Goal: Task Accomplishment & Management: Manage account settings

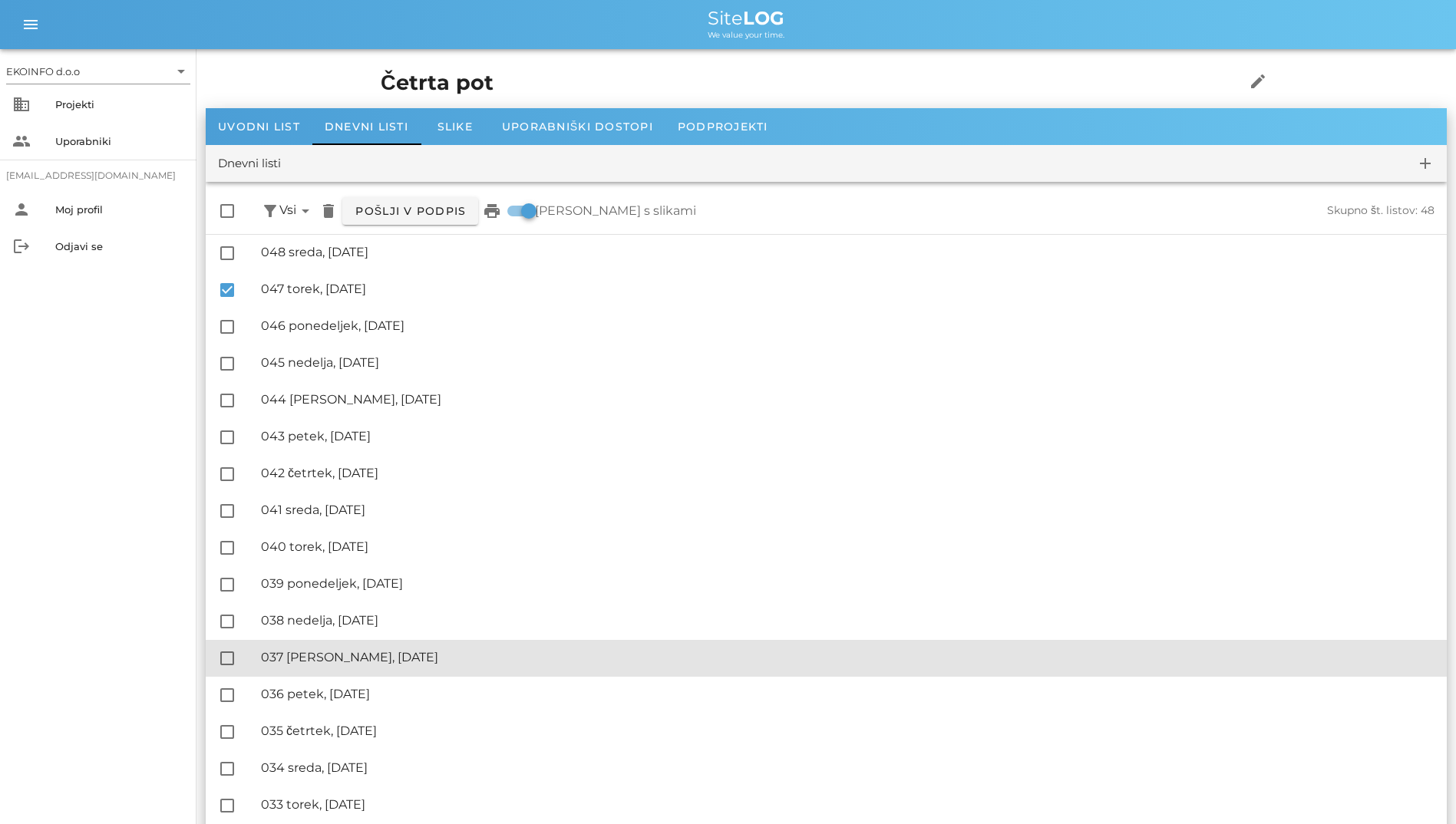
click at [1335, 641] on div "🔏 037 sobota, 02.08.2025 ✓ Podpisal: Nadzornik ✓ Podpisal: Sestavljalec ✓ Podpi…" at bounding box center [847, 657] width 1173 height 34
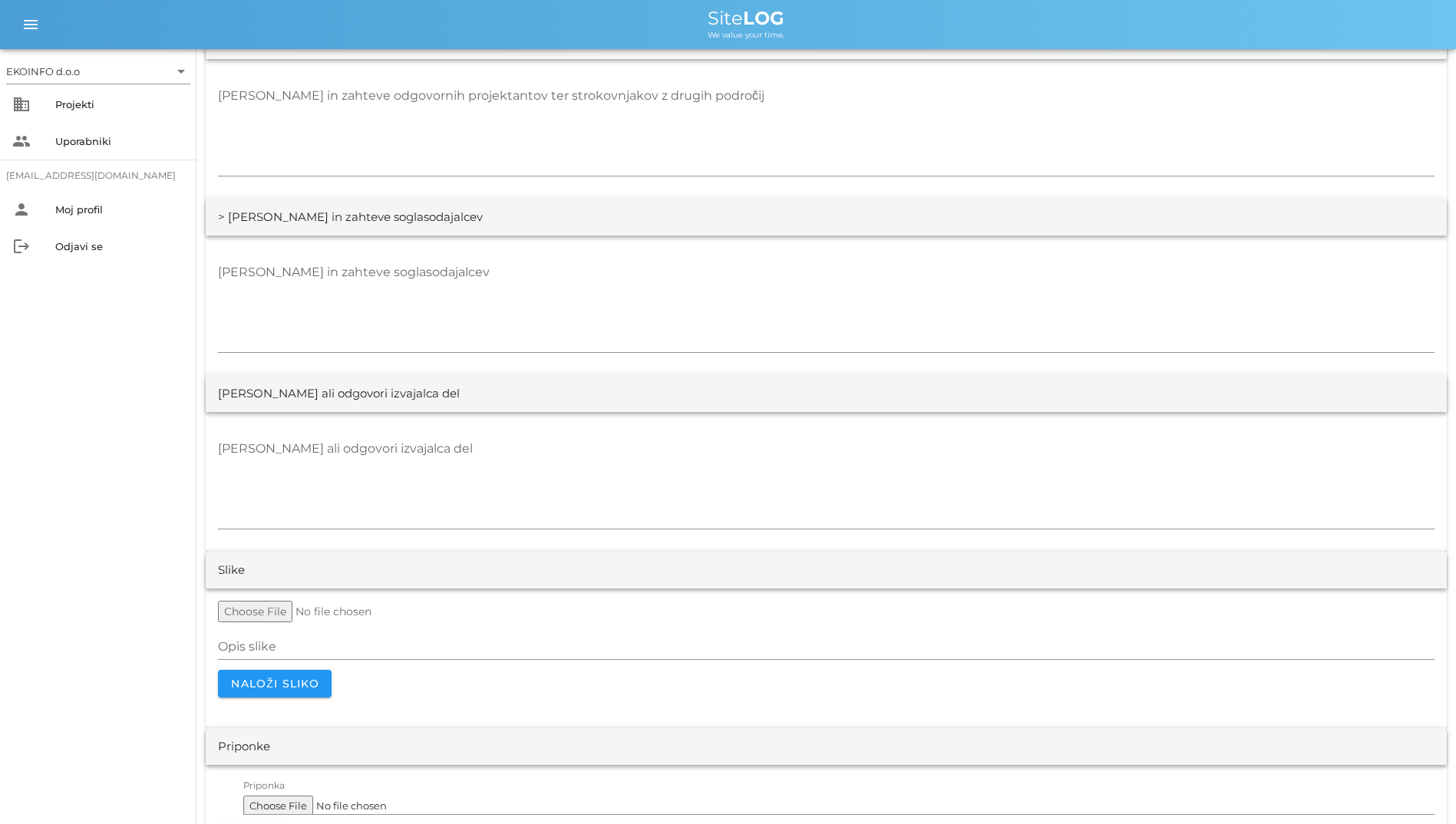
scroll to position [2838, 0]
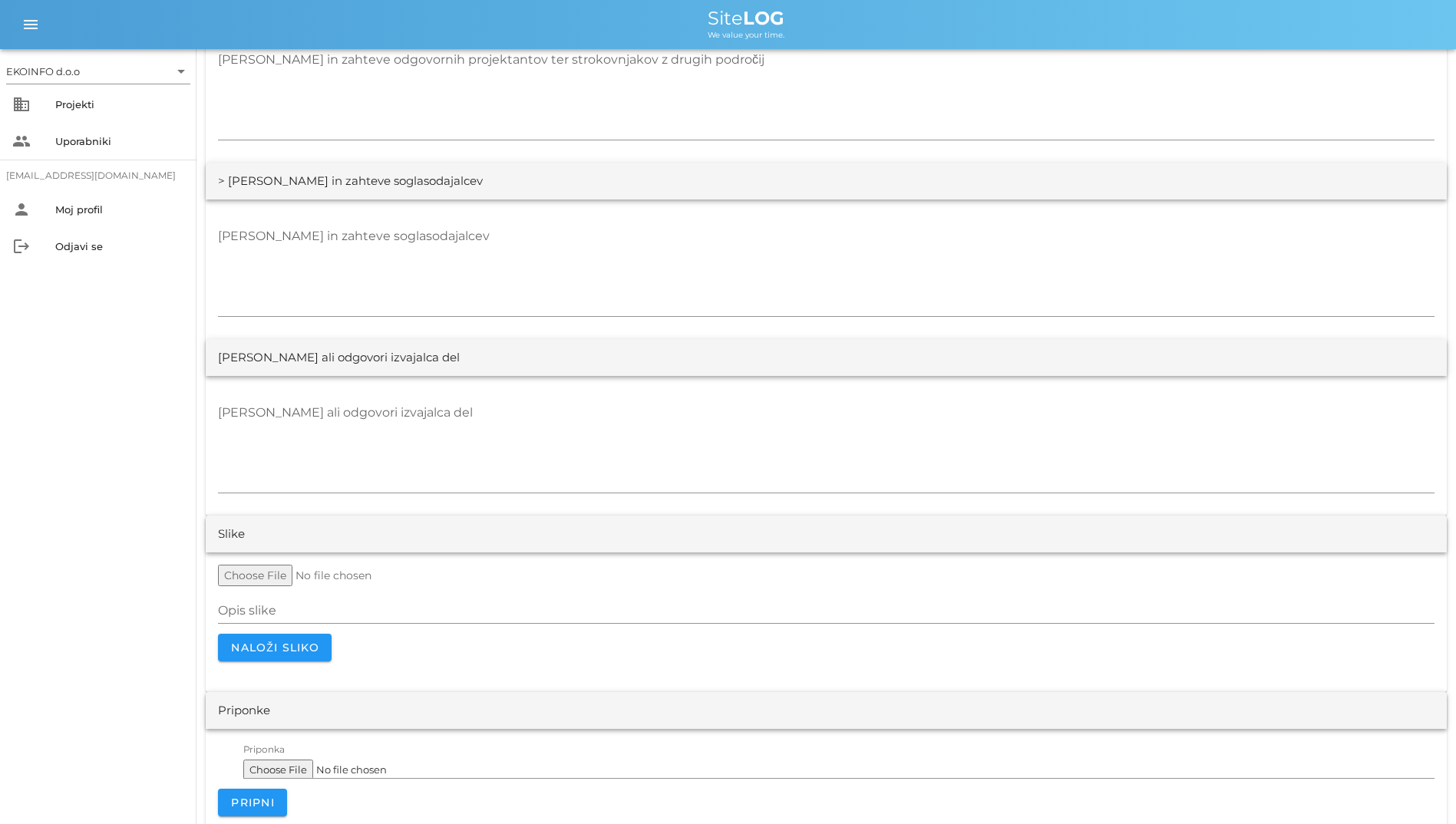
click at [397, 283] on textarea "[PERSON_NAME] in zahteve soglasodajalcev" at bounding box center [825, 270] width 1216 height 92
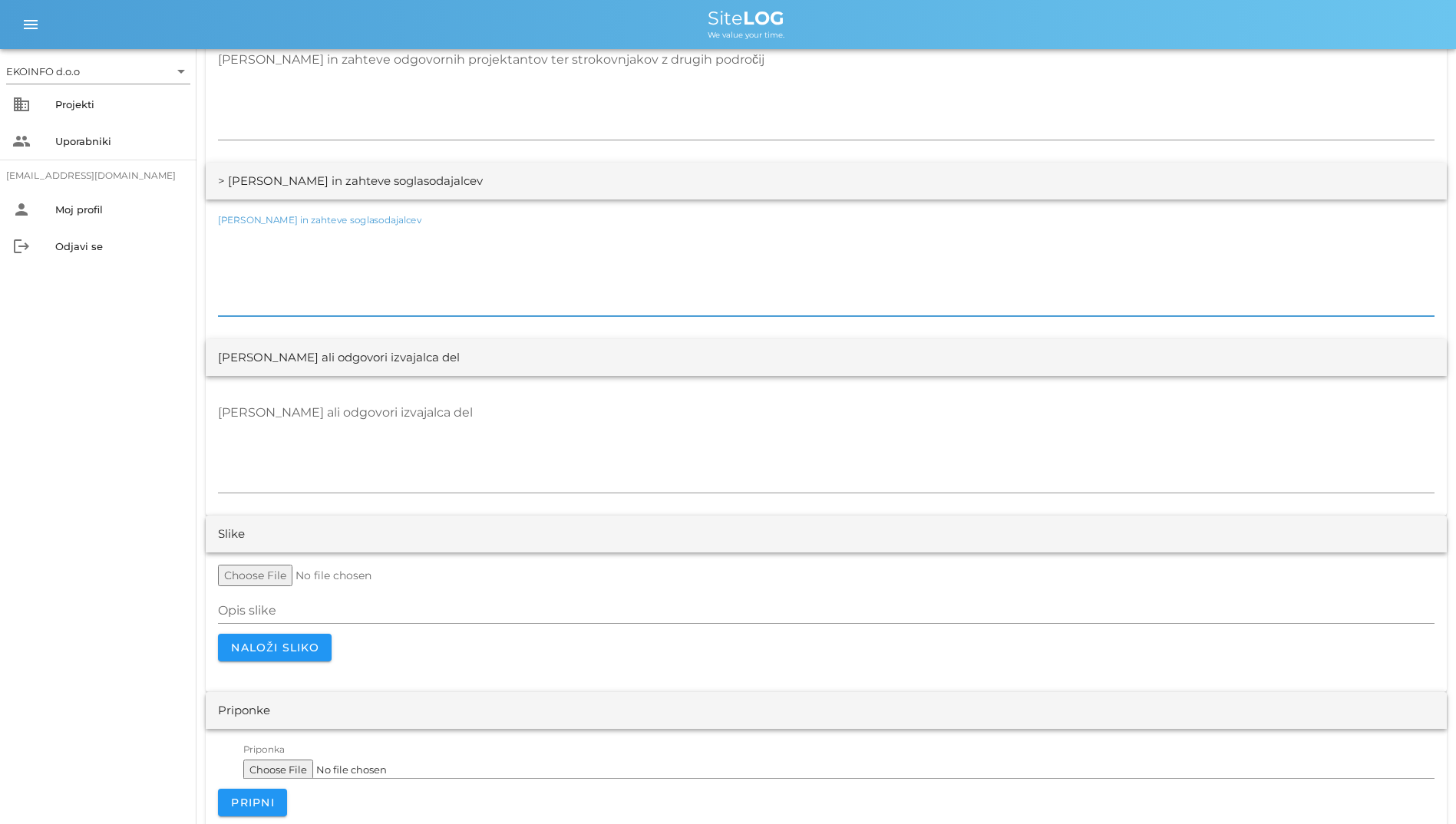
scroll to position [2852, 0]
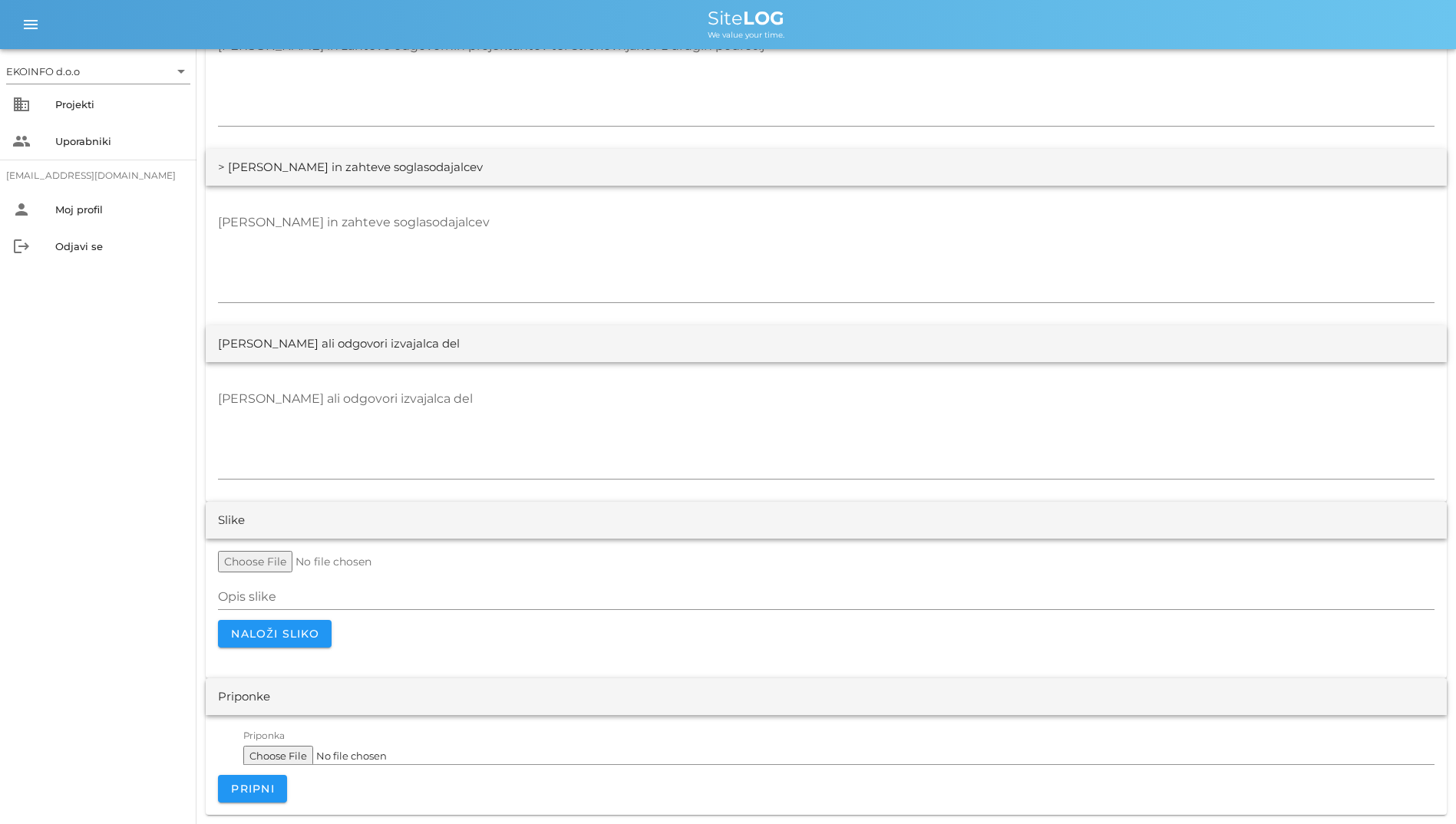
click at [1303, 691] on div "Priponke" at bounding box center [826, 697] width 1241 height 37
click at [408, 391] on textarea "[PERSON_NAME] ali odgovori izvajalca del" at bounding box center [825, 432] width 1216 height 92
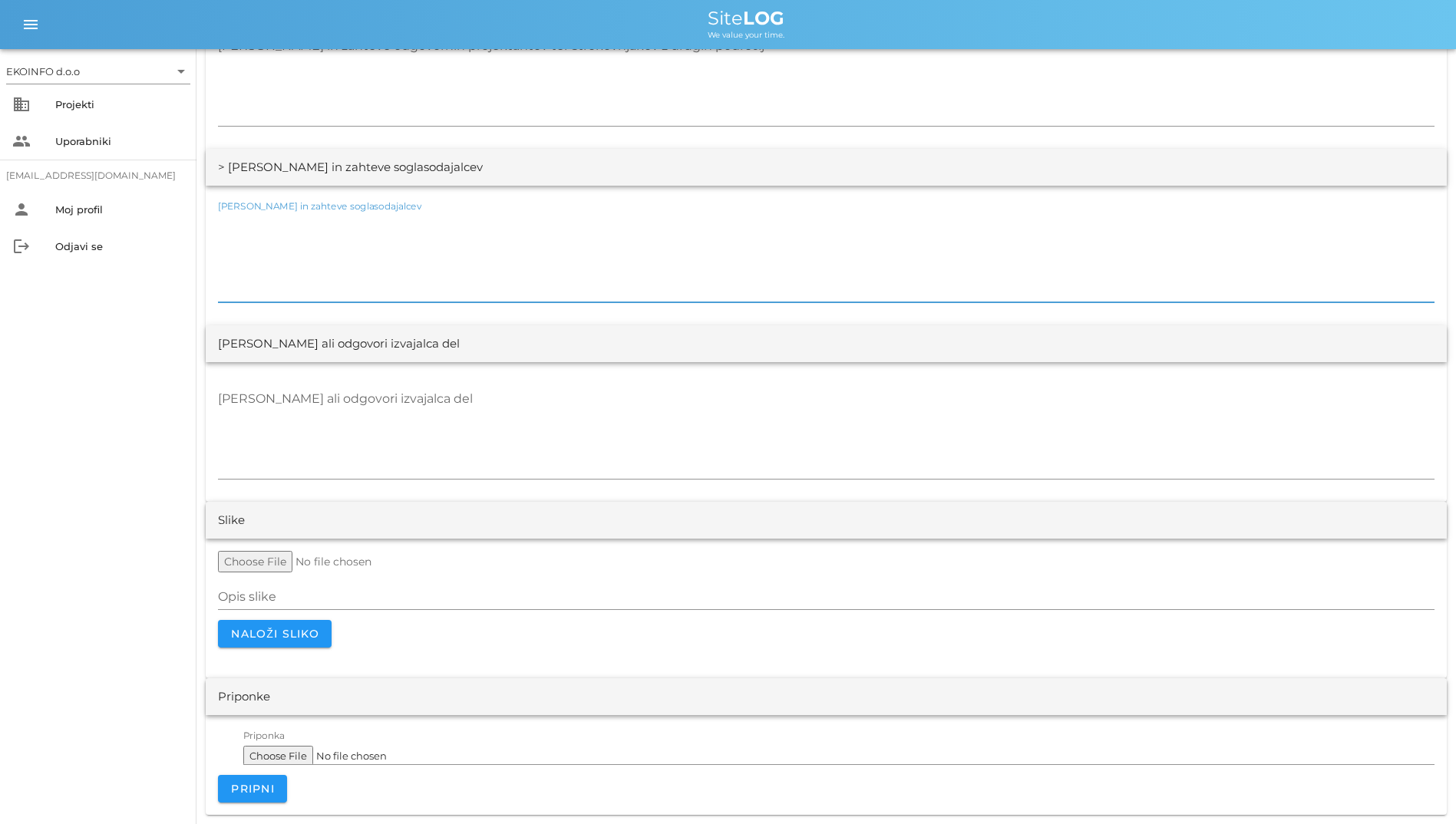
click at [730, 210] on textarea "[PERSON_NAME] in zahteve soglasodajalcev" at bounding box center [825, 256] width 1216 height 92
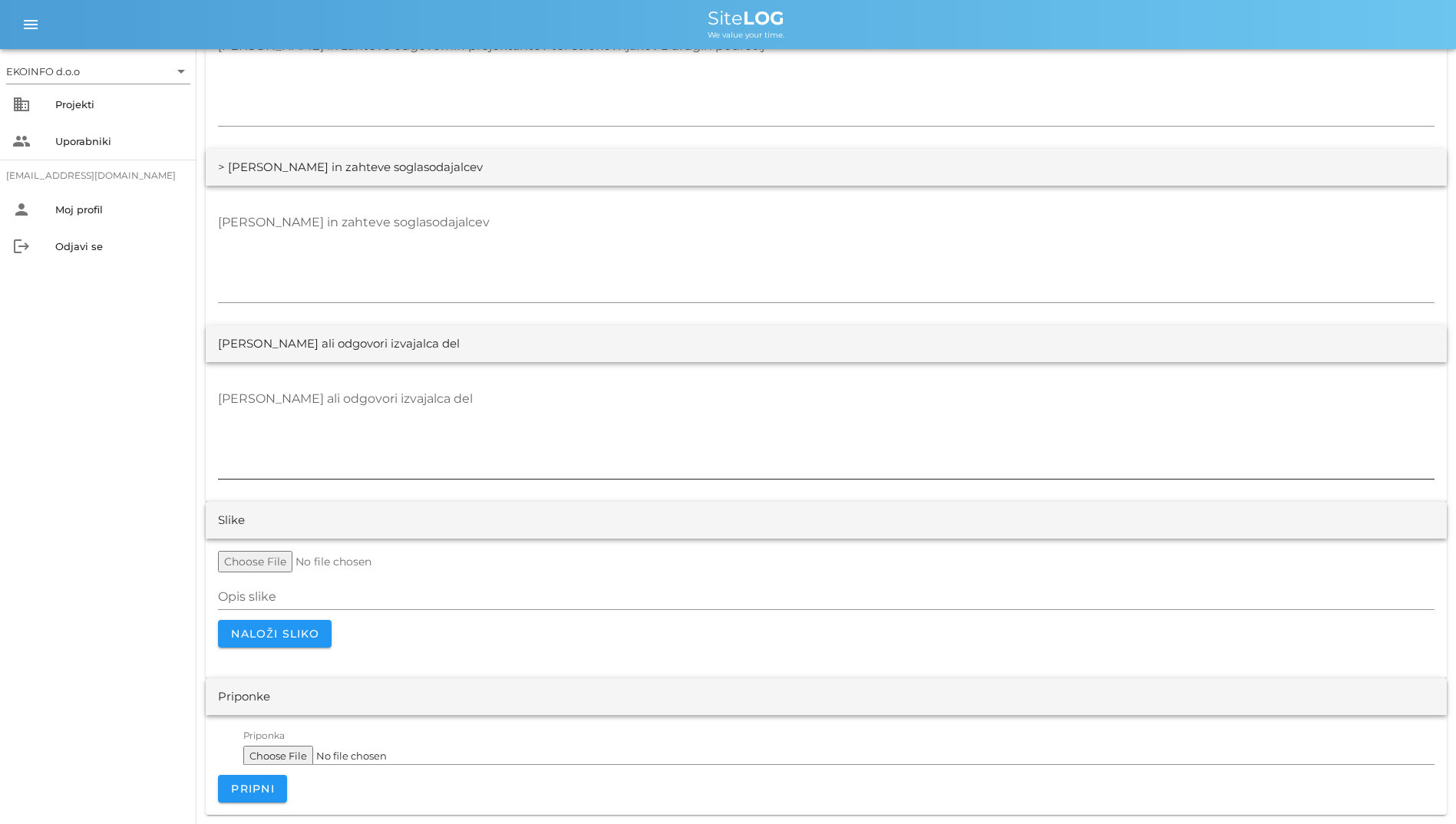
click at [1227, 450] on textarea "[PERSON_NAME] ali odgovori izvajalca del" at bounding box center [825, 432] width 1216 height 92
click at [899, 379] on div "[PERSON_NAME] ali odgovori izvajalca del" at bounding box center [825, 432] width 1216 height 112
click at [857, 436] on textarea "[PERSON_NAME] ali odgovori izvajalca del" at bounding box center [825, 432] width 1216 height 92
click at [894, 653] on div "[DATE]" at bounding box center [825, 656] width 1216 height 18
click at [285, 632] on span "Naloži sliko" at bounding box center [275, 633] width 89 height 14
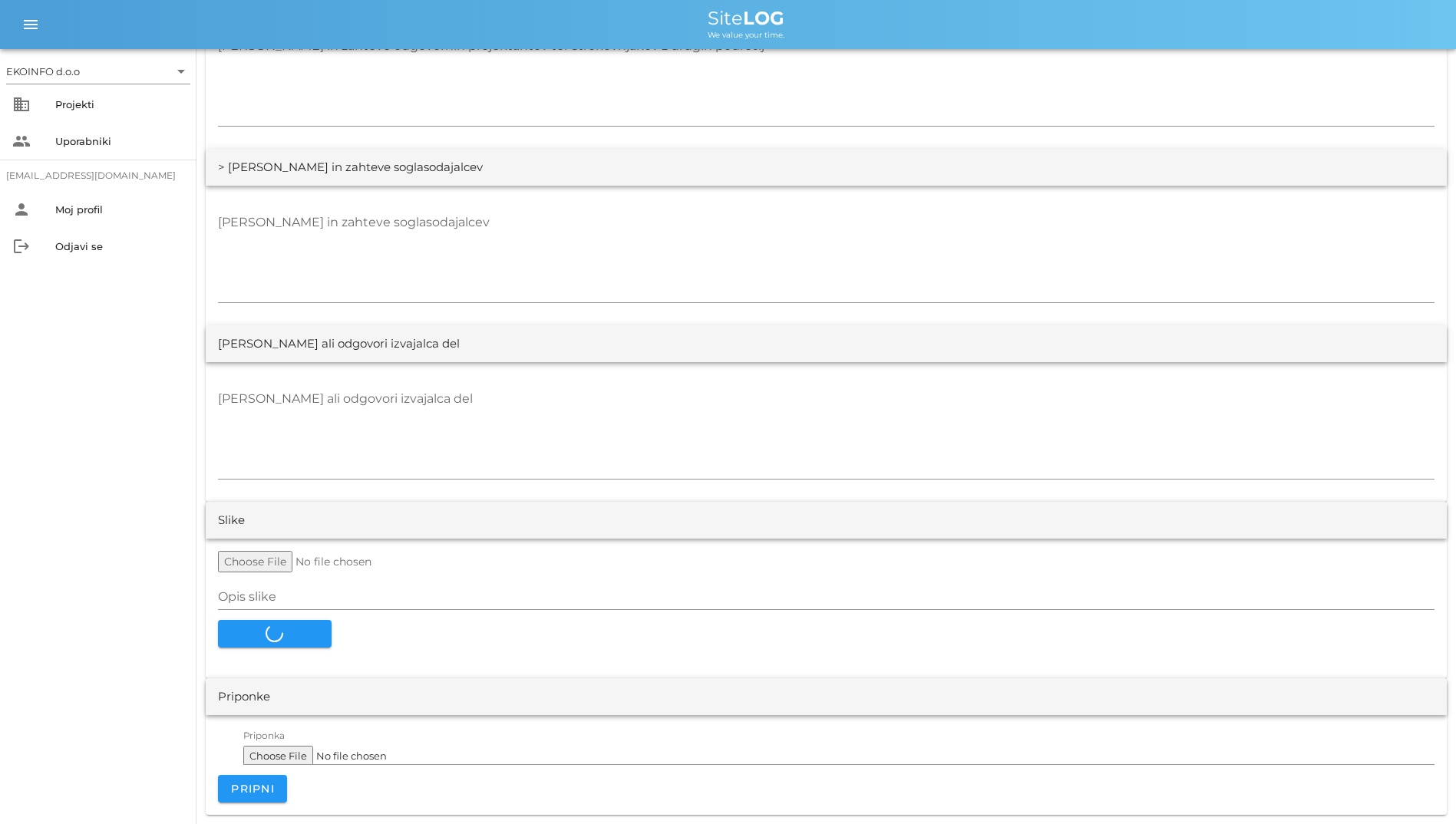
click at [55, 482] on div "EKOINFO d.o.o arrow_drop_down business Projekti people Uporabniki [EMAIL_ADDRES…" at bounding box center [98, 436] width 196 height 774
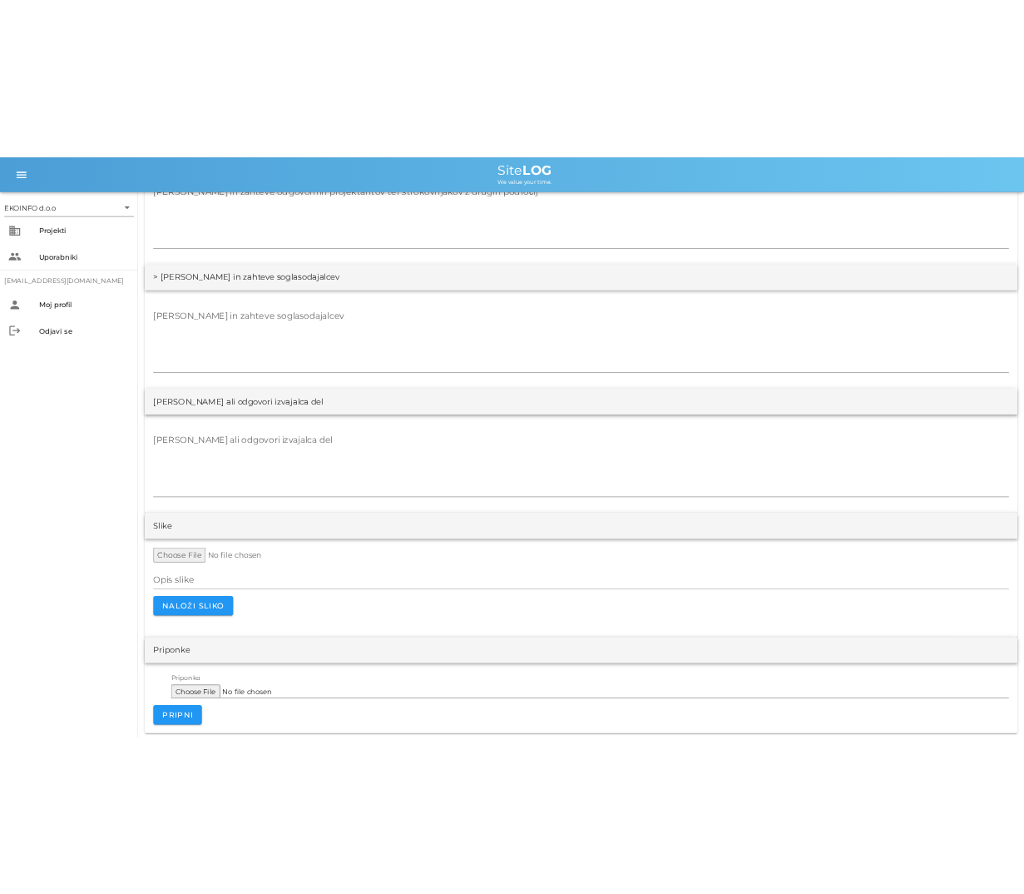
scroll to position [3094, 0]
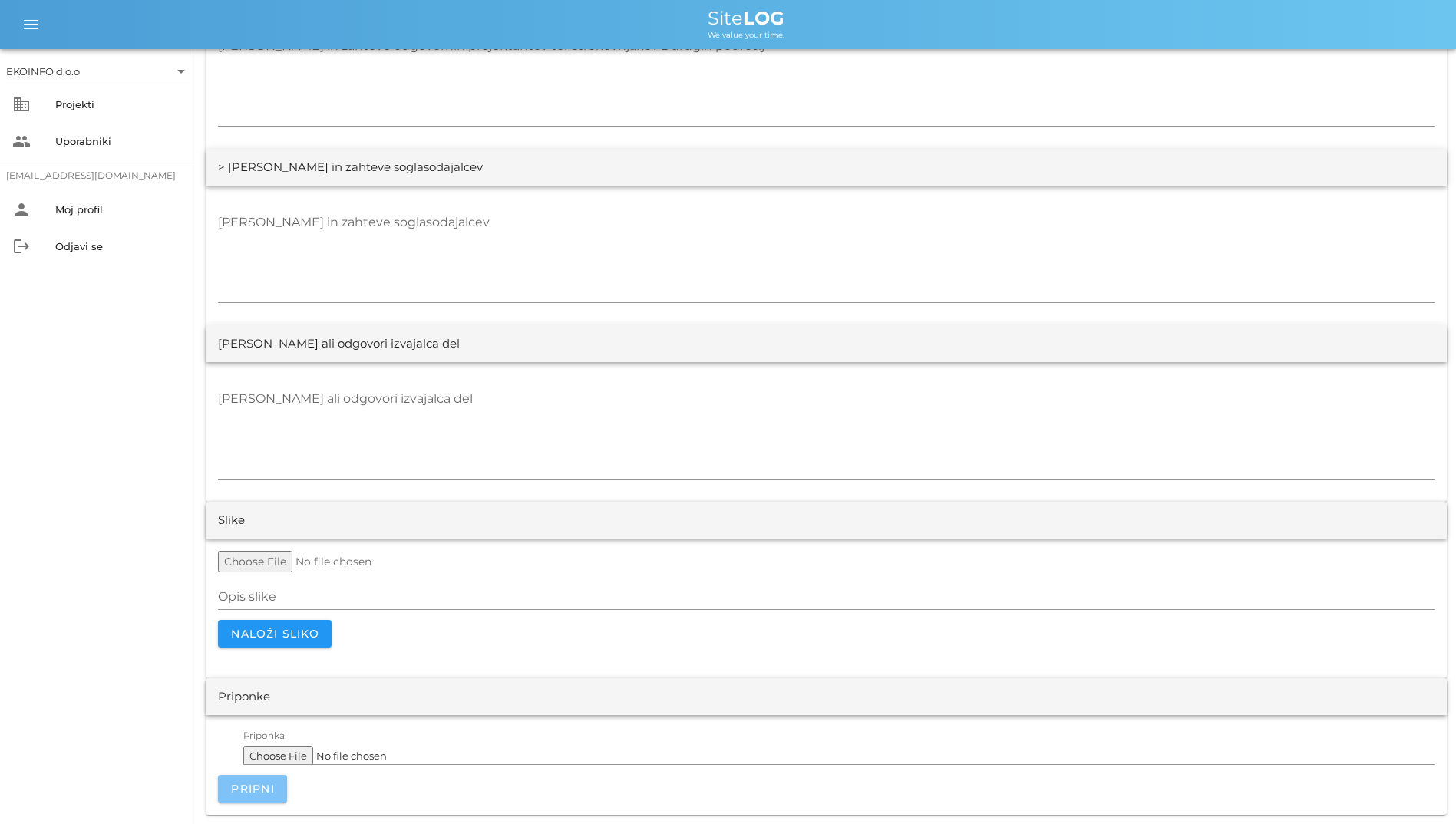
click at [255, 783] on span "Pripni" at bounding box center [253, 788] width 44 height 14
click at [277, 783] on button "Pripni" at bounding box center [252, 788] width 69 height 28
click at [290, 644] on button "Naloži sliko" at bounding box center [274, 633] width 113 height 28
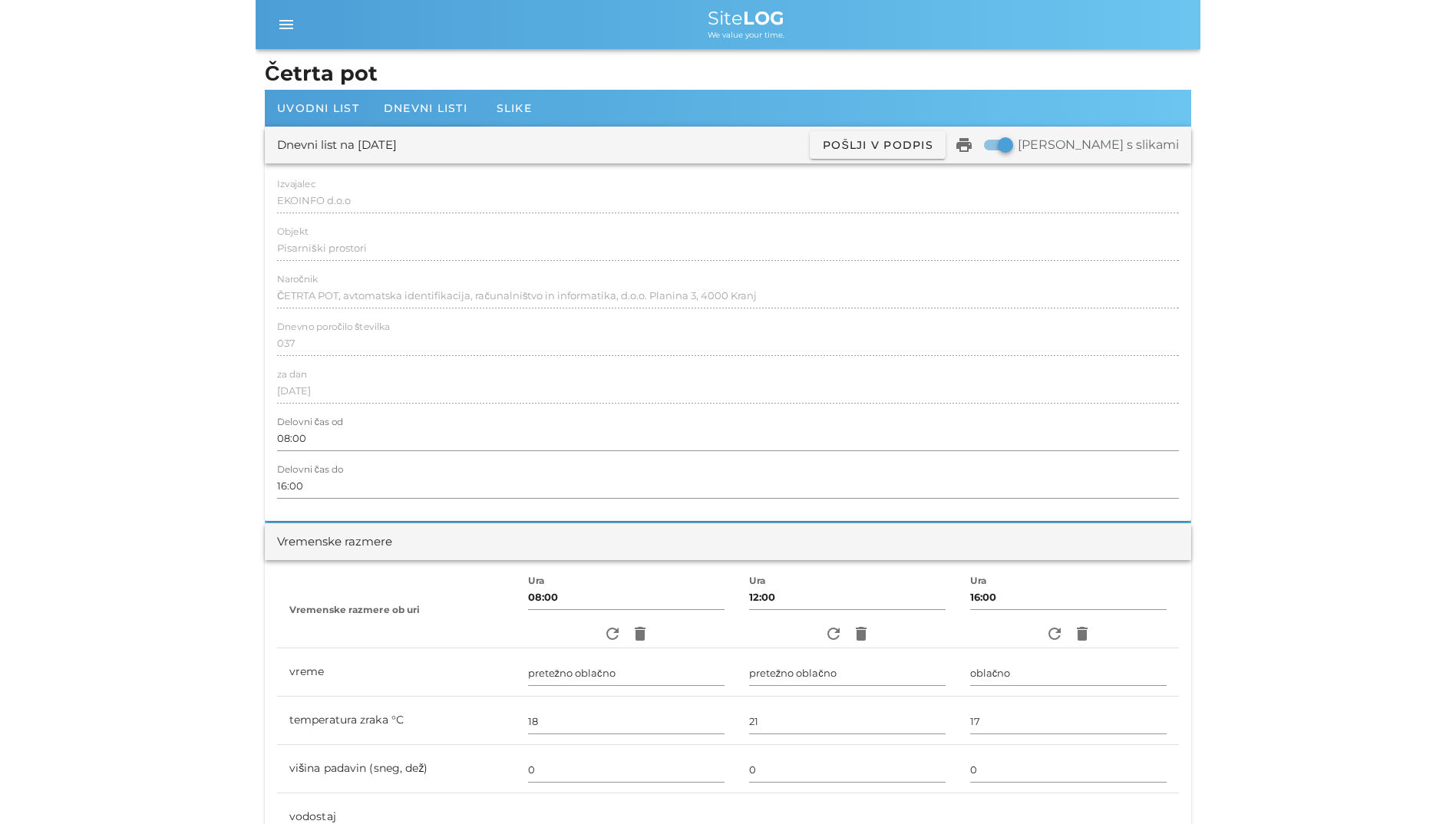
scroll to position [2852, 0]
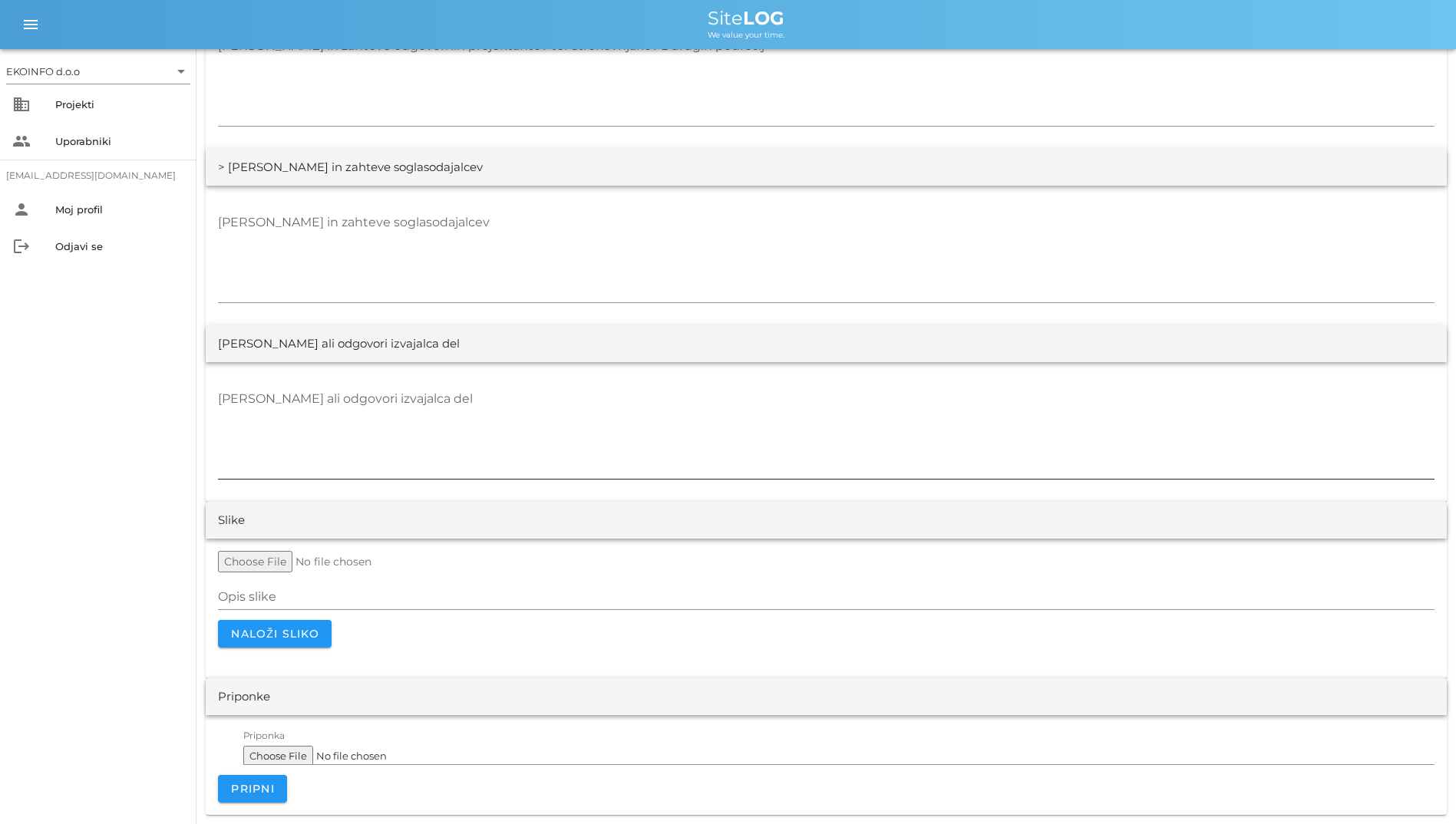
click at [644, 405] on textarea "[PERSON_NAME] ali odgovori izvajalca del" at bounding box center [825, 432] width 1216 height 92
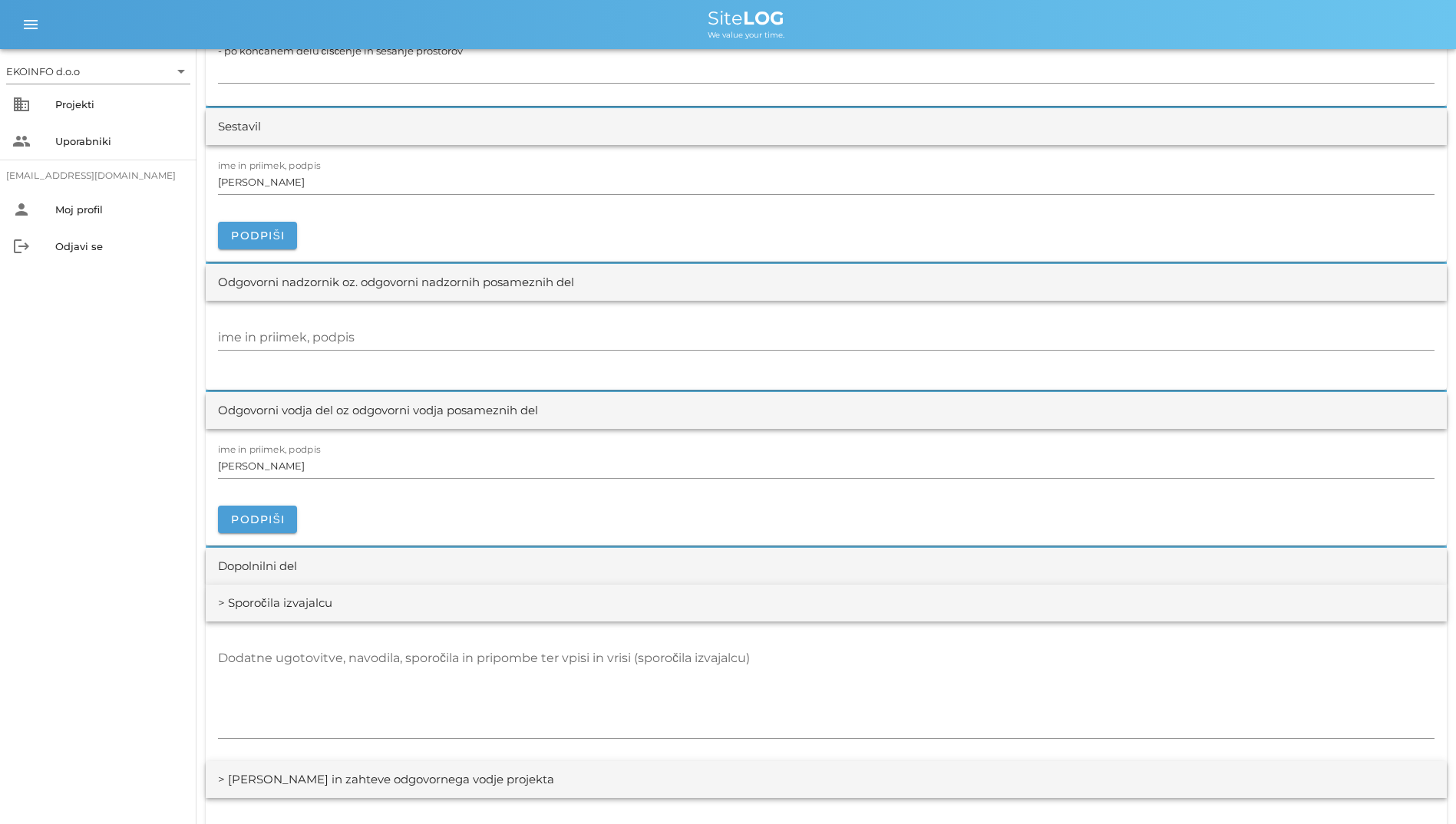
scroll to position [1854, 0]
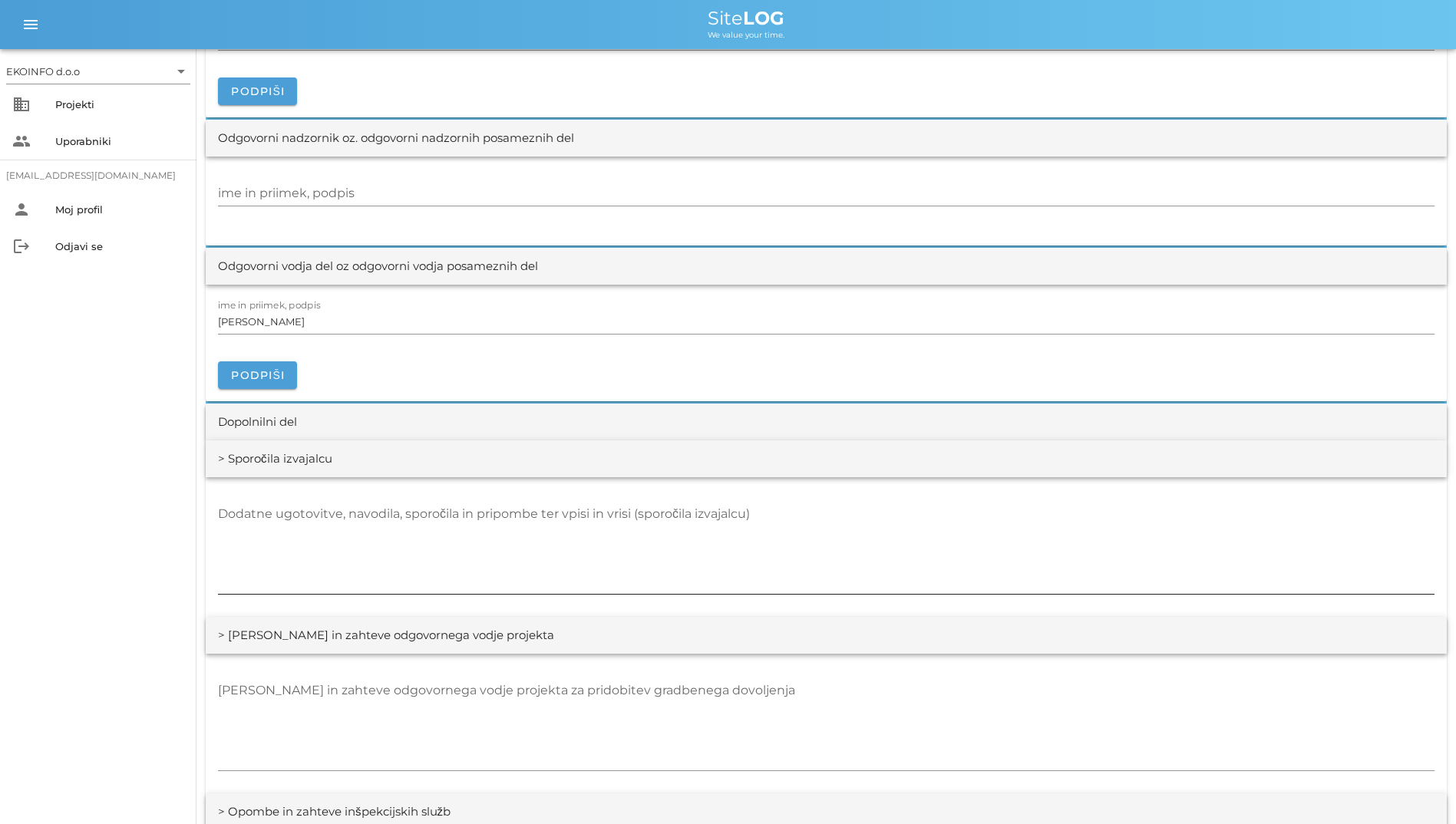
click at [943, 553] on textarea "Dodatne ugotovitve, navodila, sporočila in pripombe ter vpisi in vrisi (sporoči…" at bounding box center [825, 547] width 1216 height 92
click at [63, 578] on div "EKOINFO d.o.o arrow_drop_down business Projekti people Uporabniki [EMAIL_ADDRES…" at bounding box center [98, 436] width 196 height 774
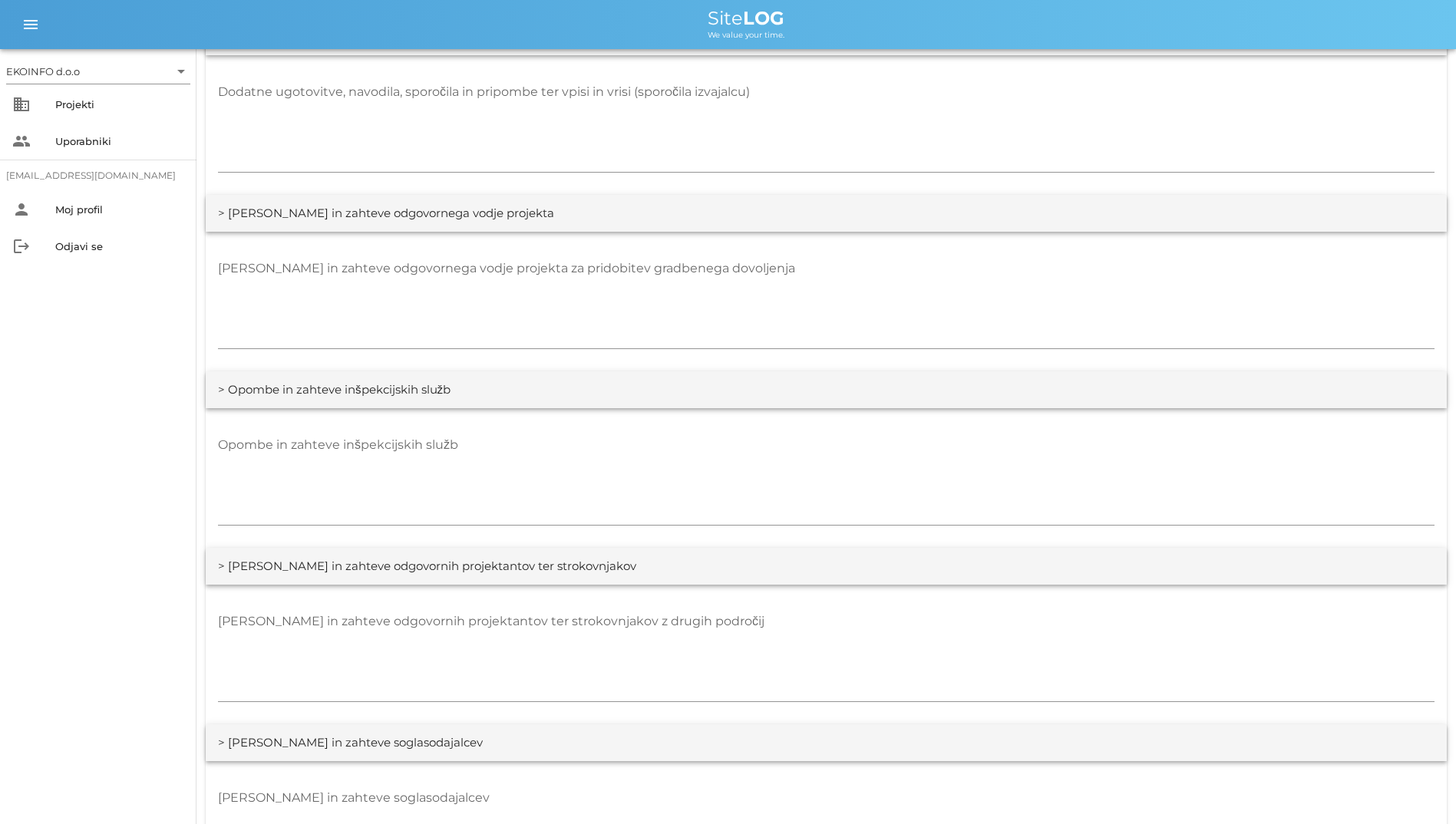
scroll to position [2314, 0]
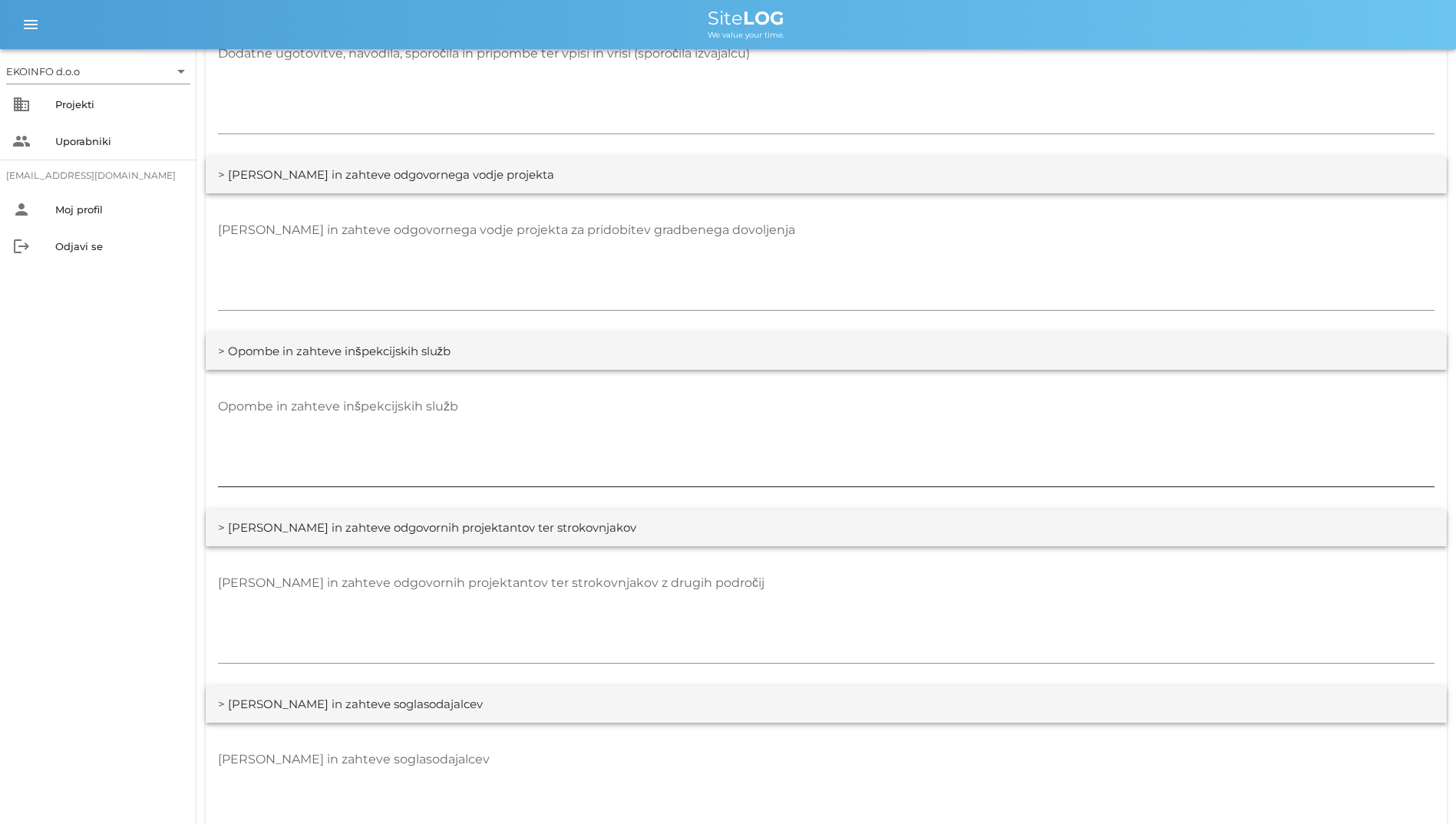
click at [884, 476] on textarea "Opombe in zahteve inšpekcijskih služb" at bounding box center [825, 441] width 1216 height 92
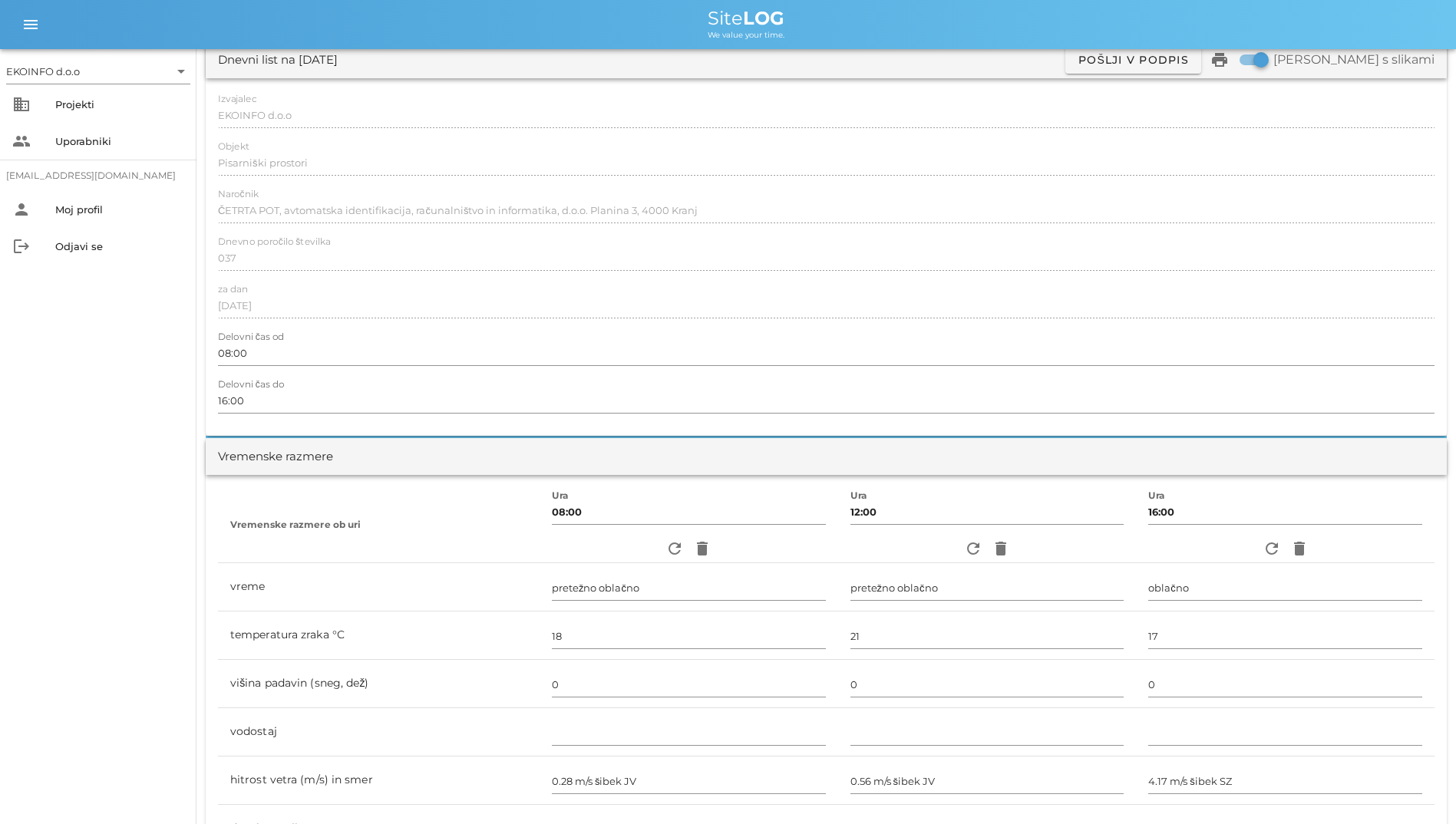
scroll to position [0, 0]
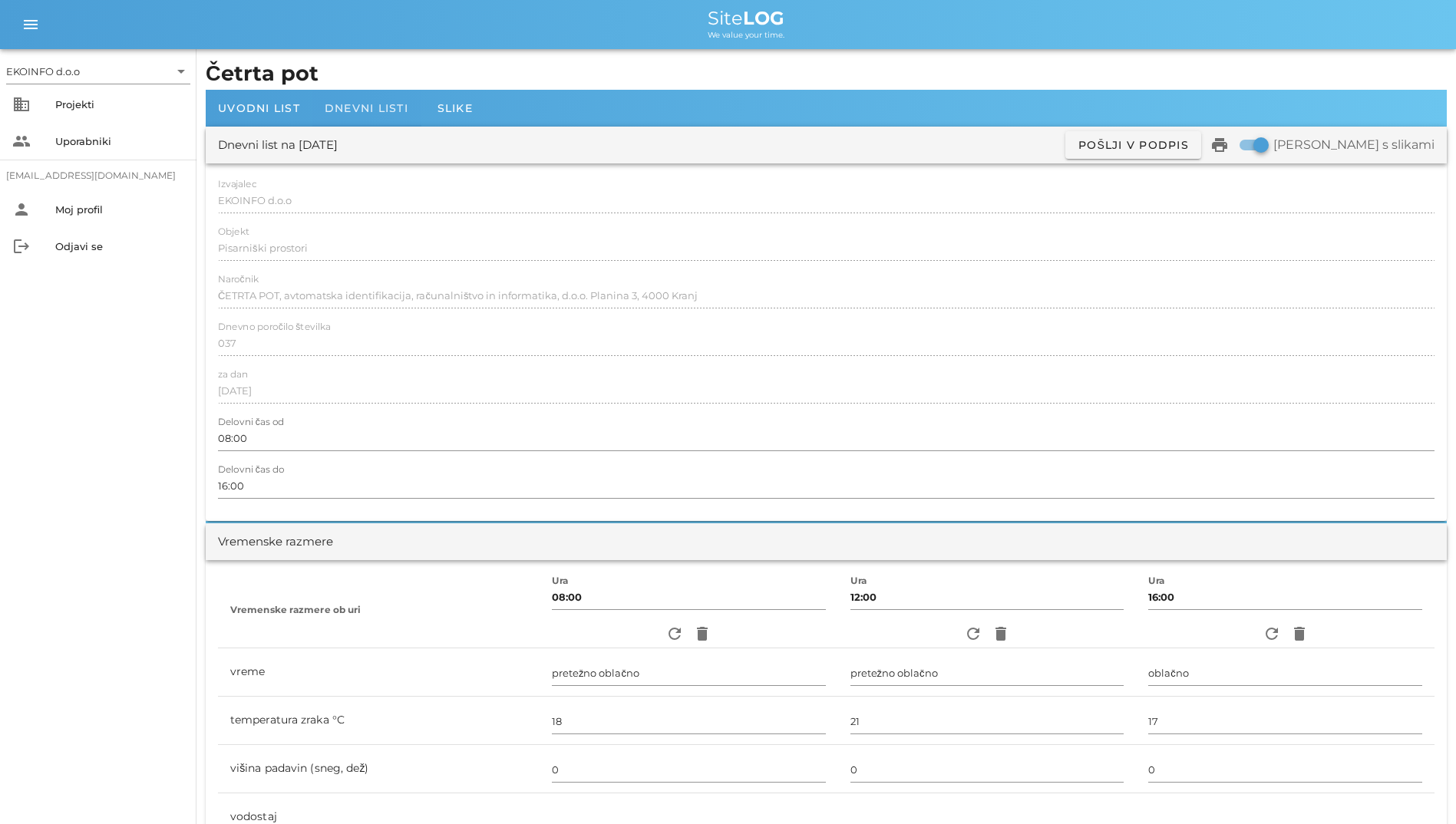
click at [372, 96] on div "Dnevni listi" at bounding box center [366, 108] width 108 height 37
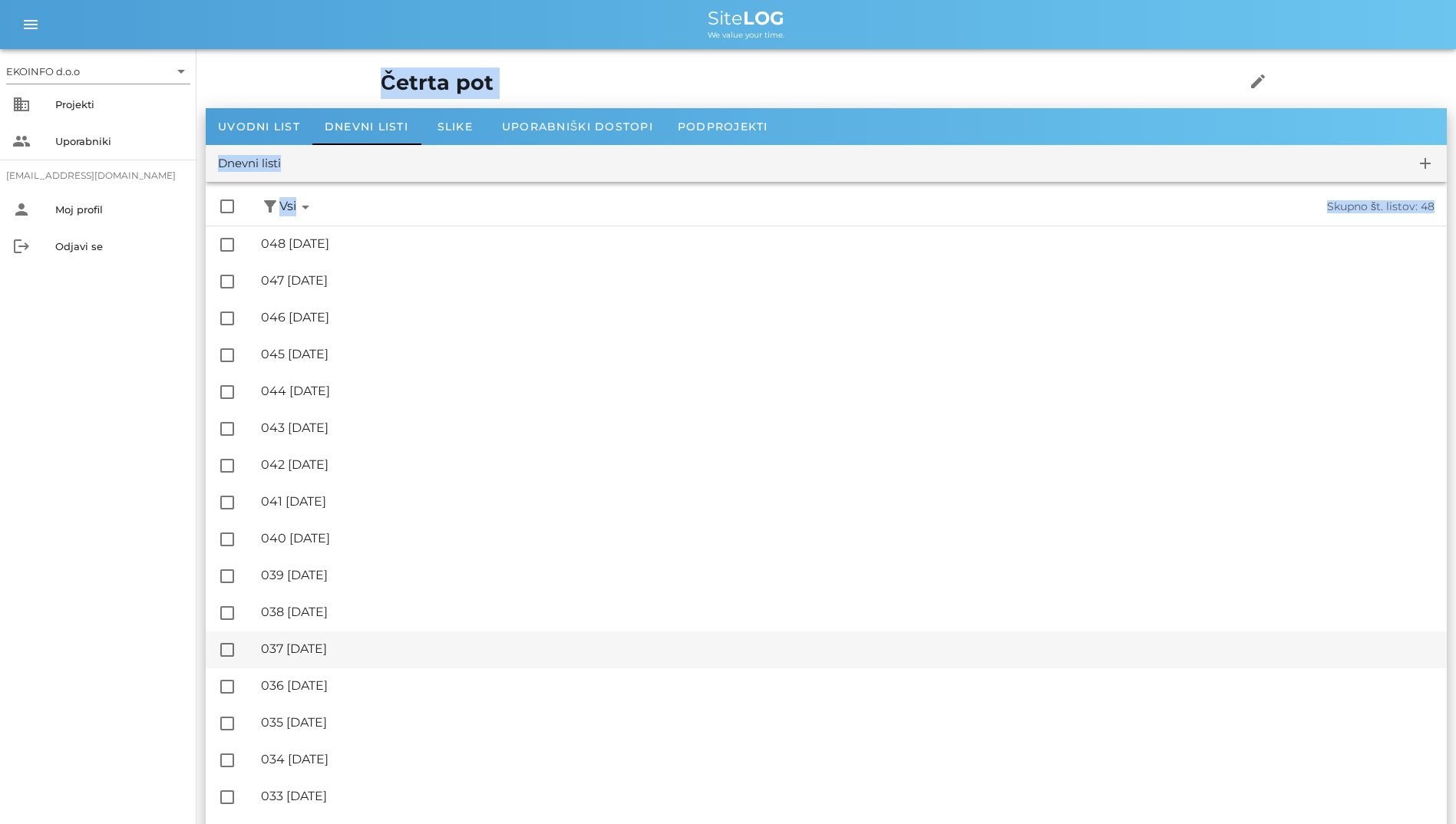
drag, startPoint x: 214, startPoint y: 83, endPoint x: 243, endPoint y: 666, distance: 583.7
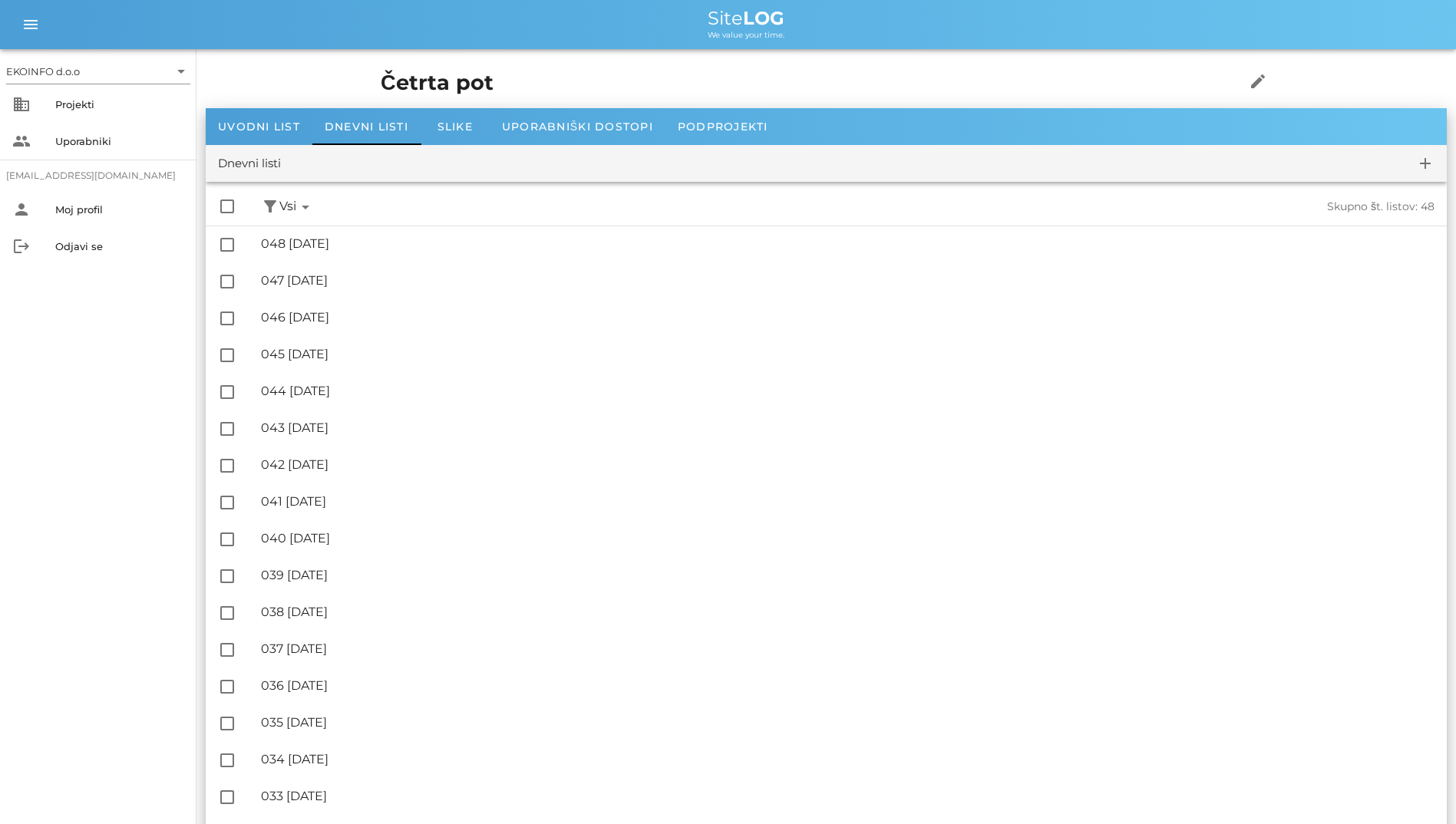
drag, startPoint x: 243, startPoint y: 666, endPoint x: 132, endPoint y: 664, distance: 111.0
click at [132, 664] on div "EKOINFO d.o.o arrow_drop_down business Projekti people Uporabniki [EMAIL_ADDRES…" at bounding box center [98, 436] width 196 height 774
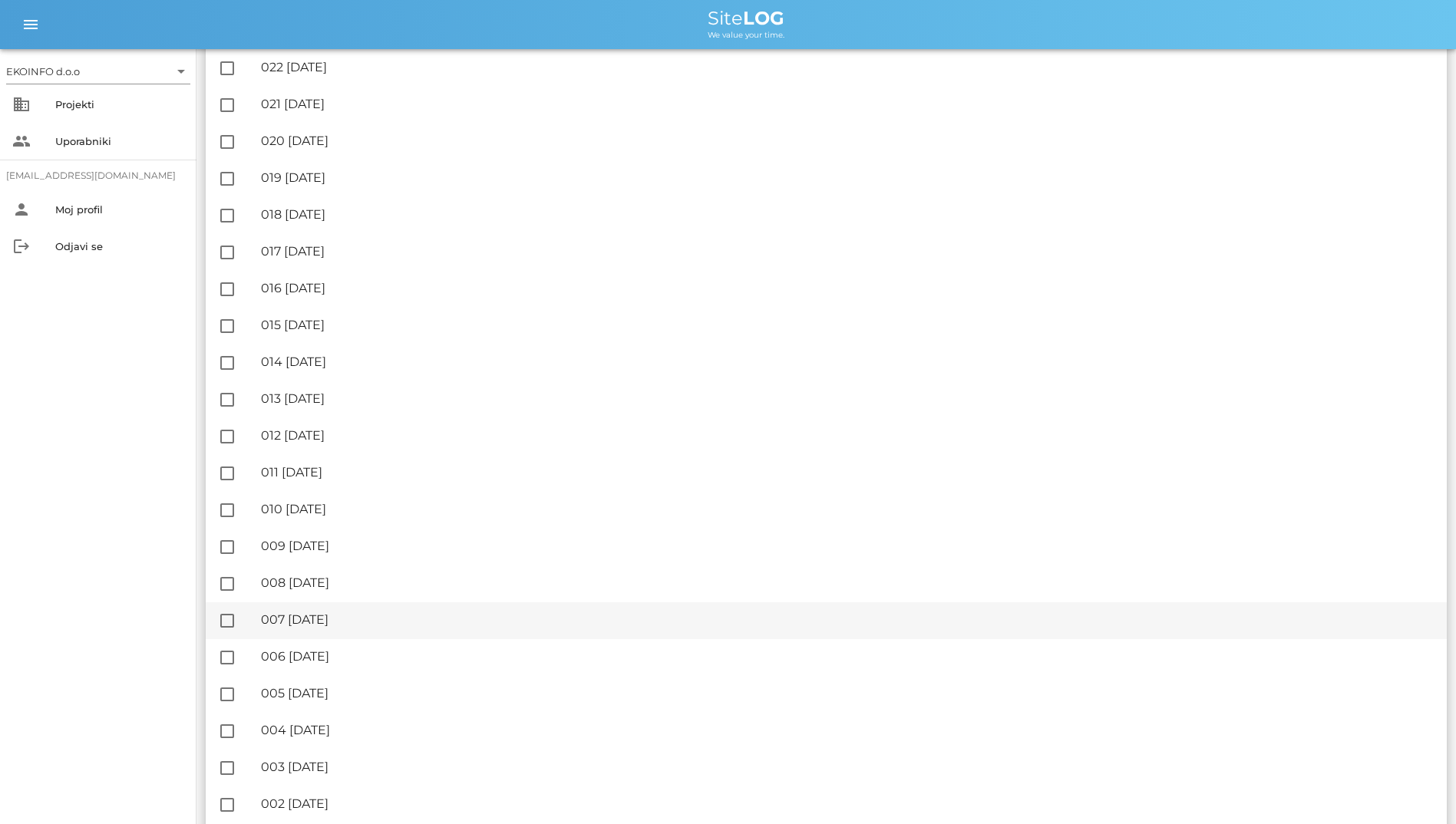
scroll to position [1185, 0]
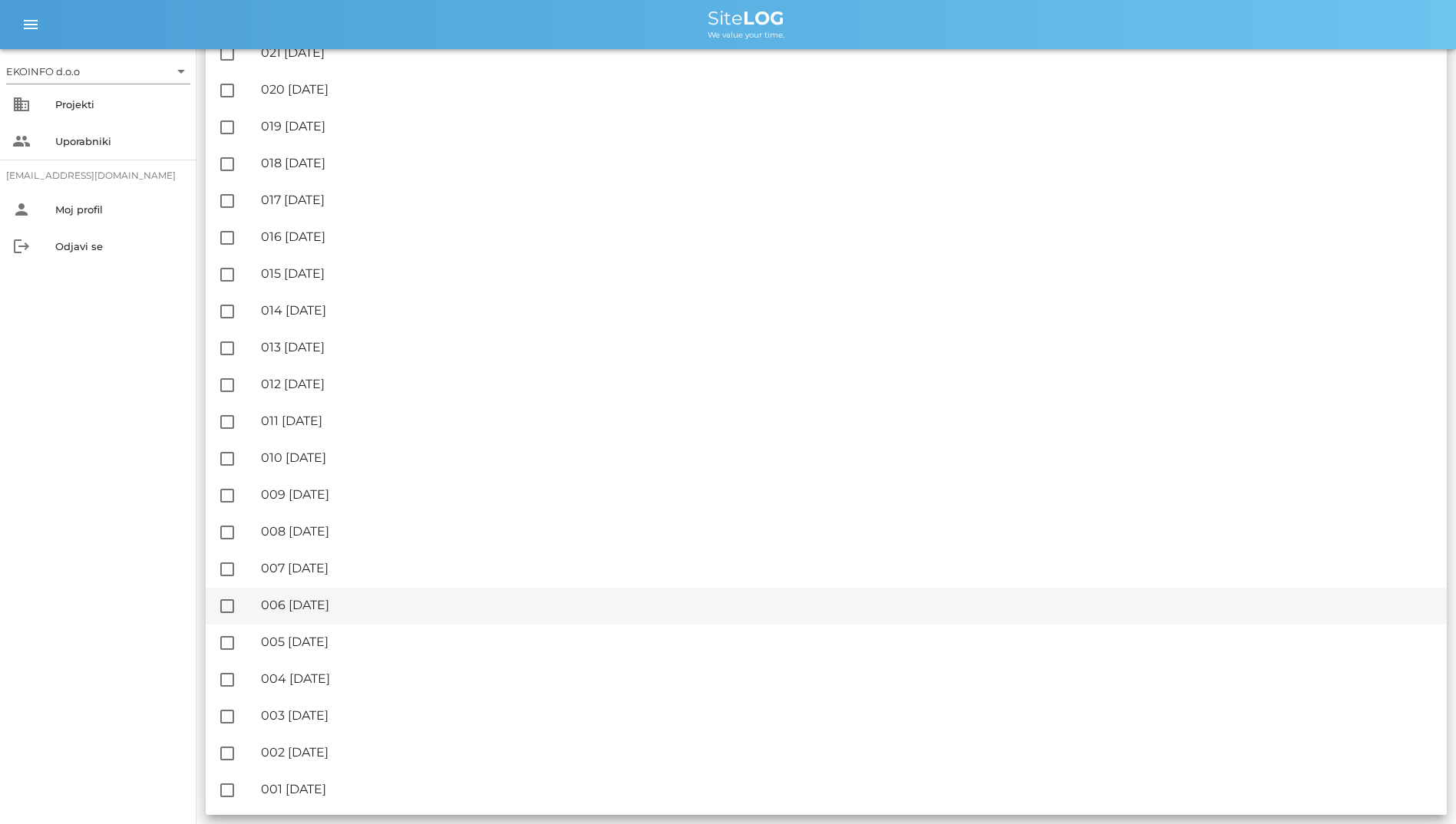
drag, startPoint x: 208, startPoint y: 77, endPoint x: 484, endPoint y: 589, distance: 581.7
click at [14, 678] on div "EKOINFO d.o.o arrow_drop_down business Projekti people Uporabniki [EMAIL_ADDRES…" at bounding box center [98, 436] width 196 height 774
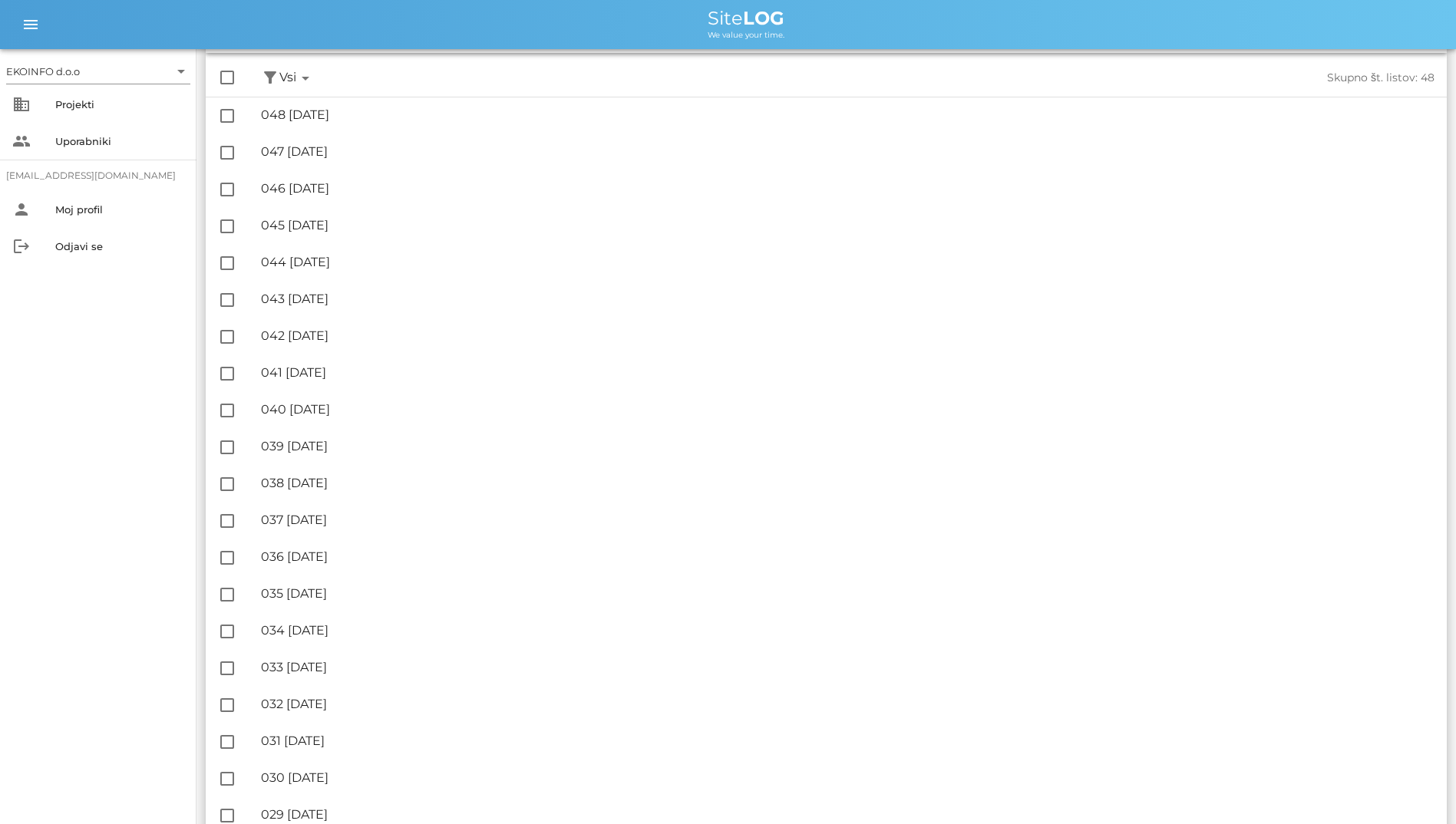
scroll to position [0, 0]
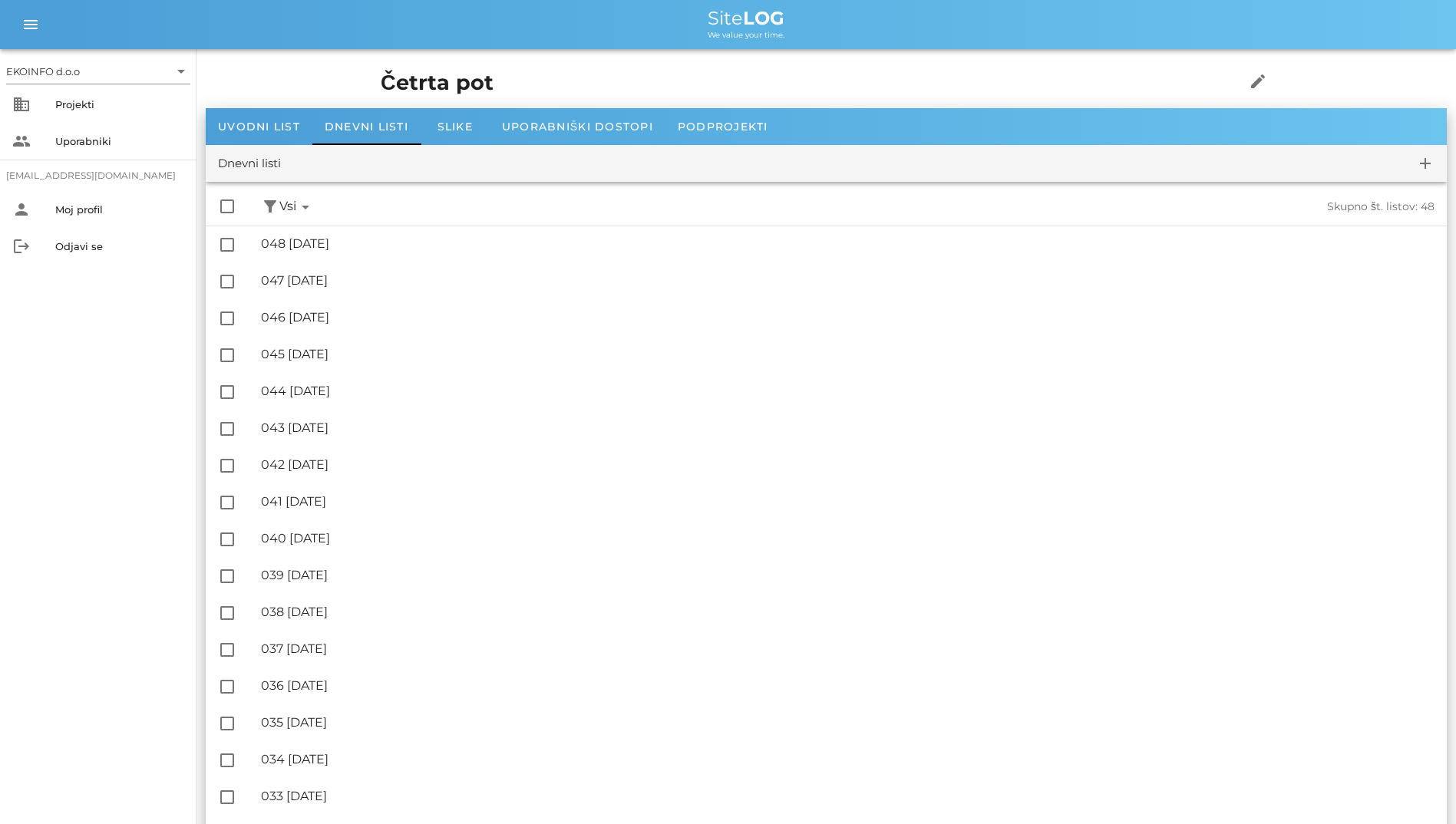
click at [388, 225] on div "check_box_outline_blank filter_alt Podpisani arrow_drop_down Nepodpisani arrow_…" at bounding box center [826, 206] width 1241 height 38
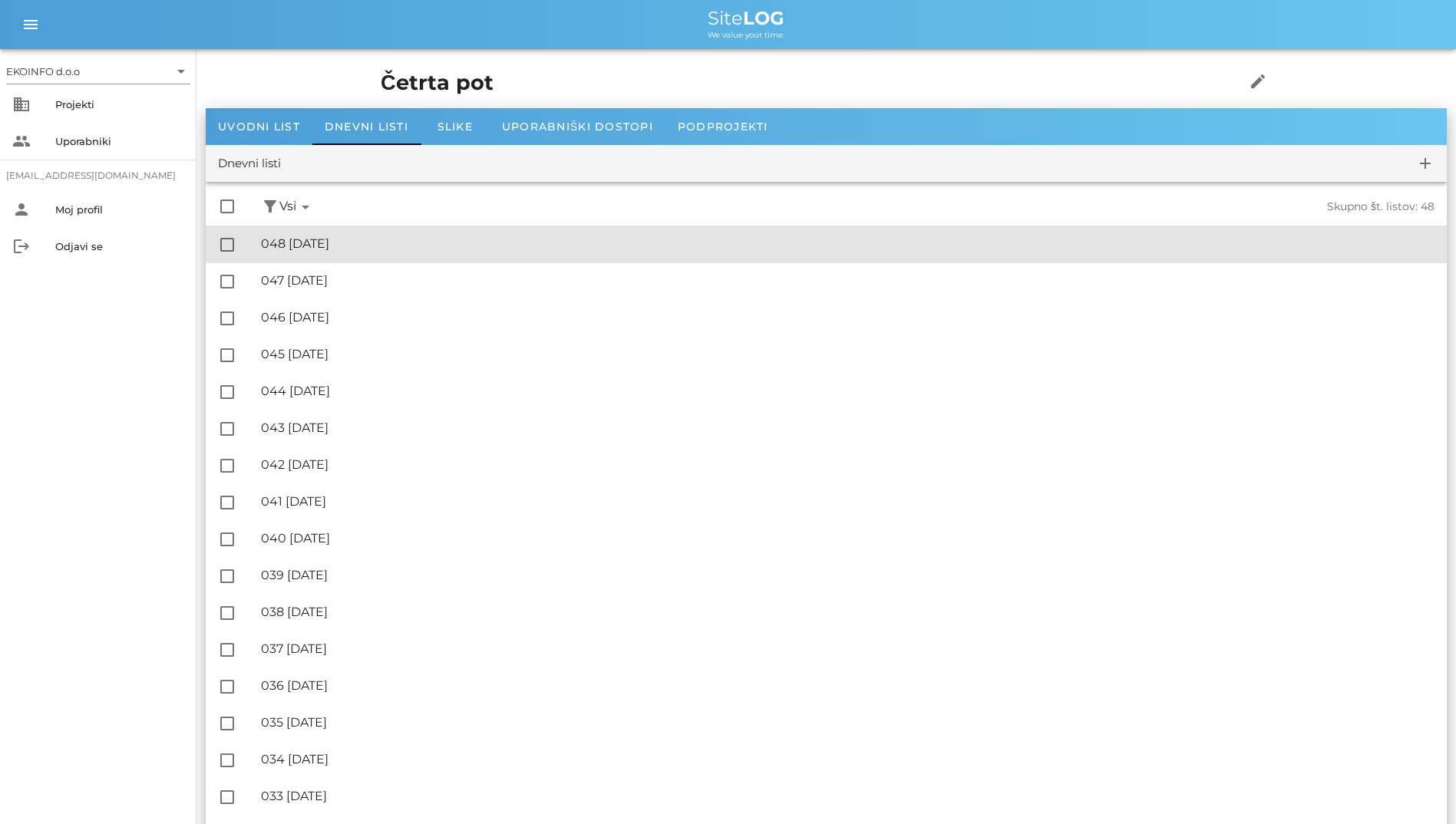
click at [399, 243] on div "🔏 048 [DATE]" at bounding box center [847, 243] width 1173 height 15
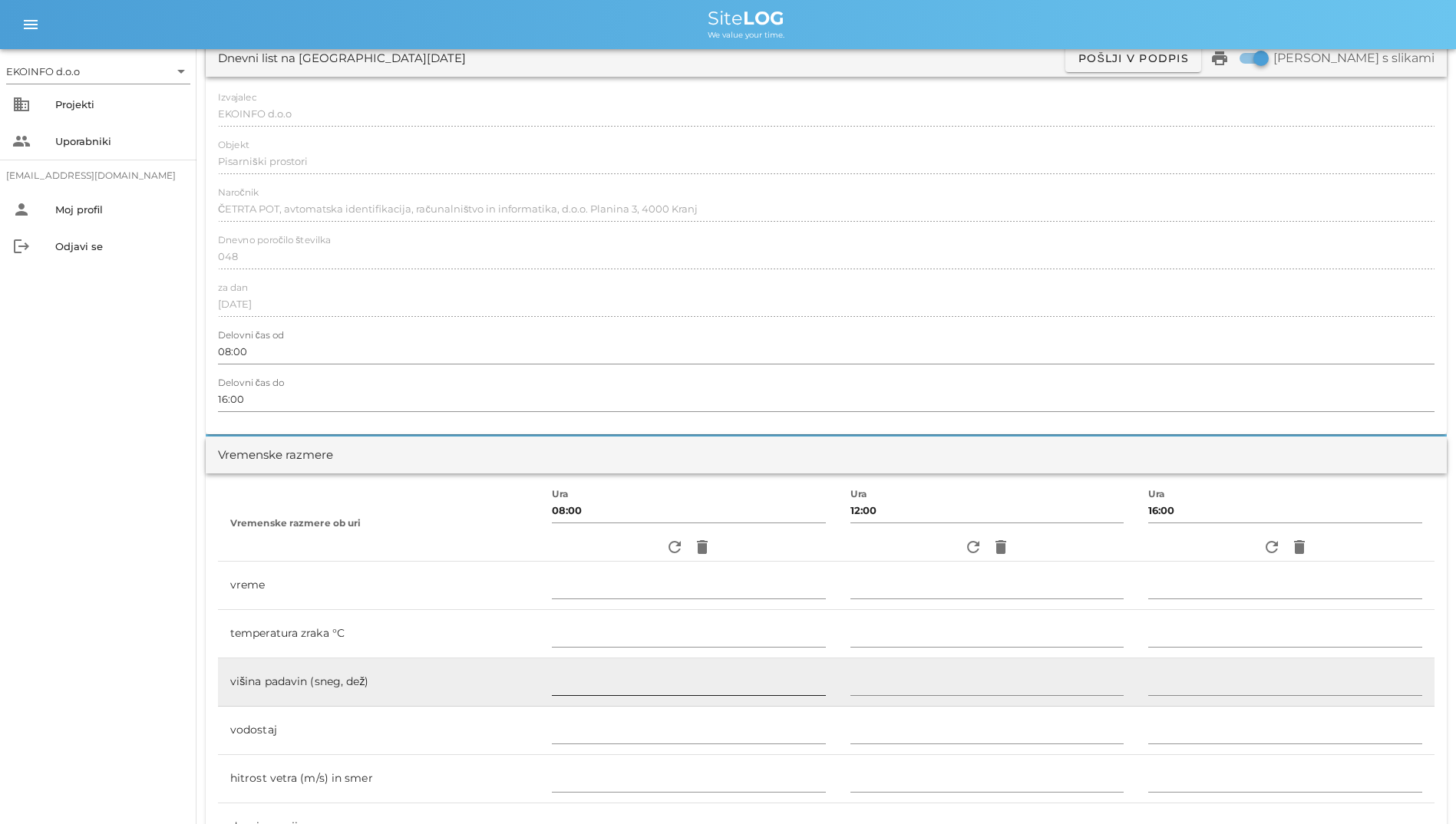
scroll to position [460, 0]
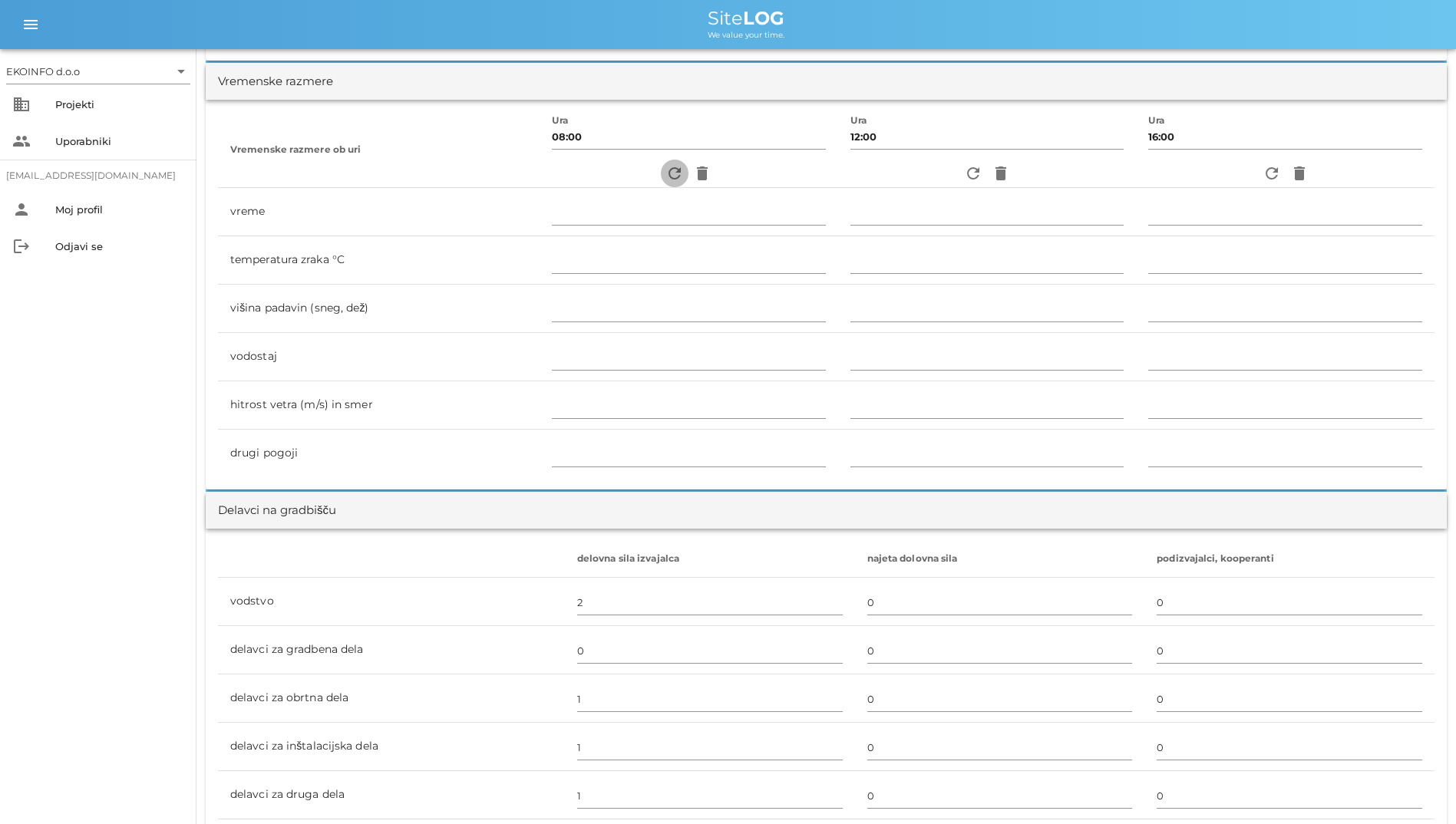
click at [665, 180] on icon "refresh" at bounding box center [674, 173] width 18 height 18
type input "jasno"
type input "26"
type input "0"
type input "0.56 m/s šibek JV"
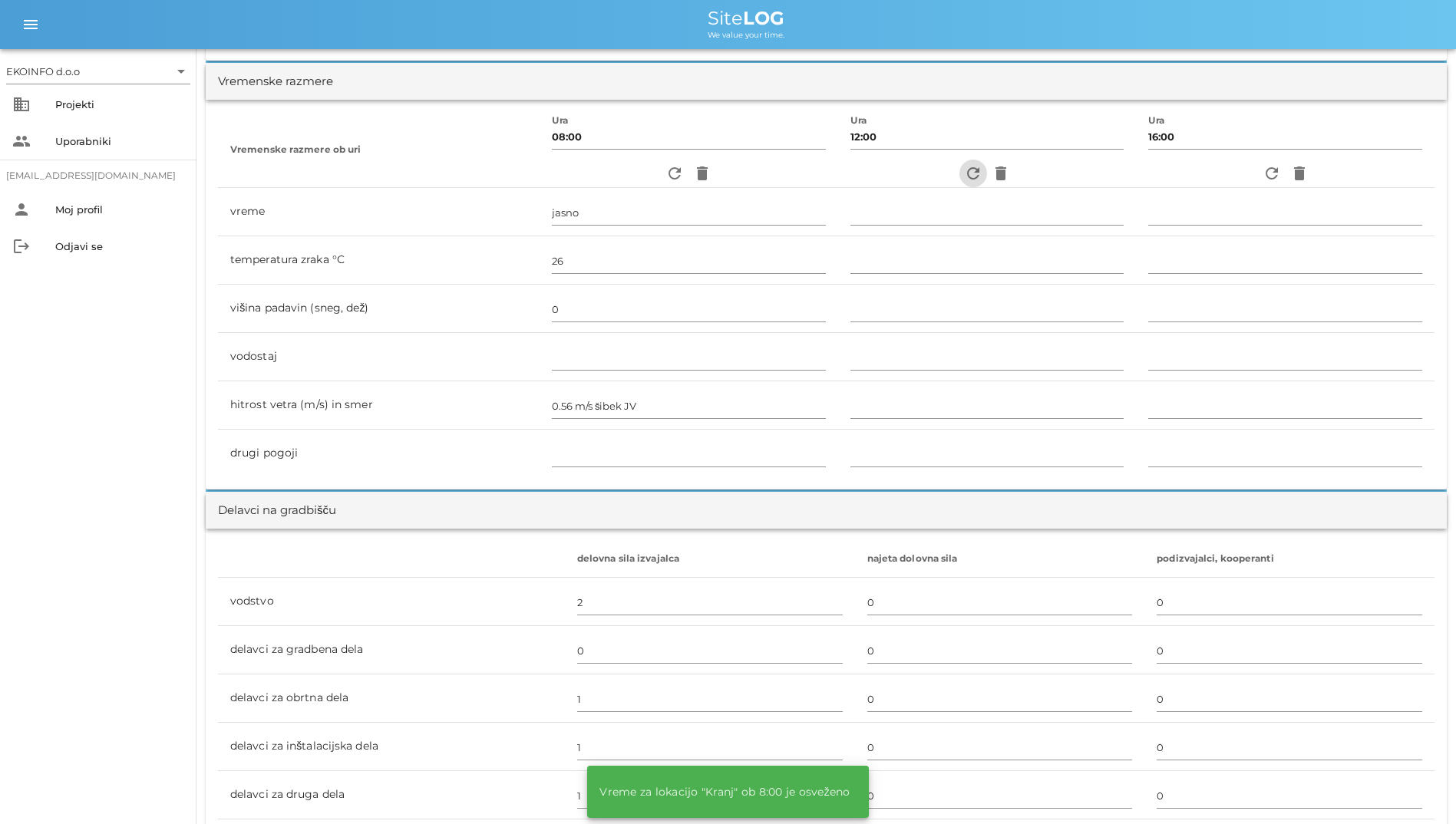
click at [943, 178] on icon "refresh" at bounding box center [973, 173] width 18 height 18
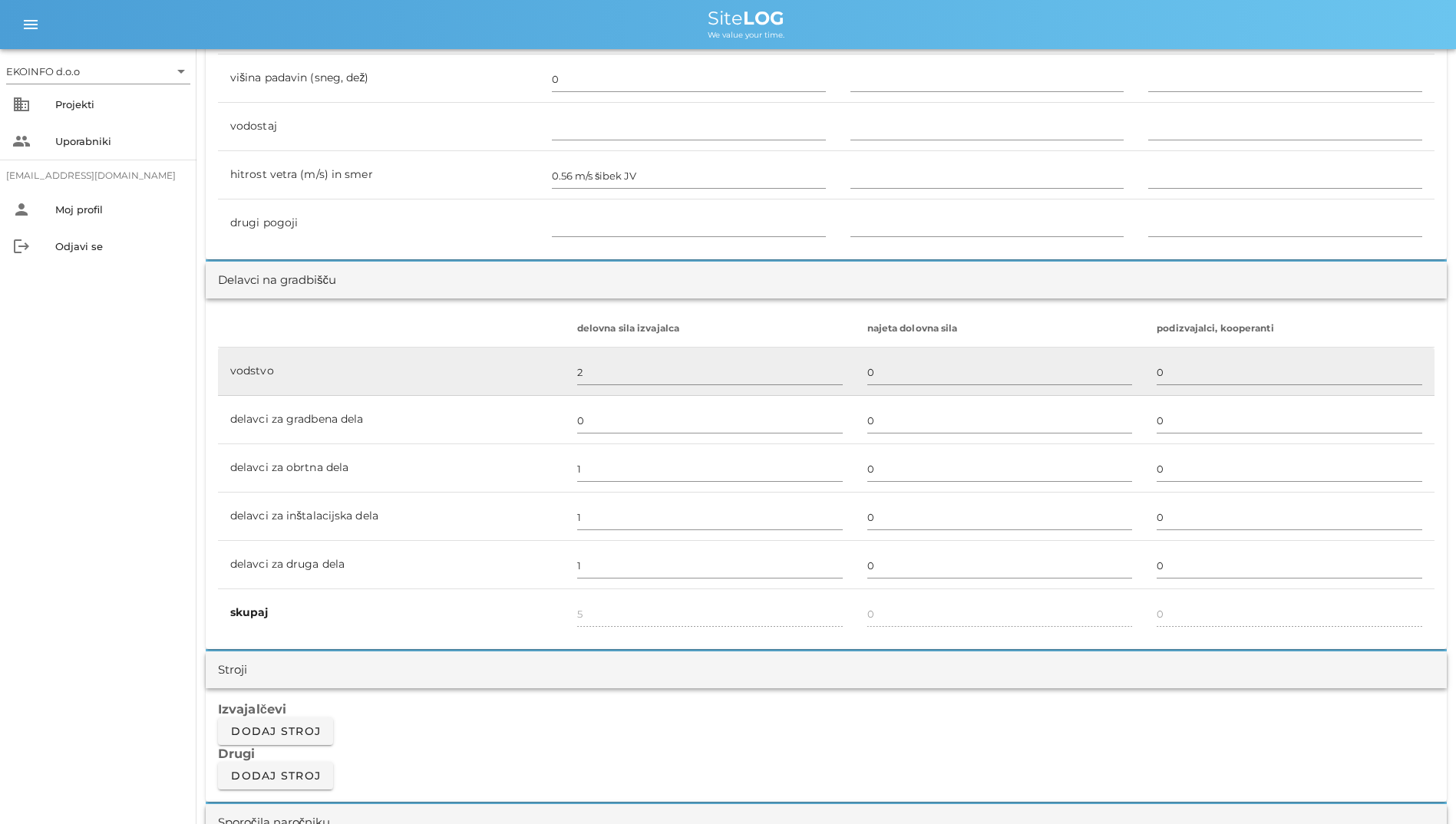
scroll to position [153, 0]
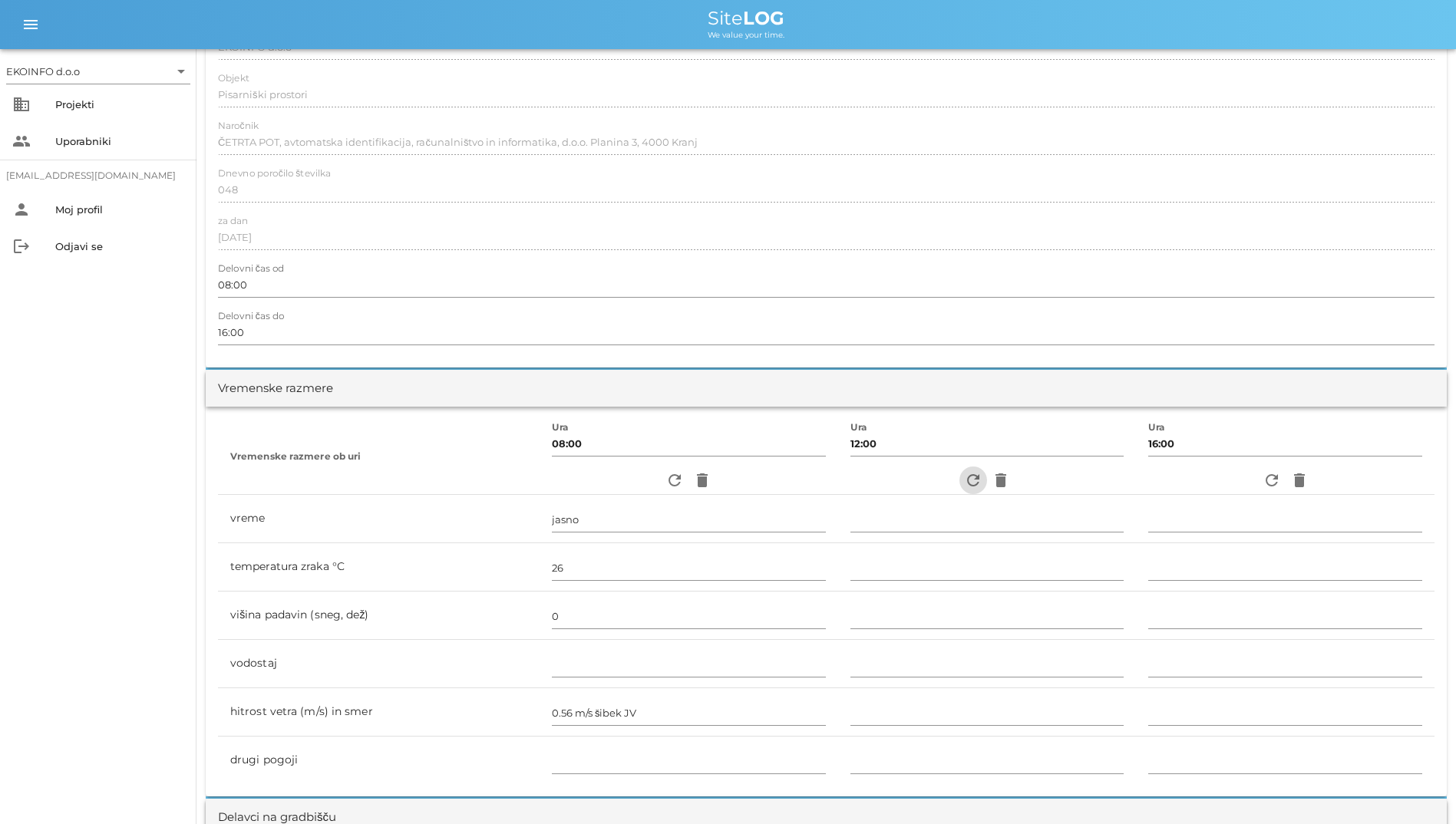
click at [943, 477] on span "refresh" at bounding box center [973, 480] width 28 height 18
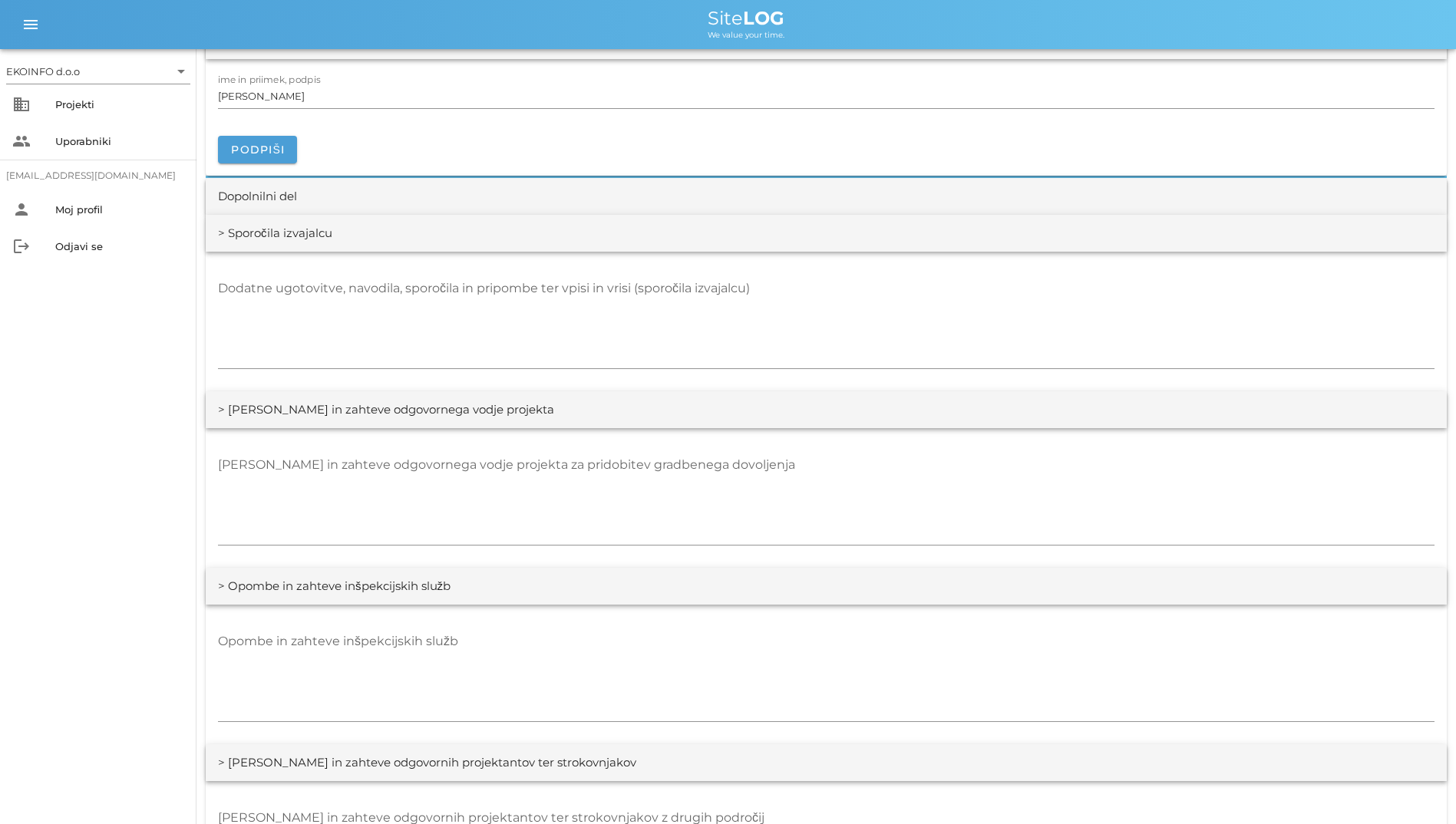
scroll to position [2148, 0]
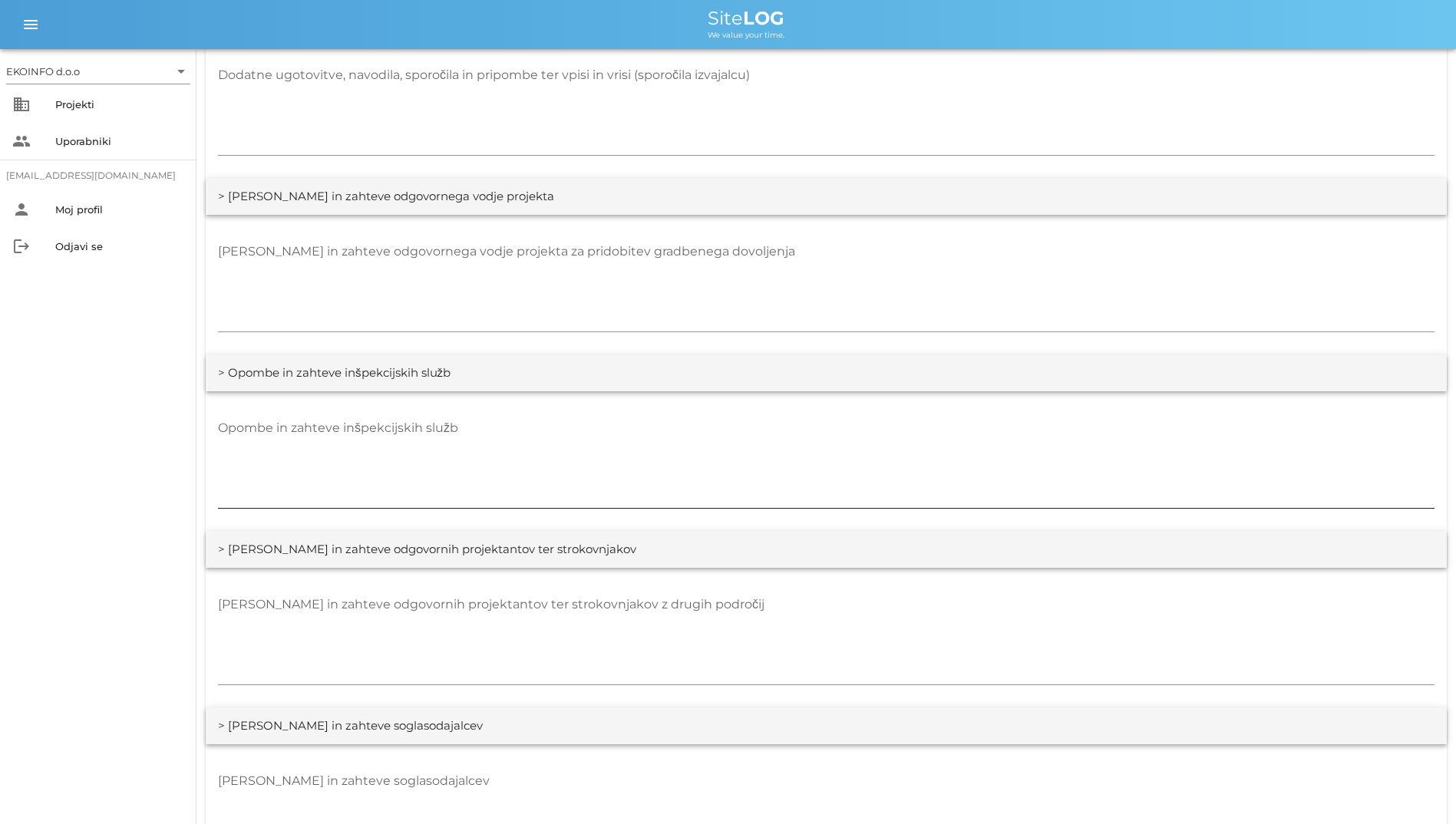
click at [359, 418] on div "Opombe in zahteve inšpekcijskih služb" at bounding box center [825, 462] width 1216 height 92
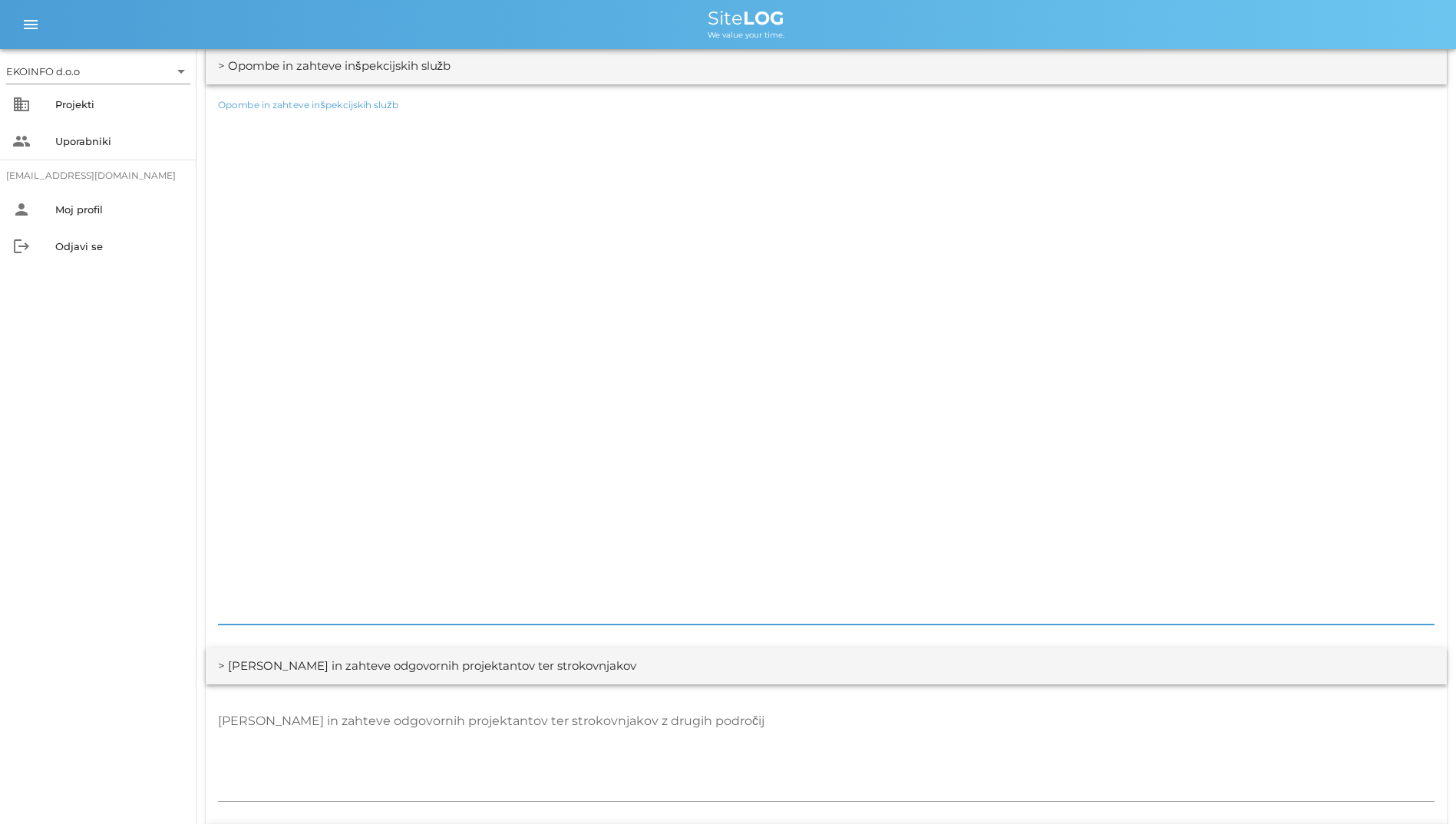
scroll to position [2404, 0]
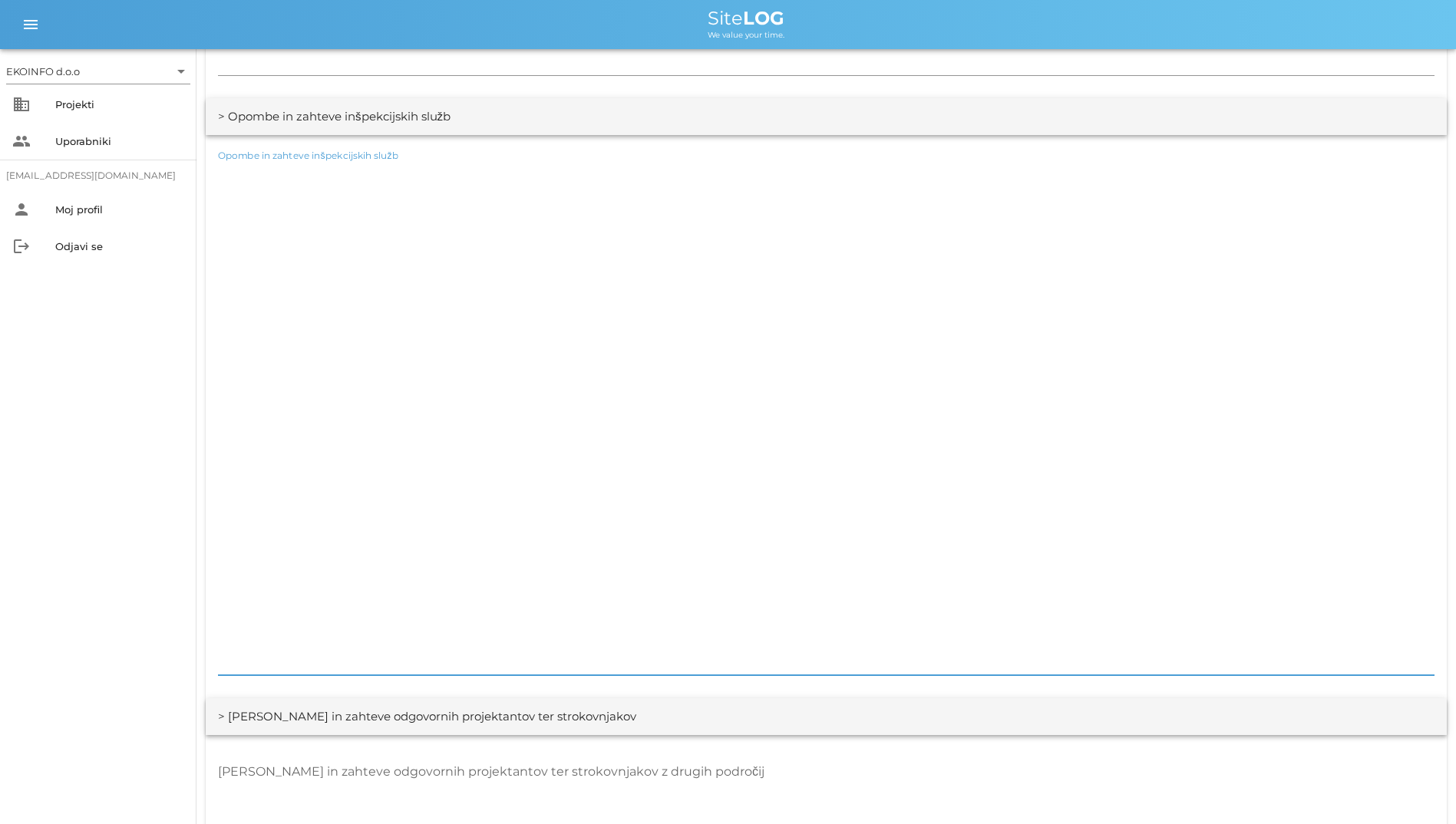
drag, startPoint x: 561, startPoint y: 306, endPoint x: 321, endPoint y: 208, distance: 259.2
click at [321, 208] on textarea "Opombe in zahteve inšpekcijskih služb" at bounding box center [825, 417] width 1216 height 515
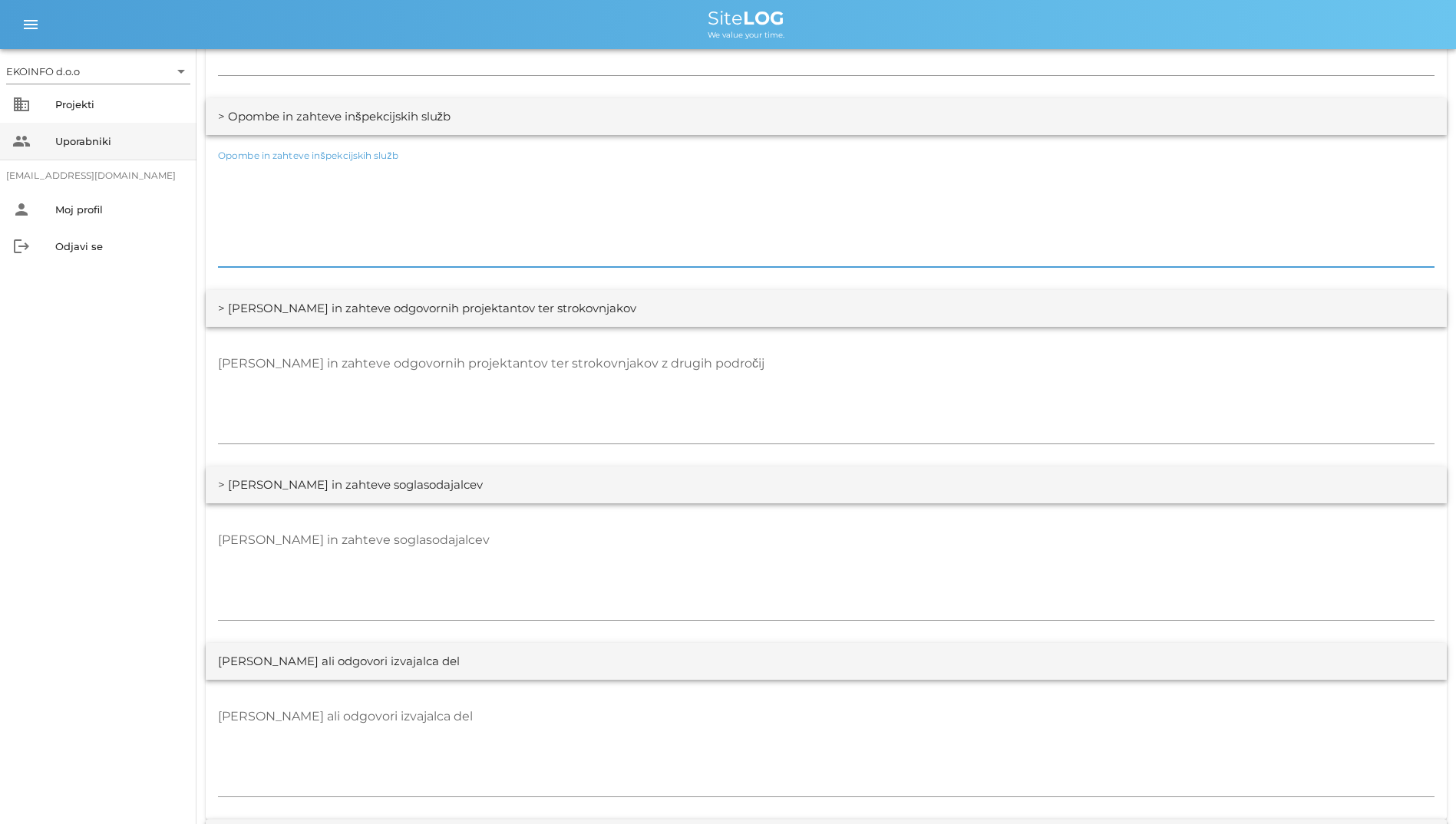
drag, startPoint x: 266, startPoint y: 251, endPoint x: 181, endPoint y: 136, distance: 143.0
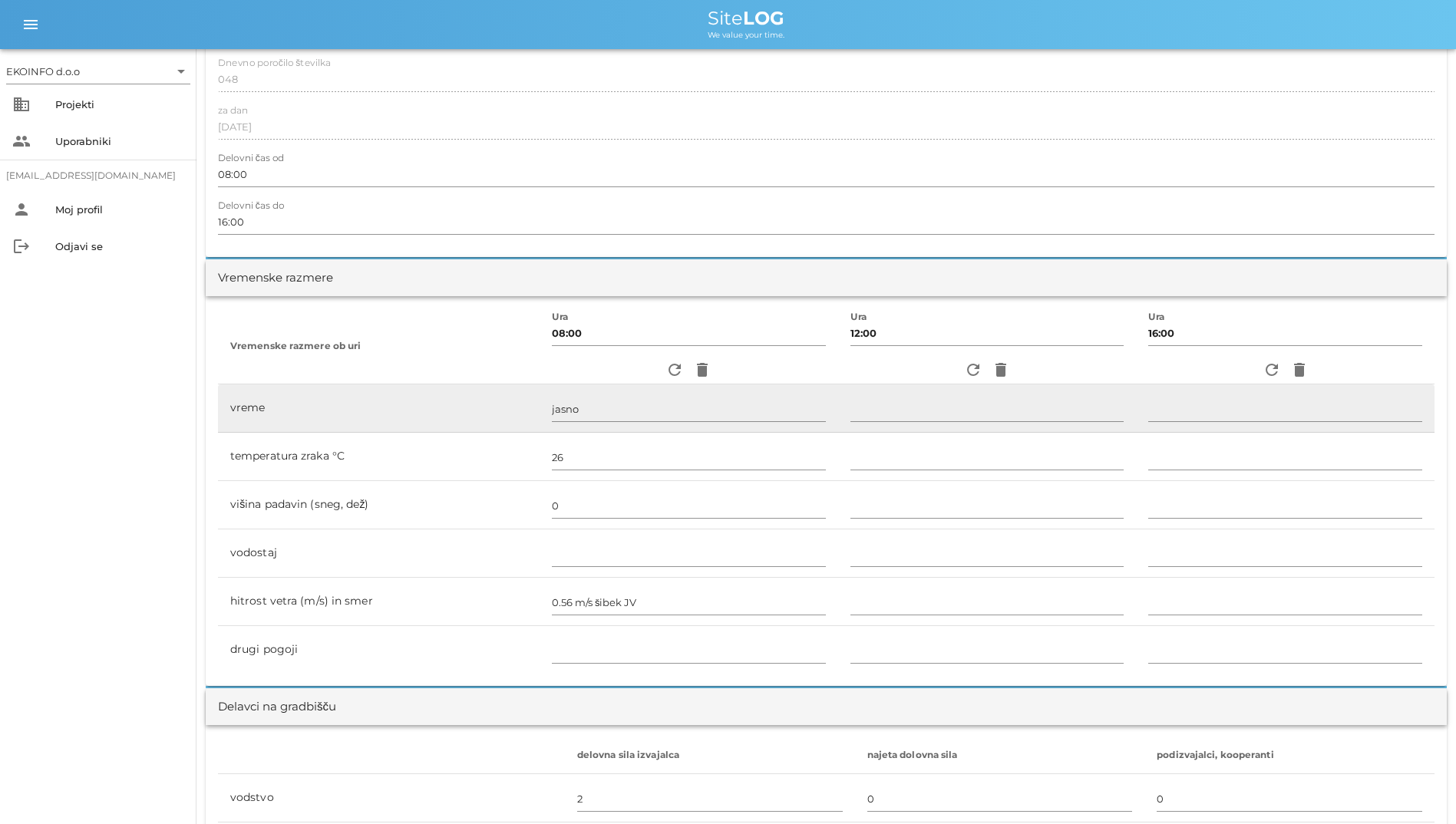
scroll to position [536, 0]
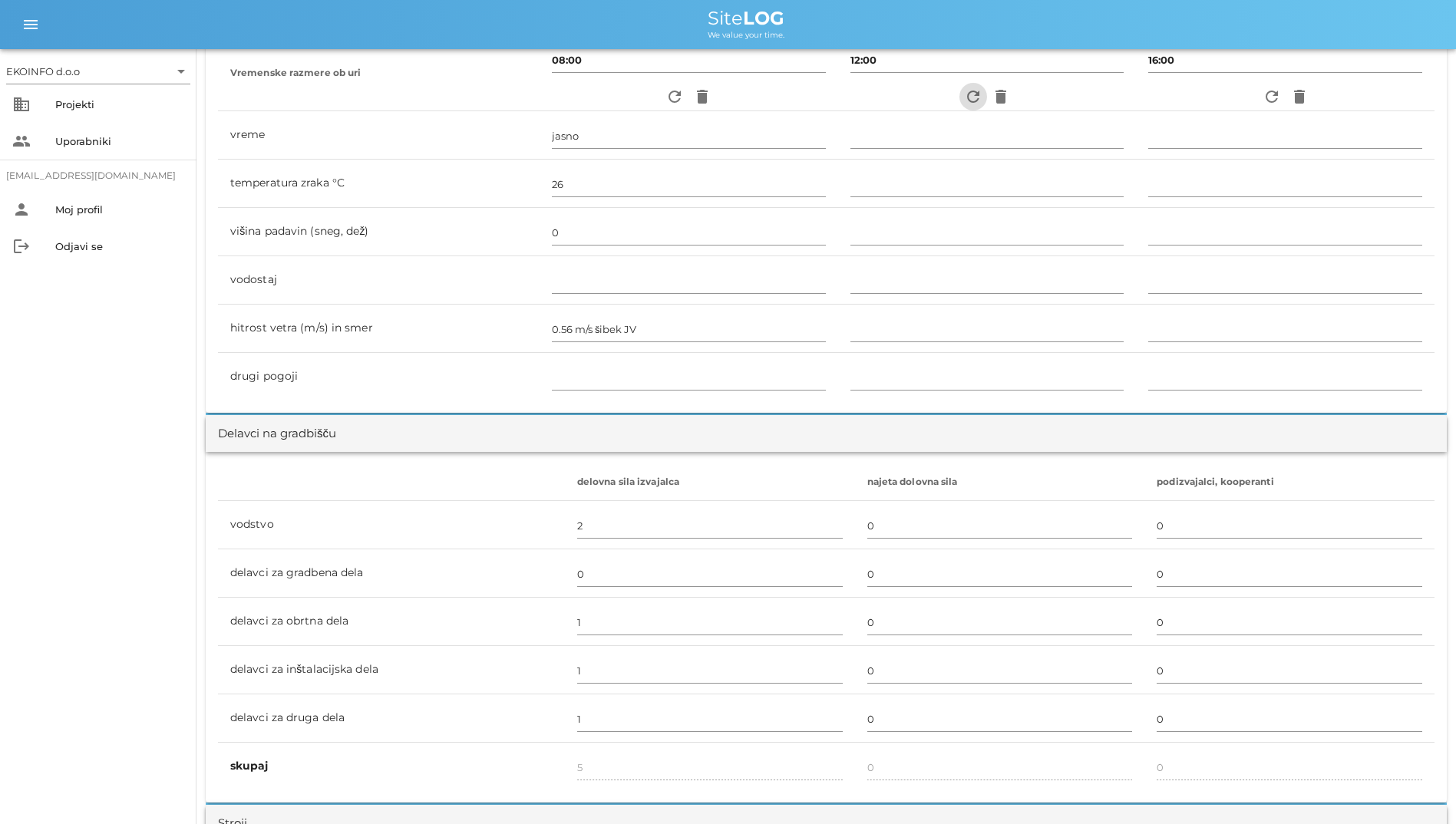
click at [943, 85] on button "refresh" at bounding box center [973, 97] width 28 height 28
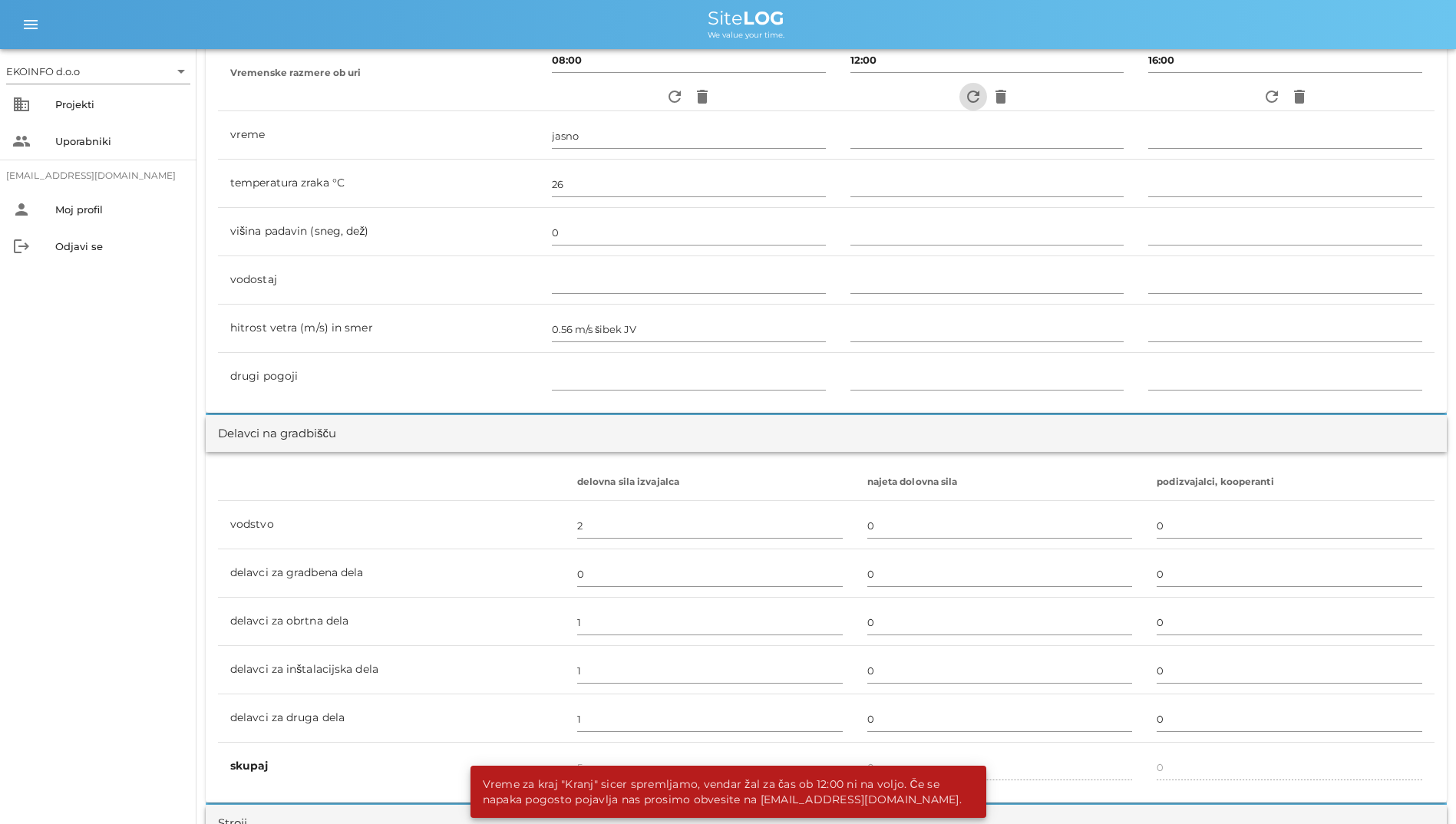
click at [943, 85] on button "refresh" at bounding box center [973, 97] width 28 height 28
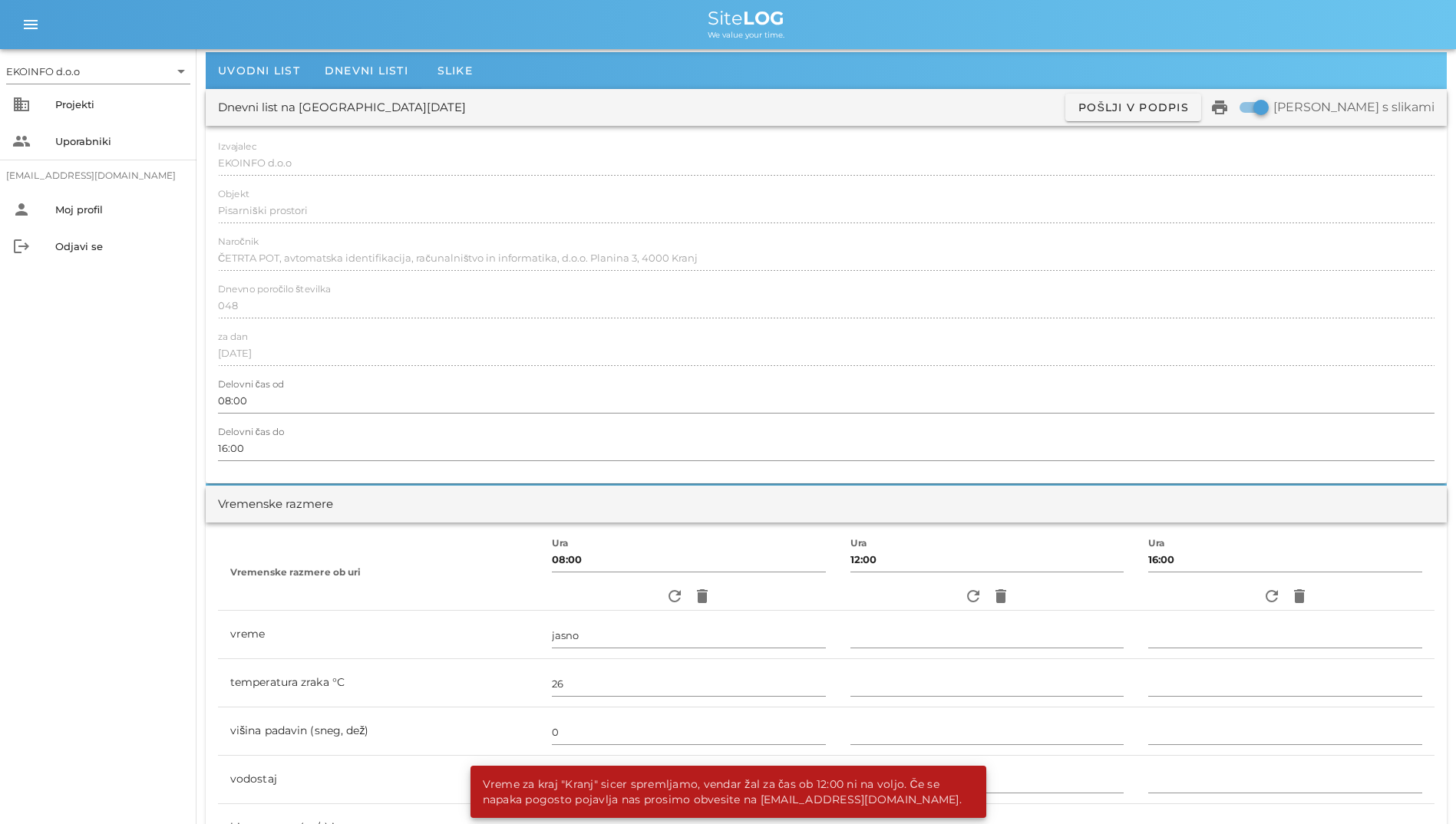
scroll to position [0, 0]
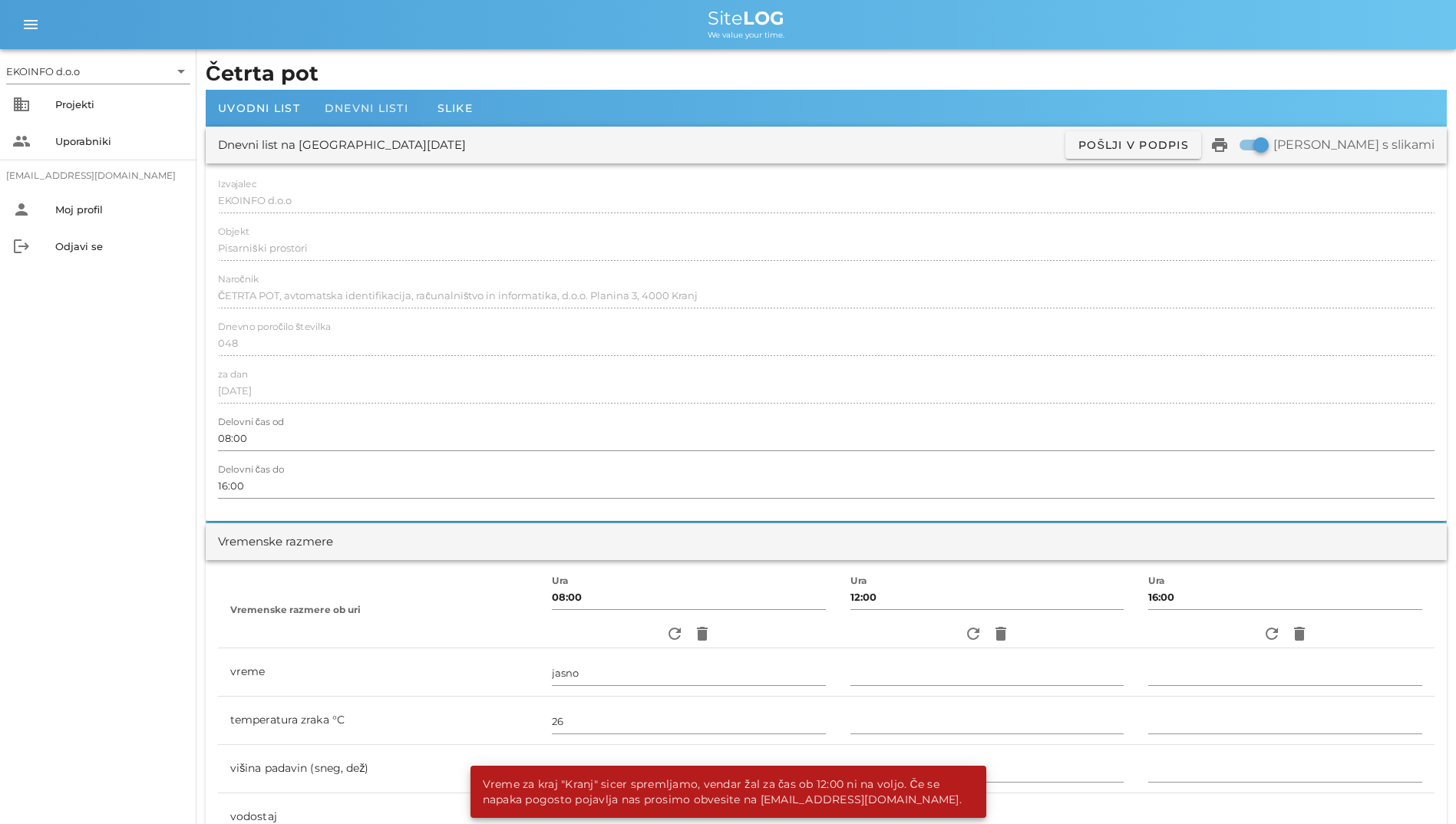
click at [342, 110] on span "Dnevni listi" at bounding box center [366, 108] width 84 height 14
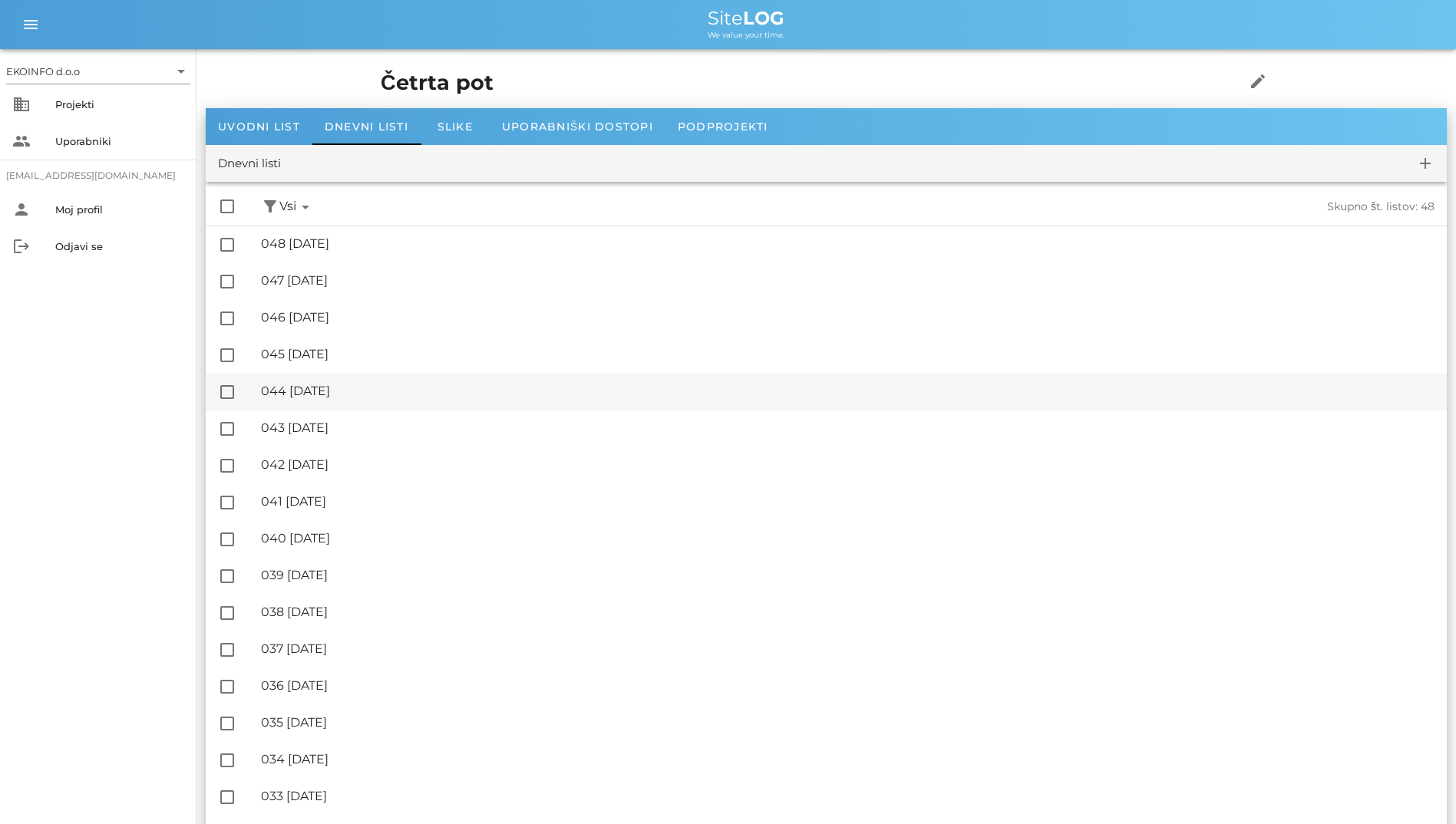
scroll to position [230, 0]
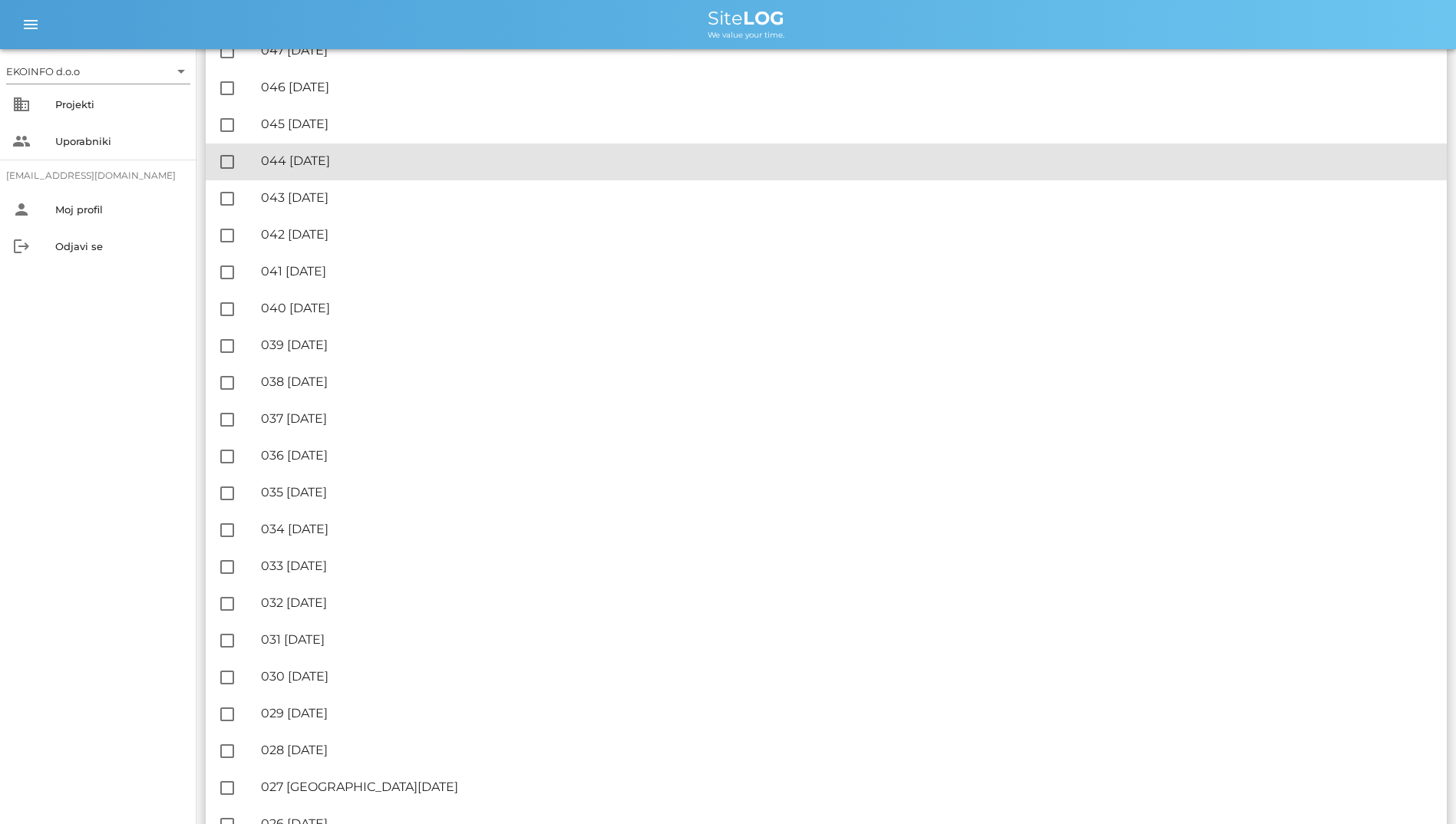
click at [345, 171] on div "🔏 044 [DATE] ✓ Podpisal: Nadzornik ✓ Podpisal: Sestavljalec ✓ Podpisal: Odgovor…" at bounding box center [847, 160] width 1173 height 34
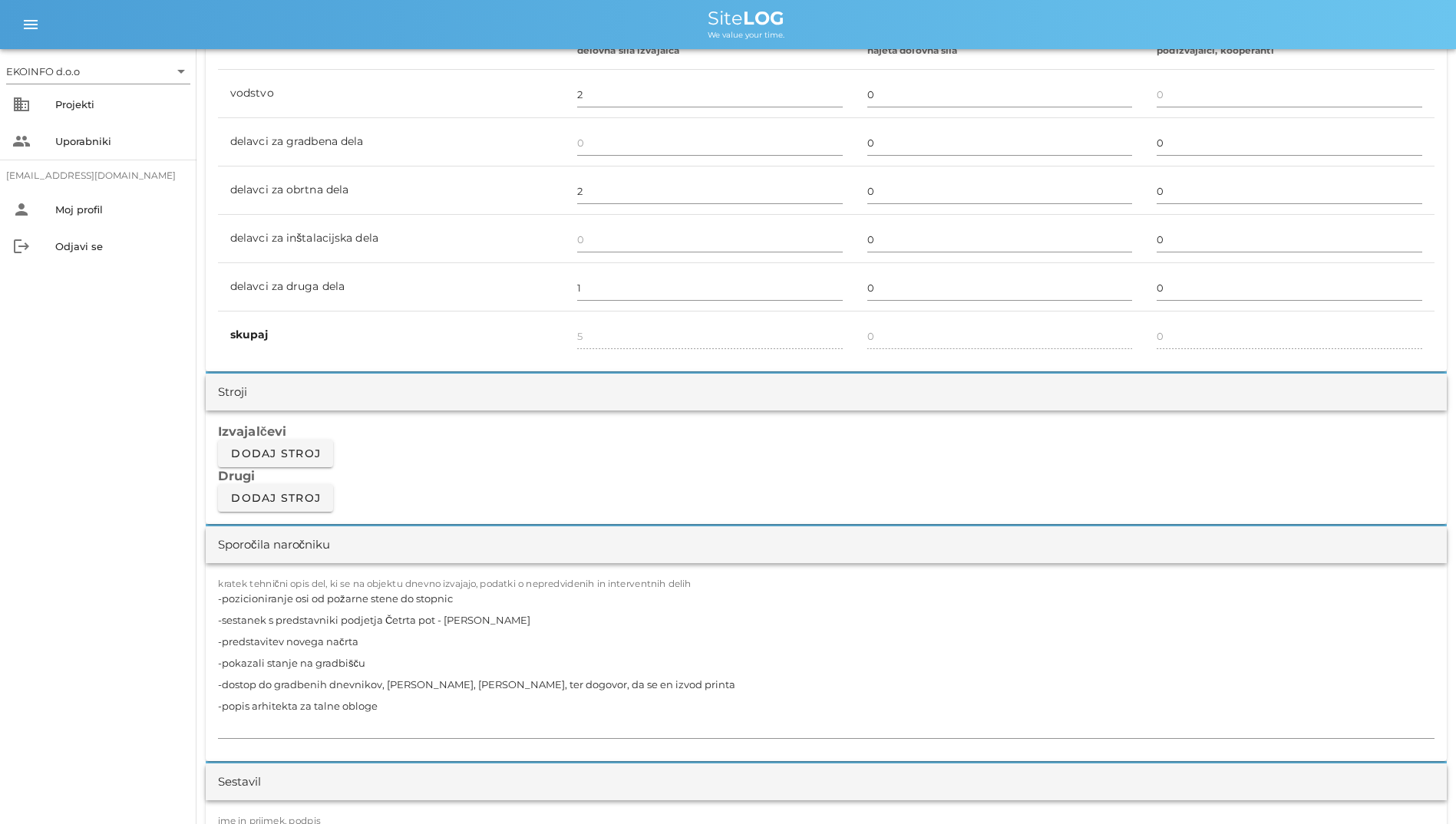
scroll to position [1227, 0]
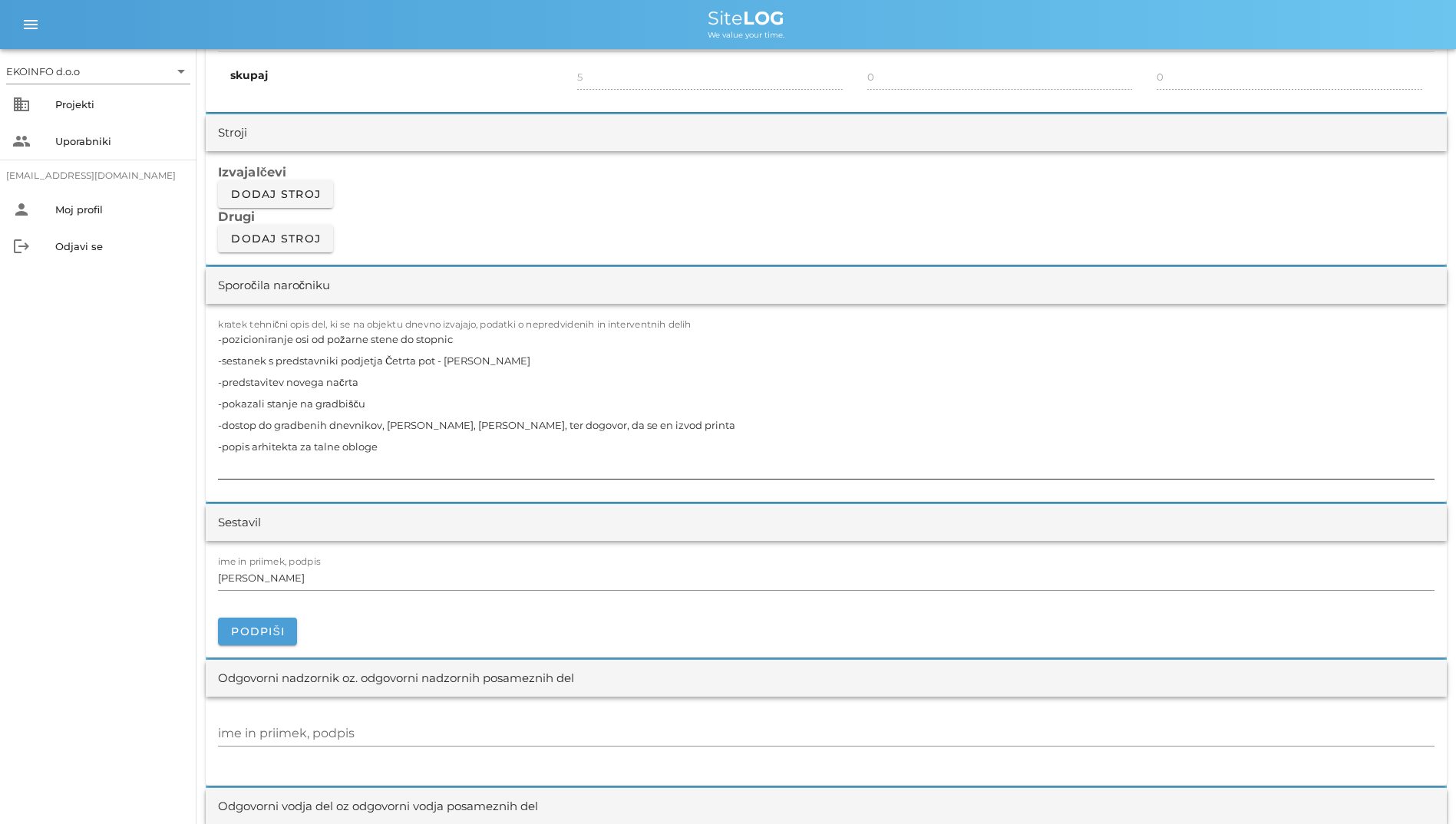
click at [531, 342] on textarea "-pozicioniranje osi od požarne stene do stopnic -sestanek s predstavniki podjet…" at bounding box center [825, 403] width 1216 height 150
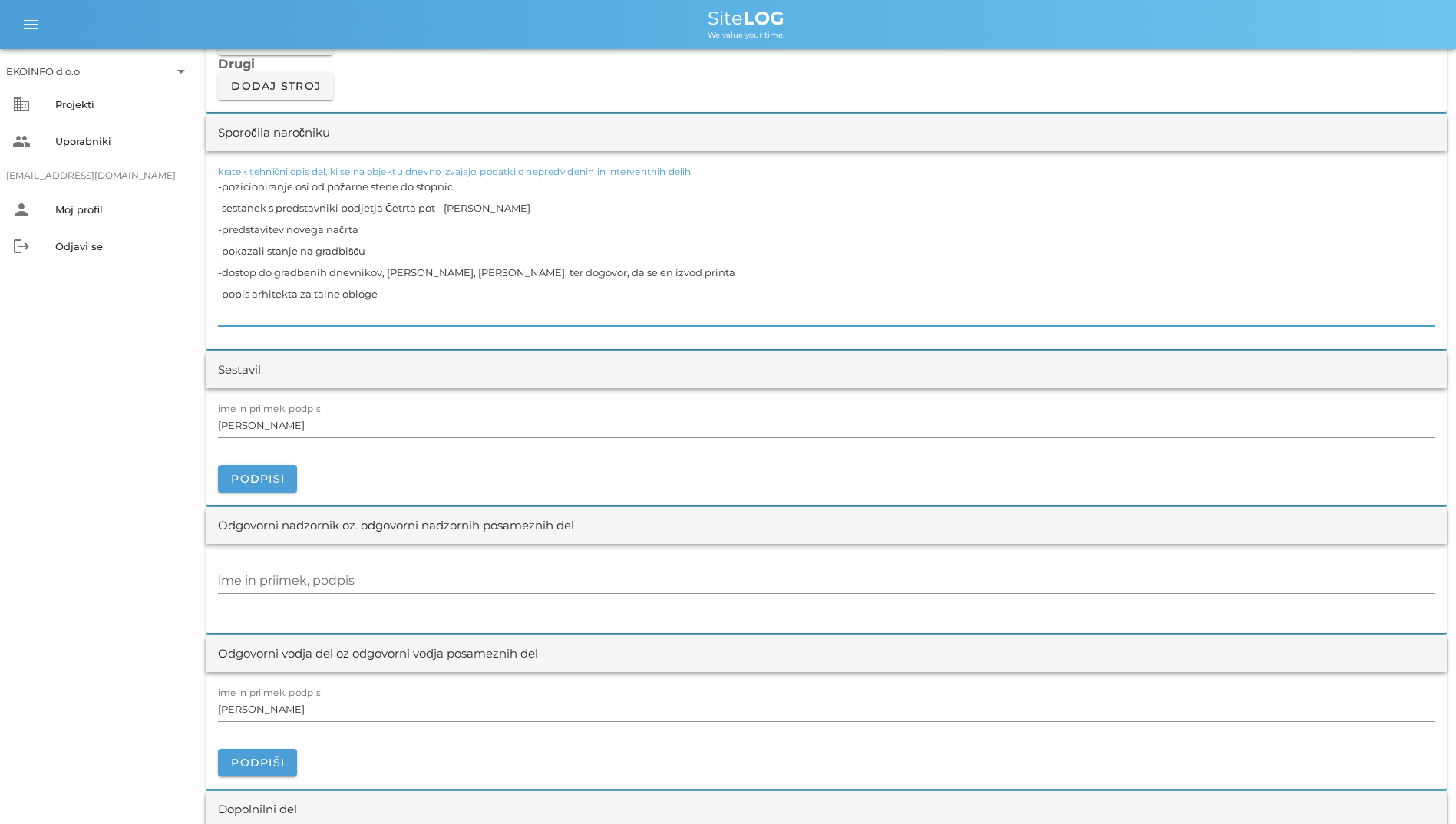
scroll to position [1610, 0]
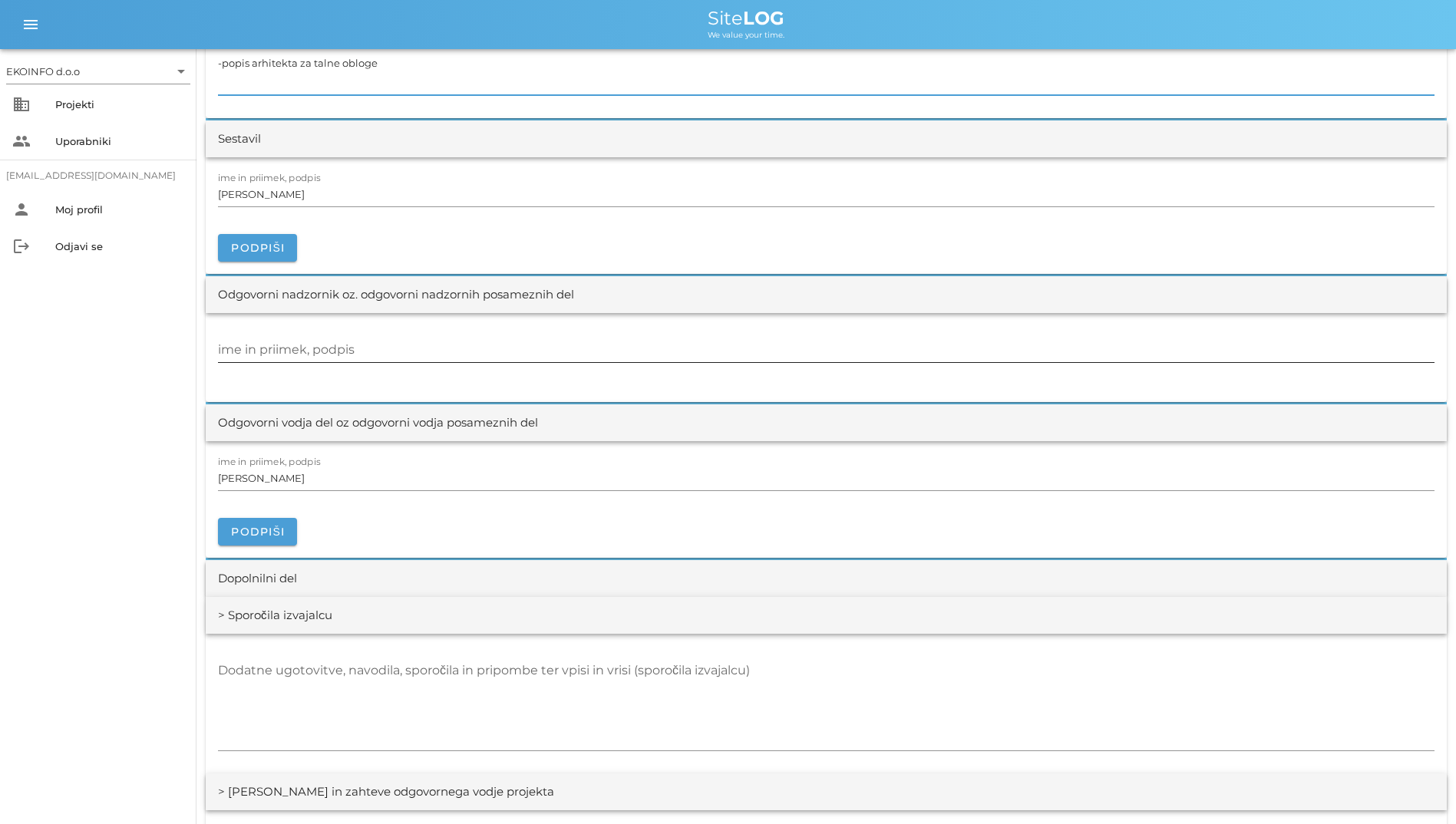
click at [529, 362] on div at bounding box center [825, 368] width 1216 height 11
click at [531, 357] on input "ime in priimek, podpis" at bounding box center [825, 349] width 1216 height 25
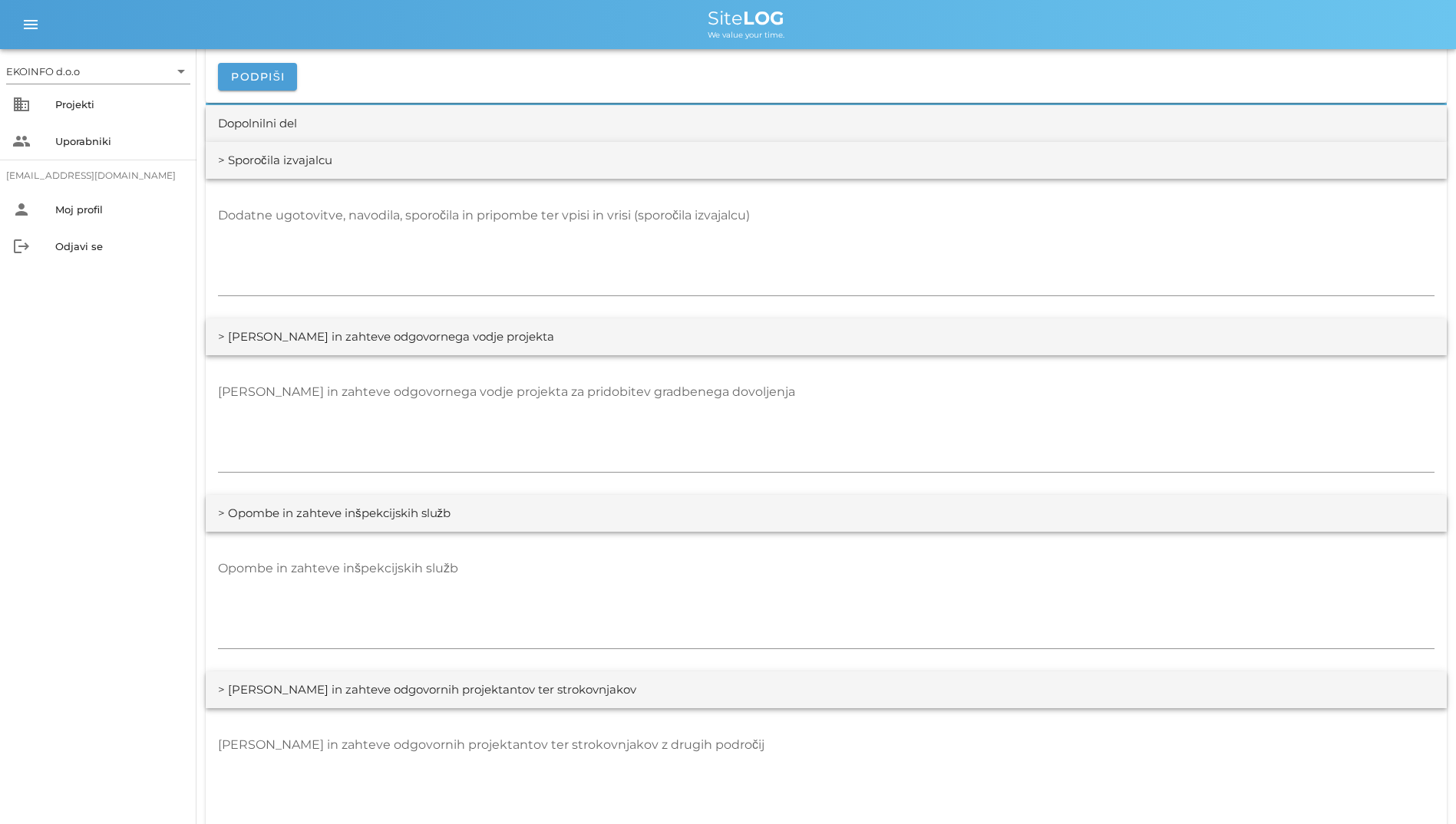
scroll to position [2071, 0]
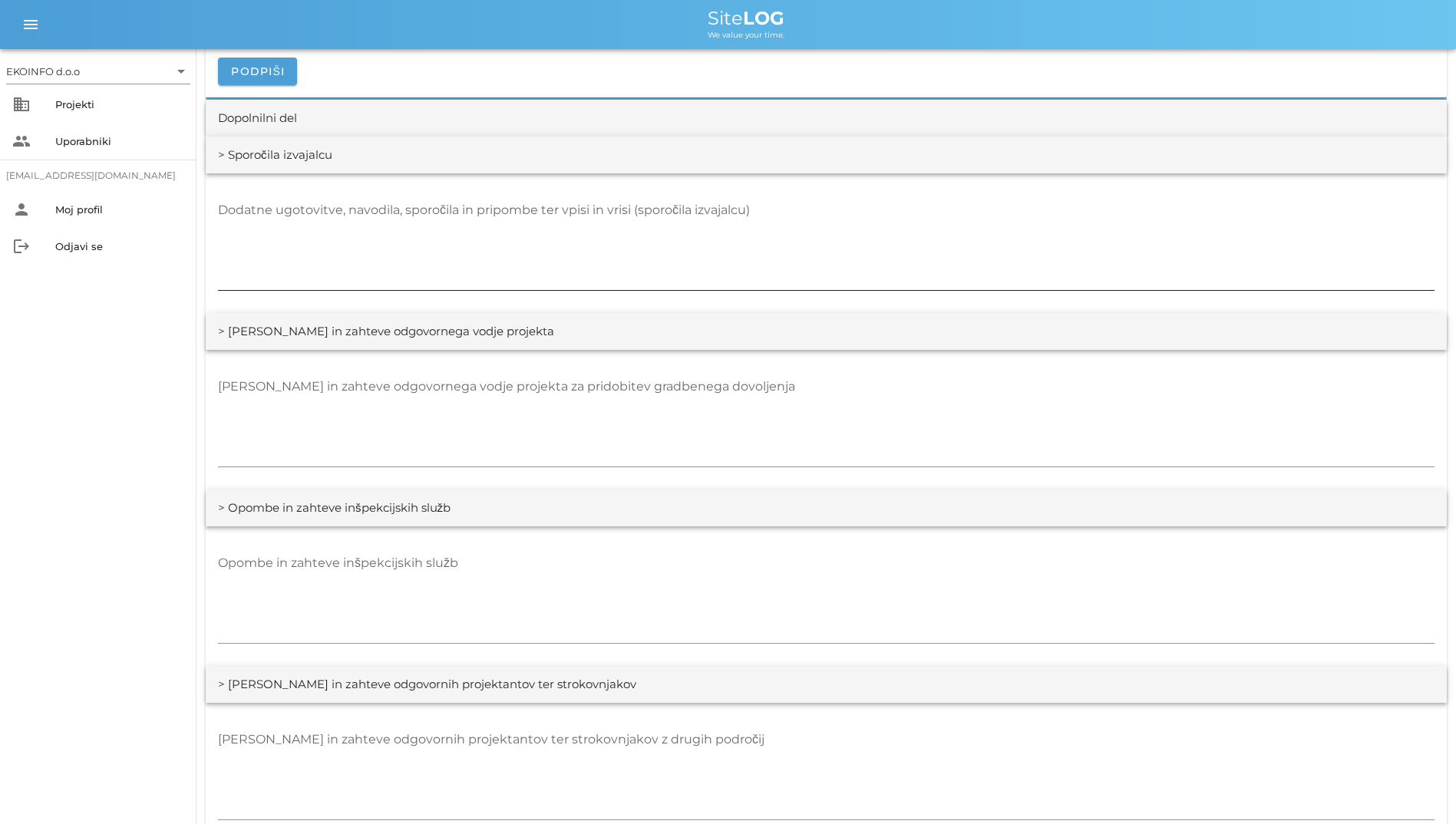
click at [569, 288] on textarea "Dodatne ugotovitve, navodila, sporočila in pripombe ter vpisi in vrisi (sporoči…" at bounding box center [825, 244] width 1216 height 92
click at [943, 266] on textarea "Dodatne ugotovitve, navodila, sporočila in pripombe ter vpisi in vrisi (sporoči…" at bounding box center [825, 244] width 1216 height 92
click at [943, 263] on textarea "Dodatne ugotovitve, navodila, sporočila in pripombe ter vpisi in vrisi (sporoči…" at bounding box center [825, 244] width 1216 height 92
click at [943, 392] on textarea "[PERSON_NAME] in zahteve odgovornega vodje projekta za pridobitev gradbenega do…" at bounding box center [825, 420] width 1216 height 92
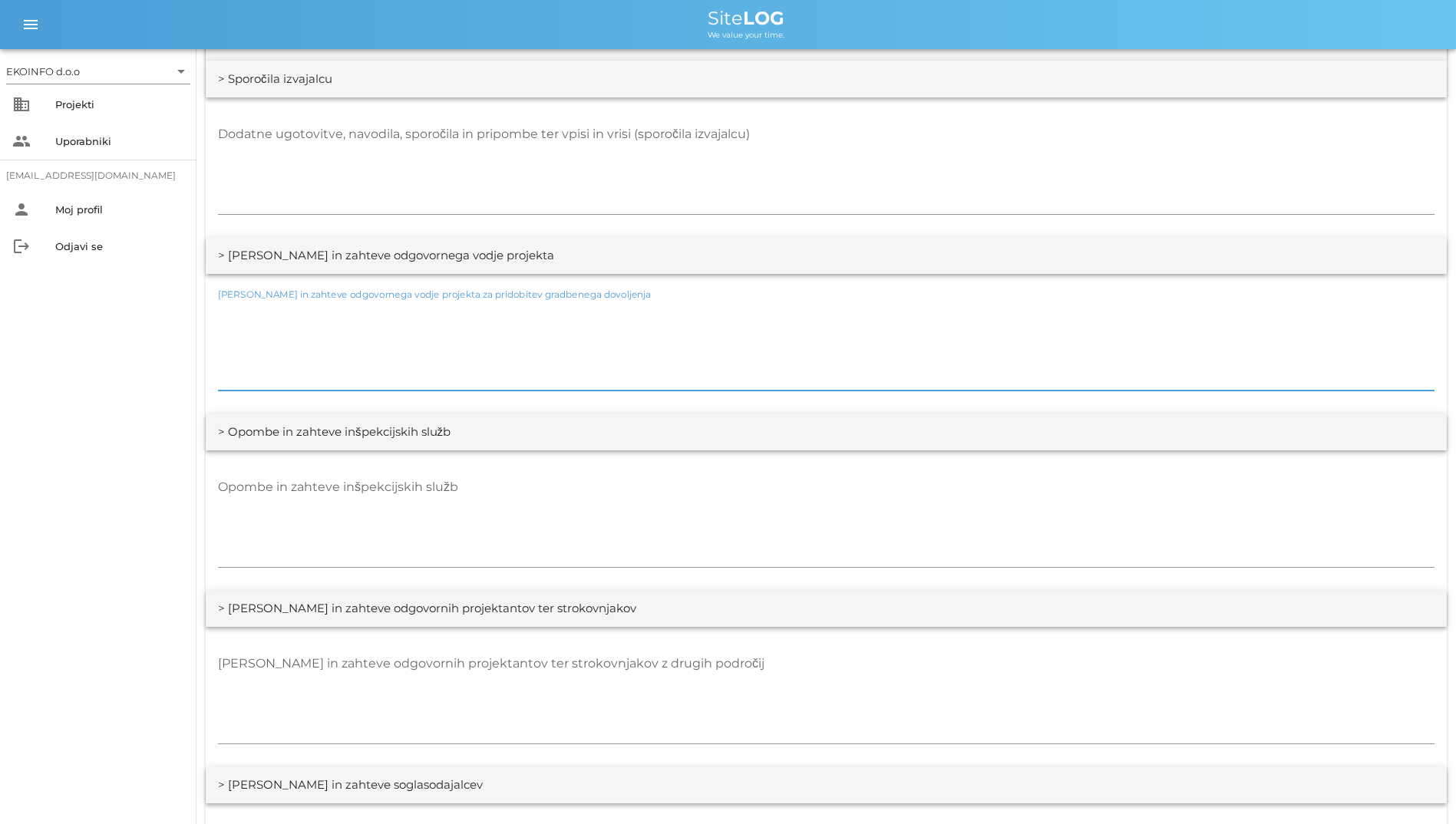
scroll to position [2148, 0]
click at [843, 510] on textarea "Opombe in zahteve inšpekcijskih služb" at bounding box center [825, 520] width 1216 height 92
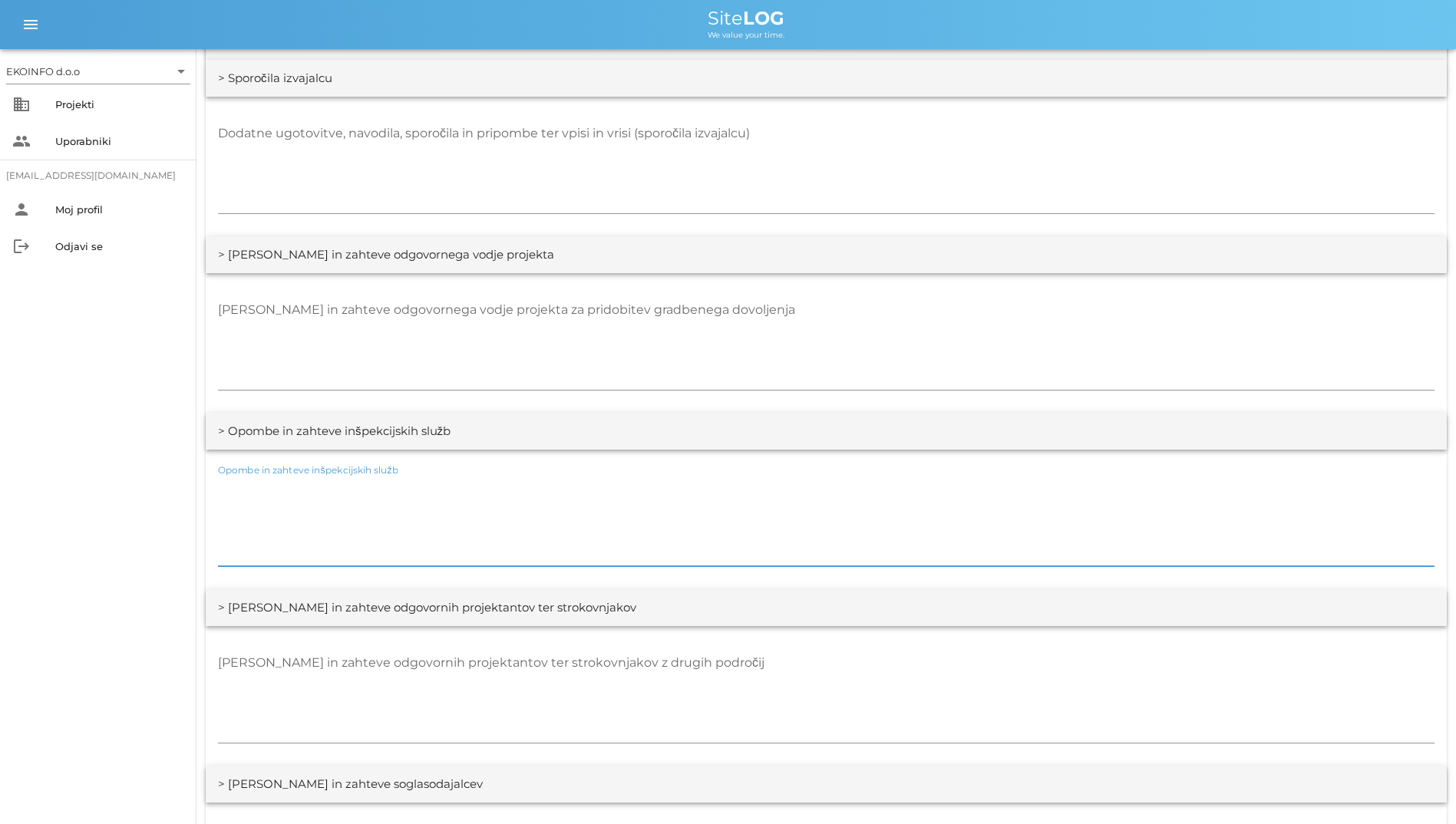
scroll to position [2378, 0]
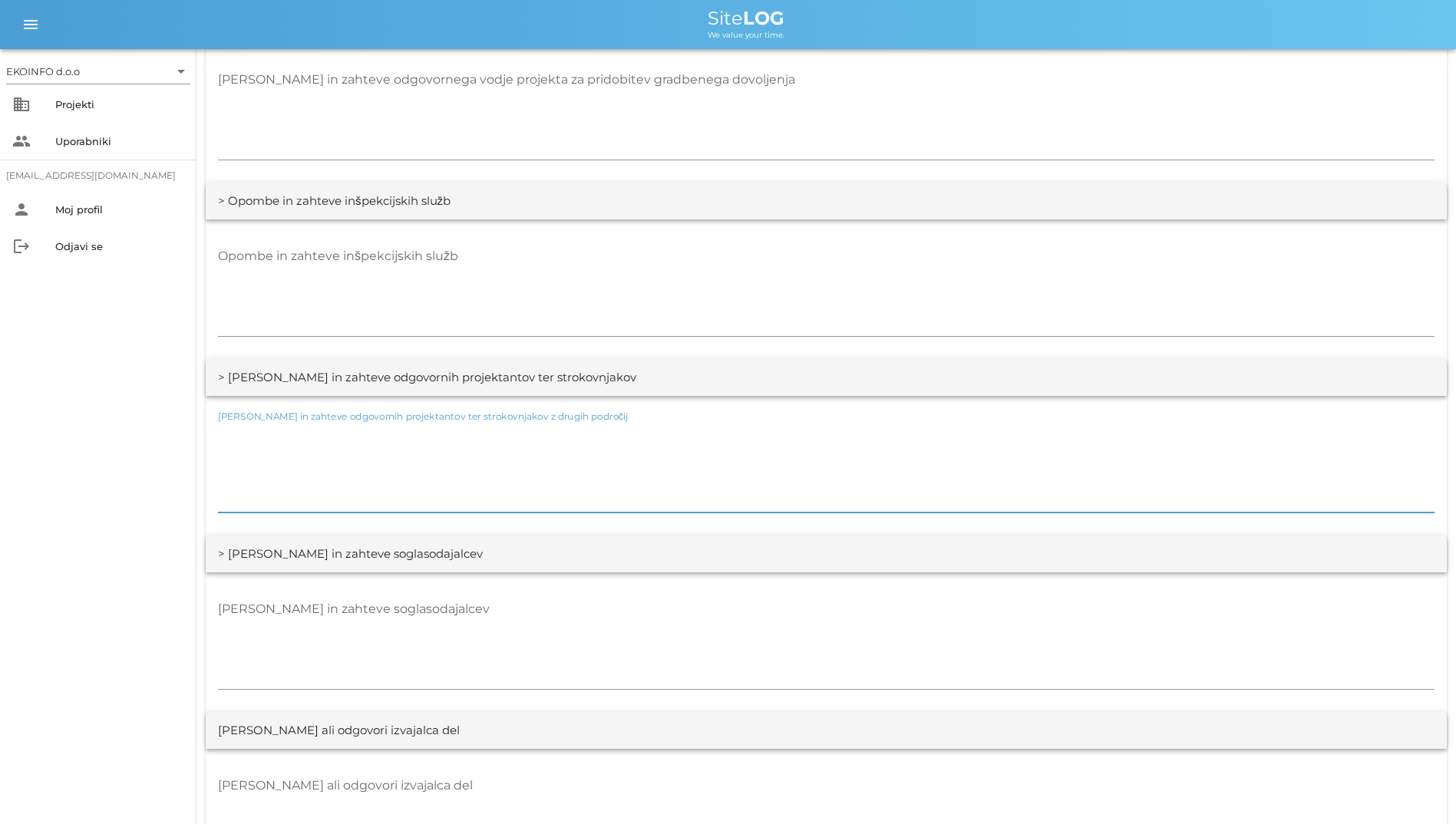
click at [732, 454] on textarea "[PERSON_NAME] in zahteve odgovornih projektantov ter strokovnjakov z drugih pod…" at bounding box center [825, 466] width 1216 height 92
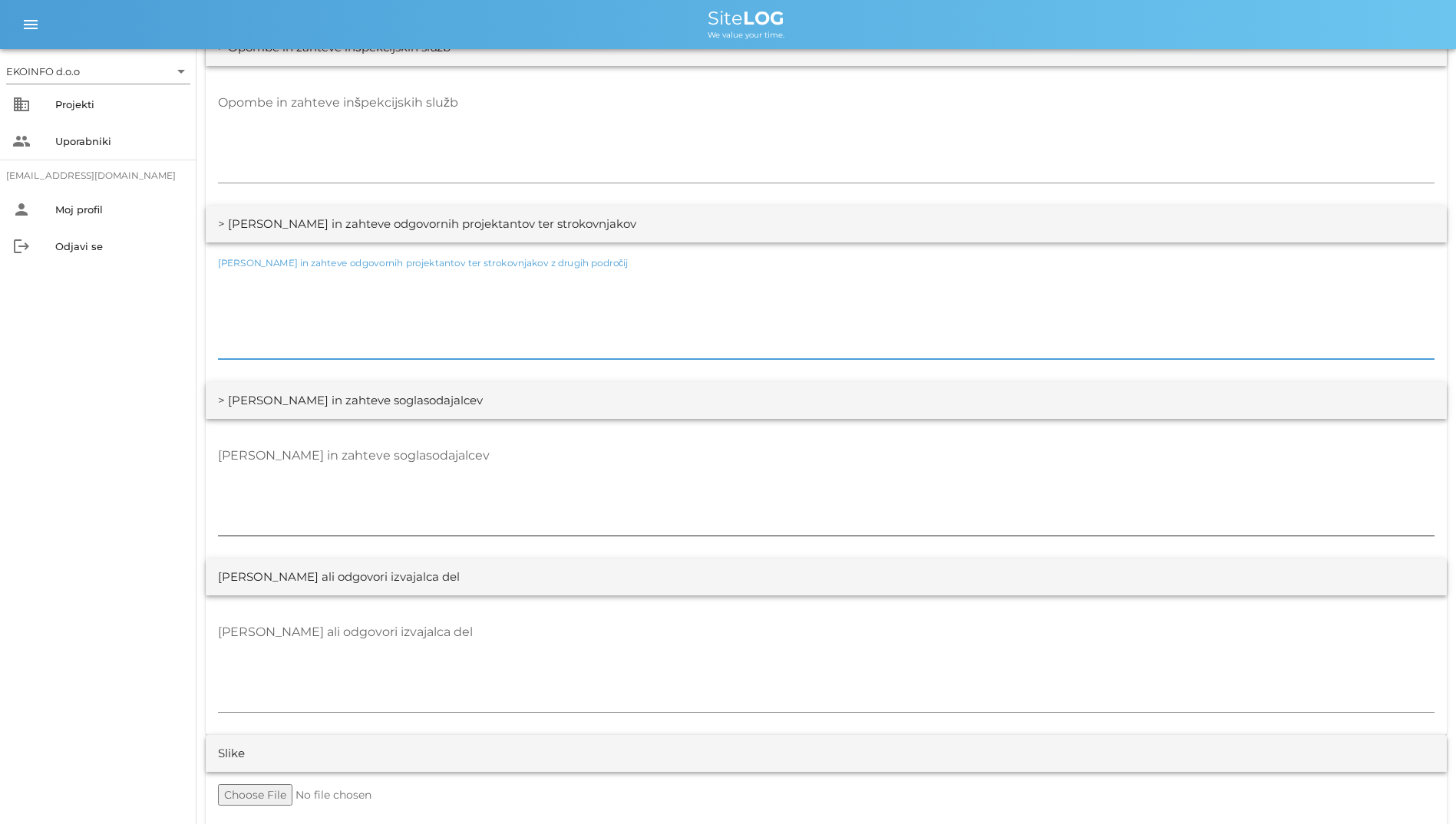
click at [688, 459] on textarea "[PERSON_NAME] in zahteve soglasodajalcev" at bounding box center [825, 489] width 1216 height 92
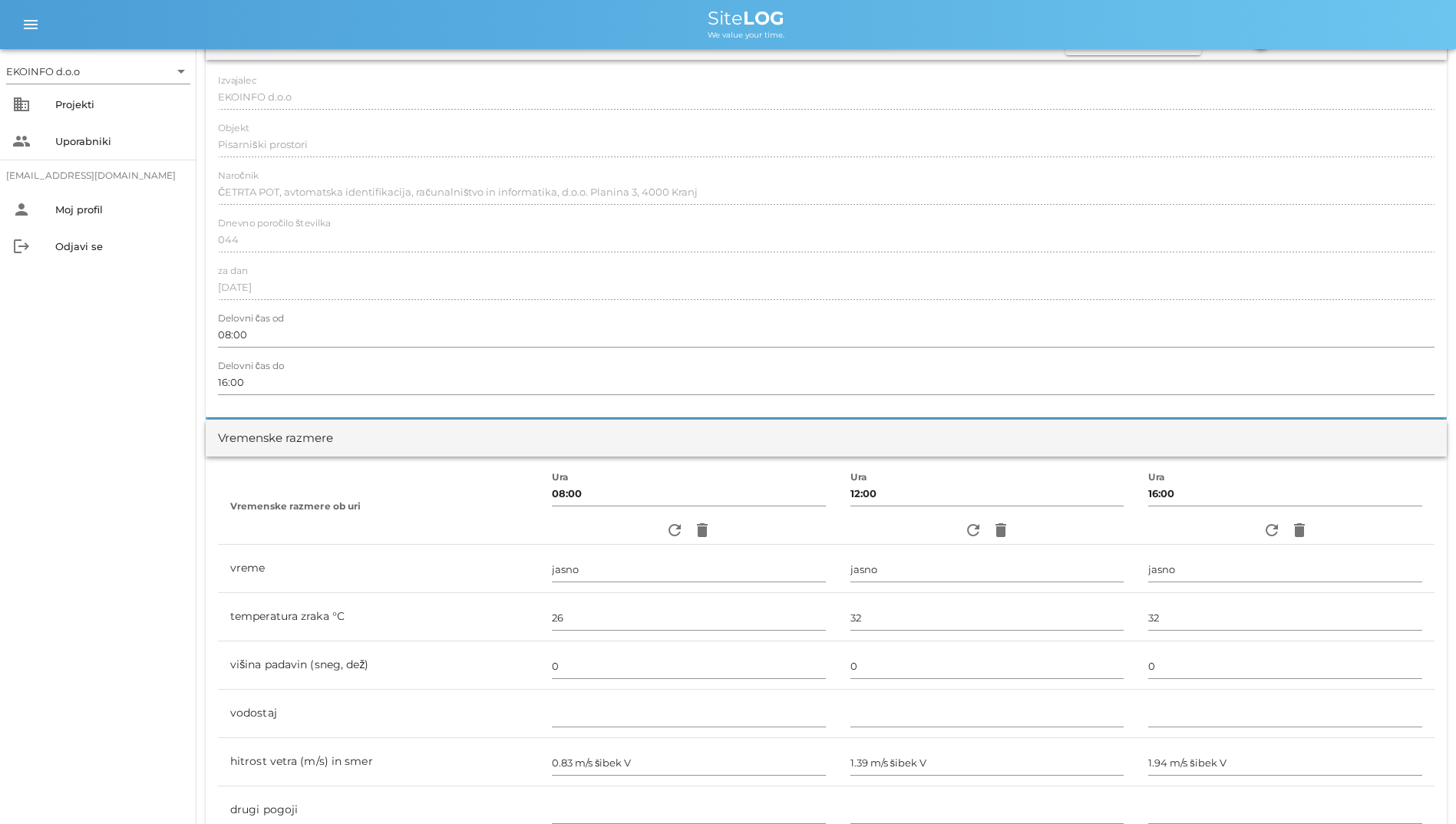
scroll to position [0, 0]
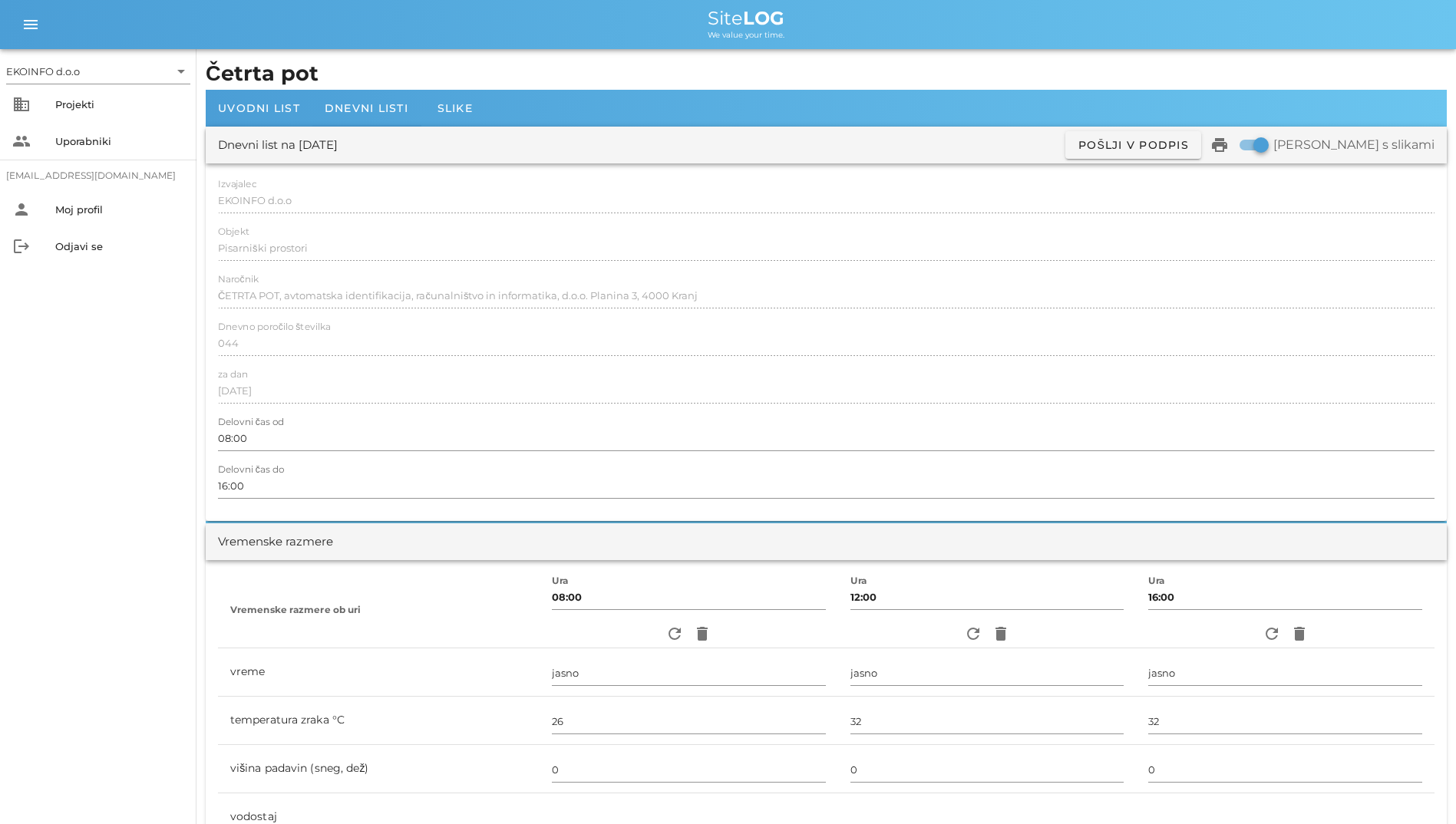
click at [562, 135] on div "Dnevni list na [DATE] ✓ Podpisan Pošlji v podpis print Natisni s slikami" at bounding box center [826, 145] width 1241 height 37
click at [615, 71] on h1 "Četrta pot" at bounding box center [826, 74] width 1241 height 31
click at [407, 71] on h1 "Četrta pot" at bounding box center [826, 74] width 1241 height 31
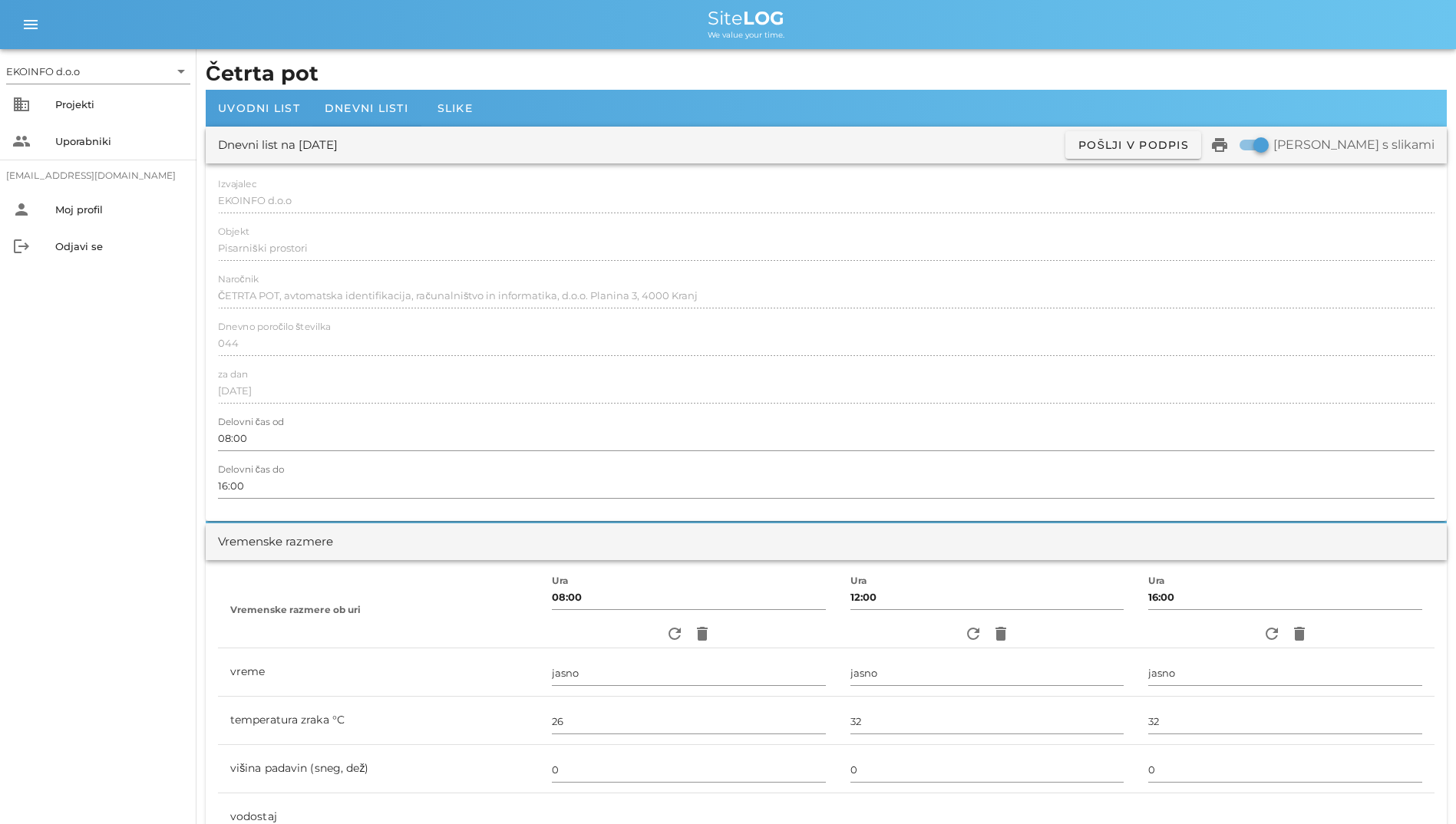
click at [314, 65] on h1 "Četrta pot" at bounding box center [826, 74] width 1241 height 31
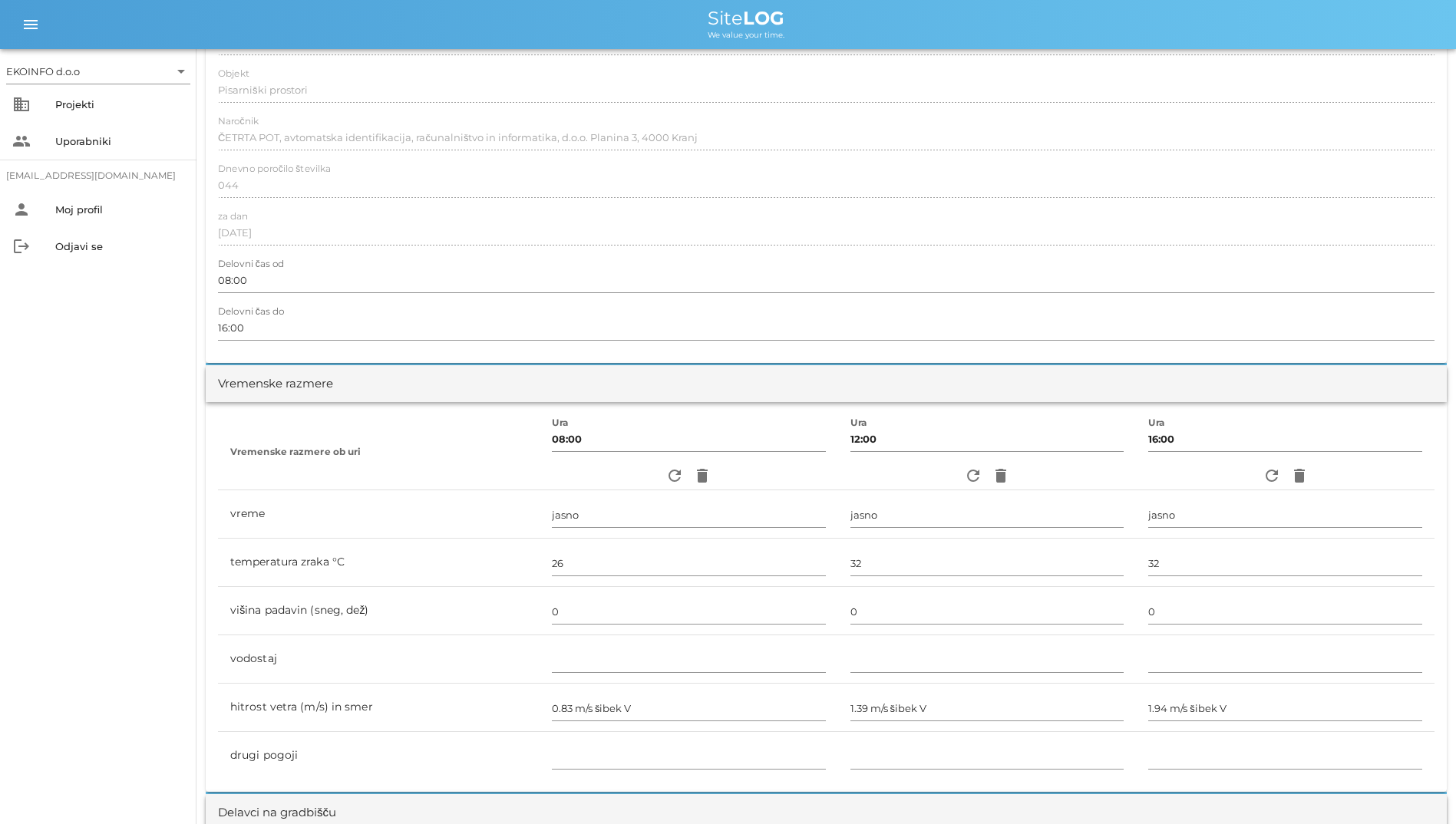
scroll to position [307, 0]
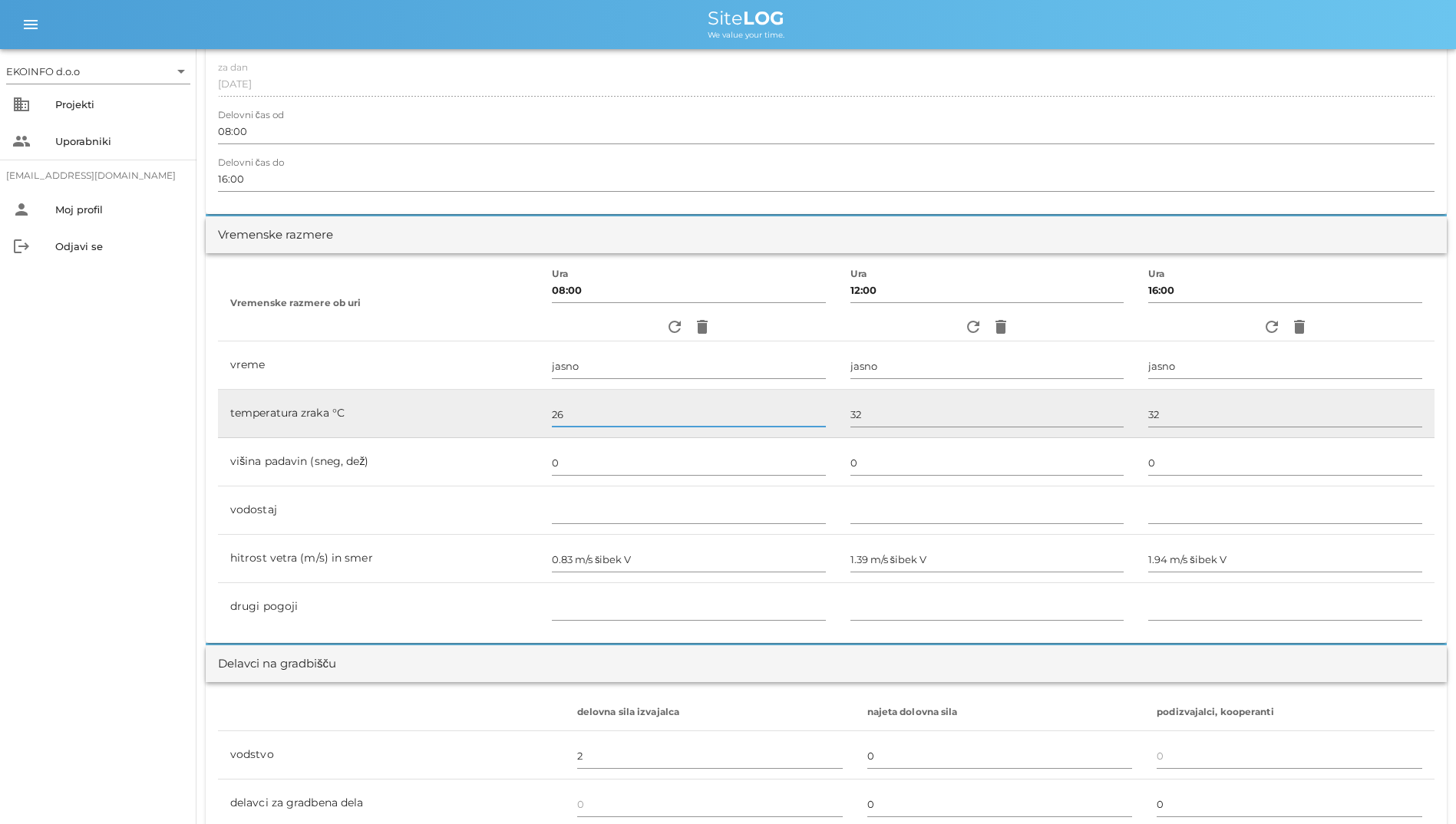
click at [567, 409] on input "26" at bounding box center [688, 414] width 274 height 25
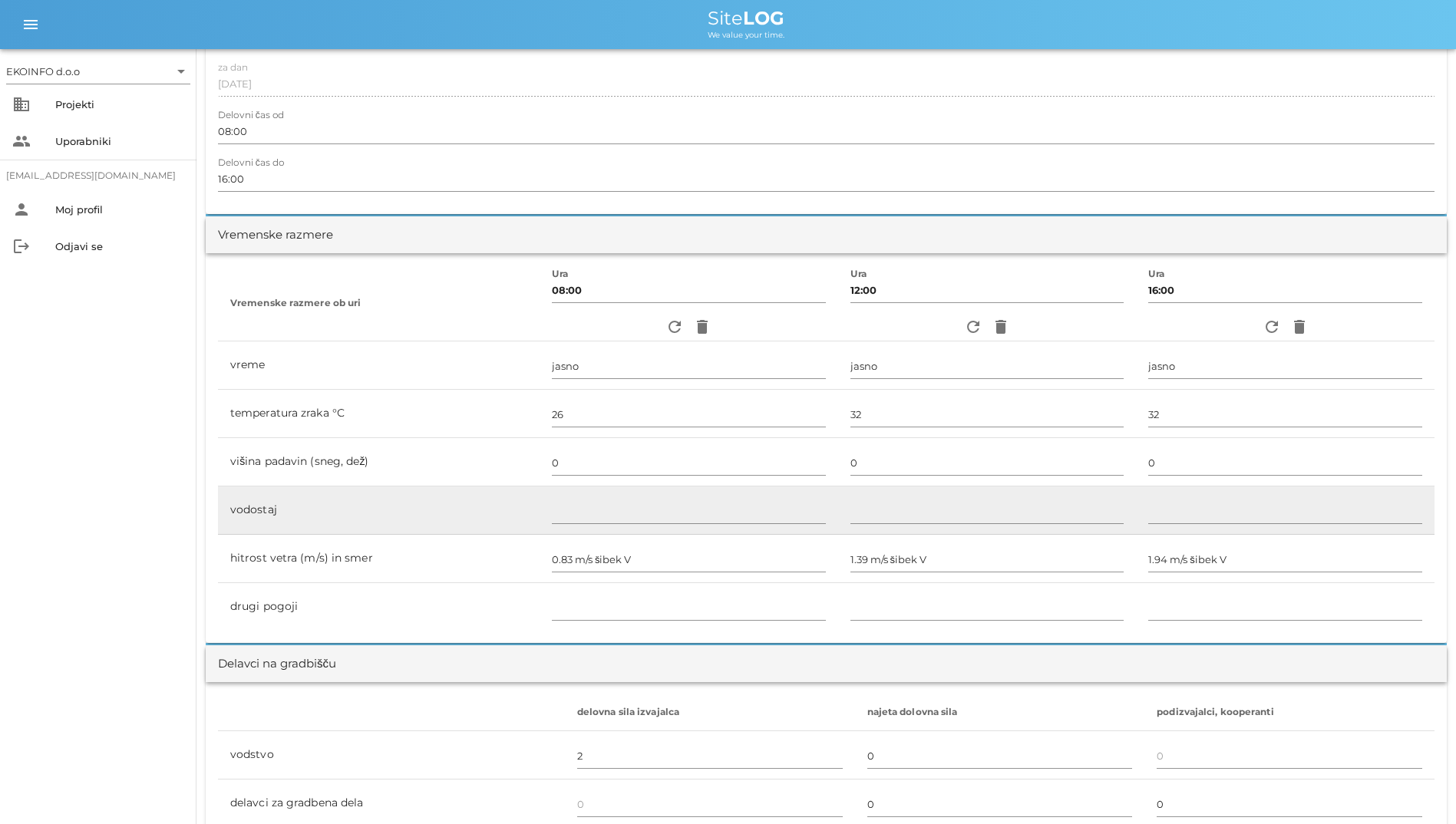
click at [596, 487] on td at bounding box center [689, 511] width 299 height 48
click at [601, 500] on input "text" at bounding box center [688, 511] width 274 height 25
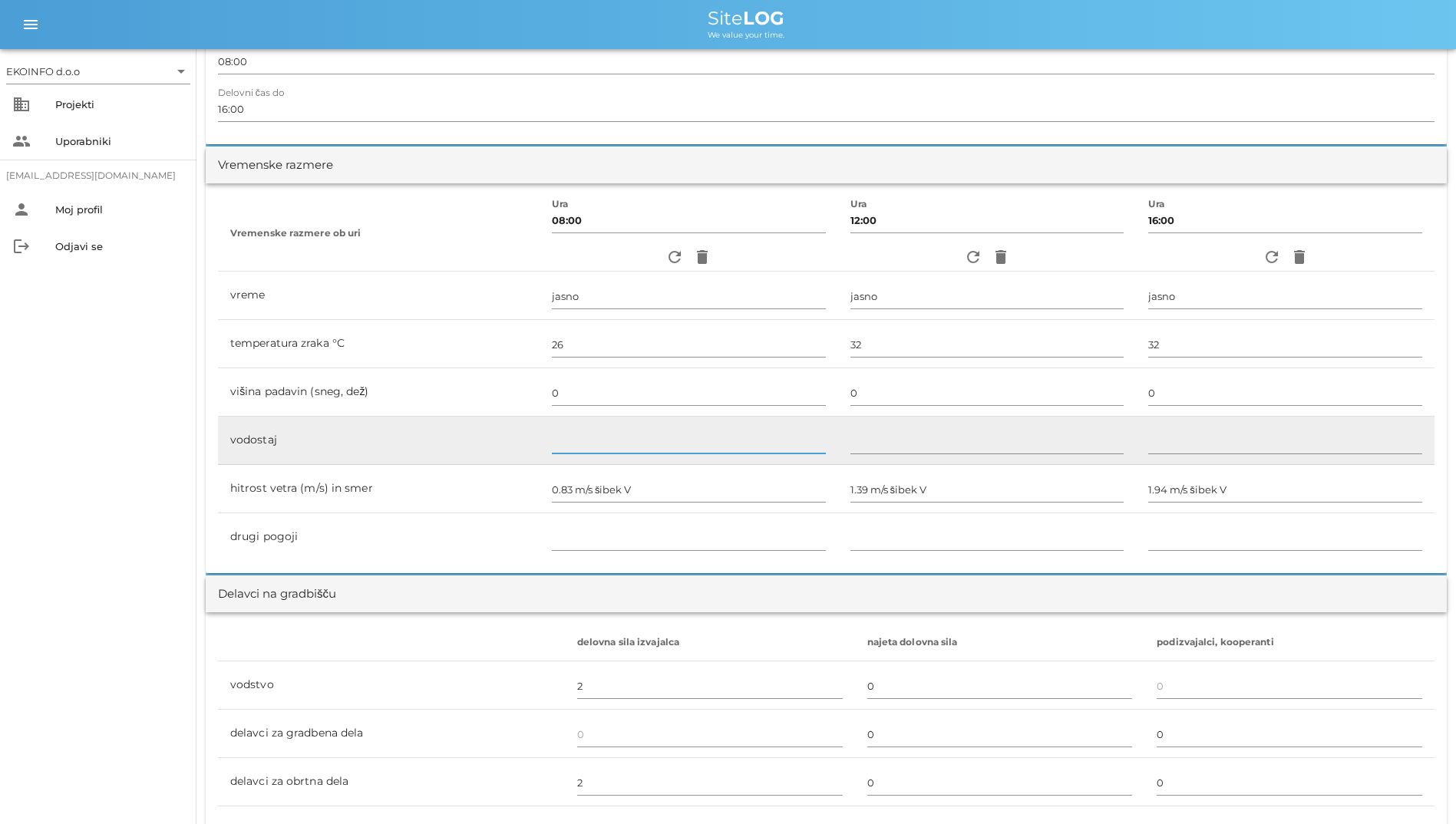
scroll to position [460, 0]
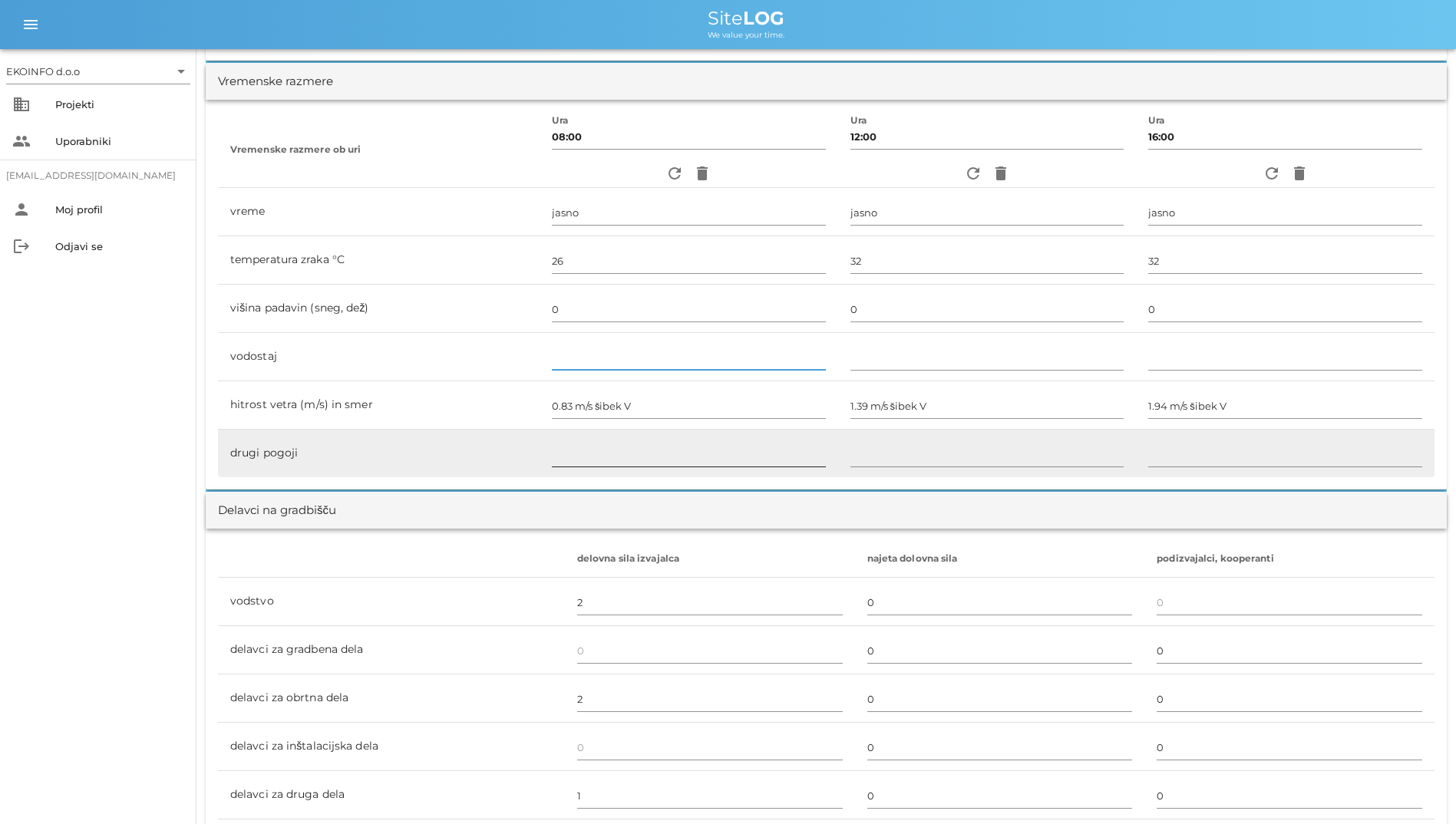
click at [717, 448] on input "text" at bounding box center [688, 453] width 274 height 25
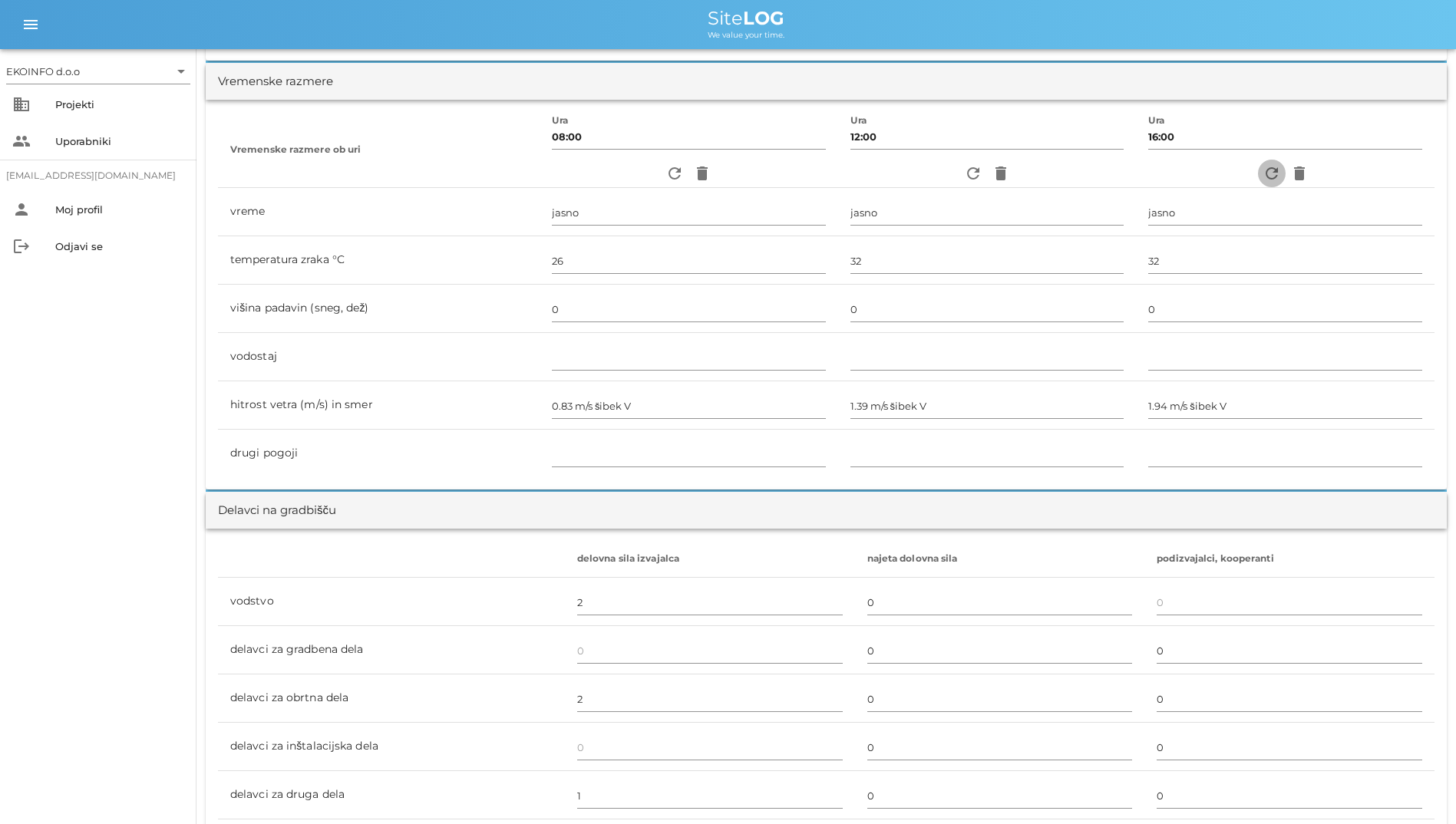
click at [943, 166] on icon "refresh" at bounding box center [1272, 173] width 18 height 18
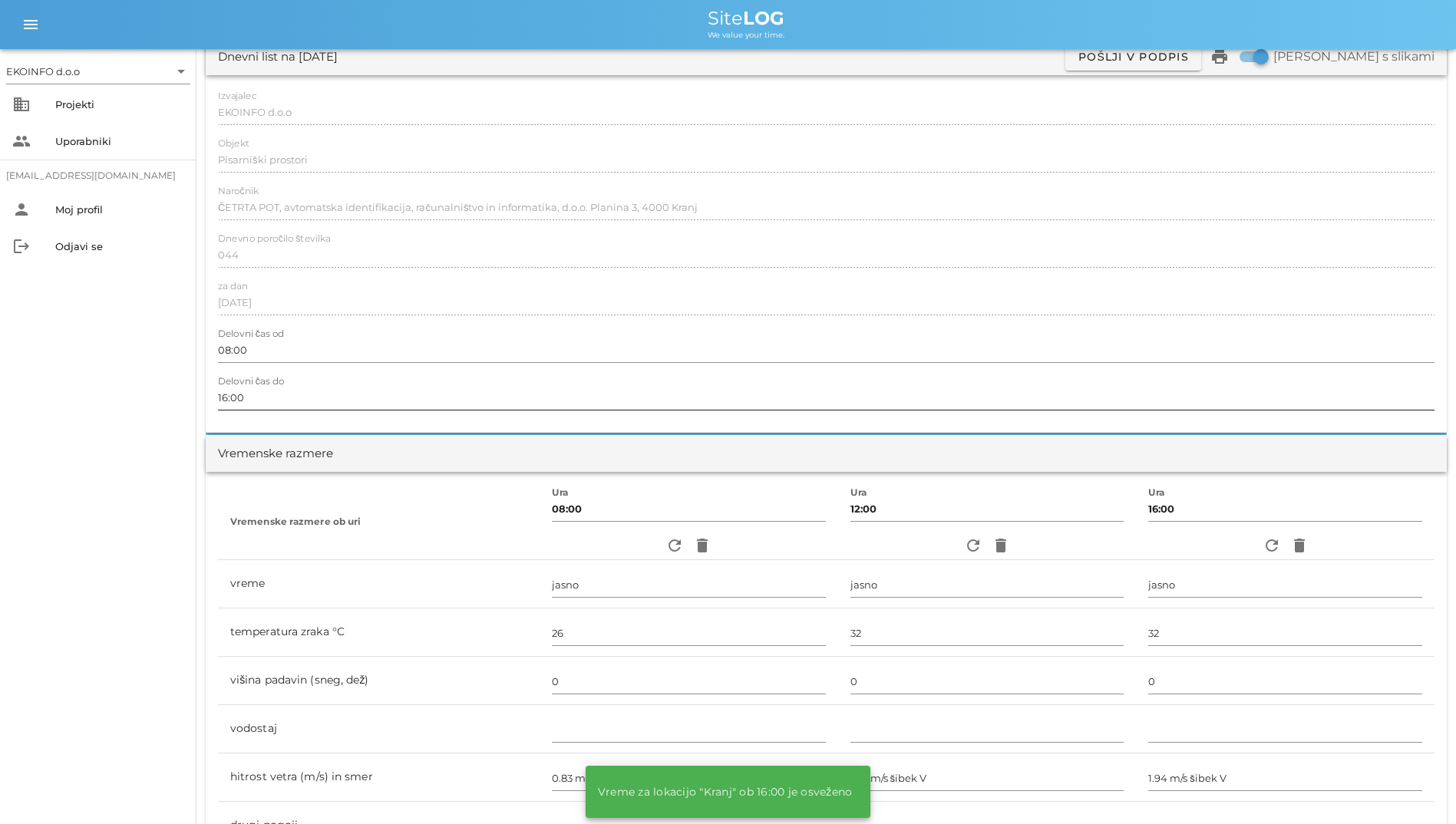
scroll to position [0, 0]
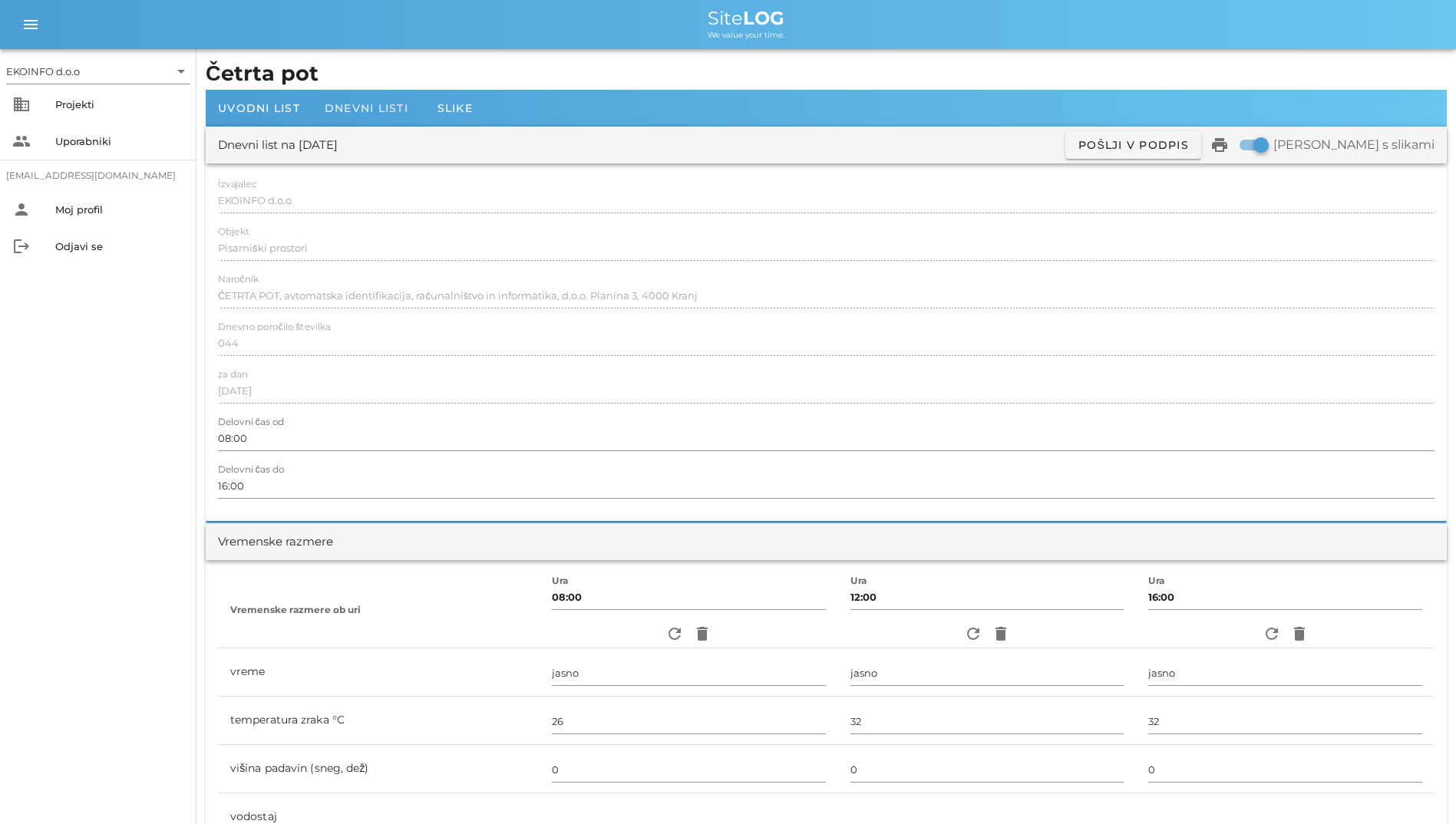
click at [355, 98] on div "Dnevni listi" at bounding box center [366, 108] width 108 height 37
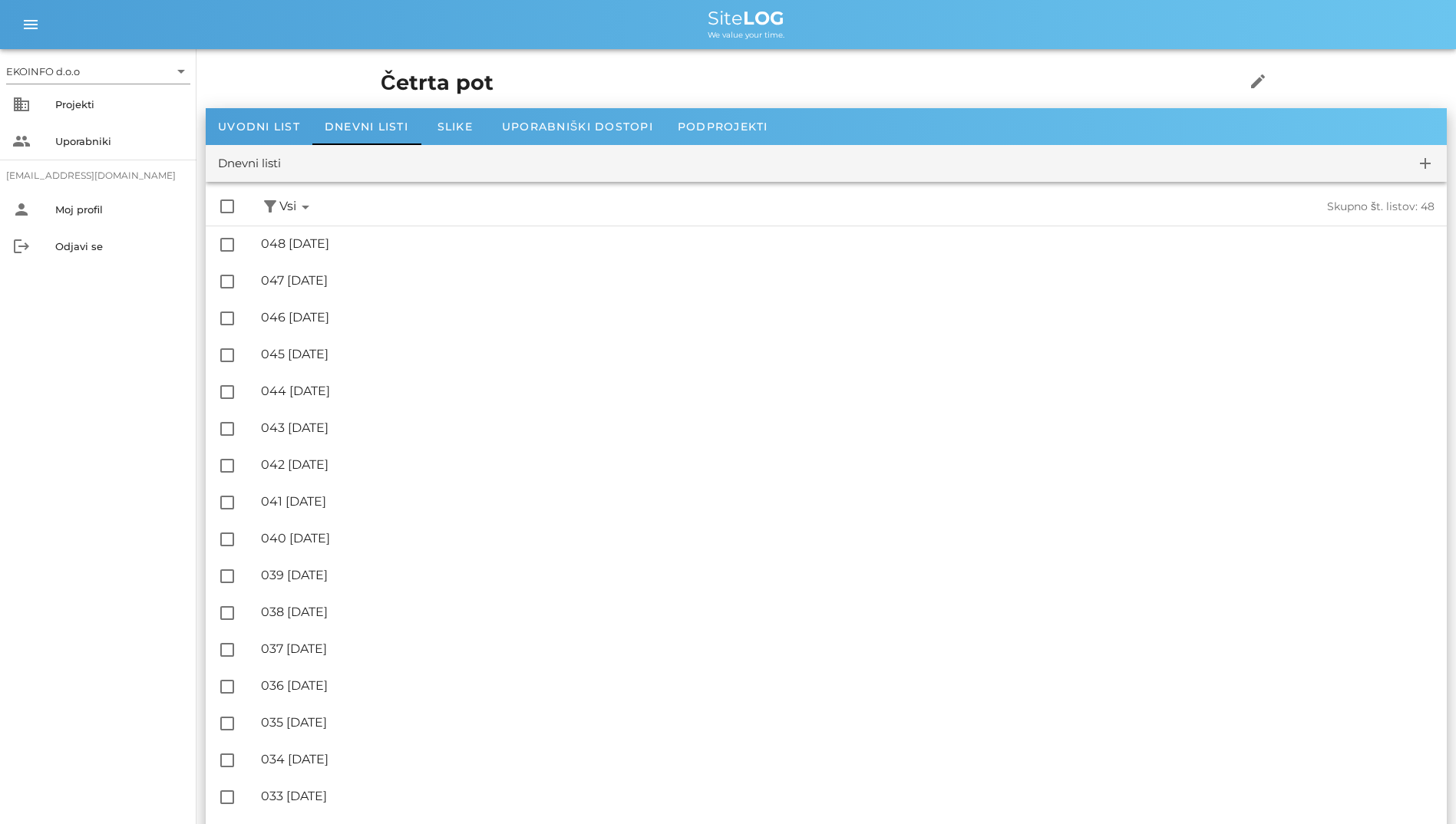
drag, startPoint x: 689, startPoint y: 2, endPoint x: 811, endPoint y: 29, distance: 125.0
click at [811, 29] on div "menu menu Site LOG We value your time." at bounding box center [728, 24] width 1456 height 49
drag, startPoint x: 811, startPoint y: 29, endPoint x: 724, endPoint y: 9, distance: 89.3
drag, startPoint x: 724, startPoint y: 9, endPoint x: 625, endPoint y: 46, distance: 105.7
click at [625, 46] on div "menu menu Site LOG We value your time." at bounding box center [728, 24] width 1456 height 49
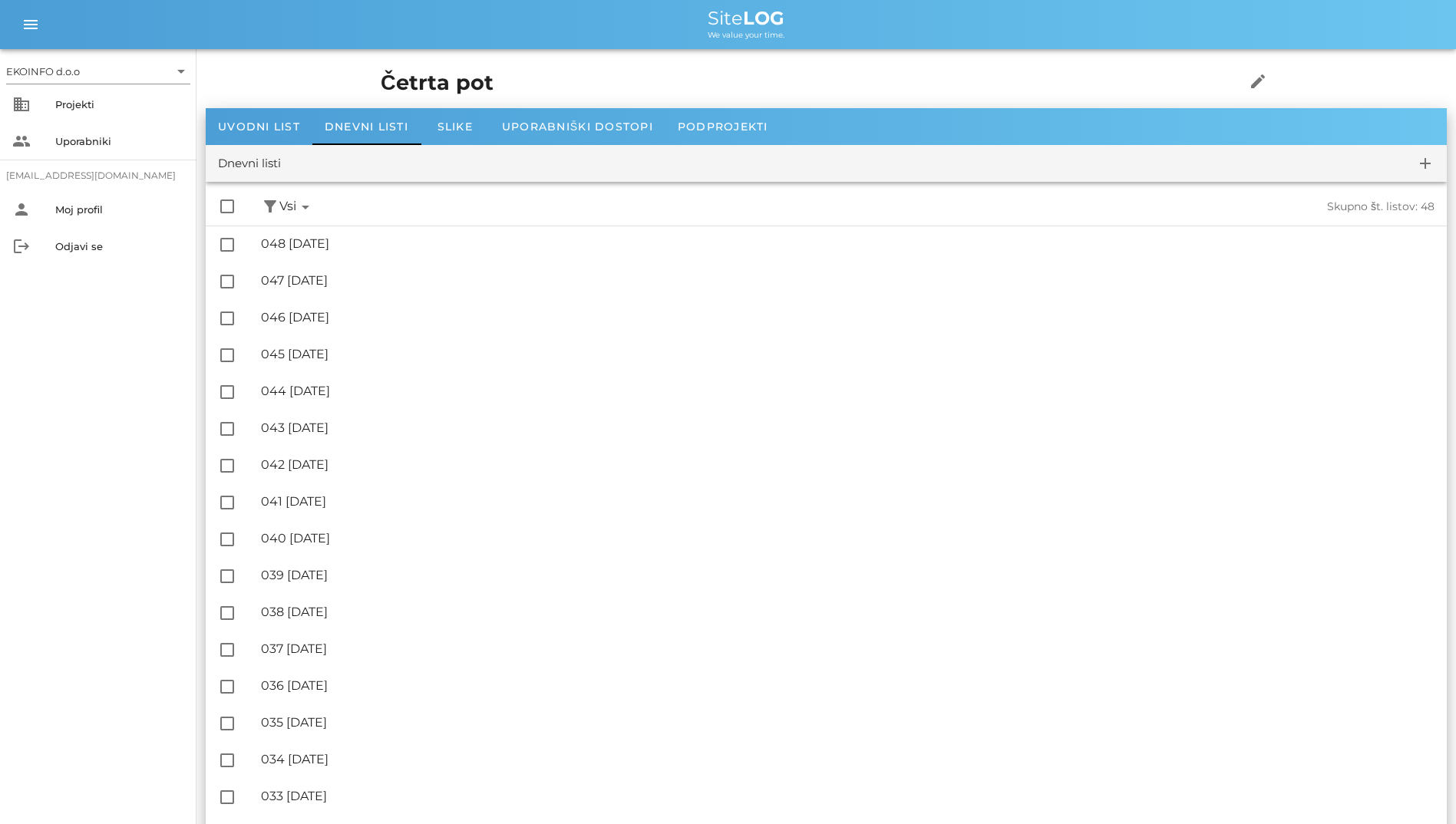
click at [727, 31] on span "We value your time." at bounding box center [745, 34] width 77 height 10
drag, startPoint x: 727, startPoint y: 31, endPoint x: 807, endPoint y: 36, distance: 80.2
click at [807, 36] on div "Site LOG We value your time." at bounding box center [745, 24] width 1395 height 30
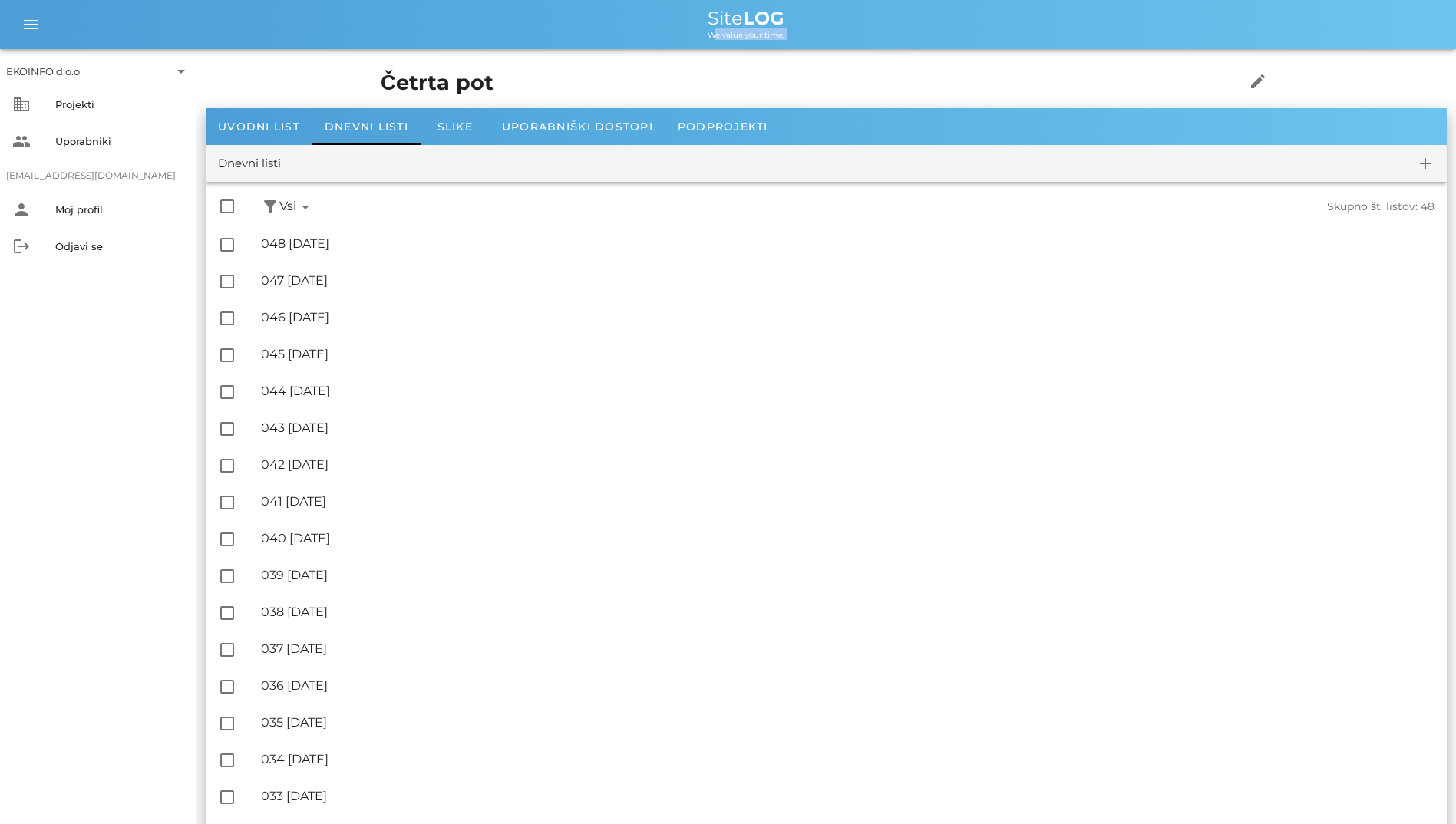
drag, startPoint x: 807, startPoint y: 36, endPoint x: 722, endPoint y: 29, distance: 85.3
drag, startPoint x: 722, startPoint y: 29, endPoint x: 633, endPoint y: 24, distance: 89.1
click at [633, 24] on div "Site LOG" at bounding box center [745, 18] width 1395 height 18
drag, startPoint x: 515, startPoint y: 91, endPoint x: 549, endPoint y: 2, distance: 95.3
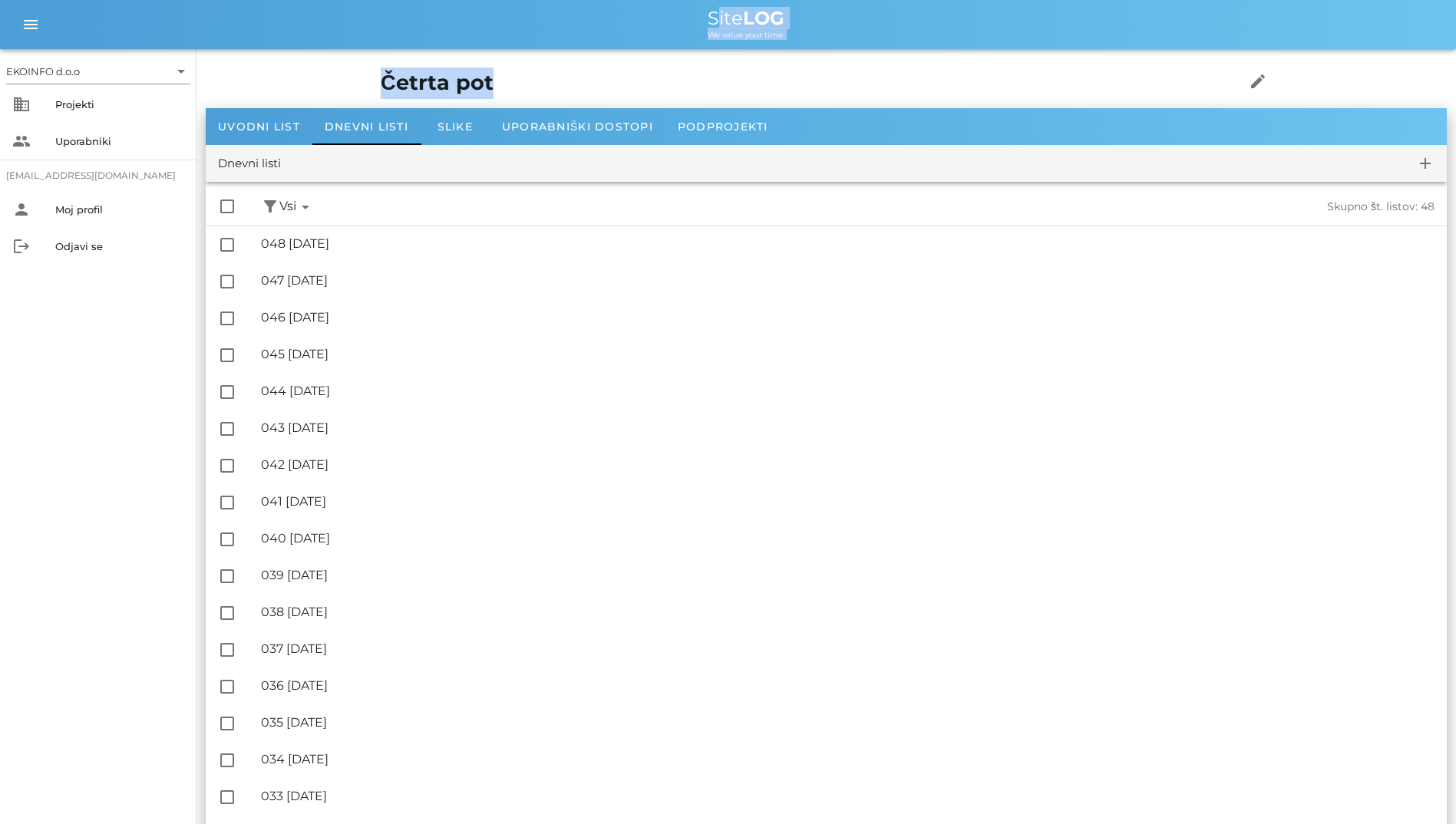
click at [297, 29] on div "We value your time." at bounding box center [745, 33] width 1395 height 12
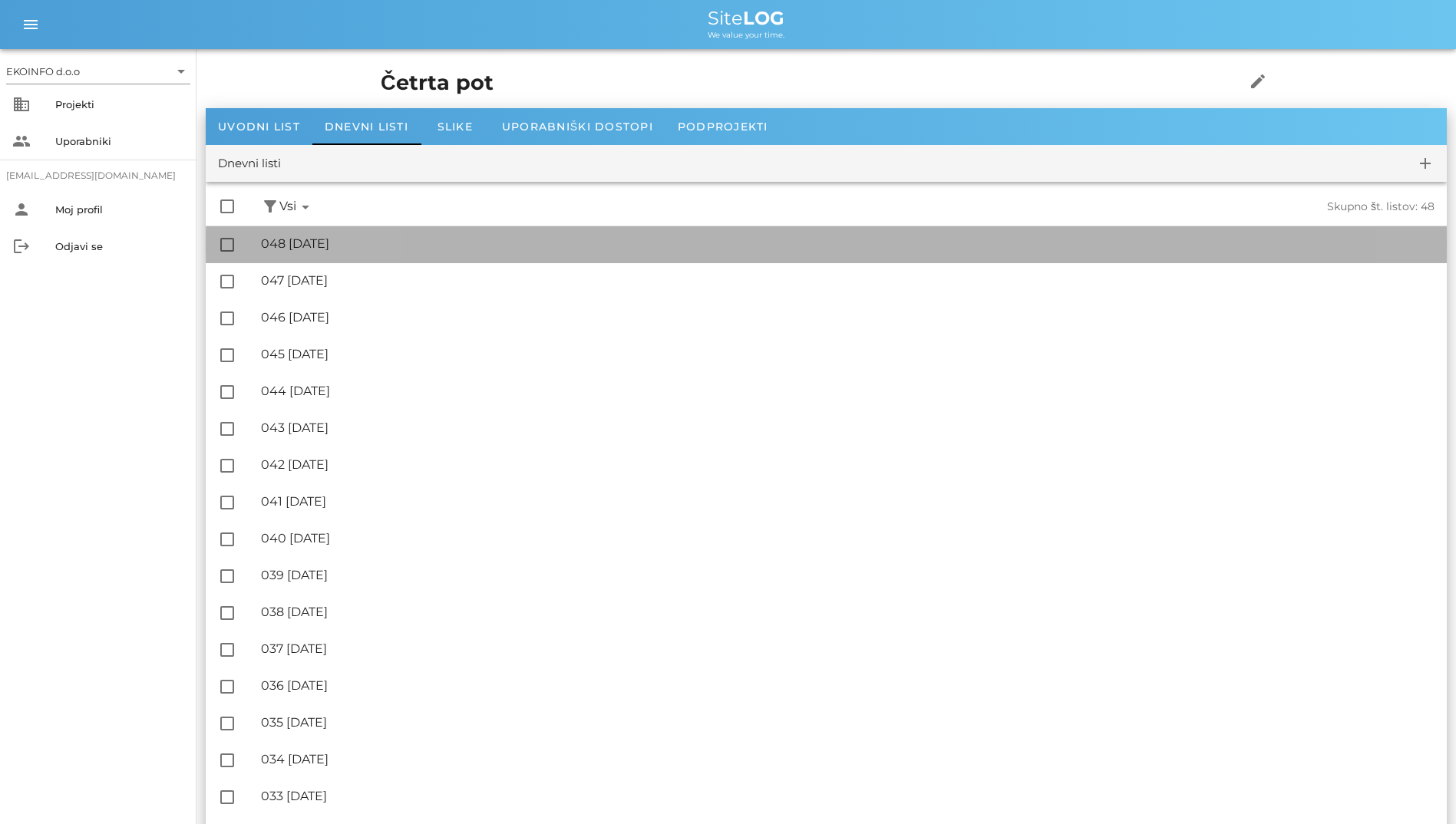
click at [405, 239] on div "🔏 048 [DATE]" at bounding box center [847, 243] width 1173 height 15
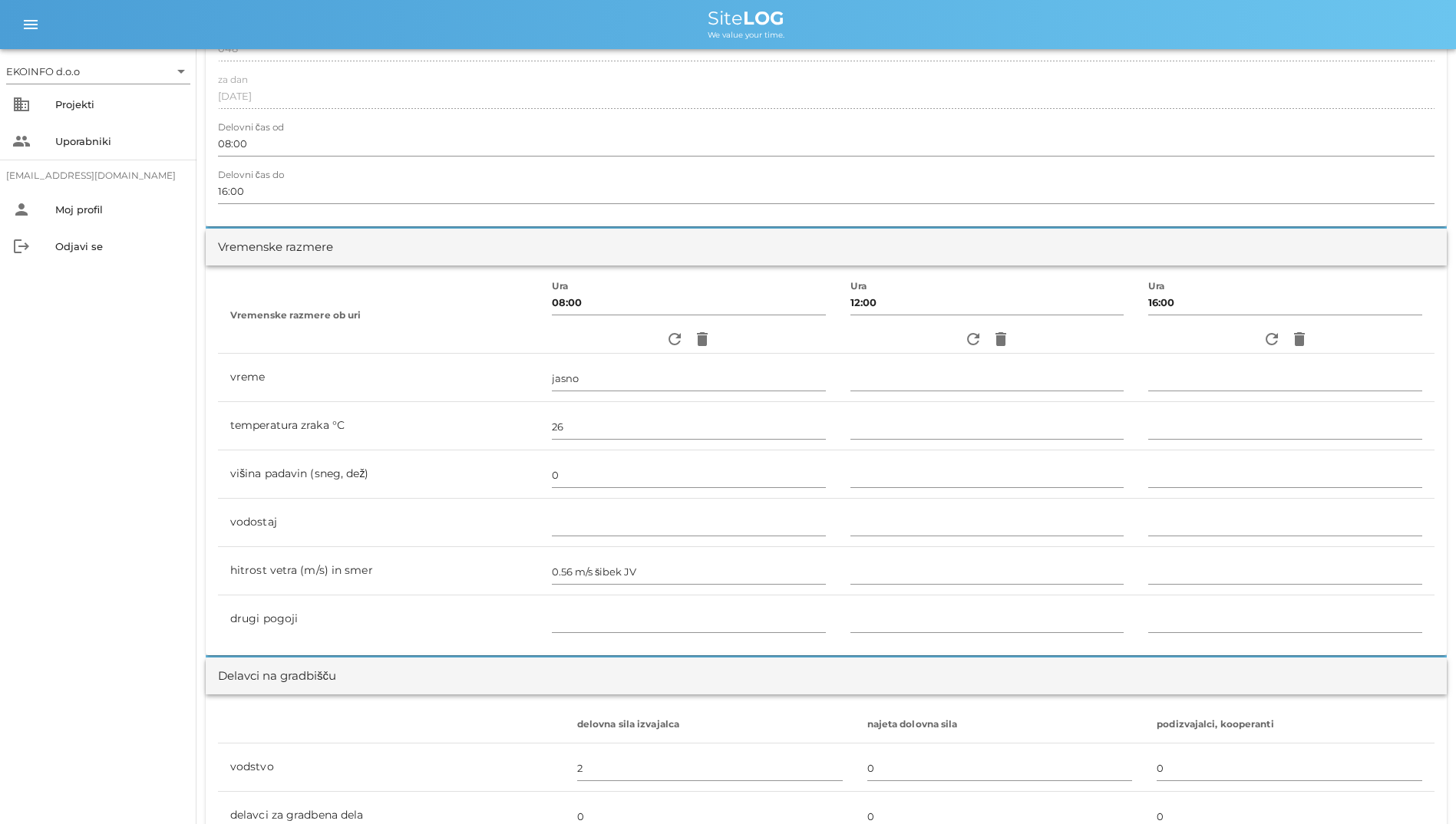
scroll to position [307, 0]
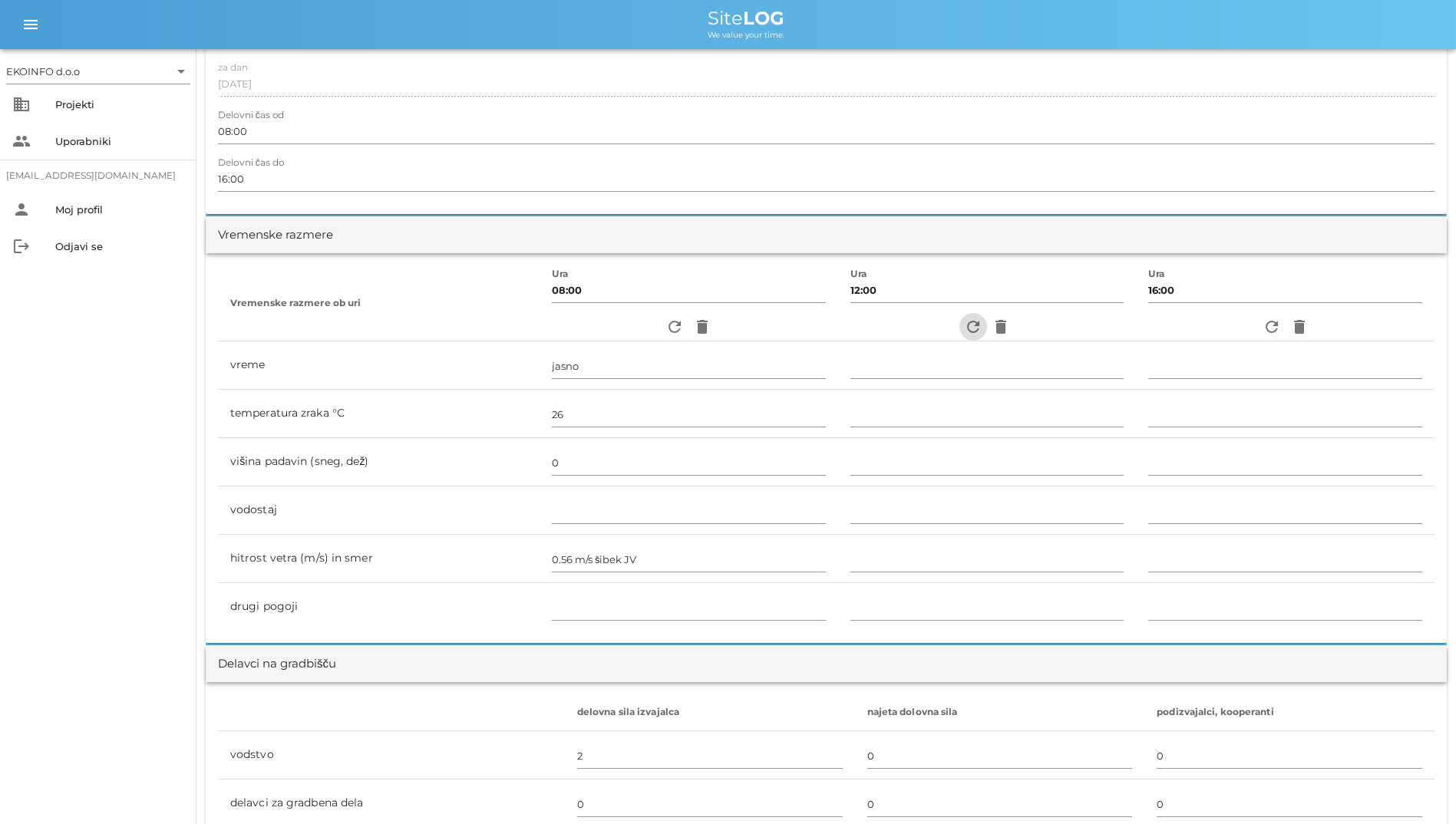
click at [943, 330] on icon "refresh" at bounding box center [973, 326] width 18 height 18
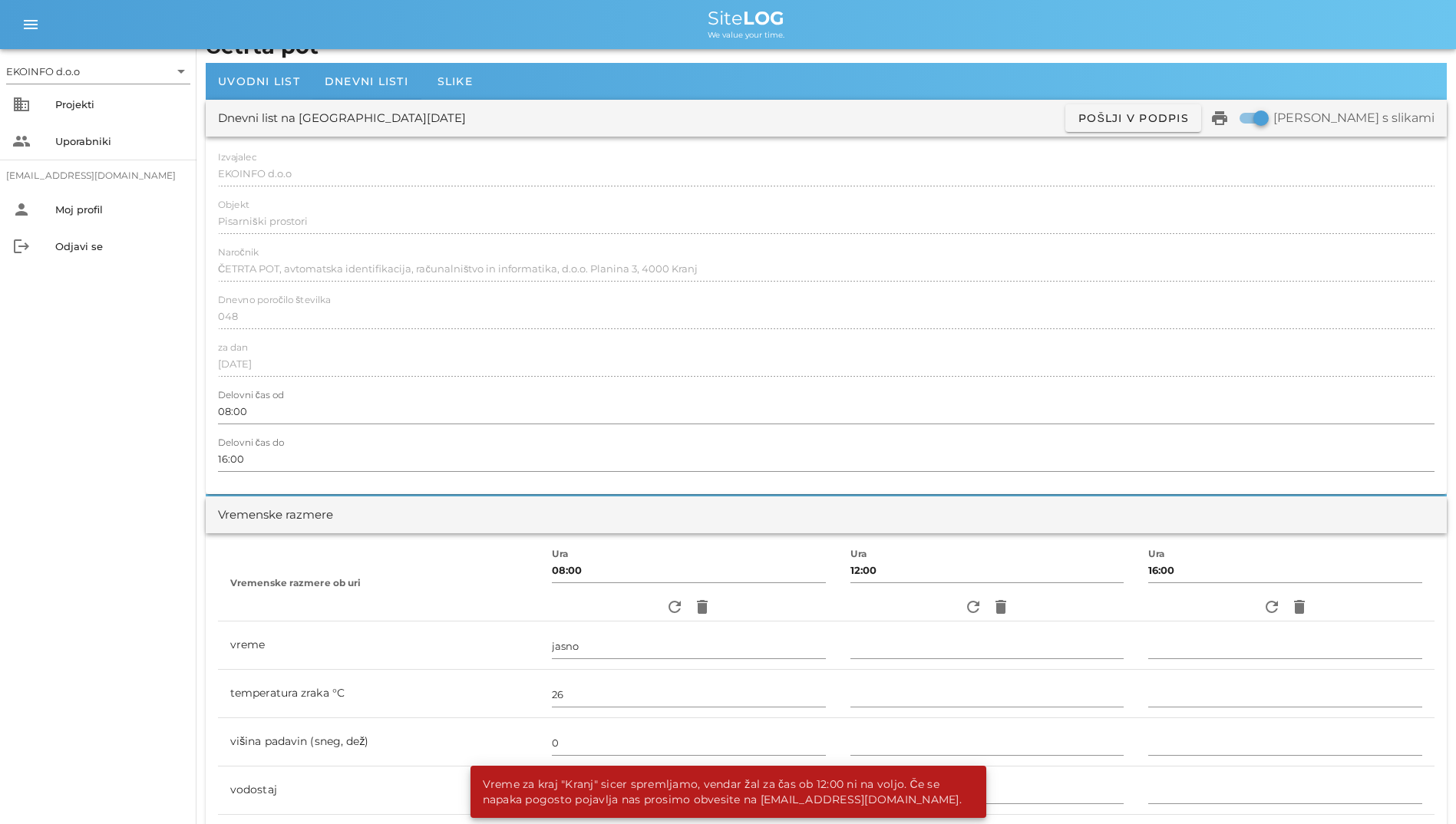
scroll to position [0, 0]
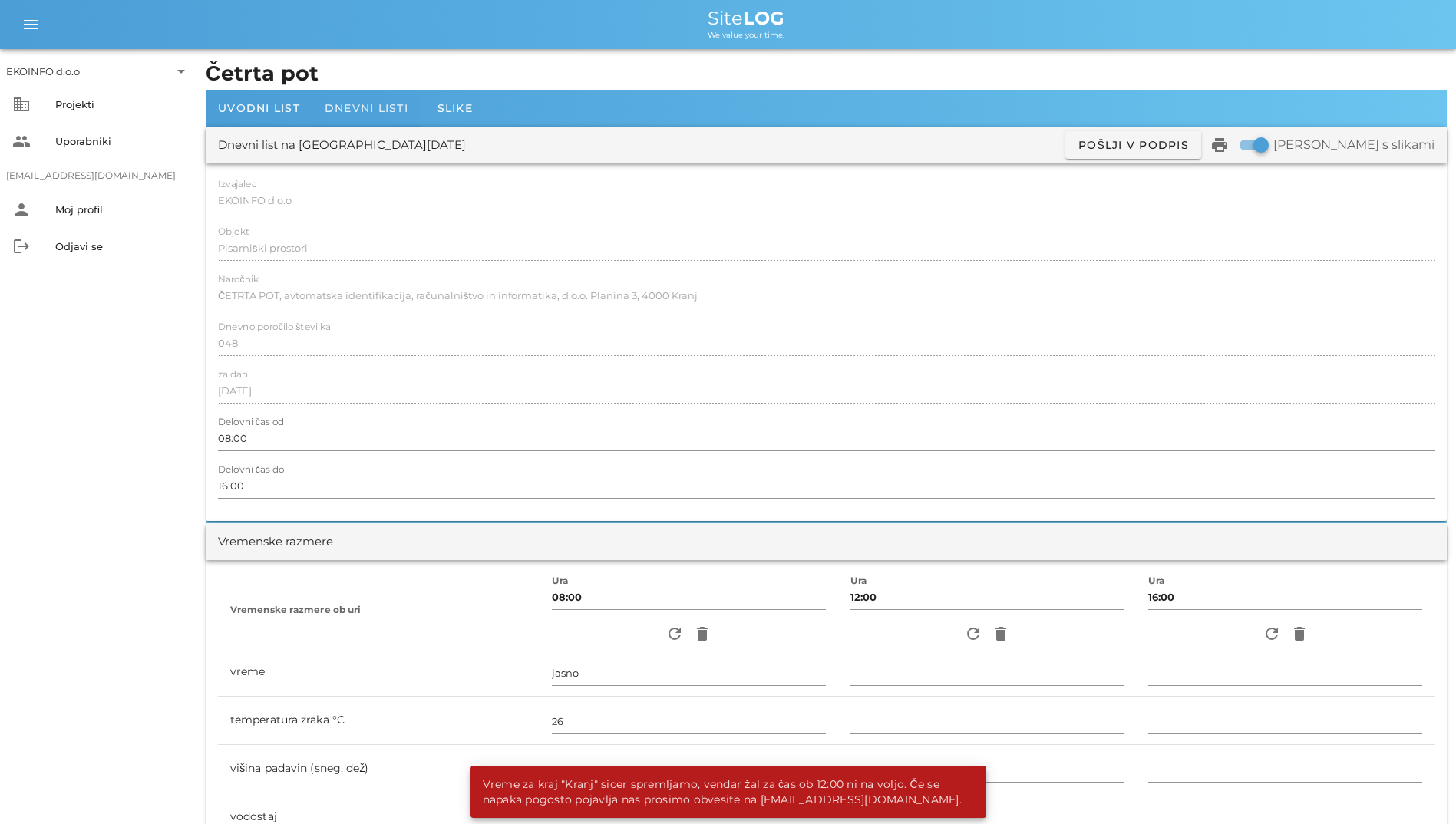
click at [382, 119] on div "Dnevni listi" at bounding box center [366, 108] width 108 height 37
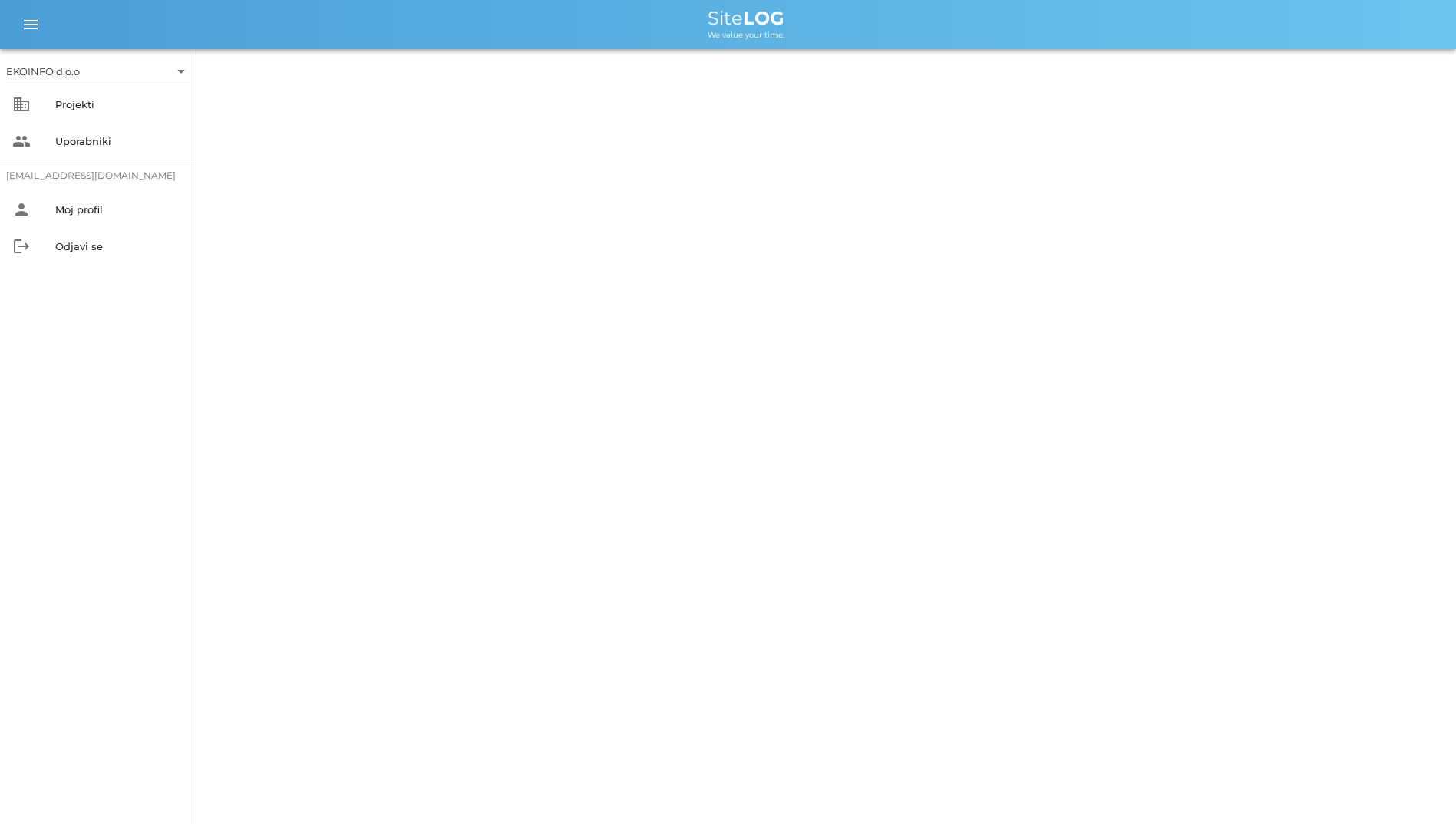
click at [382, 104] on div "EKOINFO d.o.o arrow_drop_down business Projekti people Uporabniki [EMAIL_ADDRES…" at bounding box center [728, 412] width 1456 height 824
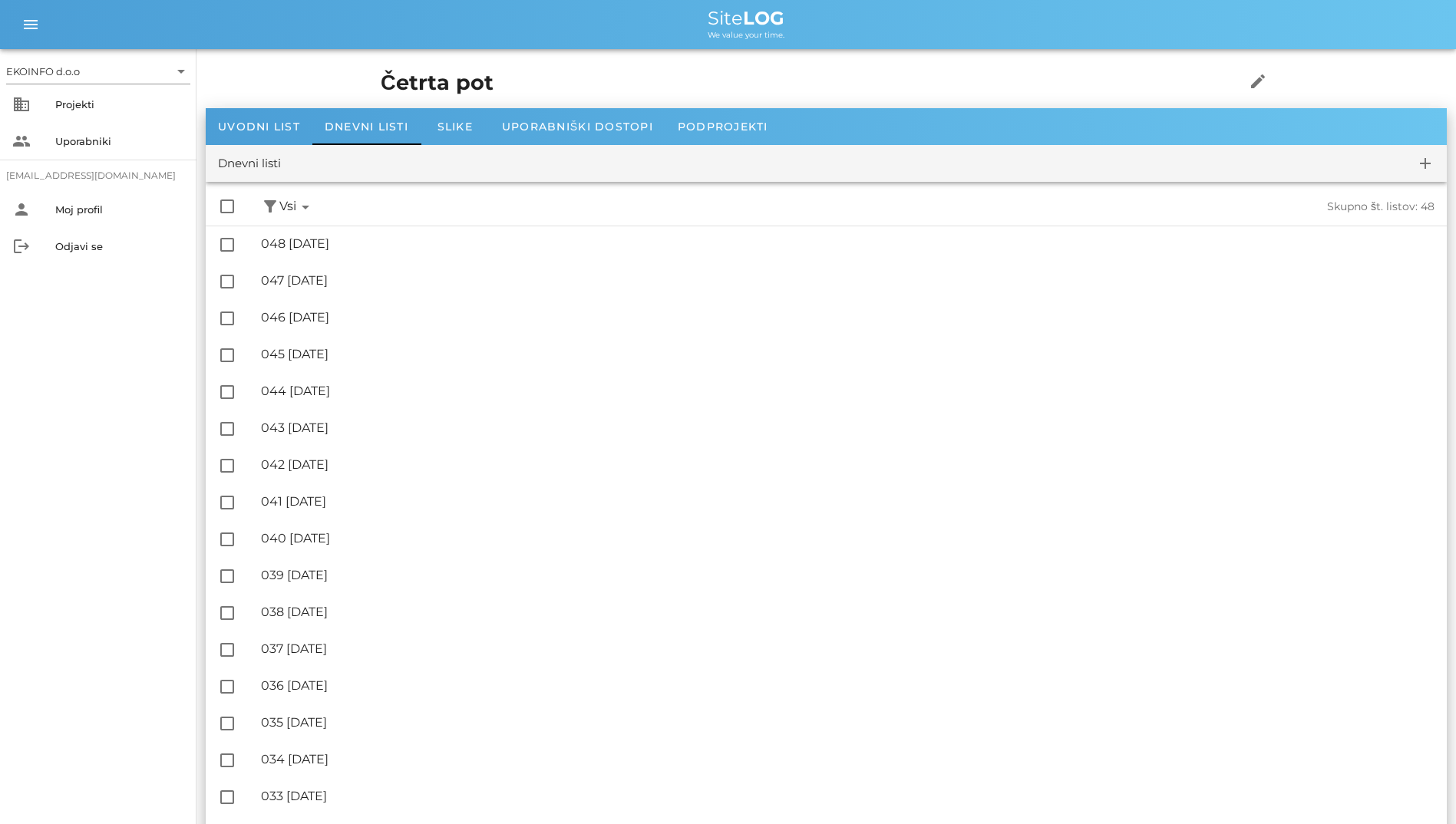
drag, startPoint x: 744, startPoint y: 27, endPoint x: 795, endPoint y: 43, distance: 53.5
click at [795, 43] on div "menu menu Site LOG We value your time." at bounding box center [728, 24] width 1456 height 49
drag, startPoint x: 795, startPoint y: 43, endPoint x: 666, endPoint y: 15, distance: 132.0
click at [666, 15] on div "Site LOG" at bounding box center [745, 18] width 1395 height 18
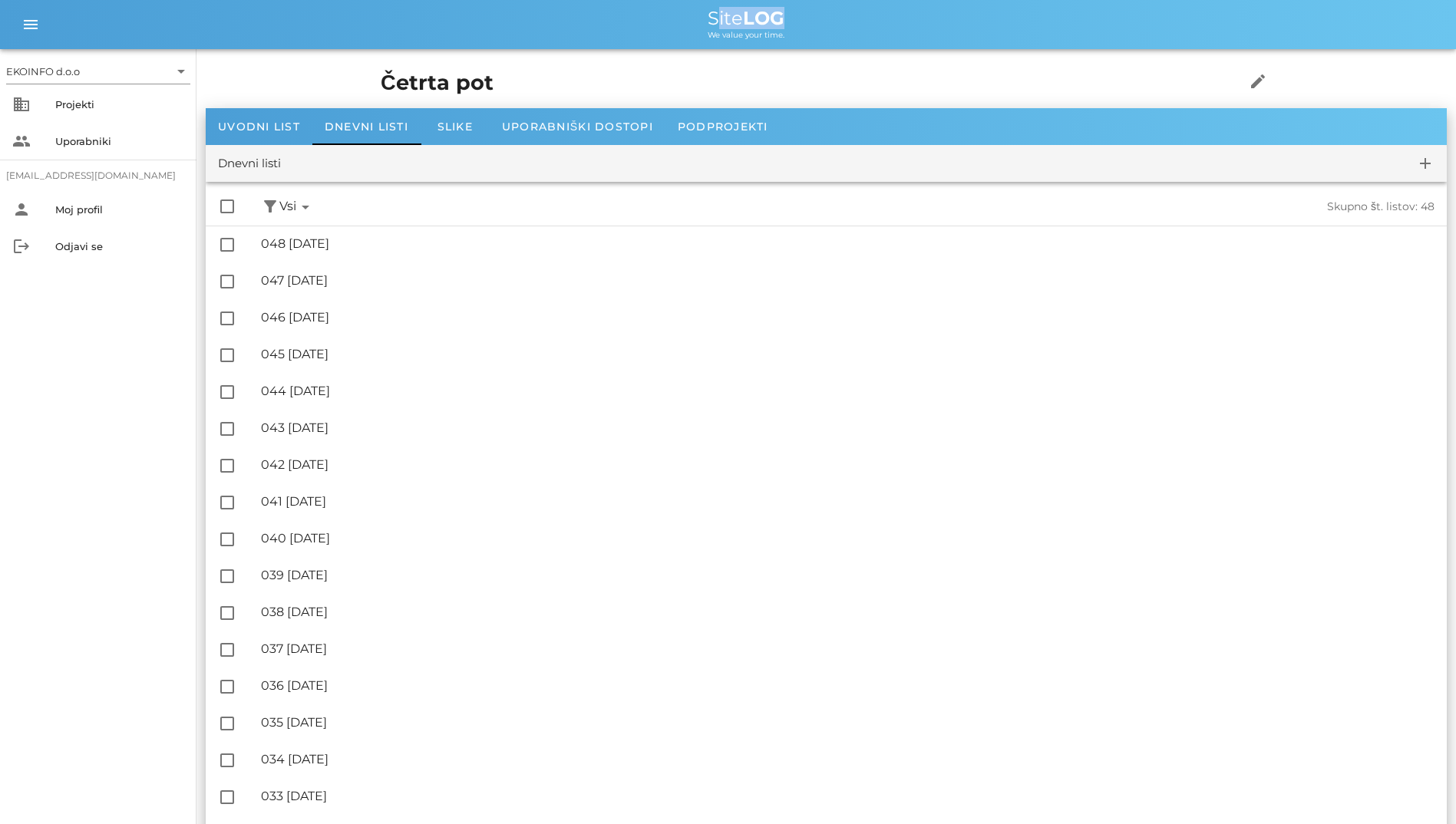
click at [666, 15] on div "Site LOG" at bounding box center [745, 18] width 1395 height 18
drag, startPoint x: 666, startPoint y: 15, endPoint x: 625, endPoint y: 9, distance: 41.4
click at [625, 9] on div "Site LOG" at bounding box center [745, 18] width 1395 height 18
drag, startPoint x: 720, startPoint y: 11, endPoint x: 789, endPoint y: 28, distance: 71.1
click at [789, 28] on div "Site LOG We value your time." at bounding box center [745, 24] width 1395 height 30
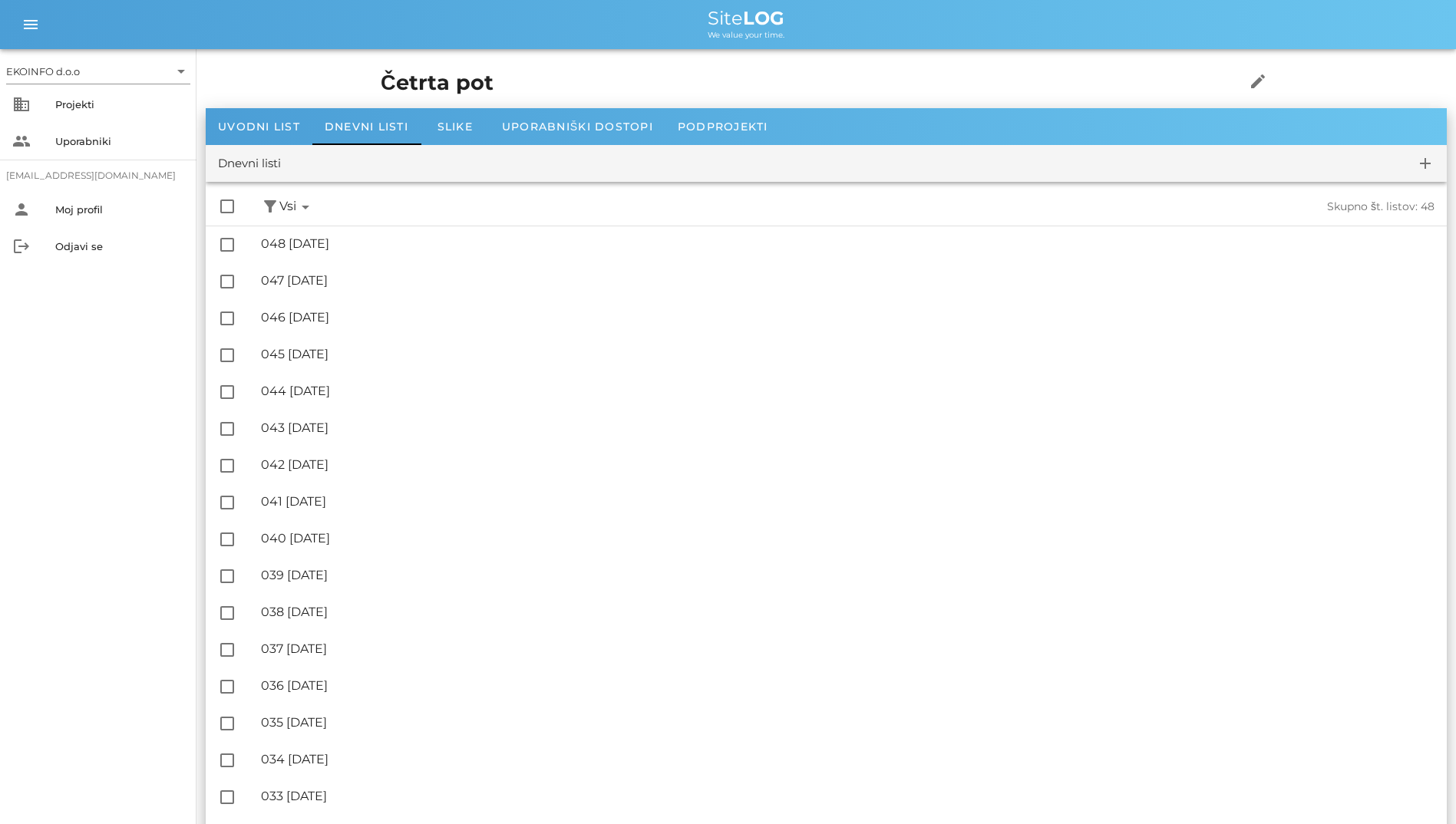
click at [943, 66] on div "Četrta pot edit" at bounding box center [826, 83] width 909 height 50
drag, startPoint x: 712, startPoint y: 18, endPoint x: 821, endPoint y: 34, distance: 110.2
click at [821, 34] on div "menu menu Site LOG We value your time." at bounding box center [728, 24] width 1456 height 49
drag, startPoint x: 821, startPoint y: 34, endPoint x: 1160, endPoint y: 29, distance: 339.0
click at [943, 29] on div "We value your time." at bounding box center [745, 33] width 1395 height 12
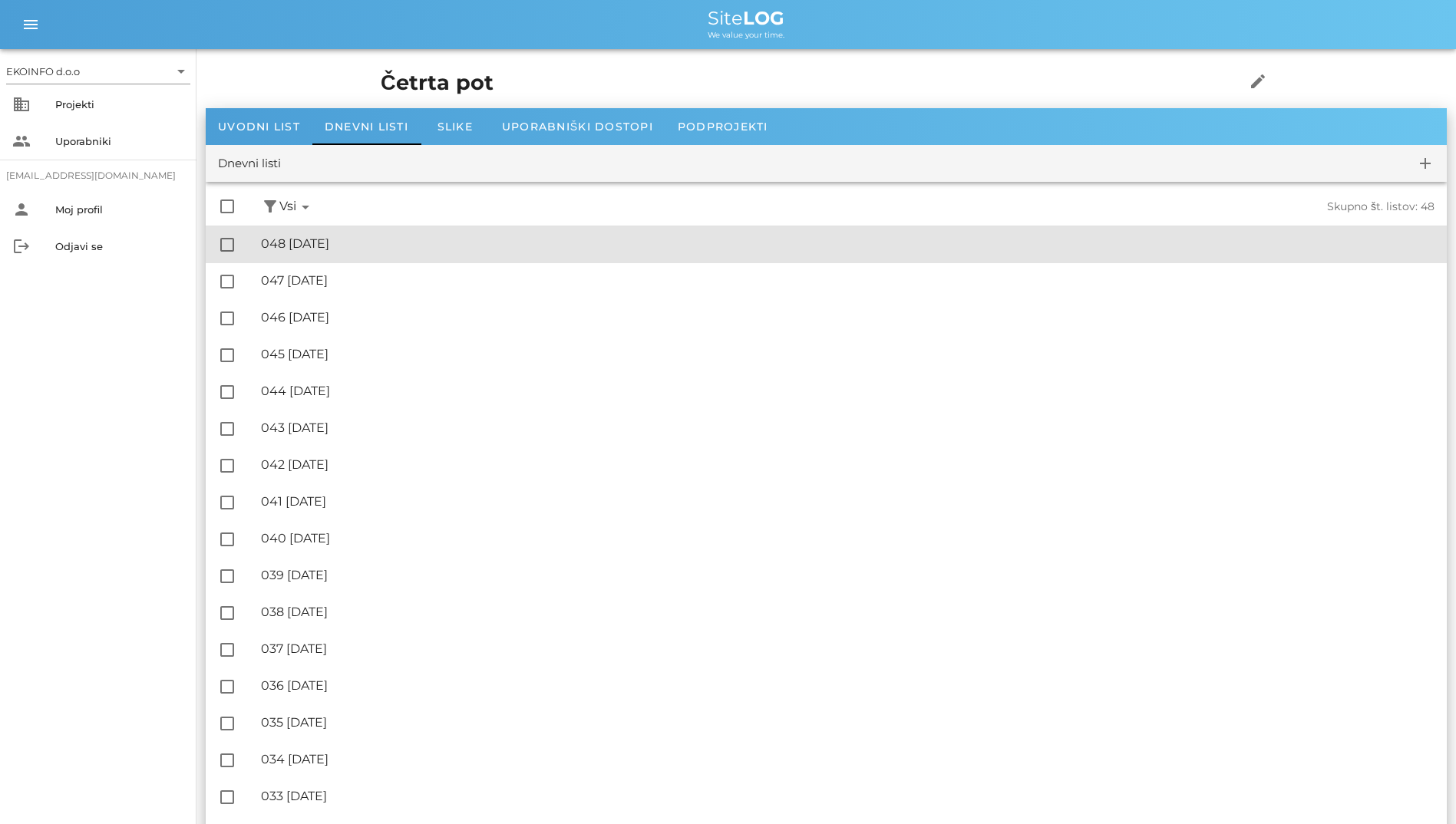
click at [302, 246] on div "🔏 048 [DATE]" at bounding box center [847, 243] width 1173 height 15
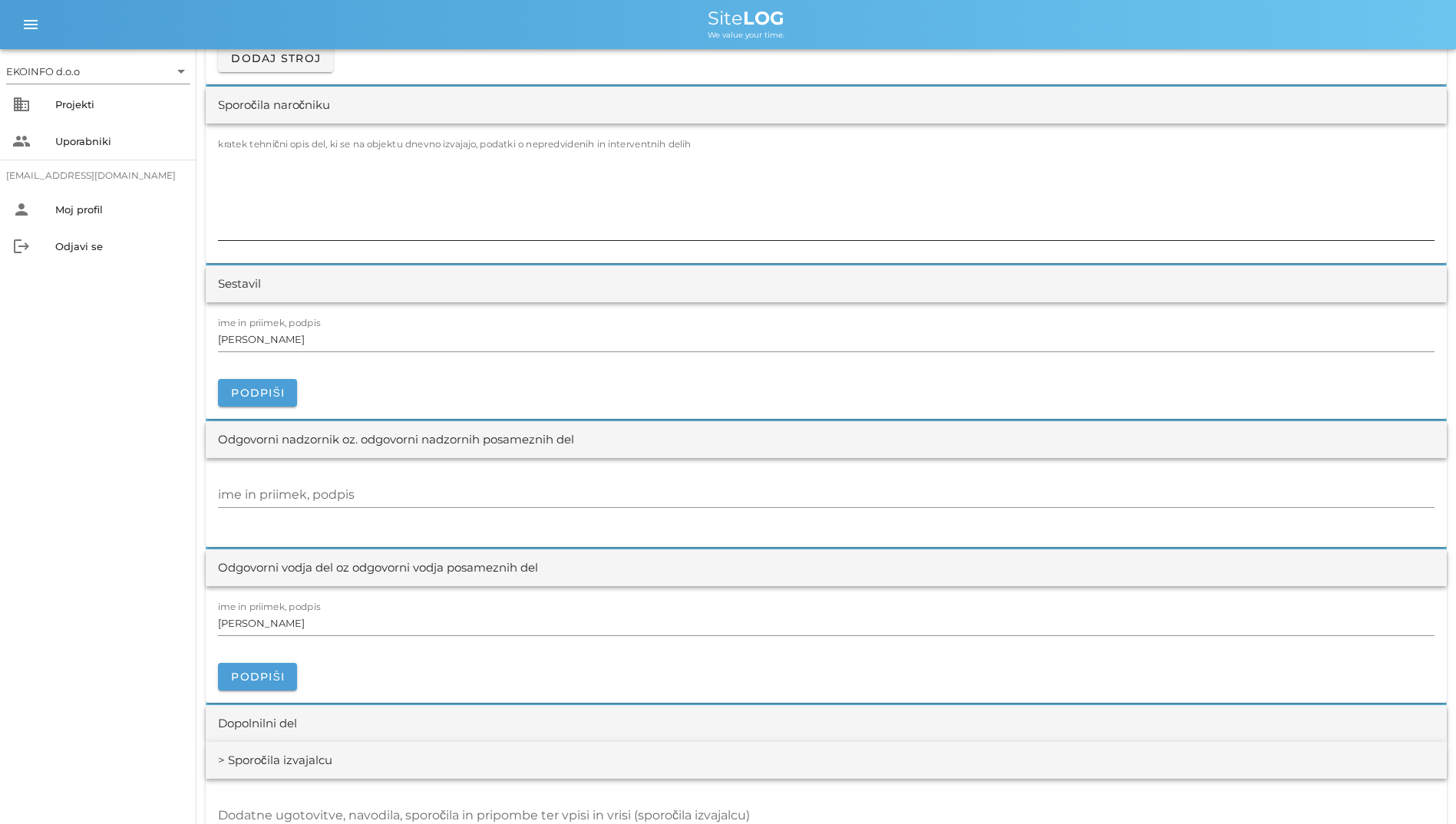
scroll to position [1381, 0]
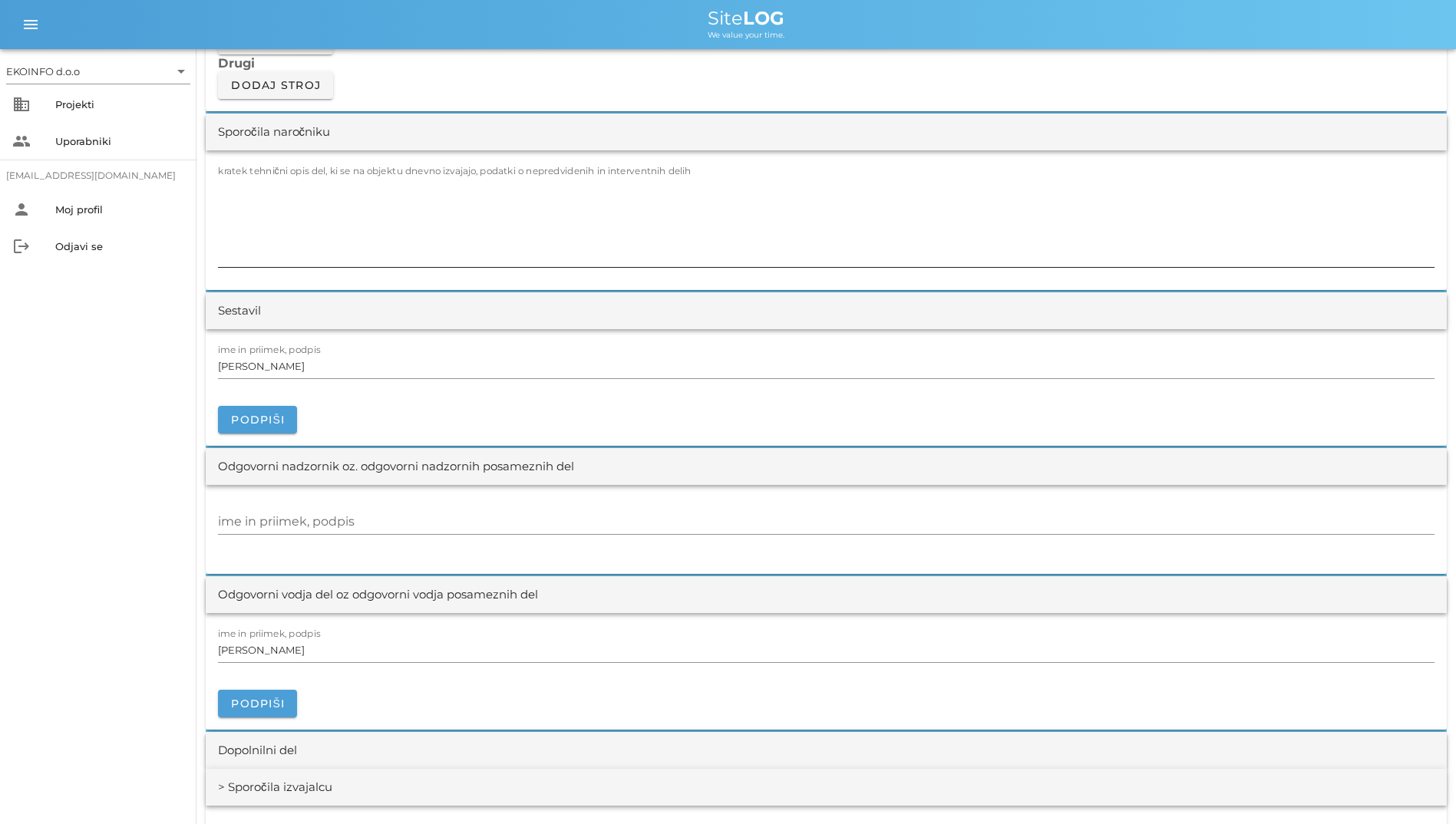
click at [338, 237] on textarea "kratek tehnični opis del, ki se na objektu dnevno izvajajo, podatki o nepredvid…" at bounding box center [825, 221] width 1216 height 92
click at [341, 207] on textarea "kratek tehnični opis del, ki se na objektu dnevno izvajajo, podatki o nepredvid…" at bounding box center [825, 221] width 1216 height 92
drag, startPoint x: 349, startPoint y: 246, endPoint x: 243, endPoint y: 158, distance: 137.8
click at [243, 158] on div "kratek tehnični opis del, ki se na objektu dnevno izvajajo, podatki o nepredvid…" at bounding box center [826, 219] width 1241 height 139
click at [348, 362] on input "[PERSON_NAME]" at bounding box center [825, 366] width 1216 height 25
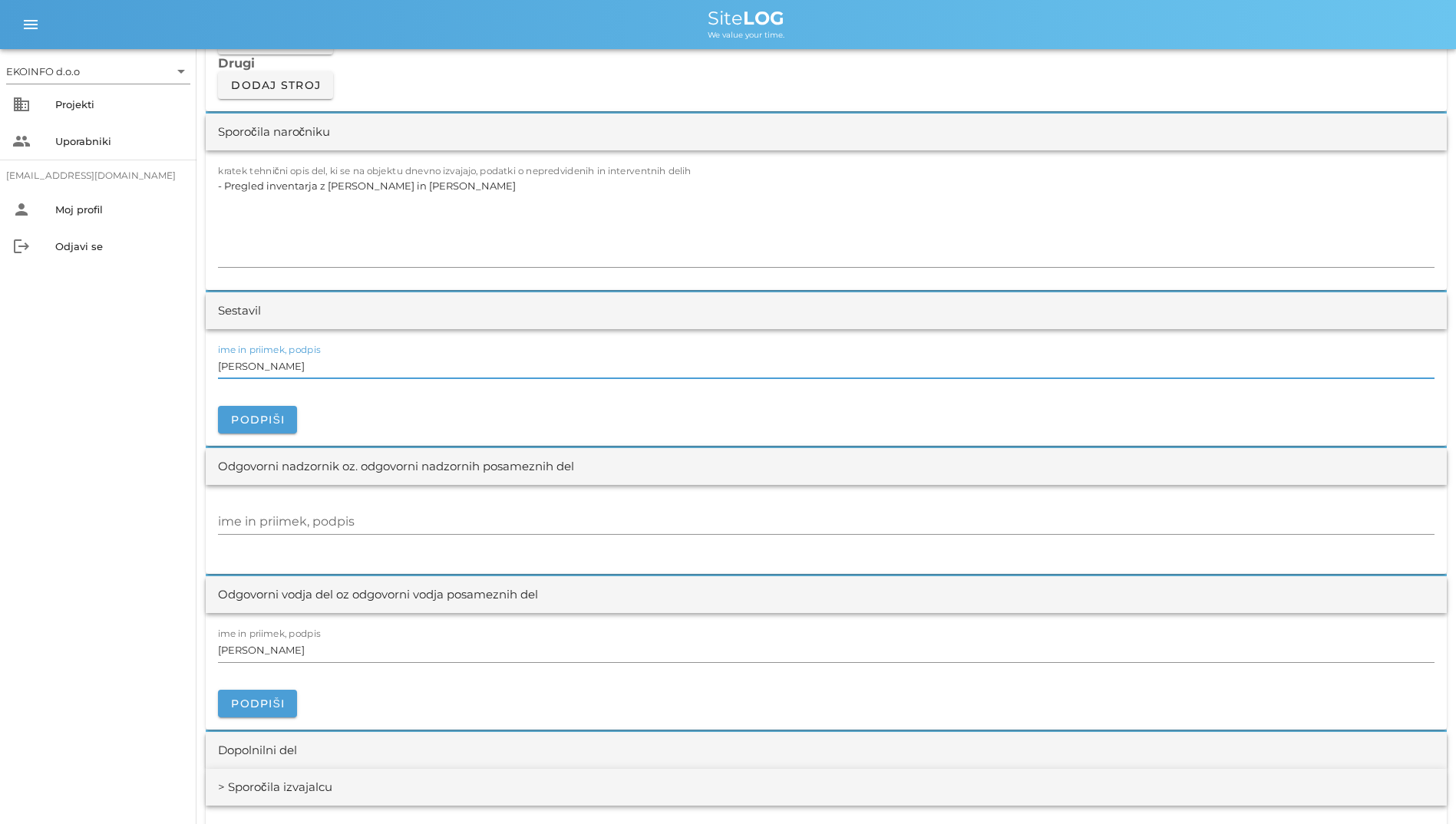
click at [349, 370] on input "[PERSON_NAME]" at bounding box center [825, 366] width 1216 height 25
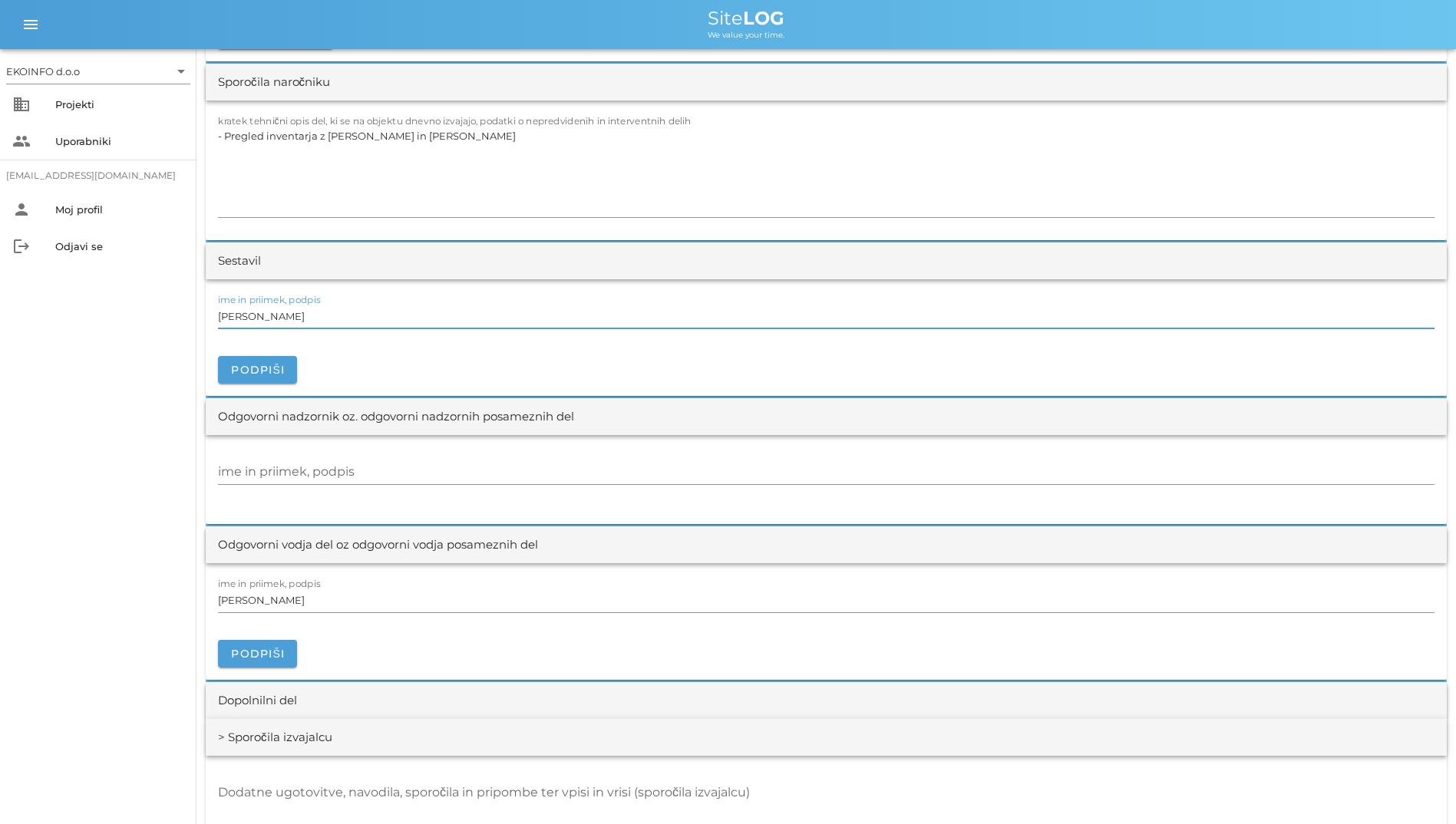
scroll to position [1457, 0]
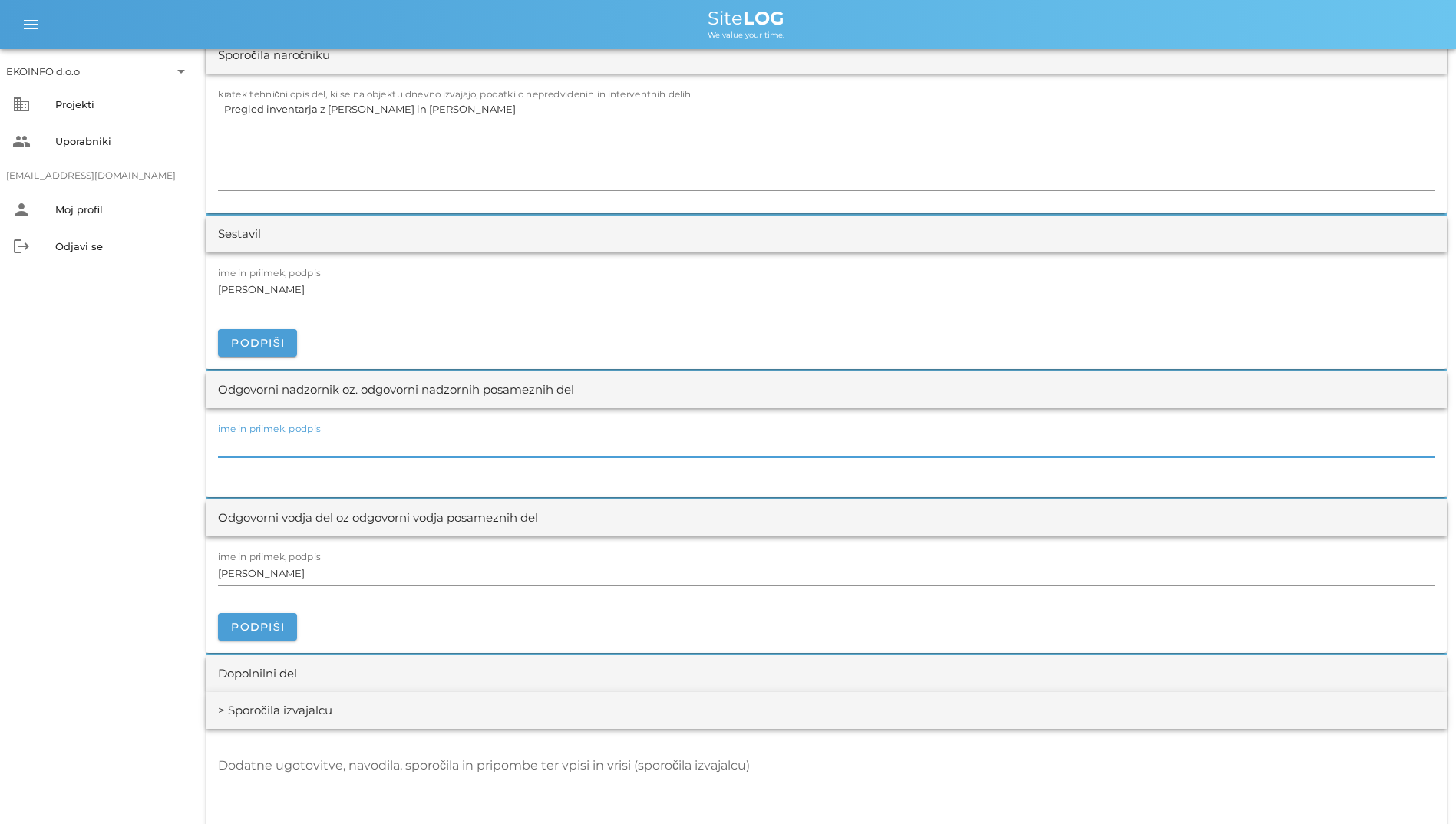
click at [369, 437] on input "ime in priimek, podpis" at bounding box center [825, 444] width 1216 height 25
click at [365, 444] on input "ime in priimek, podpis" at bounding box center [825, 444] width 1216 height 25
click at [411, 562] on input "[PERSON_NAME]" at bounding box center [825, 572] width 1216 height 25
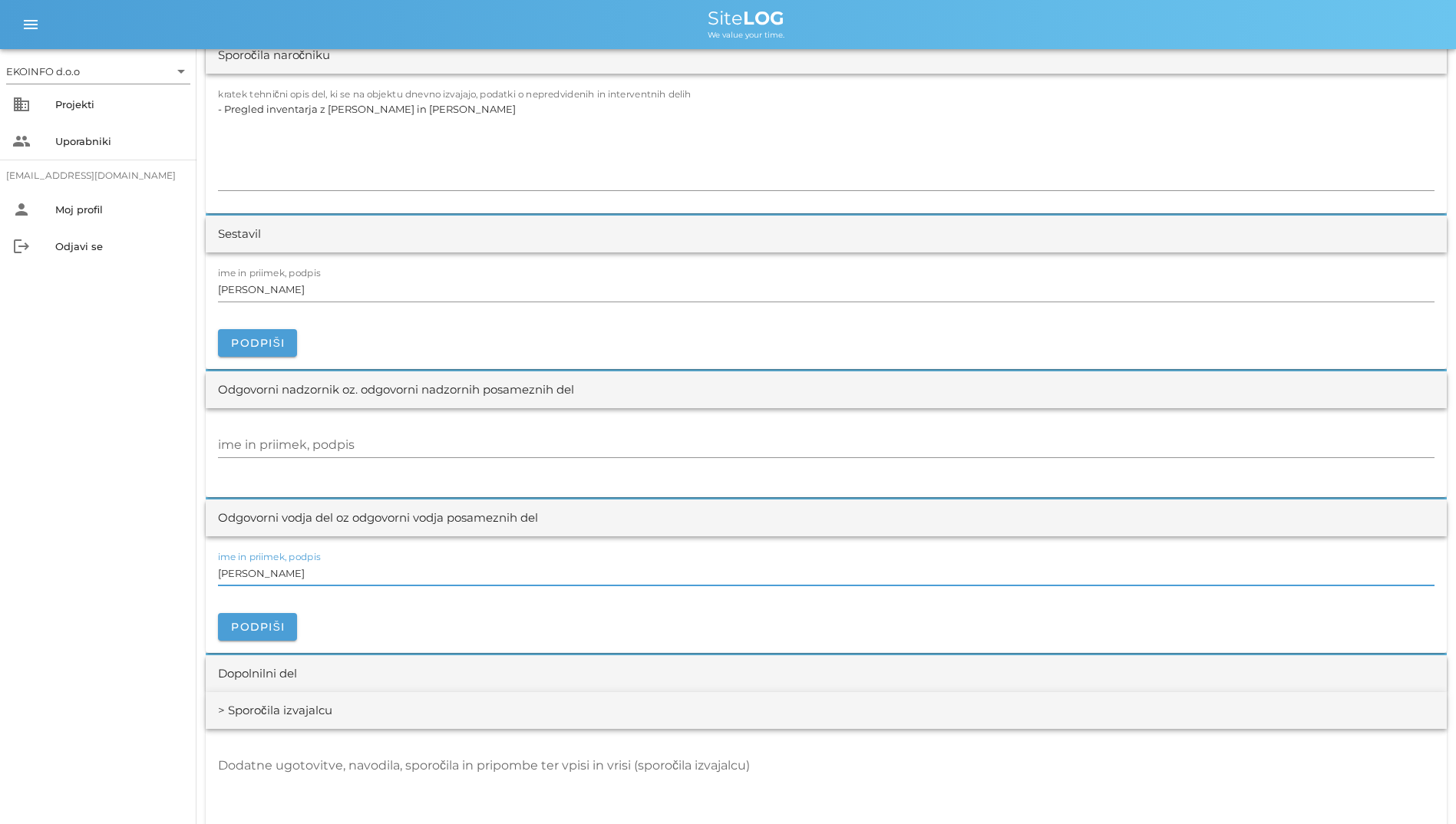
scroll to position [1610, 0]
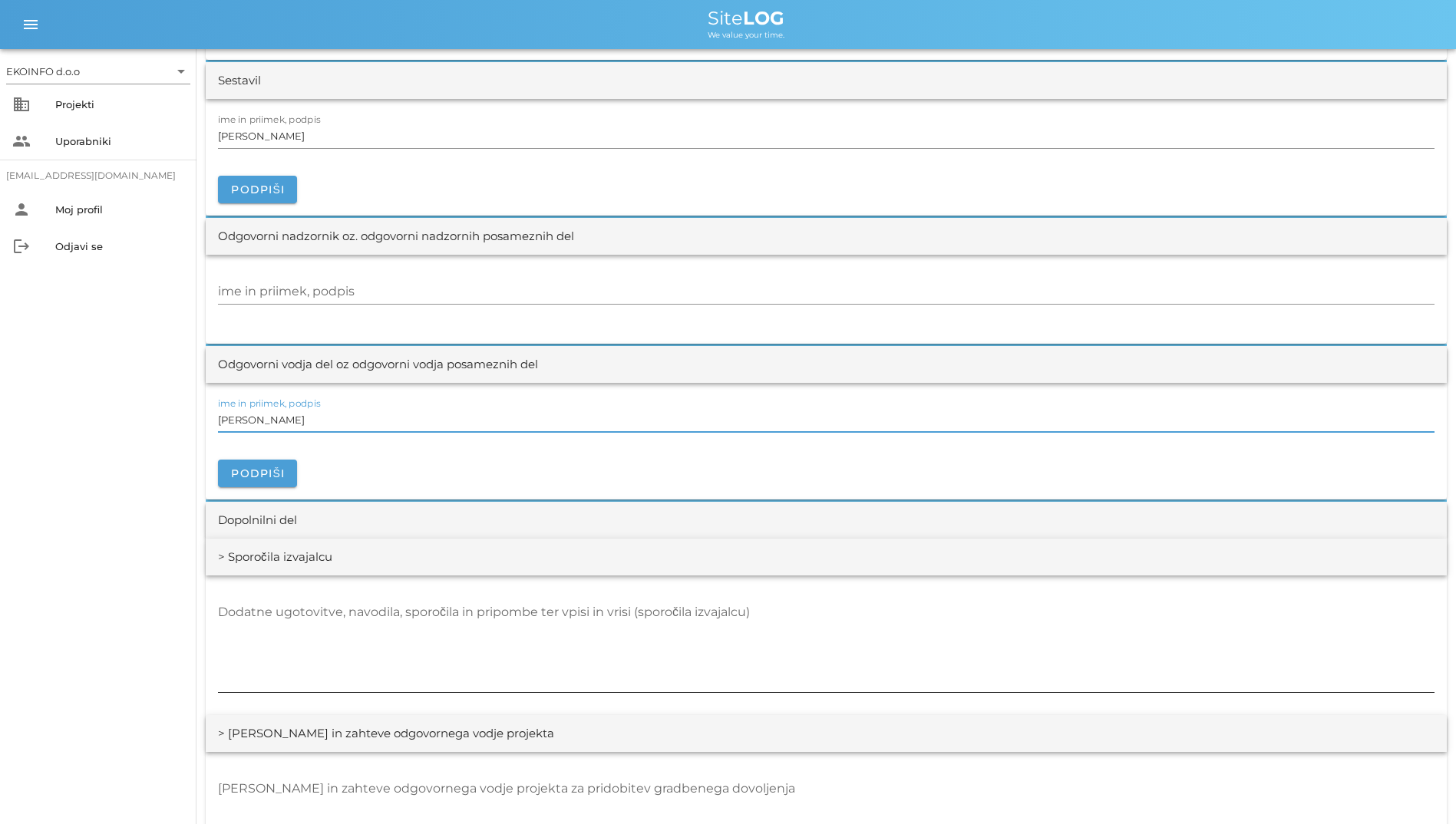
click at [449, 614] on div "Dodatne ugotovitve, navodila, sporočila in pripombe ter vpisi in vrisi (sporoči…" at bounding box center [825, 646] width 1216 height 92
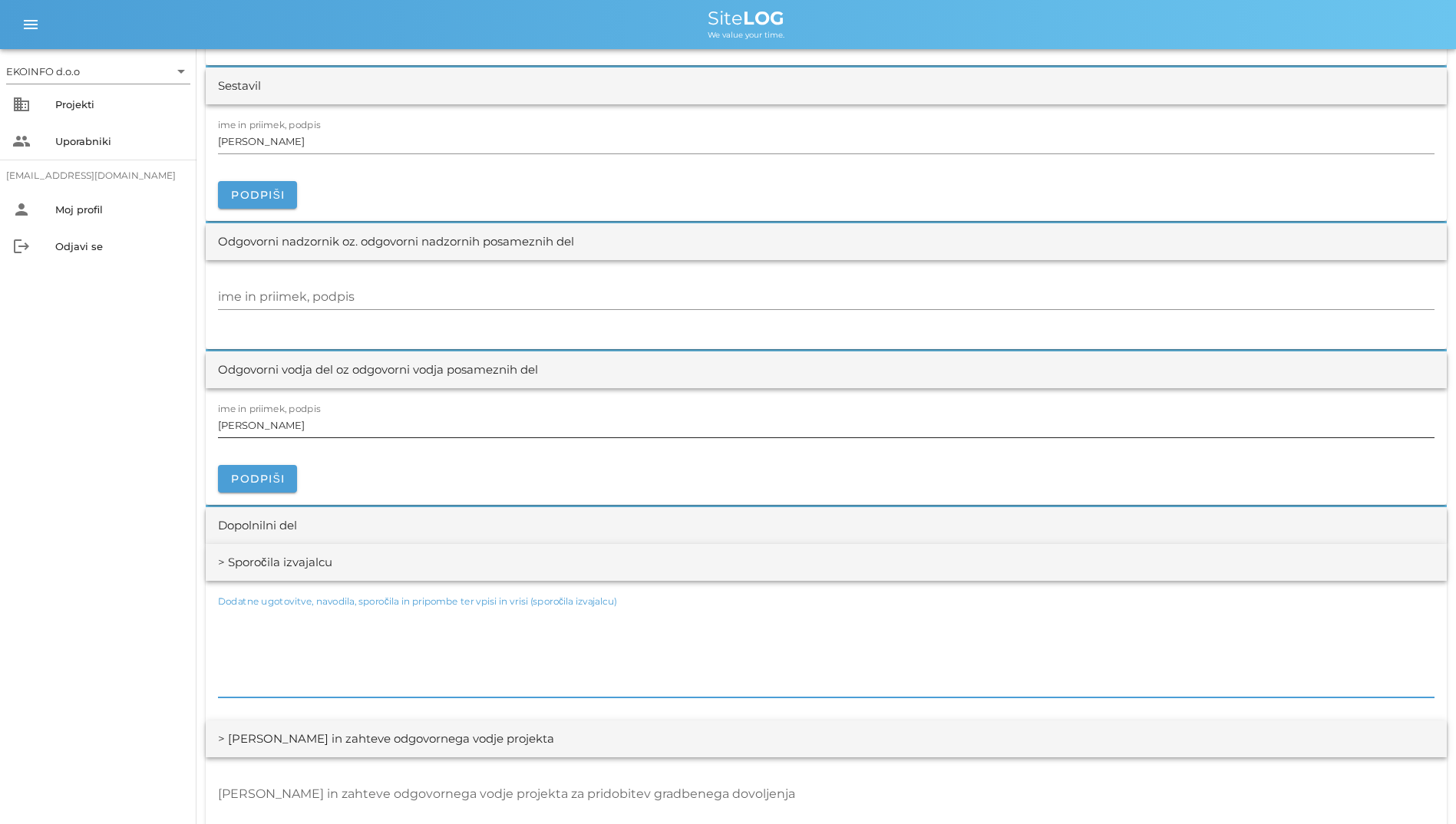
scroll to position [1304, 0]
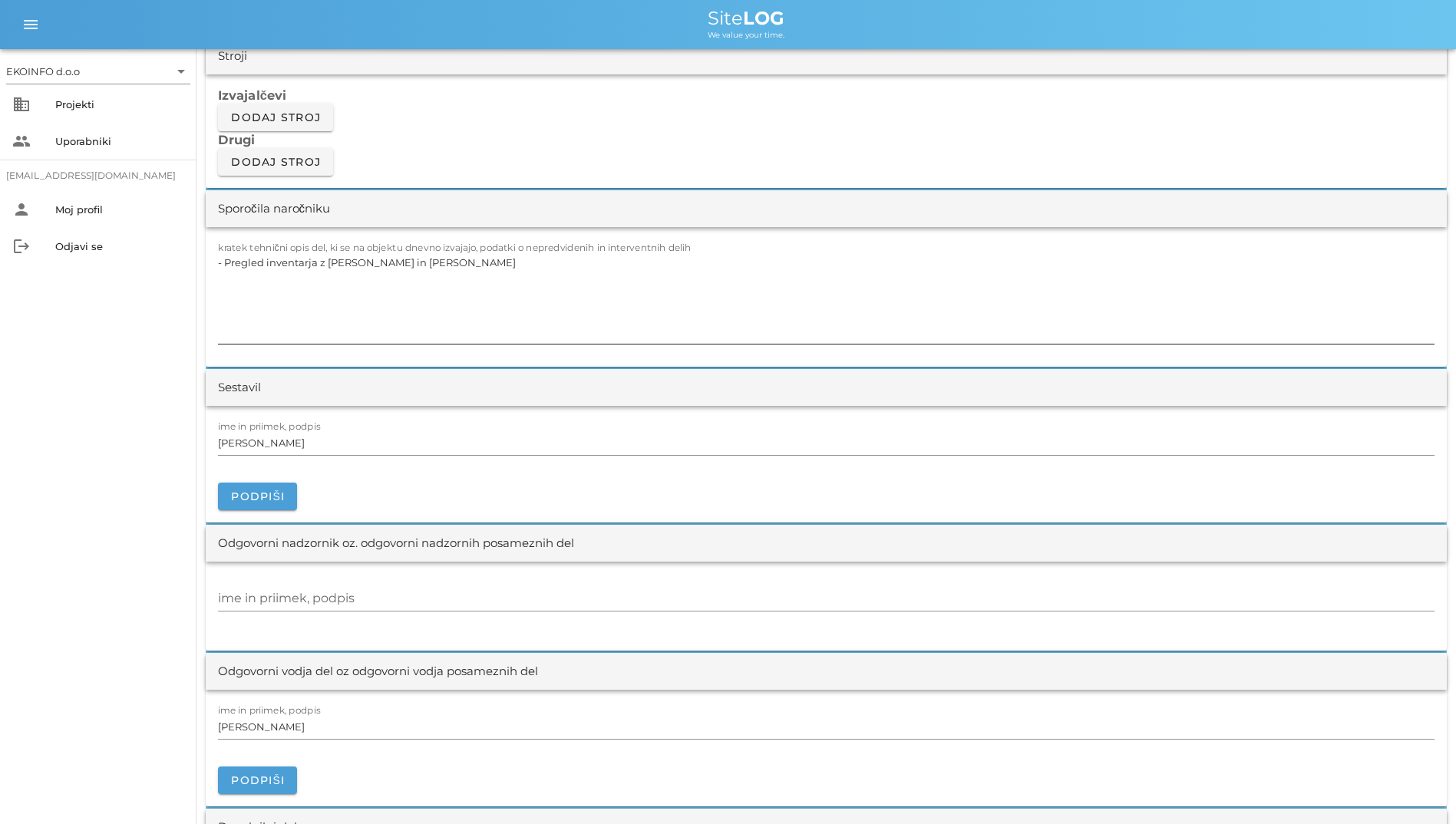
click at [381, 283] on textarea "- Pregled inventarja z [PERSON_NAME] in [PERSON_NAME]" at bounding box center [825, 298] width 1216 height 92
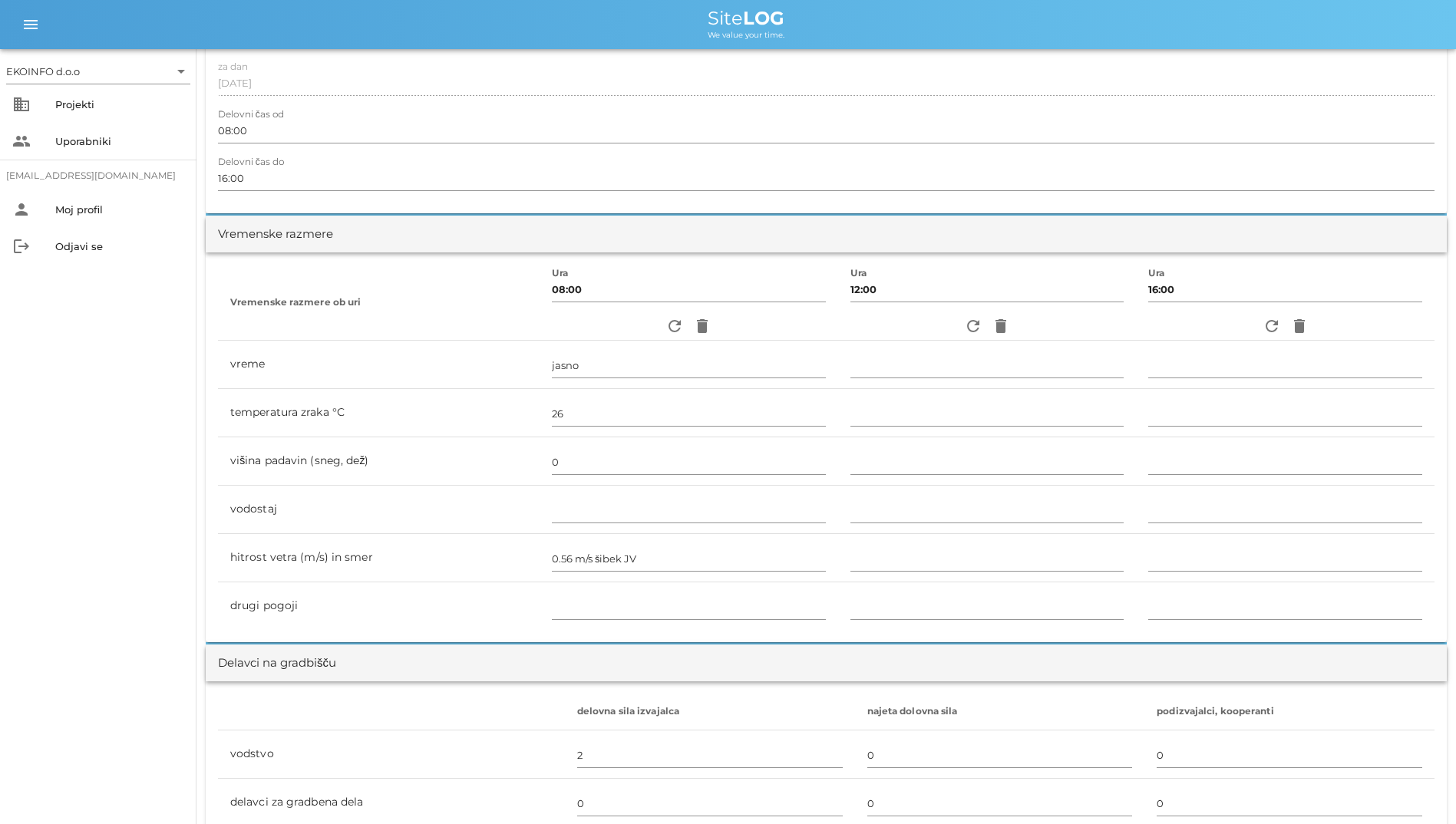
scroll to position [307, 0]
click at [943, 326] on icon "refresh" at bounding box center [973, 326] width 18 height 18
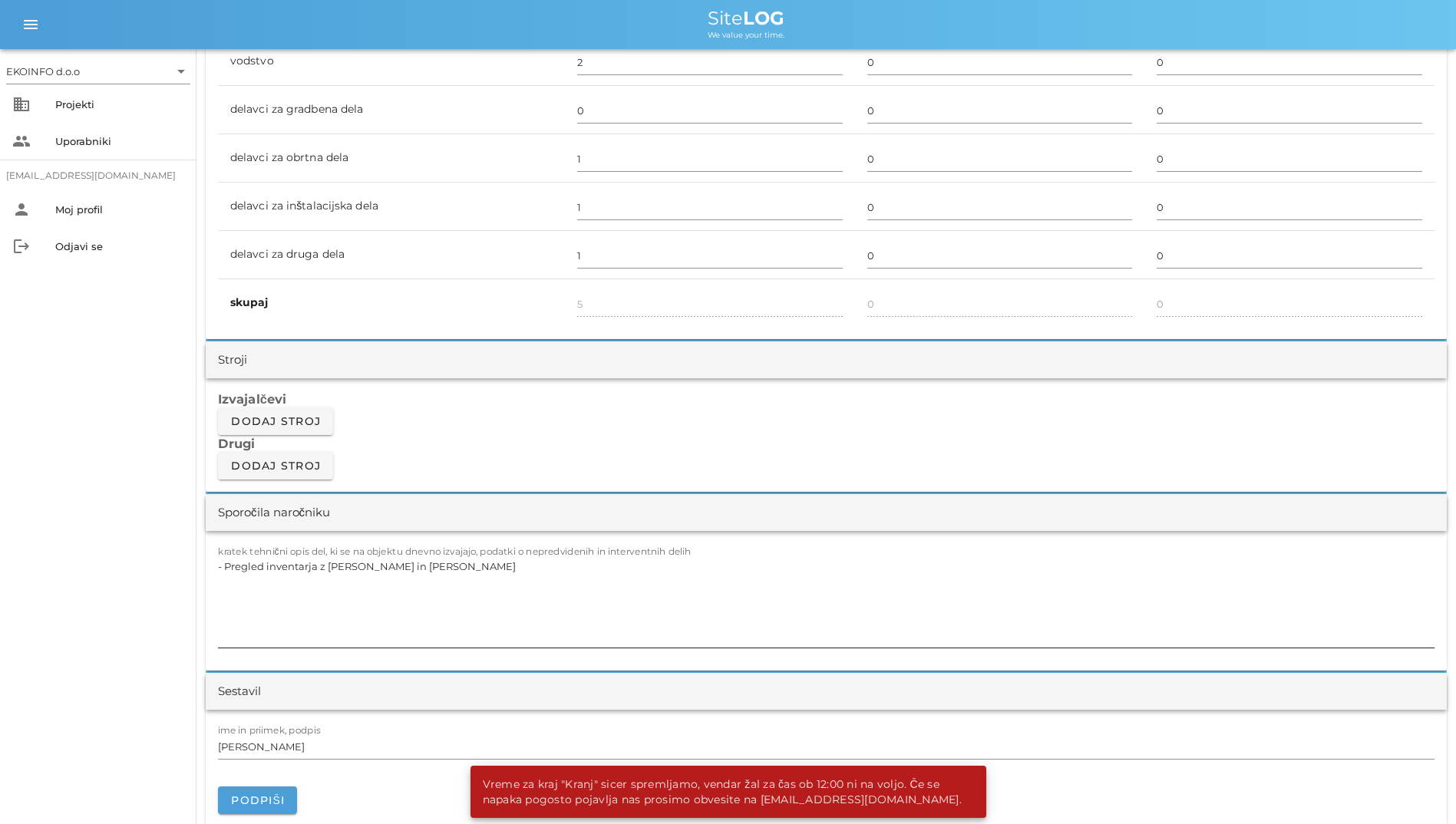
scroll to position [1227, 0]
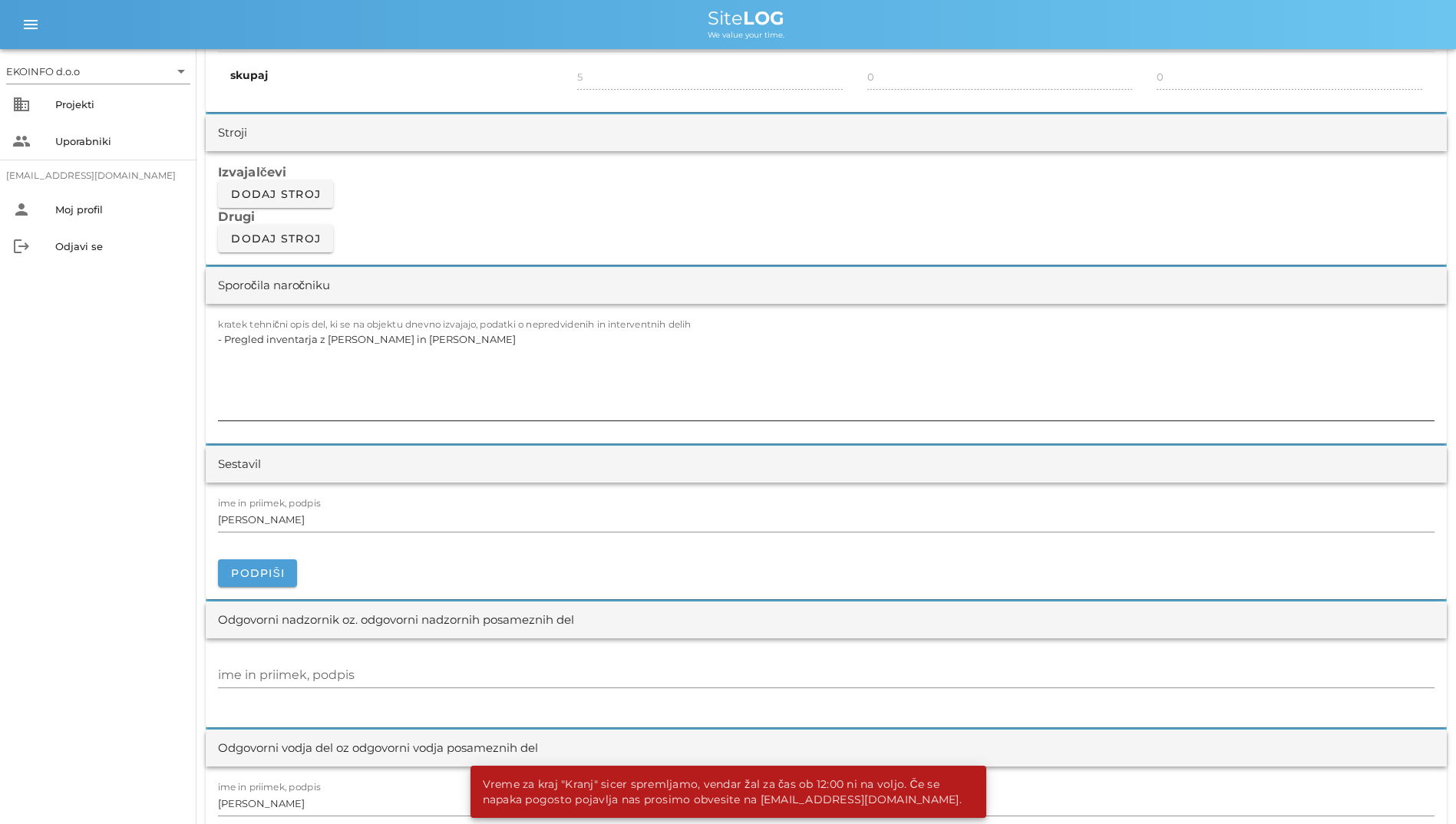
click at [608, 376] on textarea "- Pregled inventarja z [PERSON_NAME] in [PERSON_NAME]" at bounding box center [825, 374] width 1216 height 92
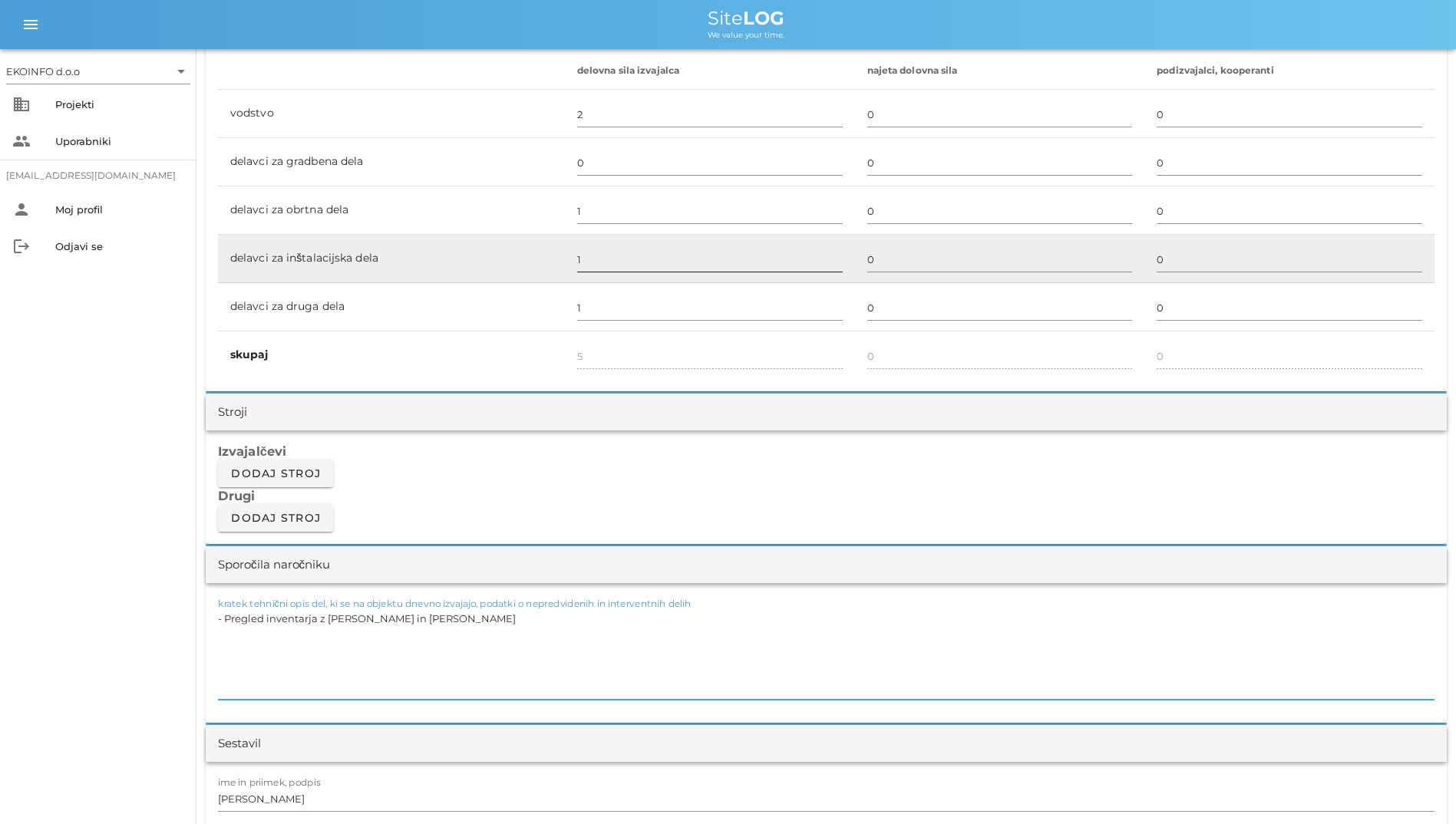
scroll to position [921, 0]
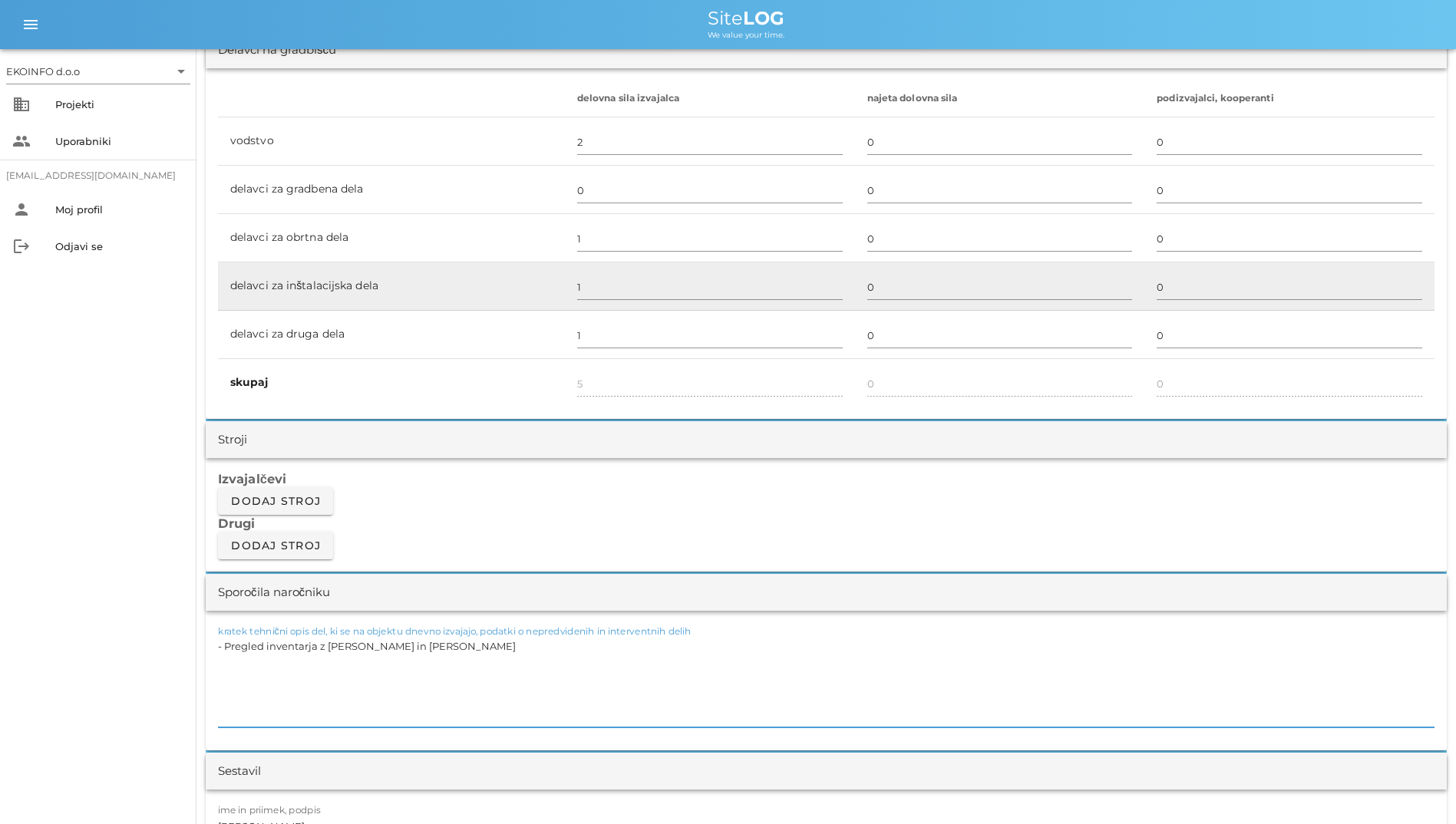
click at [651, 263] on td "1" at bounding box center [709, 287] width 290 height 48
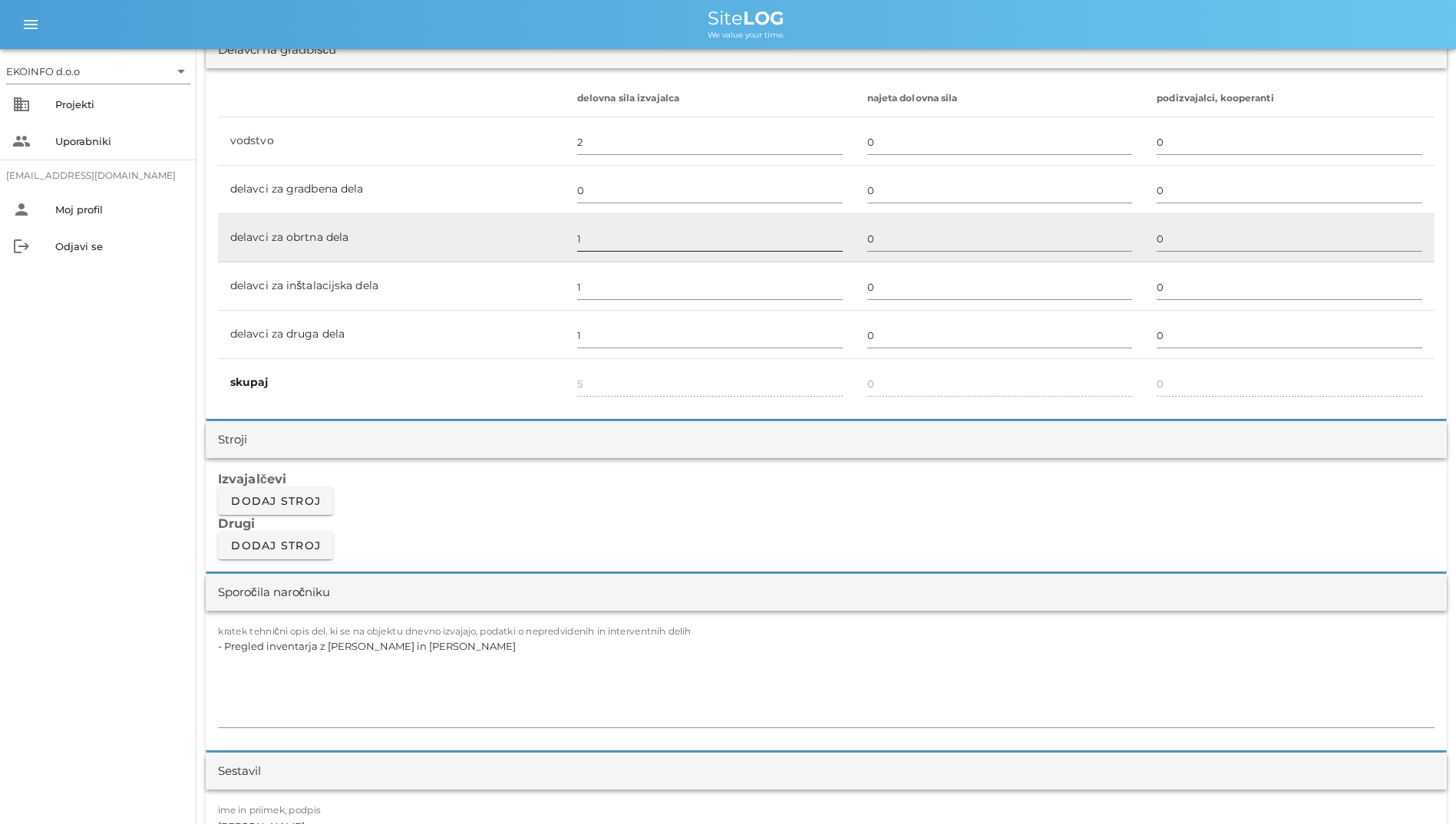
click at [642, 237] on input "1" at bounding box center [710, 238] width 266 height 25
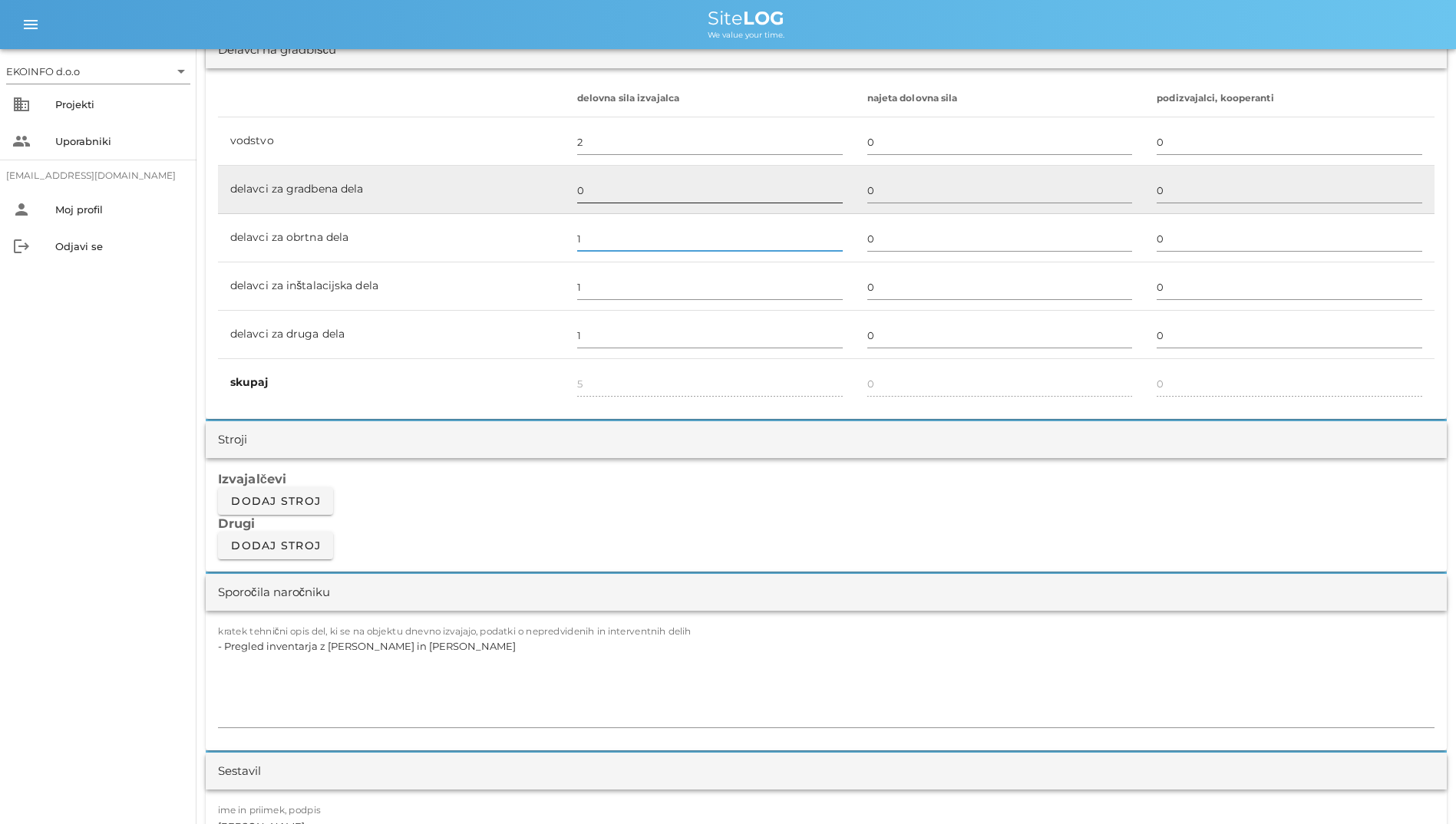
click at [615, 192] on input "0" at bounding box center [710, 190] width 266 height 25
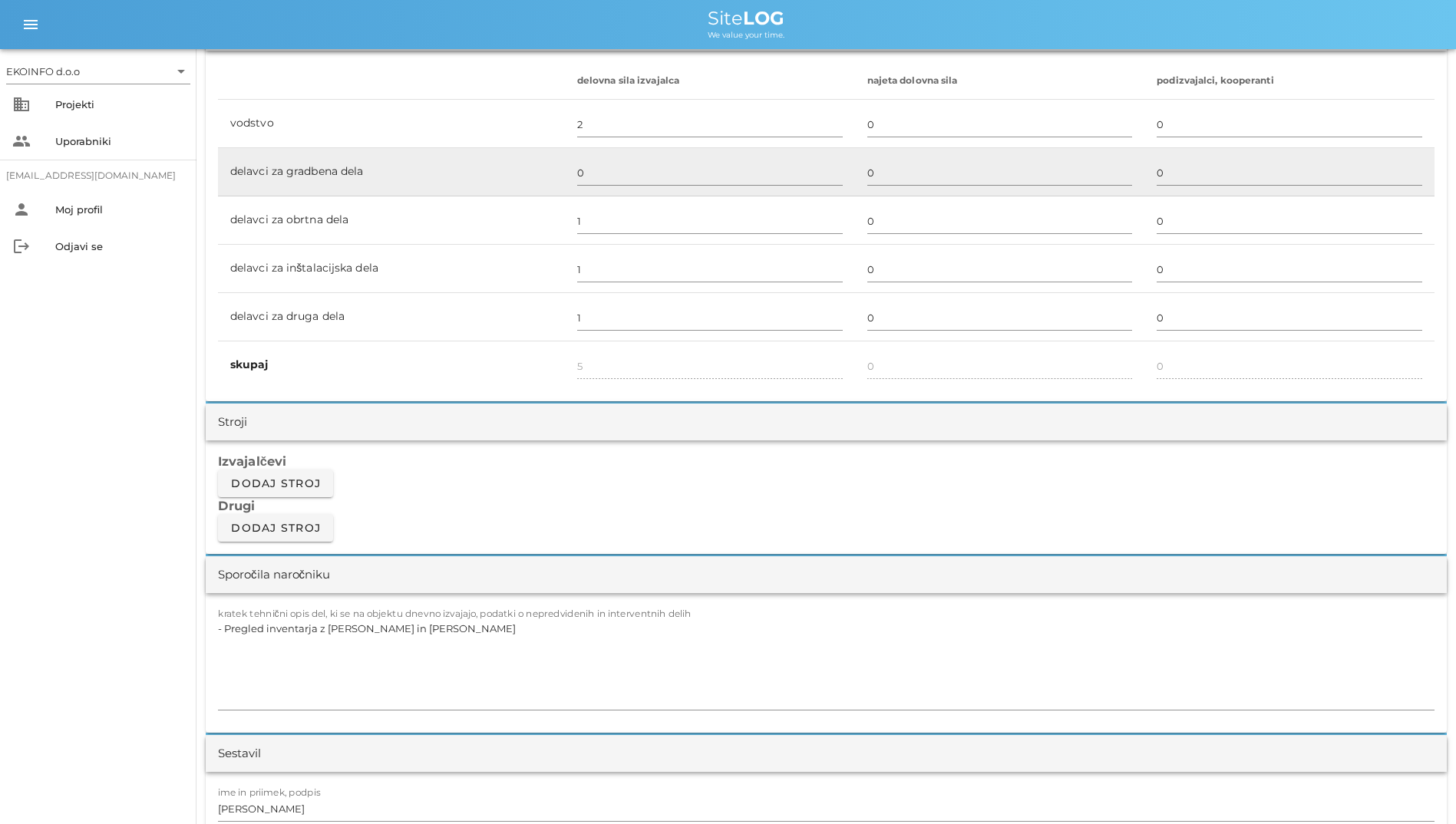
scroll to position [1304, 0]
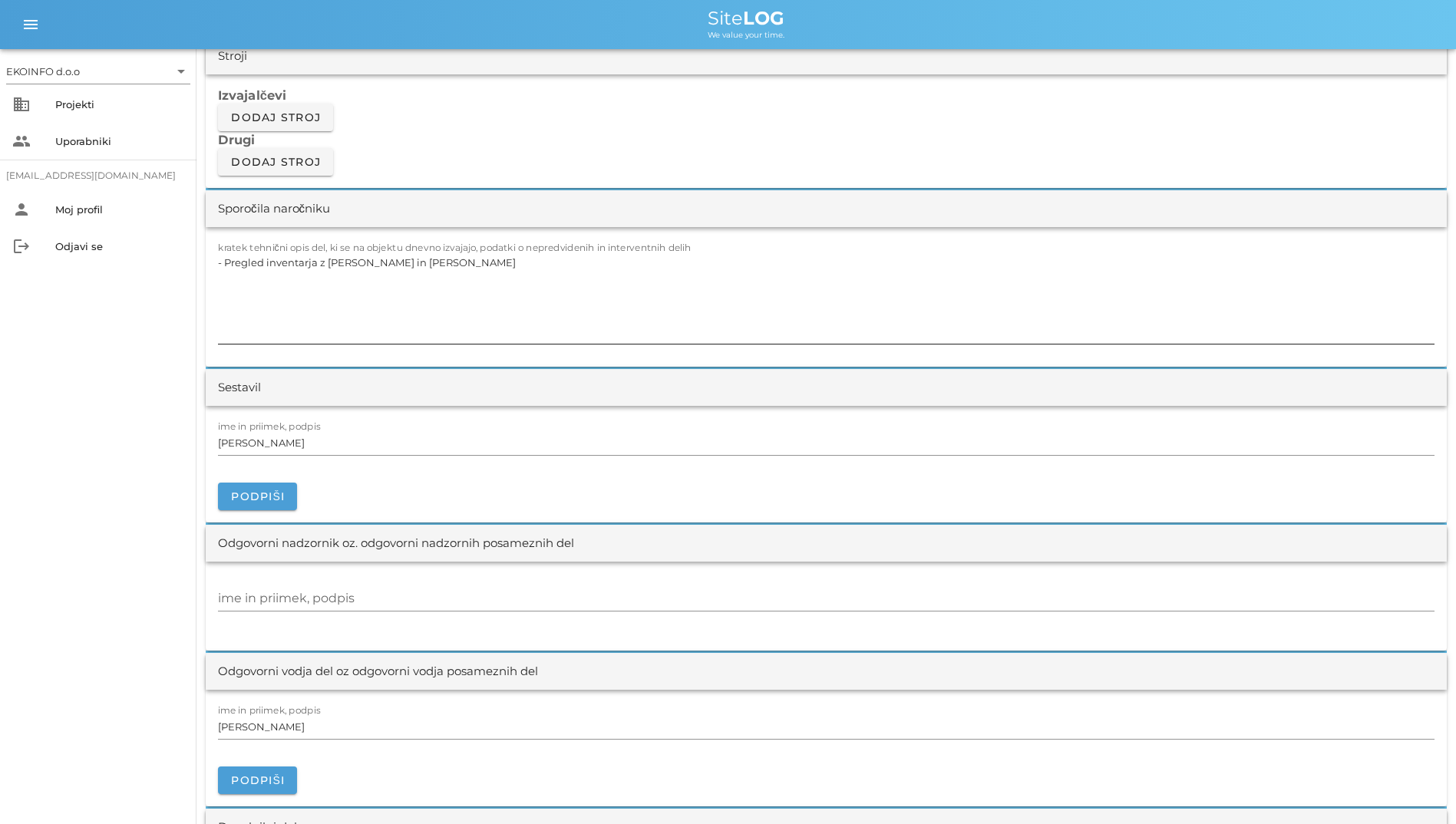
click at [515, 303] on textarea "- Pregled inventarja z [PERSON_NAME] in [PERSON_NAME]" at bounding box center [825, 298] width 1216 height 92
click at [390, 272] on textarea "- Pregled inventarja z [PERSON_NAME] in [PERSON_NAME]" at bounding box center [825, 298] width 1216 height 92
click at [326, 288] on textarea "- Pregled inventarja z [PERSON_NAME] in [PERSON_NAME]" at bounding box center [825, 298] width 1216 height 92
click at [226, 265] on textarea "- Pregled inventarja z [PERSON_NAME] in [PERSON_NAME]" at bounding box center [825, 298] width 1216 height 92
click at [274, 287] on textarea "- Pregled inventarja z [PERSON_NAME] in [PERSON_NAME]" at bounding box center [825, 298] width 1216 height 92
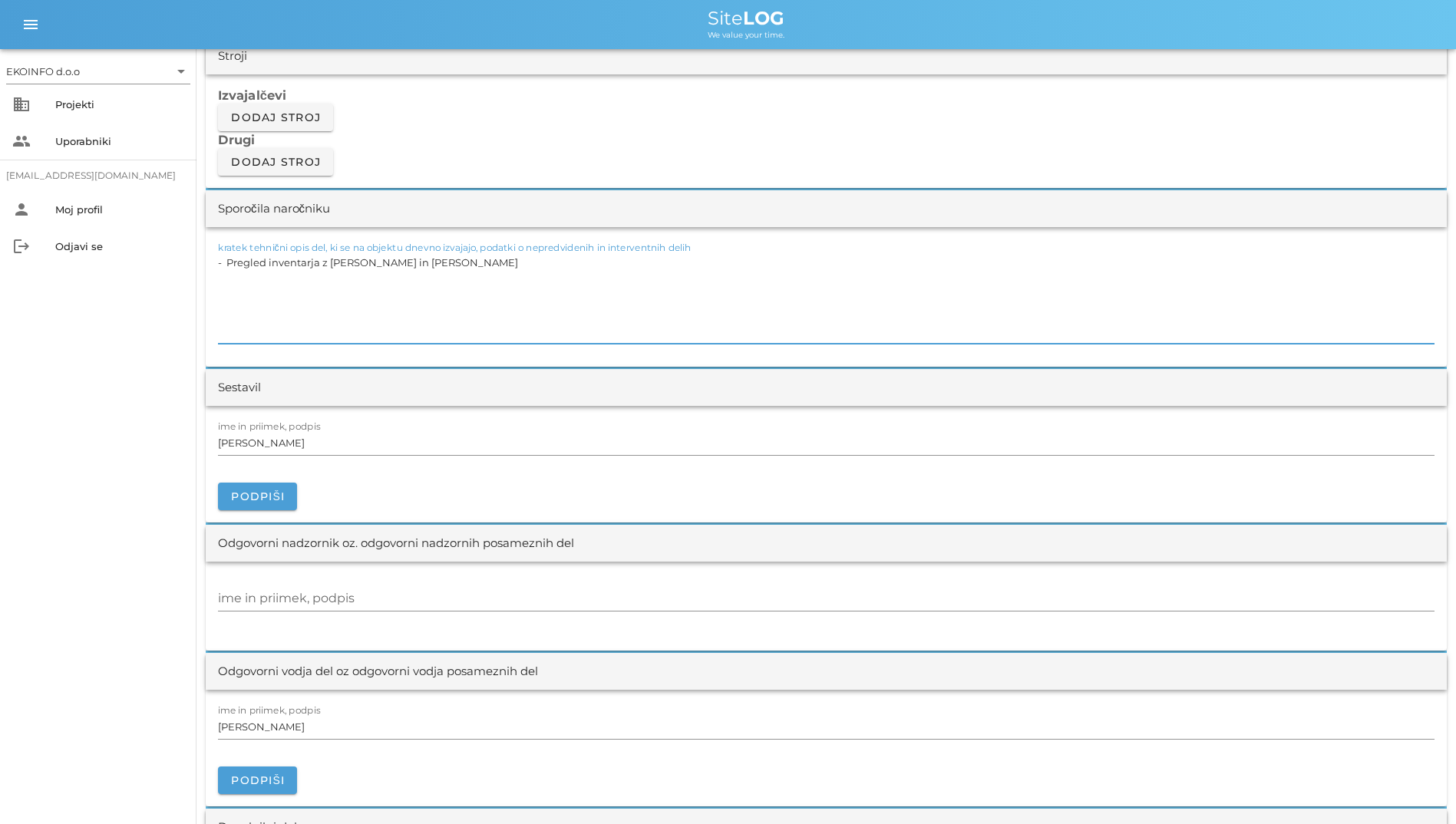
click at [527, 262] on textarea "- Pregled inventarja z [PERSON_NAME] in [PERSON_NAME]" at bounding box center [825, 298] width 1216 height 92
type textarea "- Pregled inventarja z [PERSON_NAME] in [PERSON_NAME]"
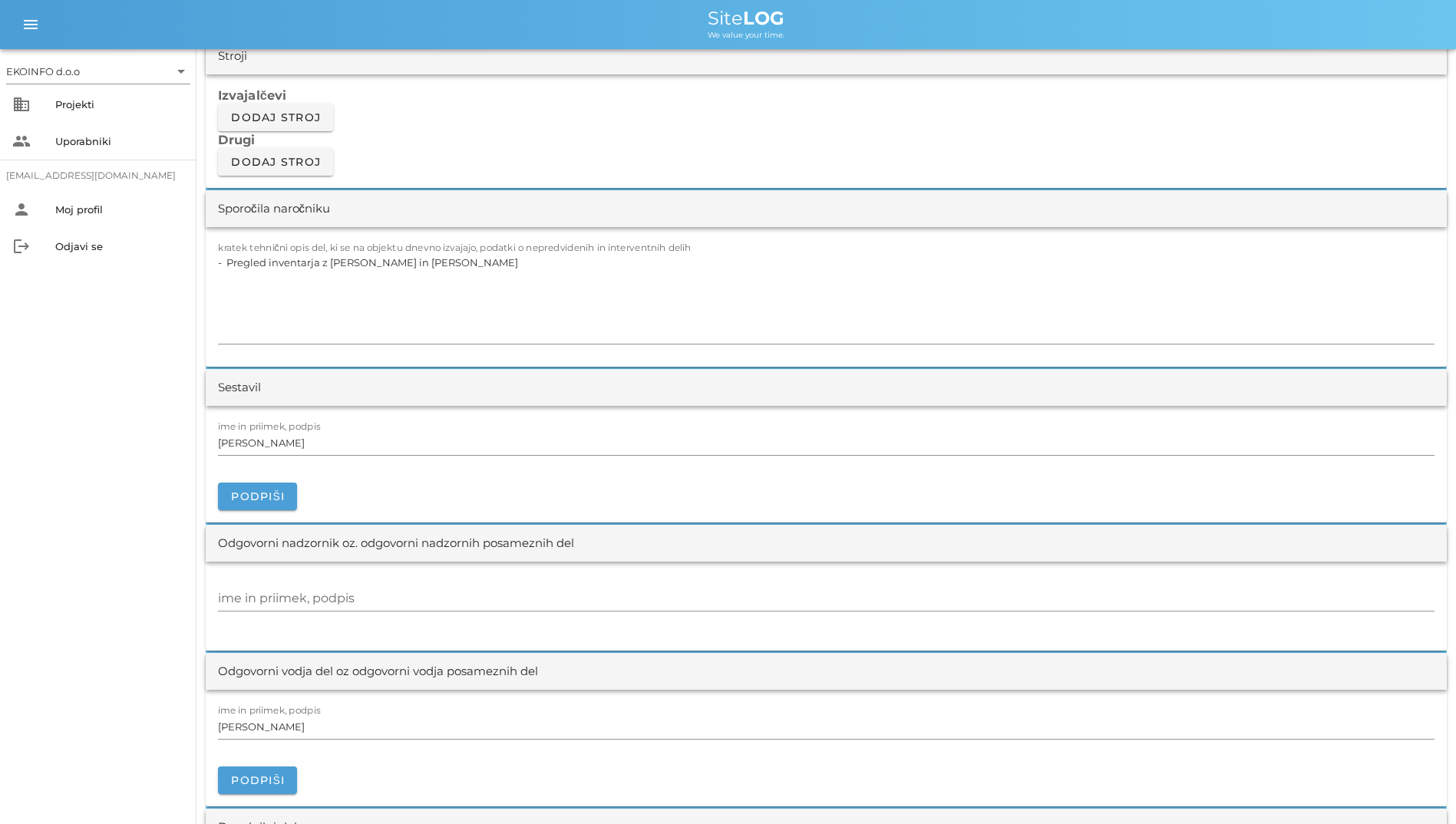
click at [523, 194] on div "Sporočila naročniku" at bounding box center [826, 208] width 1241 height 37
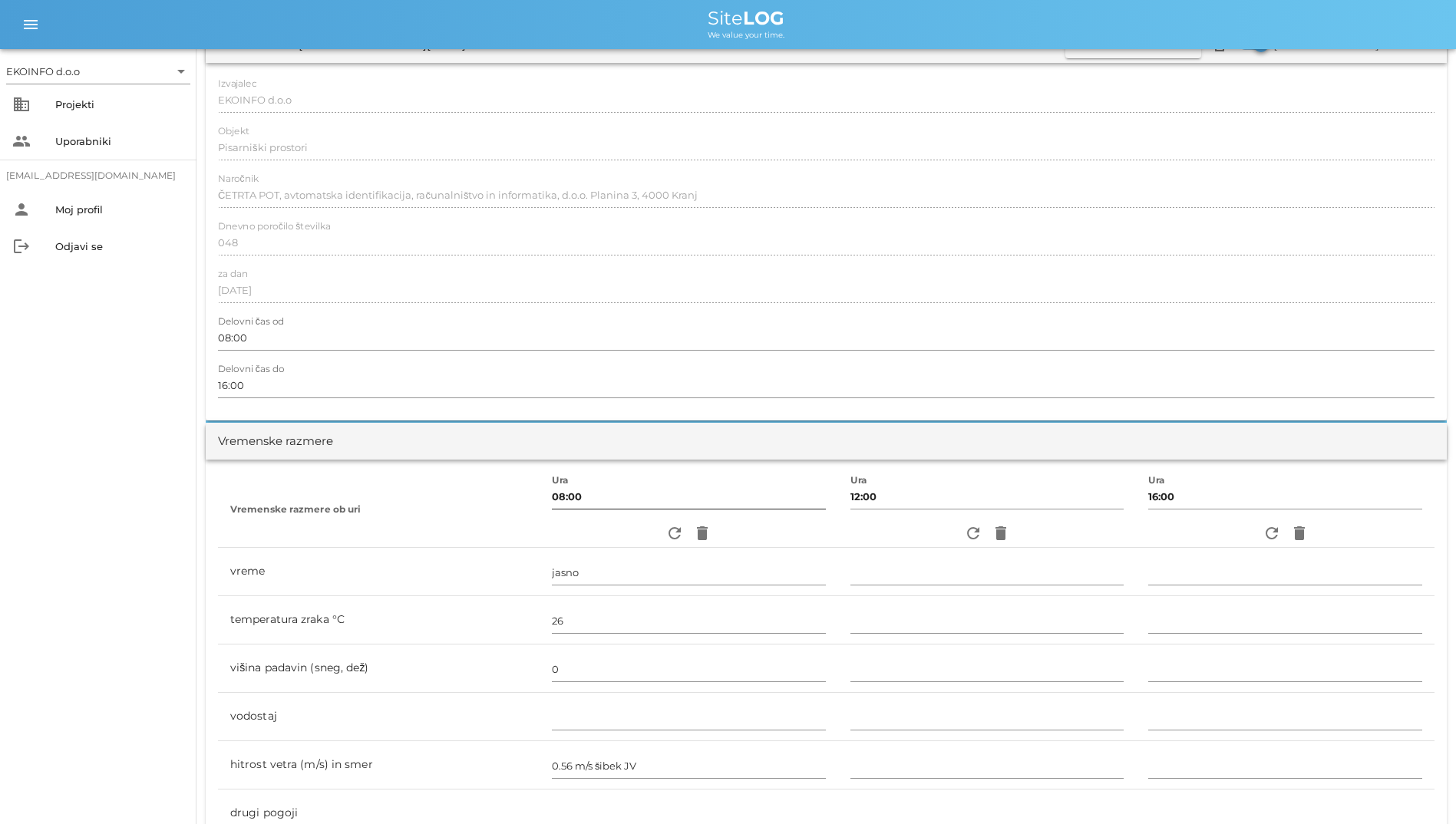
scroll to position [230, 0]
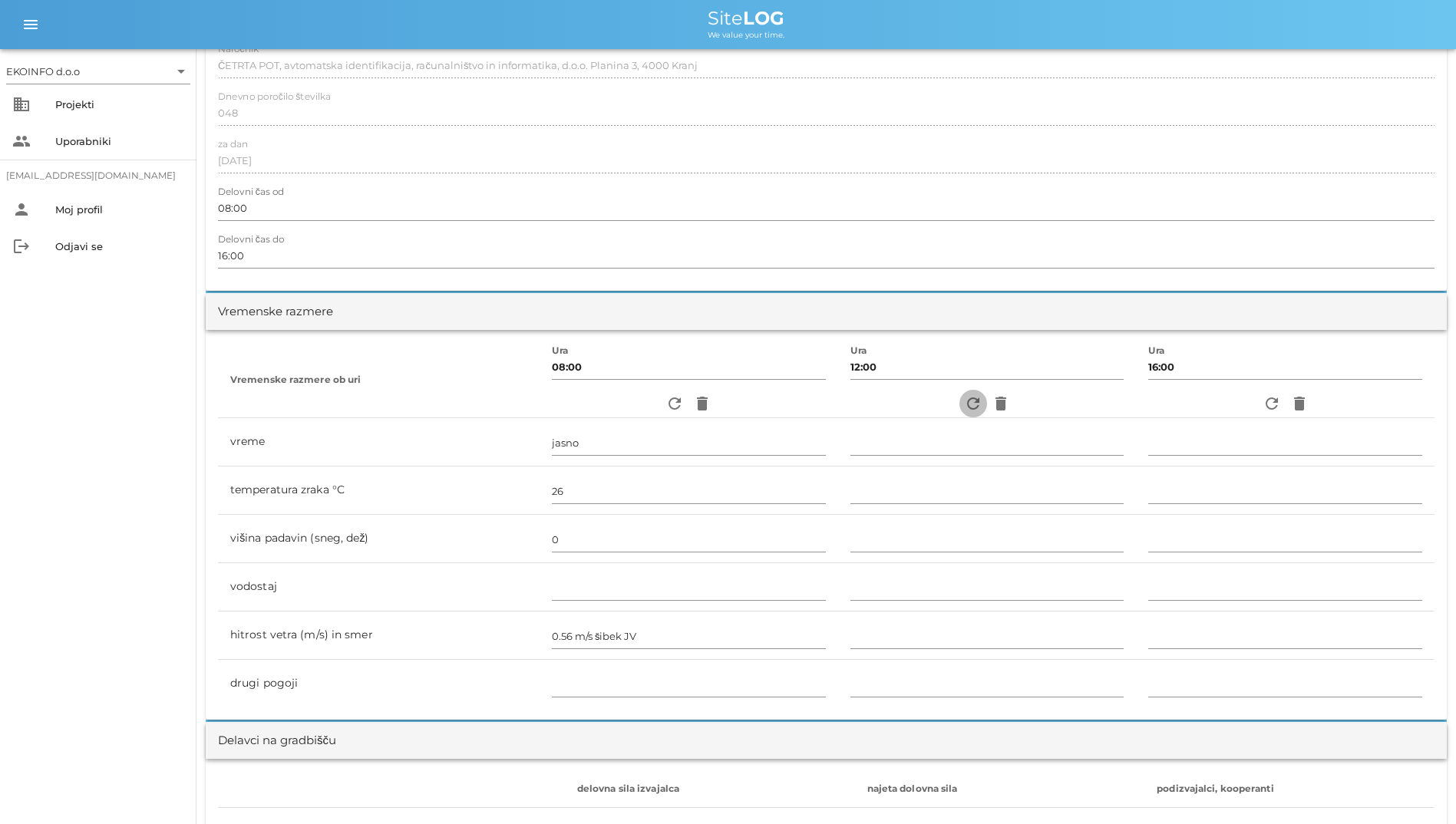
click at [943, 392] on button "refresh" at bounding box center [973, 404] width 28 height 28
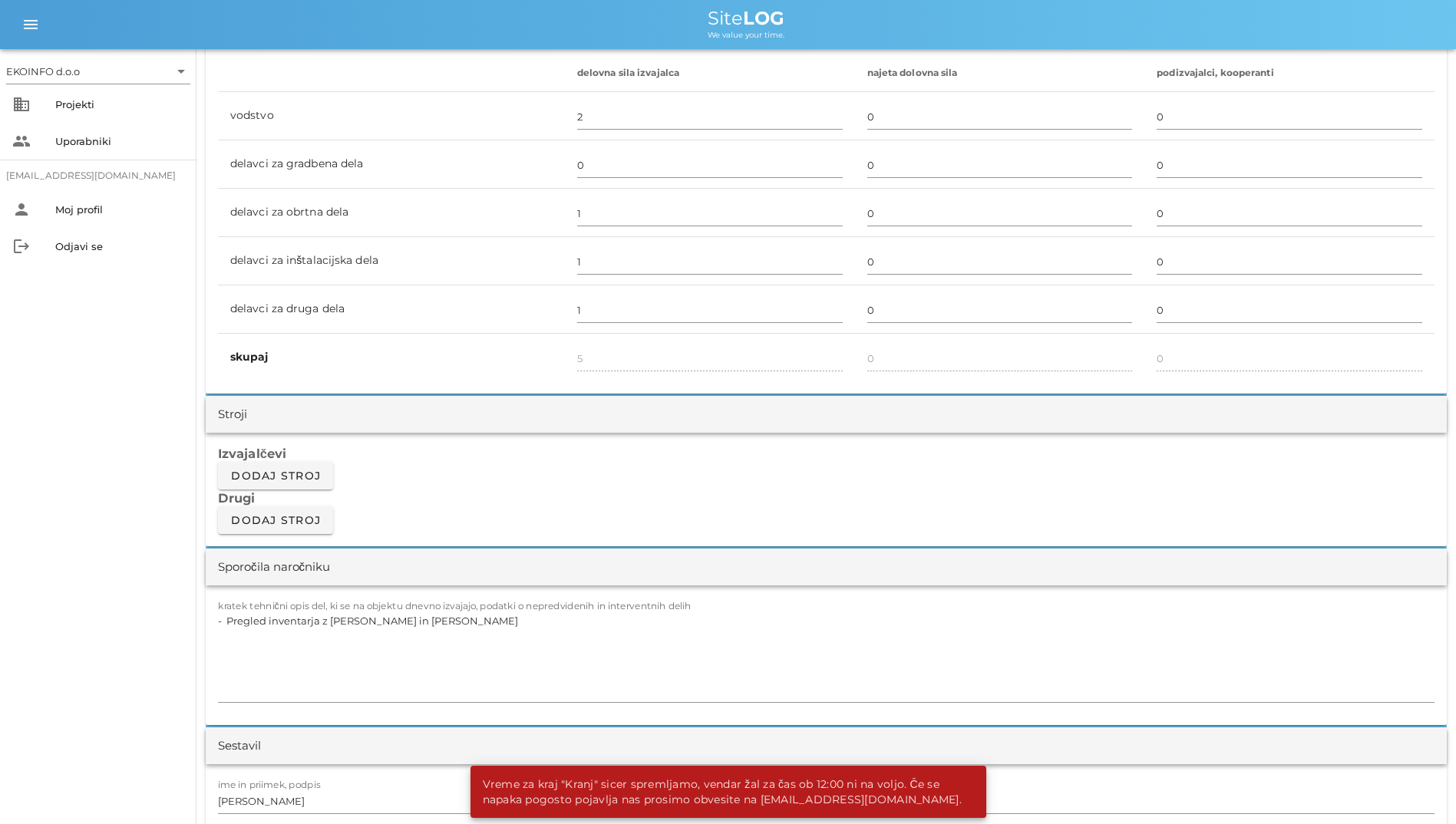
scroll to position [1227, 0]
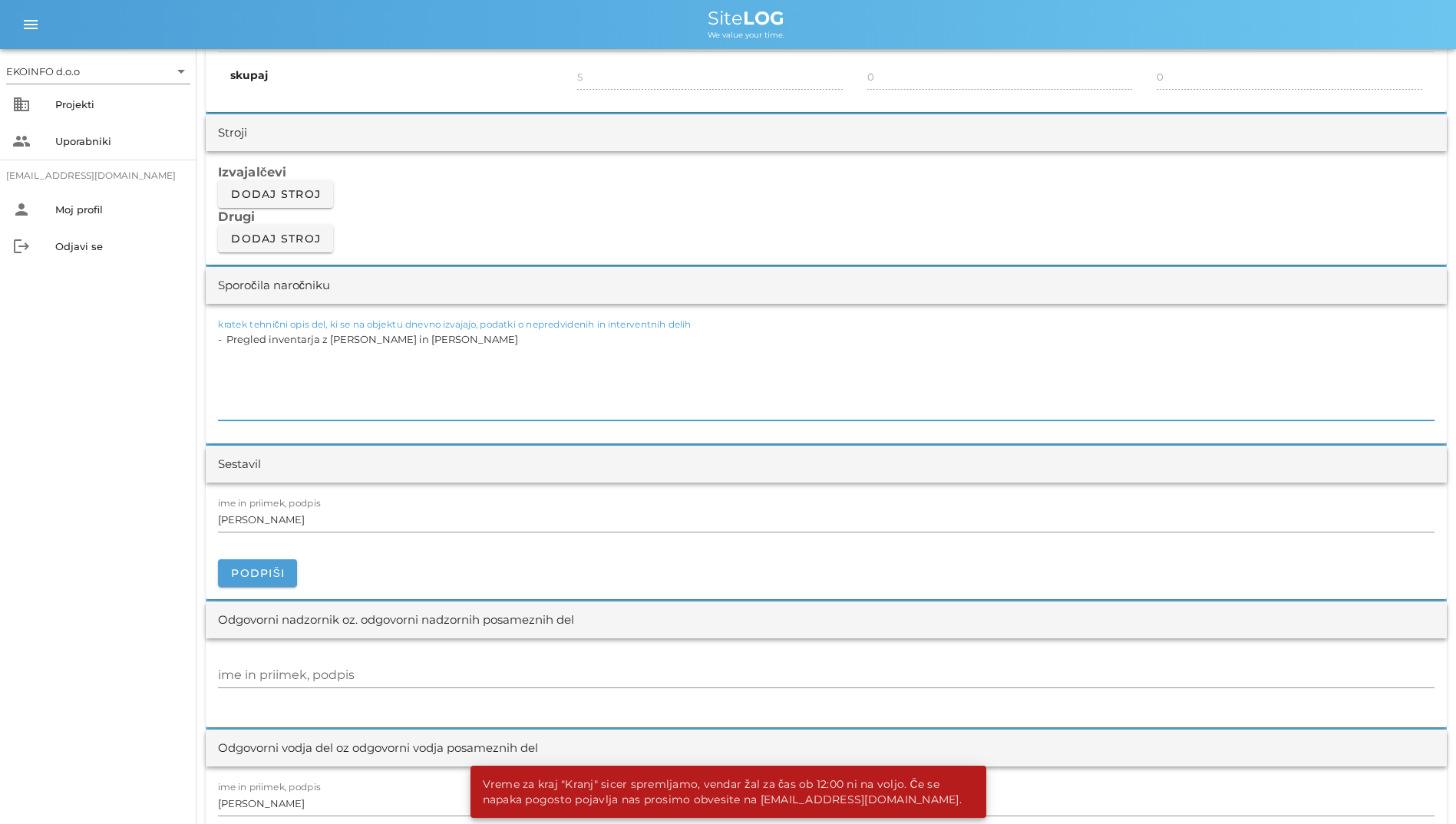
click at [783, 369] on textarea "- Pregled inventarja z [PERSON_NAME] in [PERSON_NAME]" at bounding box center [825, 374] width 1216 height 92
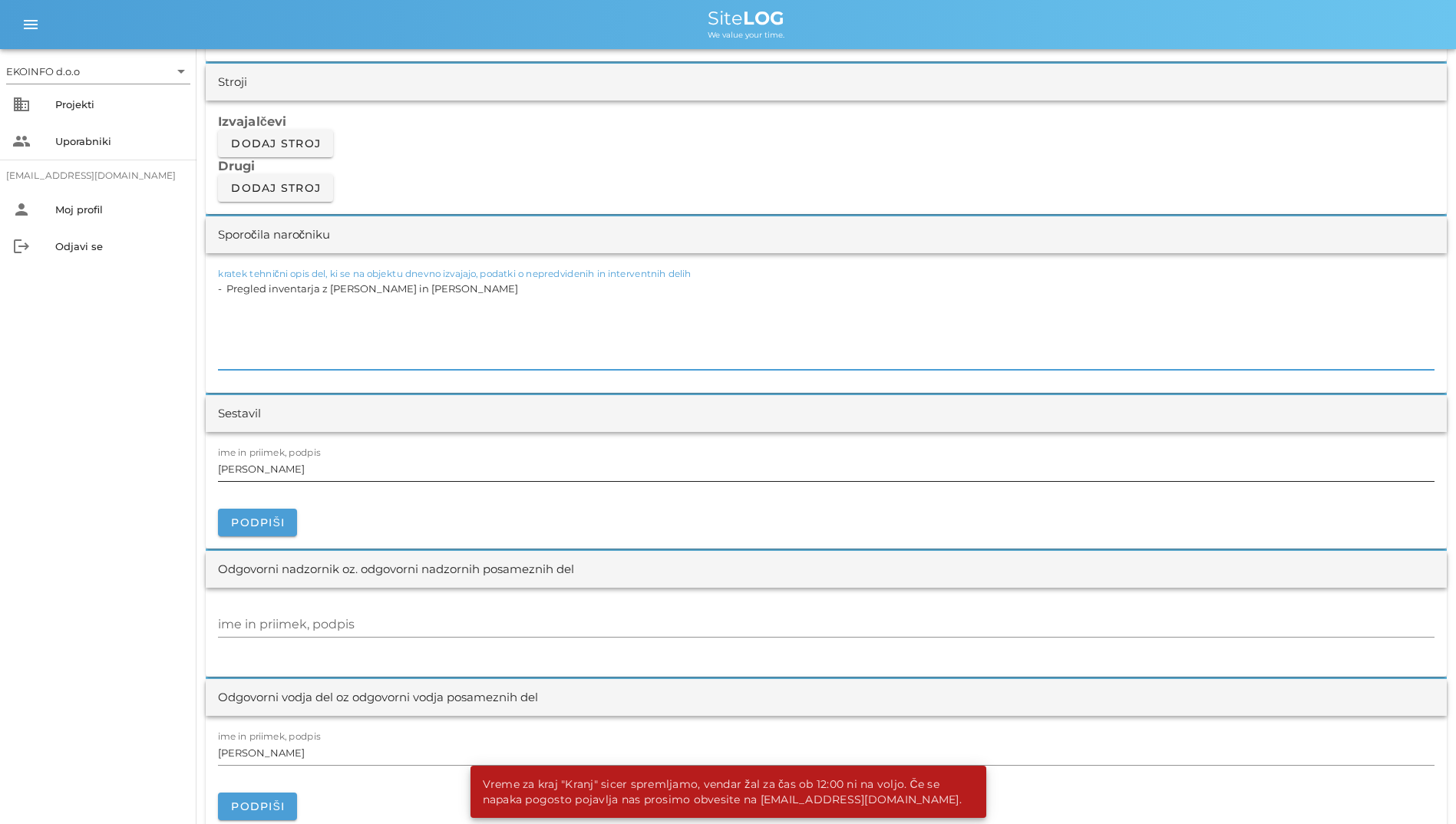
scroll to position [1304, 0]
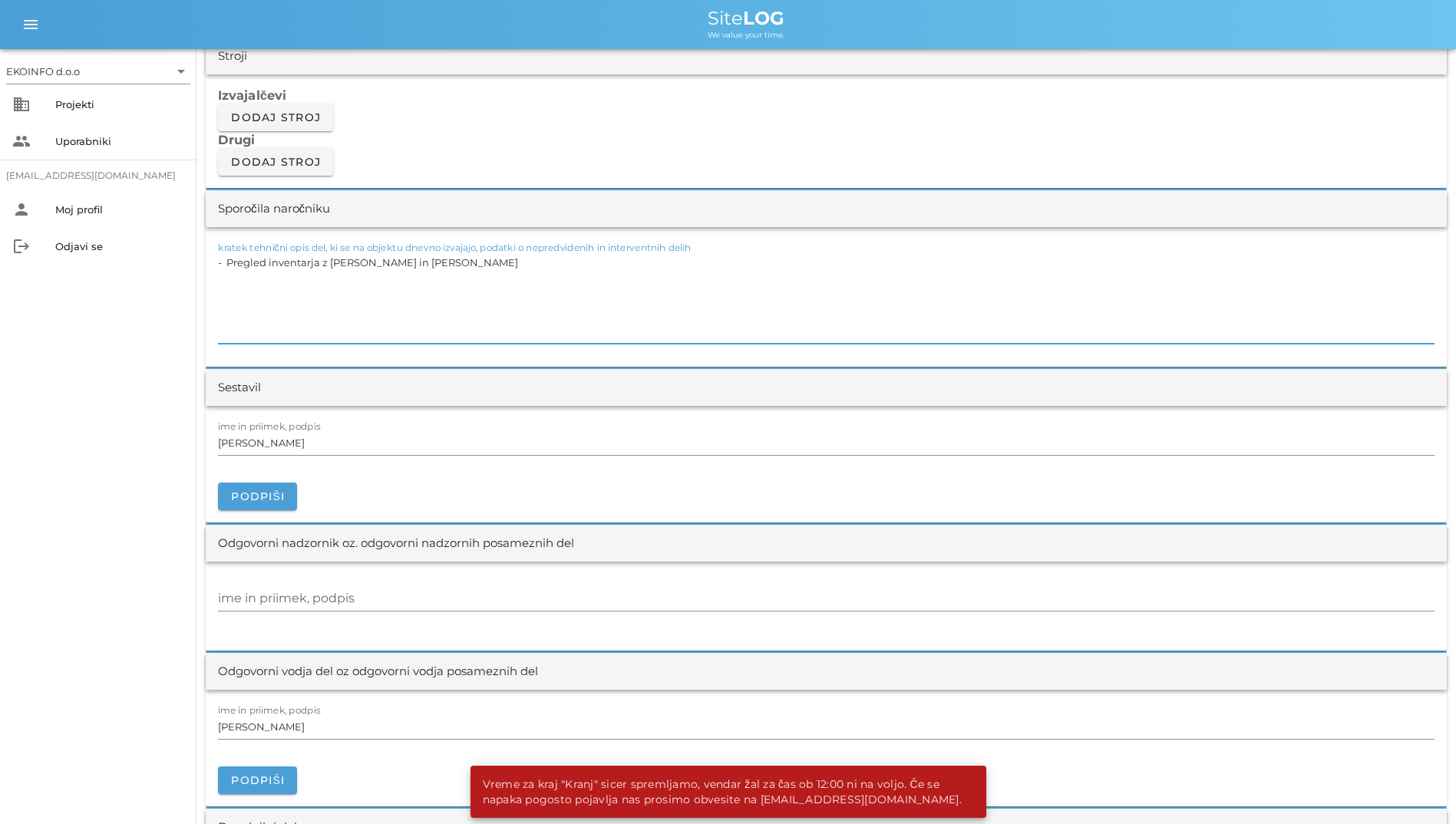
click at [801, 313] on textarea "- Pregled inventarja z [PERSON_NAME] in [PERSON_NAME]" at bounding box center [825, 298] width 1216 height 92
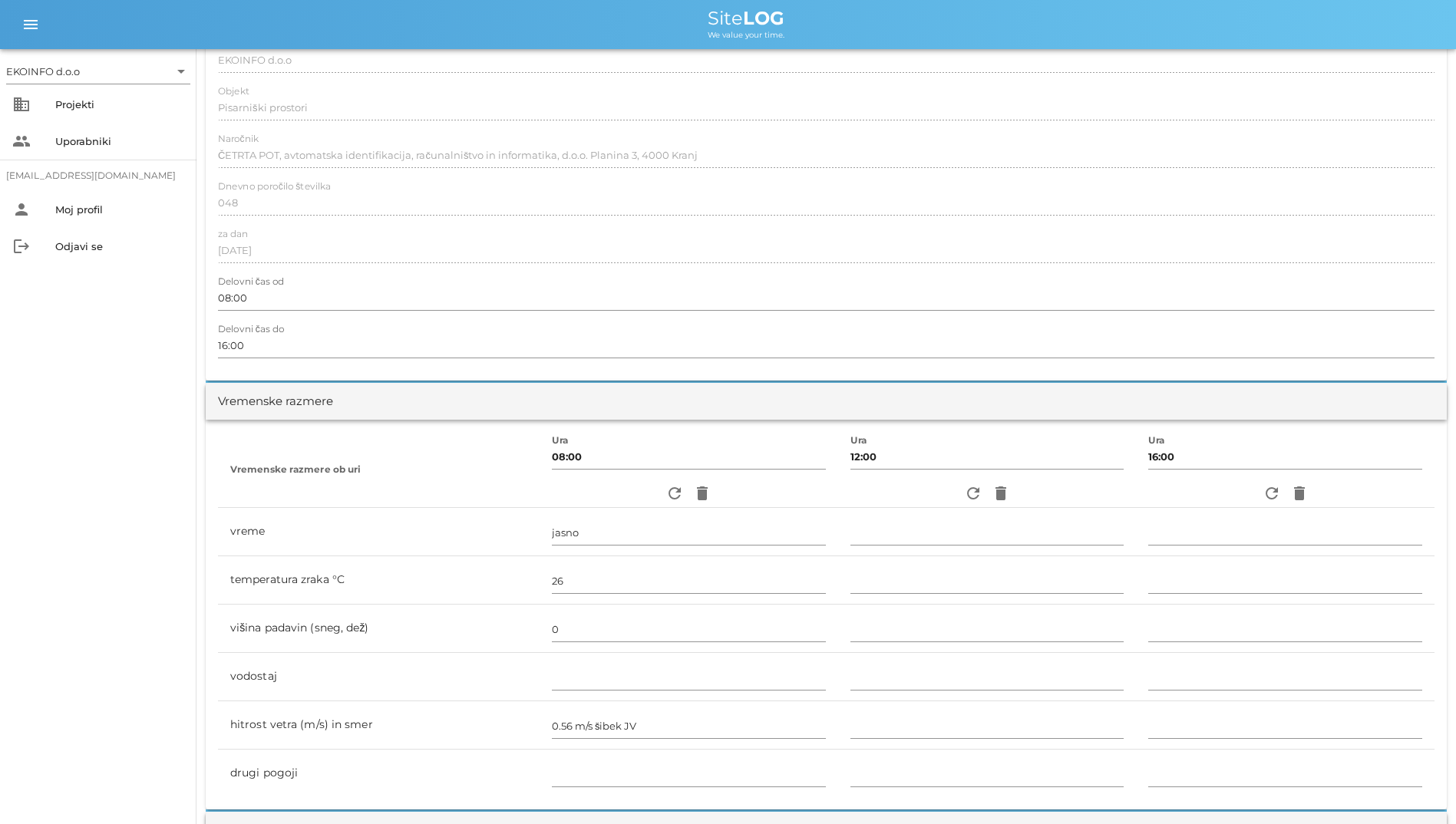
scroll to position [0, 0]
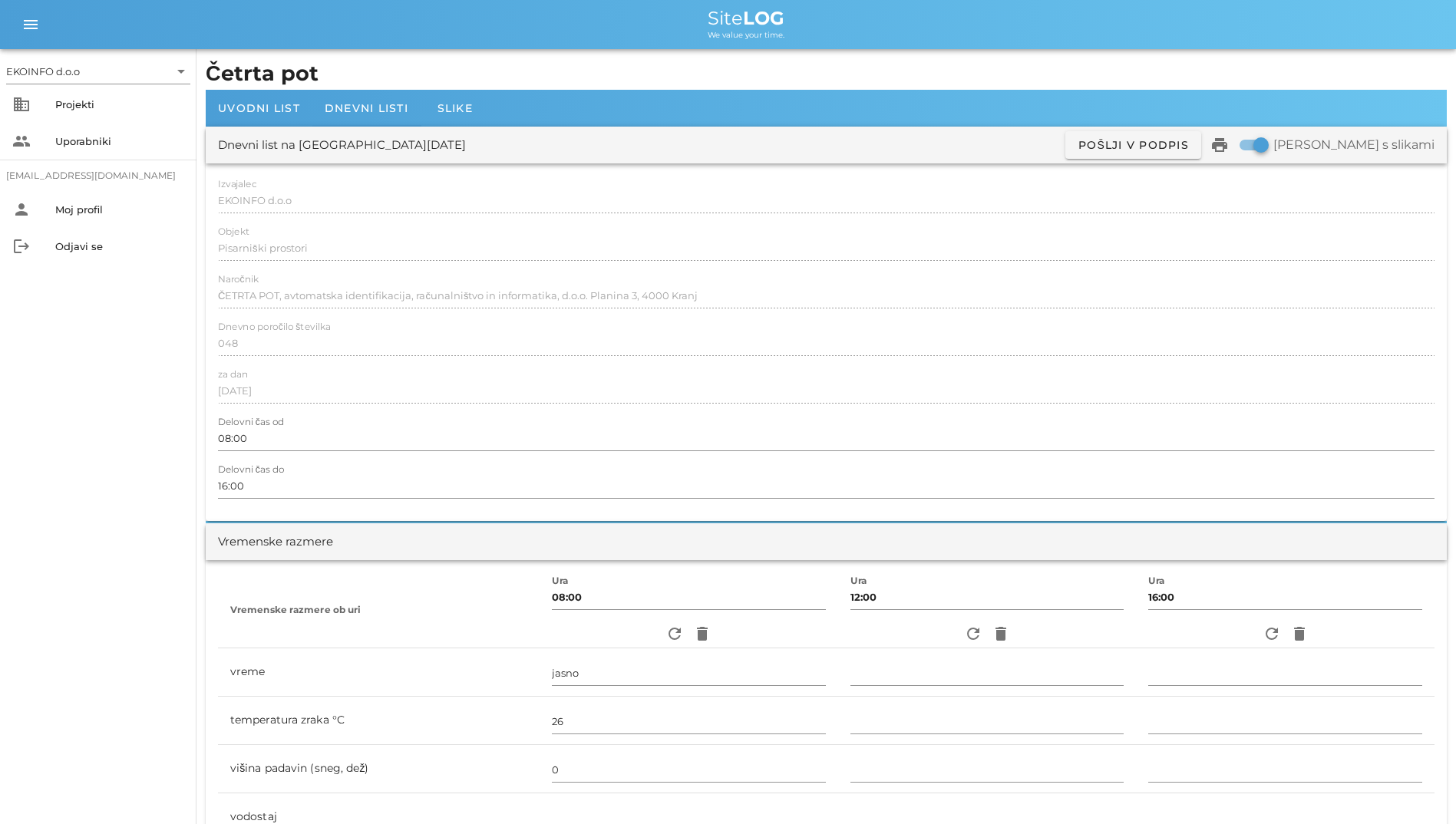
click at [786, 310] on div at bounding box center [825, 313] width 1216 height 11
click at [87, 99] on div "Projekti" at bounding box center [120, 104] width 129 height 12
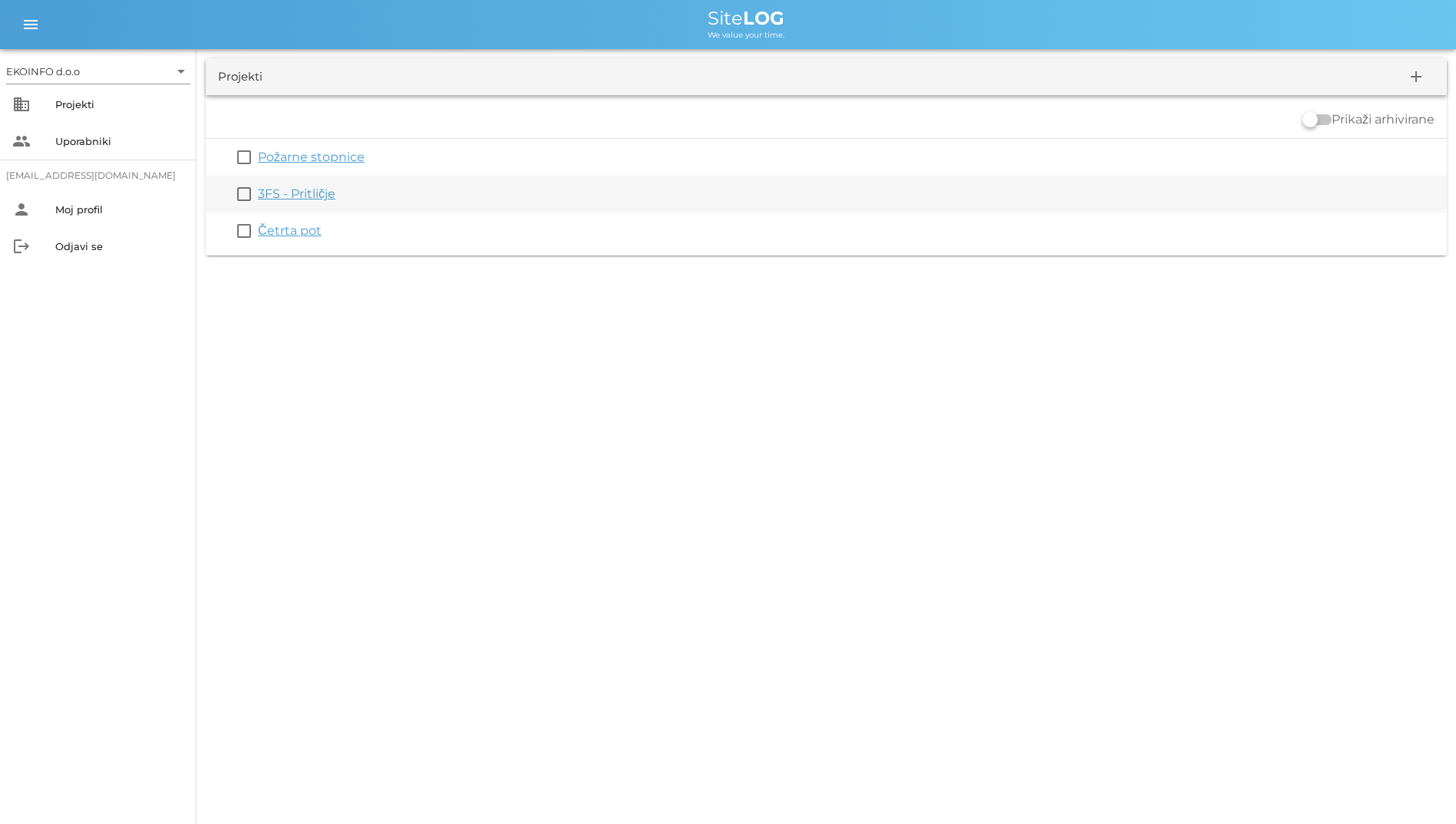
click at [296, 194] on link "3FS - Pritličje" at bounding box center [297, 194] width 77 height 15
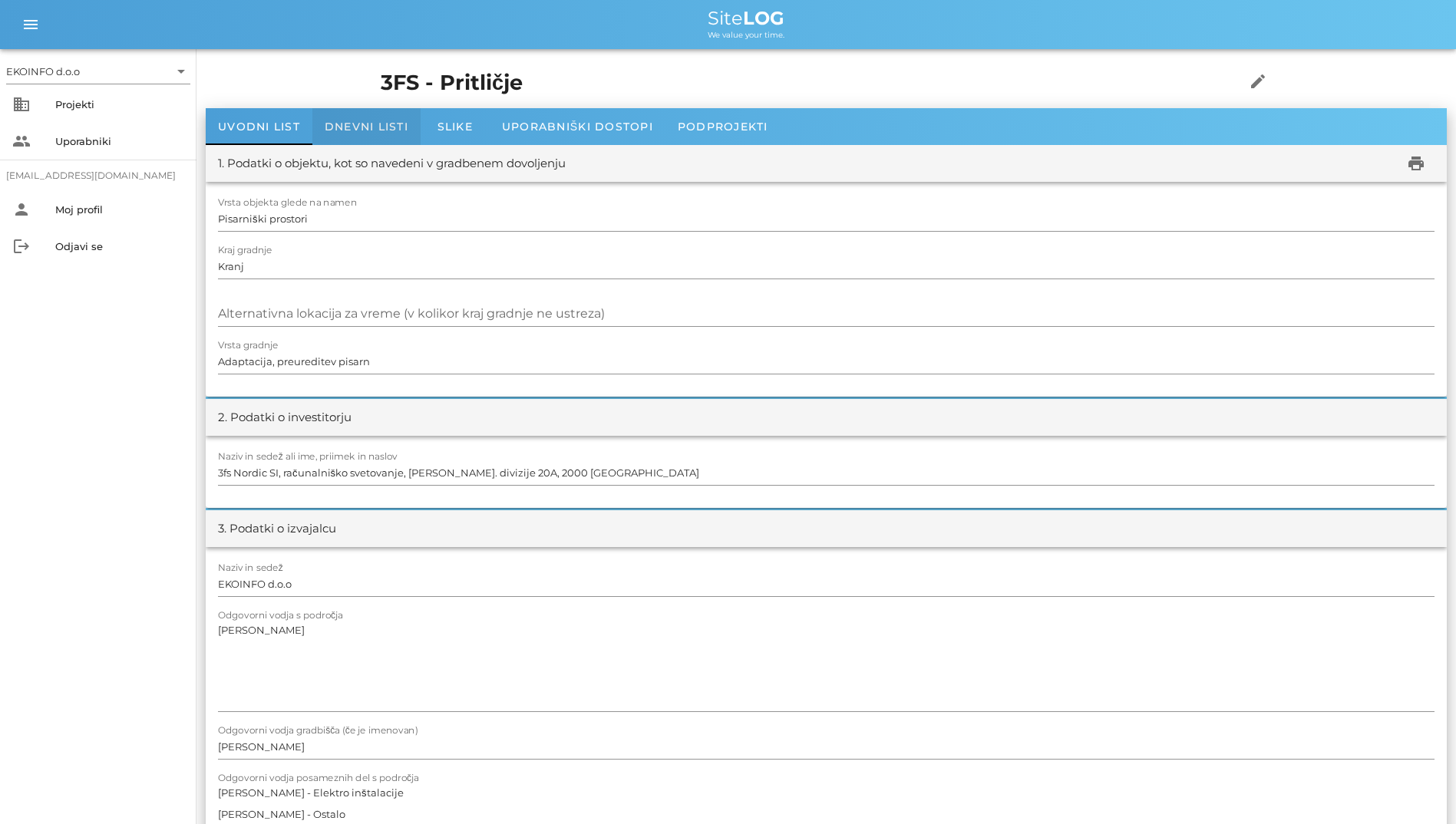
click at [370, 140] on div "Dnevni listi" at bounding box center [366, 126] width 108 height 37
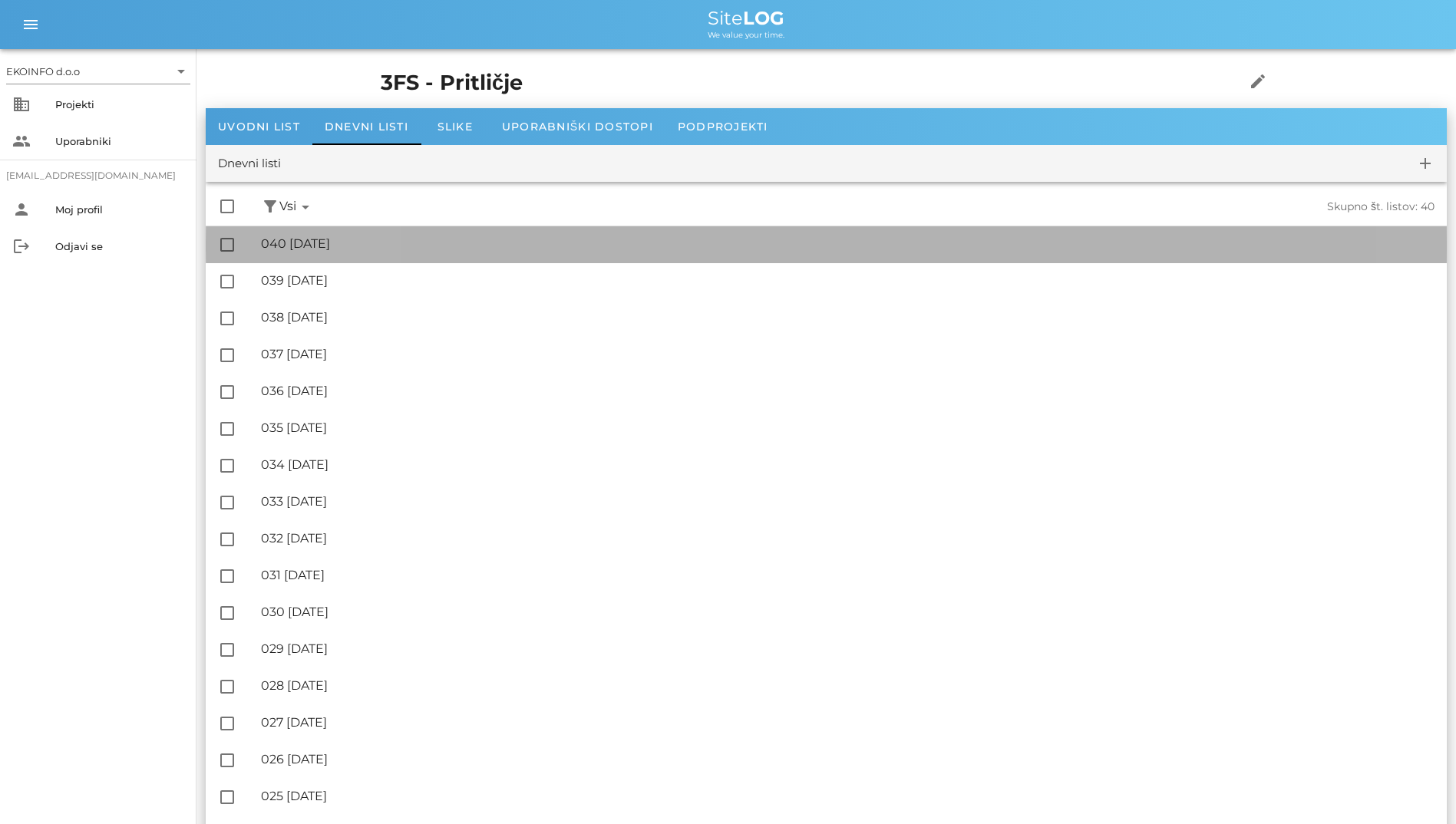
click at [334, 230] on div "🔏 040 [DATE] ✓ Podpisal: Nadzornik ✓ Podpisal: Sestavljalec ✓ Podpisal: Odgovor…" at bounding box center [847, 243] width 1173 height 34
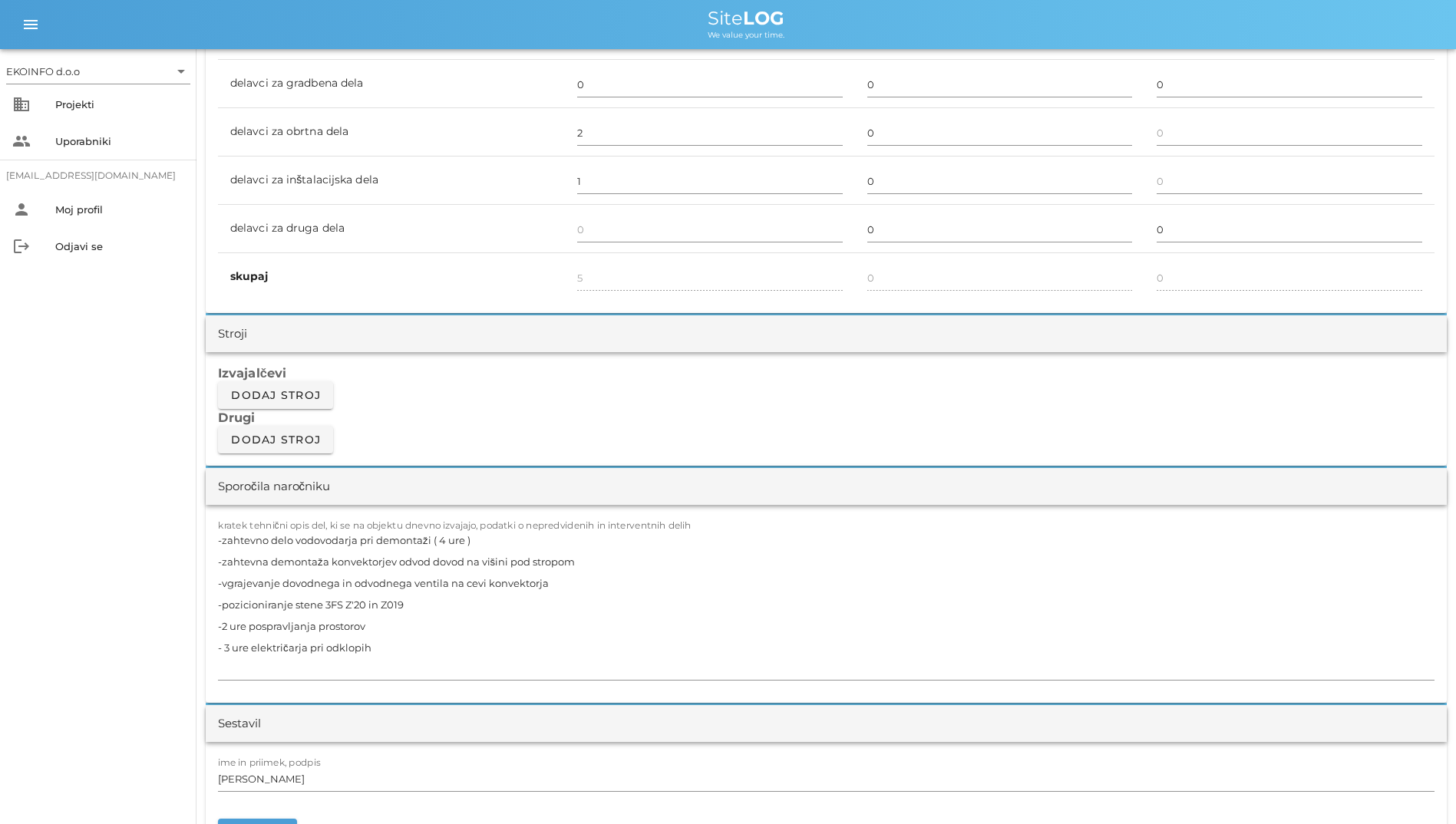
scroll to position [1381, 0]
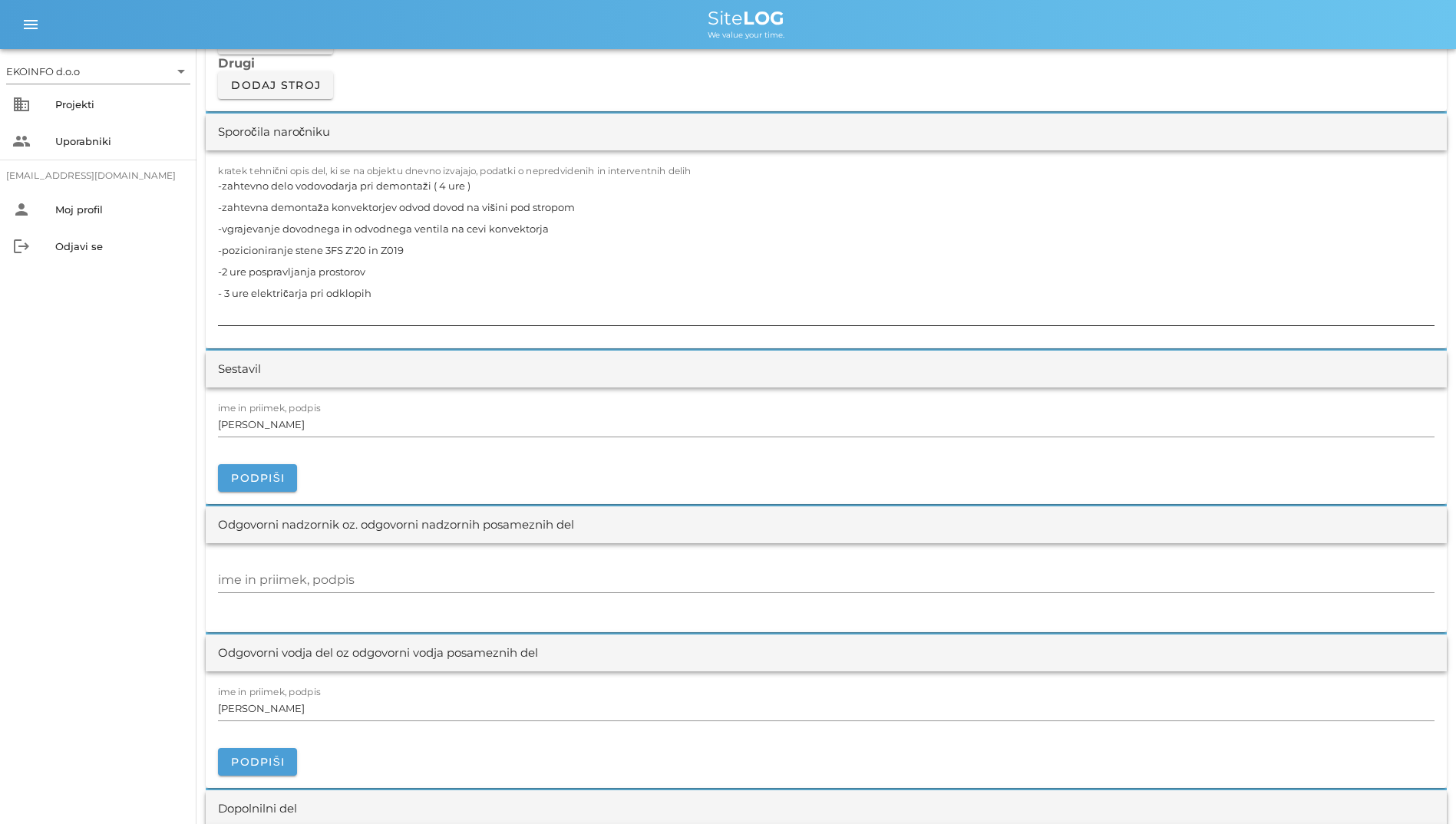
click at [375, 300] on textarea "-zahtevno delo vodovodarja pri demontaži ( 4 ure ) -zahtevna demontaža konvekto…" at bounding box center [825, 250] width 1216 height 150
click at [429, 359] on div "Sestavil" at bounding box center [826, 369] width 1241 height 37
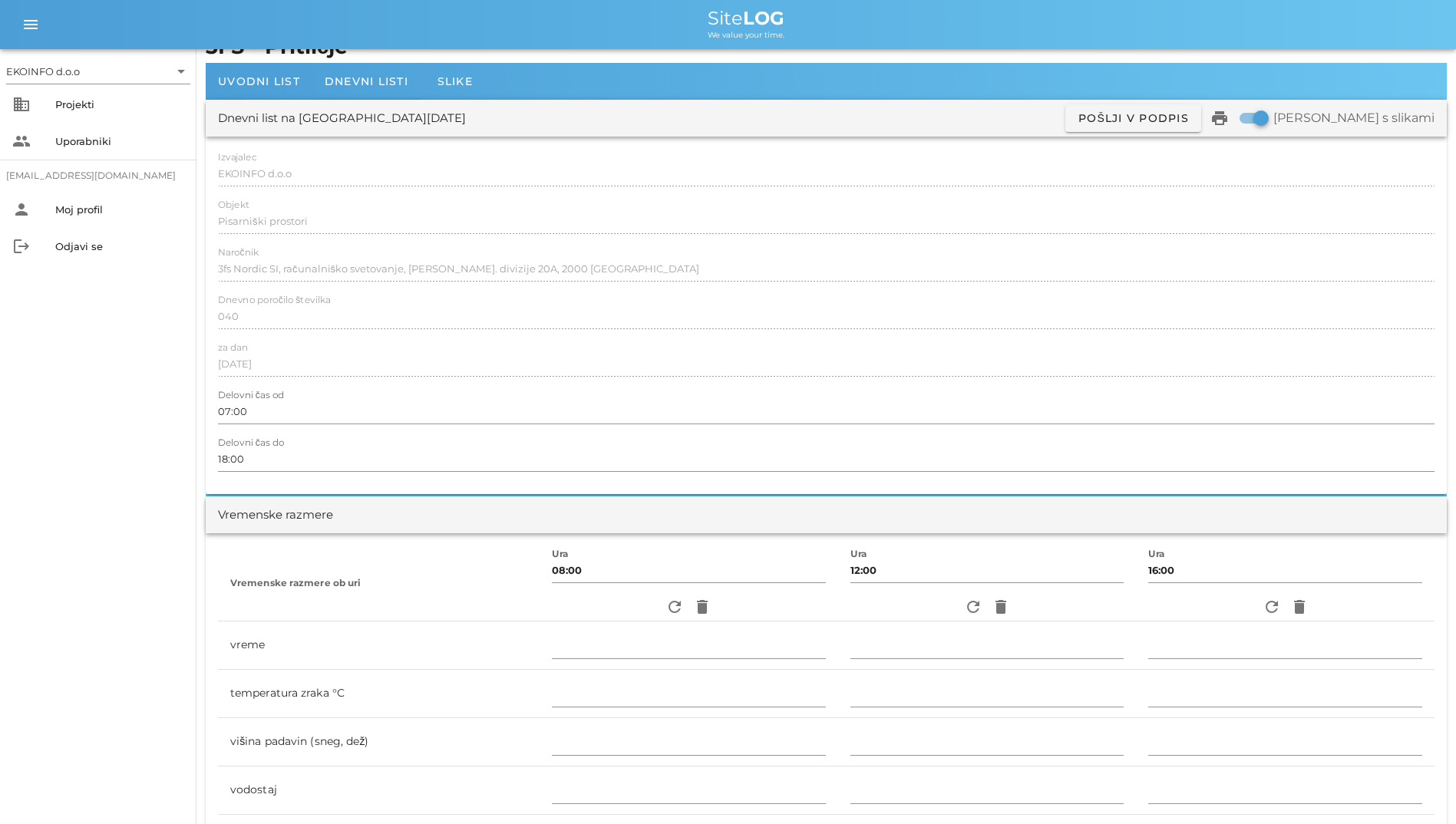
scroll to position [0, 0]
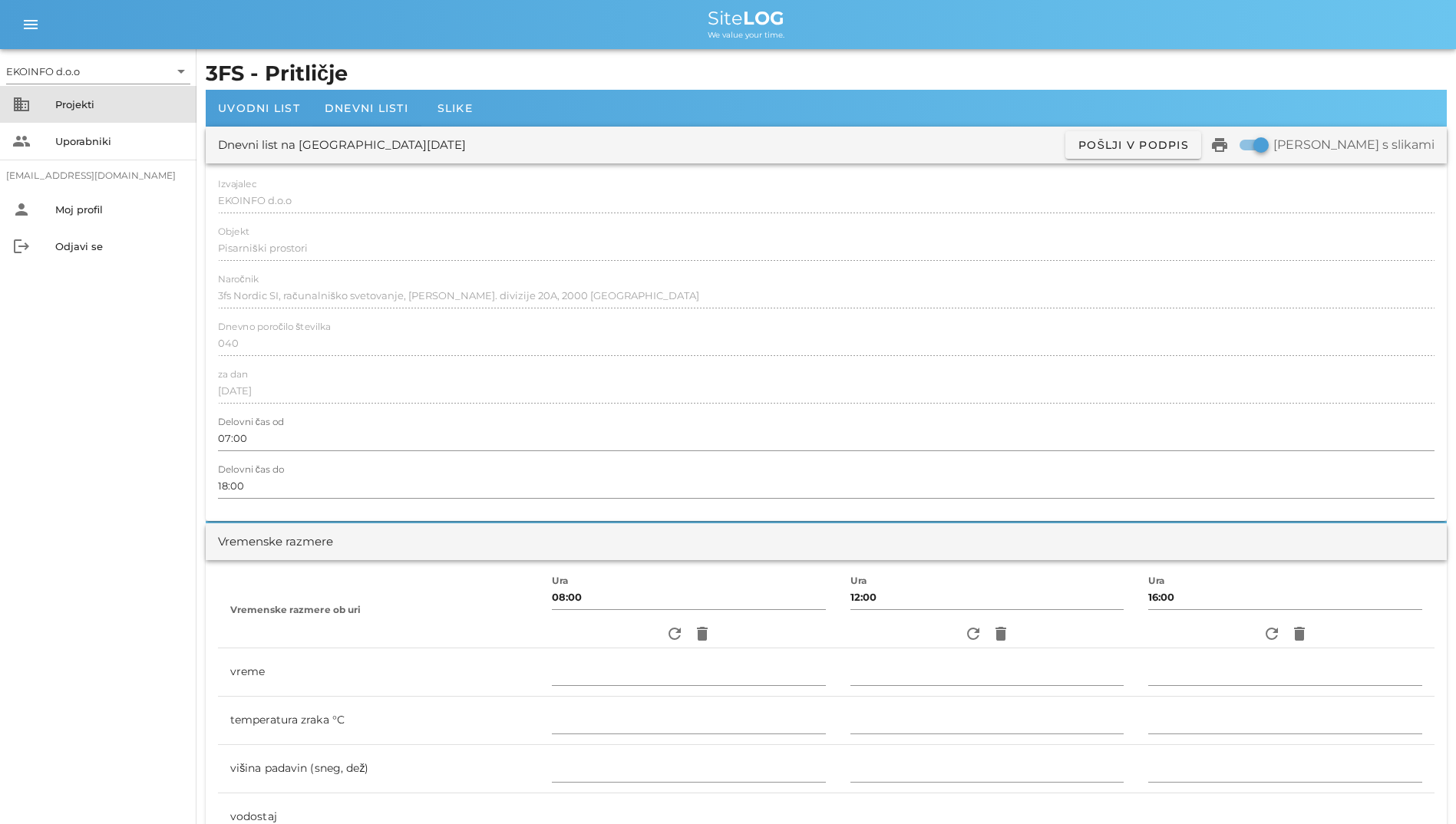
click at [95, 94] on div "Projekti" at bounding box center [120, 104] width 129 height 25
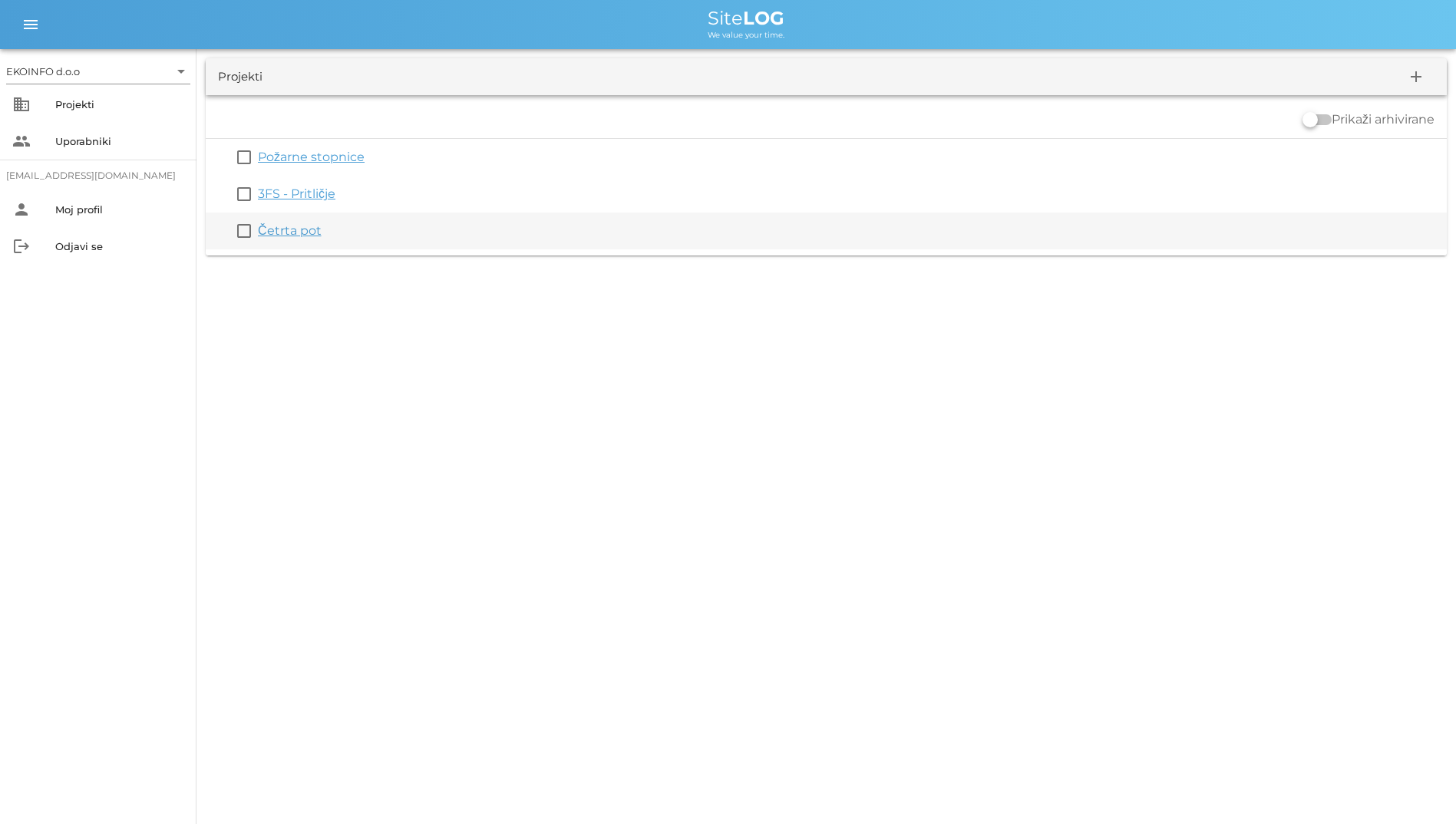
click at [302, 230] on link "Četrta pot" at bounding box center [290, 230] width 64 height 15
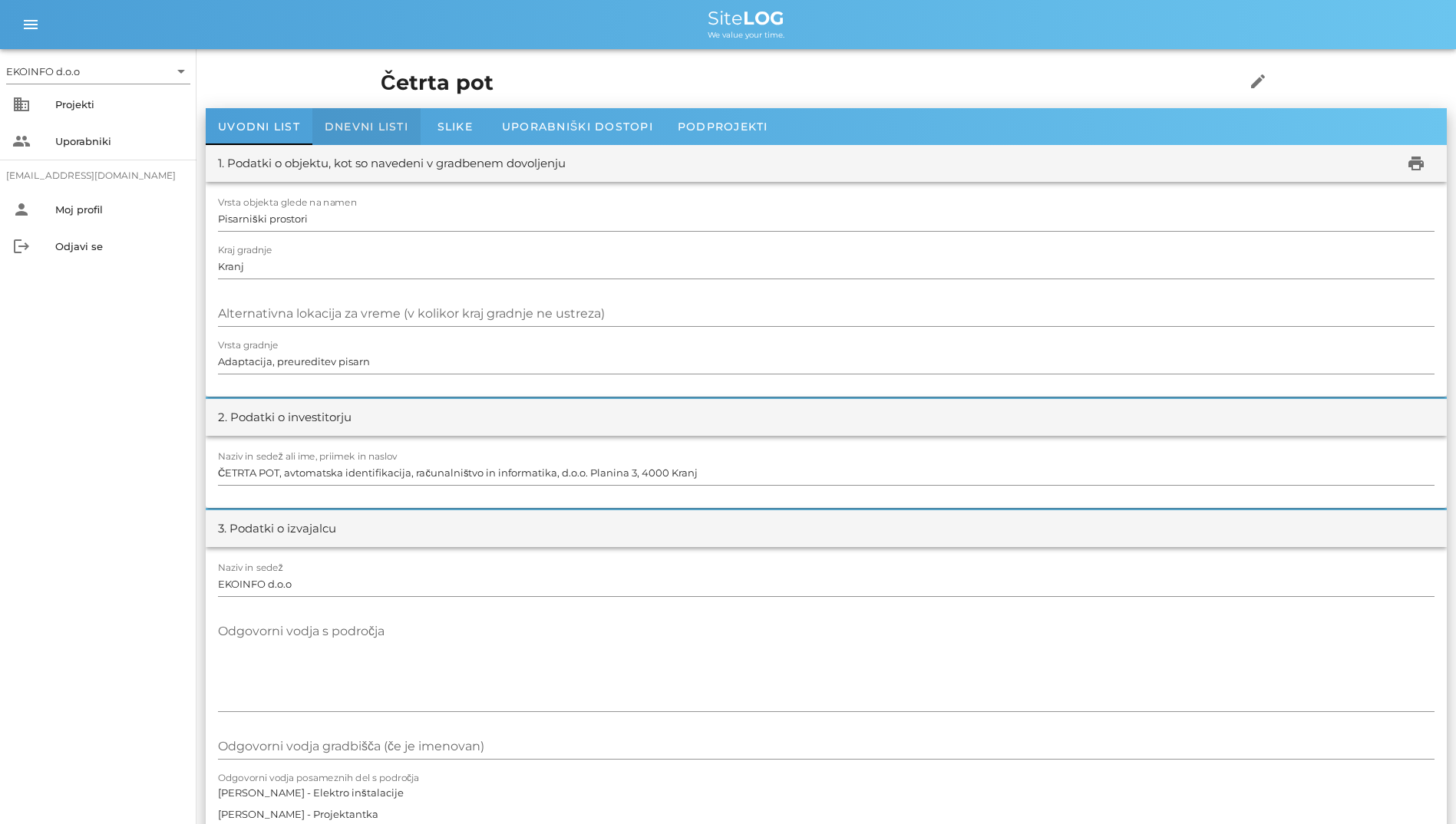
click at [420, 136] on div "Dnevni listi" at bounding box center [366, 126] width 108 height 37
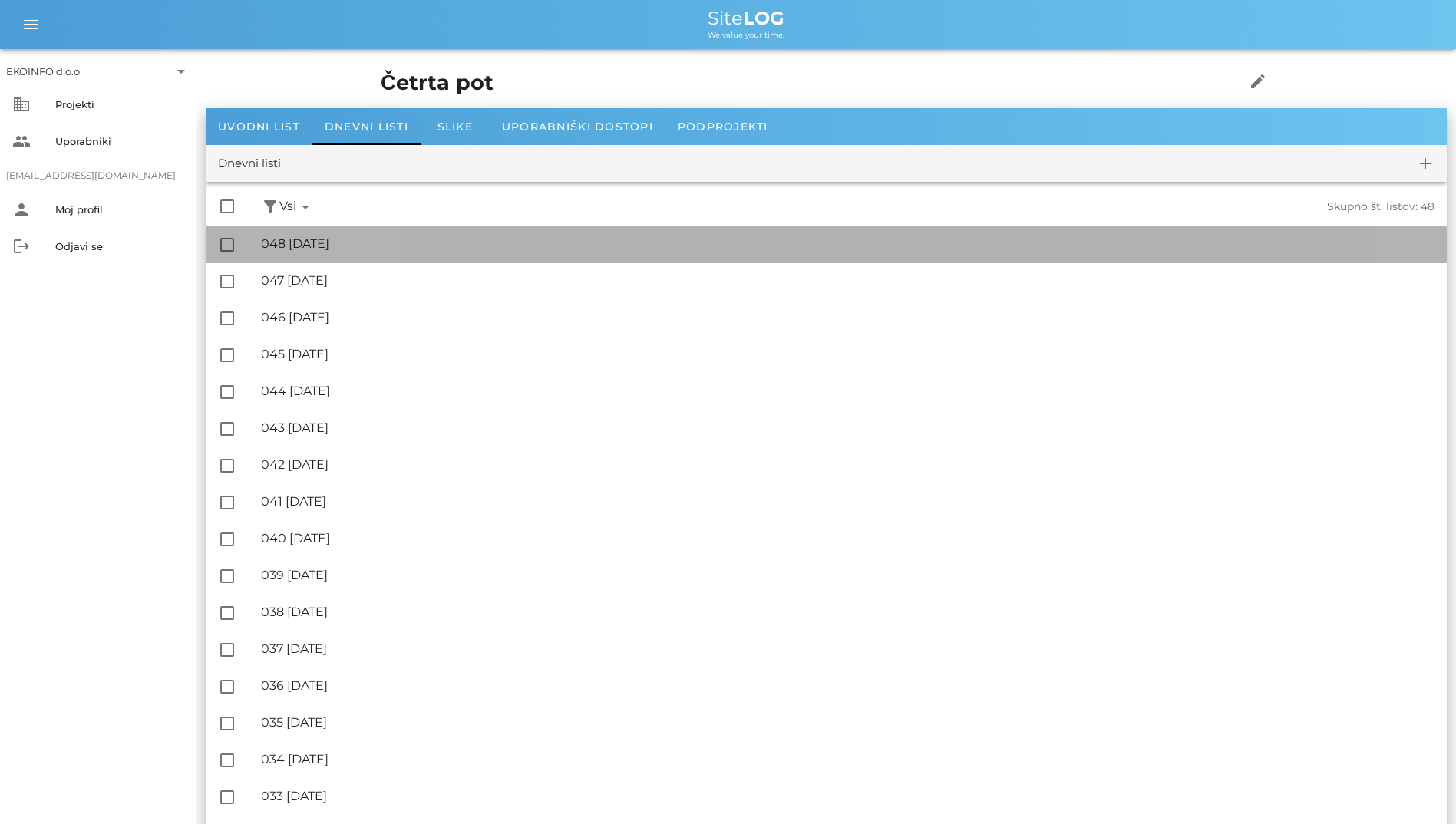
click at [349, 241] on div "🔏 048 [DATE]" at bounding box center [847, 243] width 1173 height 15
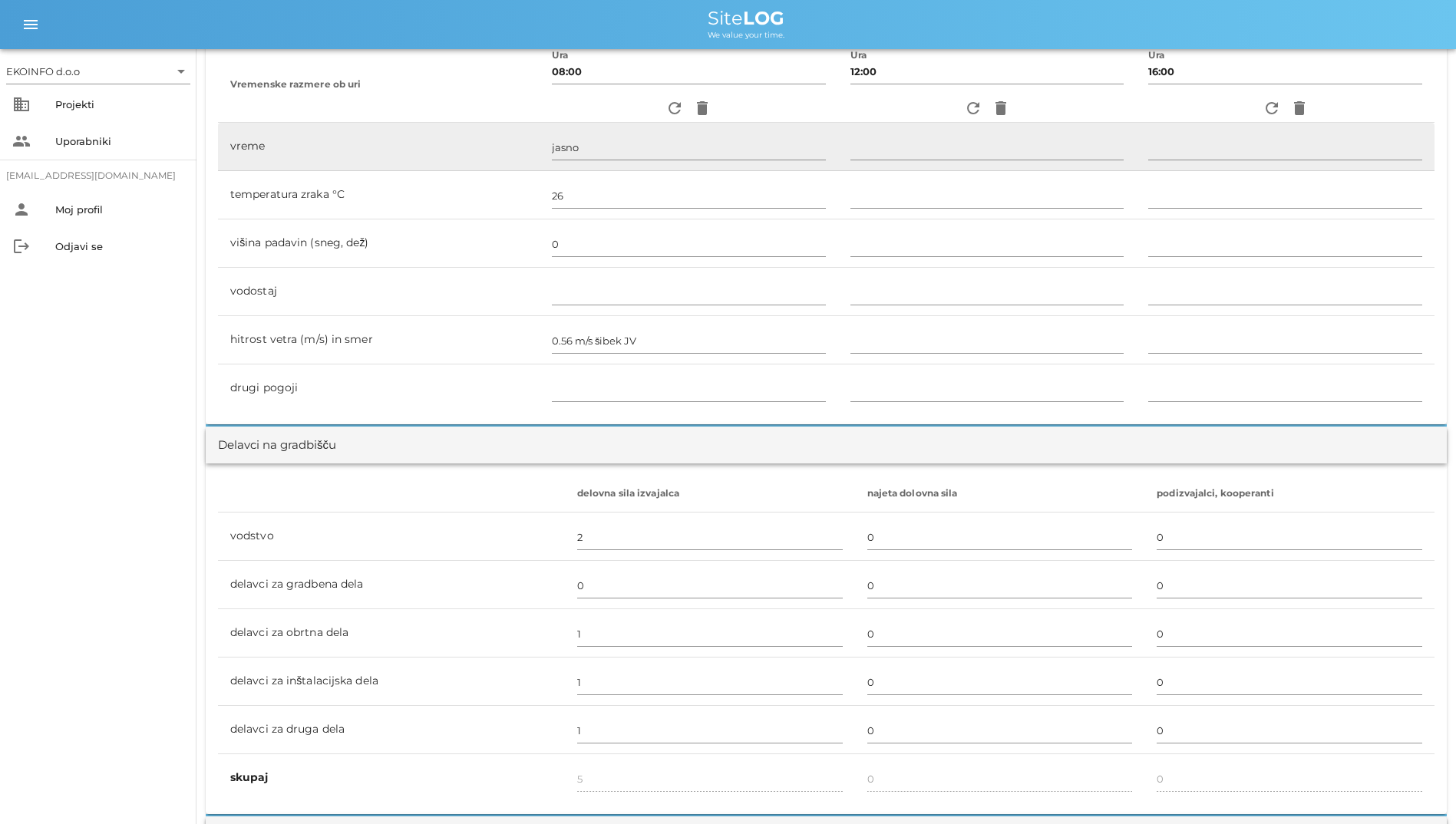
scroll to position [536, 0]
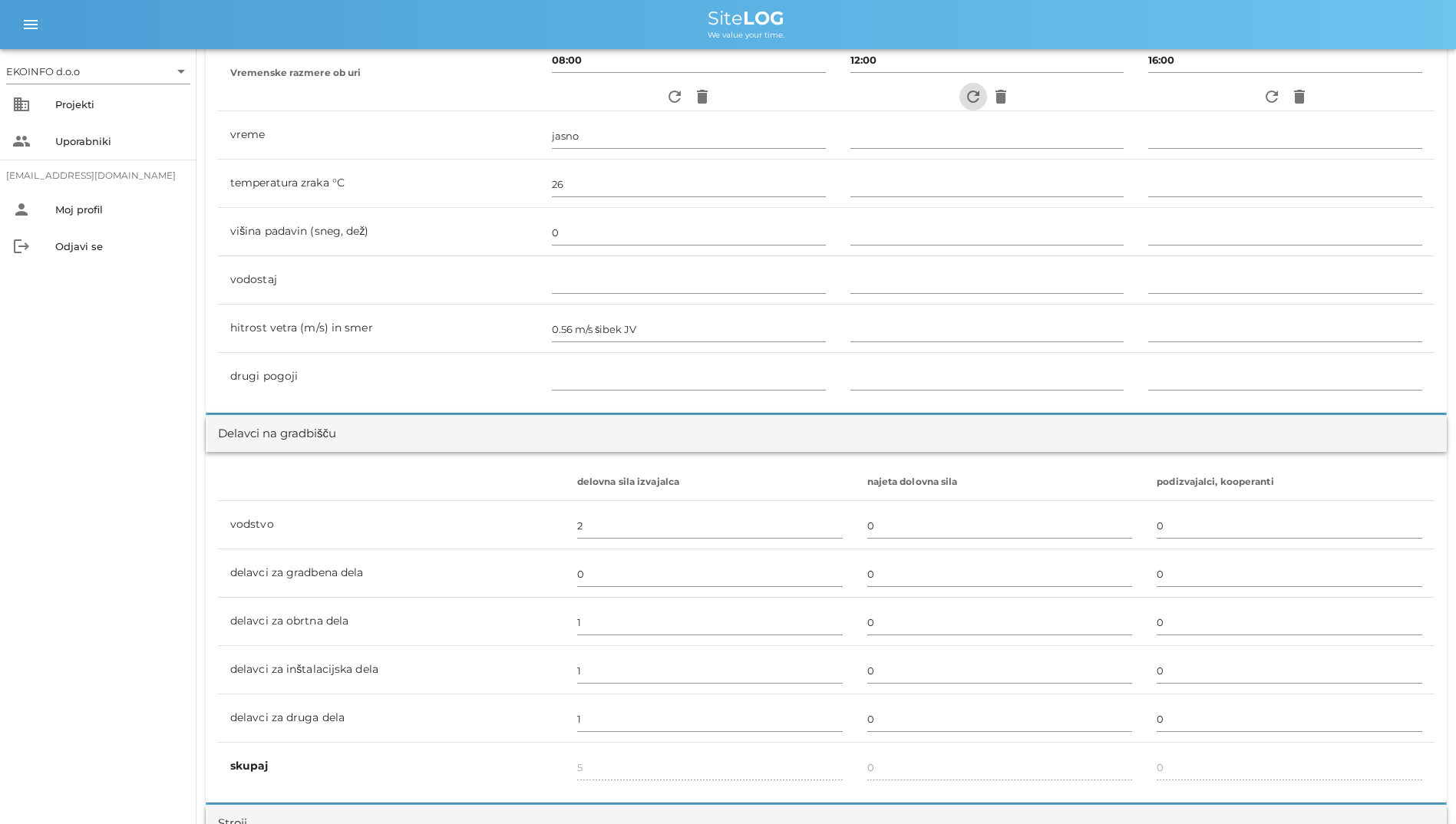
click at [943, 98] on icon "refresh" at bounding box center [973, 97] width 18 height 18
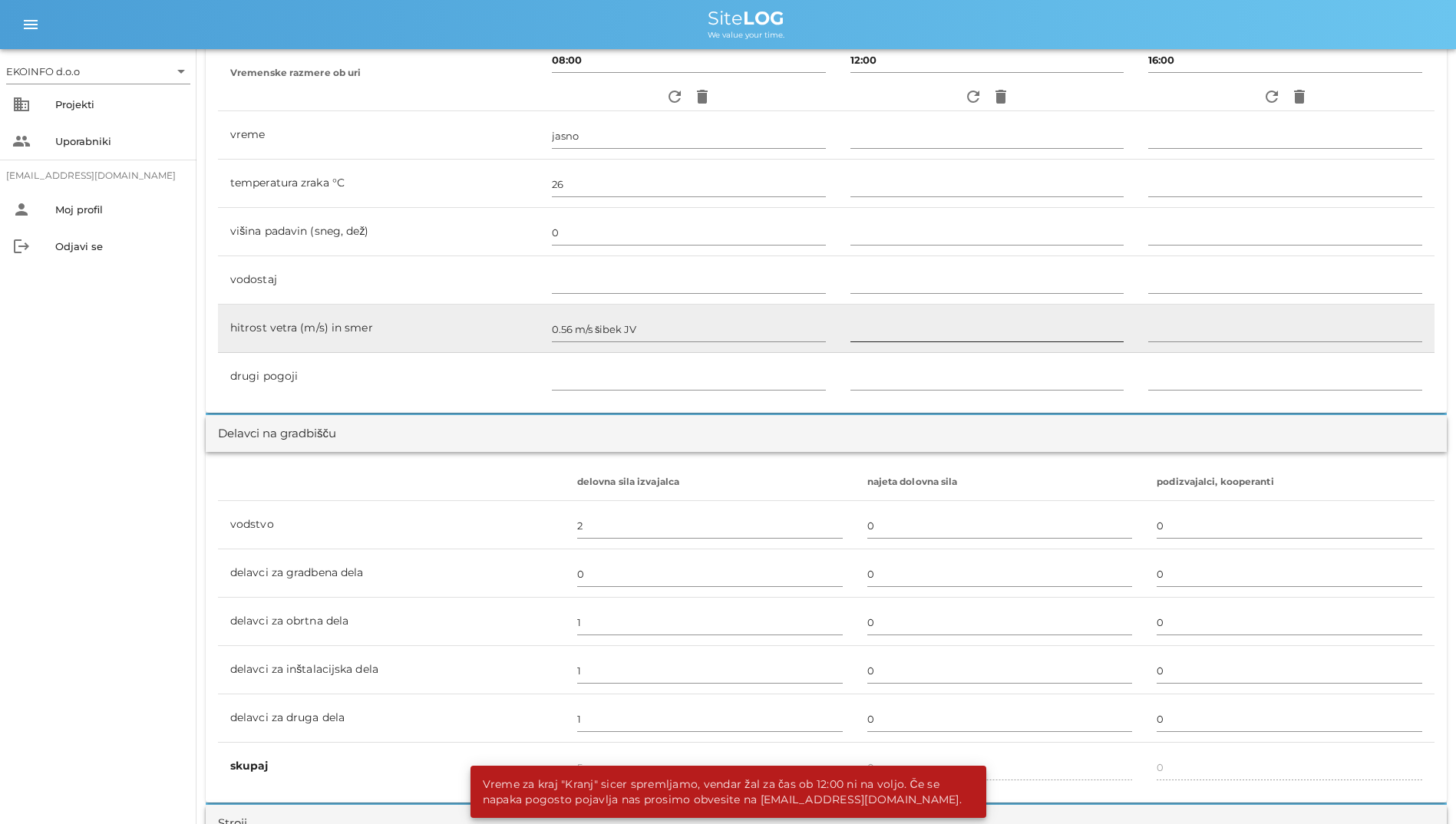
scroll to position [1150, 0]
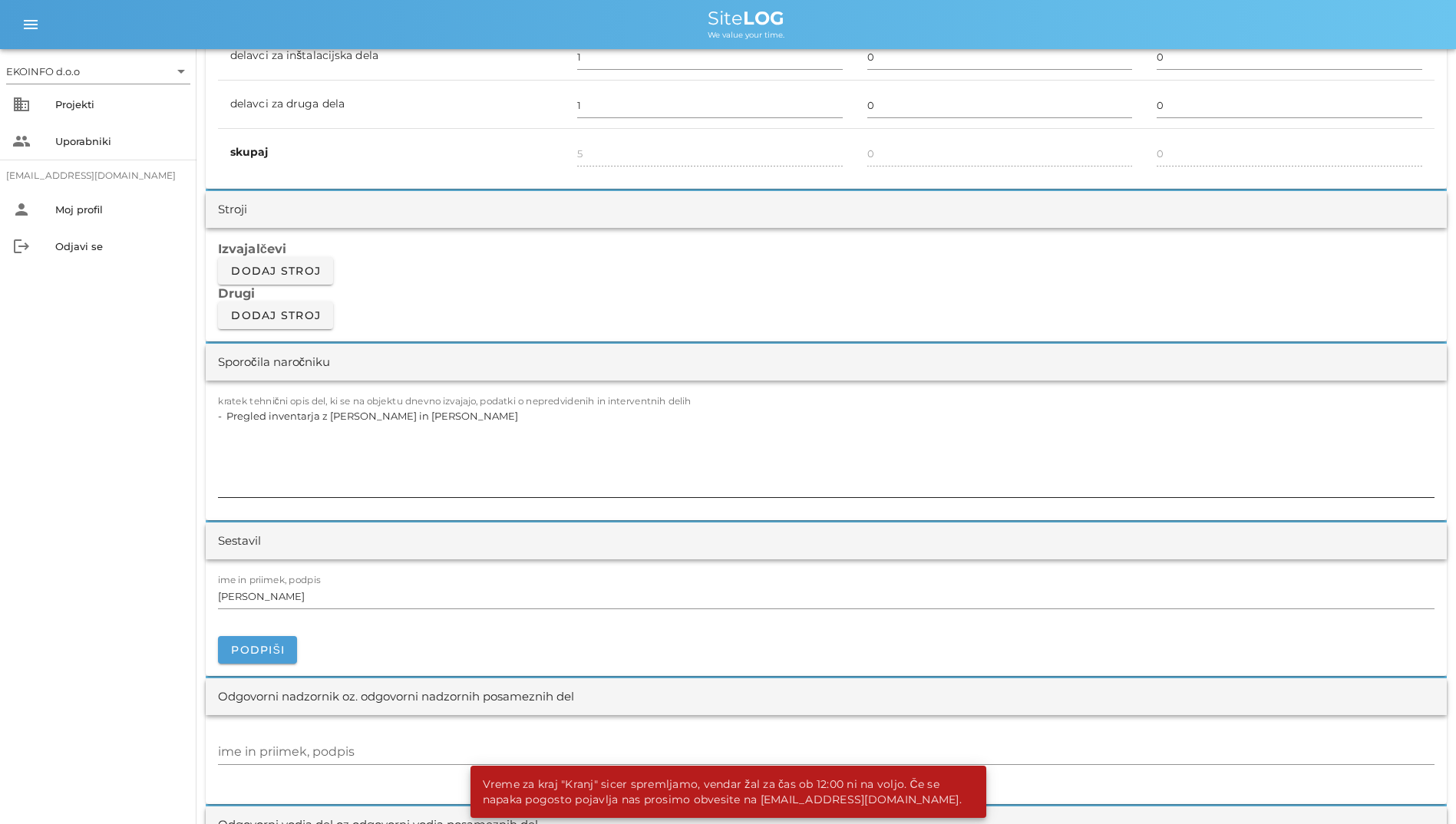
click at [573, 425] on textarea "- Pregled inventarja z [PERSON_NAME] in [PERSON_NAME]" at bounding box center [825, 451] width 1216 height 92
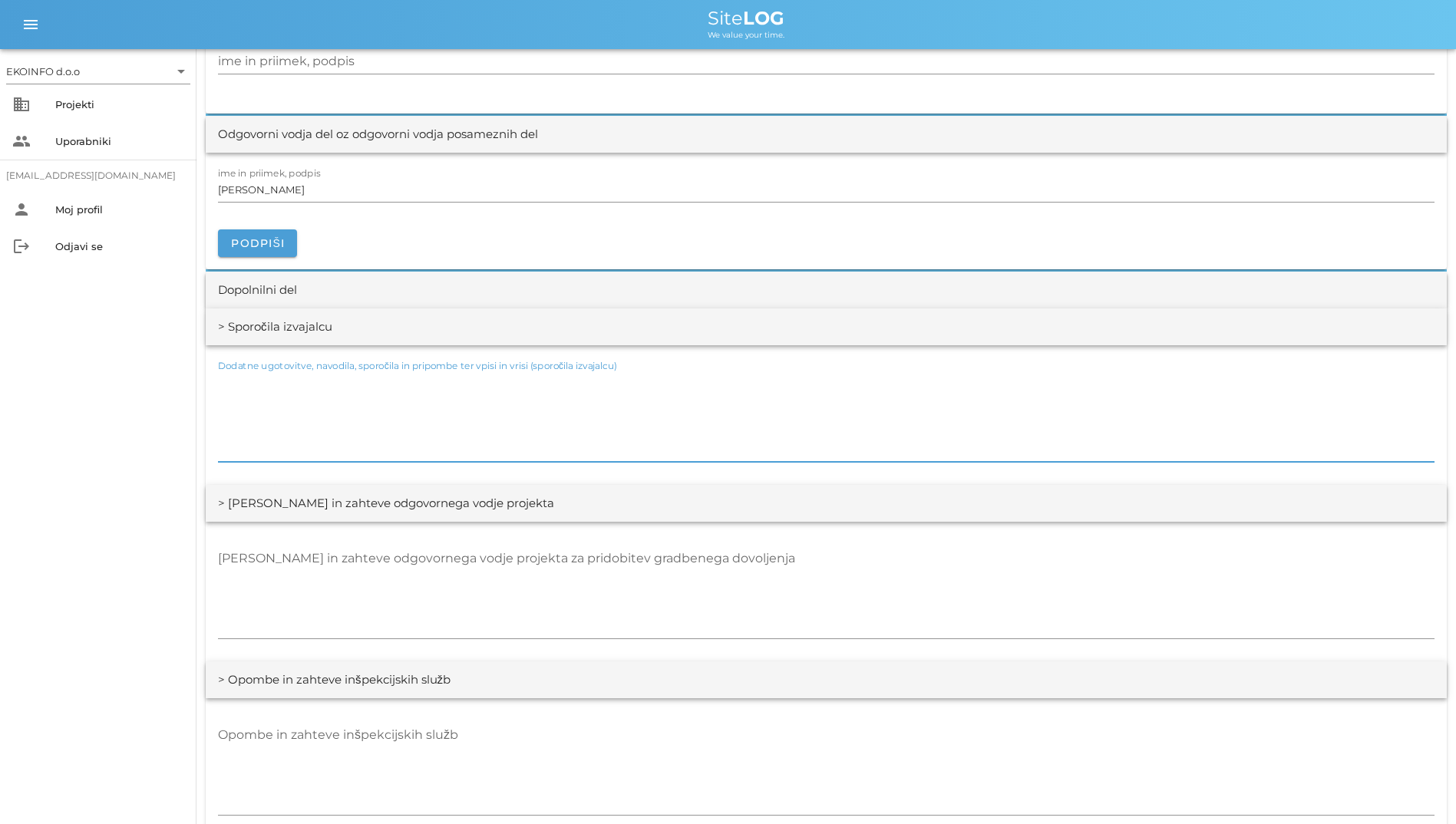
click at [504, 405] on textarea "Dodatne ugotovitve, navodila, sporočila in pripombe ter vpisi in vrisi (sporoči…" at bounding box center [825, 416] width 1216 height 92
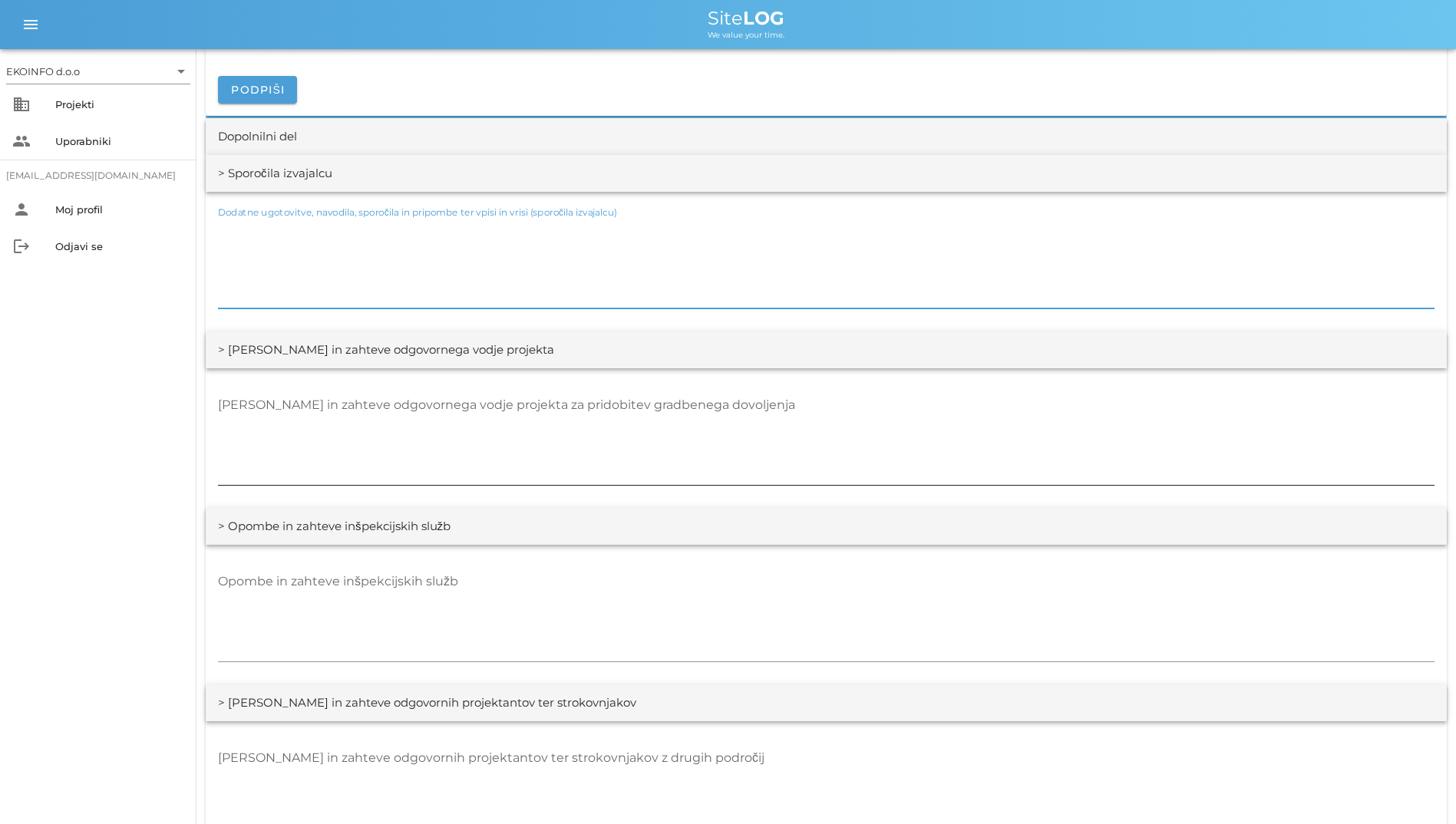
click at [538, 406] on textarea "[PERSON_NAME] in zahteve odgovornega vodje projekta za pridobitev gradbenega do…" at bounding box center [825, 439] width 1216 height 92
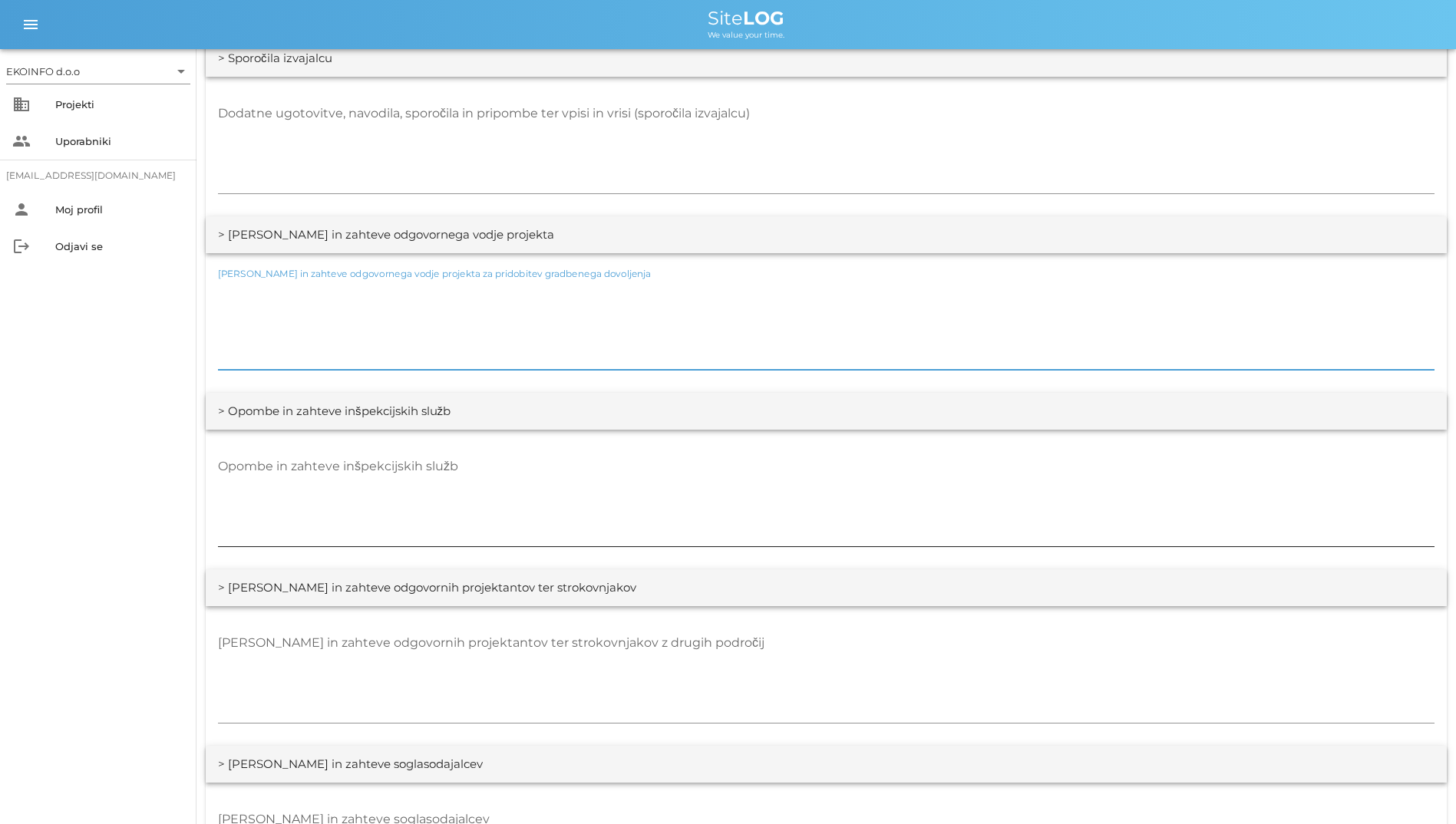
scroll to position [2148, 0]
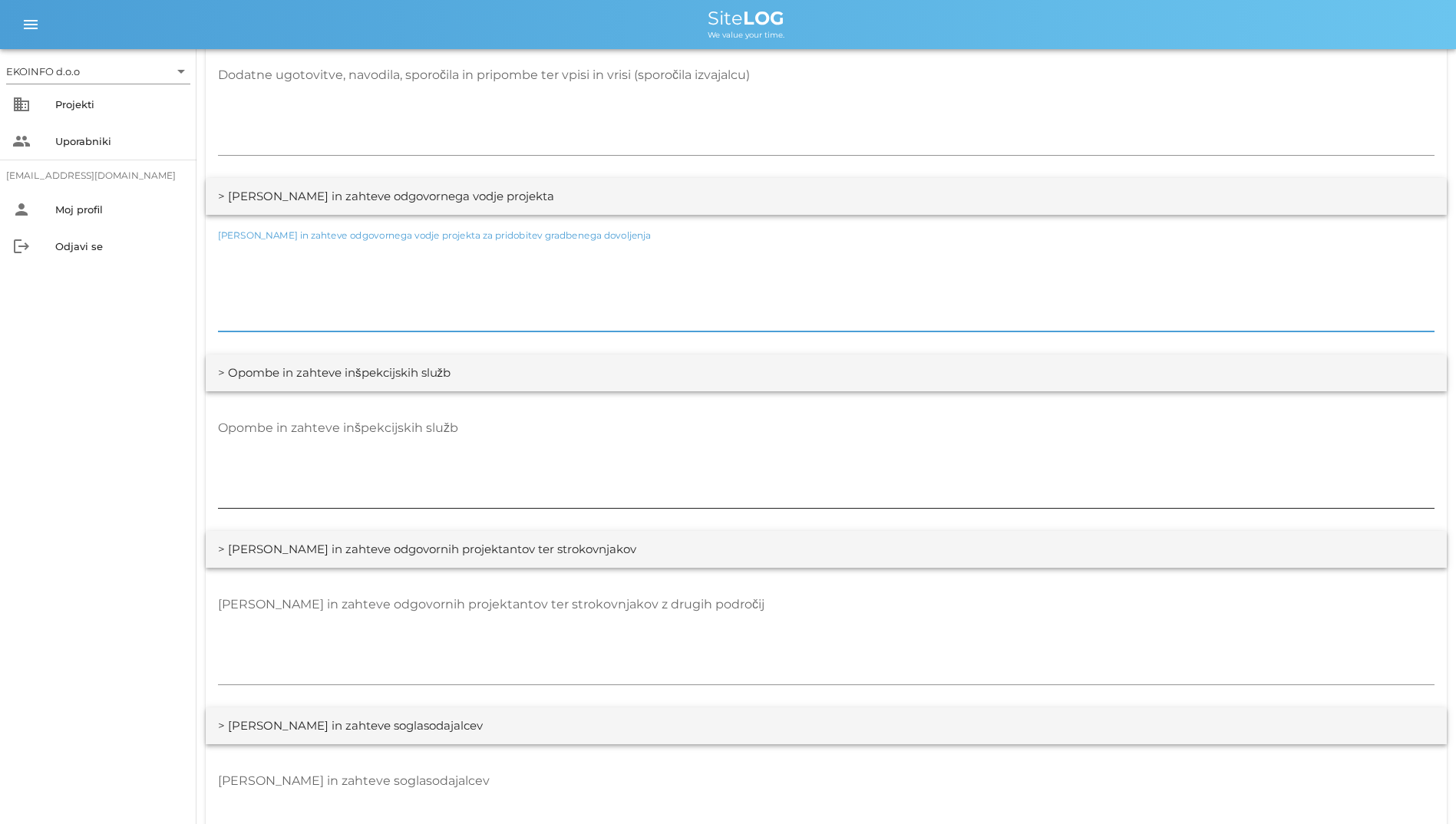
click at [552, 491] on textarea "Opombe in zahteve inšpekcijskih služb" at bounding box center [825, 462] width 1216 height 92
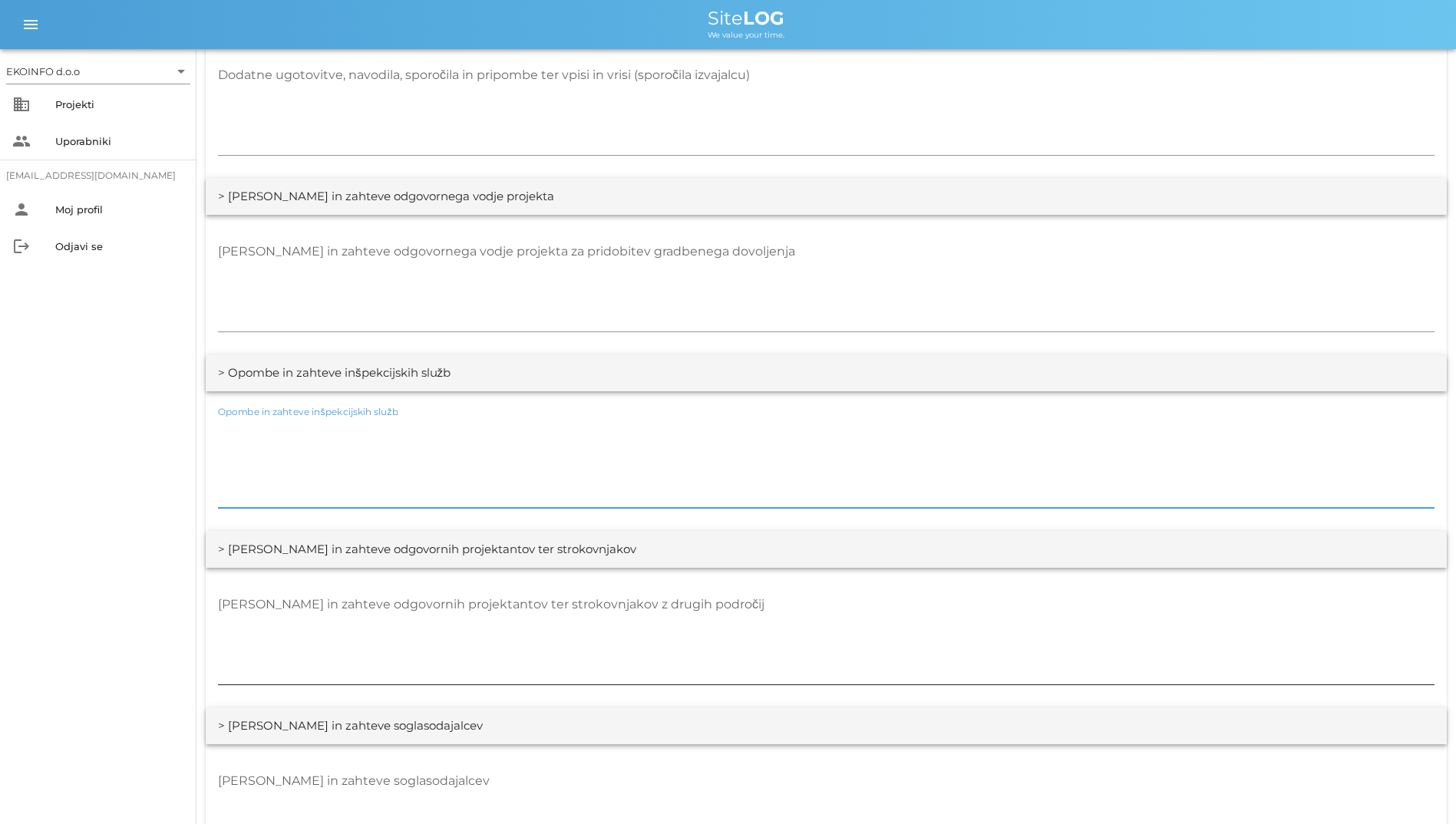
click at [610, 584] on div "[PERSON_NAME] in zahteve odgovornih projektantov ter strokovnjakov z drugih pod…" at bounding box center [825, 638] width 1216 height 112
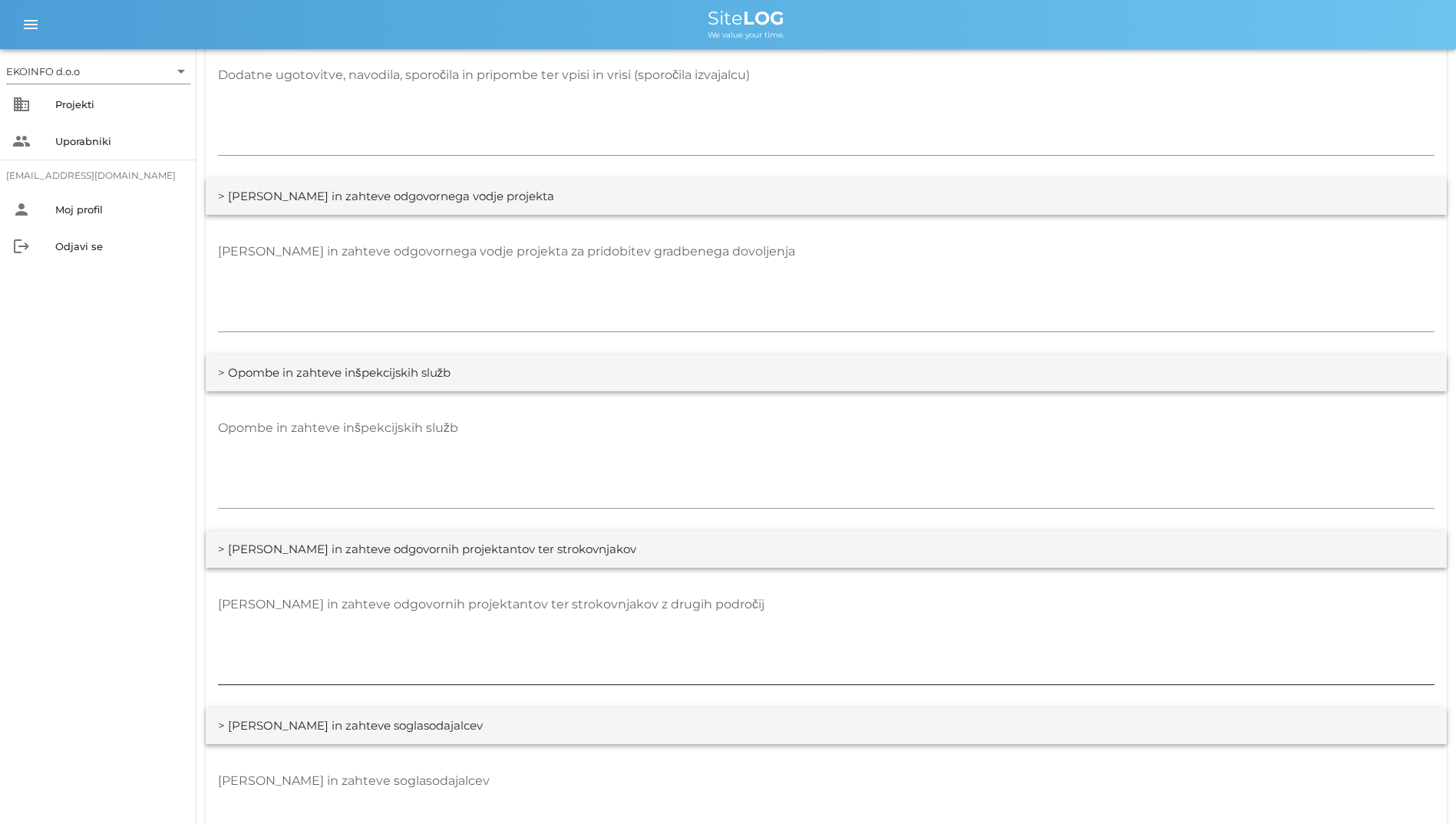
click at [606, 588] on div "[PERSON_NAME] in zahteve odgovornih projektantov ter strokovnjakov z drugih pod…" at bounding box center [825, 638] width 1216 height 112
click at [622, 604] on textarea "[PERSON_NAME] in zahteve odgovornih projektantov ter strokovnjakov z drugih pod…" at bounding box center [825, 638] width 1216 height 92
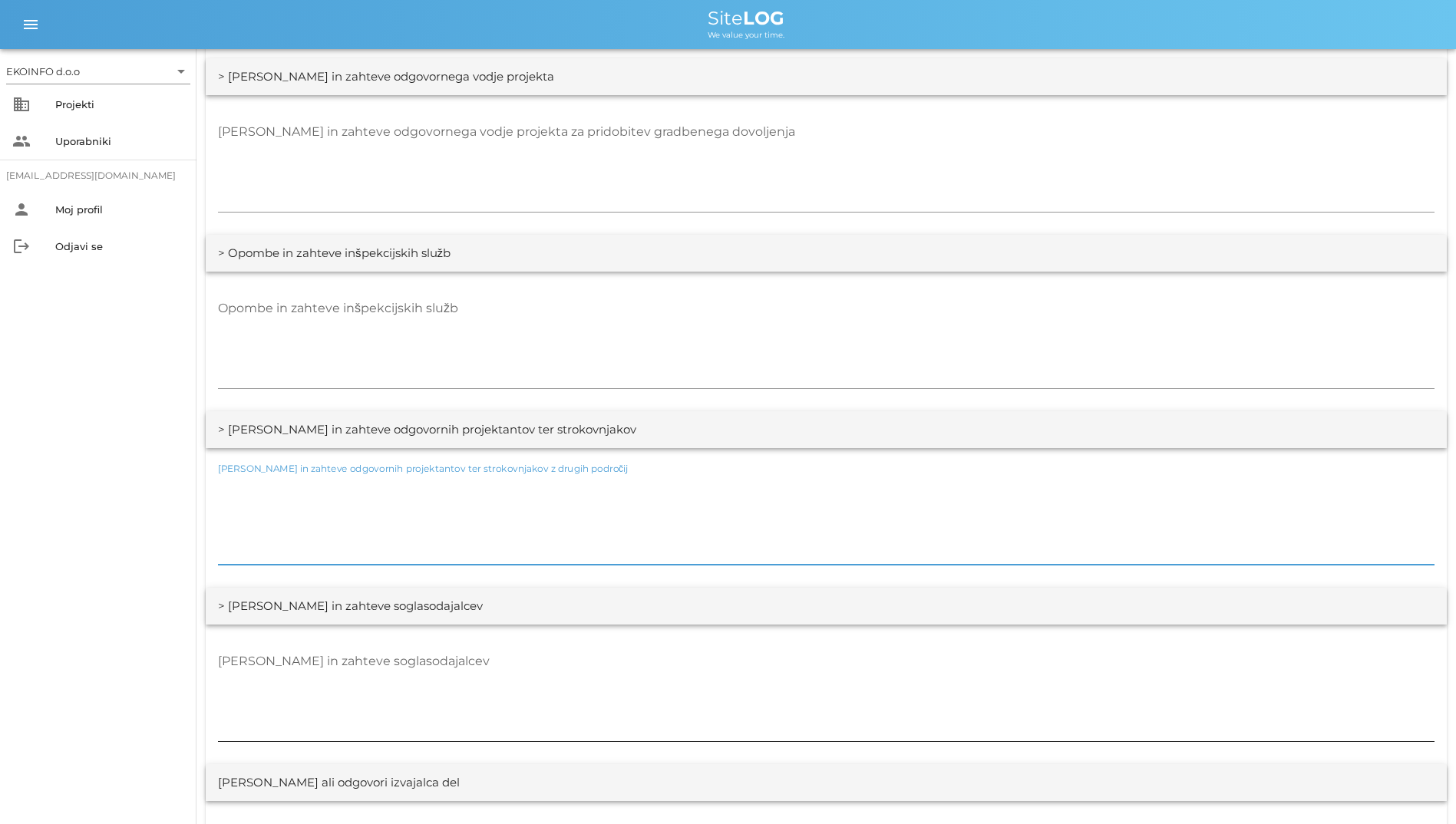
scroll to position [2301, 0]
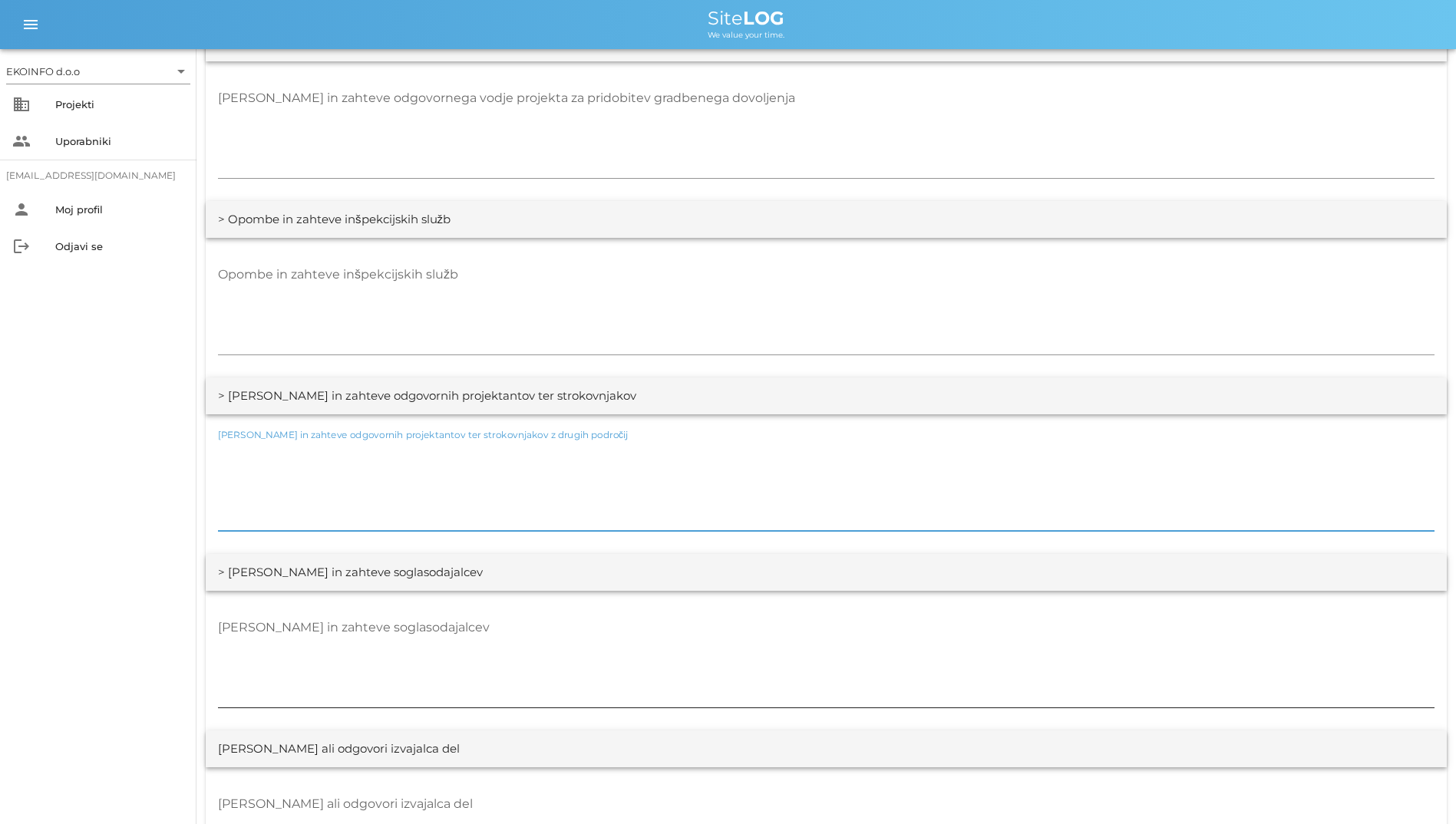
click at [686, 654] on textarea "[PERSON_NAME] in zahteve soglasodajalcev" at bounding box center [825, 661] width 1216 height 92
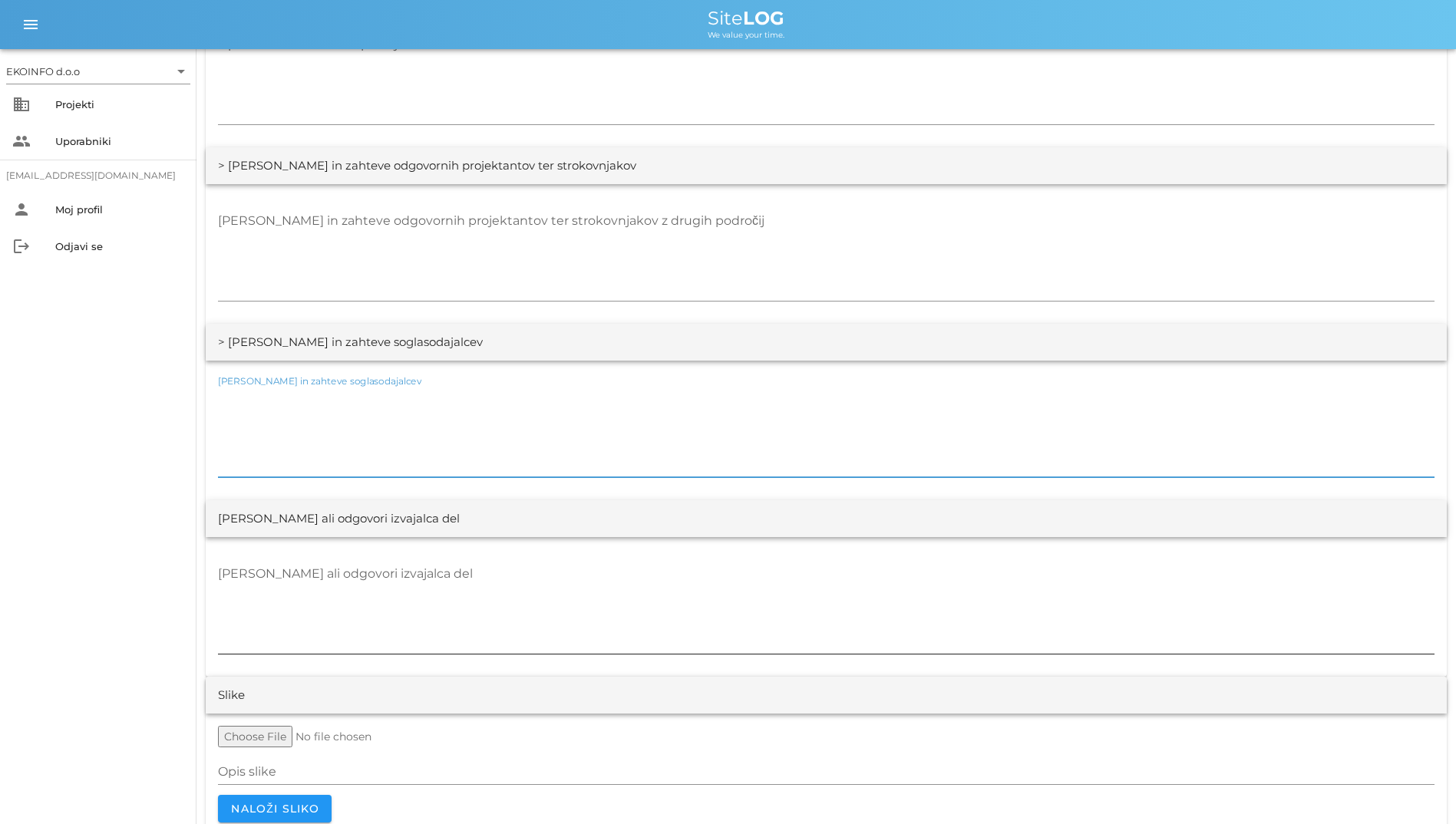
click at [692, 598] on textarea "[PERSON_NAME] ali odgovori izvajalca del" at bounding box center [825, 607] width 1216 height 92
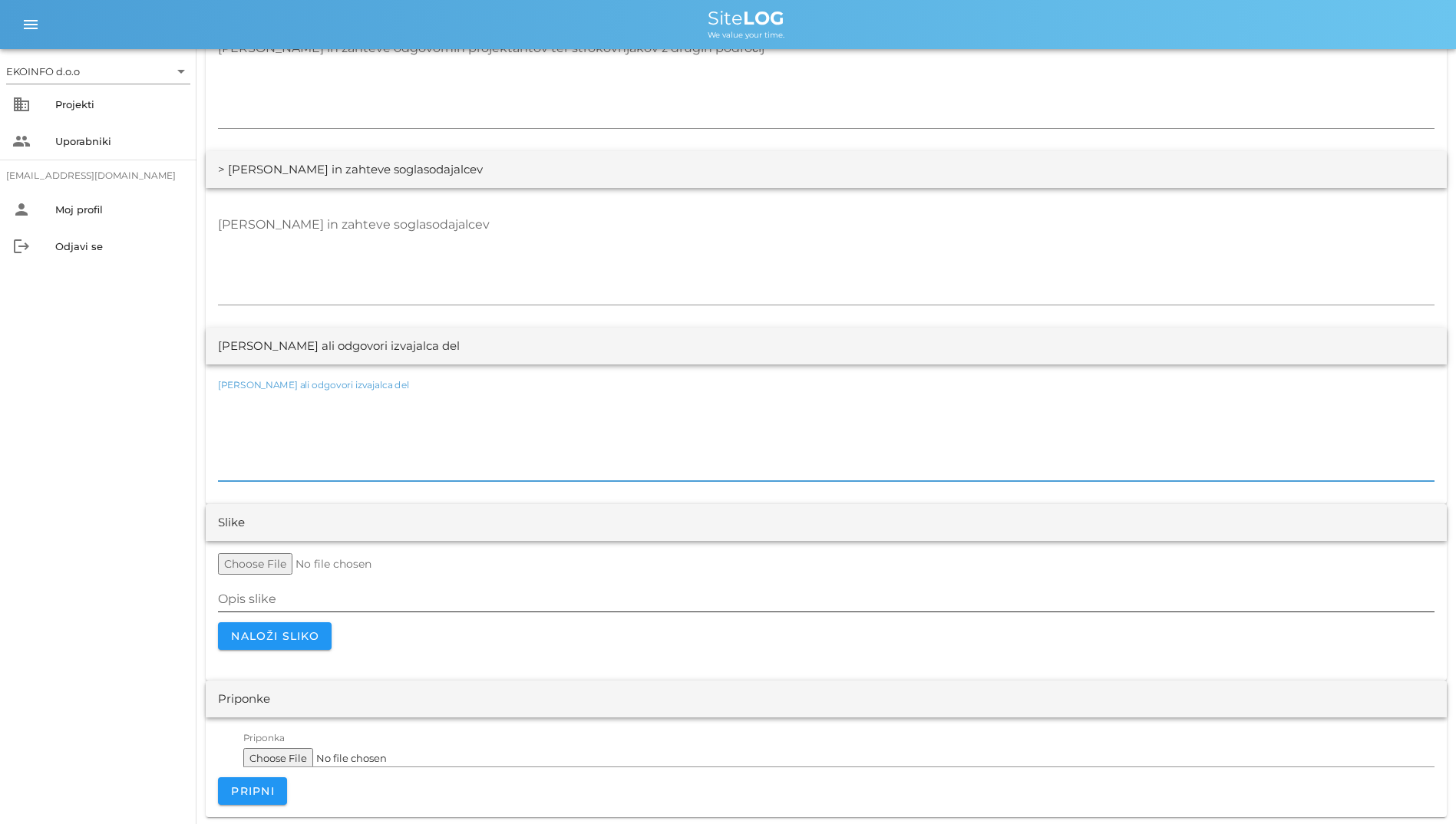
scroll to position [2706, 0]
click at [604, 584] on input "Opis slike" at bounding box center [825, 596] width 1216 height 25
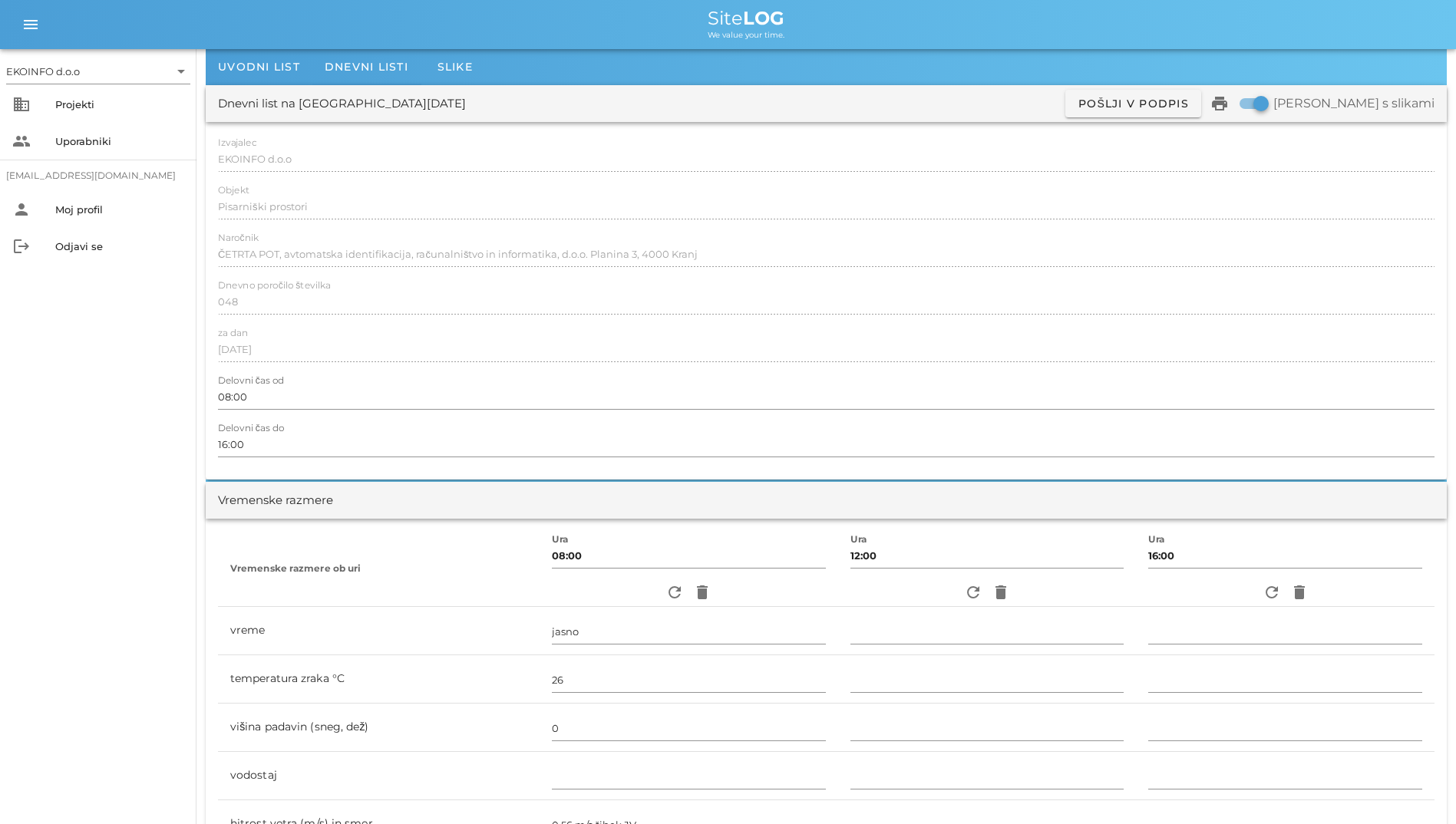
scroll to position [0, 0]
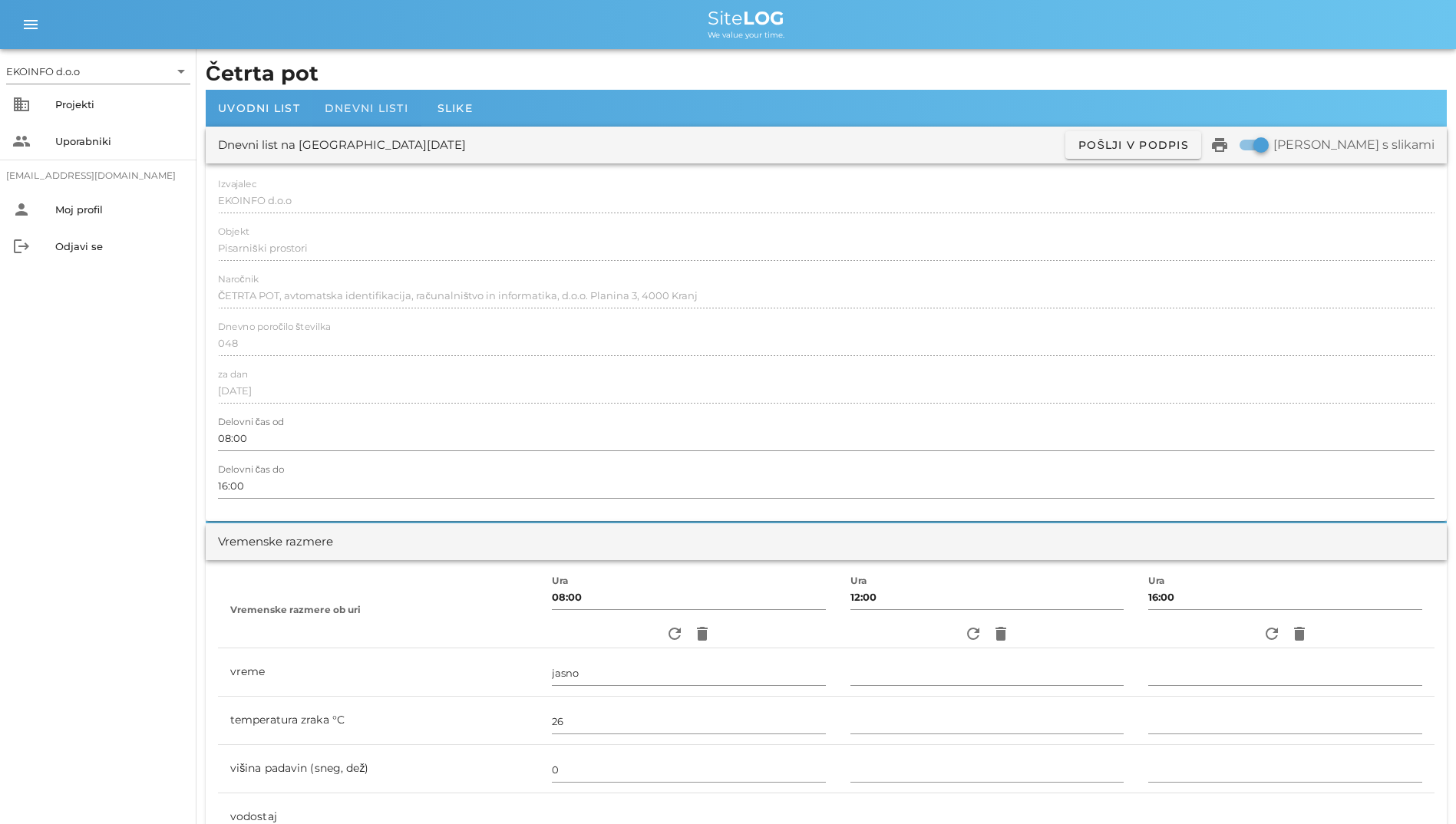
click at [331, 112] on span "Dnevni listi" at bounding box center [366, 108] width 84 height 14
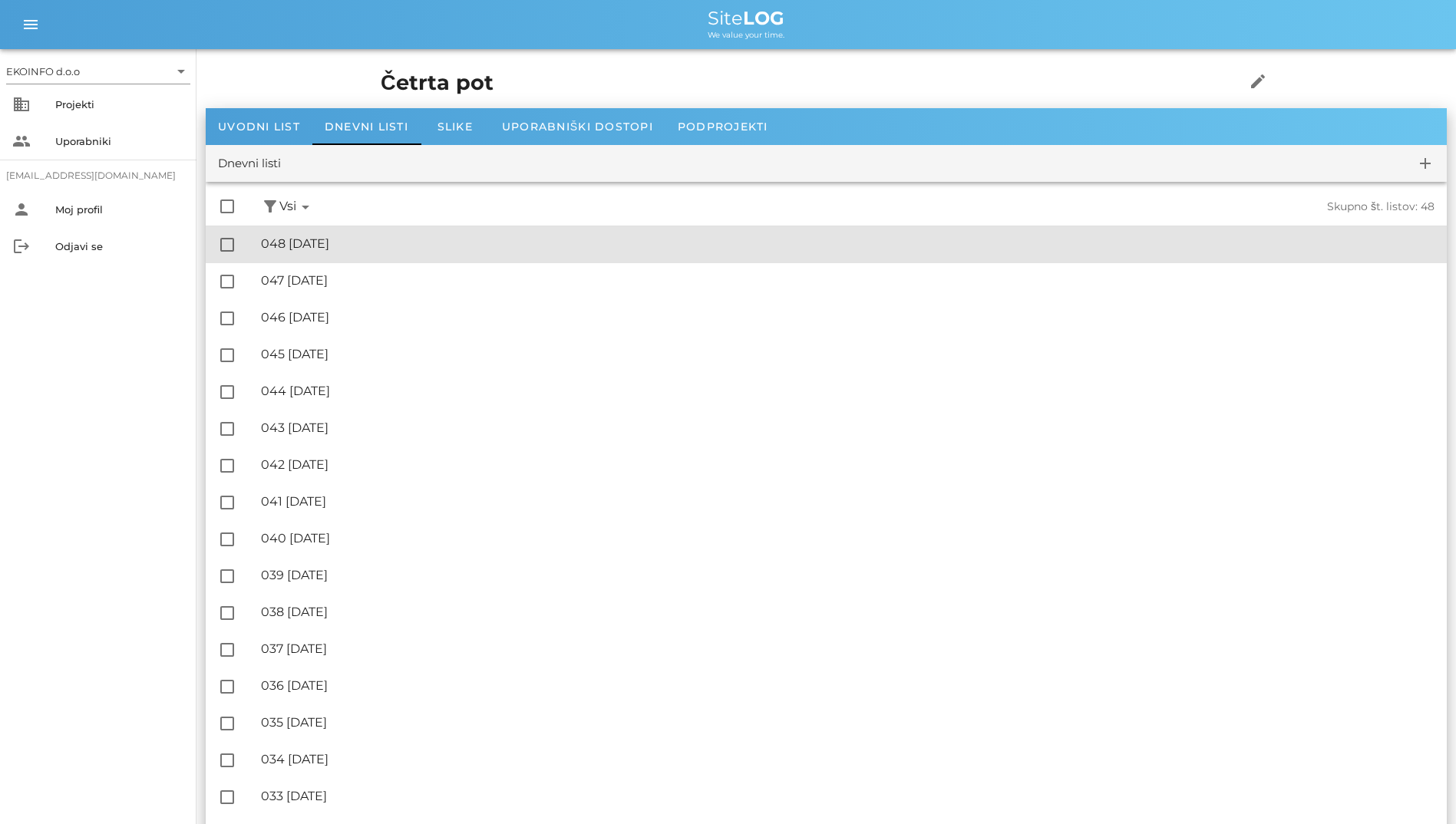
click at [337, 253] on div "🔏 048 [DATE] ✓ Podpisal: Nadzornik ✓ Podpisal: Sestavljalec ✓ Podpisal: Odgovor…" at bounding box center [847, 243] width 1173 height 34
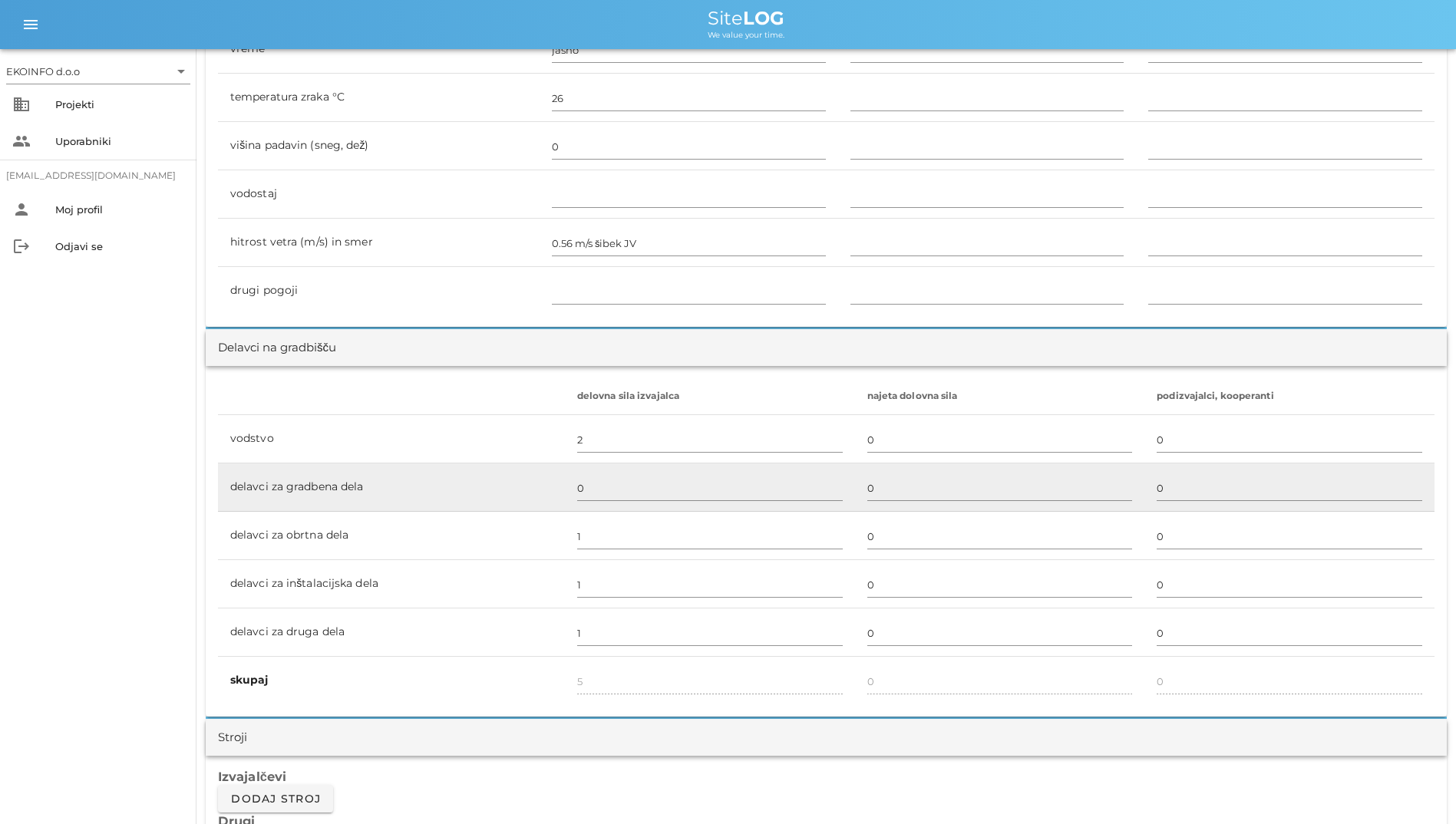
scroll to position [767, 0]
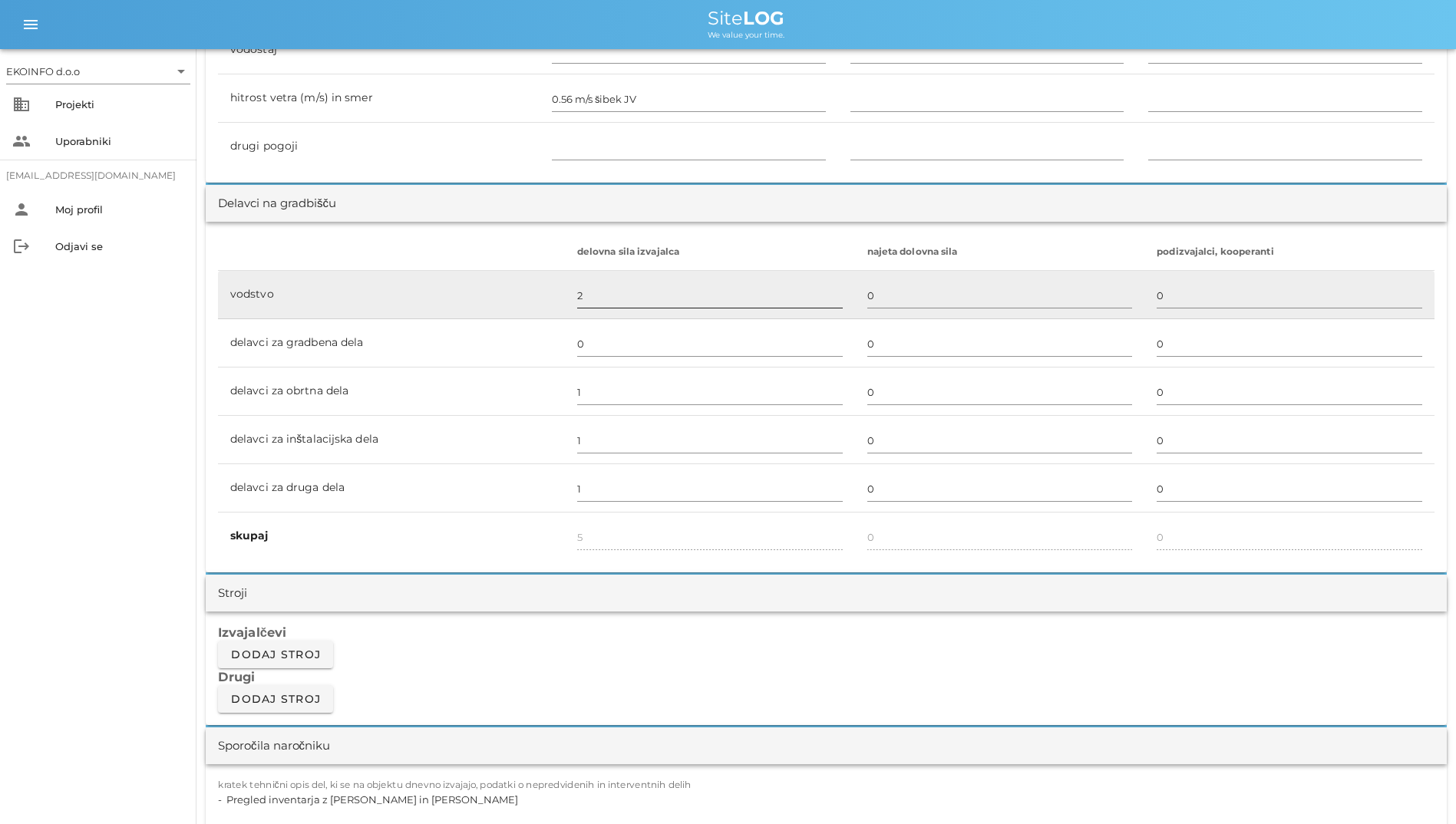
click at [790, 298] on input "2" at bounding box center [710, 295] width 266 height 25
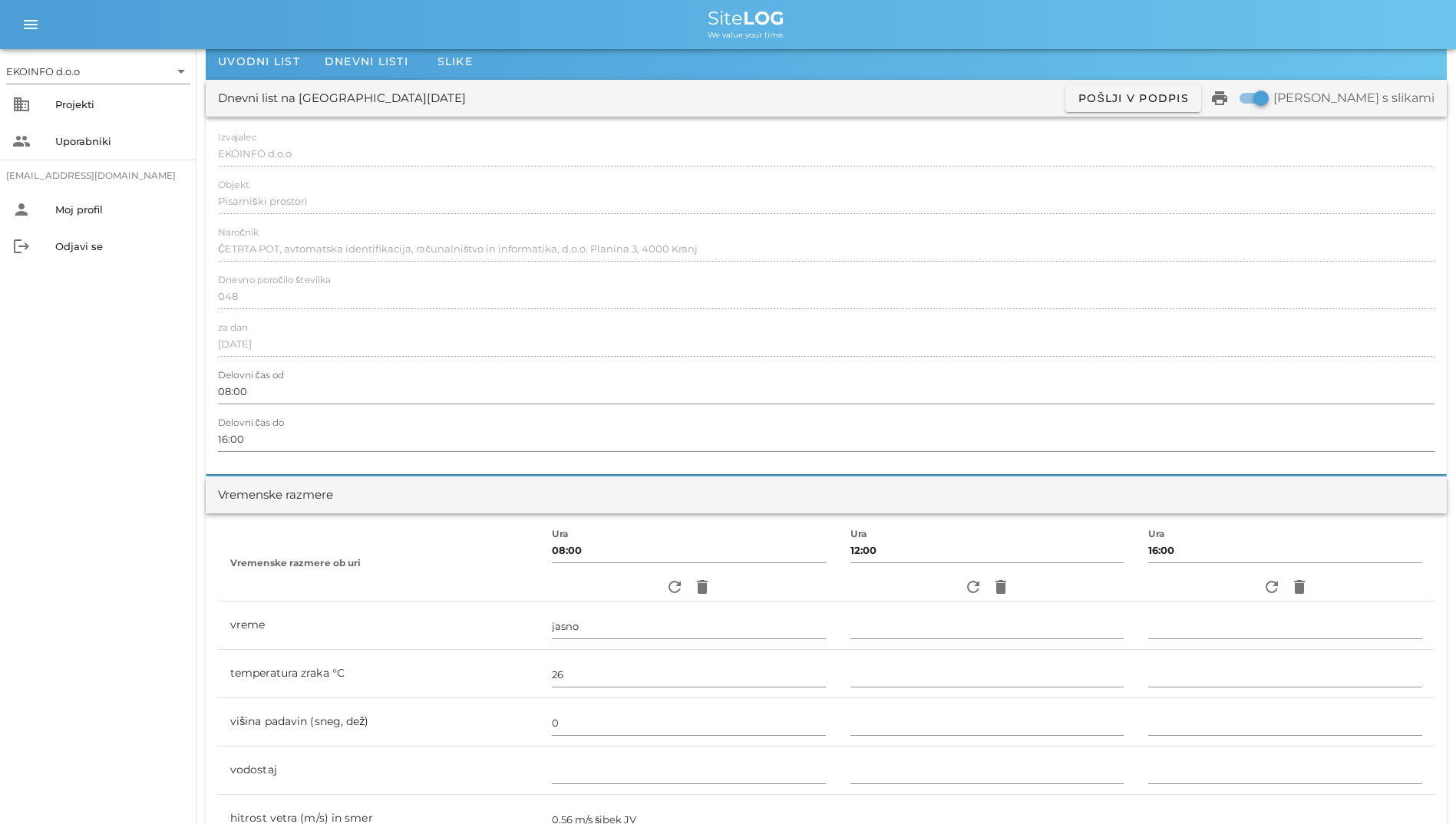
scroll to position [0, 0]
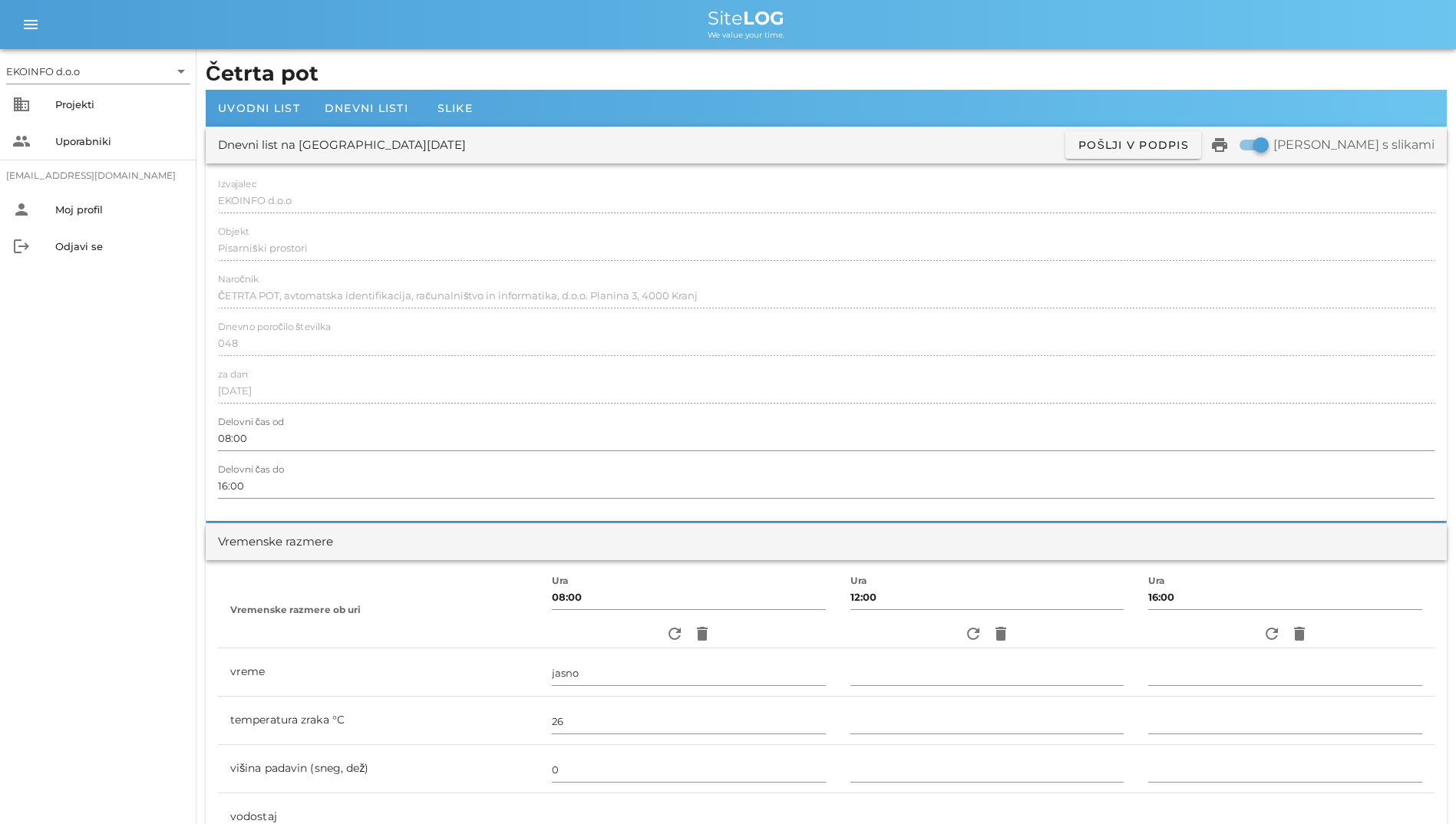
drag, startPoint x: 483, startPoint y: 204, endPoint x: 443, endPoint y: 217, distance: 42.1
click at [443, 217] on div at bounding box center [825, 218] width 1216 height 11
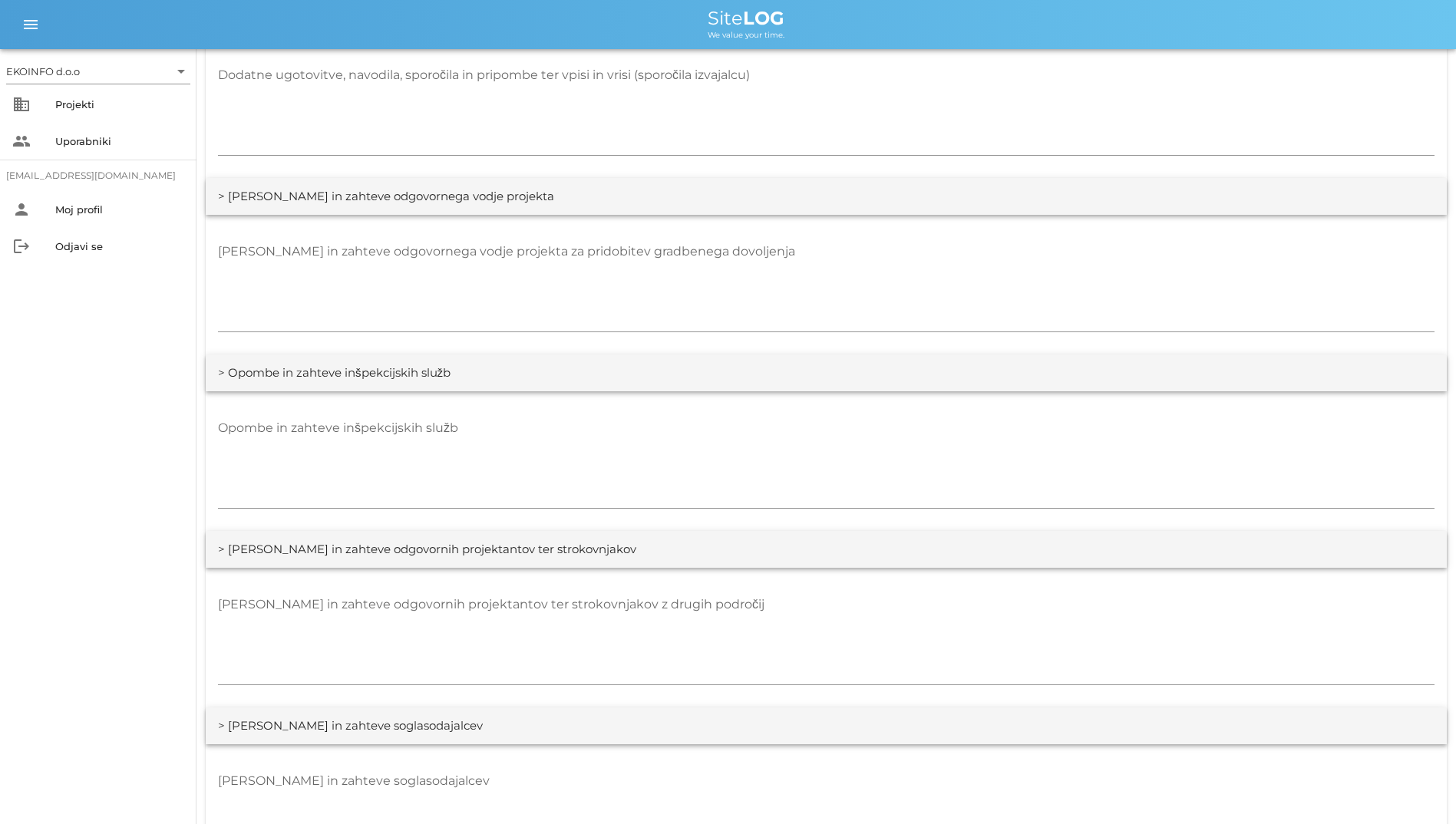
scroll to position [2607, 0]
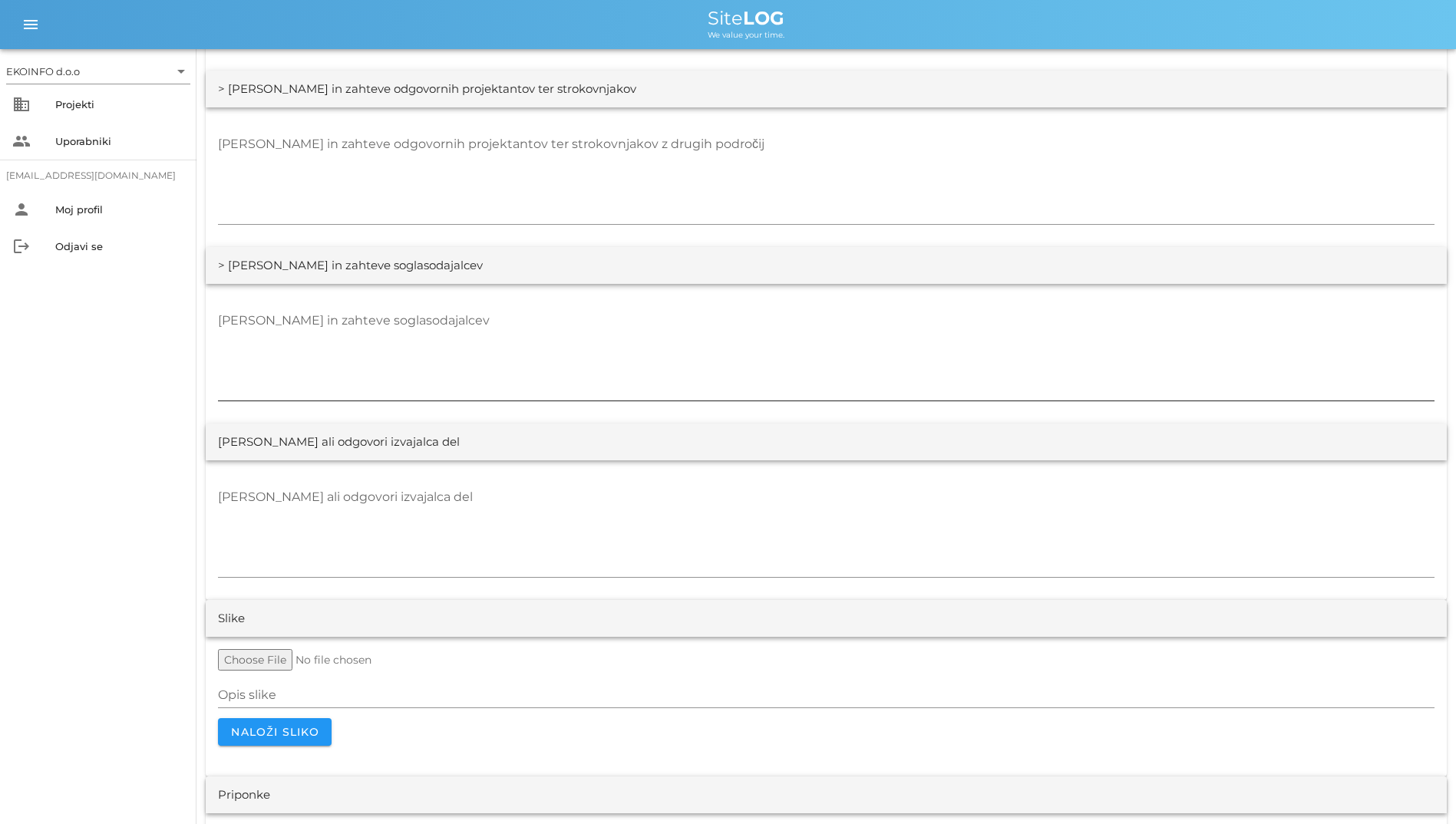
click at [410, 363] on textarea "[PERSON_NAME] in zahteve soglasodajalcev" at bounding box center [825, 355] width 1216 height 92
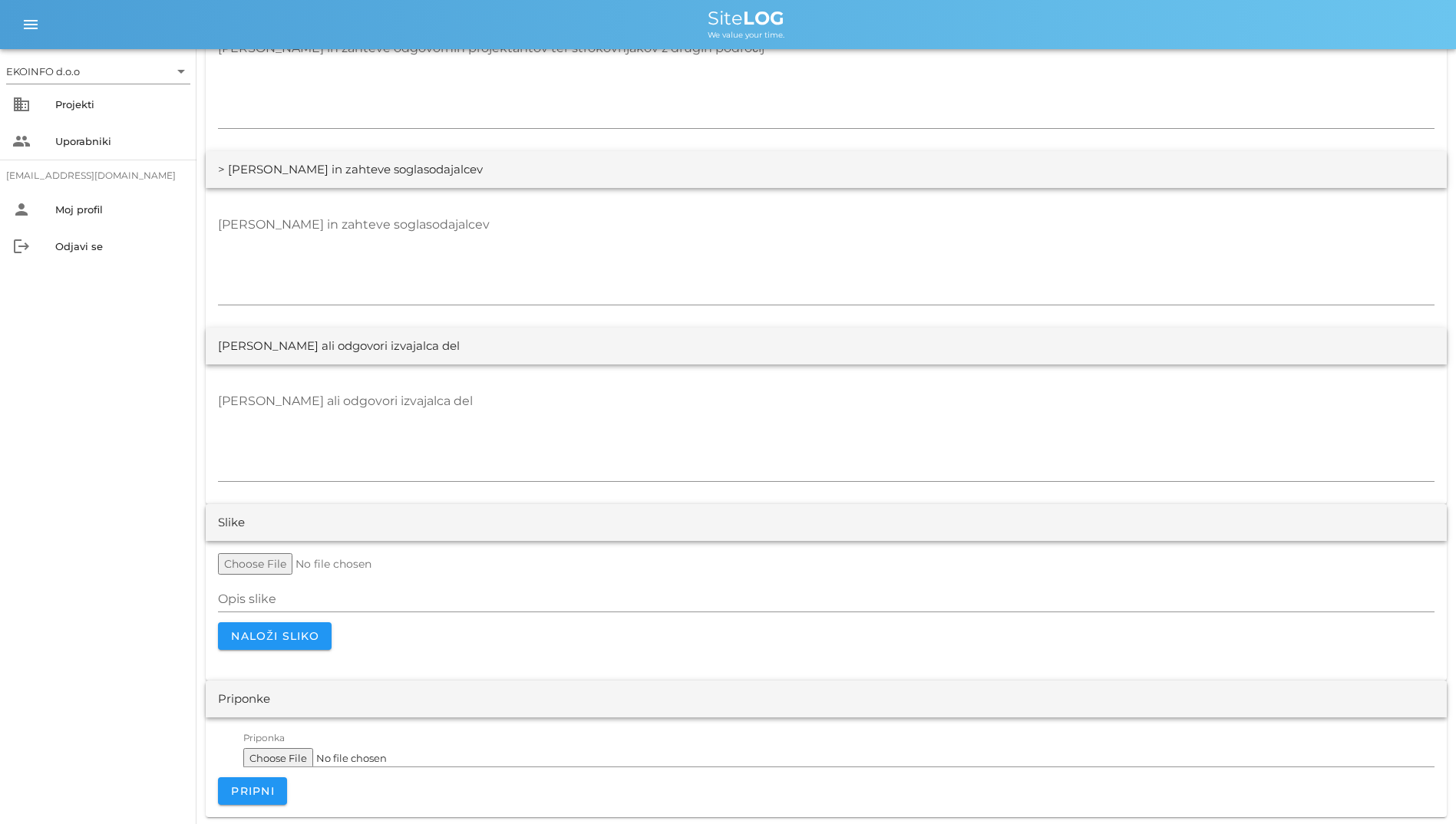
scroll to position [2706, 0]
click at [369, 405] on textarea "[PERSON_NAME] ali odgovori izvajalca del" at bounding box center [825, 432] width 1216 height 92
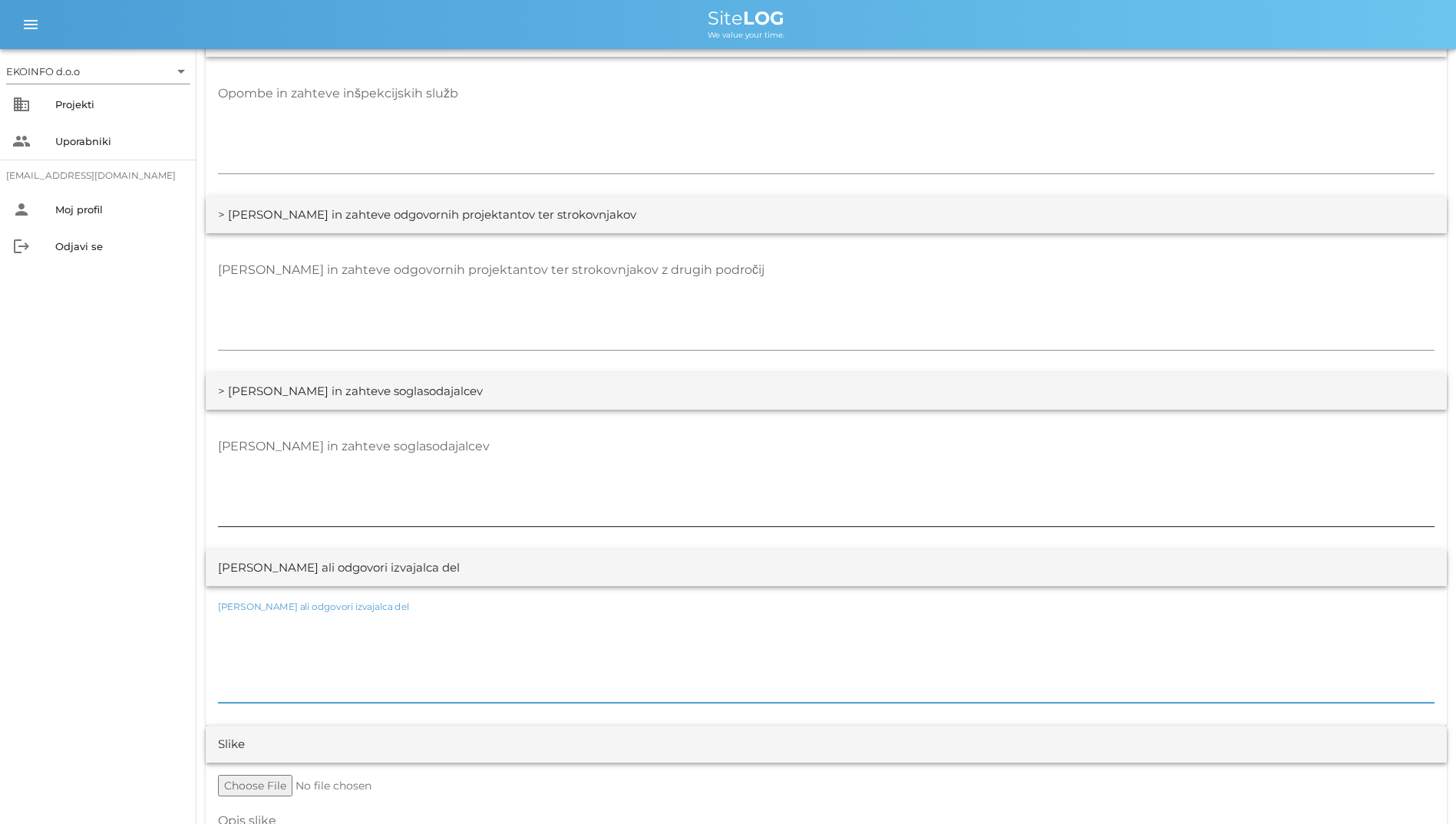
scroll to position [2476, 0]
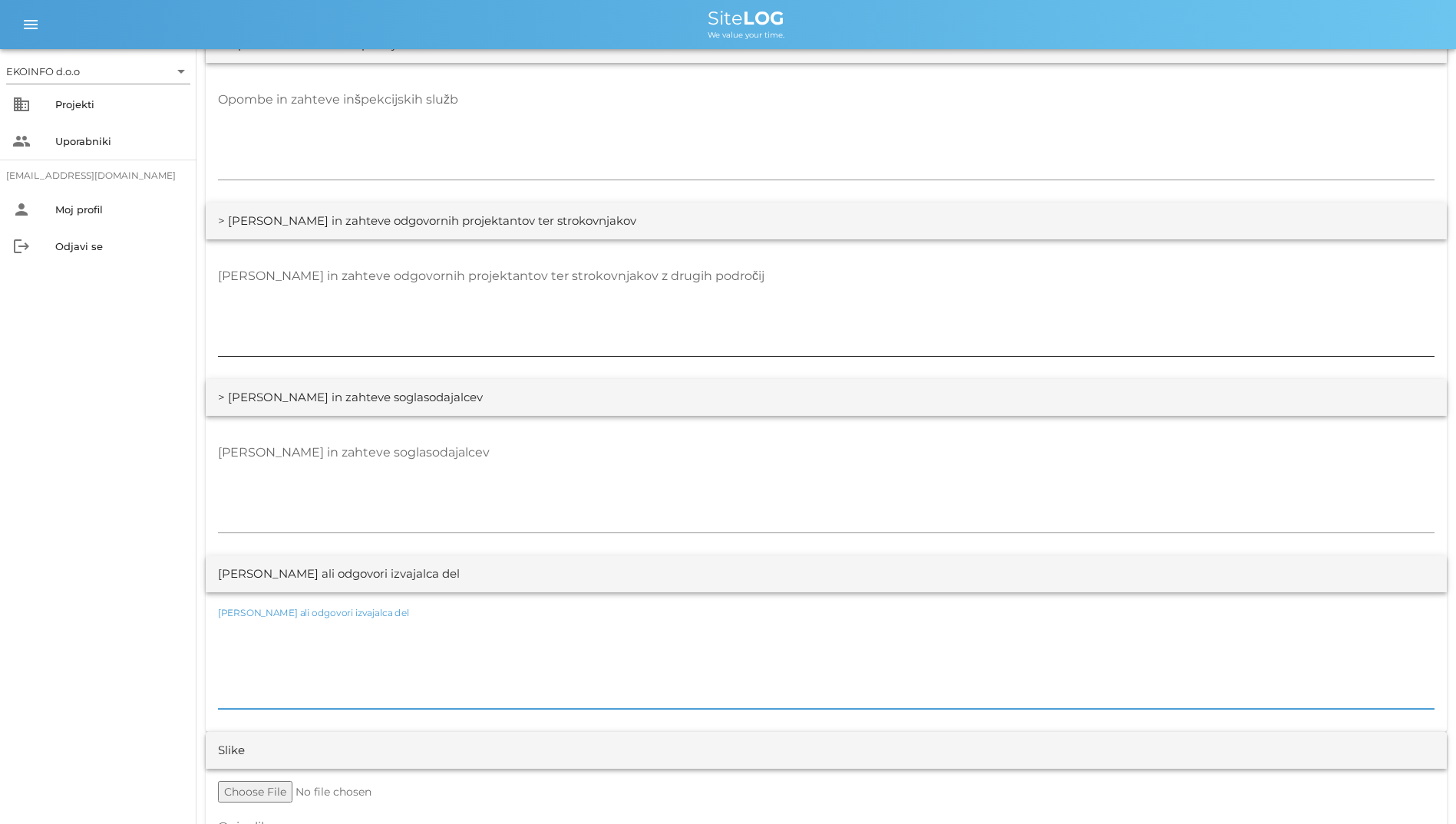
click at [338, 363] on div at bounding box center [825, 361] width 1216 height 11
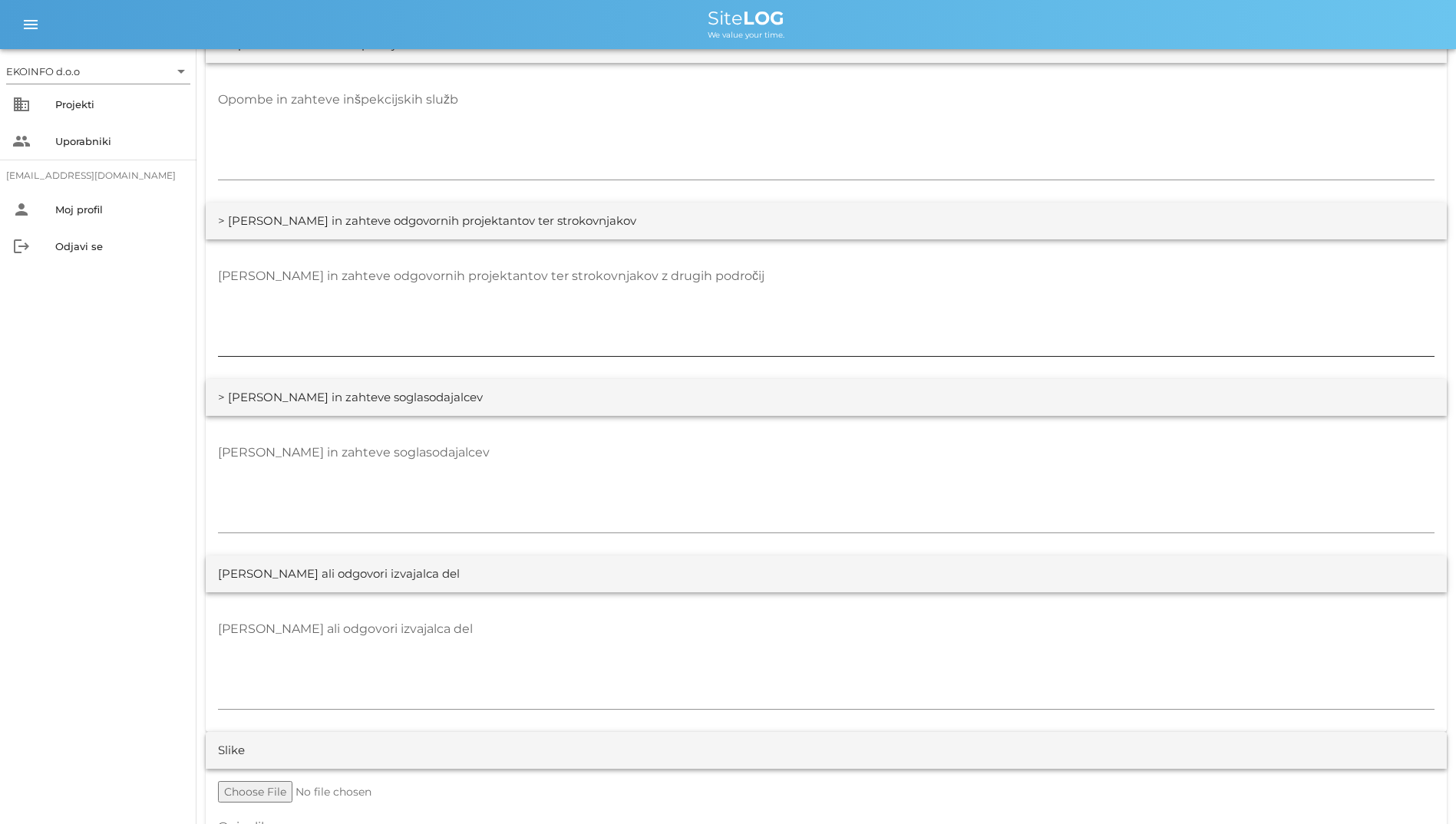
click at [352, 323] on textarea "[PERSON_NAME] in zahteve odgovornih projektantov ter strokovnjakov z drugih pod…" at bounding box center [825, 310] width 1216 height 92
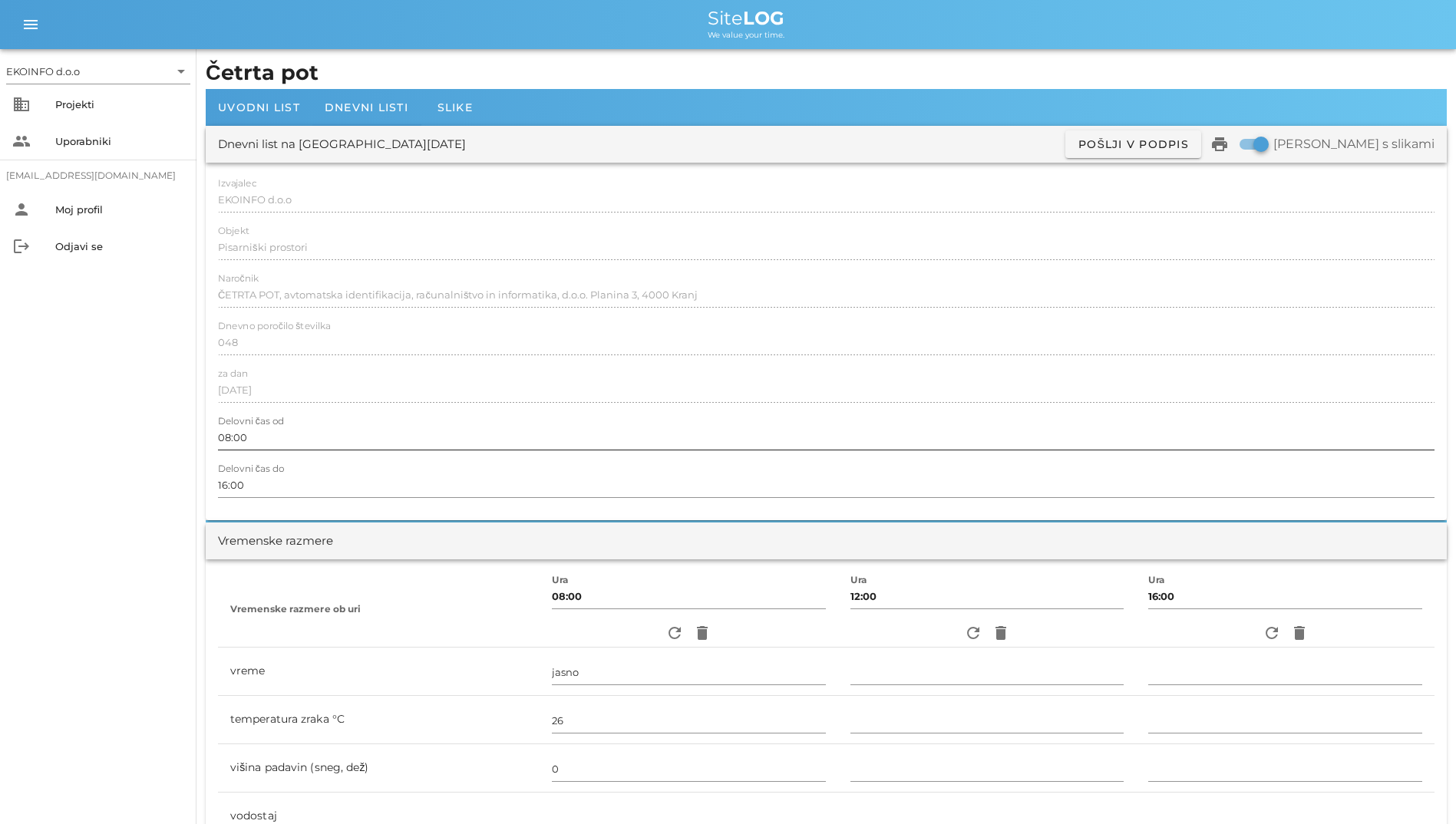
scroll to position [0, 0]
click at [590, 329] on div "Dnevno poročilo številka 048" at bounding box center [825, 344] width 1216 height 44
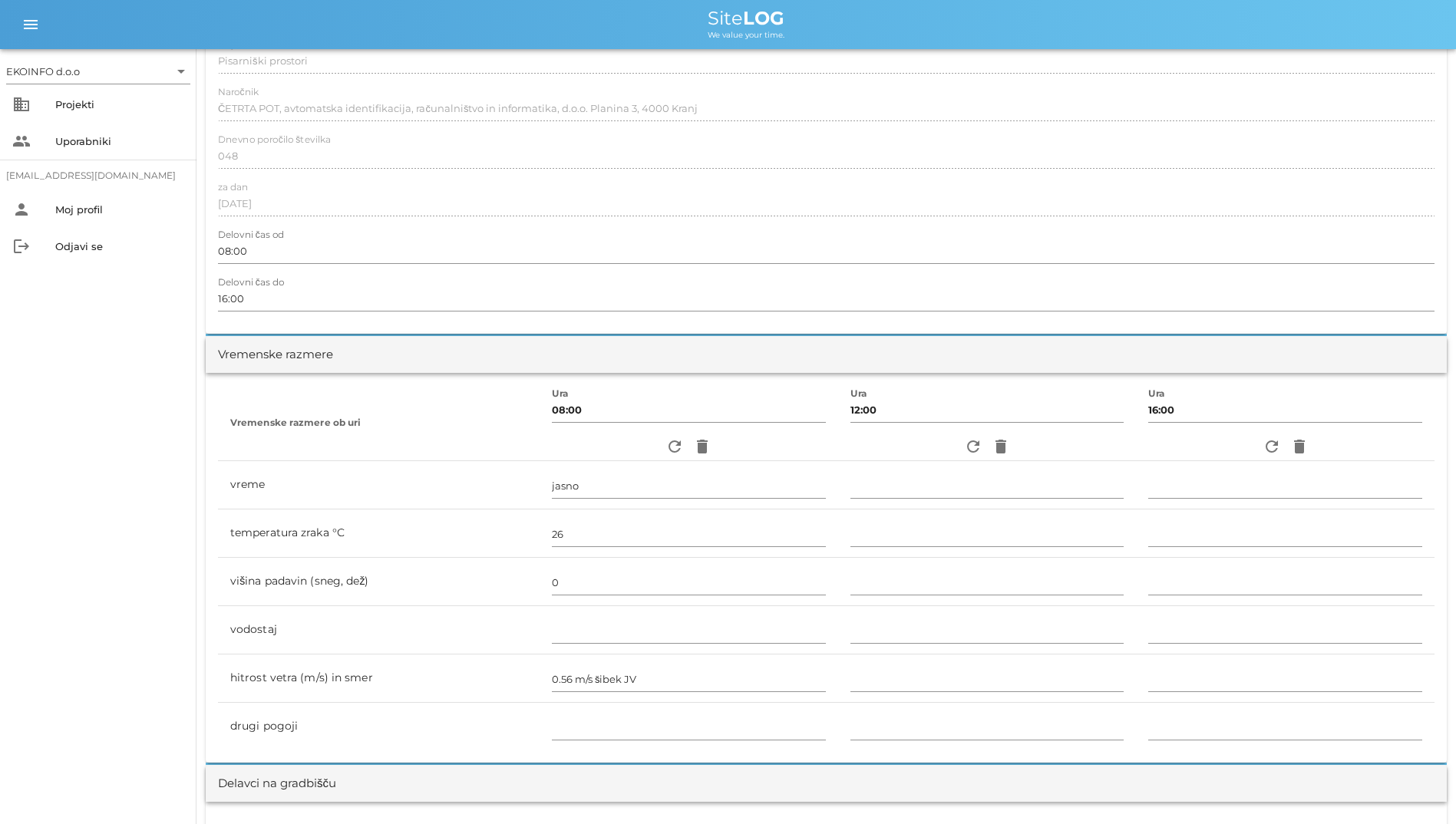
scroll to position [460, 0]
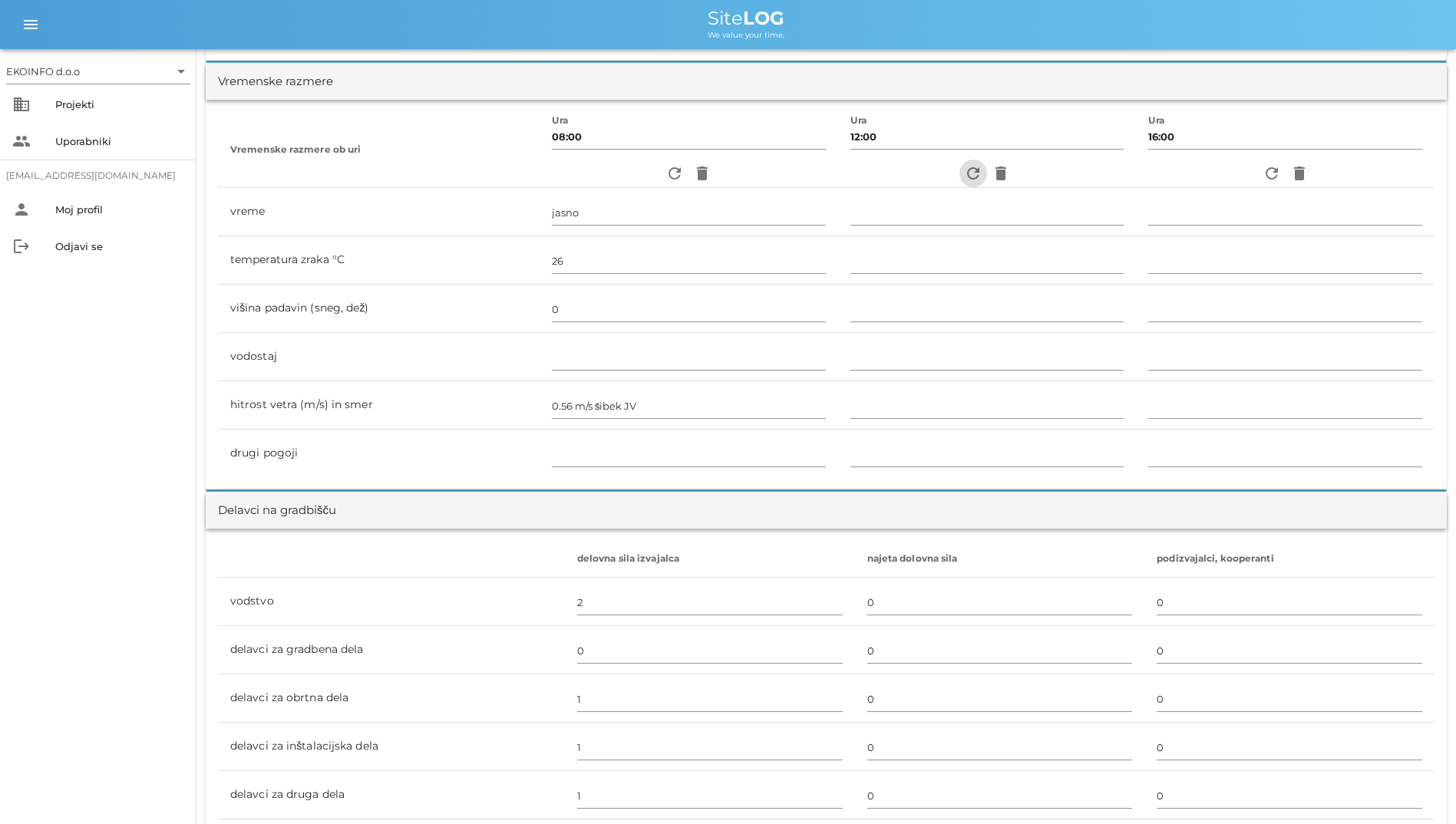
click at [943, 171] on span "refresh" at bounding box center [973, 173] width 28 height 18
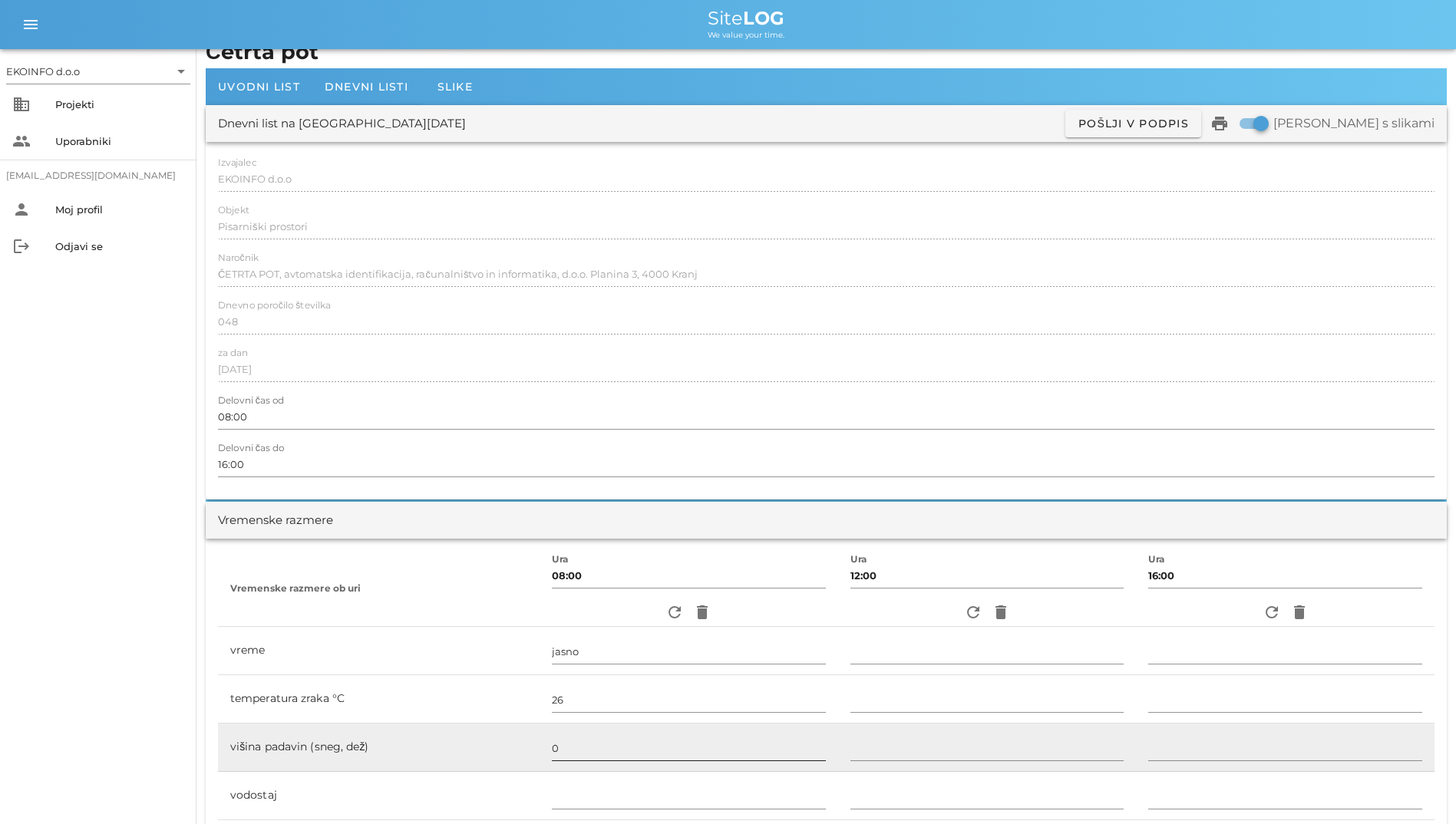
scroll to position [0, 0]
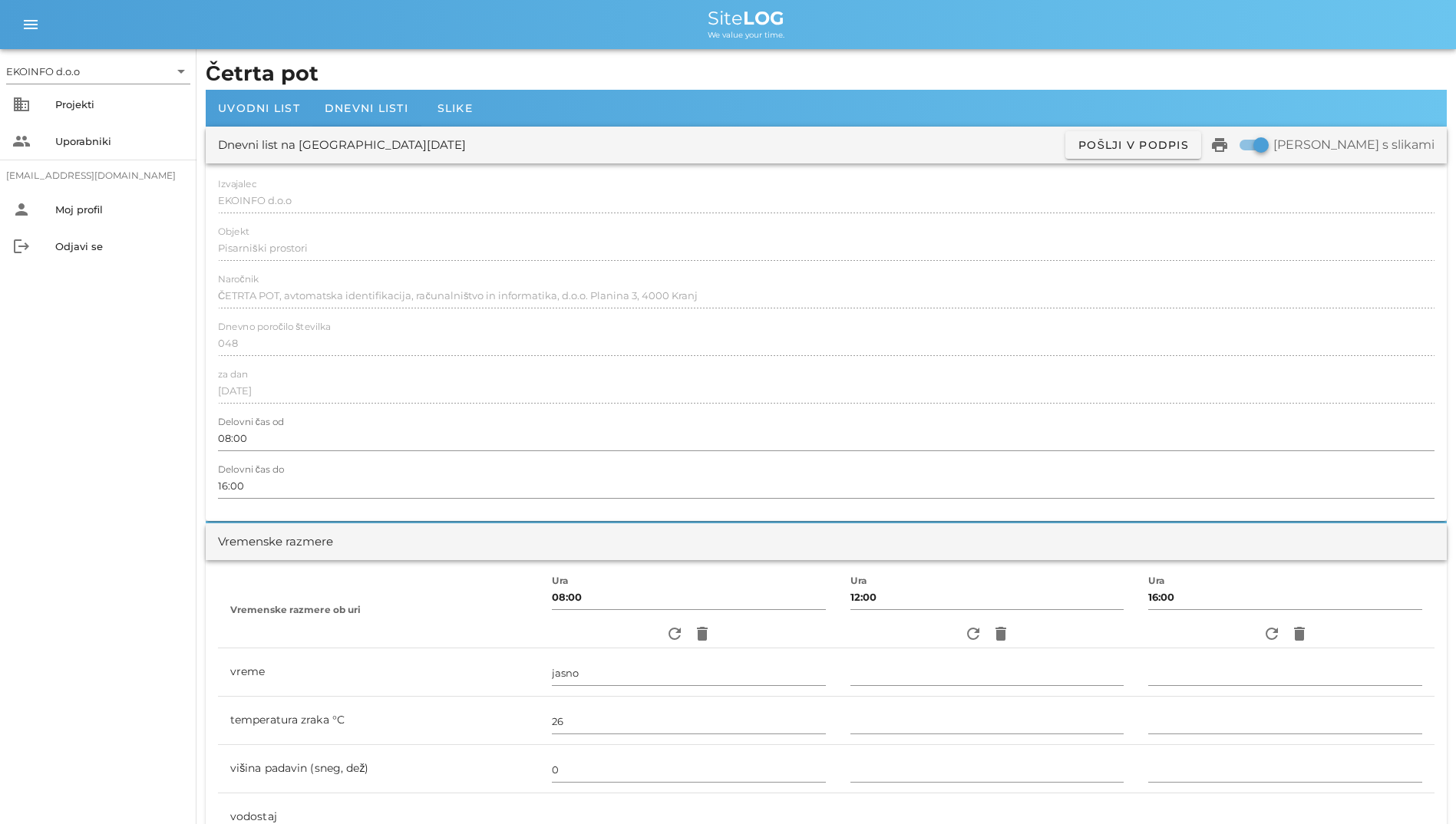
click at [359, 125] on div at bounding box center [367, 126] width 109 height 2
click at [361, 106] on span "Dnevni listi" at bounding box center [366, 108] width 84 height 14
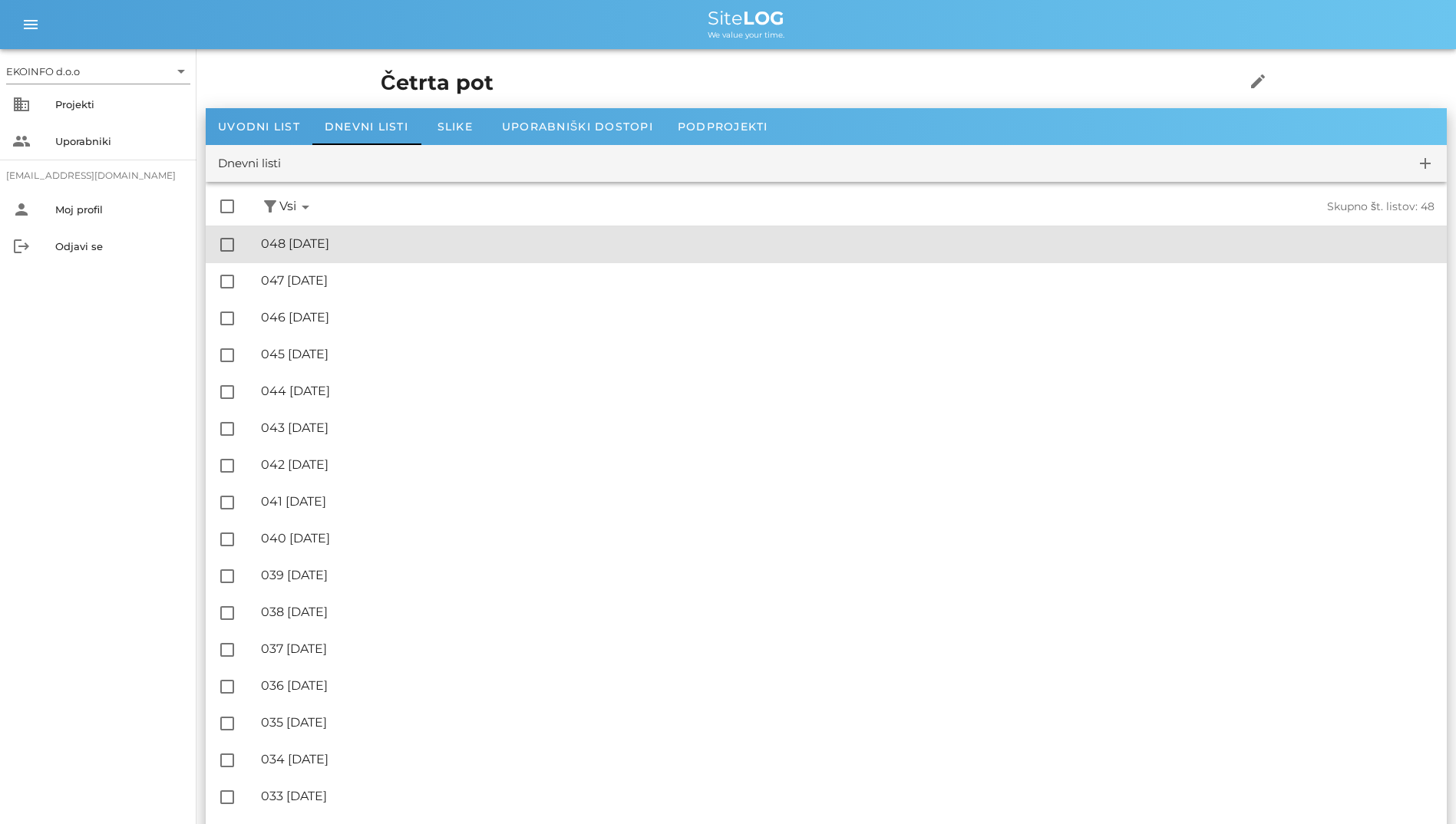
click at [413, 258] on div "🔏 048 [DATE] ✓ Podpisal: Nadzornik ✓ Podpisal: Sestavljalec ✓ Podpisal: Odgovor…" at bounding box center [847, 243] width 1173 height 34
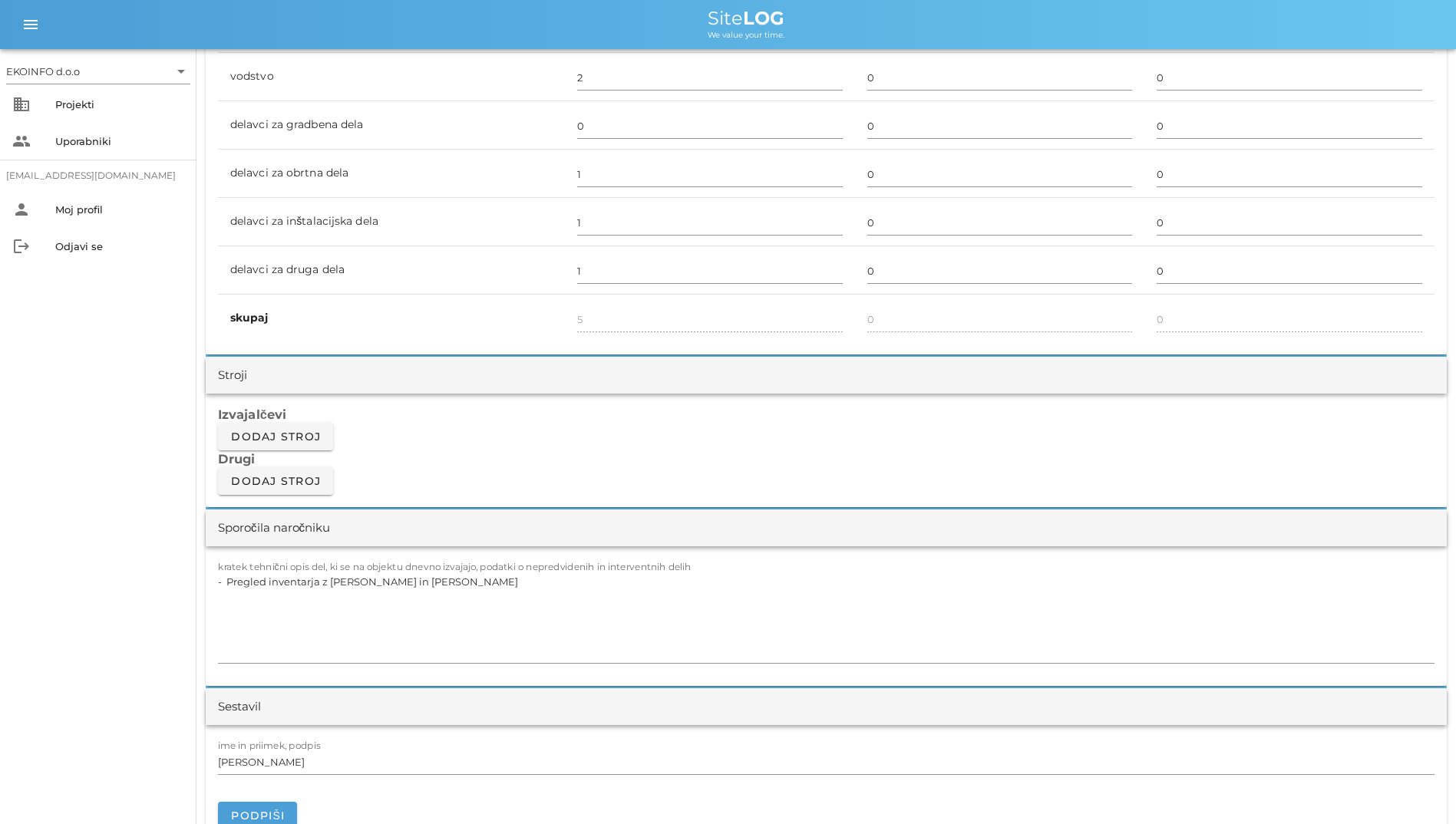
scroll to position [997, 0]
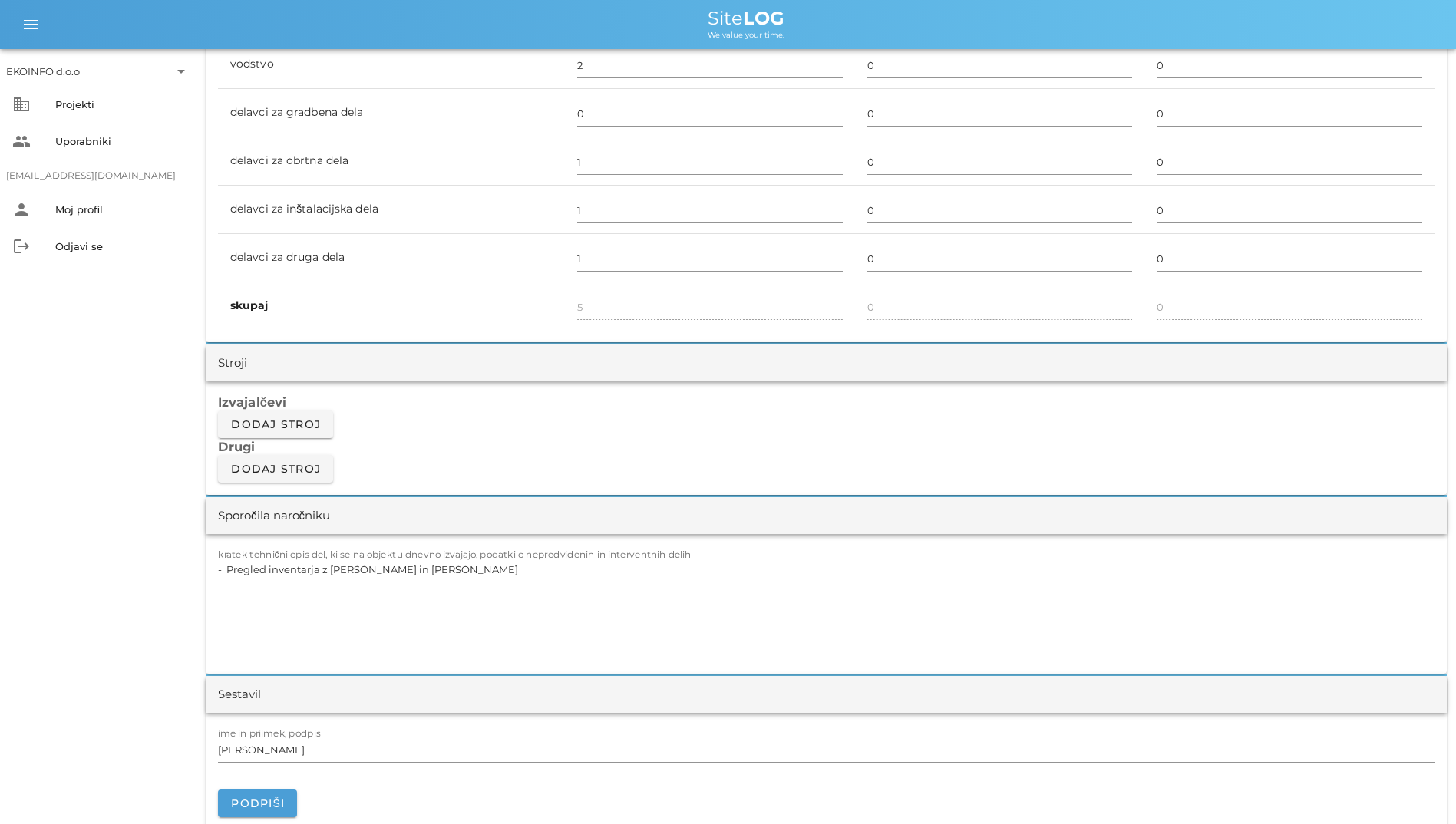
click at [561, 578] on textarea "- Pregled inventarja z [PERSON_NAME] in [PERSON_NAME]" at bounding box center [825, 605] width 1216 height 92
click at [264, 572] on textarea "- Pregled inventarja z [PERSON_NAME] in [PERSON_NAME]" at bounding box center [825, 605] width 1216 height 92
click at [268, 571] on textarea "- Pregled inventarja z [PERSON_NAME] in [PERSON_NAME]" at bounding box center [825, 605] width 1216 height 92
click at [379, 573] on textarea "- Pregled in umestitev inventarja z [PERSON_NAME] in [PERSON_NAME]" at bounding box center [825, 605] width 1216 height 92
click at [382, 572] on textarea "- Pregled in umestitev inventarja z [PERSON_NAME] in [PERSON_NAME]" at bounding box center [825, 605] width 1216 height 92
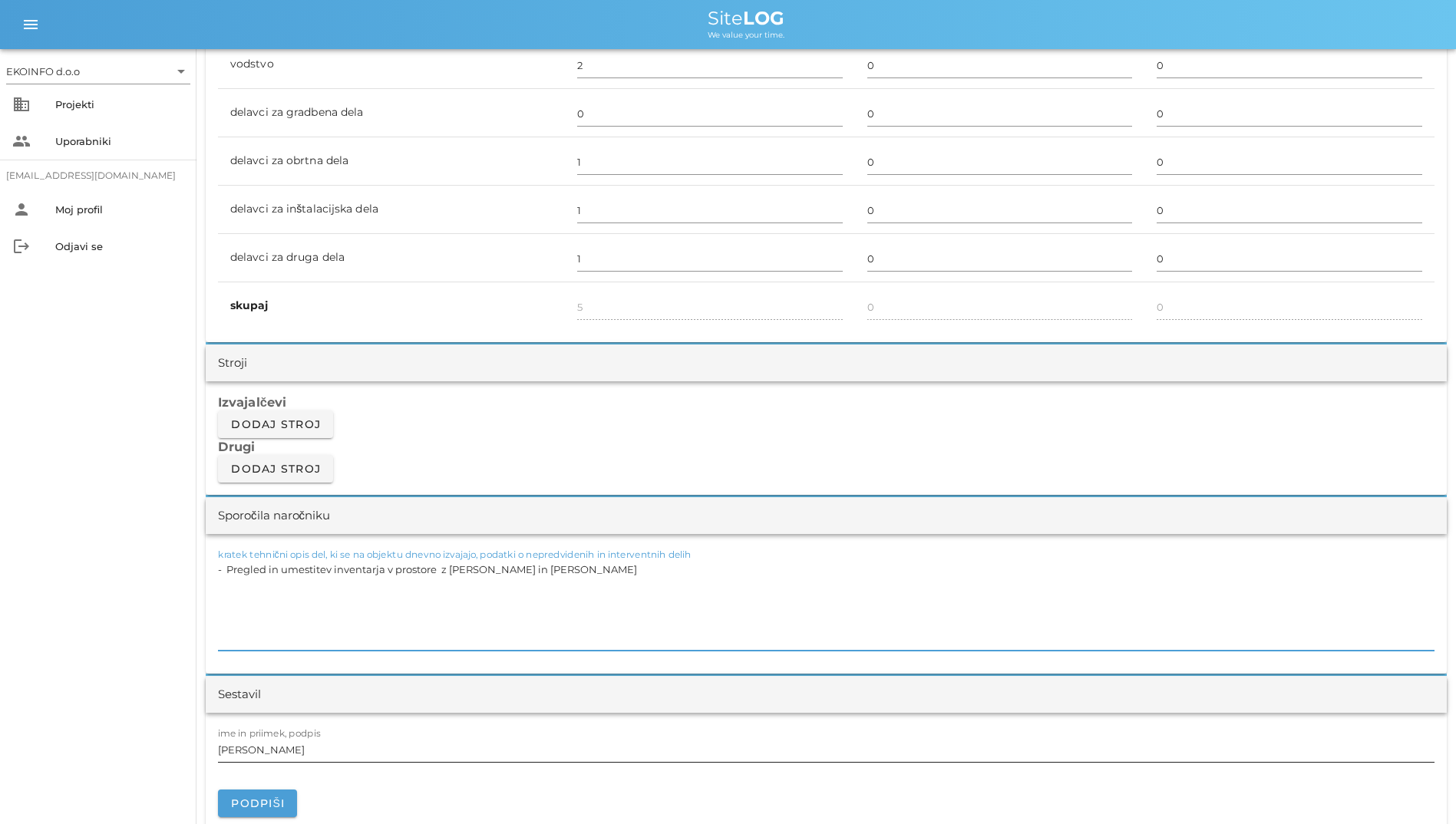
click at [556, 749] on input "[PERSON_NAME]" at bounding box center [825, 749] width 1216 height 25
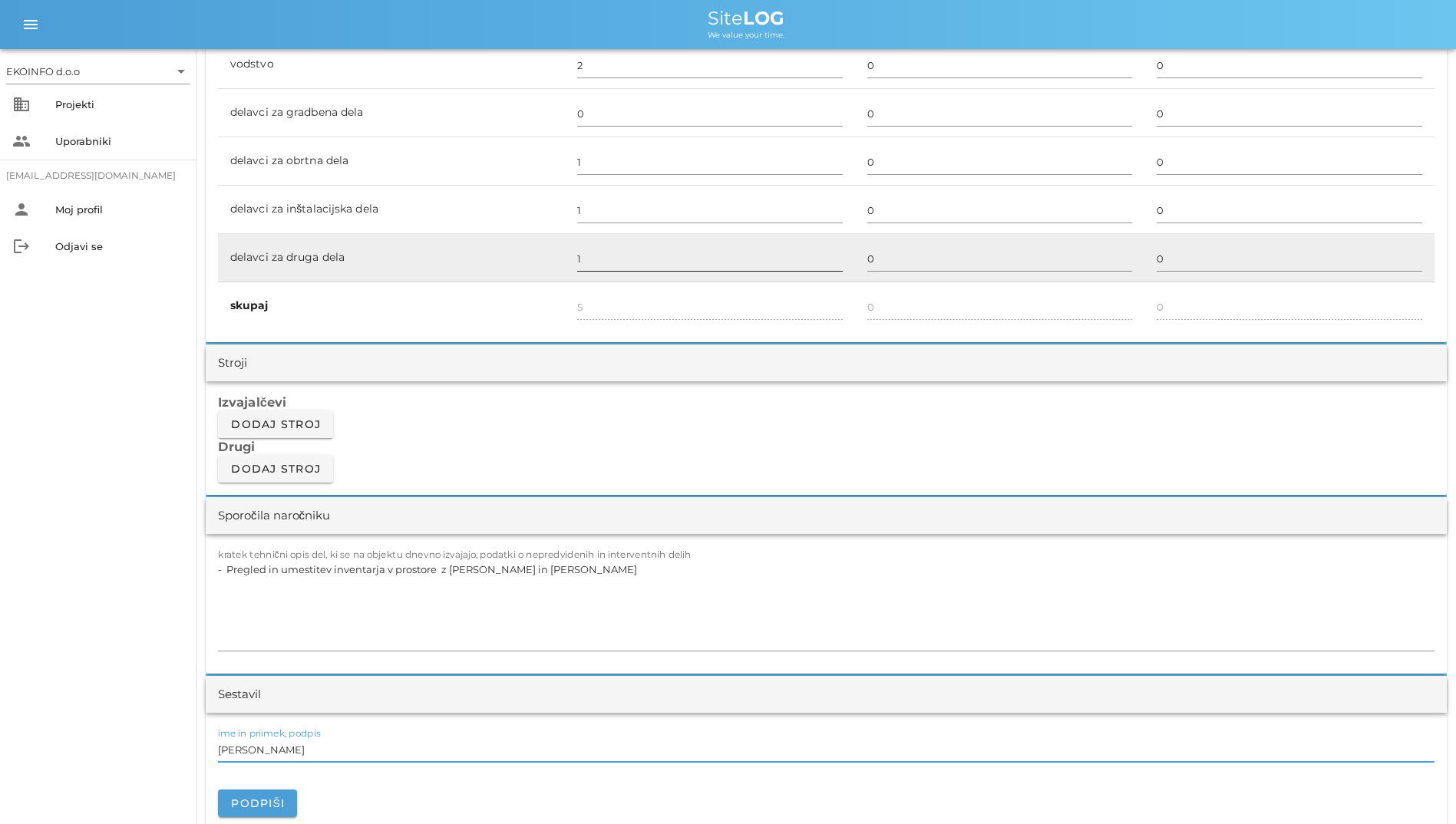
click at [690, 280] on div at bounding box center [710, 277] width 266 height 11
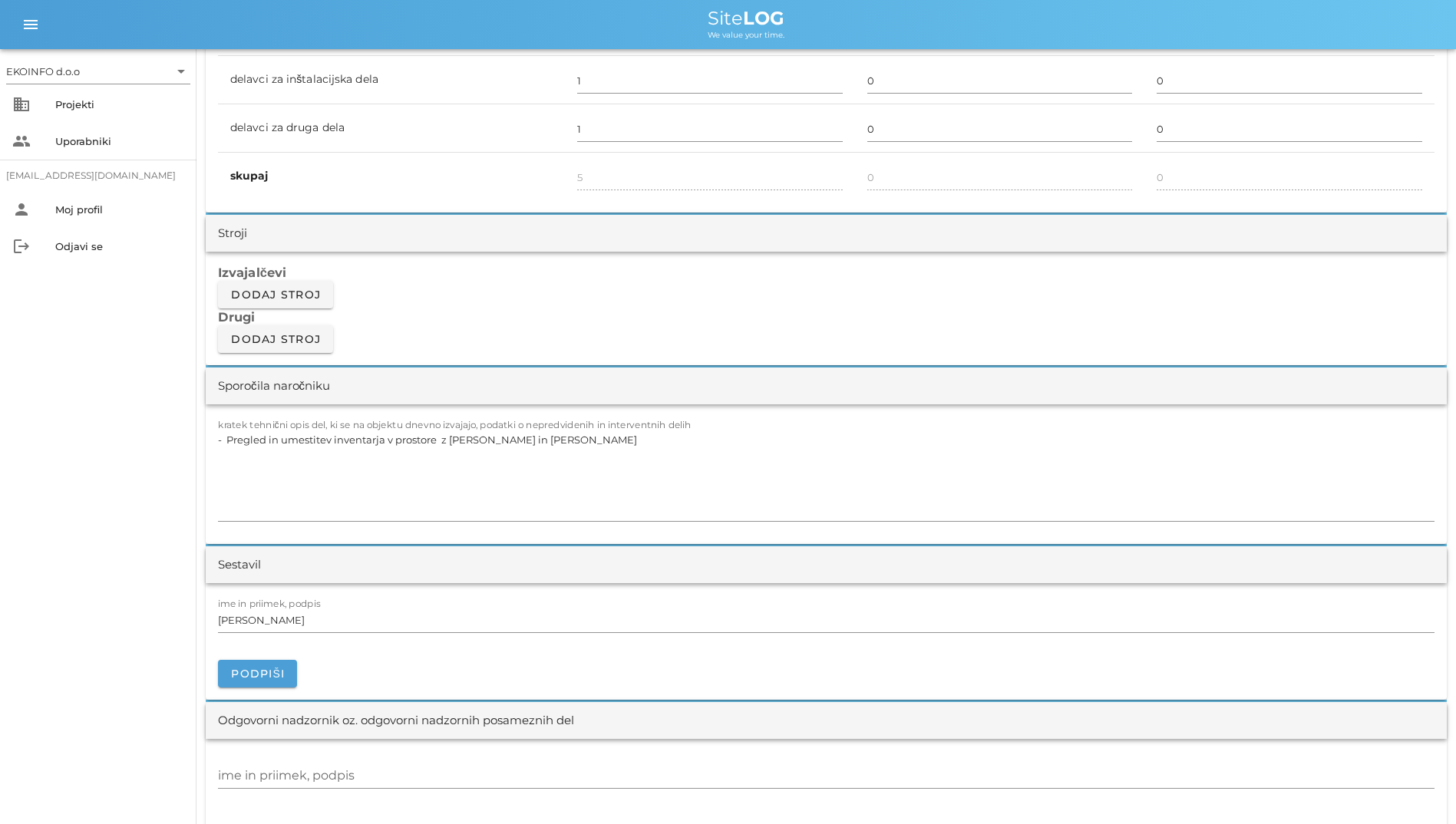
scroll to position [1381, 0]
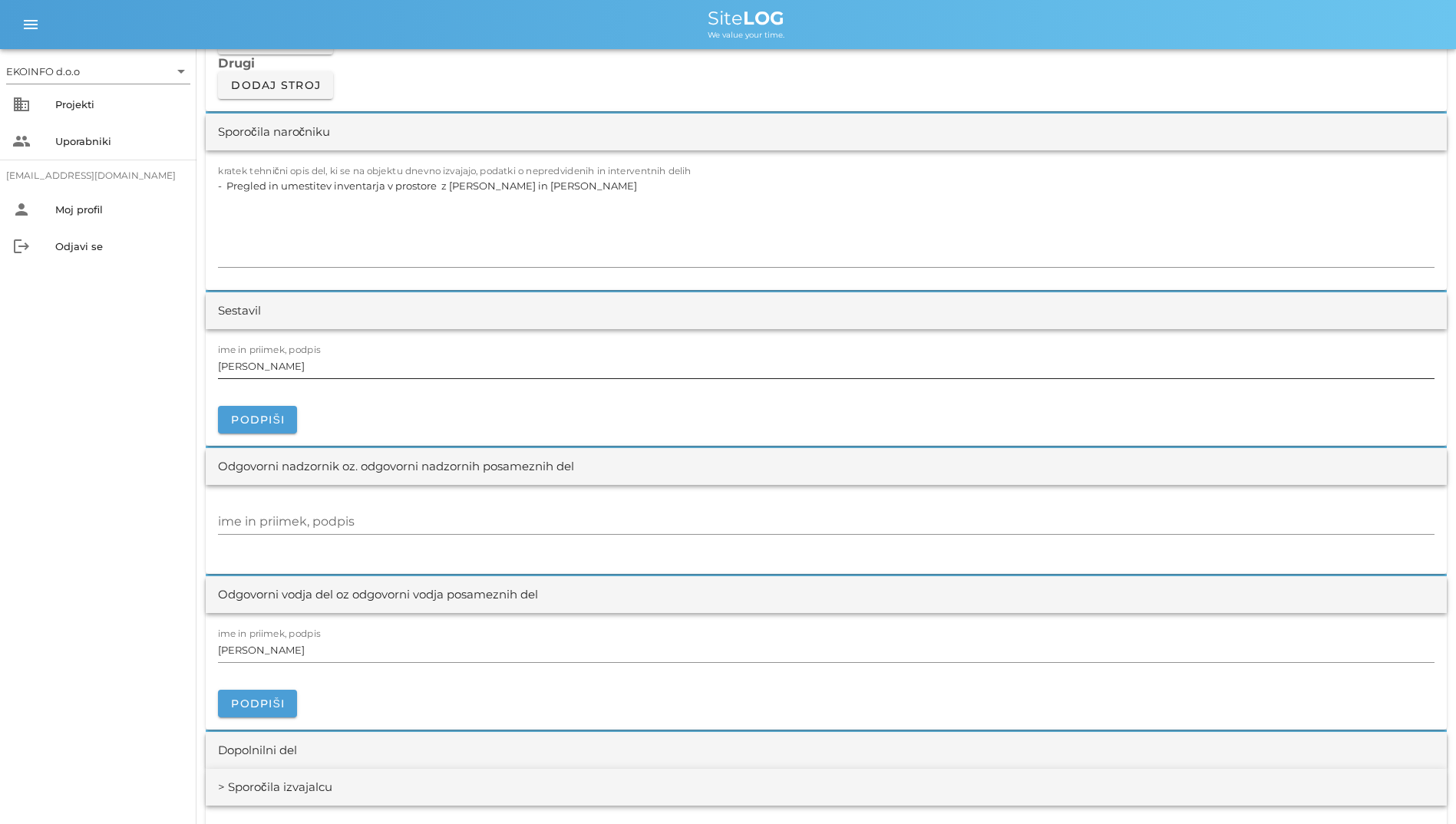
click at [595, 375] on input "[PERSON_NAME]" at bounding box center [825, 366] width 1216 height 25
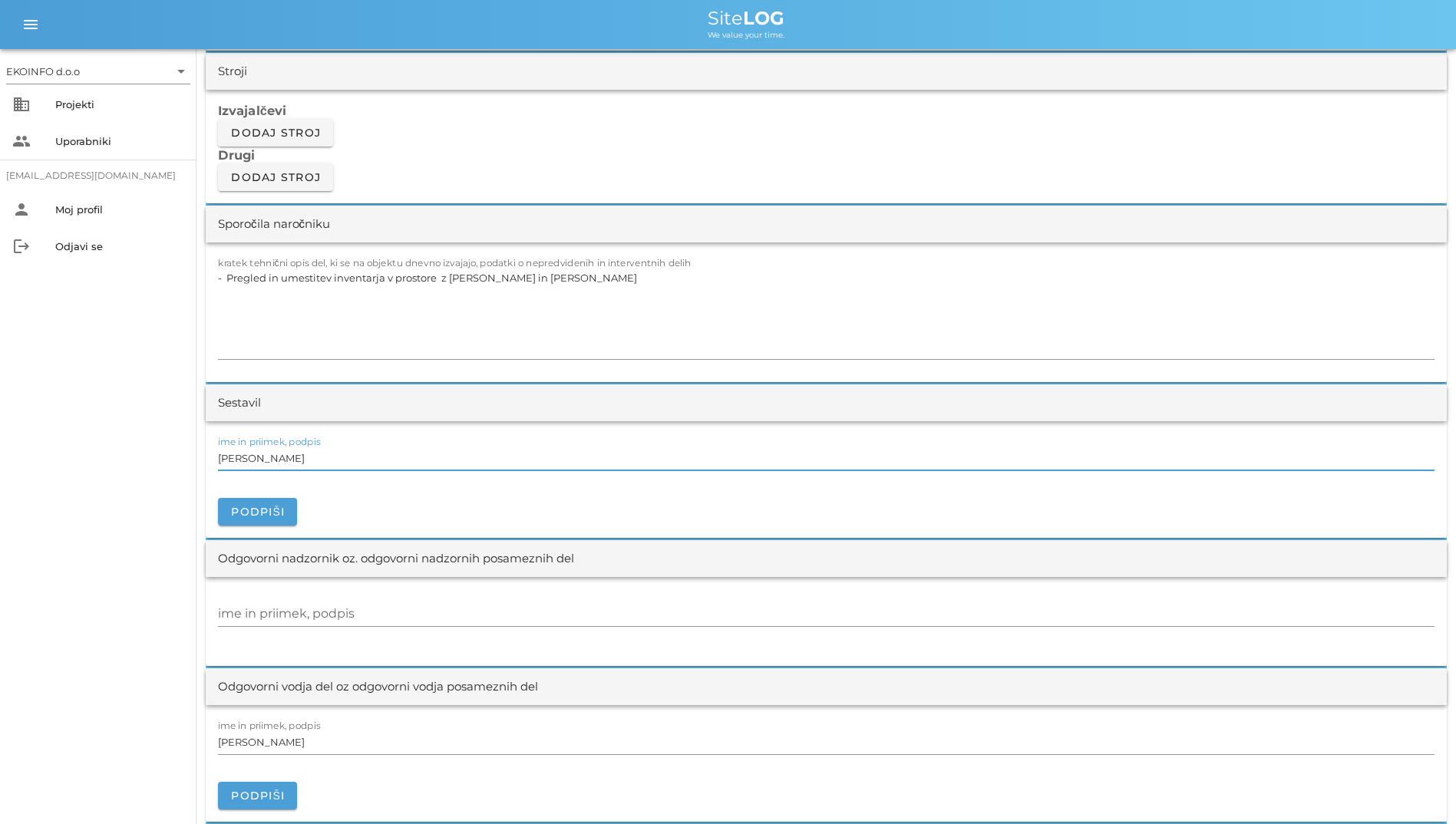
scroll to position [1150, 0]
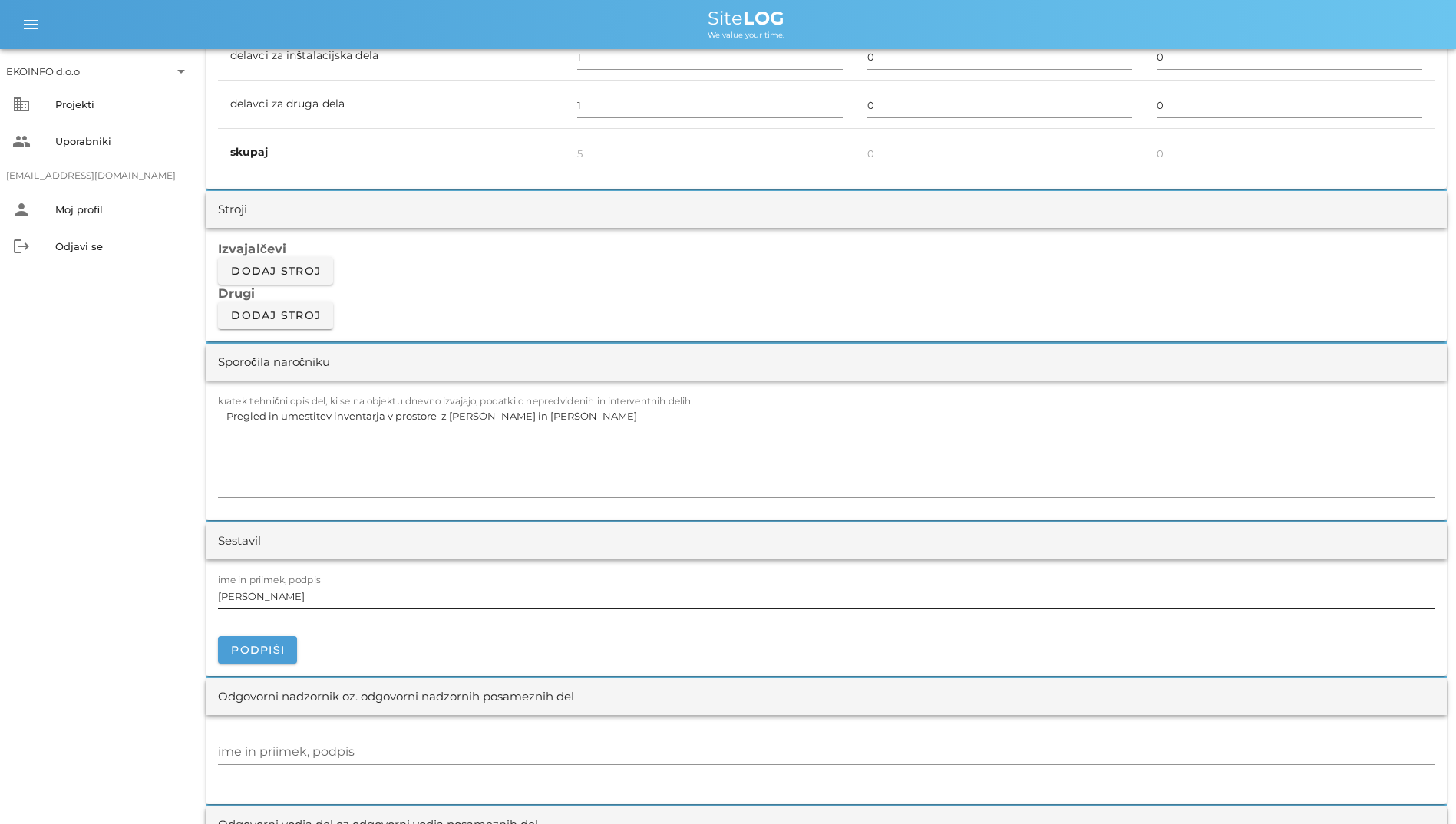
click at [595, 375] on div "Sporočila naročniku" at bounding box center [826, 362] width 1241 height 37
click at [640, 418] on textarea "- Pregled in umestitev inventarja v prostore z [PERSON_NAME] in [PERSON_NAME]" at bounding box center [825, 451] width 1216 height 92
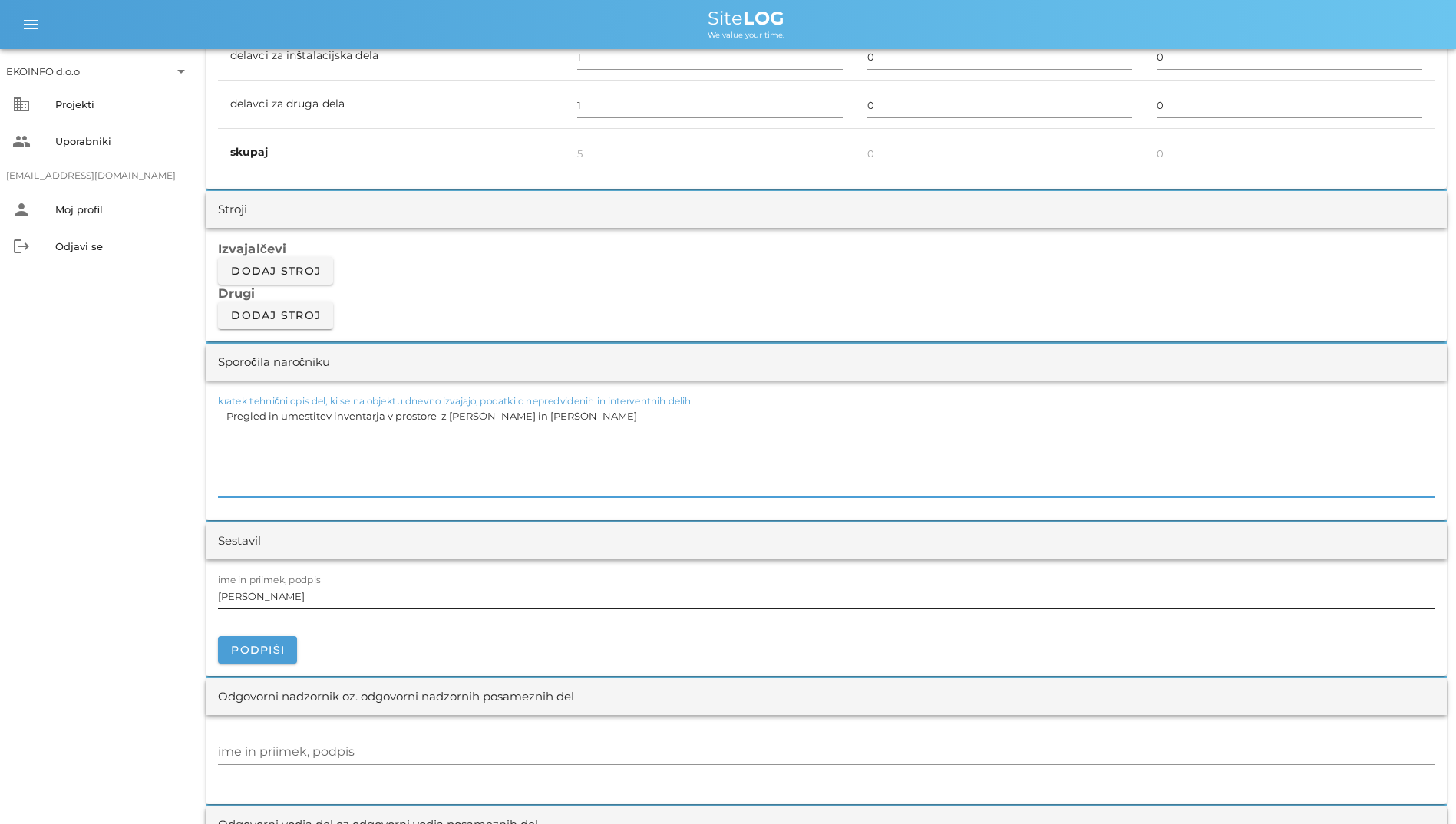
click at [748, 606] on input "[PERSON_NAME]" at bounding box center [825, 595] width 1216 height 25
click at [737, 490] on textarea "- Pregled in umestitev inventarja v prostore z [PERSON_NAME] in [PERSON_NAME]" at bounding box center [825, 451] width 1216 height 92
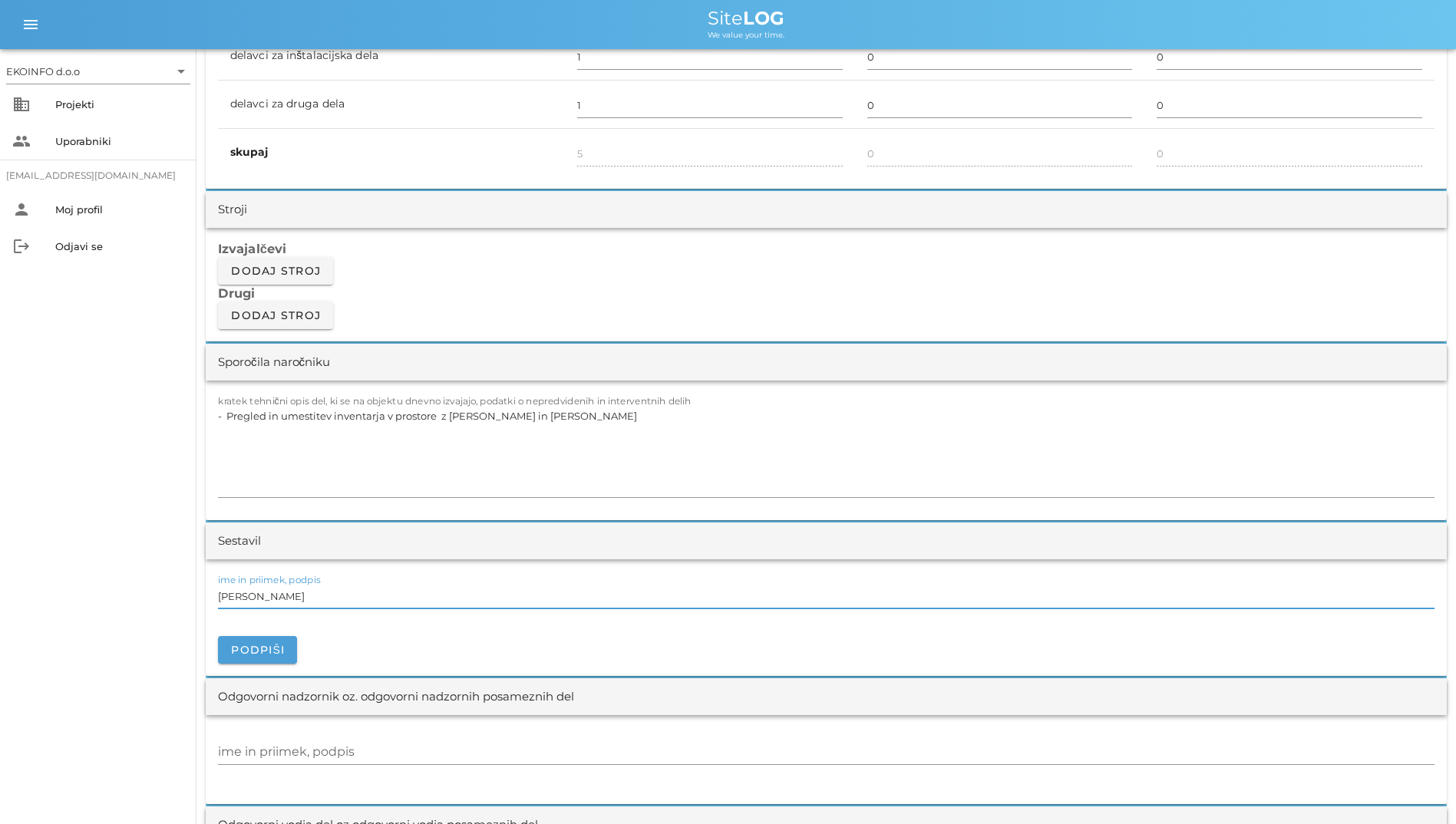
click at [755, 594] on input "[PERSON_NAME]" at bounding box center [825, 595] width 1216 height 25
click at [742, 743] on input "ime in priimek, podpis" at bounding box center [825, 751] width 1216 height 25
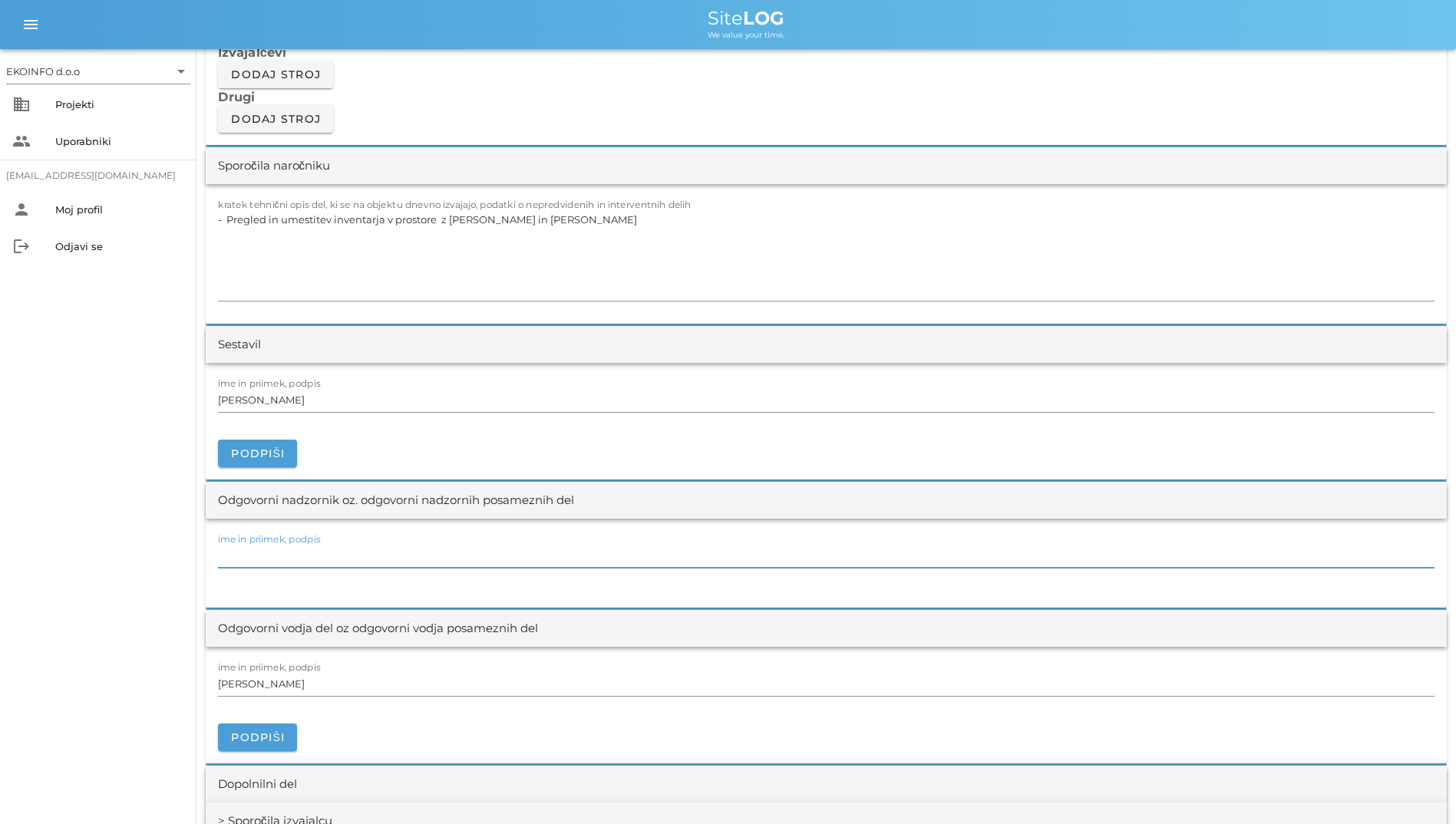
scroll to position [1381, 0]
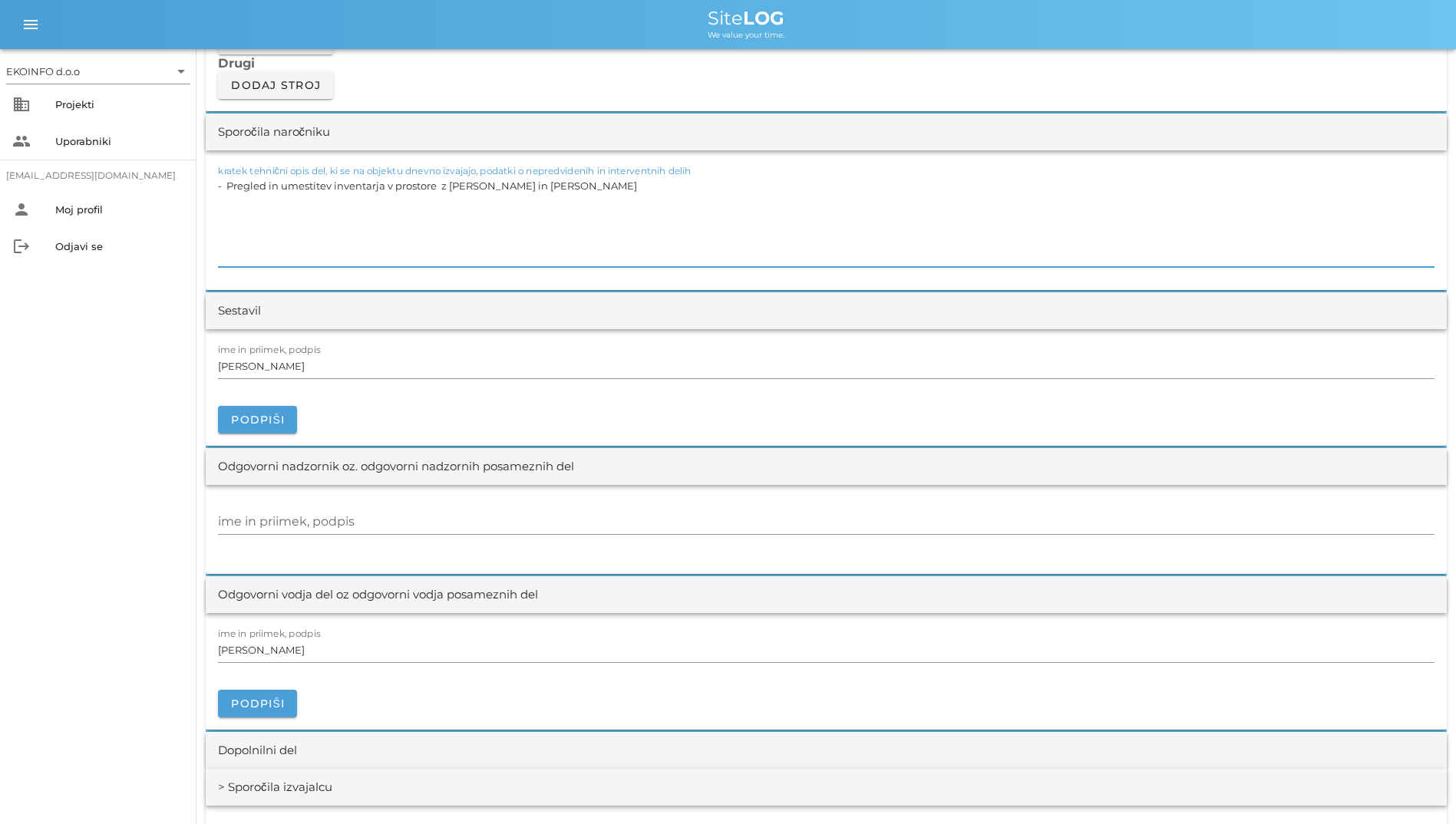
click at [422, 244] on textarea "- Pregled in umestitev inventarja v prostore z [PERSON_NAME] in [PERSON_NAME]" at bounding box center [825, 221] width 1216 height 92
click at [523, 389] on div at bounding box center [825, 397] width 1216 height 17
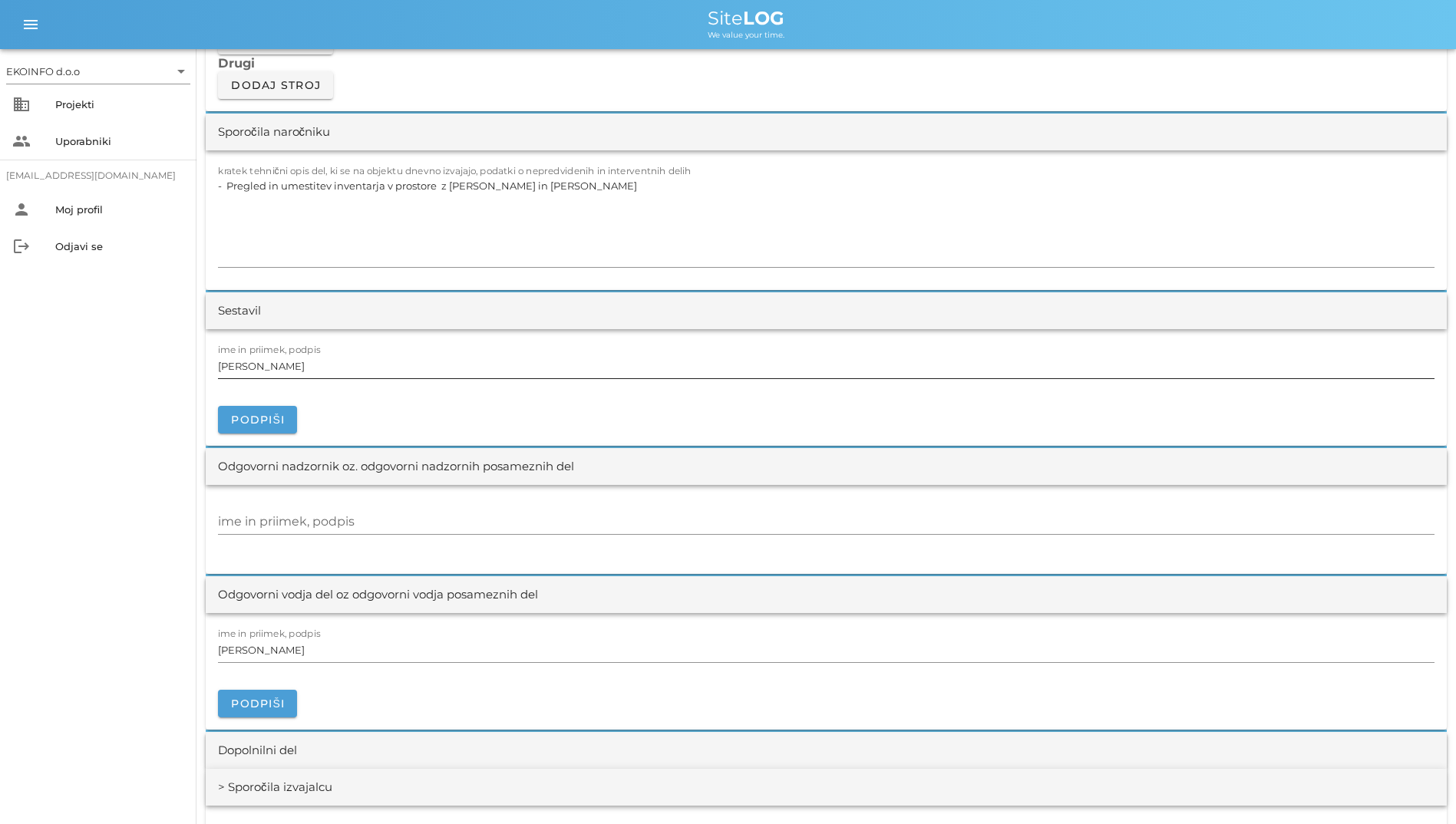
click at [524, 360] on input "[PERSON_NAME]" at bounding box center [825, 366] width 1216 height 25
click at [482, 368] on input "[PERSON_NAME]" at bounding box center [825, 366] width 1216 height 25
click at [409, 518] on input "ime in priimek, podpis" at bounding box center [825, 522] width 1216 height 25
click at [379, 237] on textarea "- Pregled in umestitev inventarja v prostore z [PERSON_NAME] in [PERSON_NAME]" at bounding box center [825, 221] width 1216 height 92
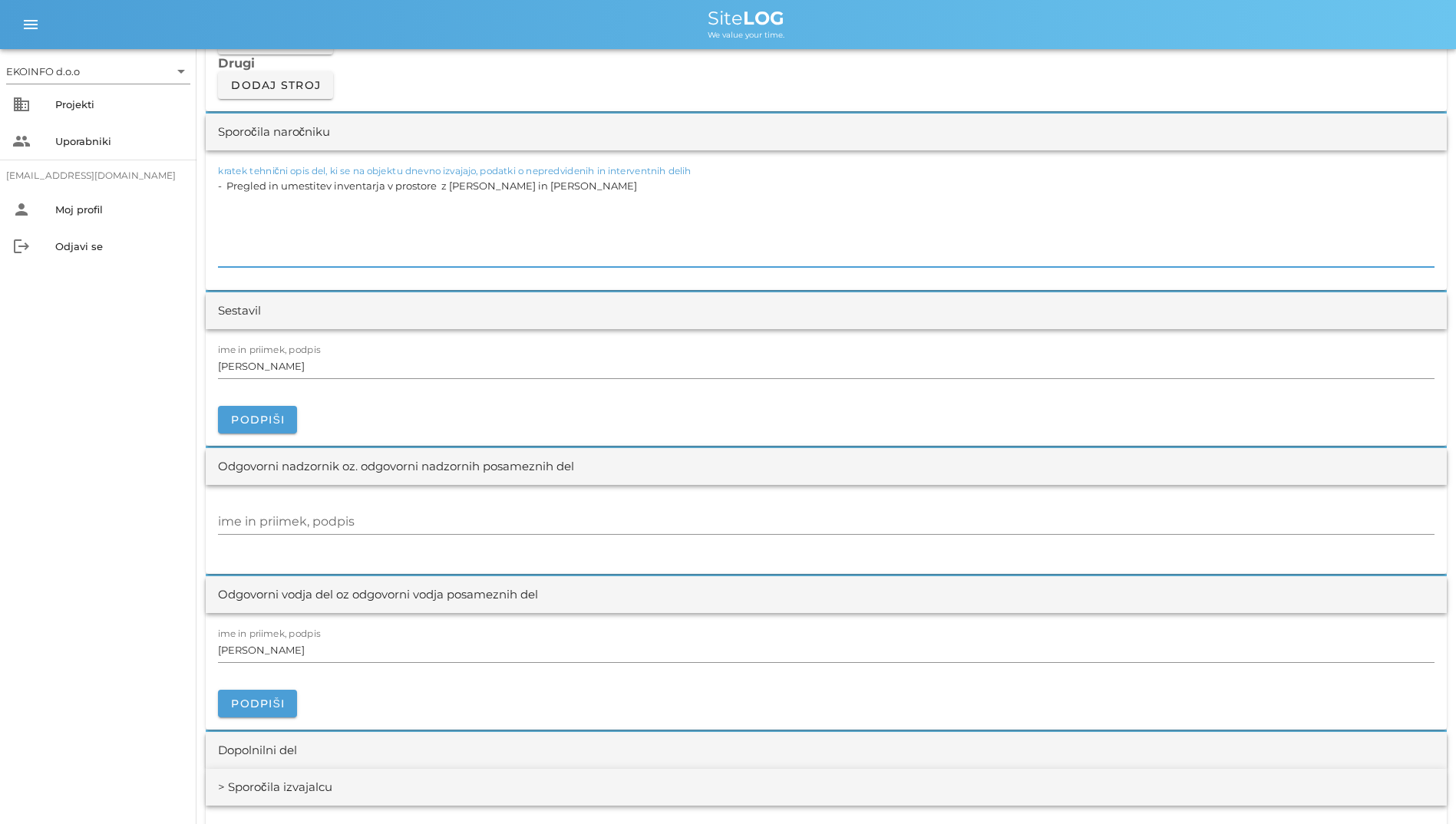
click at [389, 206] on textarea "- Pregled in umestitev inventarja v prostore z [PERSON_NAME] in [PERSON_NAME]" at bounding box center [825, 221] width 1216 height 92
click at [396, 197] on textarea "- Pregled in umestitev inventarja v prostore z [PERSON_NAME] in [PERSON_NAME]" at bounding box center [825, 221] width 1216 height 92
click at [390, 232] on textarea "- Pregled in umestitev inventarja v prostore z [PERSON_NAME] in [PERSON_NAME]" at bounding box center [825, 221] width 1216 height 92
drag, startPoint x: 355, startPoint y: 265, endPoint x: 160, endPoint y: 175, distance: 214.8
click at [160, 175] on div "EKOINFO d.o.o arrow_drop_down business Projekti people Uporabniki [EMAIL_ADDRES…" at bounding box center [728, 383] width 1456 height 3529
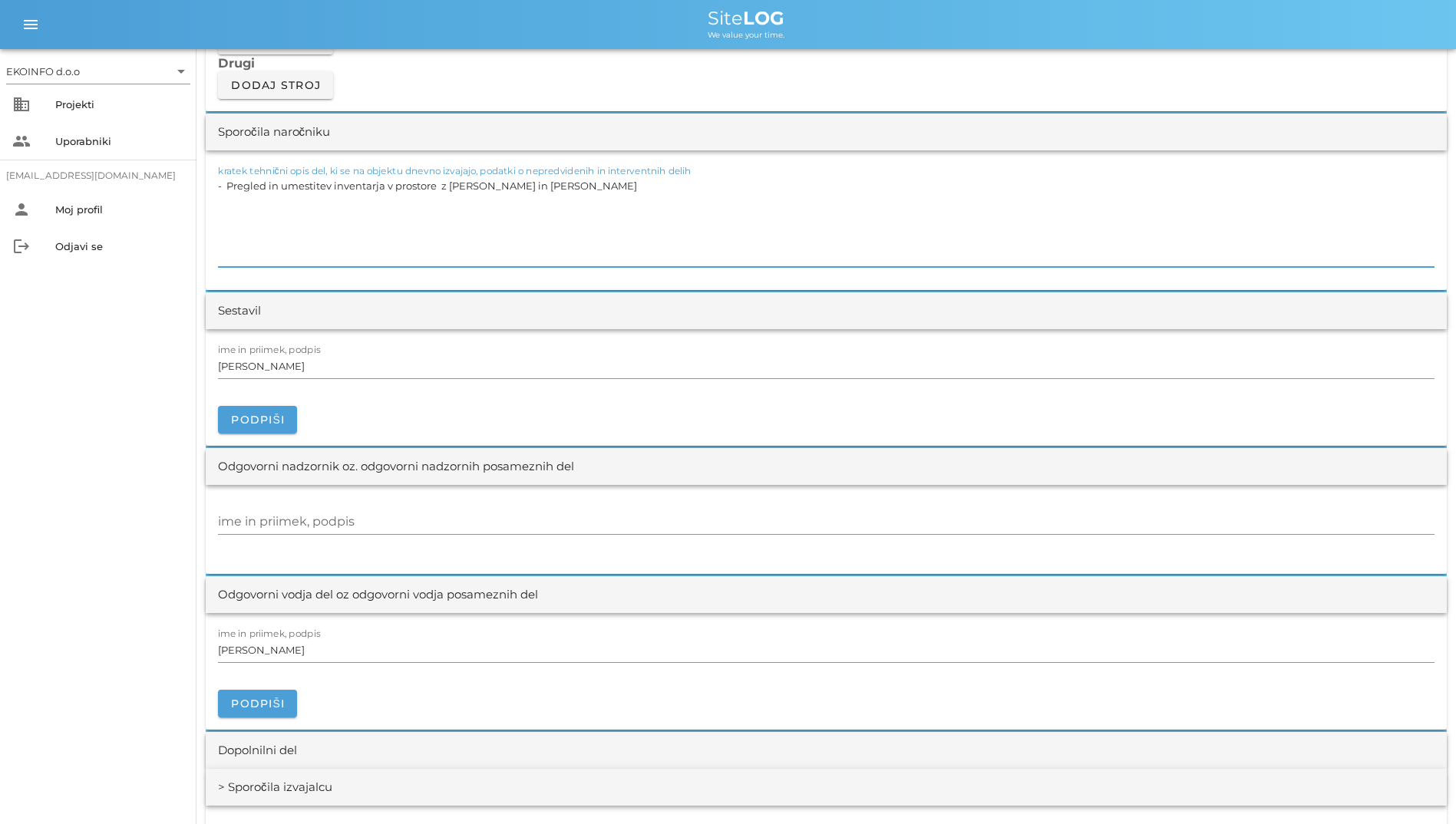
drag, startPoint x: 229, startPoint y: 249, endPoint x: 217, endPoint y: 205, distance: 45.6
click at [217, 205] on div "kratek tehnični opis del, ki se na objektu dnevno izvajajo, podatki o nepredvid…" at bounding box center [826, 219] width 1241 height 139
click at [368, 253] on textarea "- Pregled in umestitev inventarja v prostore z [PERSON_NAME] in Vilijem Zadnika…" at bounding box center [825, 221] width 1216 height 92
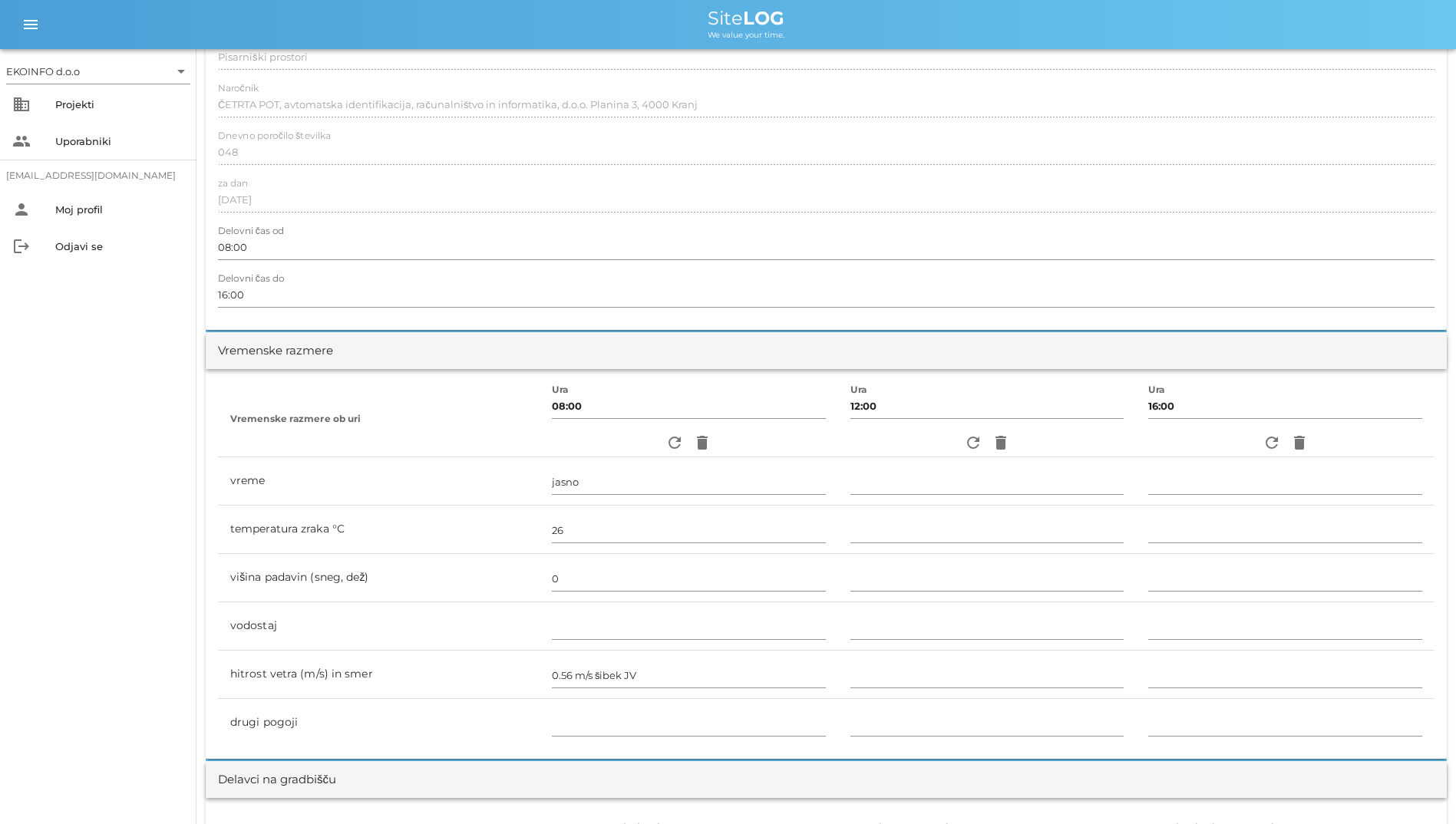
scroll to position [0, 0]
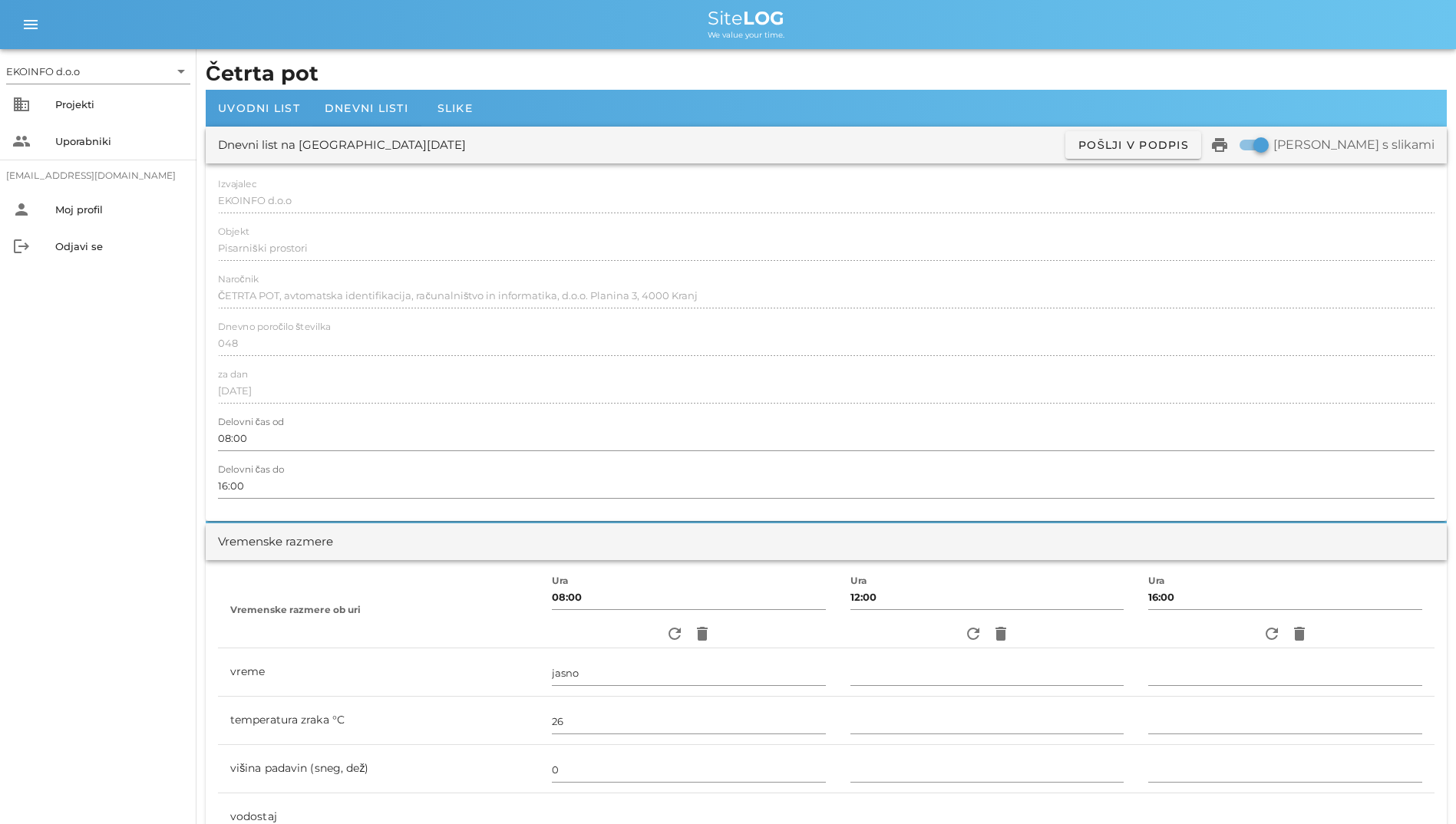
click at [491, 222] on div at bounding box center [825, 218] width 1216 height 11
click at [563, 46] on div "menu menu Site LOG We value your time." at bounding box center [728, 24] width 1456 height 49
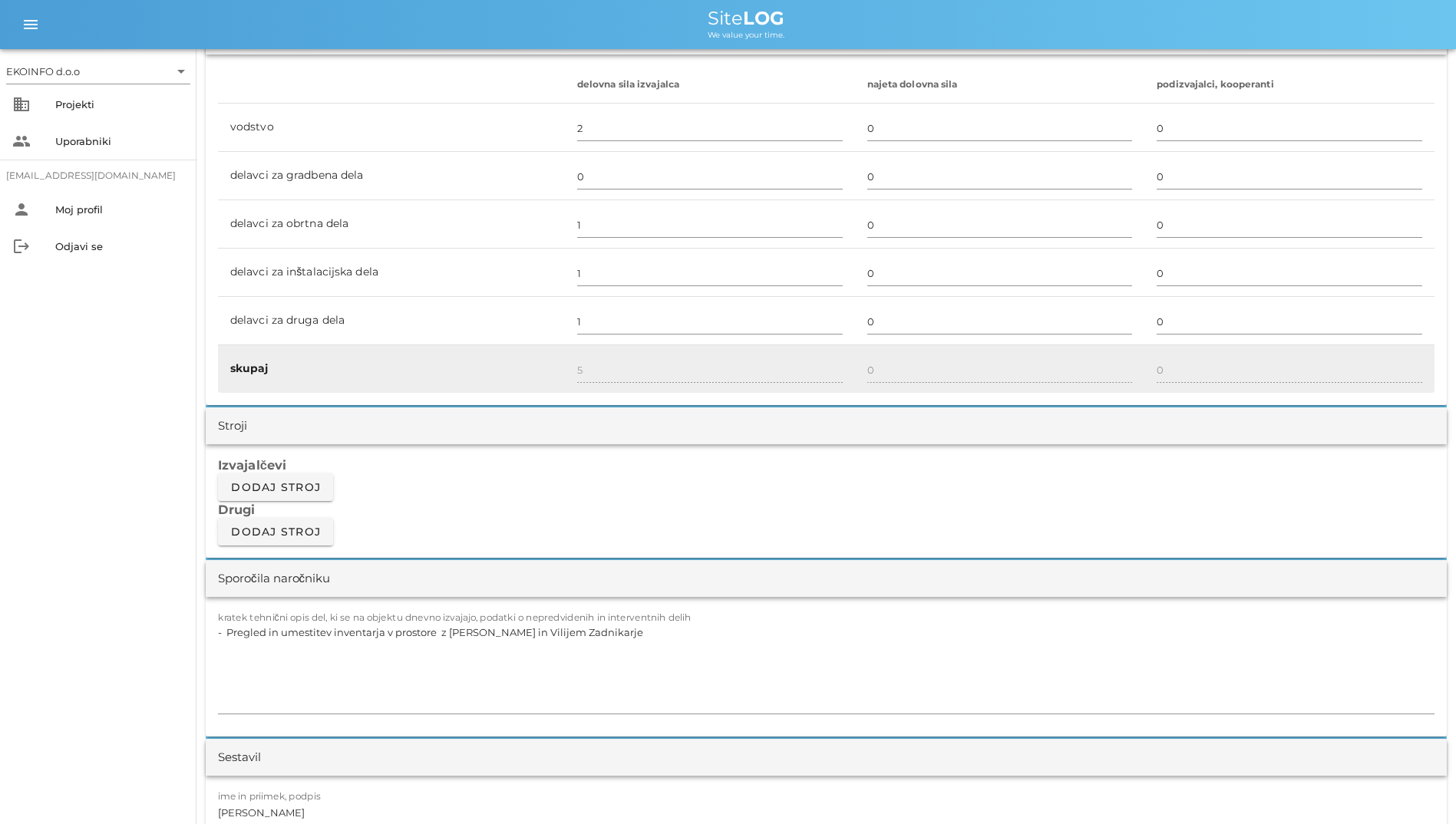
scroll to position [1074, 0]
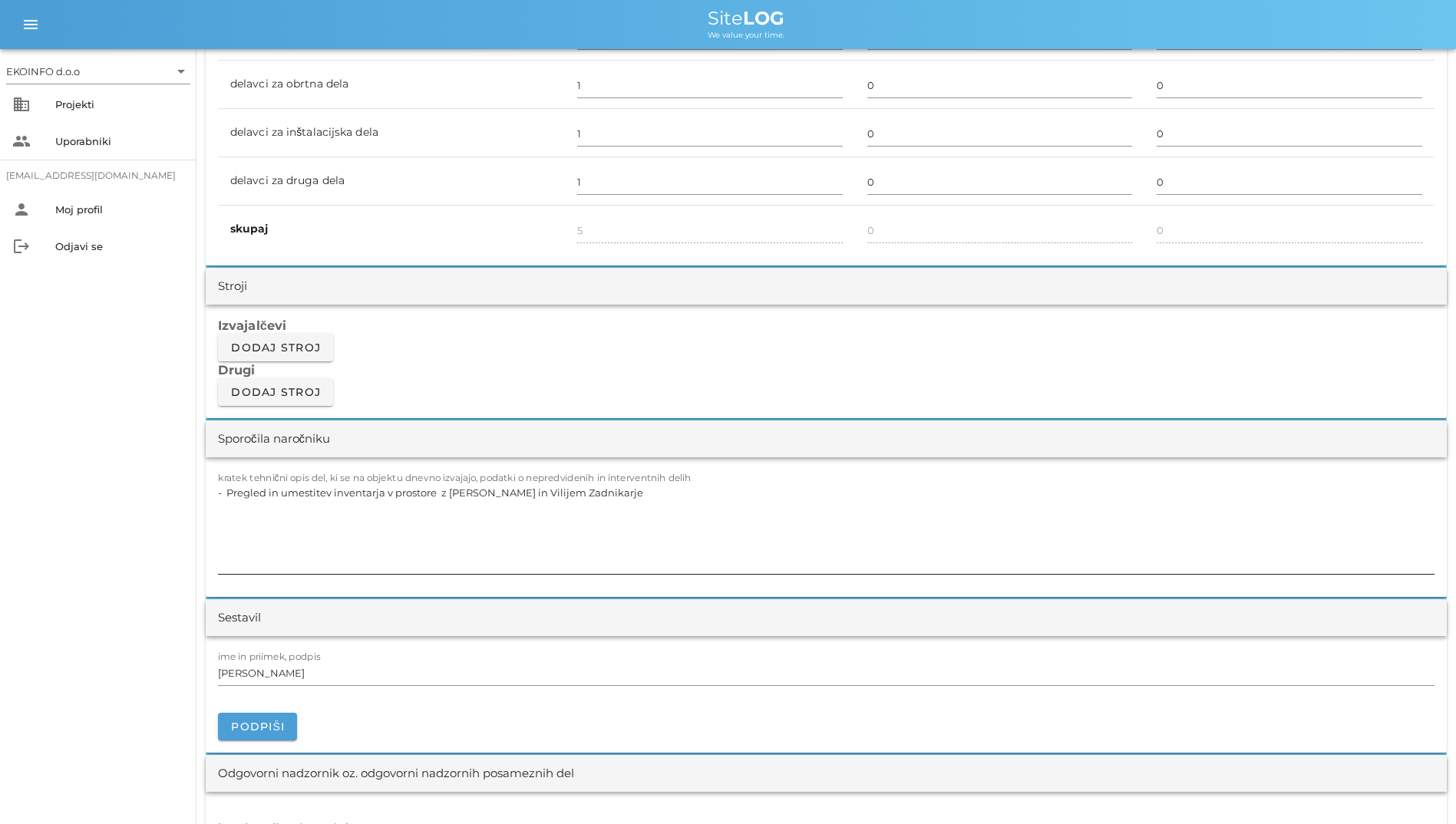
click at [646, 523] on textarea "- Pregled in umestitev inventarja v prostore z [PERSON_NAME] in Vilijem Zadnika…" at bounding box center [825, 528] width 1216 height 92
click at [648, 510] on textarea "- Pregled in umestitev inventarja v prostore z [PERSON_NAME] in Vilijem Zadnika…" at bounding box center [825, 528] width 1216 height 92
click at [642, 406] on div "Izvajalčevi Dodaj stroj Drugi Dodaj stroj" at bounding box center [826, 360] width 1241 height 113
click at [606, 500] on textarea "- Pregled in umestitev inventarja v prostore z [PERSON_NAME] in Vilijem Zadnika…" at bounding box center [825, 528] width 1216 height 92
click at [652, 498] on textarea "- Pregled in umestitev inventarja v prostore z [PERSON_NAME] in Vilijem Zadnika…" at bounding box center [825, 528] width 1216 height 92
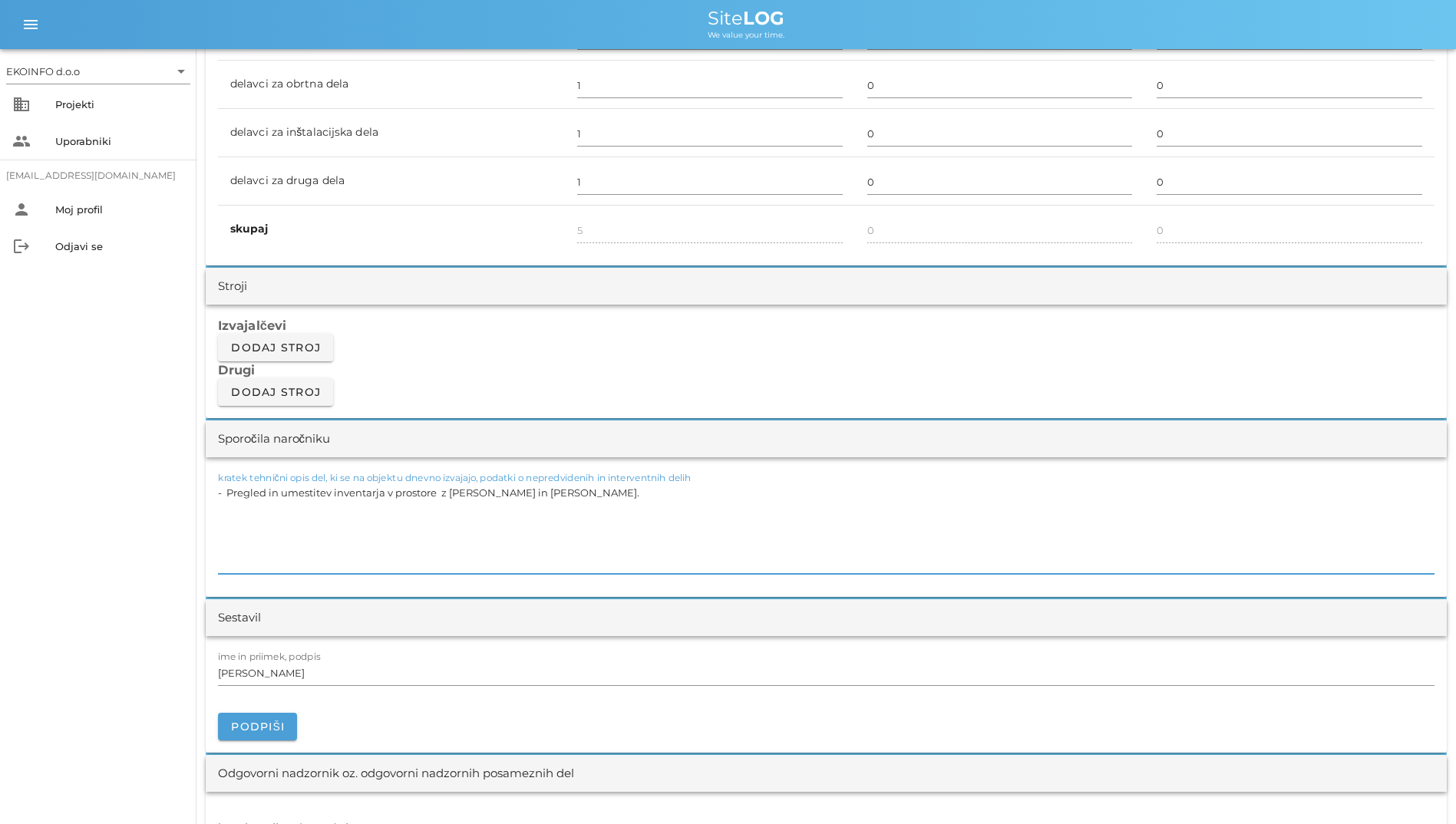
click at [446, 500] on textarea "- Pregled in umestitev inventarja v prostore z [PERSON_NAME] in [PERSON_NAME]." at bounding box center [825, 528] width 1216 height 92
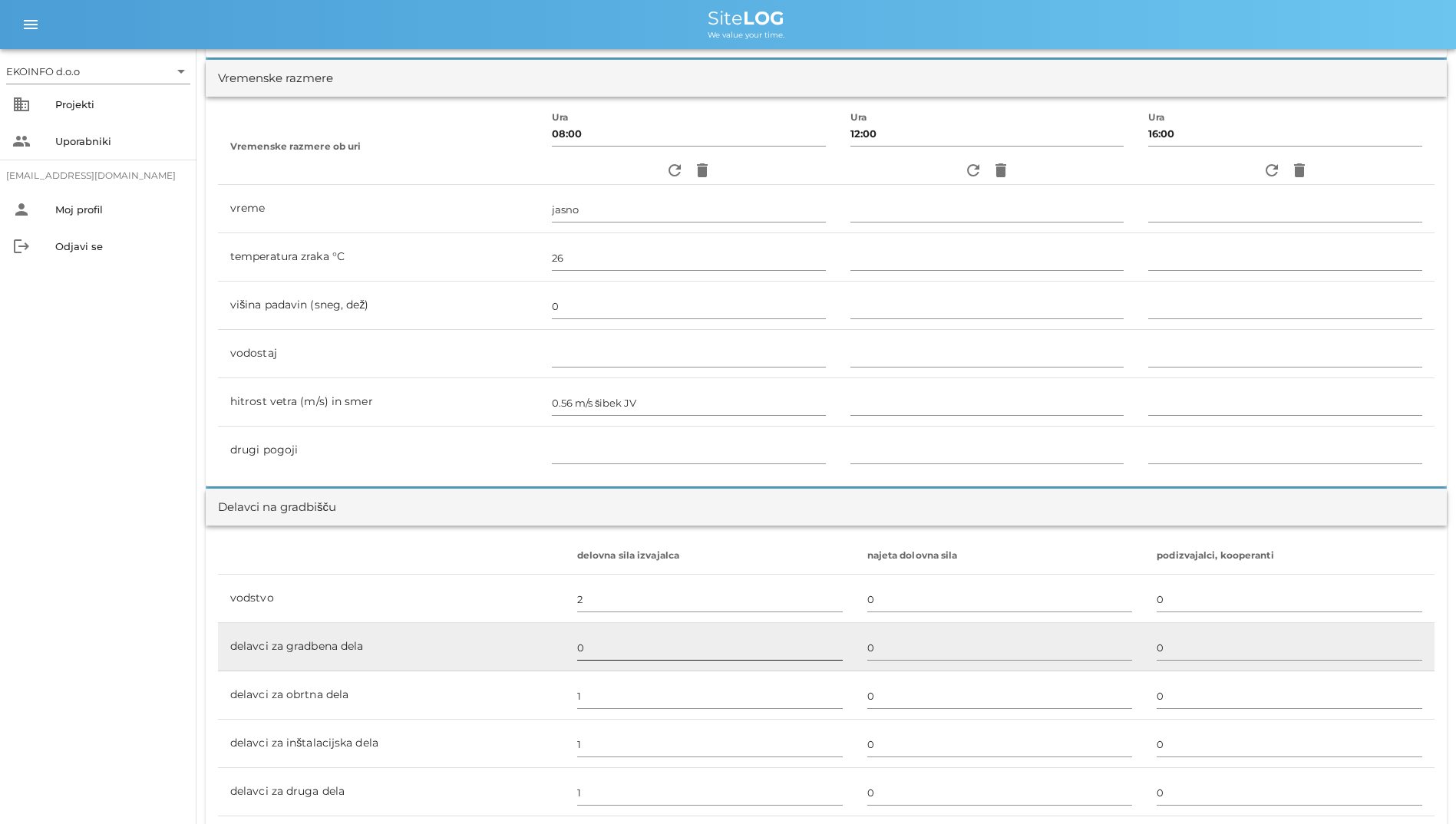
scroll to position [614, 0]
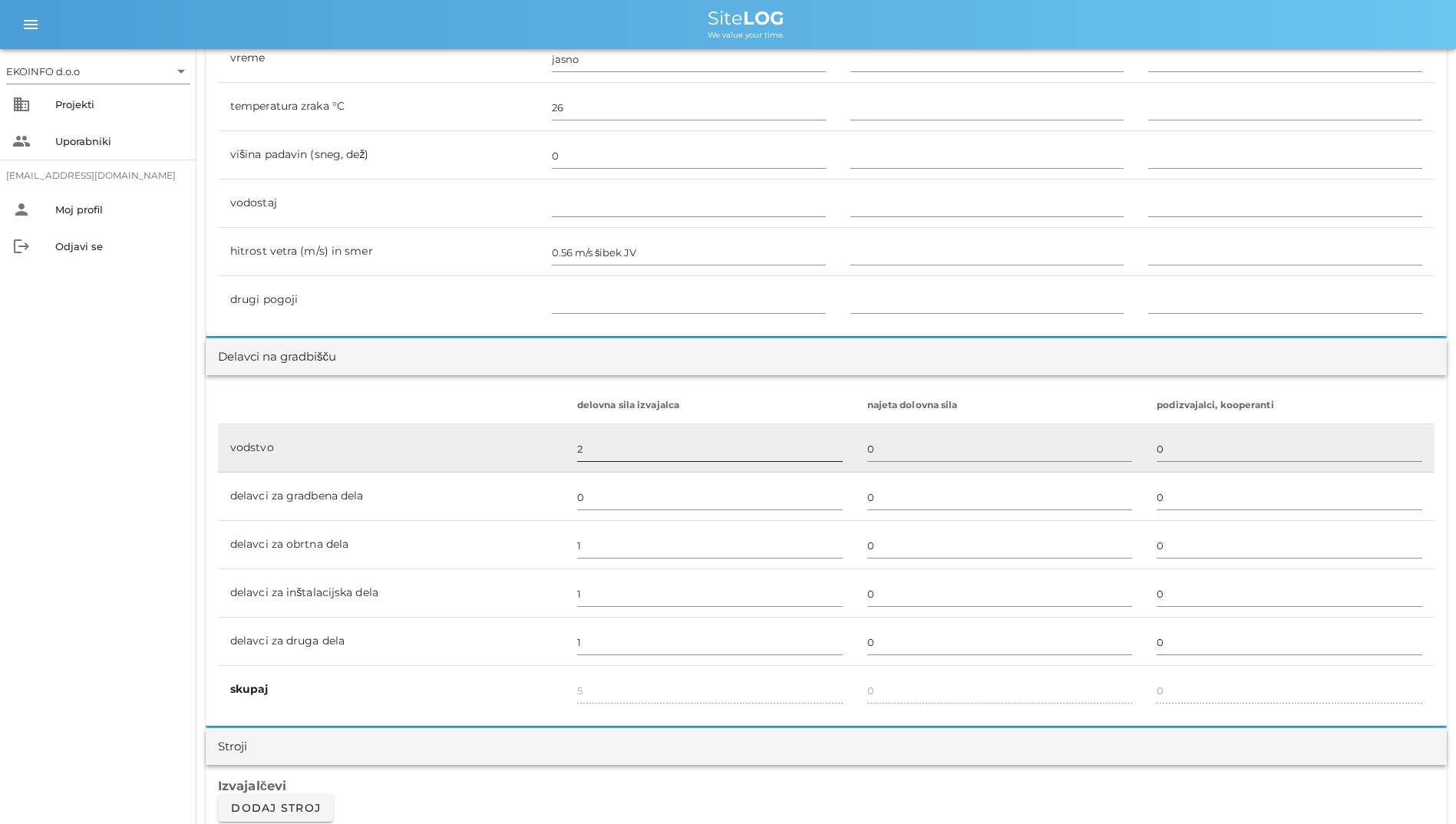
type textarea "- Pregled in umestitev inventarja v prostore z [PERSON_NAME] in [PERSON_NAME]."
click at [652, 441] on input "2" at bounding box center [710, 448] width 266 height 25
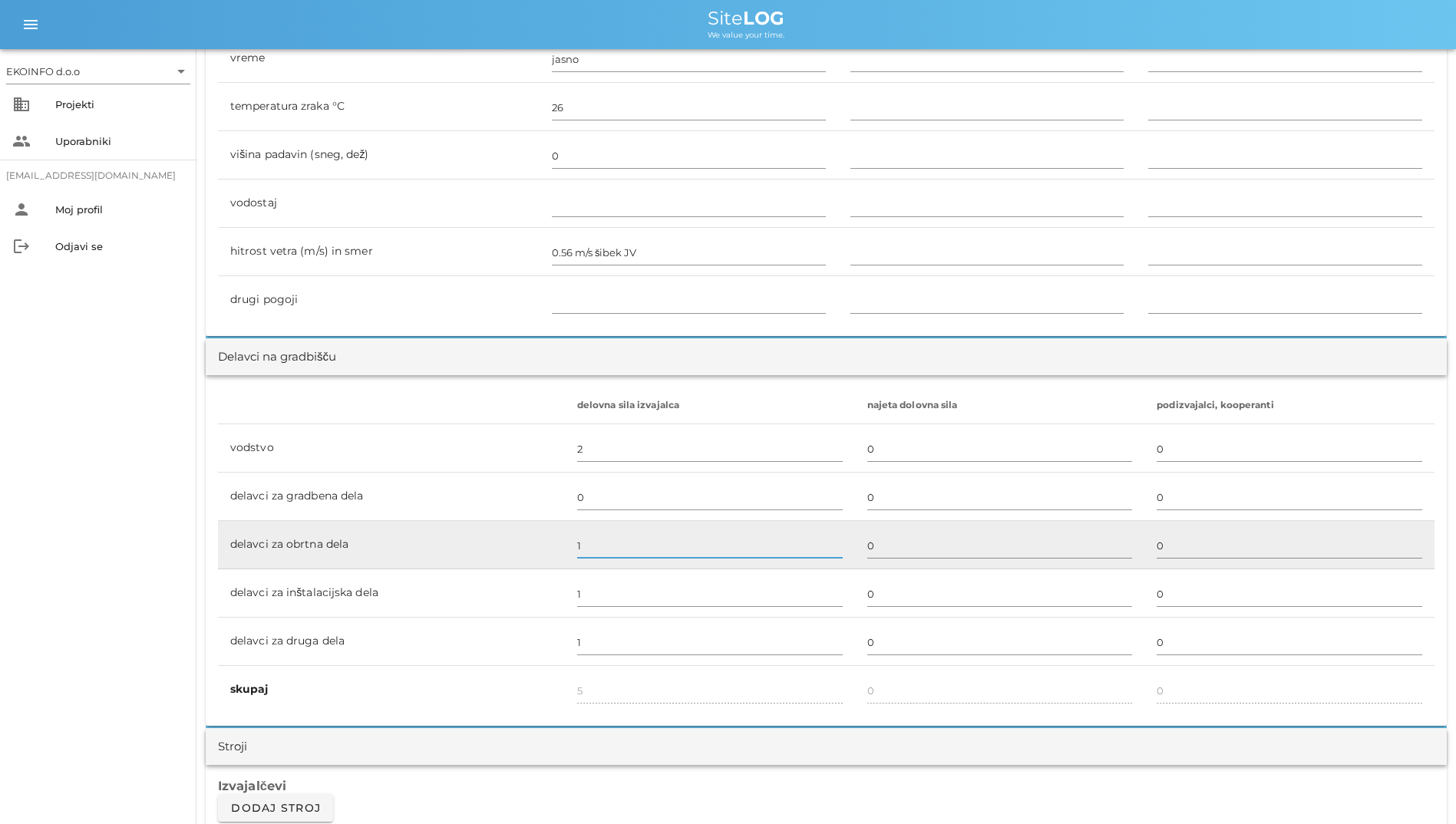
click at [625, 542] on input "1" at bounding box center [710, 545] width 266 height 25
type input "0"
type input "4"
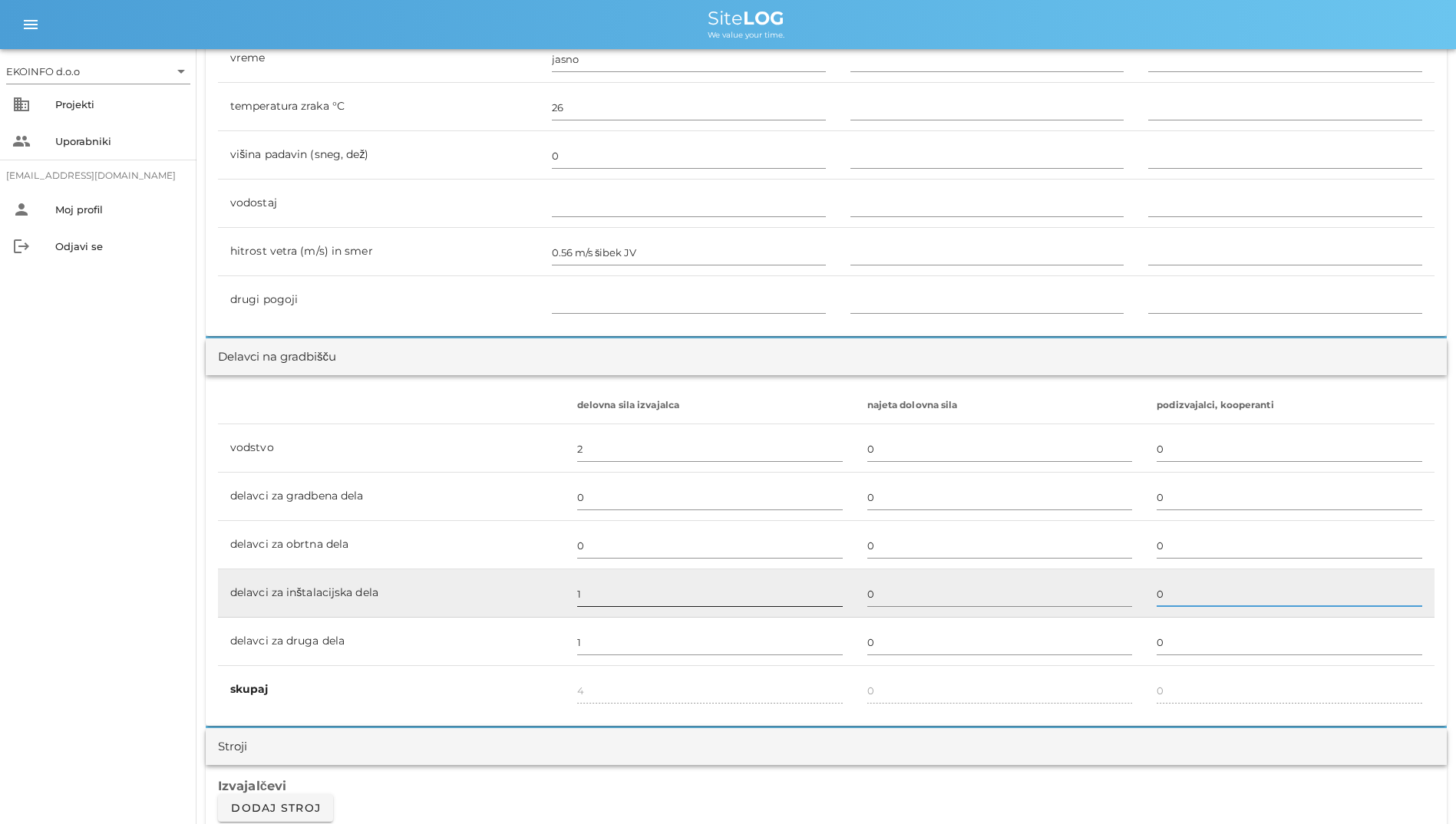
click at [652, 606] on div at bounding box center [710, 611] width 266 height 11
click at [647, 596] on input "1" at bounding box center [710, 594] width 266 height 25
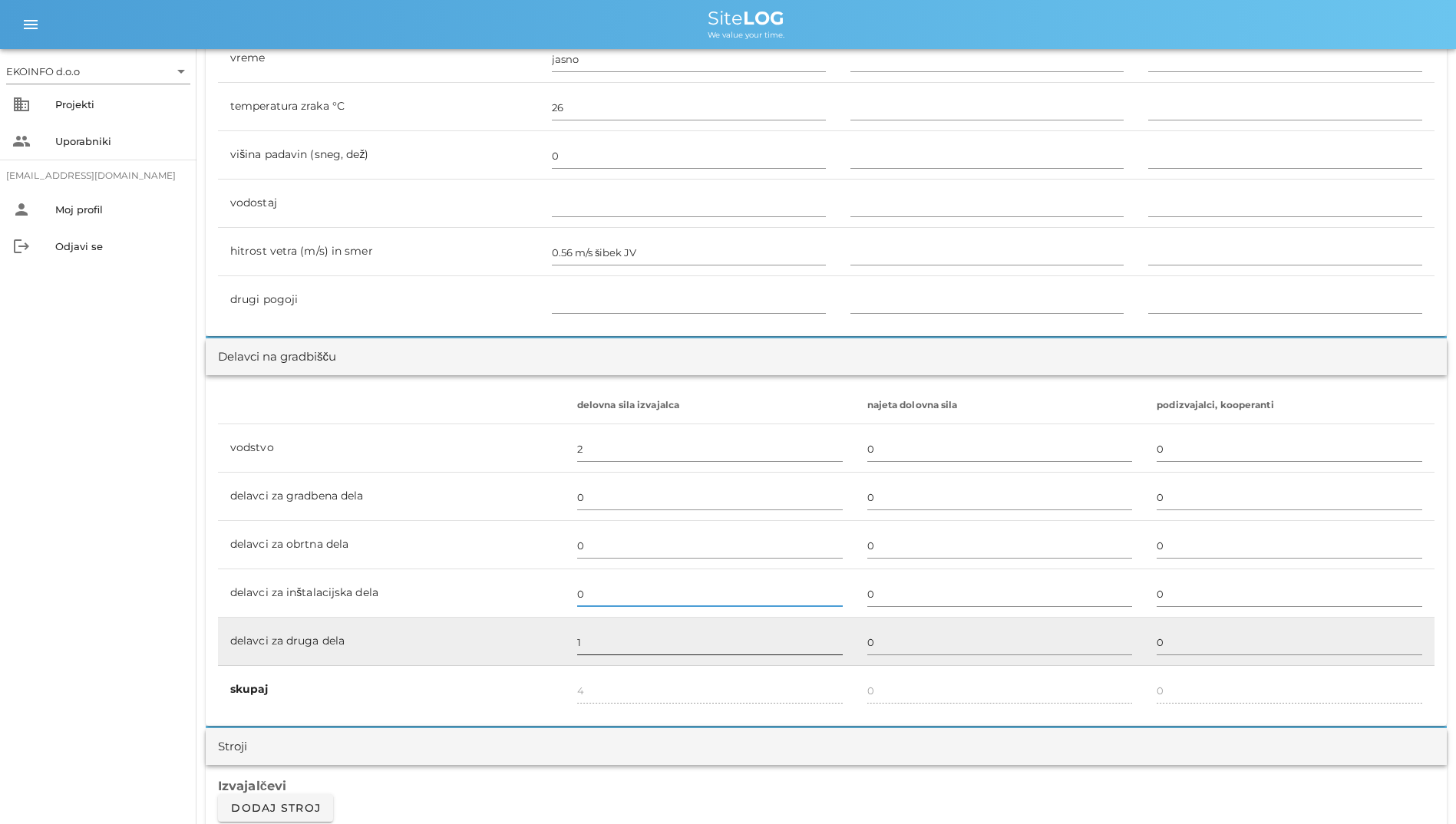
type input "0"
click at [626, 648] on input "1" at bounding box center [710, 642] width 266 height 25
type input "3"
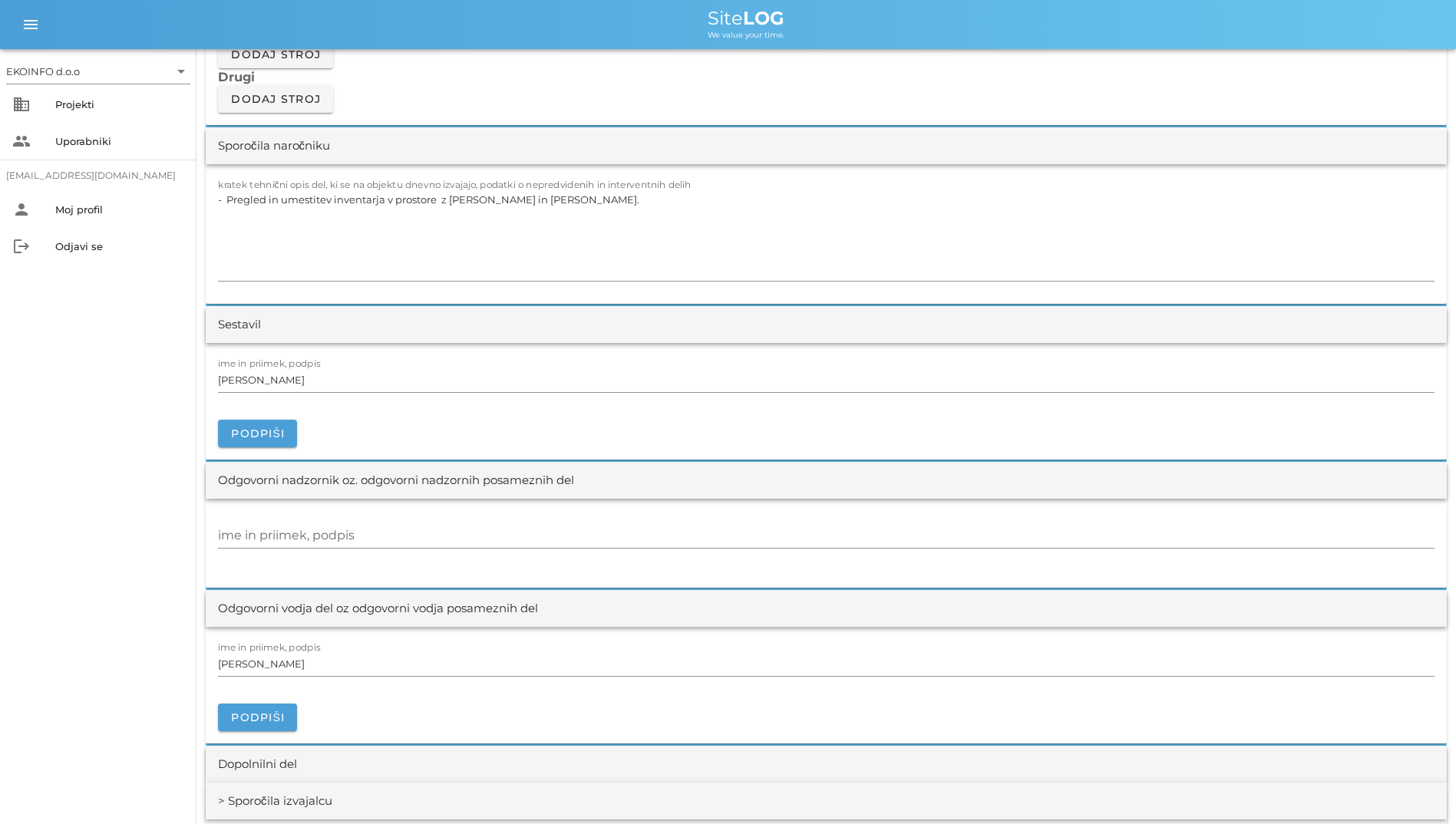
scroll to position [1381, 0]
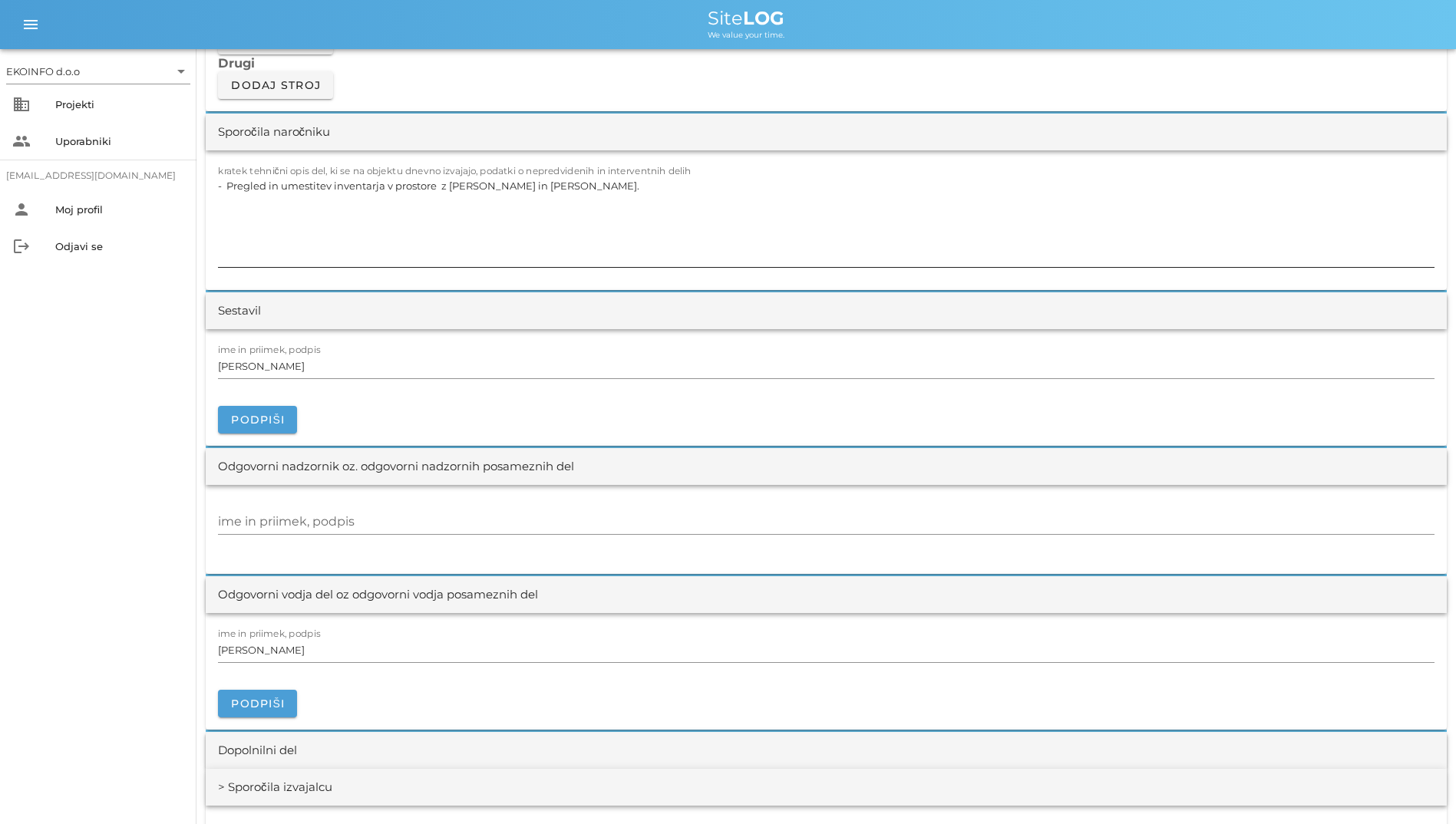
click at [493, 185] on textarea "- Pregled in umestitev inventarja v prostore z [PERSON_NAME] in [PERSON_NAME]." at bounding box center [825, 221] width 1216 height 92
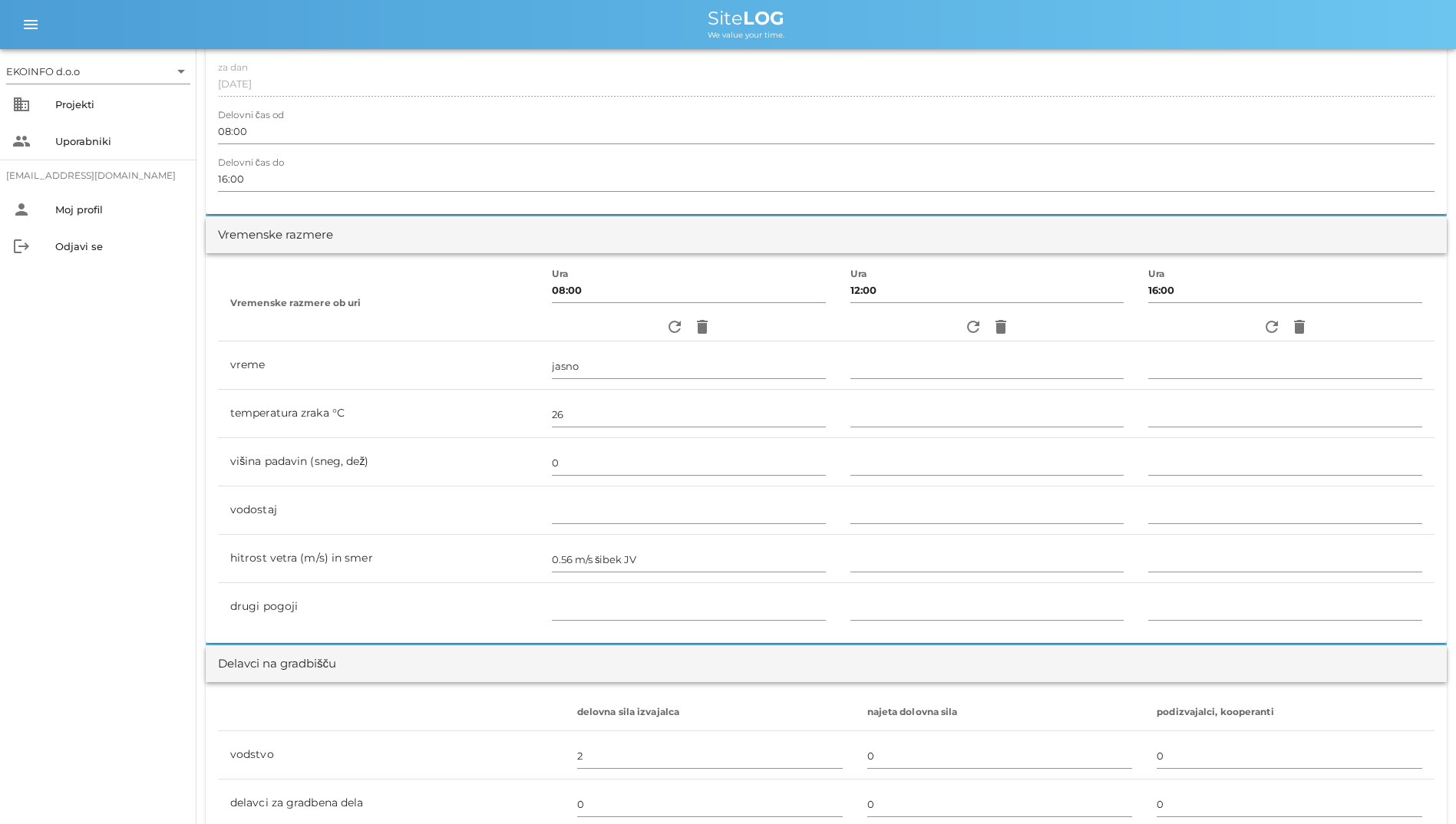
scroll to position [0, 0]
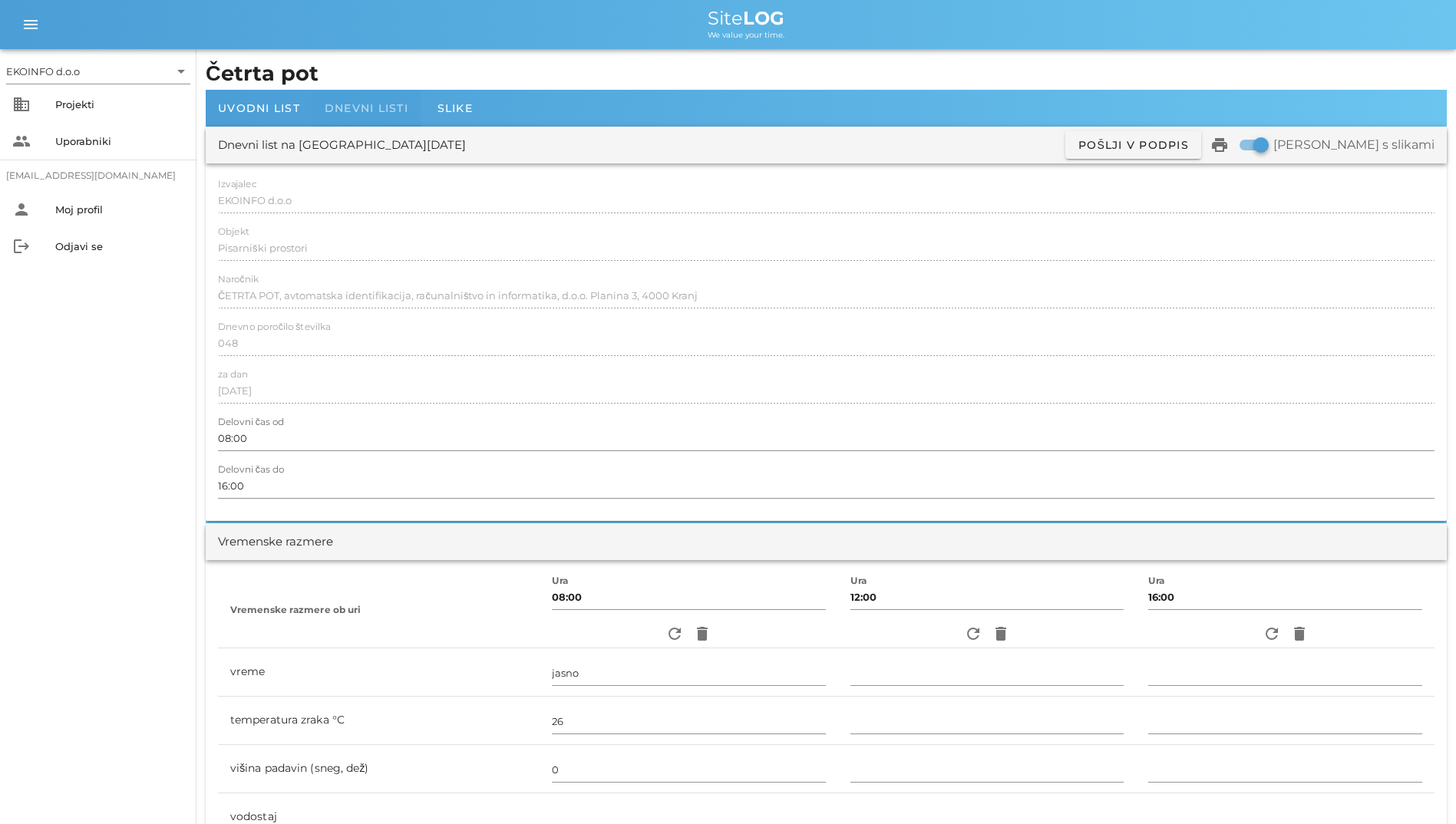
click at [407, 102] on span "Dnevni listi" at bounding box center [366, 108] width 84 height 14
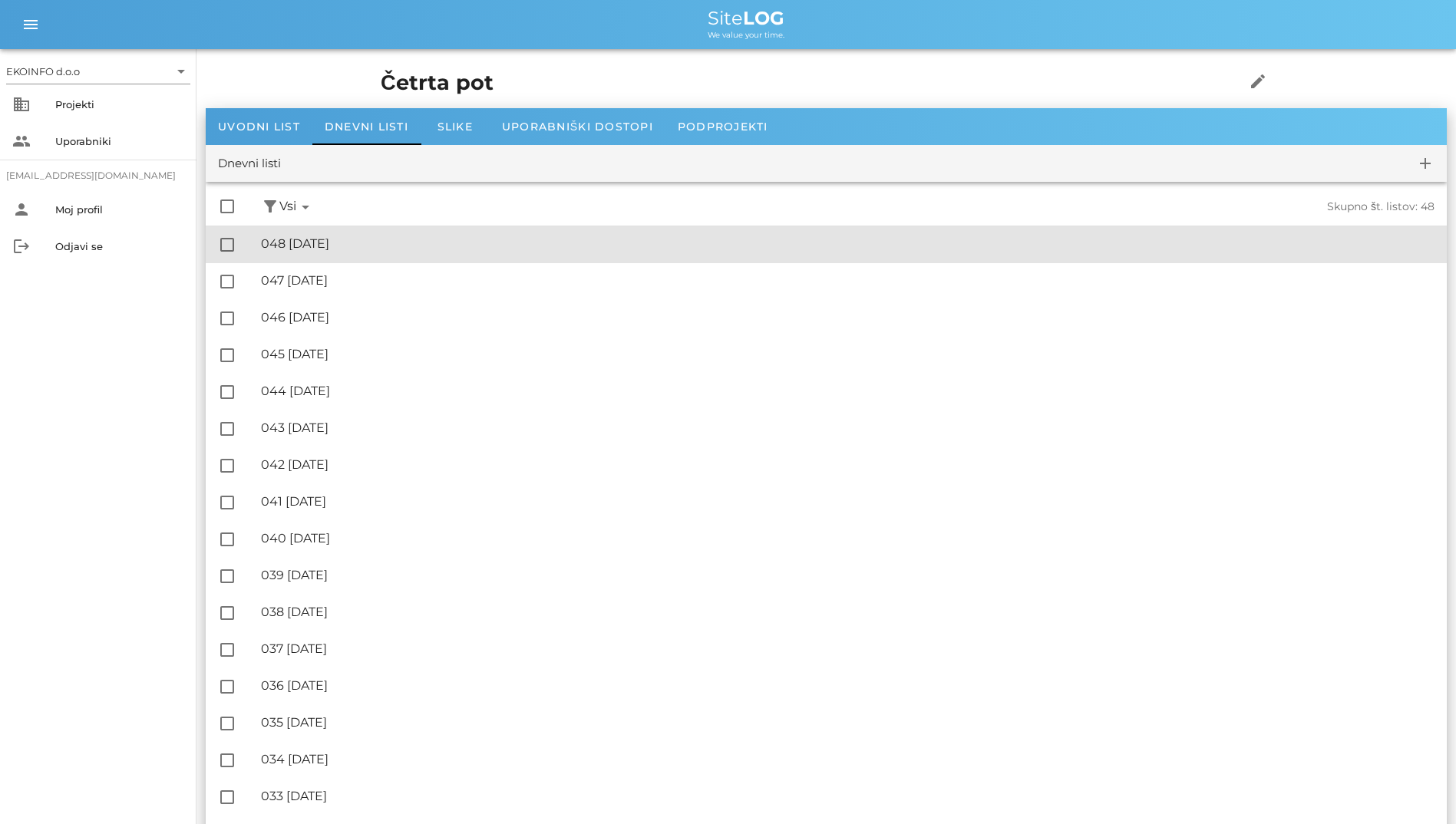
click at [325, 243] on div "🔏 048 [DATE]" at bounding box center [847, 243] width 1173 height 15
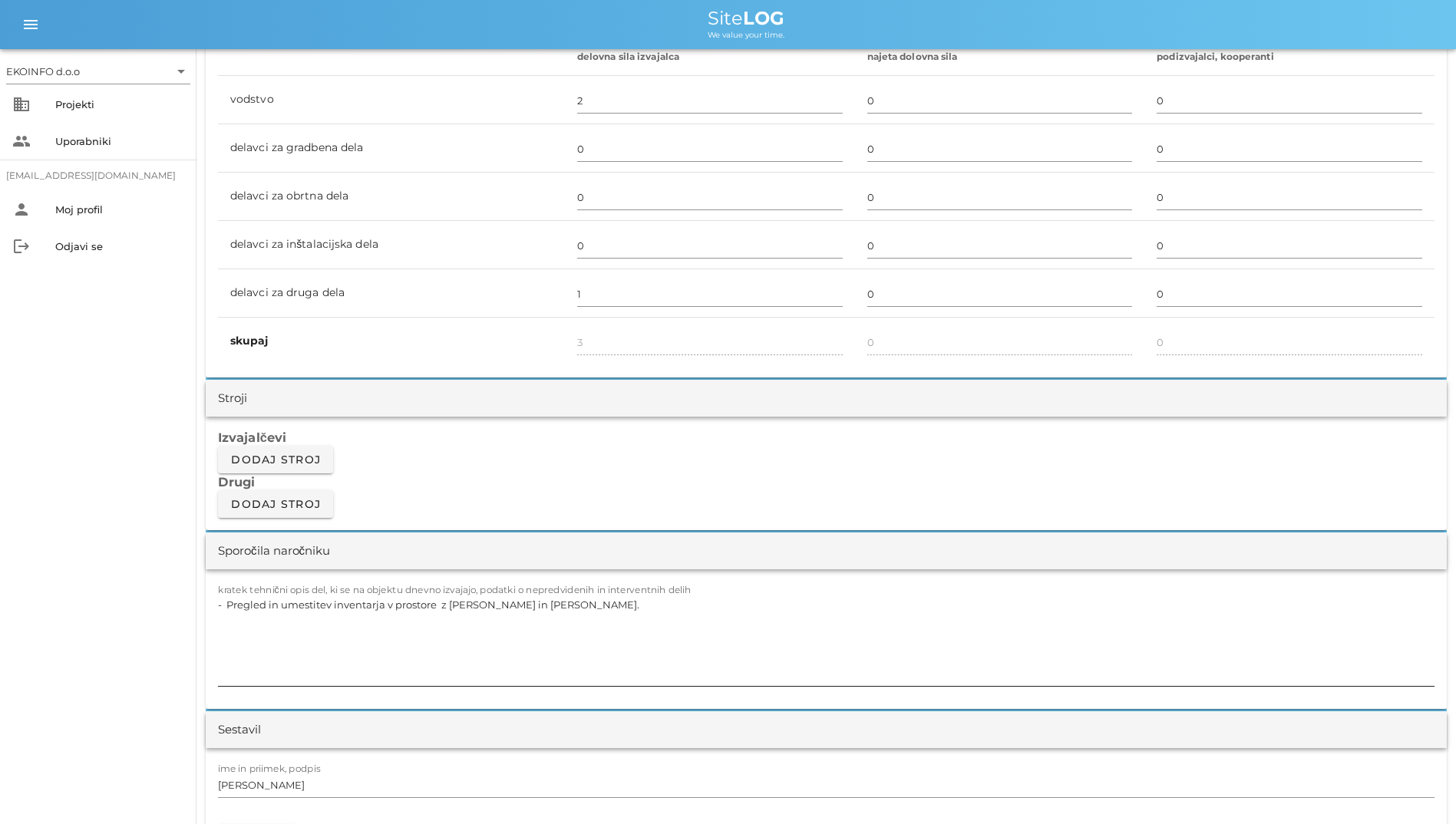
scroll to position [1074, 0]
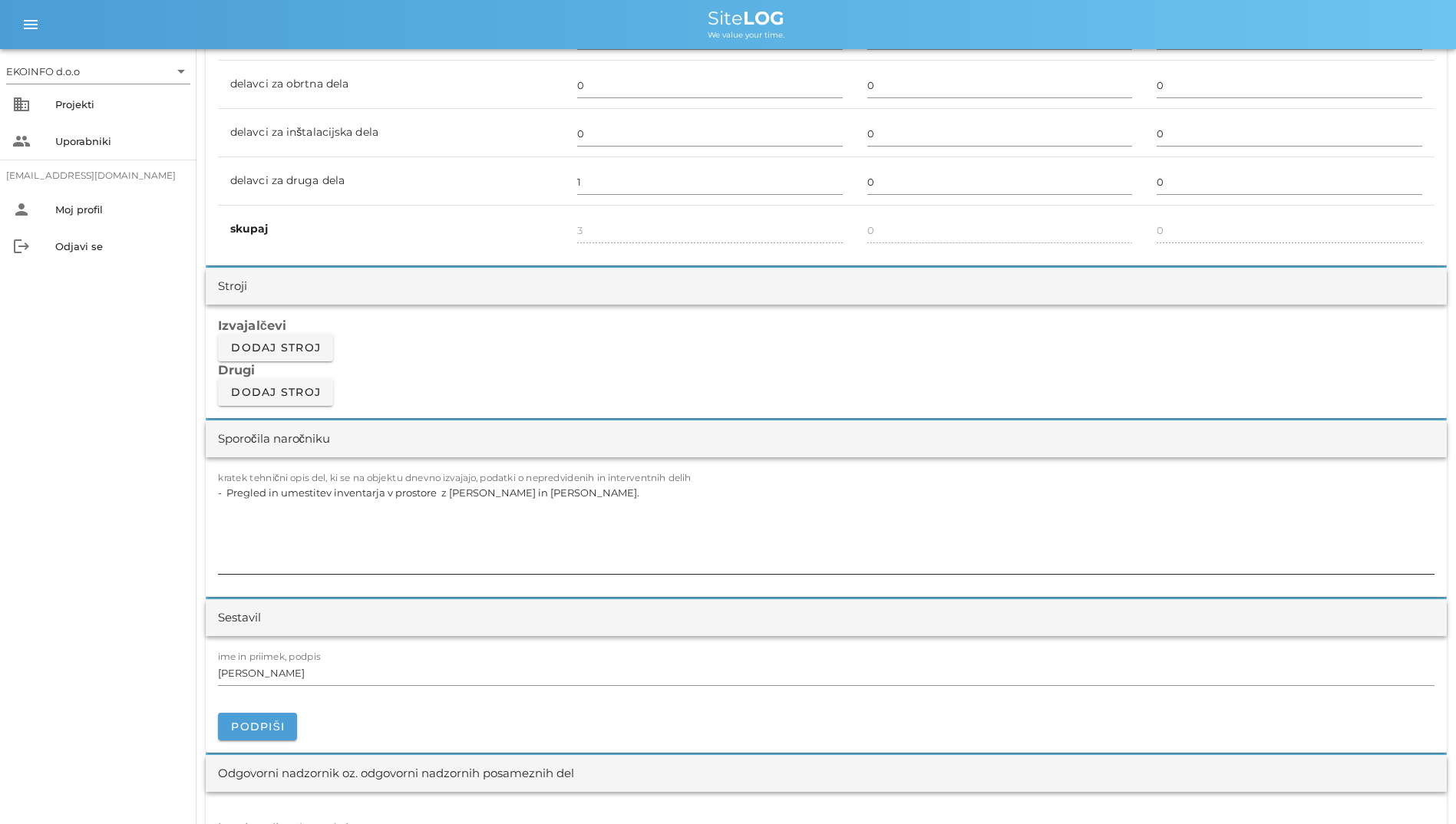
click at [707, 503] on textarea "- Pregled in umestitev inventarja v prostore z [PERSON_NAME] in [PERSON_NAME]." at bounding box center [825, 528] width 1216 height 92
click at [592, 395] on div "Izvajalčevi Dodaj stroj Drugi Dodaj stroj" at bounding box center [826, 360] width 1241 height 113
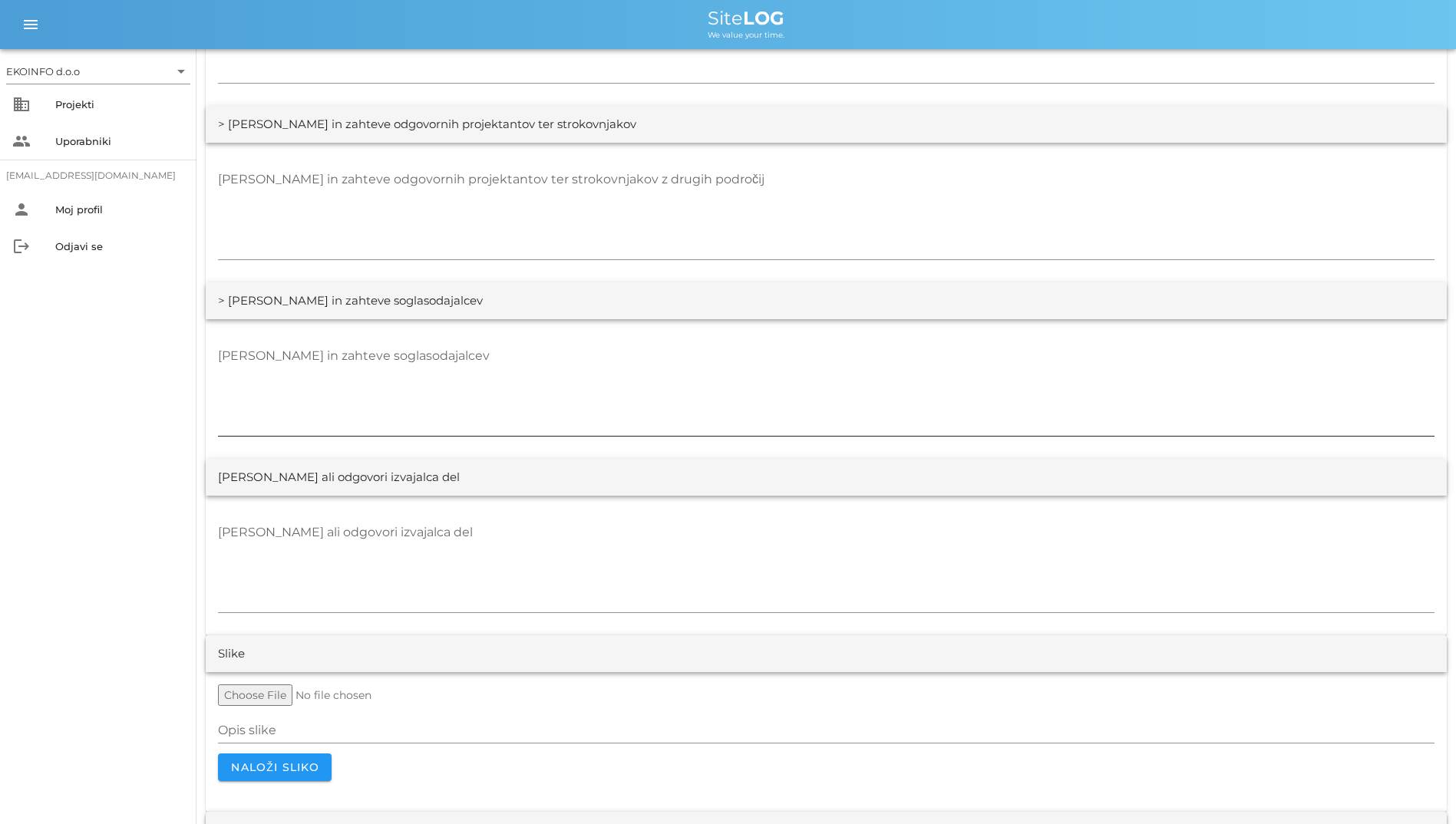
scroll to position [2706, 0]
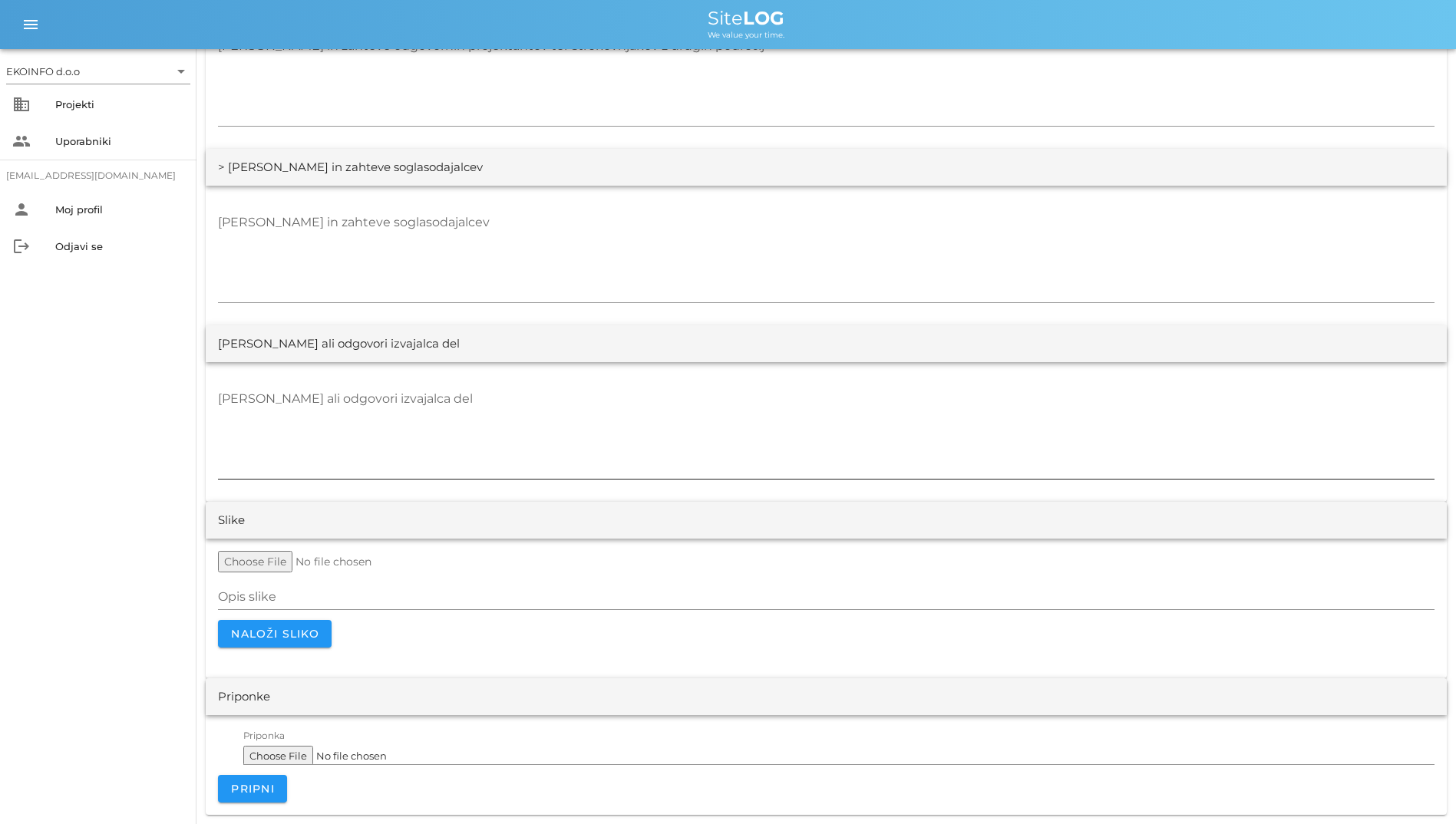
click at [690, 432] on textarea "[PERSON_NAME] ali odgovori izvajalca del" at bounding box center [825, 432] width 1216 height 92
click at [722, 573] on form "Opis slike Naloži sliko" at bounding box center [825, 598] width 1216 height 97
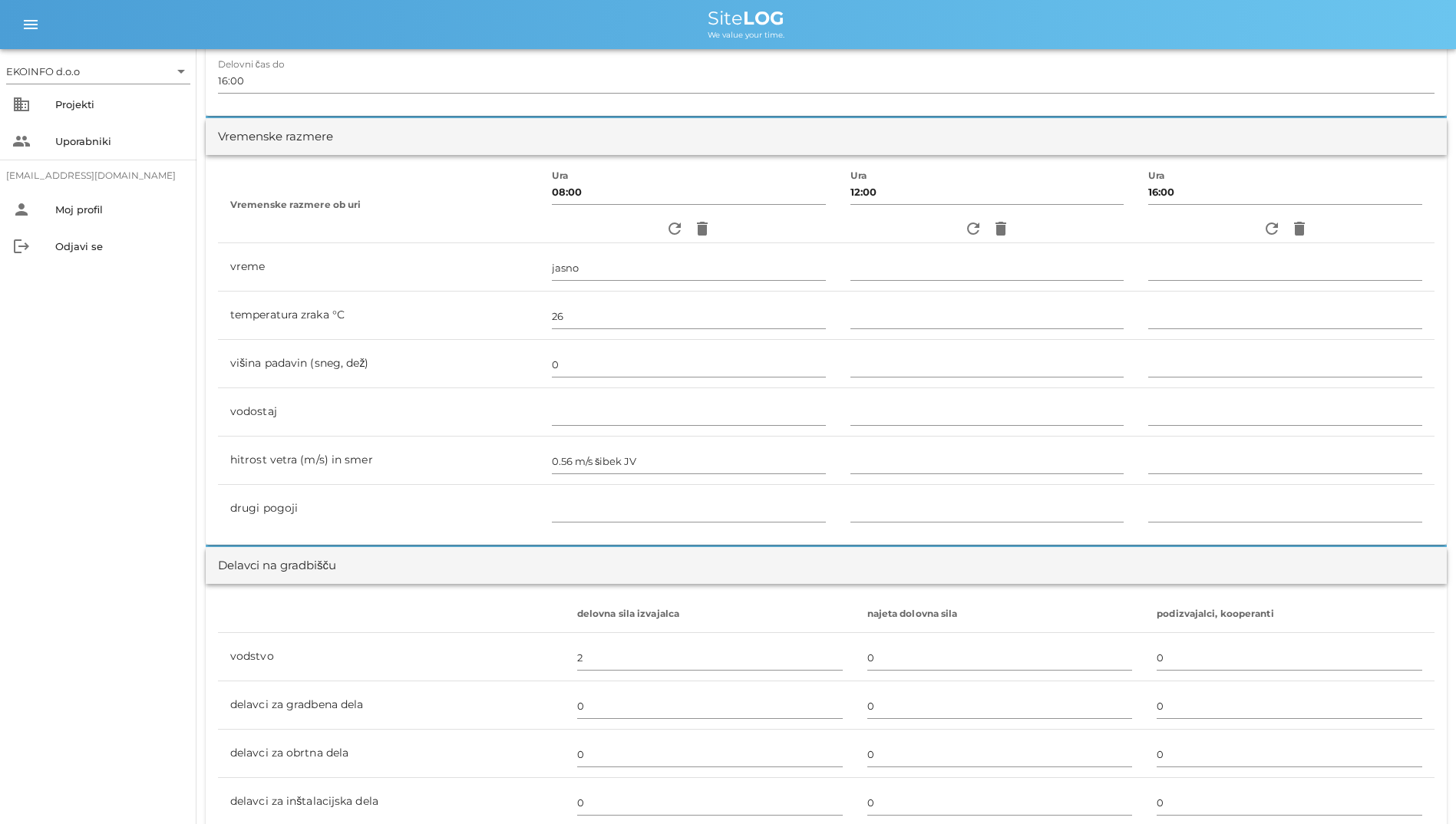
scroll to position [1018, 0]
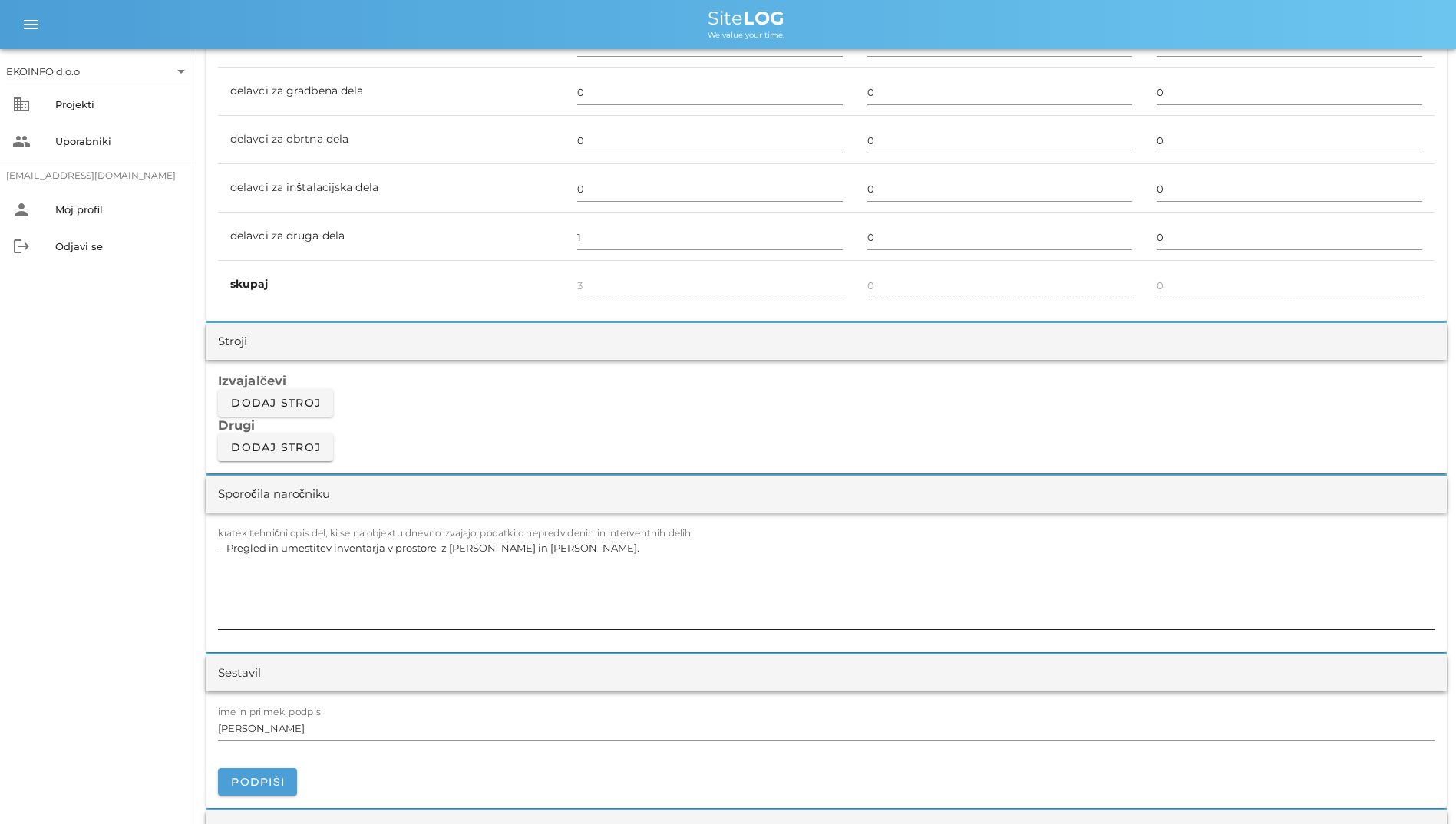
click at [694, 548] on textarea "- Pregled in umestitev inventarja v prostore z [PERSON_NAME] in [PERSON_NAME]." at bounding box center [825, 583] width 1216 height 92
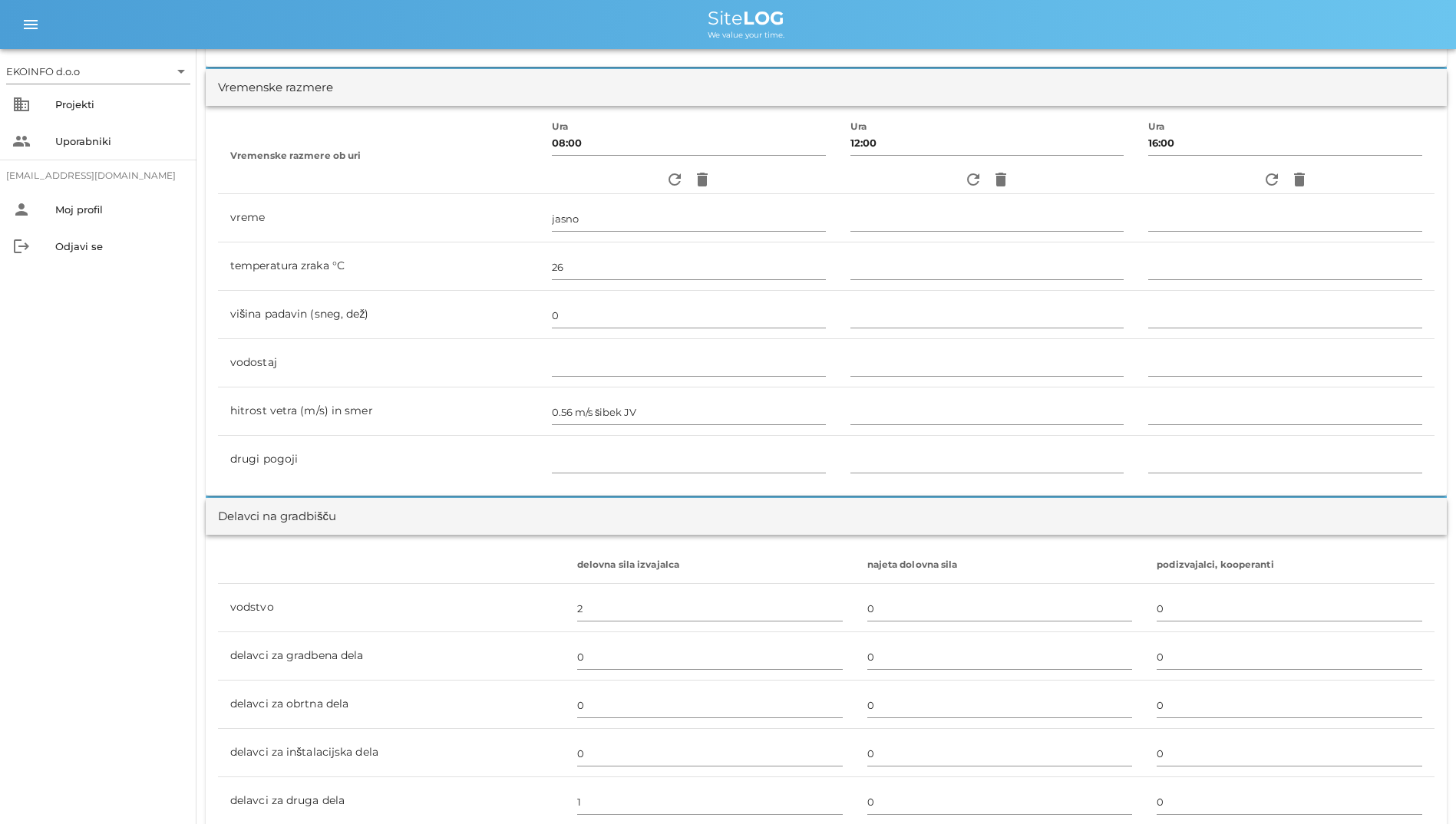
scroll to position [460, 0]
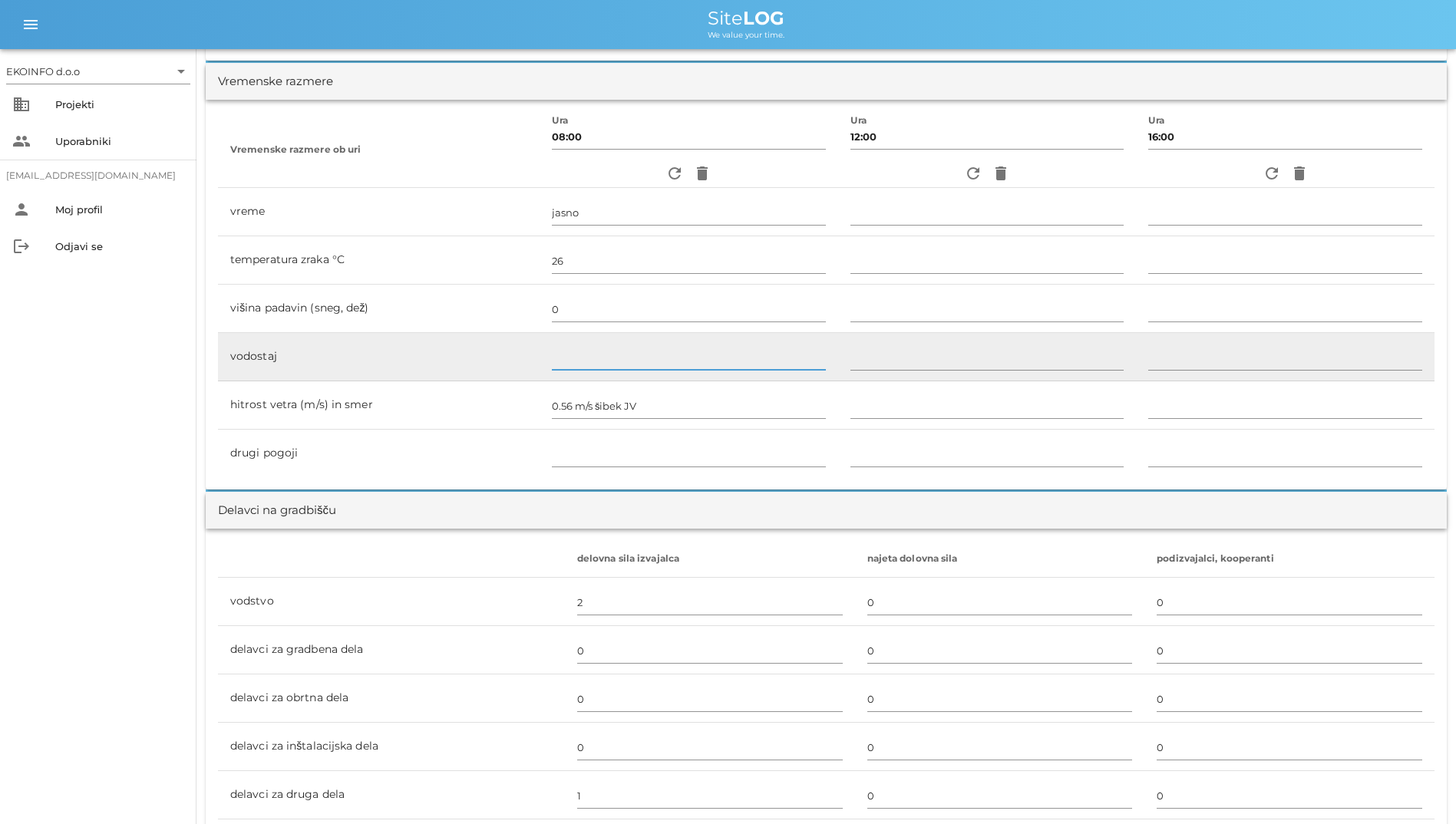
click at [704, 363] on input "text" at bounding box center [688, 357] width 274 height 25
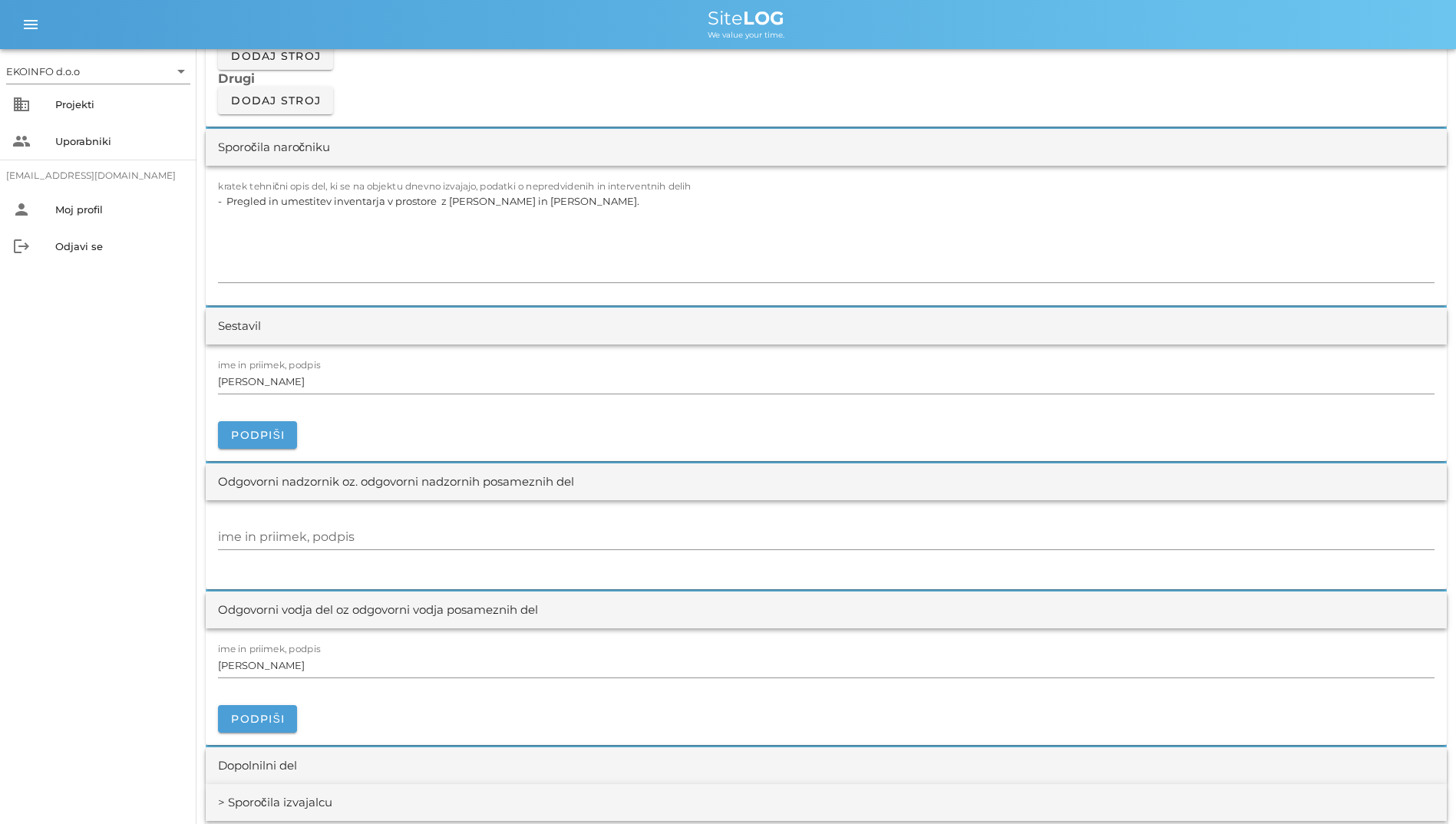
scroll to position [1381, 0]
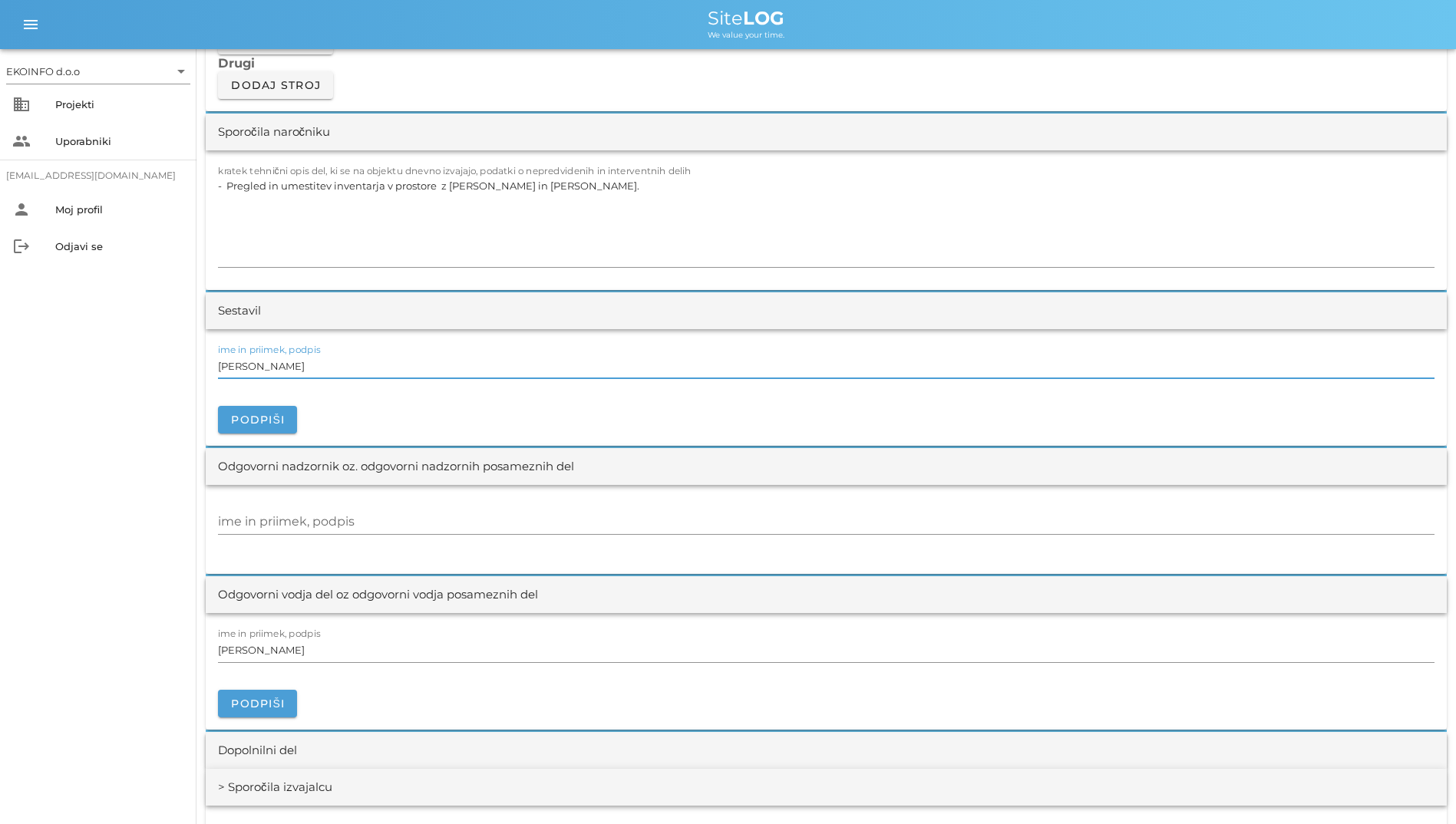
click at [788, 376] on input "[PERSON_NAME]" at bounding box center [825, 366] width 1216 height 25
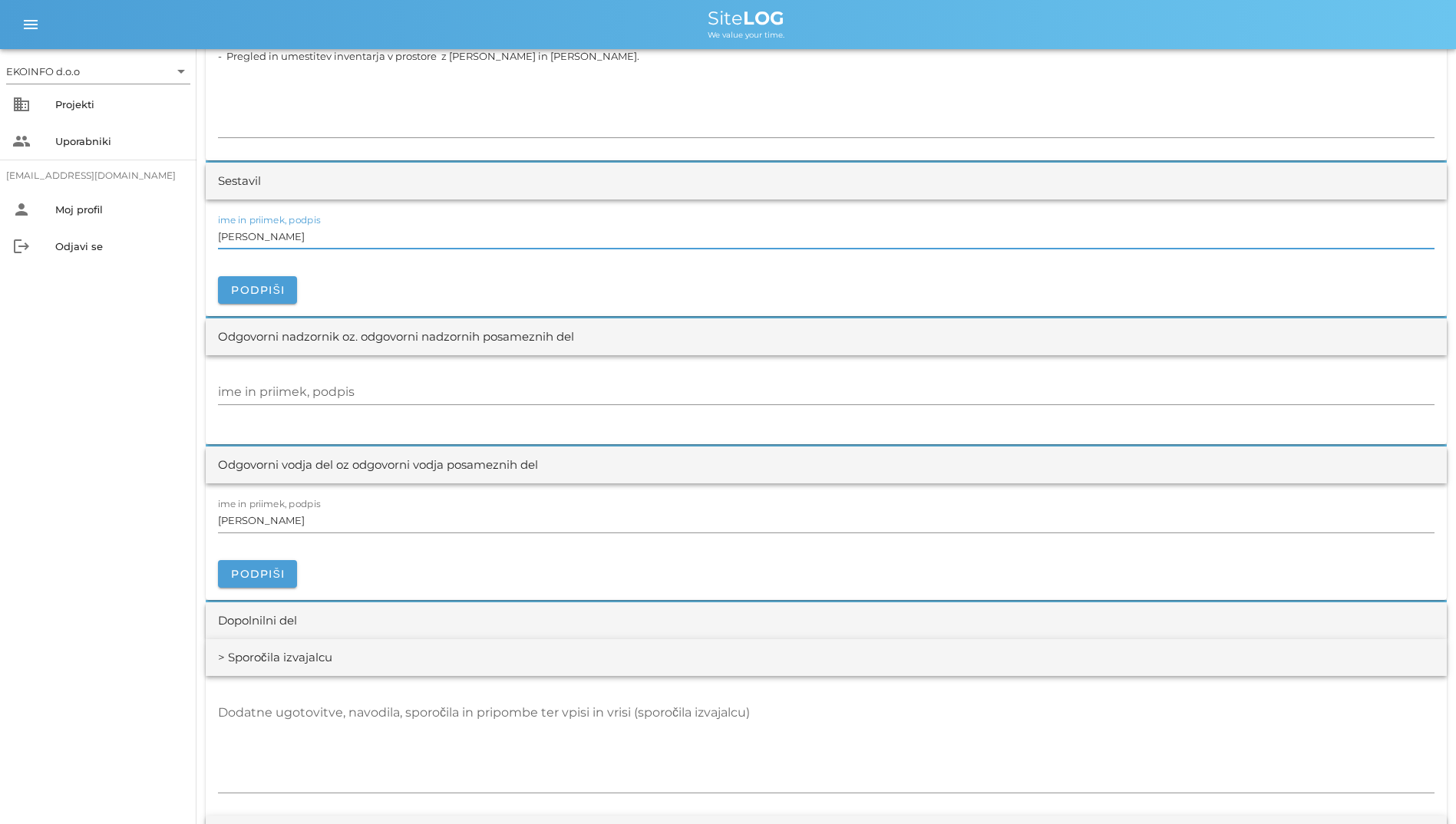
scroll to position [1764, 0]
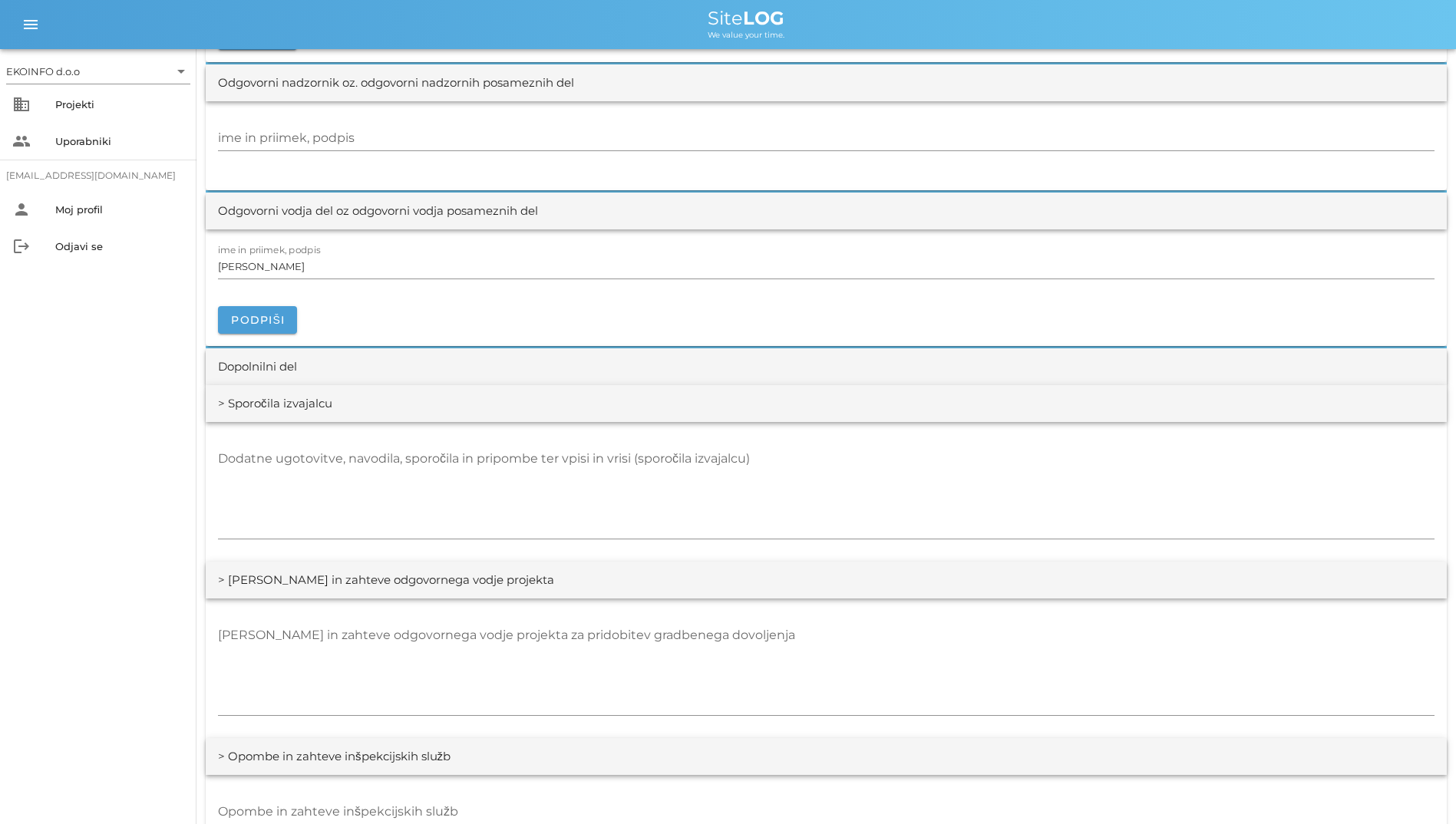
click at [770, 430] on div "Dodatne ugotovitve, navodila, sporočila in pripombe ter vpisi in vrisi (sporoči…" at bounding box center [826, 491] width 1241 height 139
click at [774, 441] on div "Dodatne ugotovitve, navodila, sporočila in pripombe ter vpisi in vrisi (sporoči…" at bounding box center [825, 492] width 1216 height 112
click at [771, 452] on textarea "Dodatne ugotovitve, navodila, sporočila in pripombe ter vpisi in vrisi (sporoči…" at bounding box center [825, 492] width 1216 height 92
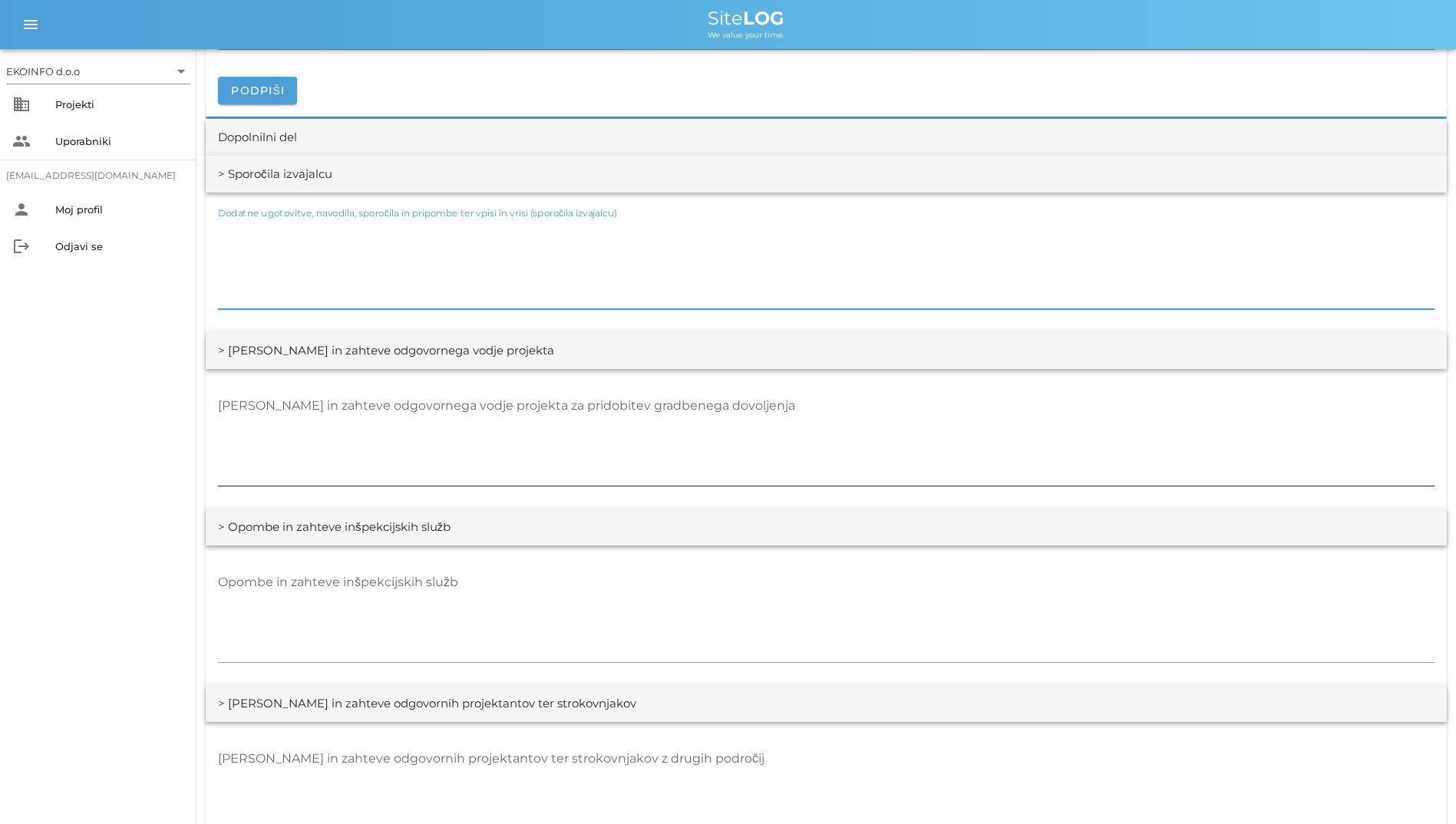
scroll to position [1994, 0]
click at [759, 470] on textarea "[PERSON_NAME] in zahteve odgovornega vodje projekta za pridobitev gradbenega do…" at bounding box center [825, 439] width 1216 height 92
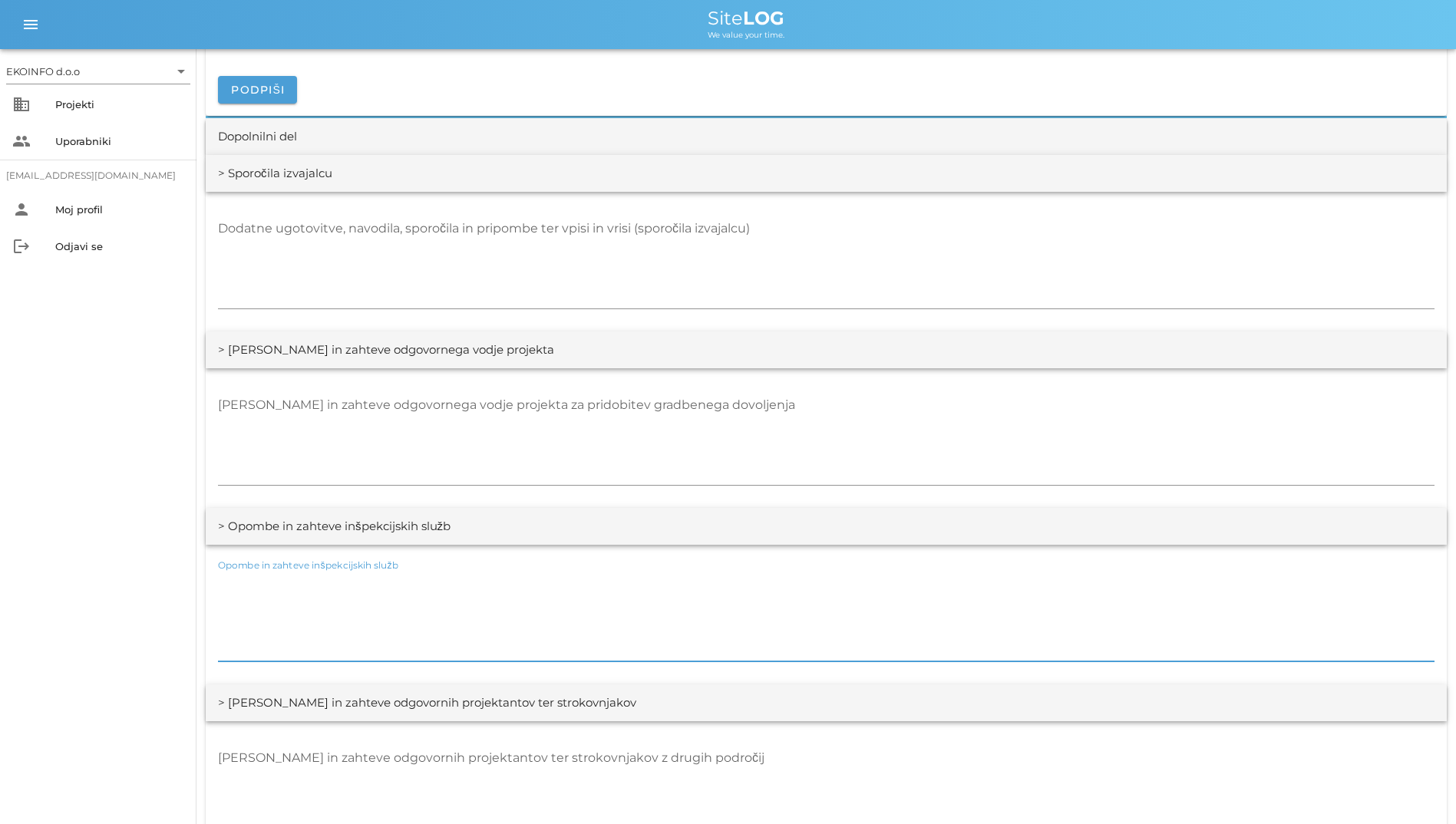
click at [750, 573] on textarea "Opombe in zahteve inšpekcijskih služb" at bounding box center [825, 615] width 1216 height 92
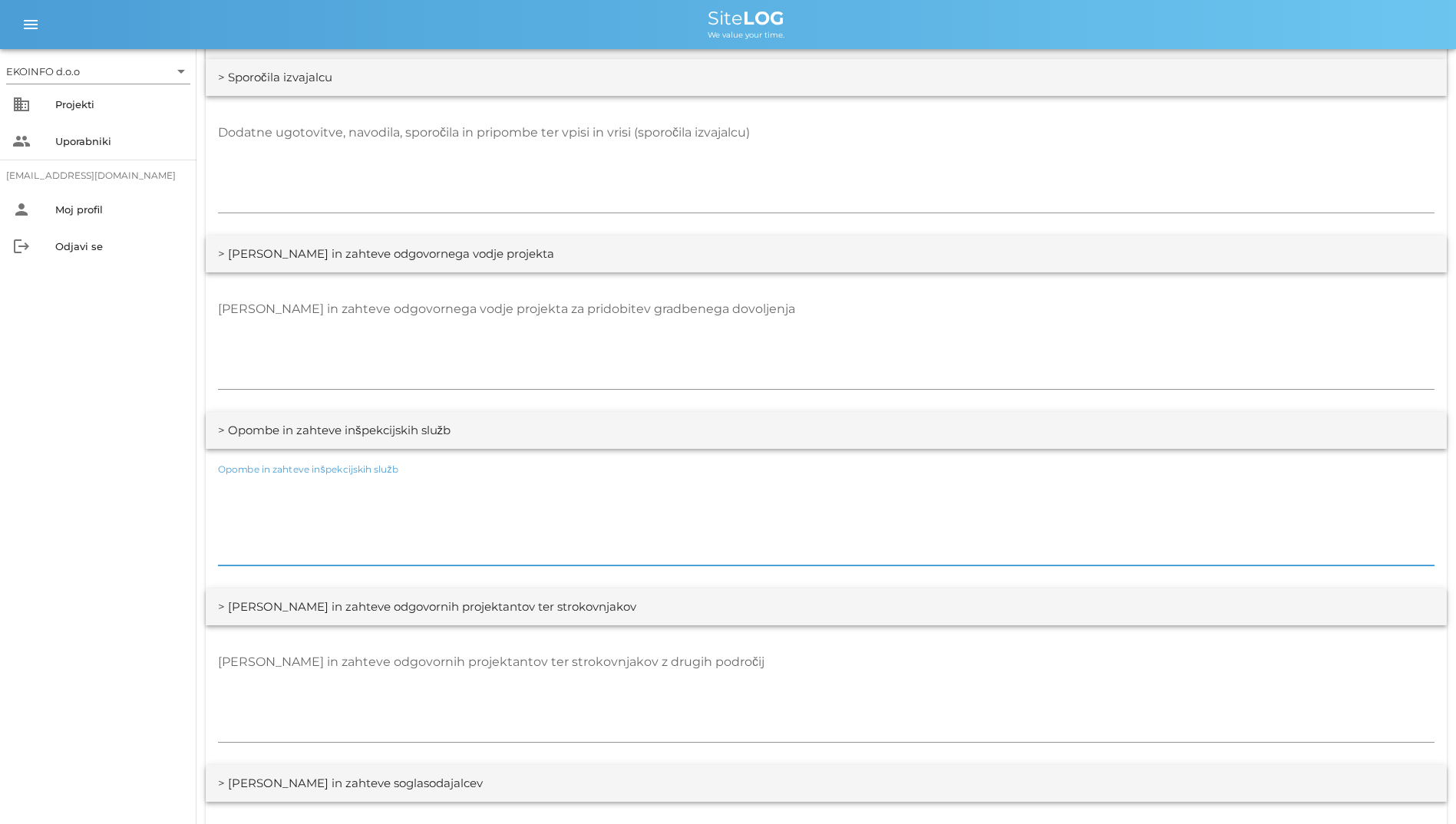
scroll to position [2301, 0]
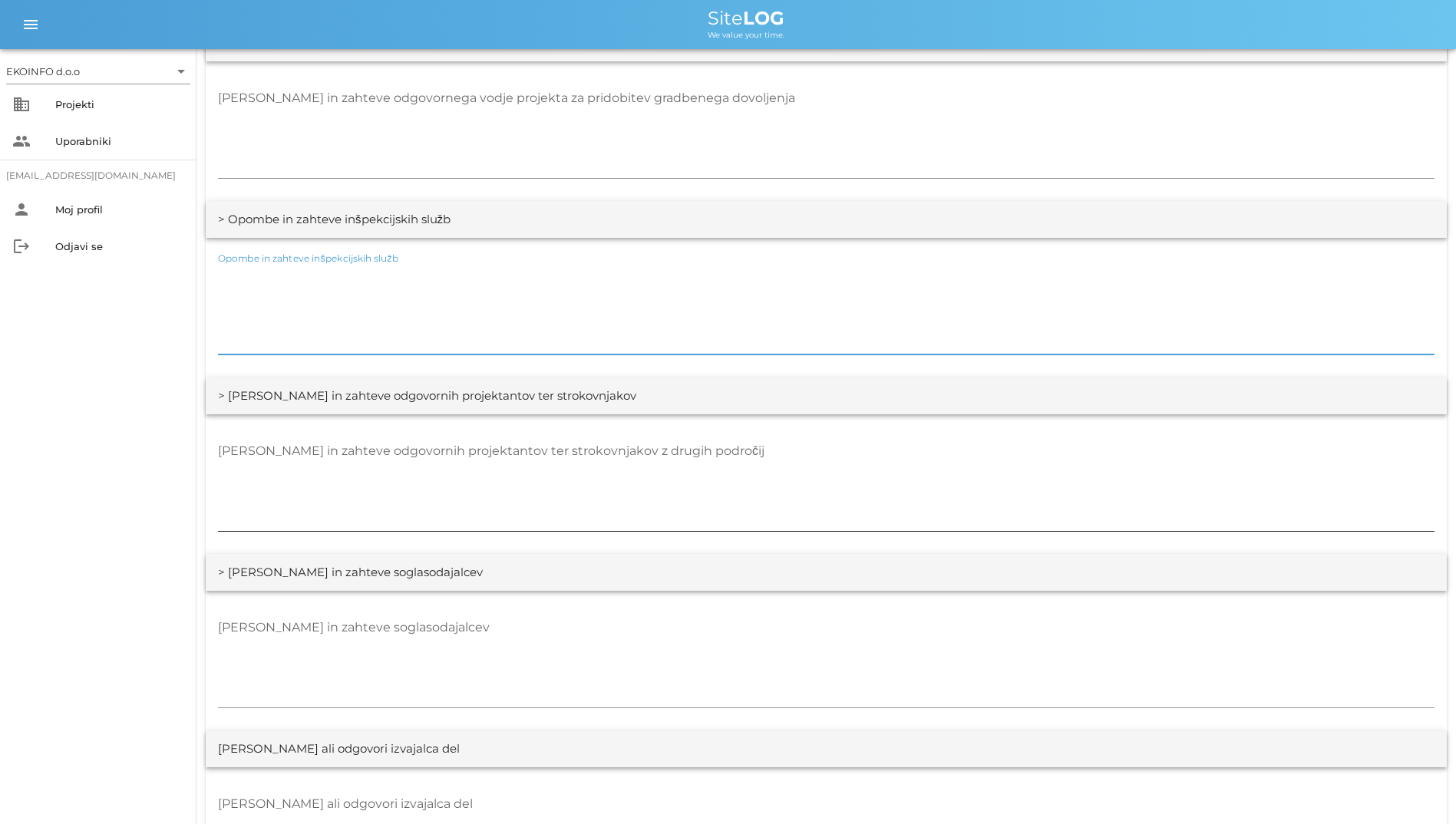
click at [746, 479] on textarea "[PERSON_NAME] in zahteve odgovornih projektantov ter strokovnjakov z drugih pod…" at bounding box center [825, 485] width 1216 height 92
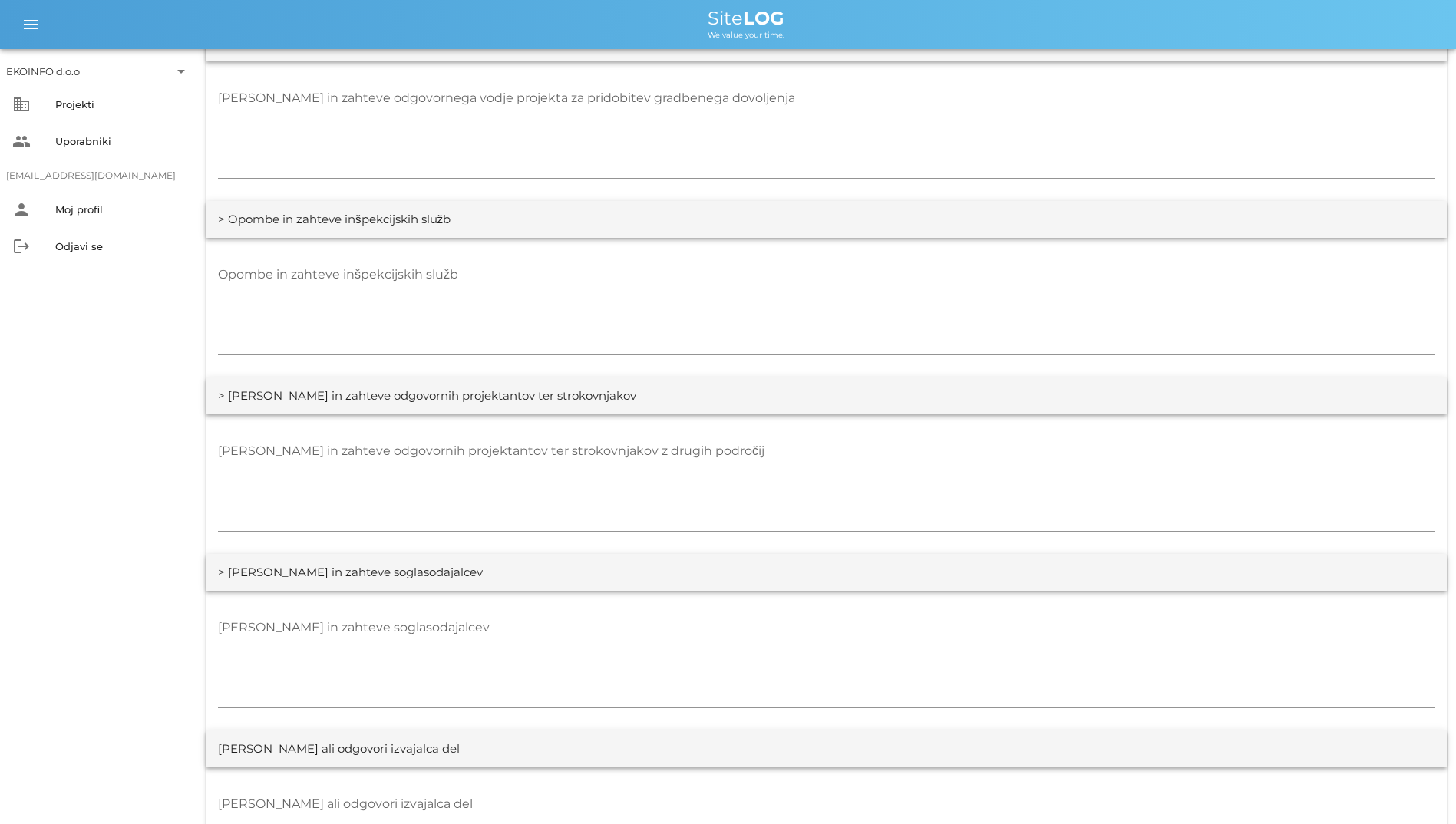
click at [746, 592] on div "[PERSON_NAME] in zahteve soglasodajalcev" at bounding box center [826, 660] width 1241 height 139
click at [760, 607] on div "[PERSON_NAME] in zahteve soglasodajalcev" at bounding box center [825, 661] width 1216 height 112
click at [768, 621] on textarea "[PERSON_NAME] in zahteve soglasodajalcev" at bounding box center [825, 661] width 1216 height 92
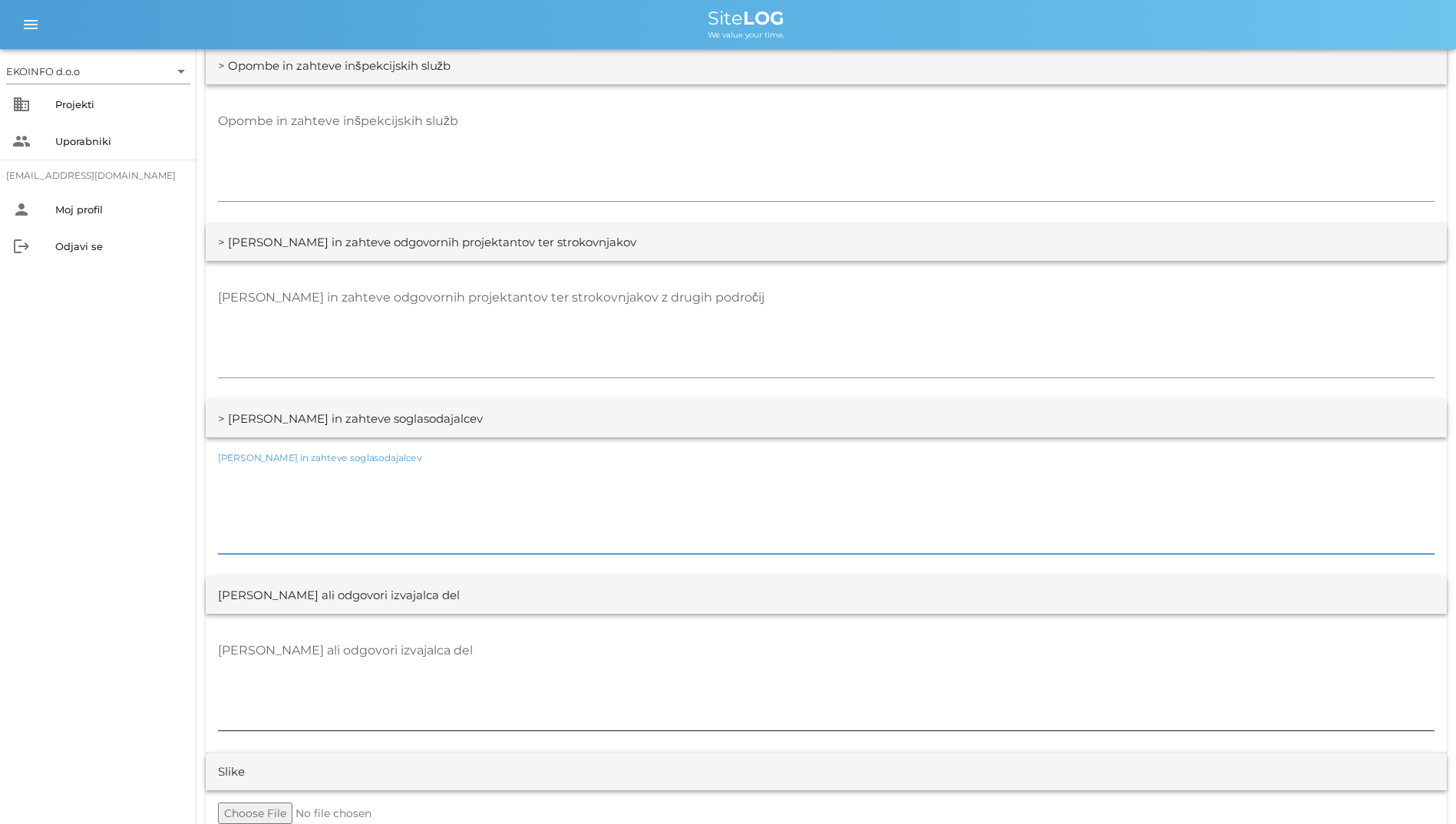
click at [784, 638] on textarea "[PERSON_NAME] ali odgovori izvajalca del" at bounding box center [825, 684] width 1216 height 92
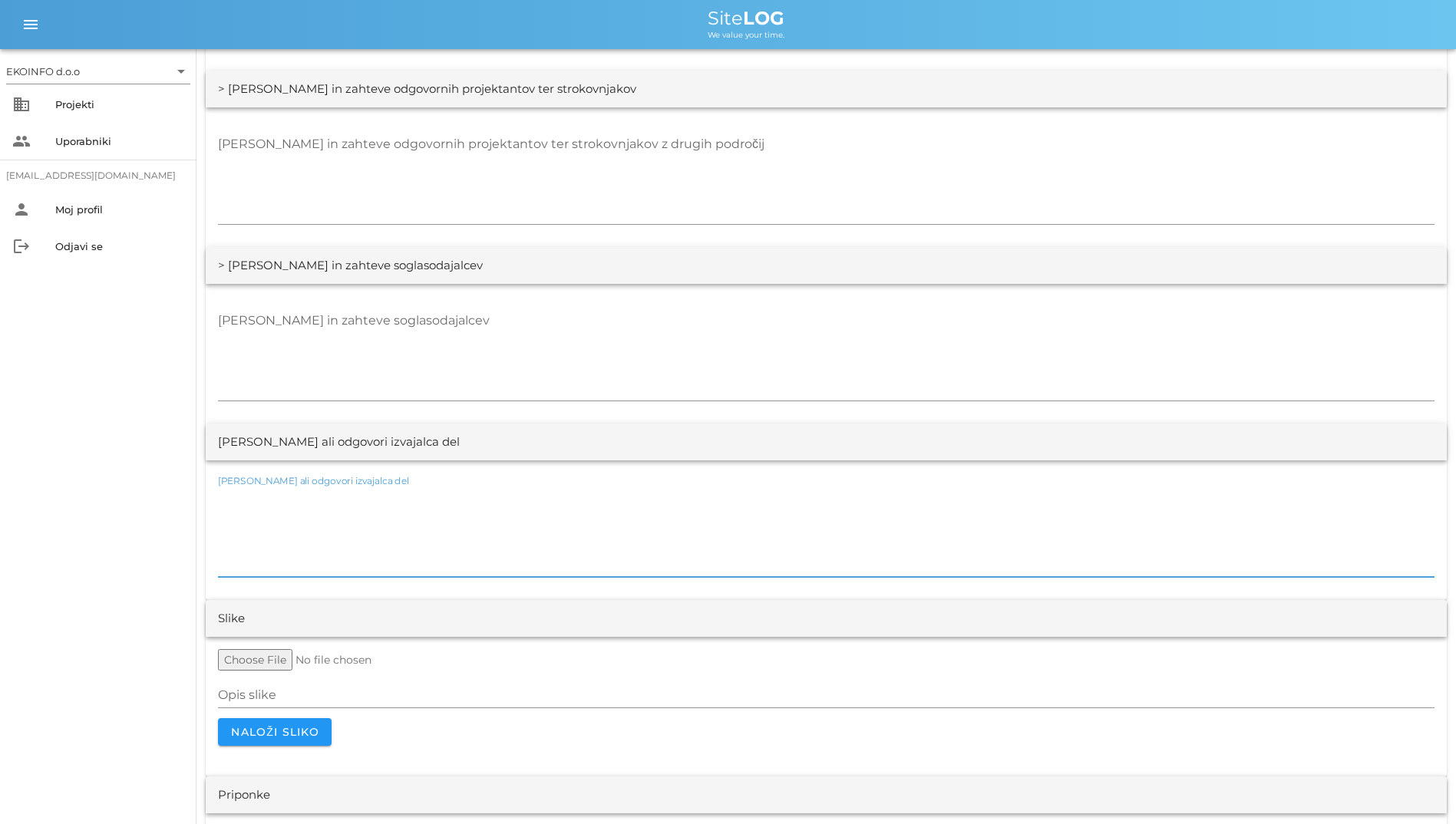
scroll to position [2706, 0]
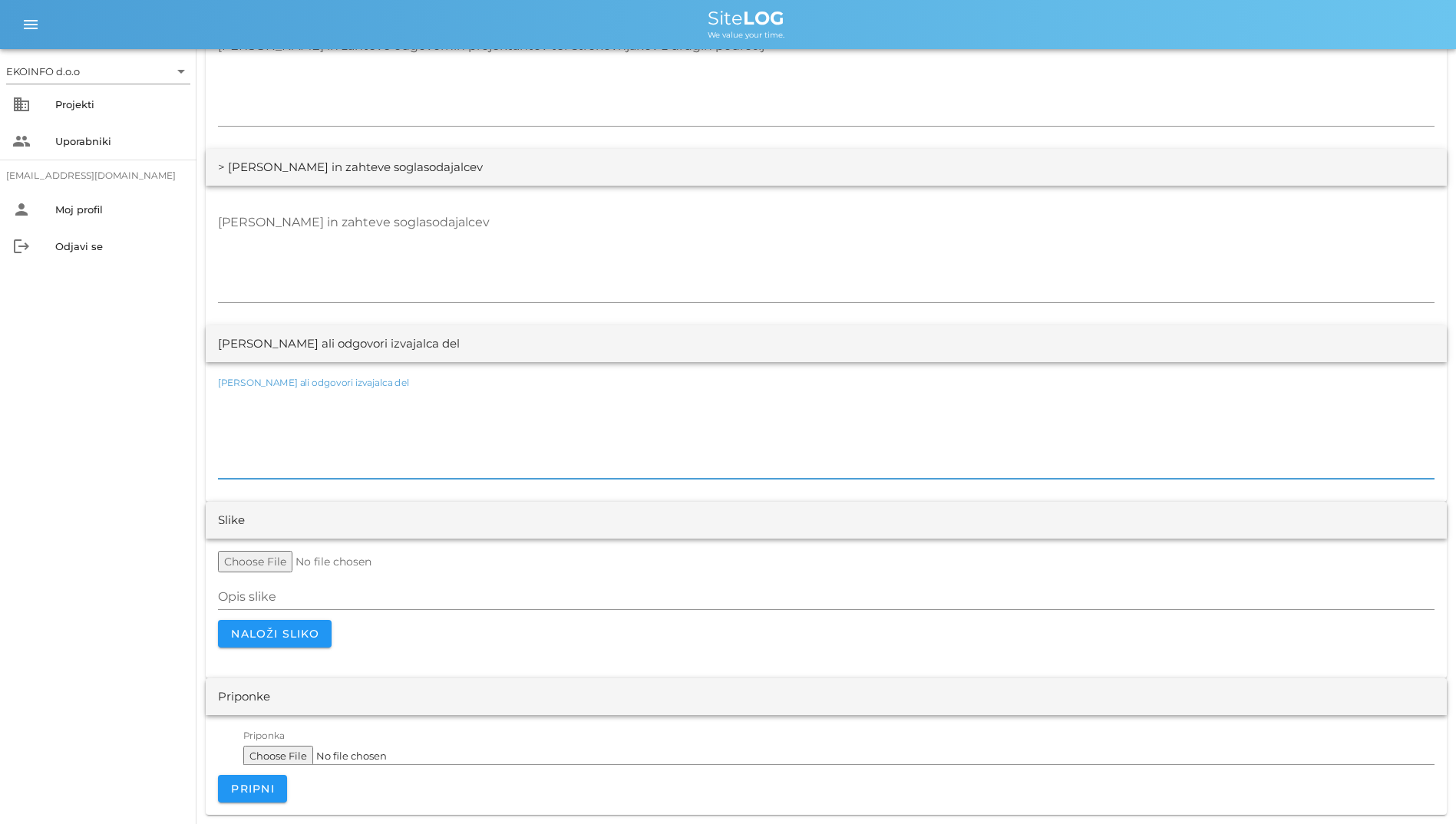
click at [788, 431] on textarea "[PERSON_NAME] ali odgovori izvajalca del" at bounding box center [825, 432] width 1216 height 92
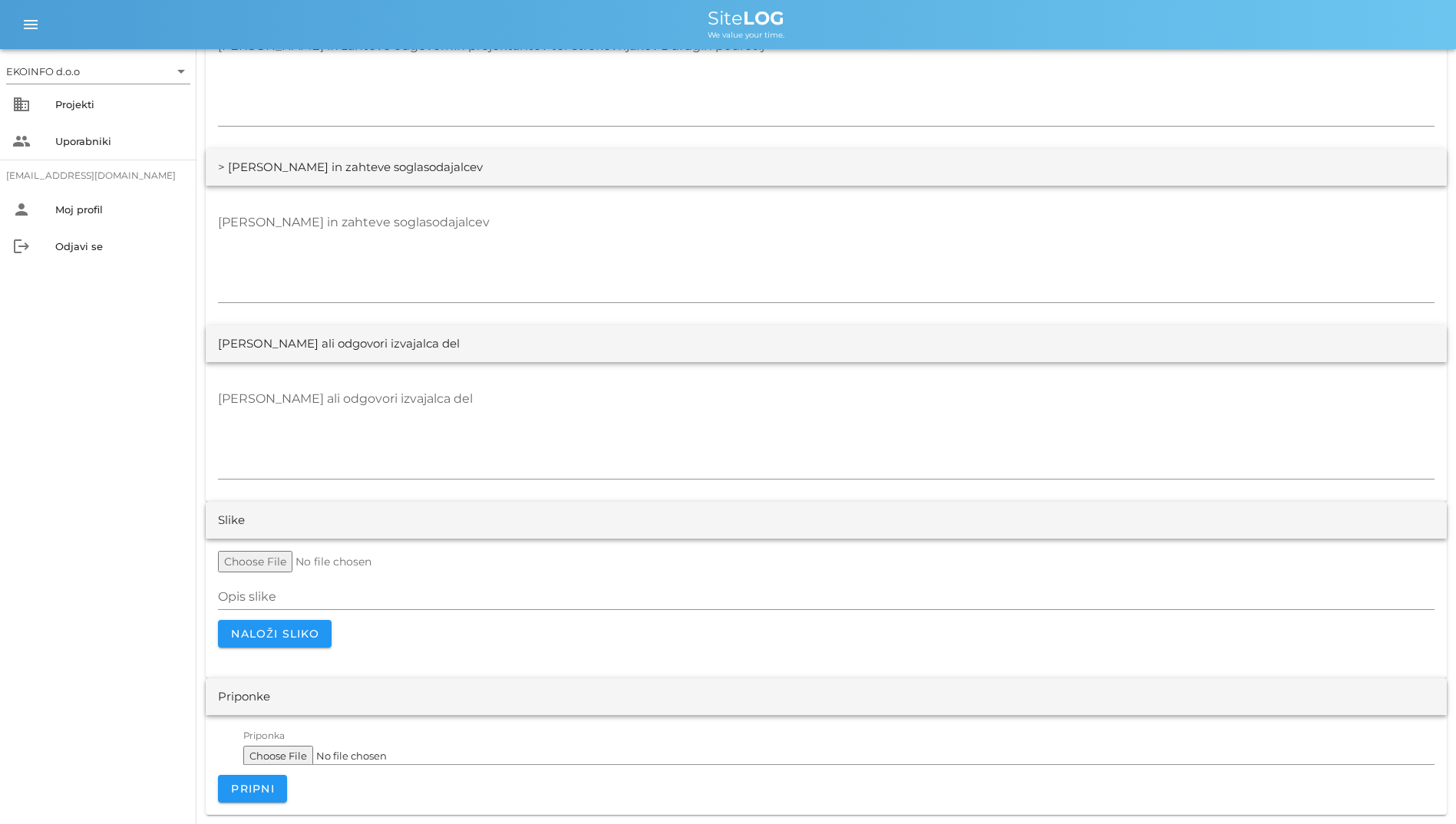
click at [791, 314] on div "[PERSON_NAME] in zahteve soglasodajalcev" at bounding box center [826, 254] width 1241 height 139
click at [821, 275] on textarea "[PERSON_NAME] in zahteve soglasodajalcev" at bounding box center [825, 256] width 1216 height 92
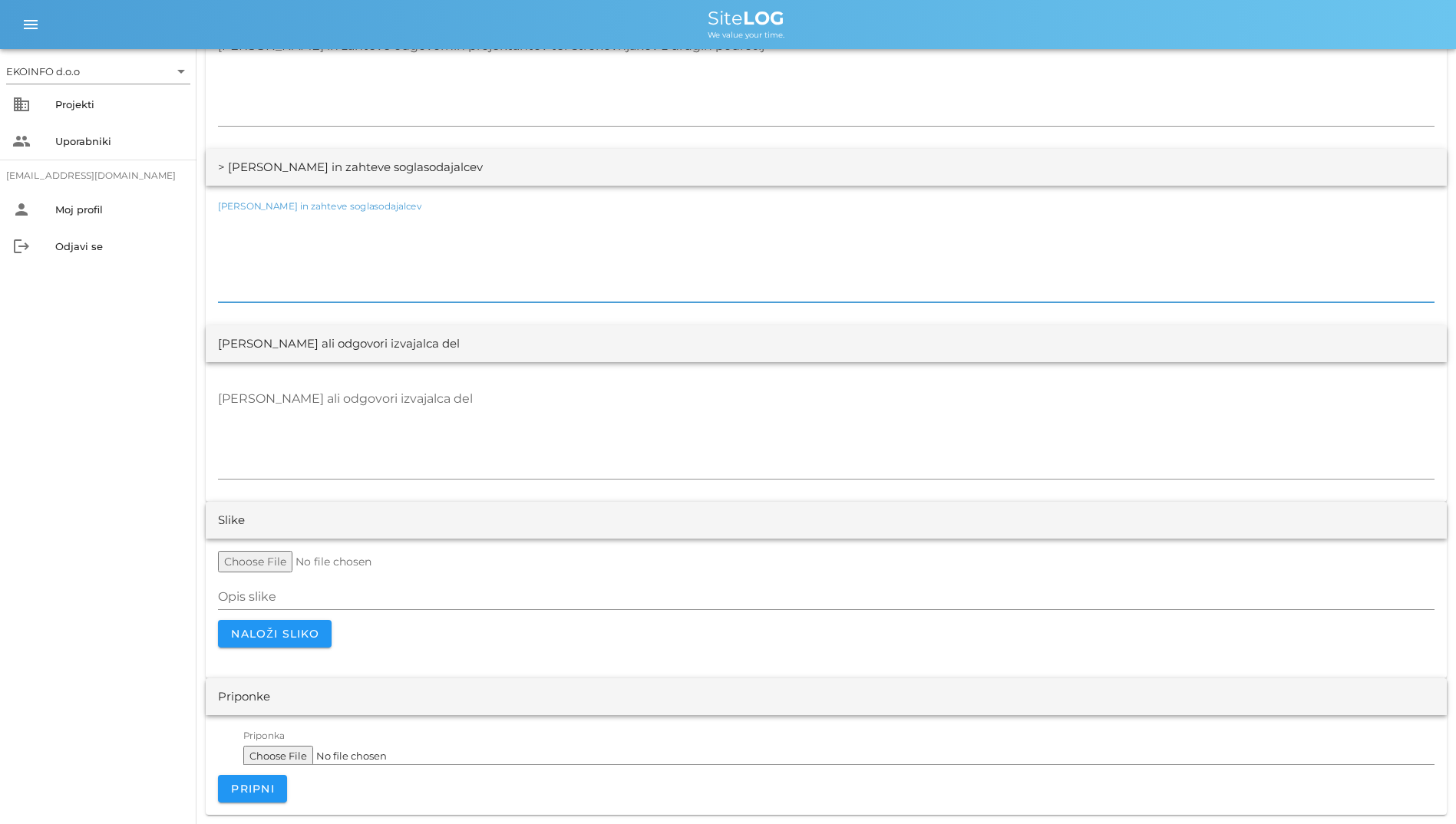
scroll to position [2323, 0]
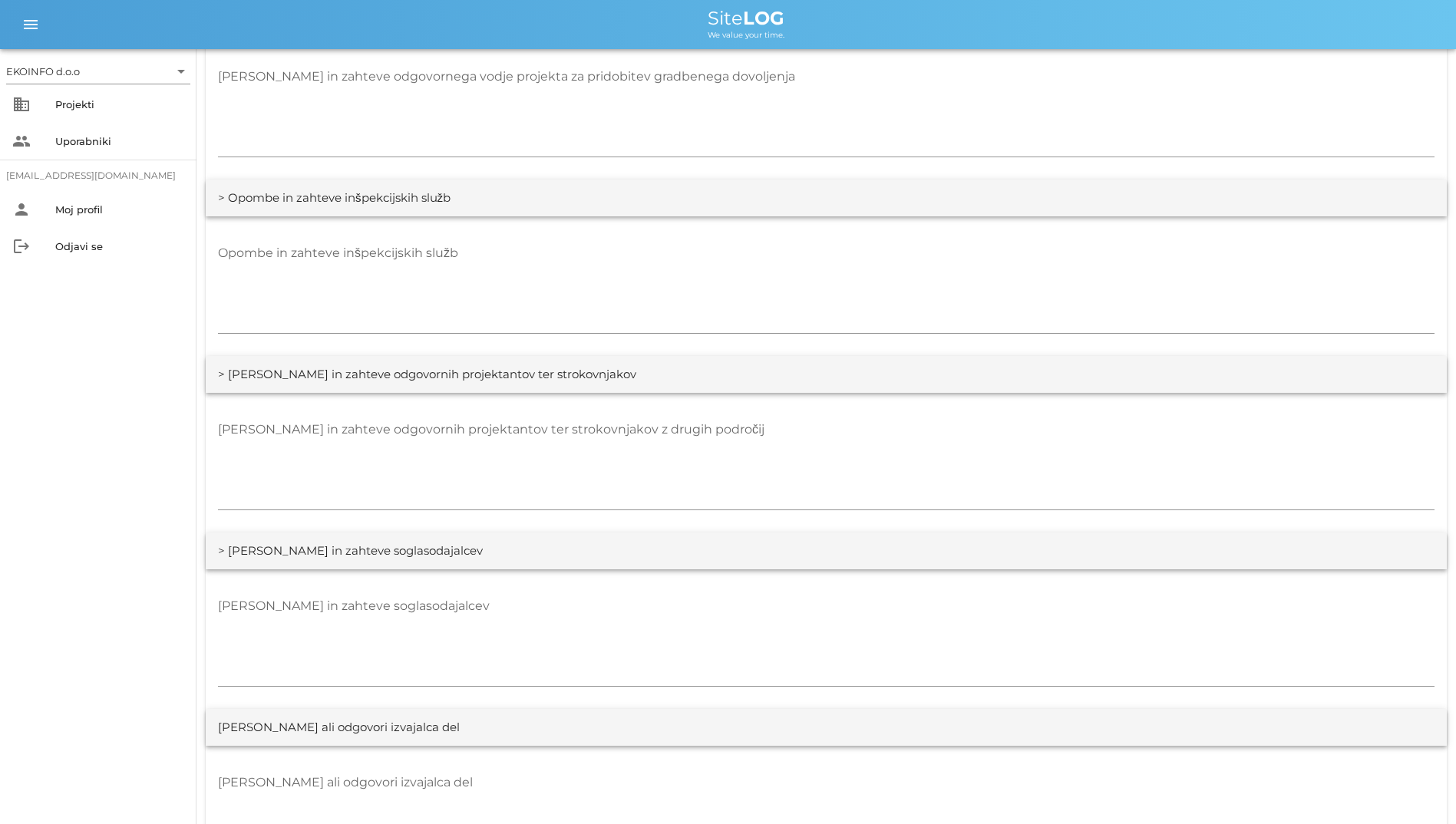
click at [776, 395] on div "[PERSON_NAME] in zahteve odgovornih projektantov ter strokovnjakov z drugih pod…" at bounding box center [826, 462] width 1241 height 139
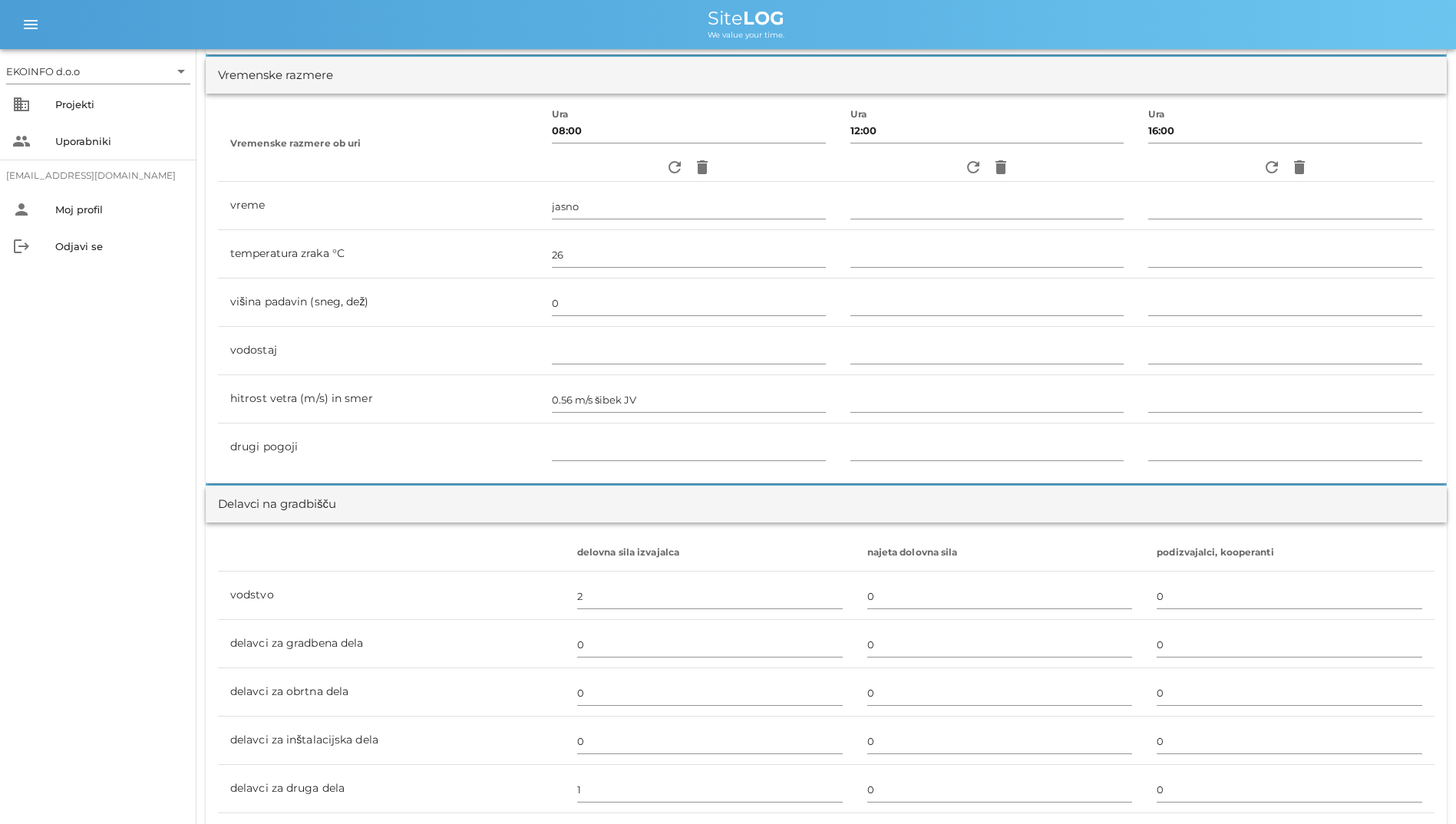
scroll to position [153, 0]
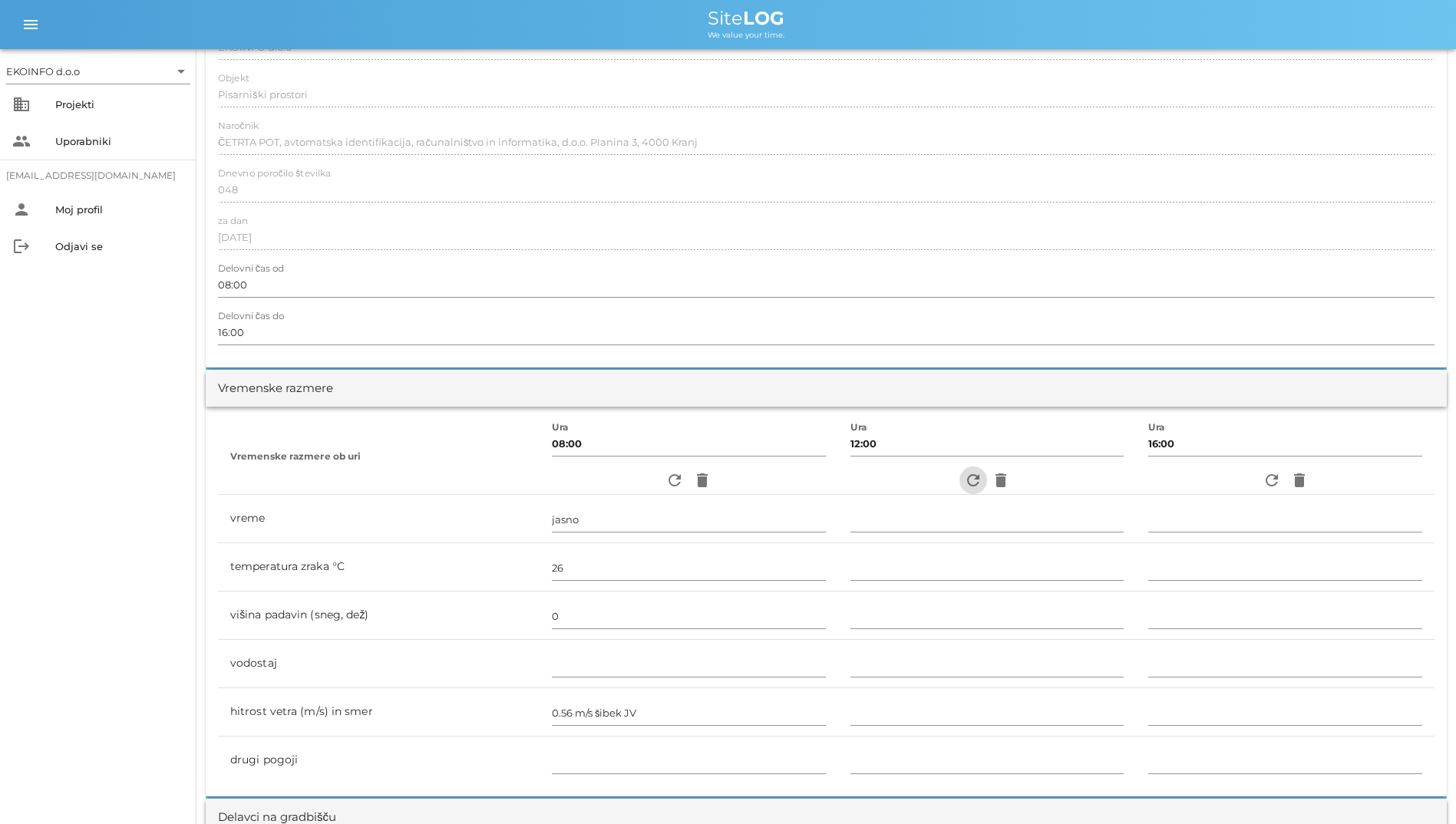
click at [943, 487] on span "refresh" at bounding box center [973, 480] width 28 height 18
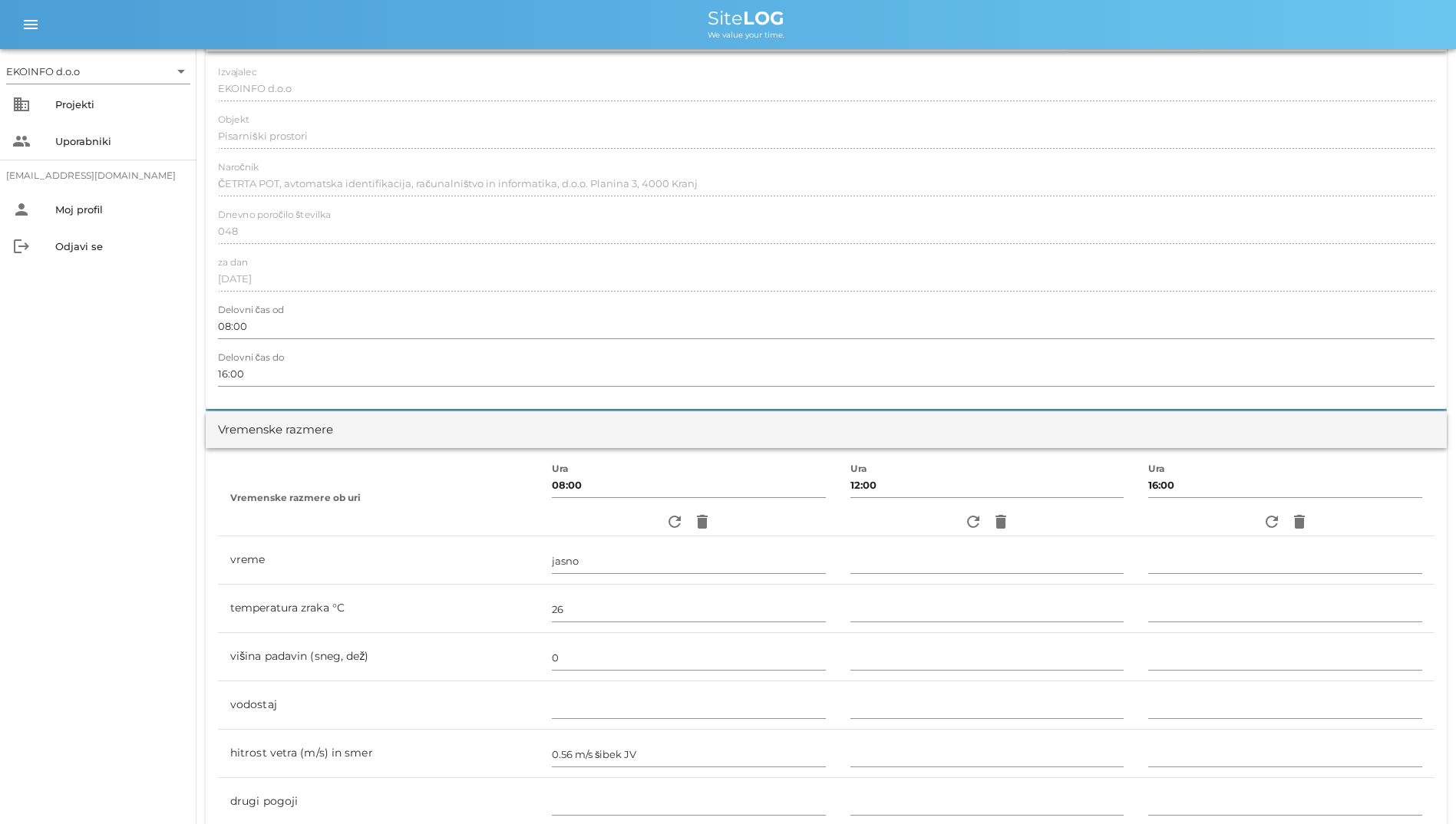
scroll to position [0, 0]
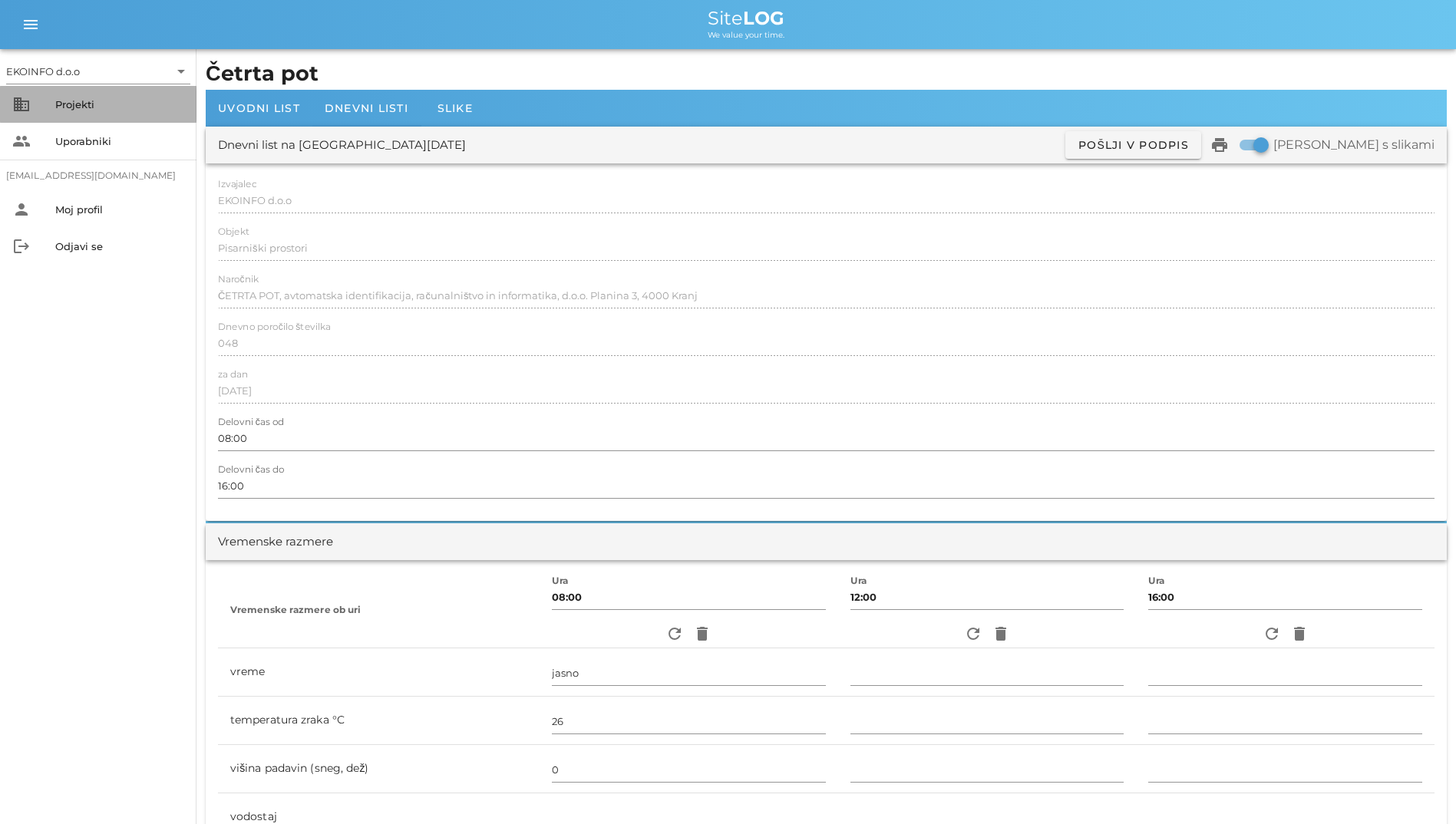
click at [91, 97] on div "Projekti" at bounding box center [120, 104] width 129 height 25
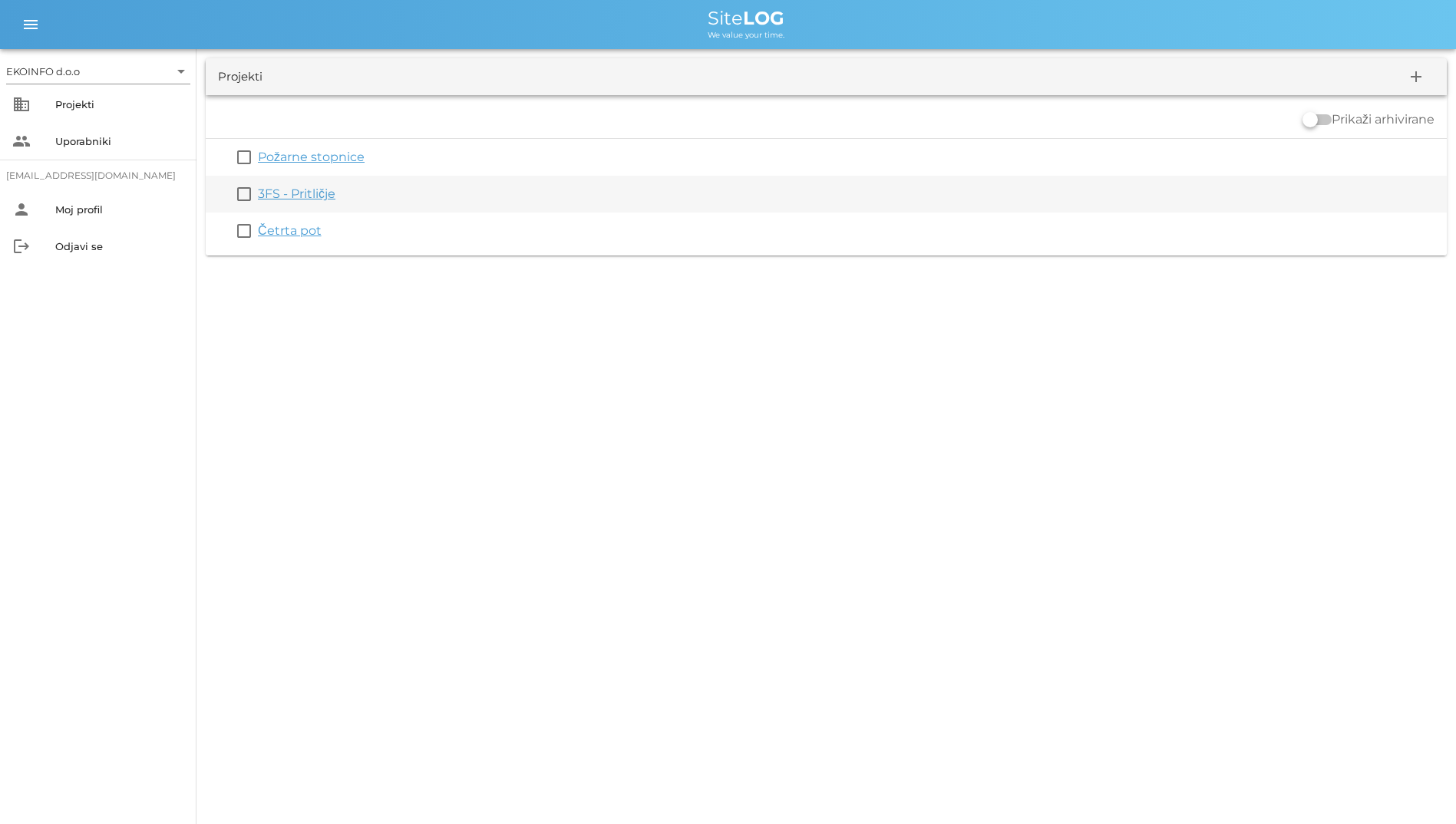
click at [289, 192] on link "3FS - Pritličje" at bounding box center [297, 194] width 77 height 15
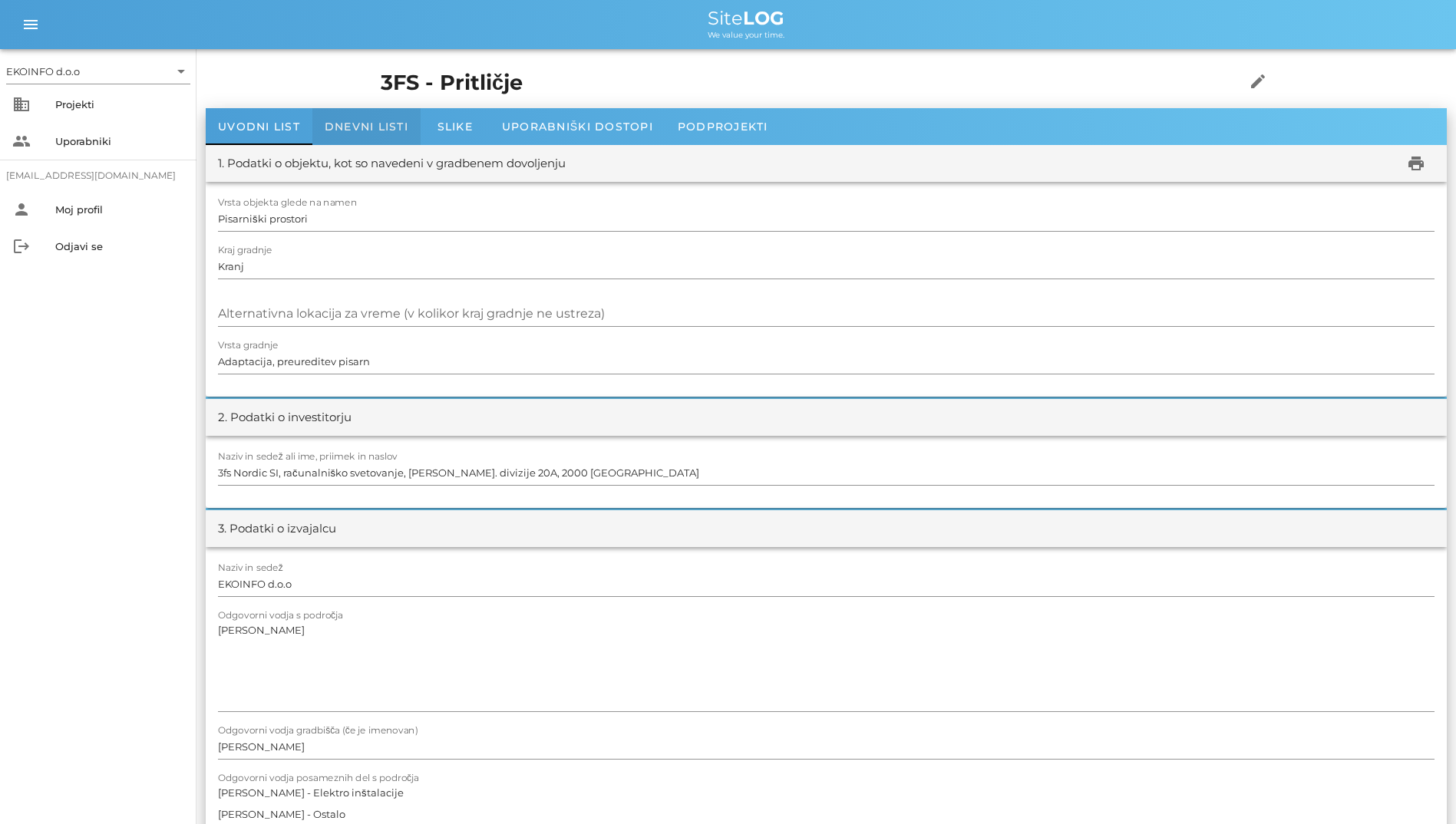
click at [345, 132] on span "Dnevni listi" at bounding box center [366, 126] width 84 height 14
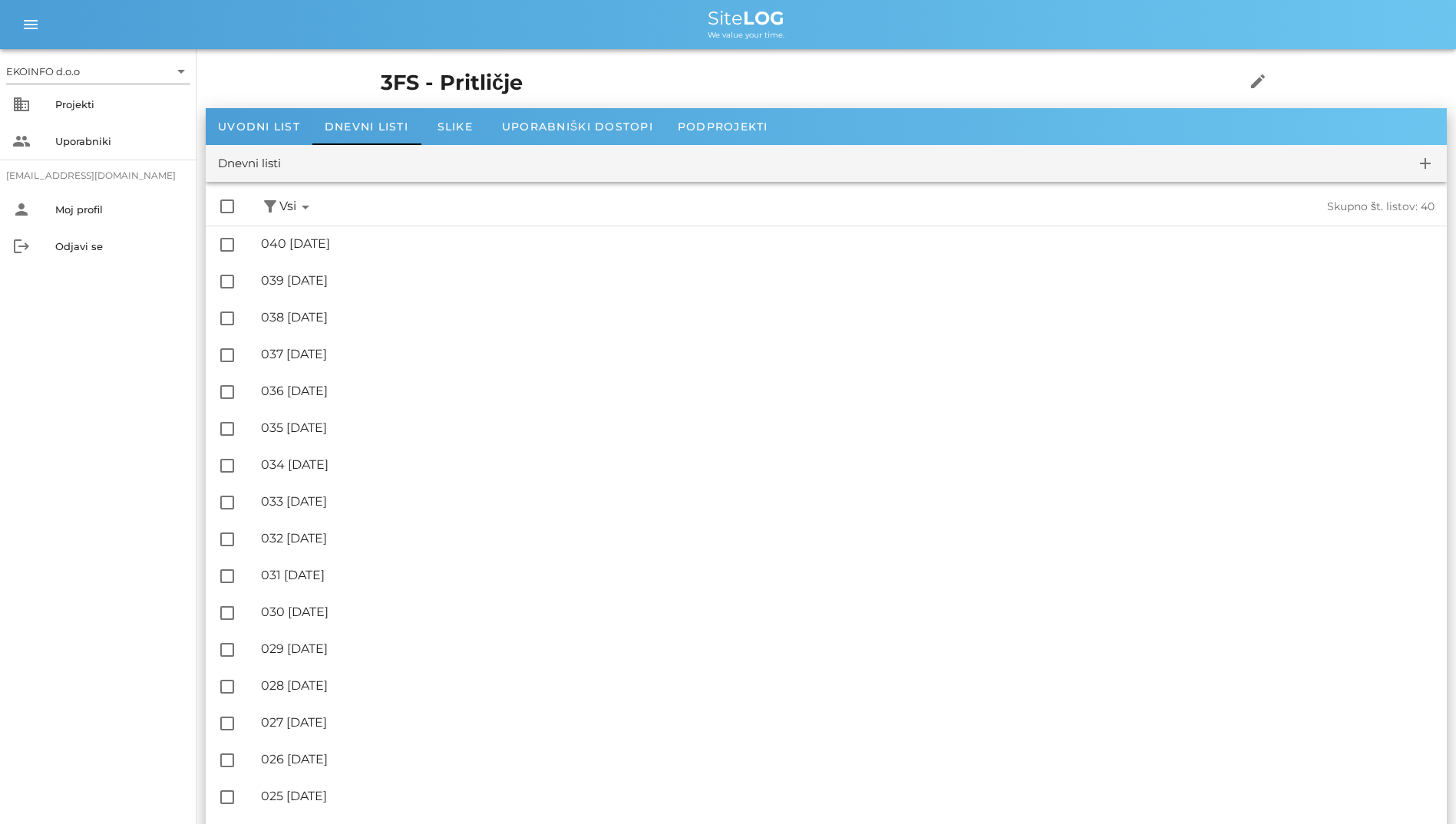
click at [314, 222] on div "check_box_outline_blank filter_alt Podpisani arrow_drop_down Nepodpisani arrow_…" at bounding box center [826, 206] width 1241 height 38
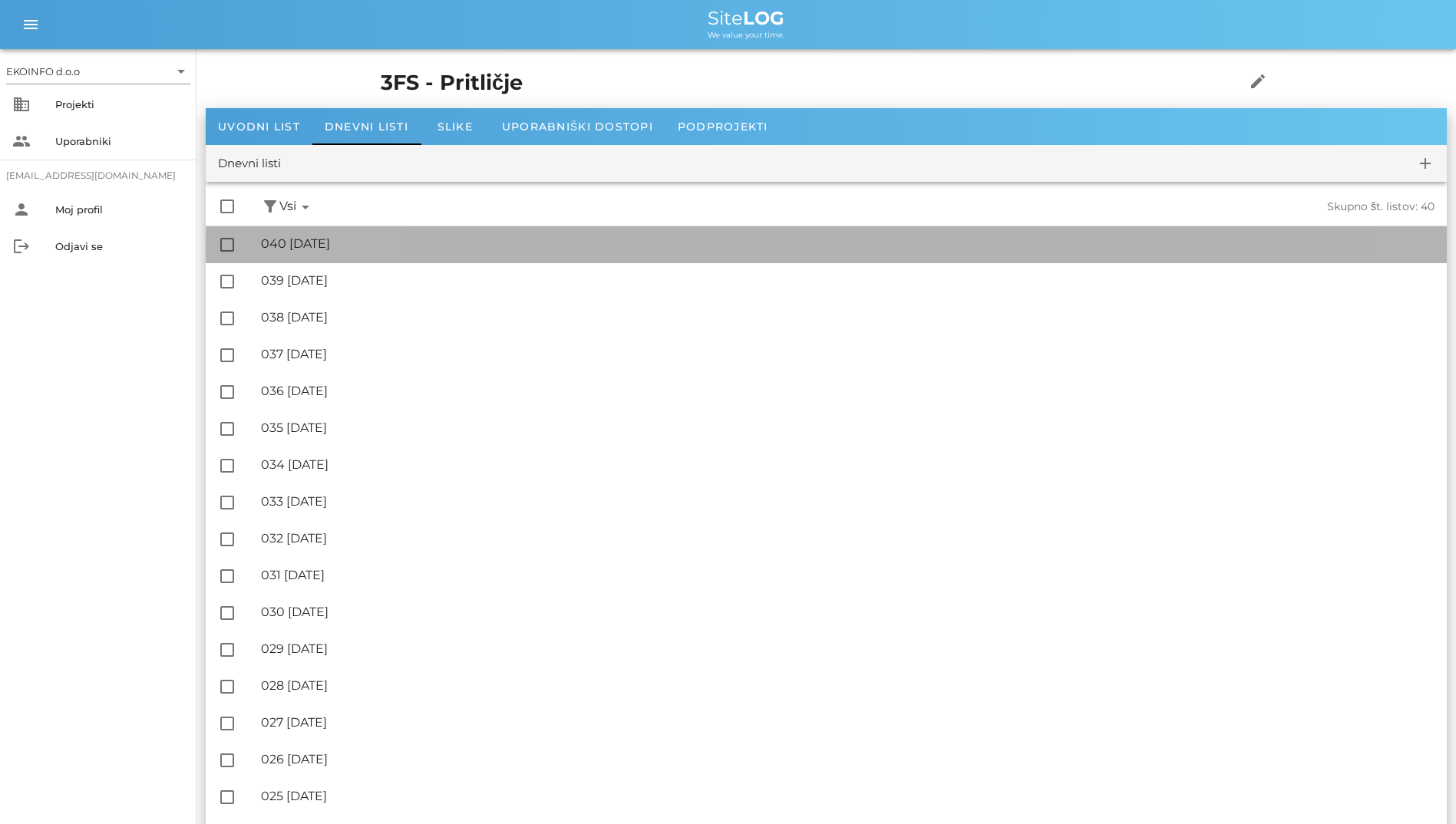
click at [338, 249] on div "🔏 040 [GEOGRAPHIC_DATA][DATE]" at bounding box center [847, 243] width 1173 height 15
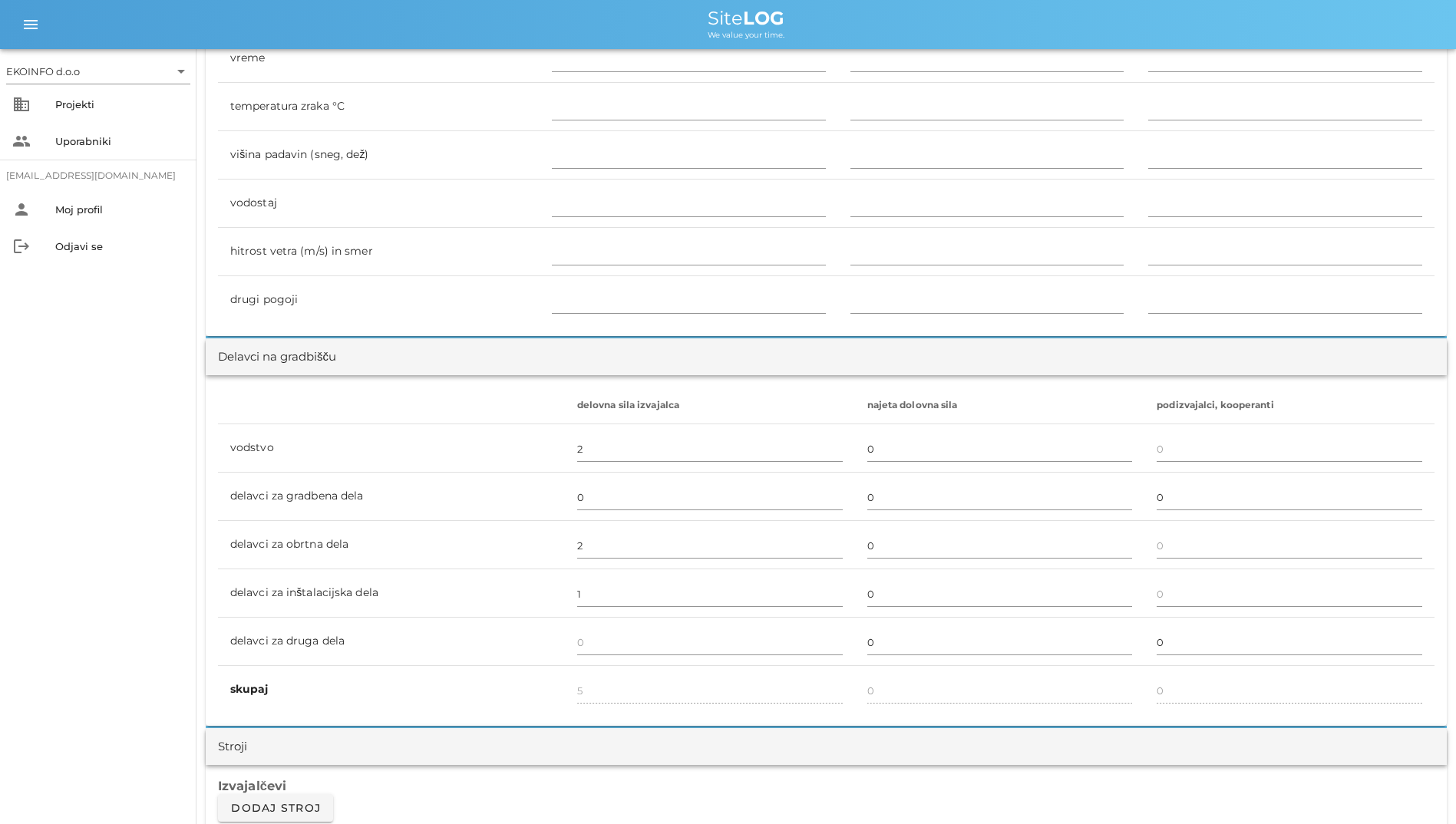
scroll to position [1150, 0]
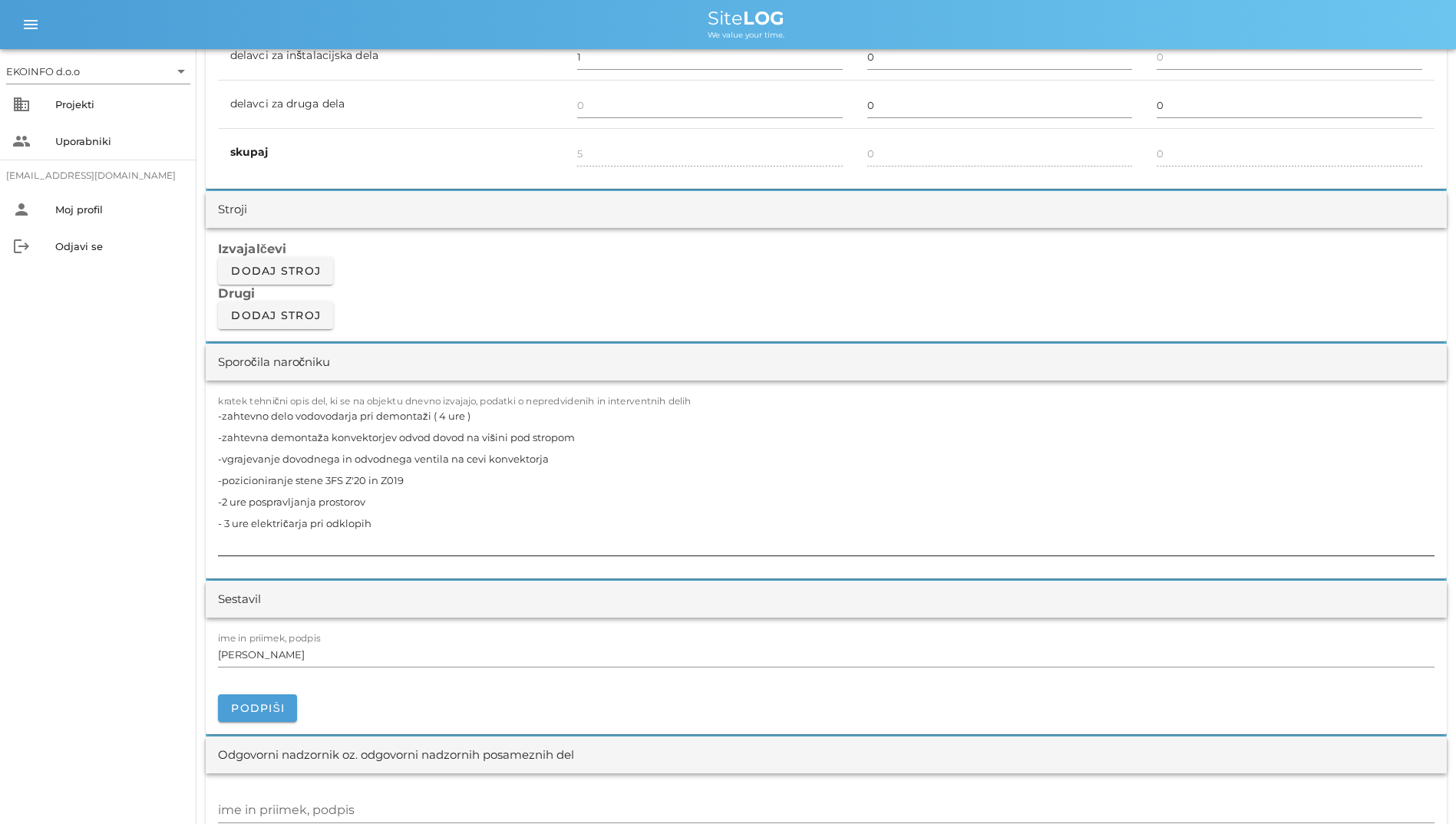
click at [584, 492] on textarea "-zahtevno delo vodovodarja pri demontaži ( 4 ure ) -zahtevna demontaža konvekto…" at bounding box center [825, 479] width 1216 height 150
click at [444, 466] on textarea "-zahtevno delo vodovodarja pri demontaži ( 4 ure ) -zahtevna demontaža konvekto…" at bounding box center [825, 479] width 1216 height 150
click at [404, 442] on textarea "-zahtevno delo vodovodarja pri demontaži ( 4 ure ) -zahtevna demontaža konvekto…" at bounding box center [825, 479] width 1216 height 150
click at [360, 465] on textarea "-zahtevno delo vodovodarja pri demontaži ( 4 ure ) -zahtevna demontaža konvekto…" at bounding box center [825, 479] width 1216 height 150
click at [327, 471] on textarea "-zahtevno delo vodovodarja pri demontaži ( 4 ure ) -zahtevna demontaža konvekto…" at bounding box center [825, 479] width 1216 height 150
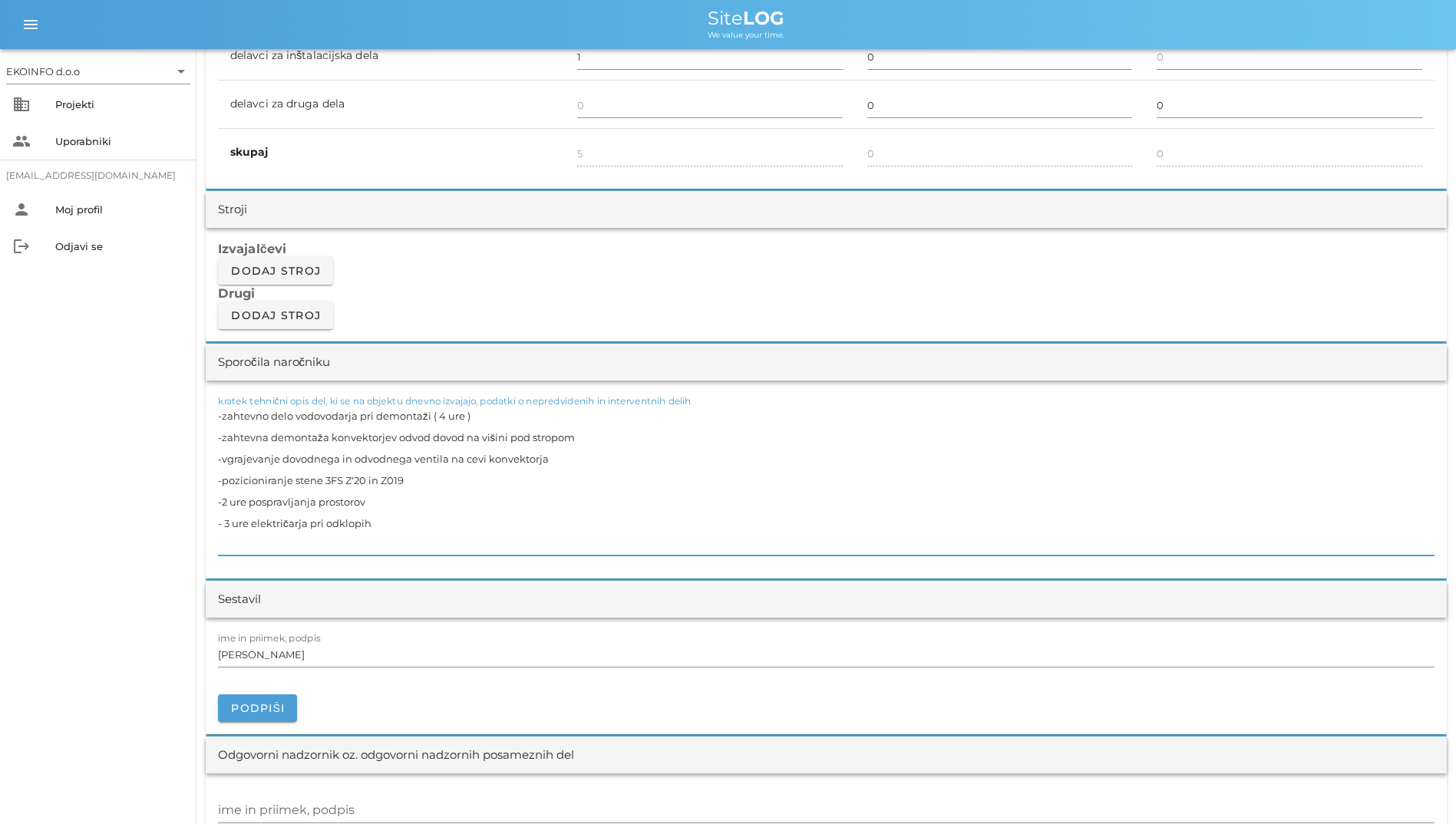
click at [290, 482] on textarea "-zahtevno delo vodovodarja pri demontaži ( 4 ure ) -zahtevna demontaža konvekto…" at bounding box center [825, 479] width 1216 height 150
click at [355, 475] on textarea "-zahtevno delo vodovodarja pri demontaži ( 4 ure ) -zahtevna demontaža konvekto…" at bounding box center [825, 479] width 1216 height 150
click at [373, 512] on textarea "-zahtevno delo vodovodarja pri demontaži ( 4 ure ) -zahtevna demontaža konvekto…" at bounding box center [825, 479] width 1216 height 150
type textarea "-zahtevno delo vodovodarja pri demontaži ( 4 ure ) -zahtevna demontaža konvekto…"
click at [348, 658] on input "[PERSON_NAME]" at bounding box center [825, 653] width 1216 height 25
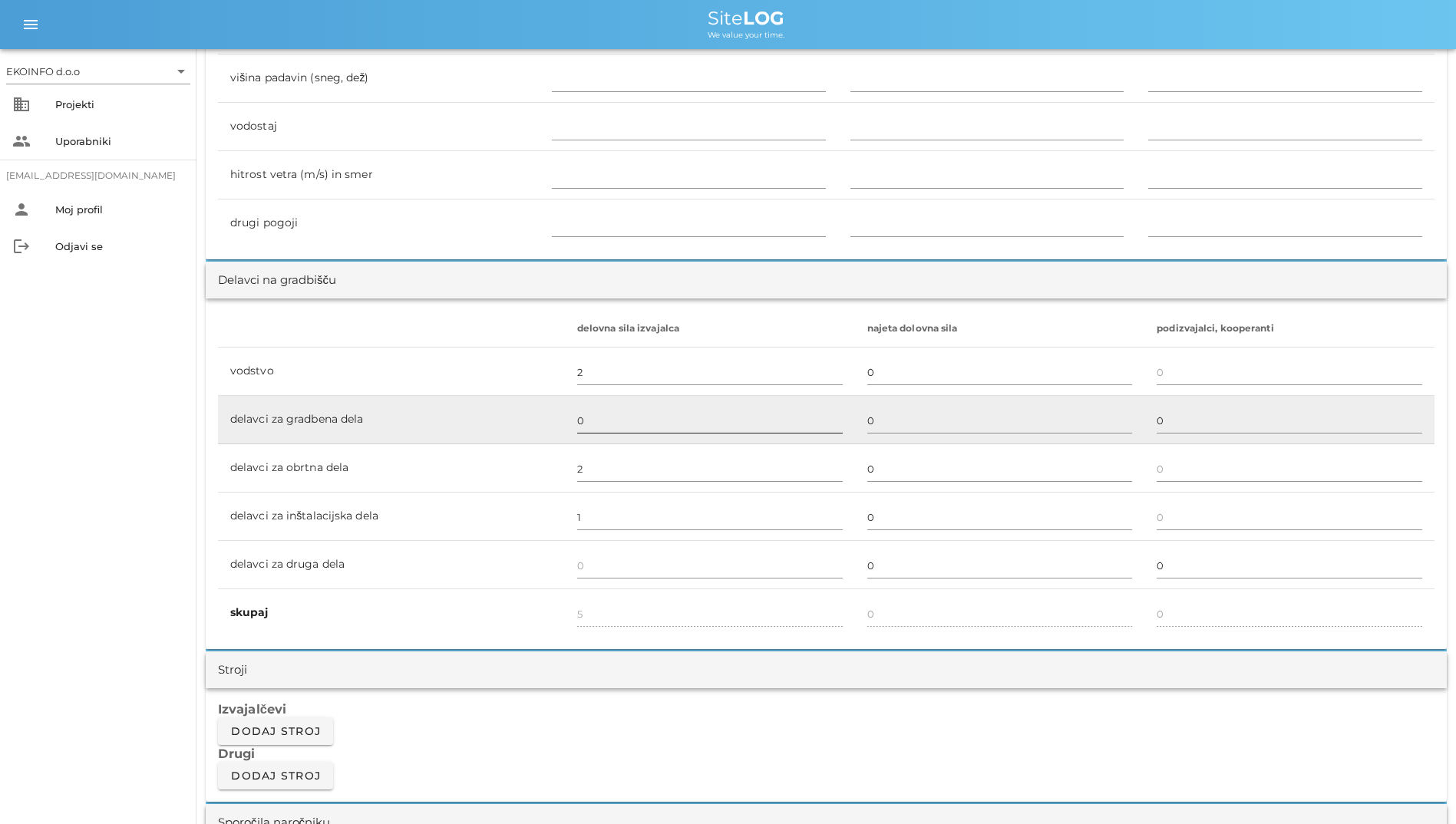
scroll to position [153, 0]
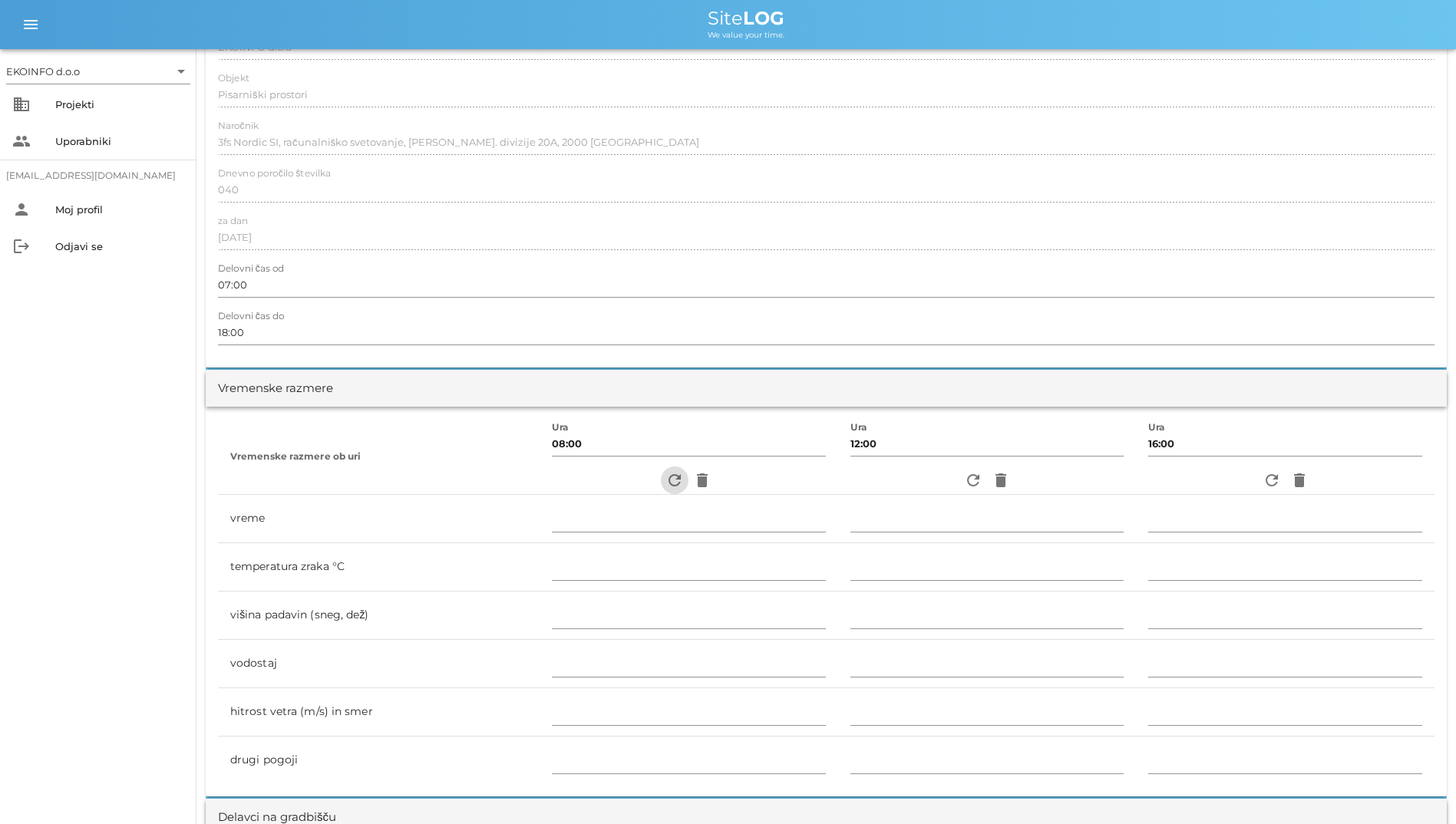
click at [665, 481] on icon "refresh" at bounding box center [674, 480] width 18 height 18
type input "jasno"
type input "26"
type input "0"
type input "0.56 m/s šibek JV"
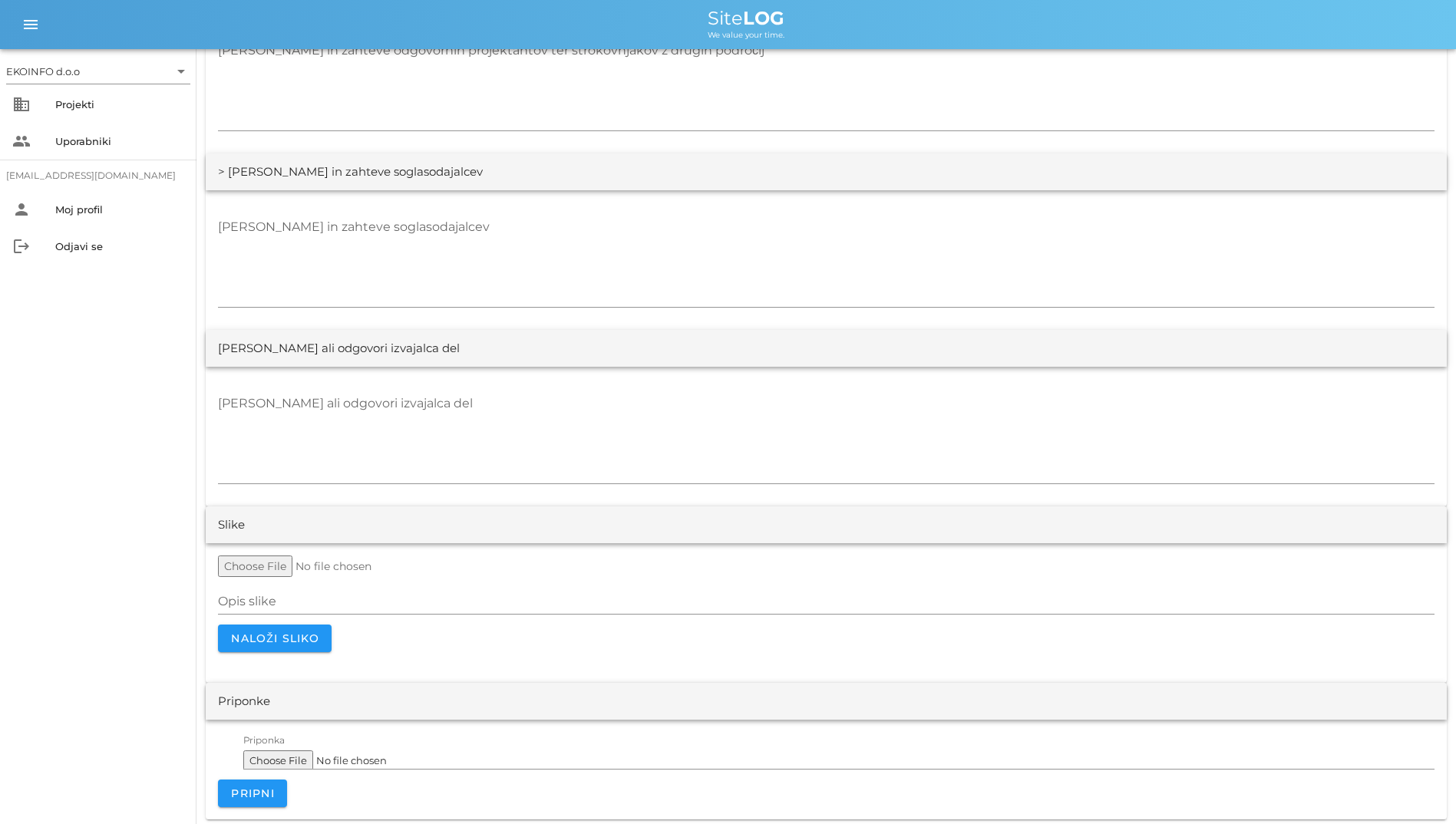
scroll to position [2764, 0]
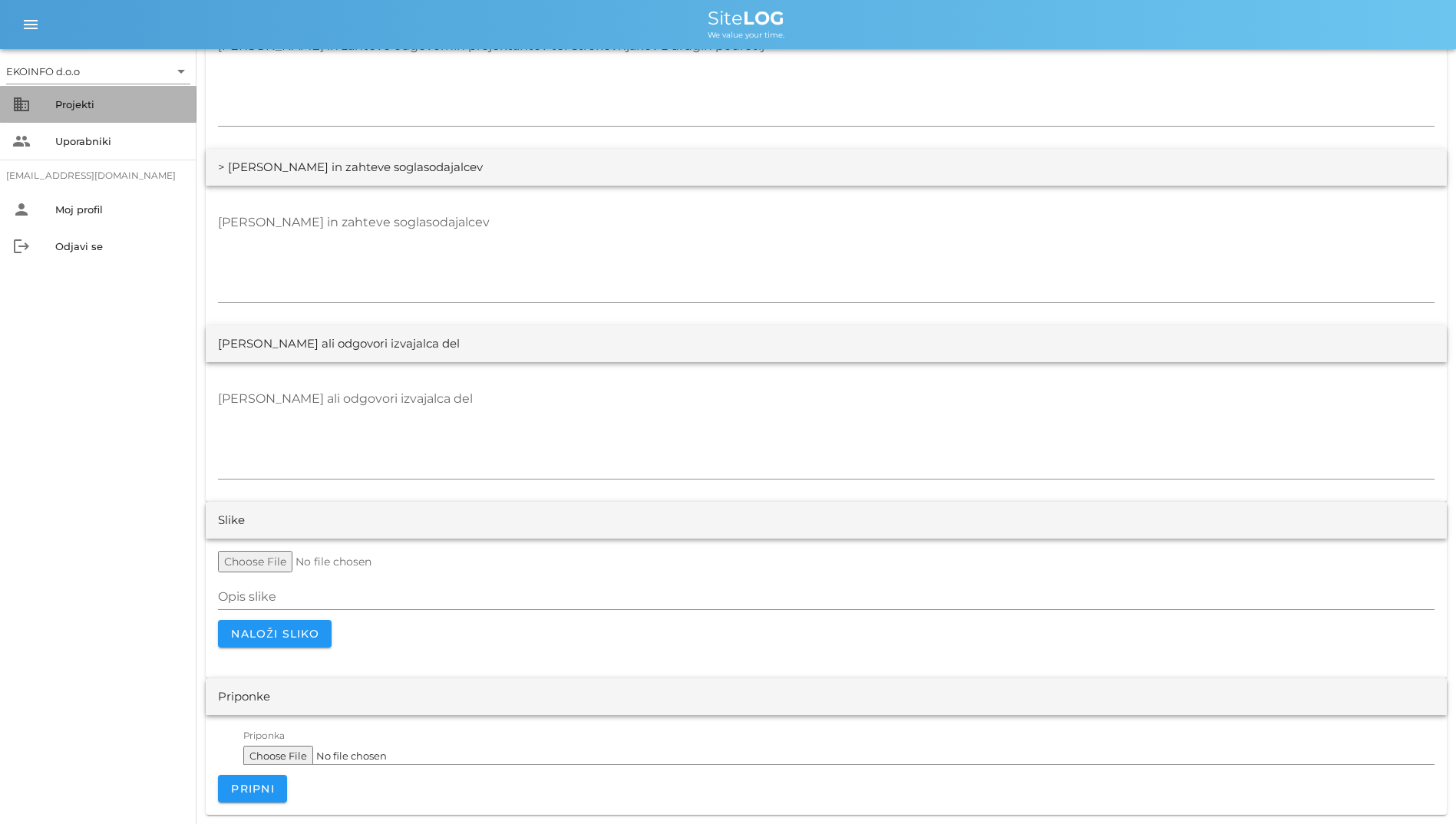
click at [112, 103] on div "Projekti" at bounding box center [120, 104] width 129 height 12
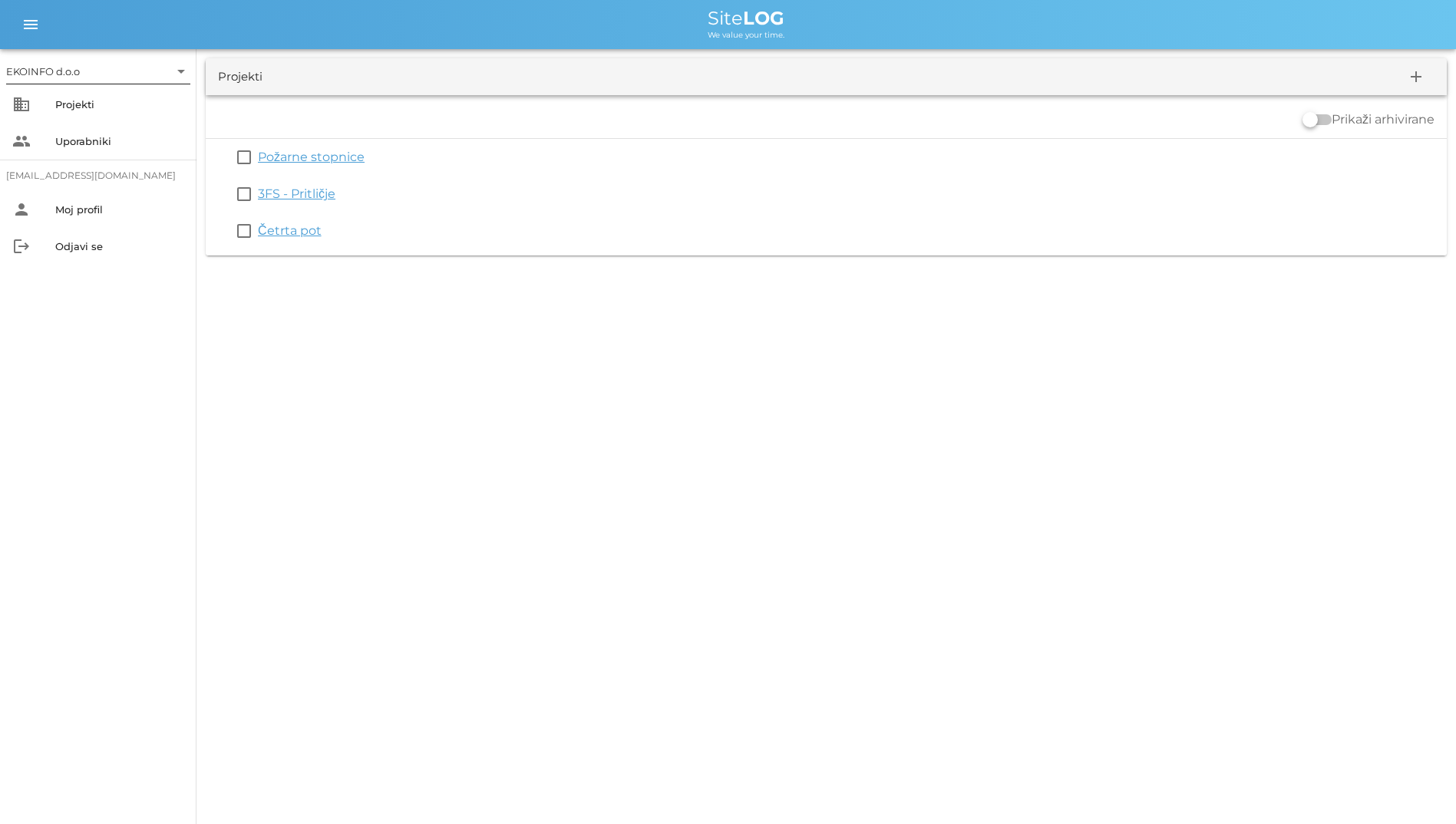
click at [124, 63] on input "text" at bounding box center [125, 71] width 86 height 25
click at [144, 85] on div "EKOINFO d.o.o" at bounding box center [101, 83] width 160 height 15
click at [469, 521] on div "EKOINFO d.o.o arrow_drop_down business Projekti people Uporabniki [EMAIL_ADDRES…" at bounding box center [728, 412] width 1456 height 824
click at [427, 453] on div "EKOINFO d.o.o arrow_drop_down business Projekti people Uporabniki [EMAIL_ADDRES…" at bounding box center [728, 412] width 1456 height 824
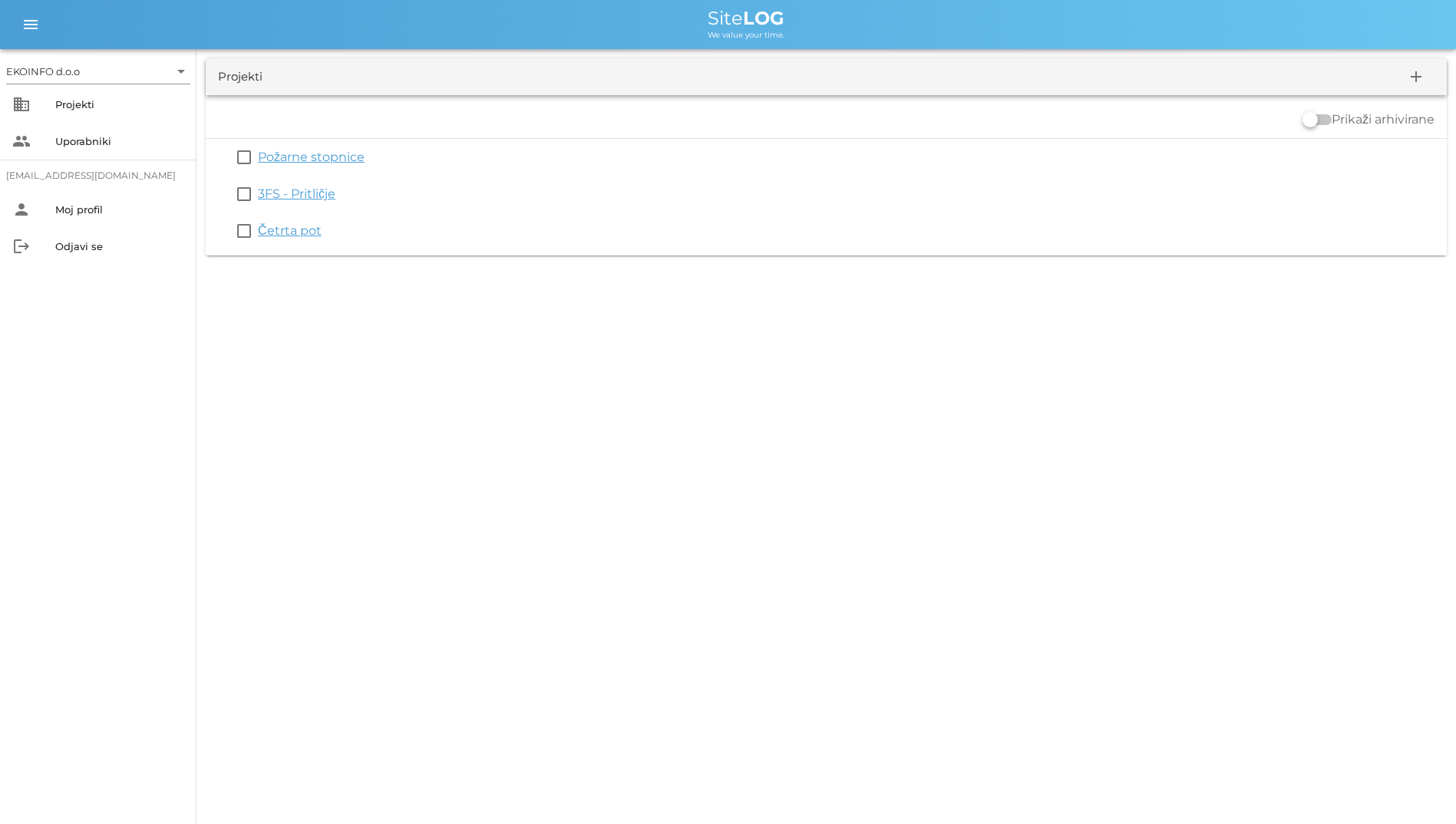
click at [427, 427] on div "EKOINFO d.o.o arrow_drop_down business Projekti people Uporabniki [EMAIL_ADDRES…" at bounding box center [728, 412] width 1456 height 824
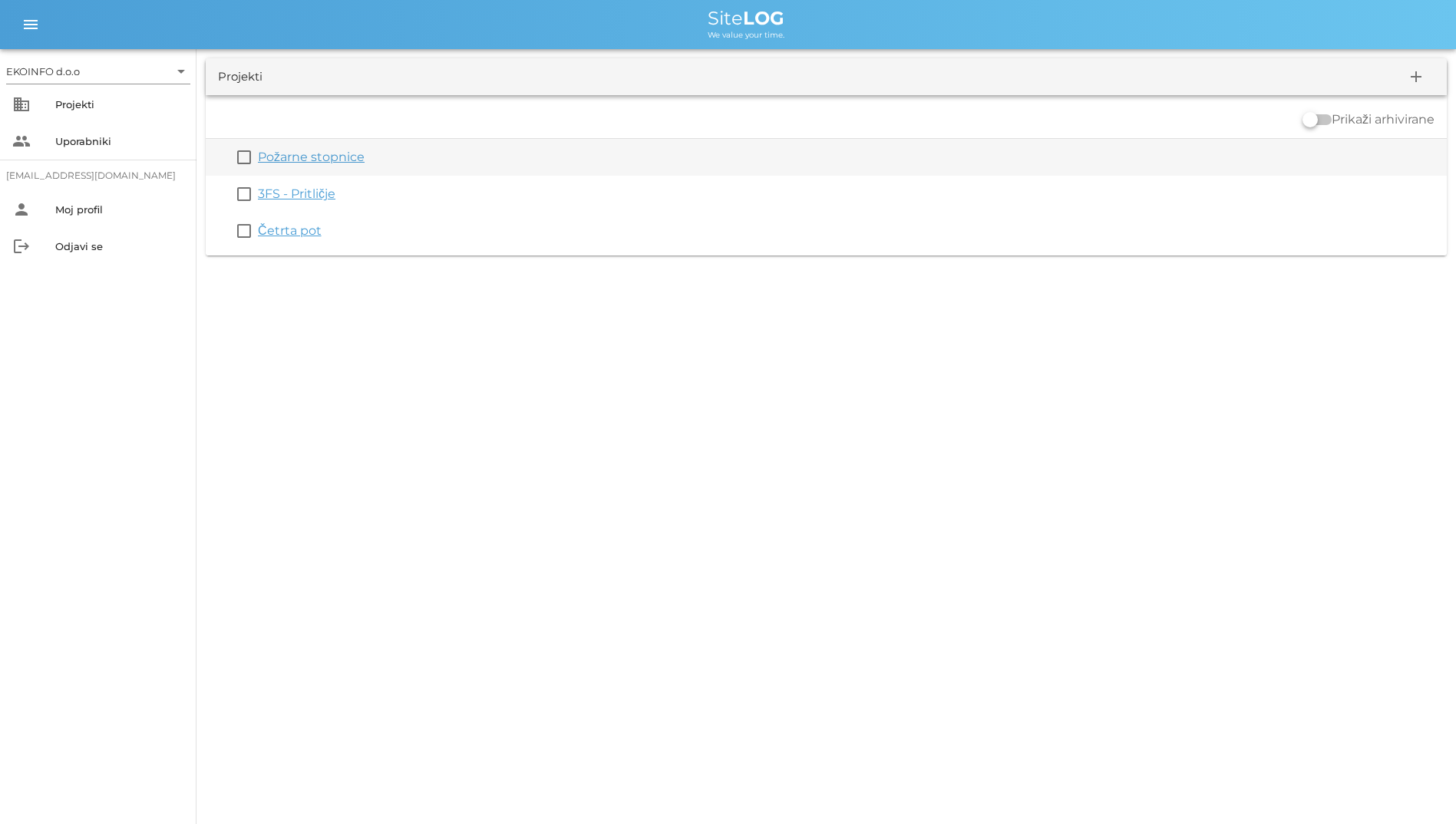
click at [277, 173] on div "check_box_outline_blank Požarne stopnice" at bounding box center [826, 158] width 1241 height 37
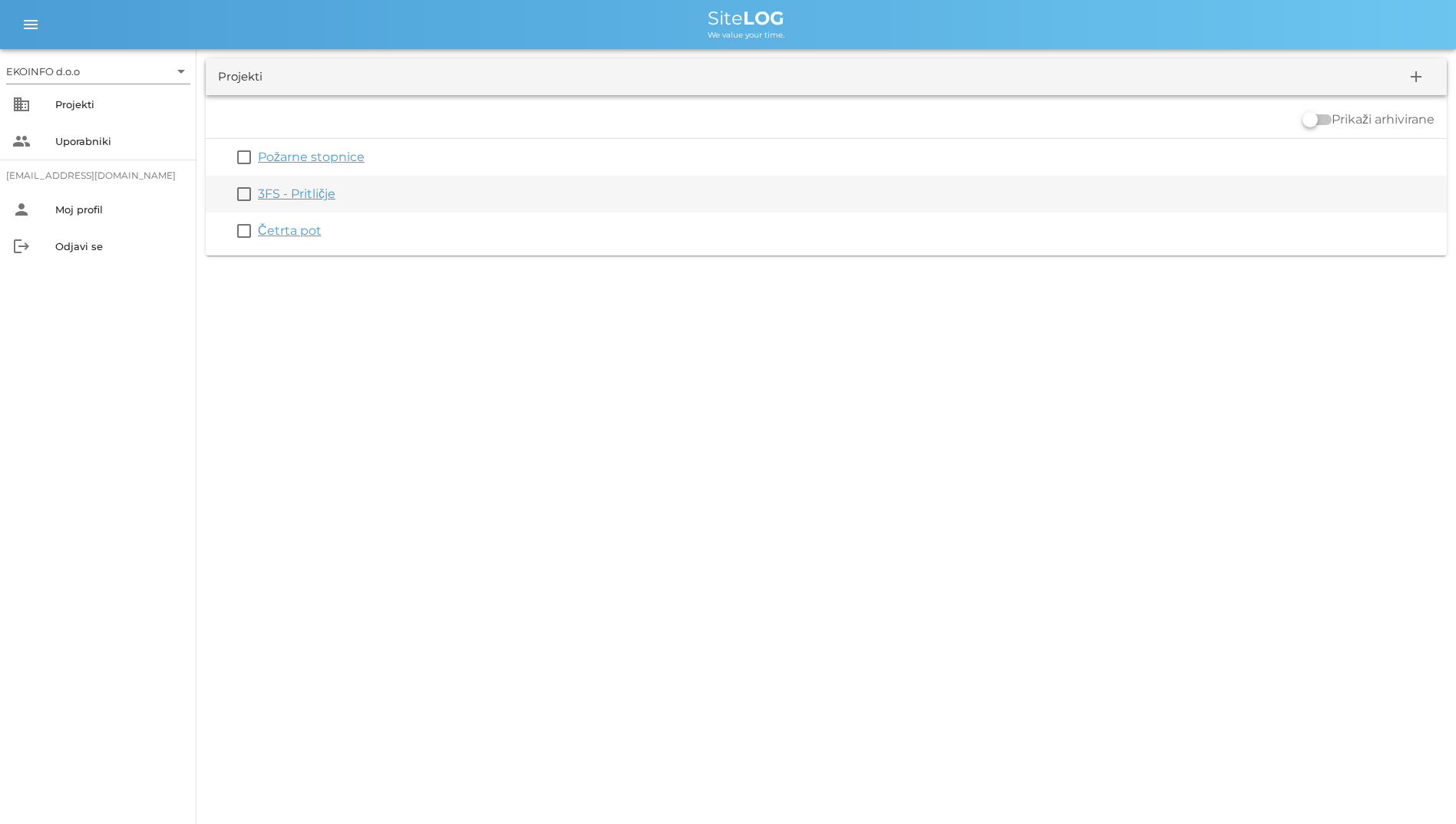
click at [281, 185] on div "3FS - Pritličje" at bounding box center [849, 194] width 1182 height 18
click at [285, 195] on link "3FS - Pritličje" at bounding box center [297, 194] width 77 height 15
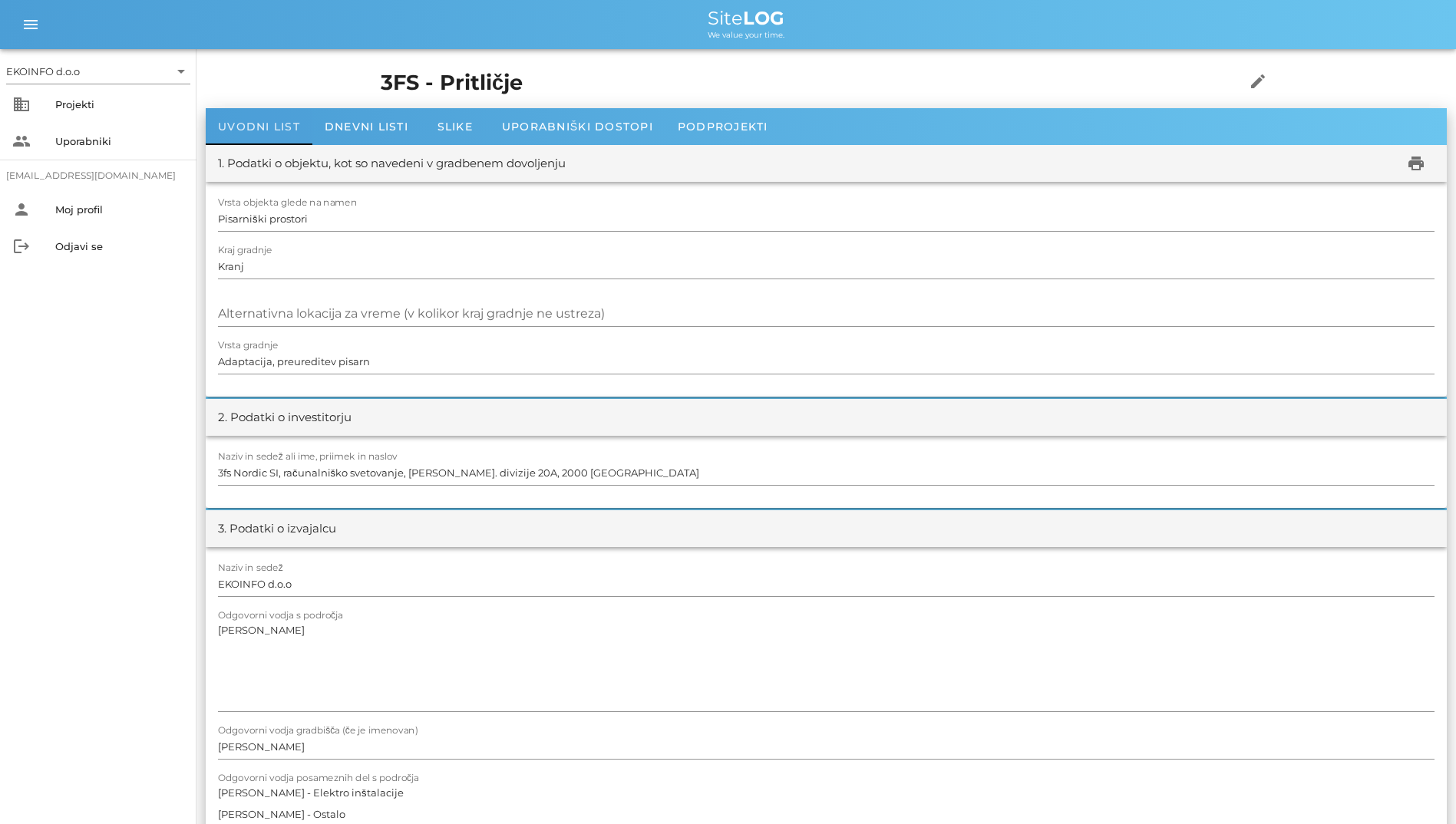
click at [300, 112] on div "Uvodni list" at bounding box center [259, 126] width 107 height 37
click at [324, 119] on div "Dnevni listi" at bounding box center [366, 126] width 108 height 37
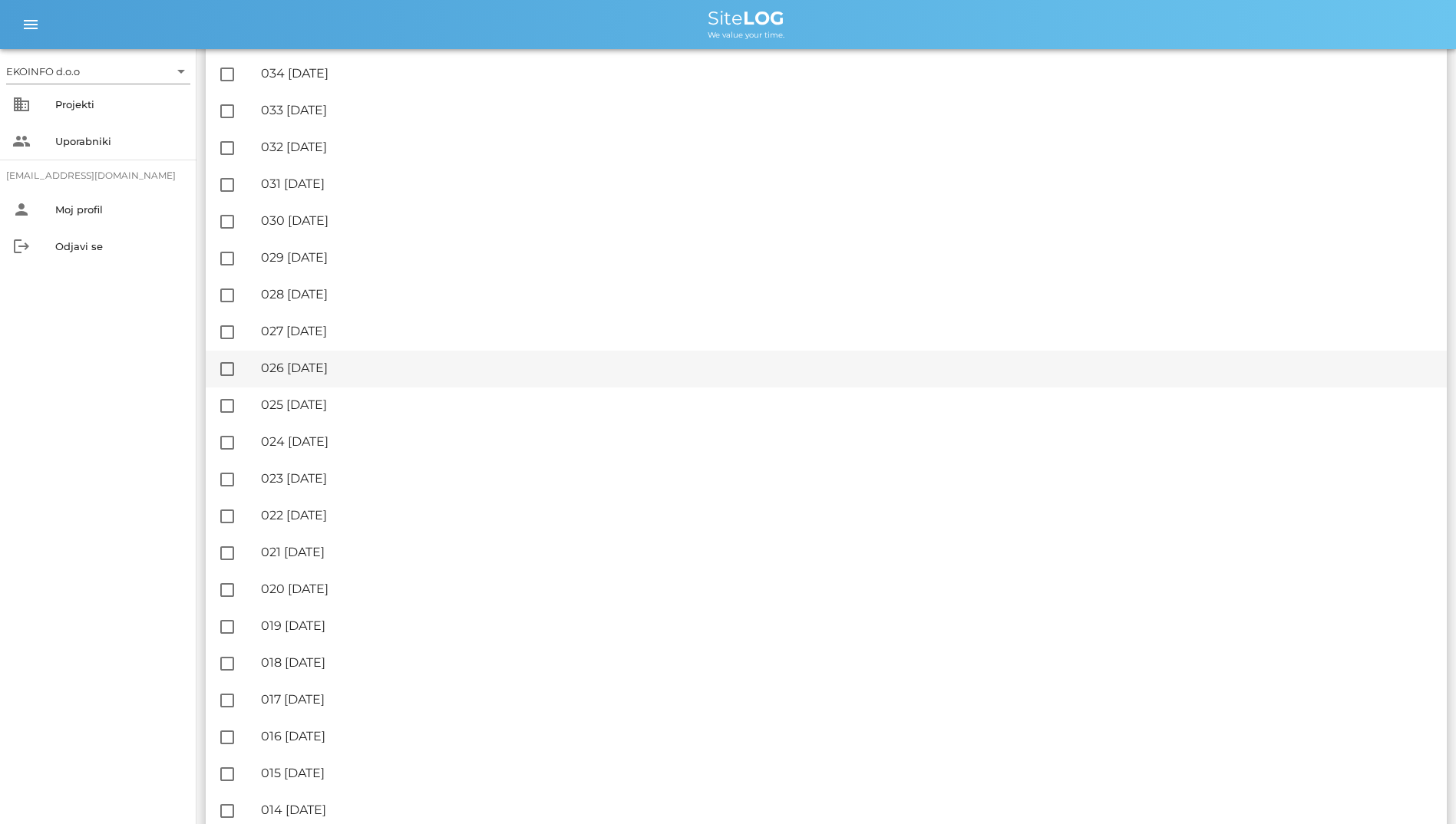
scroll to position [77, 0]
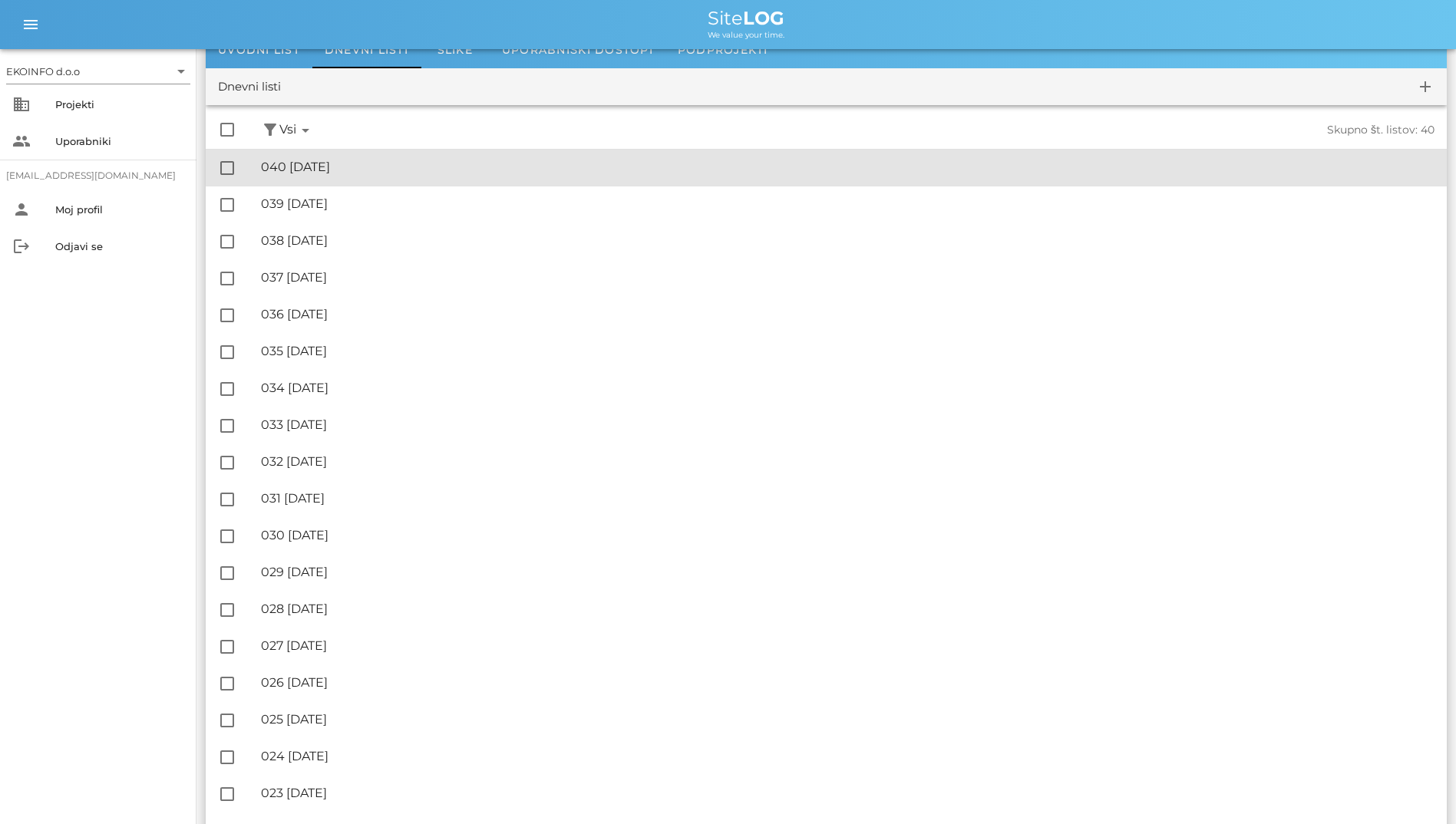
click at [390, 162] on div "🔏 040 [GEOGRAPHIC_DATA][DATE]" at bounding box center [847, 167] width 1173 height 15
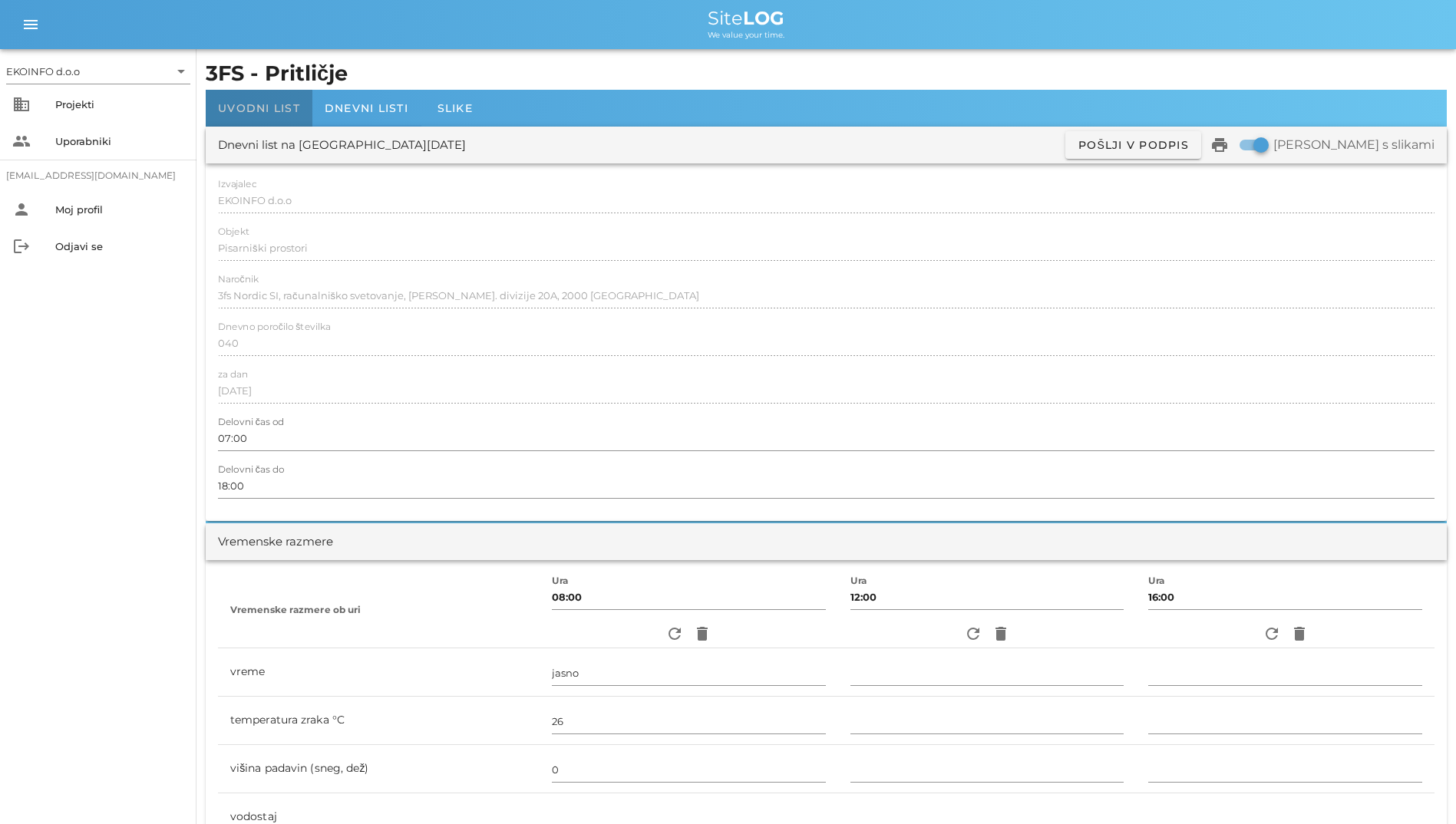
click at [290, 111] on span "Uvodni list" at bounding box center [258, 108] width 82 height 14
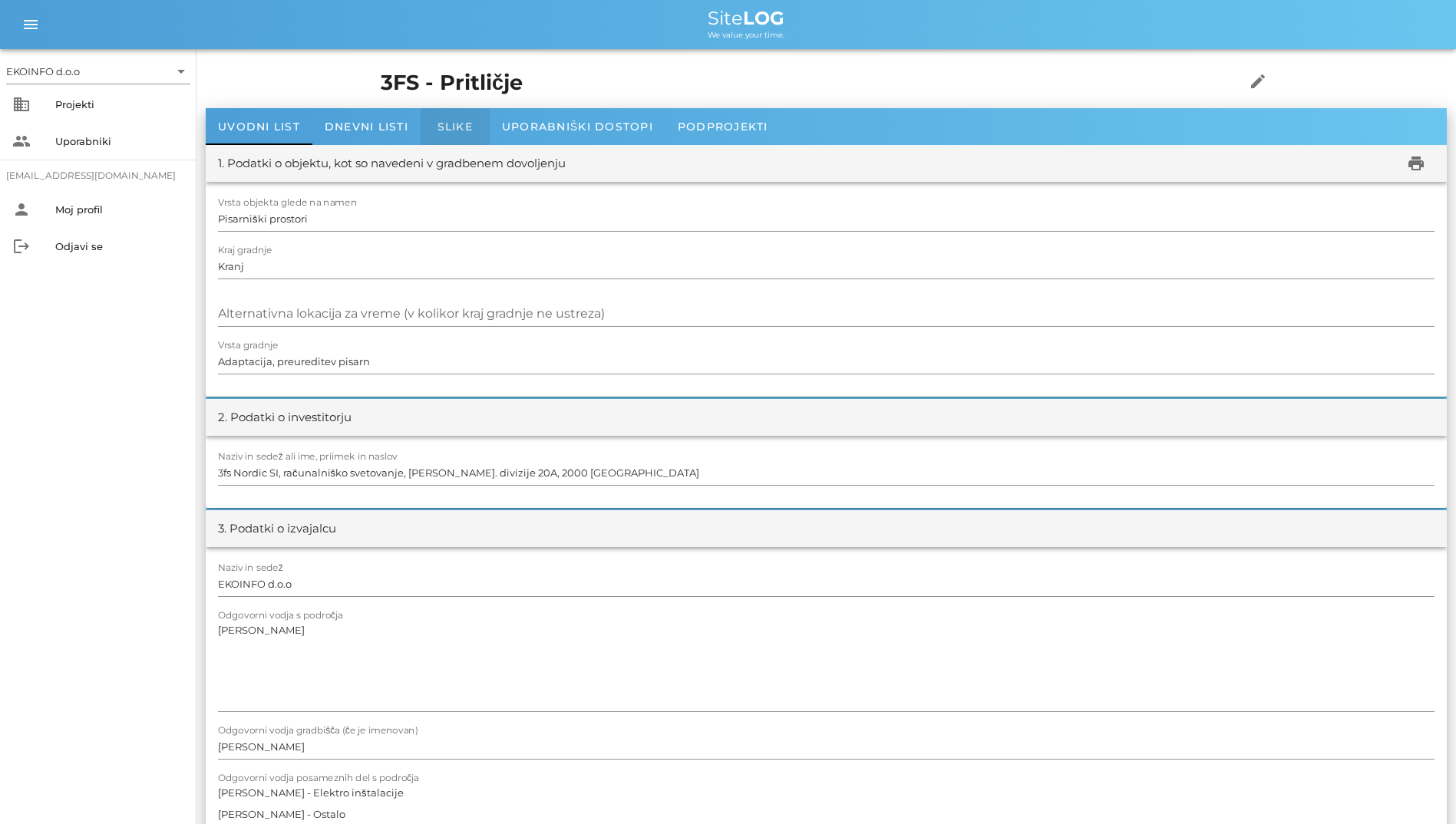
click at [449, 114] on div "Slike" at bounding box center [455, 126] width 69 height 37
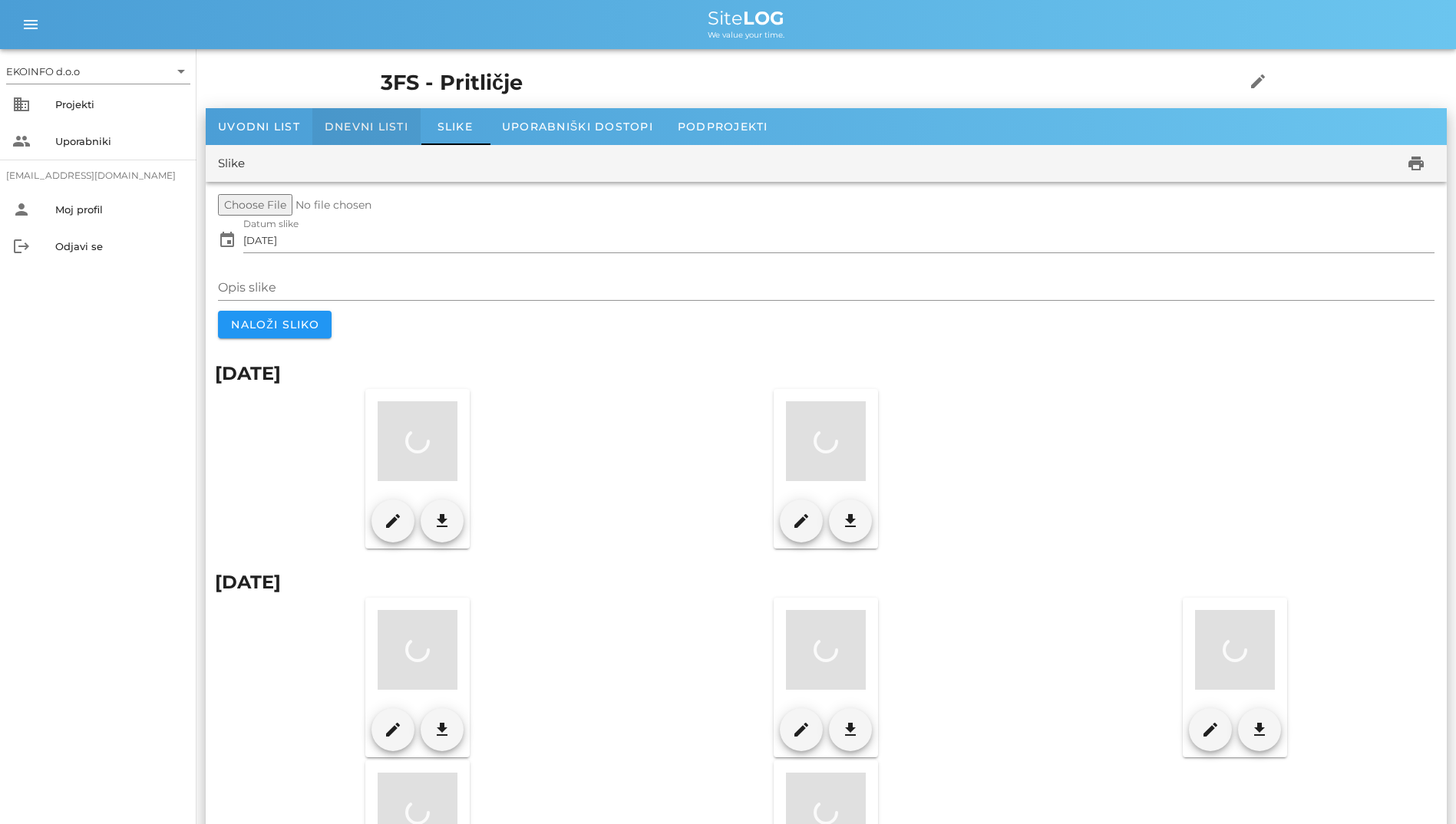
click at [380, 125] on span "Dnevni listi" at bounding box center [366, 126] width 84 height 14
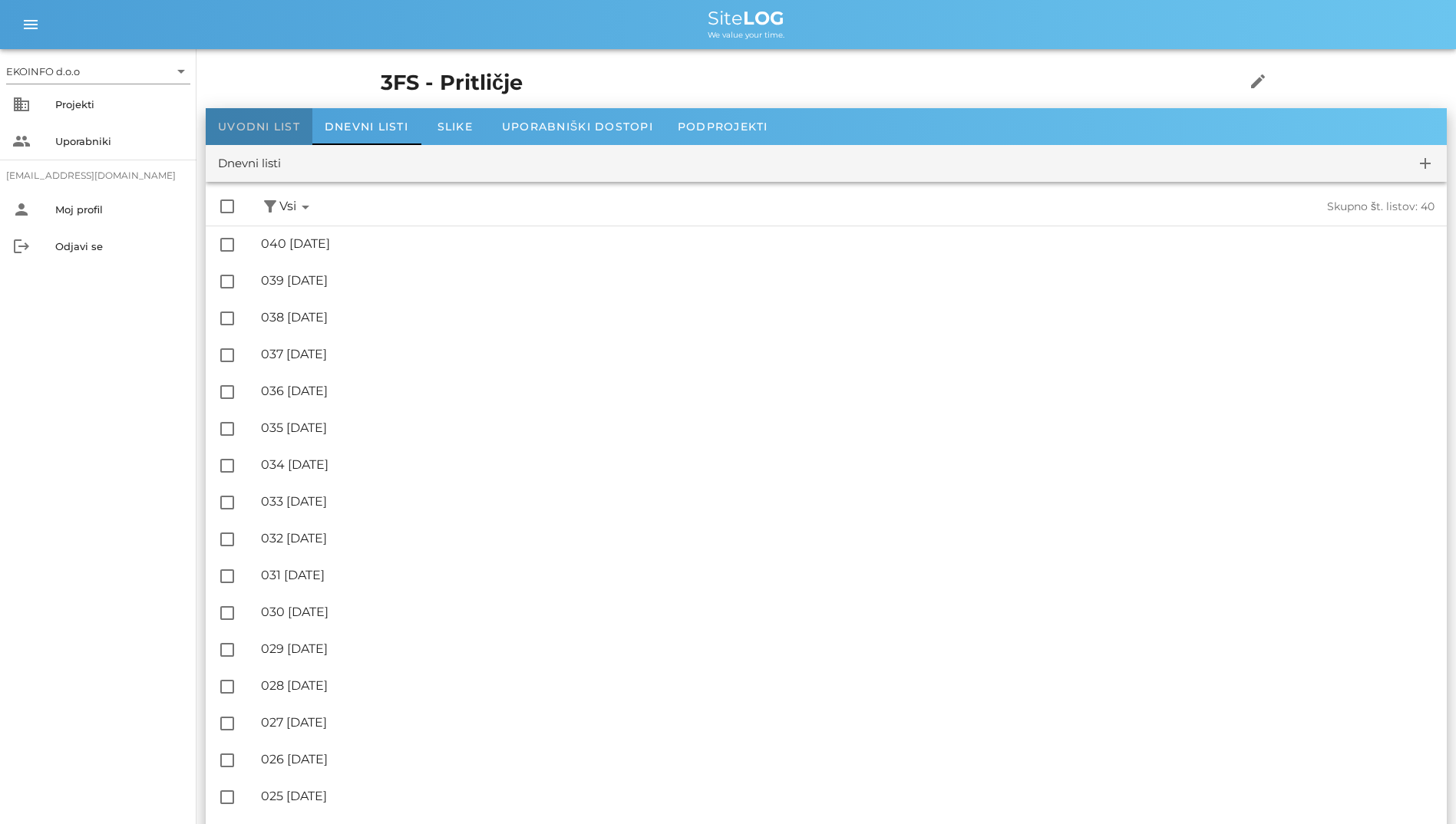
click at [286, 129] on span "Uvodni list" at bounding box center [258, 126] width 82 height 14
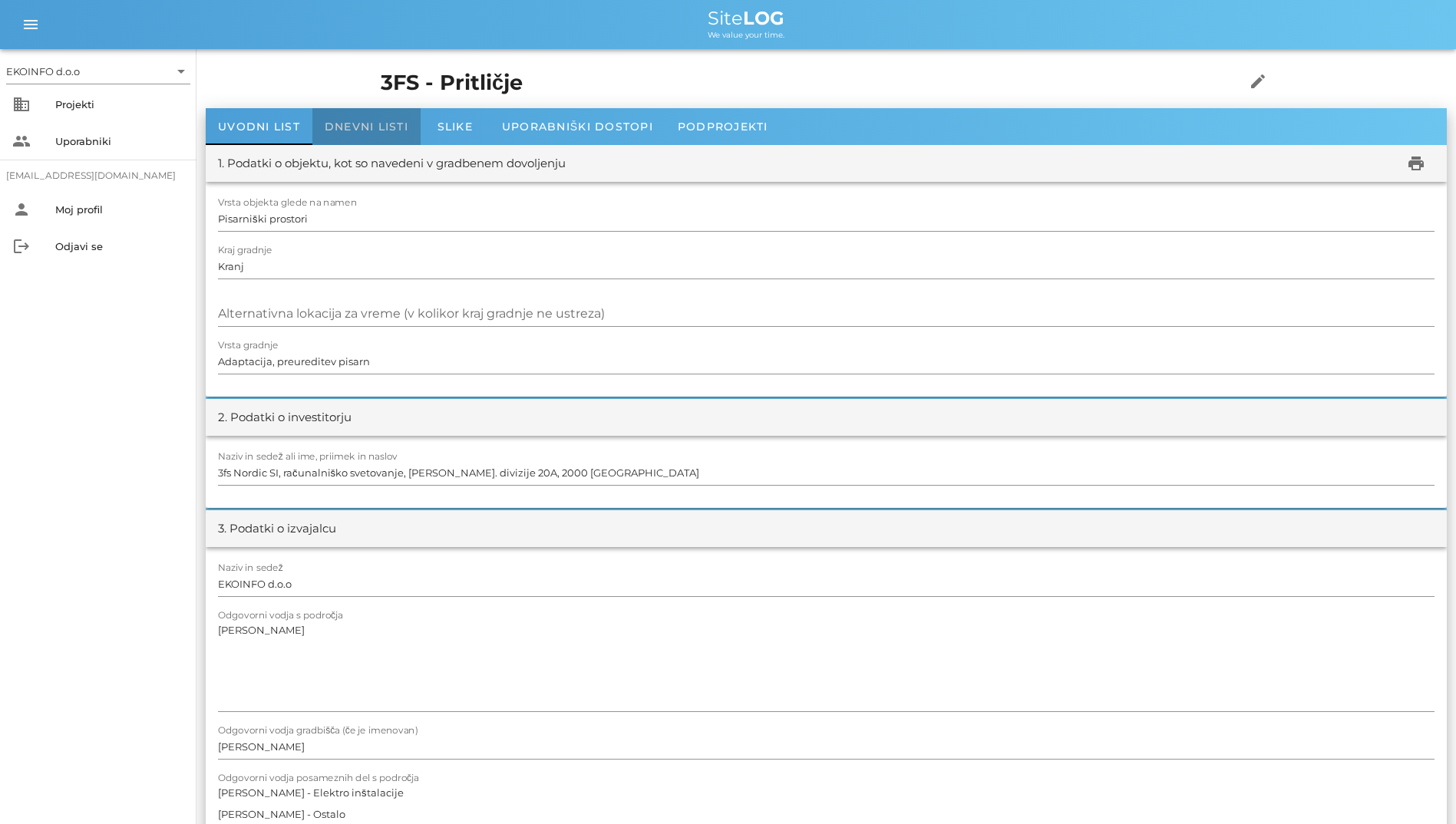
click at [373, 126] on span "Dnevni listi" at bounding box center [366, 126] width 84 height 14
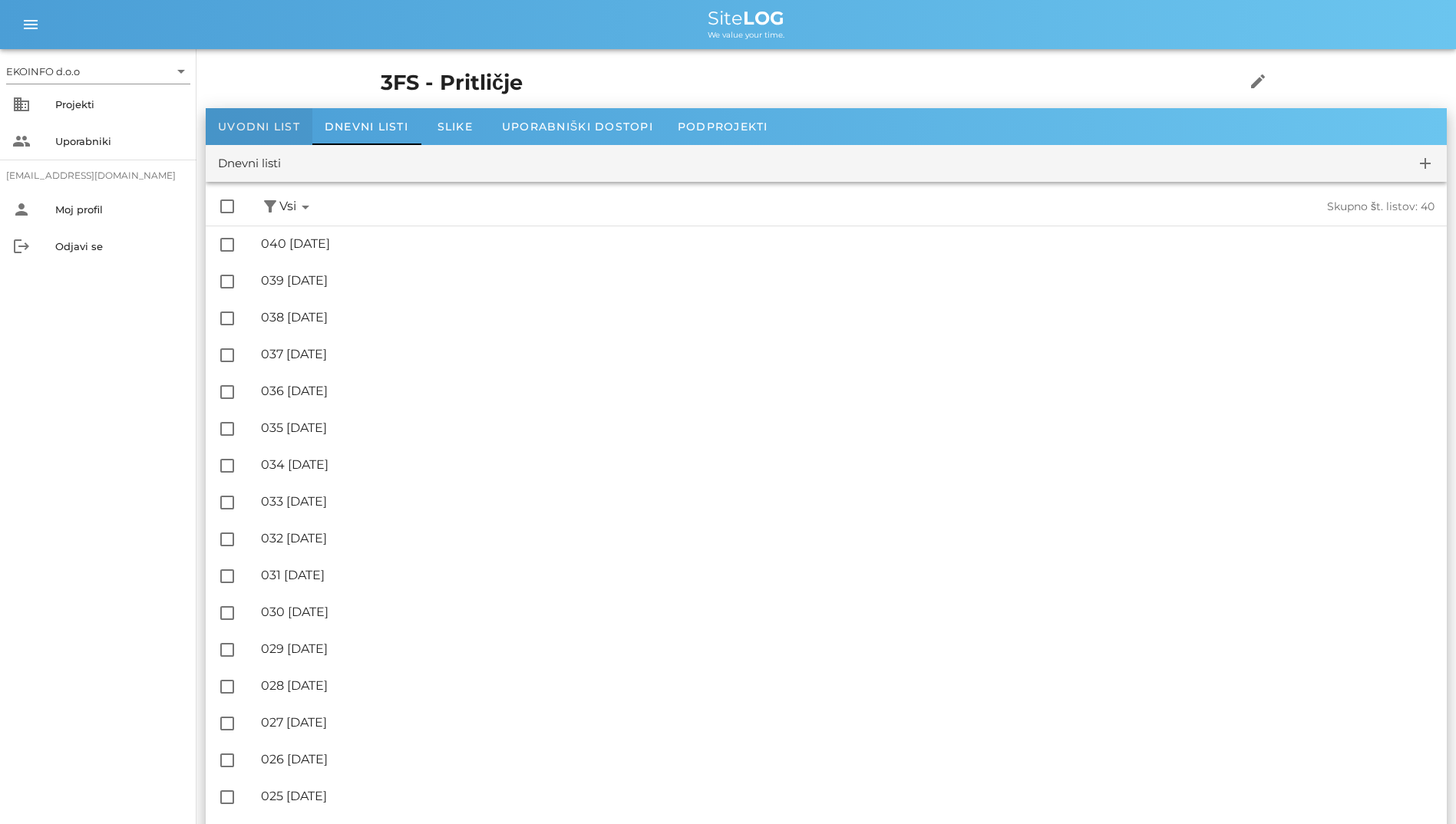
click at [272, 125] on span "Uvodni list" at bounding box center [258, 126] width 82 height 14
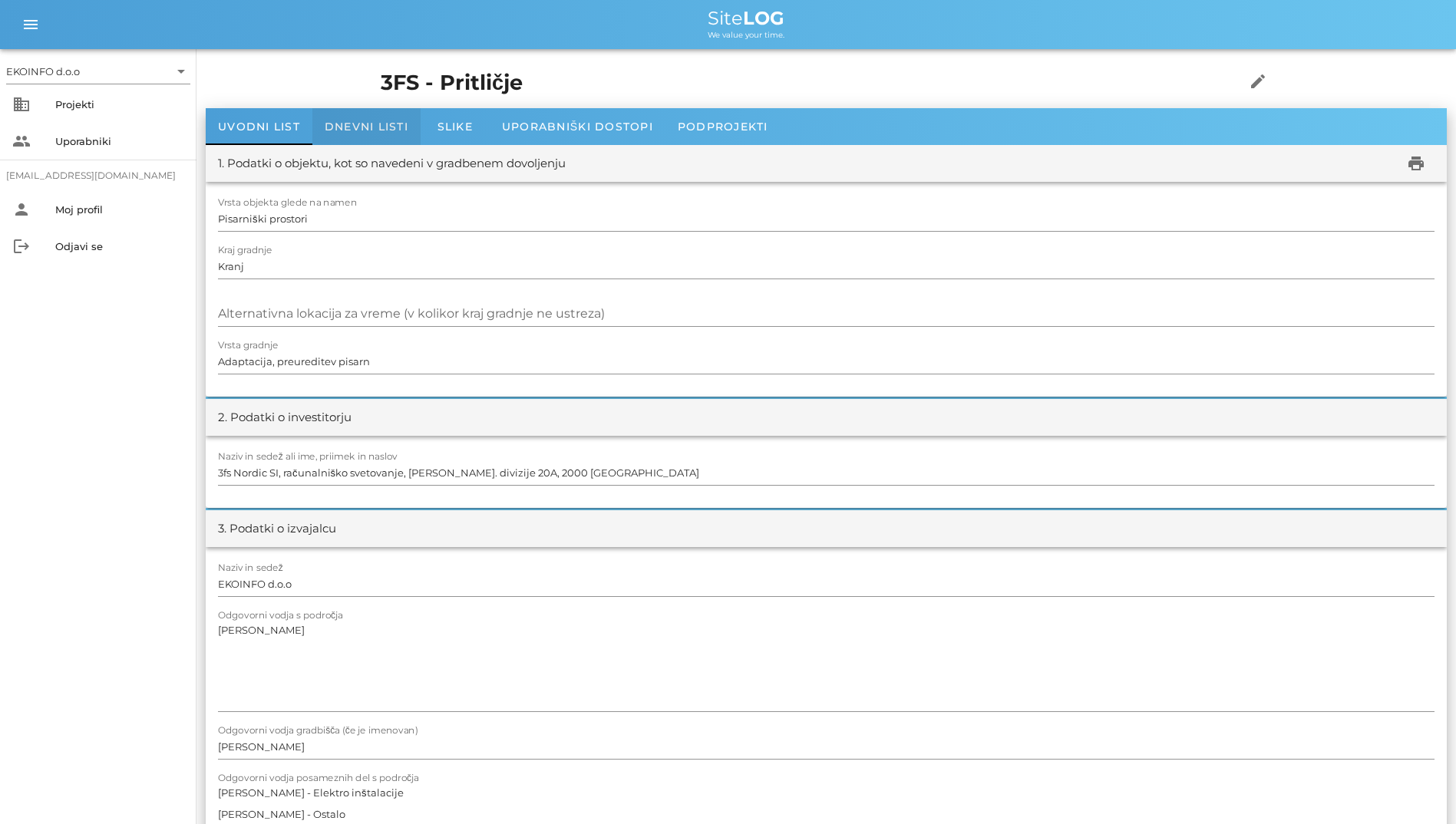
click at [396, 136] on div "Dnevni listi" at bounding box center [366, 126] width 108 height 37
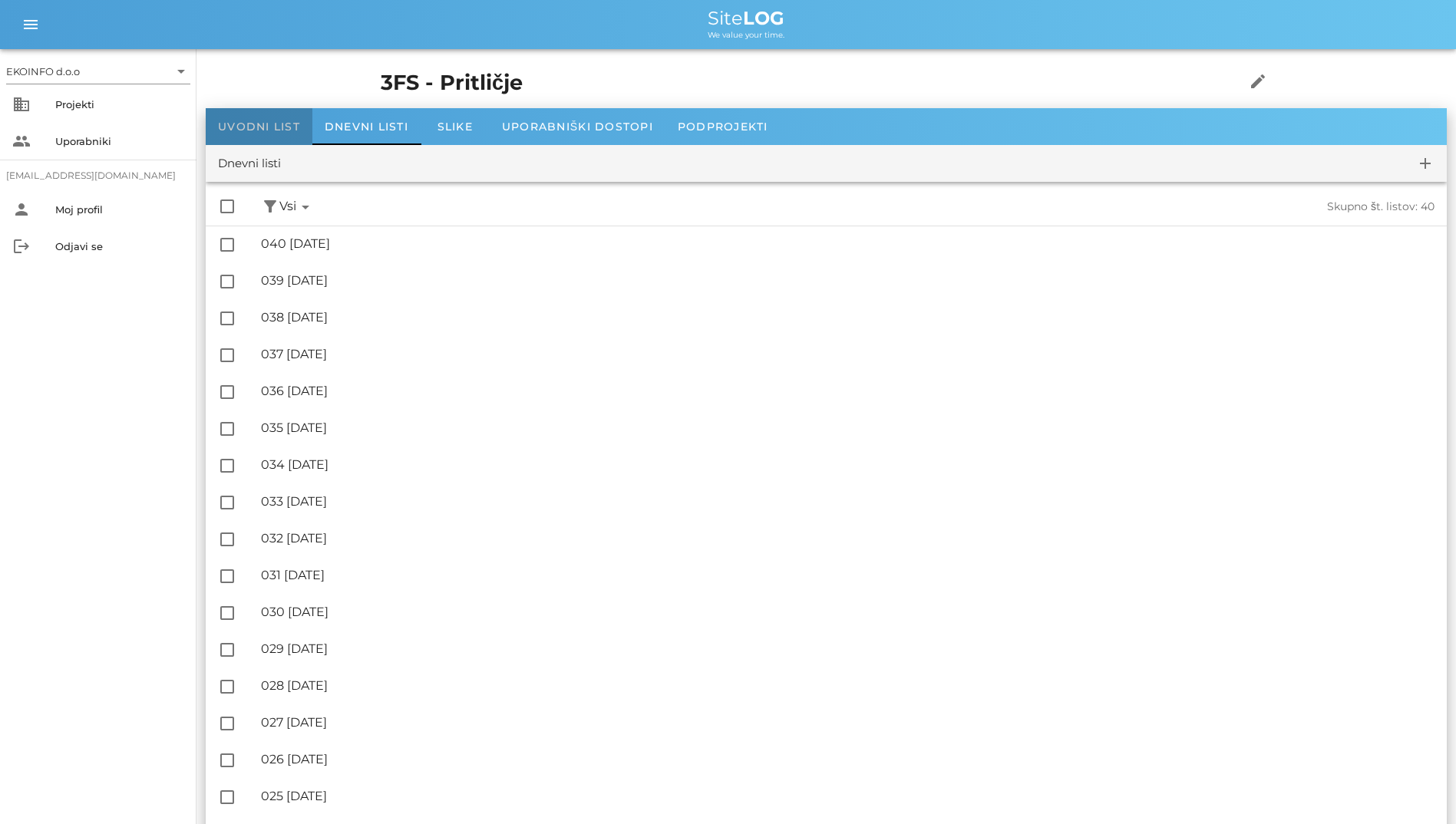
click at [292, 133] on span "Uvodni list" at bounding box center [258, 126] width 82 height 14
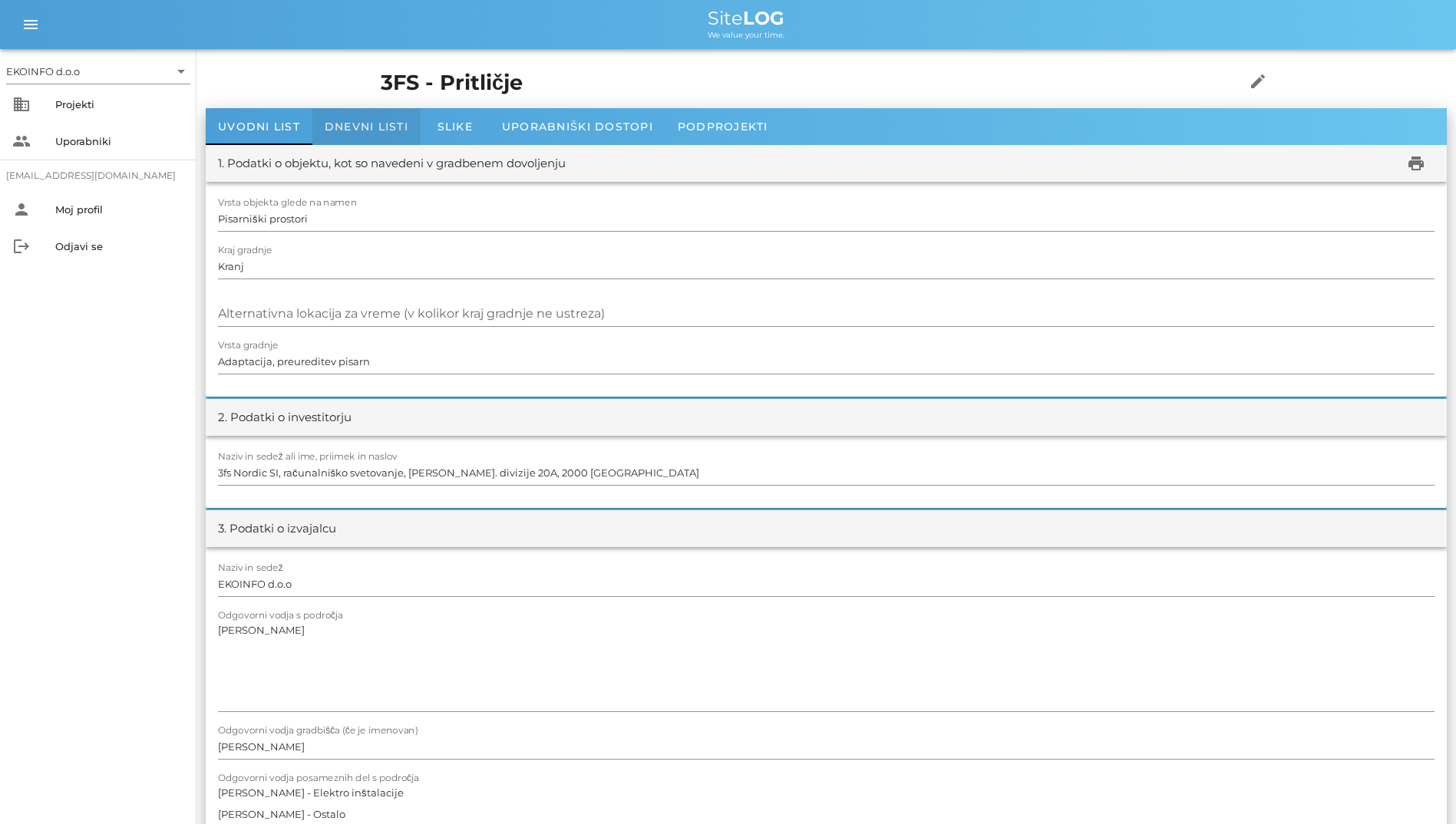
click at [381, 130] on span "Dnevni listi" at bounding box center [366, 126] width 84 height 14
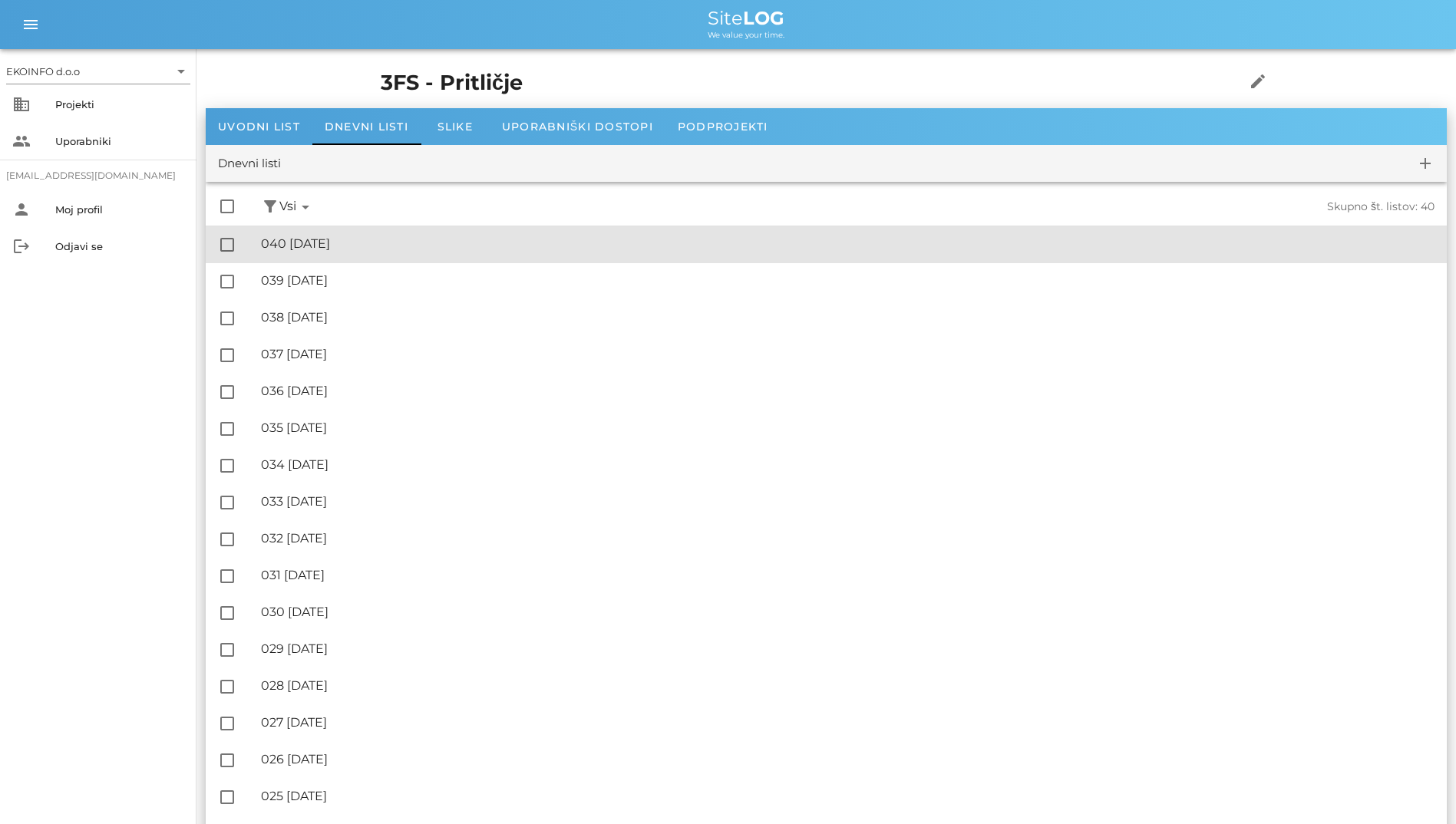
click at [420, 246] on div "🔏 040 [GEOGRAPHIC_DATA][DATE]" at bounding box center [847, 243] width 1173 height 15
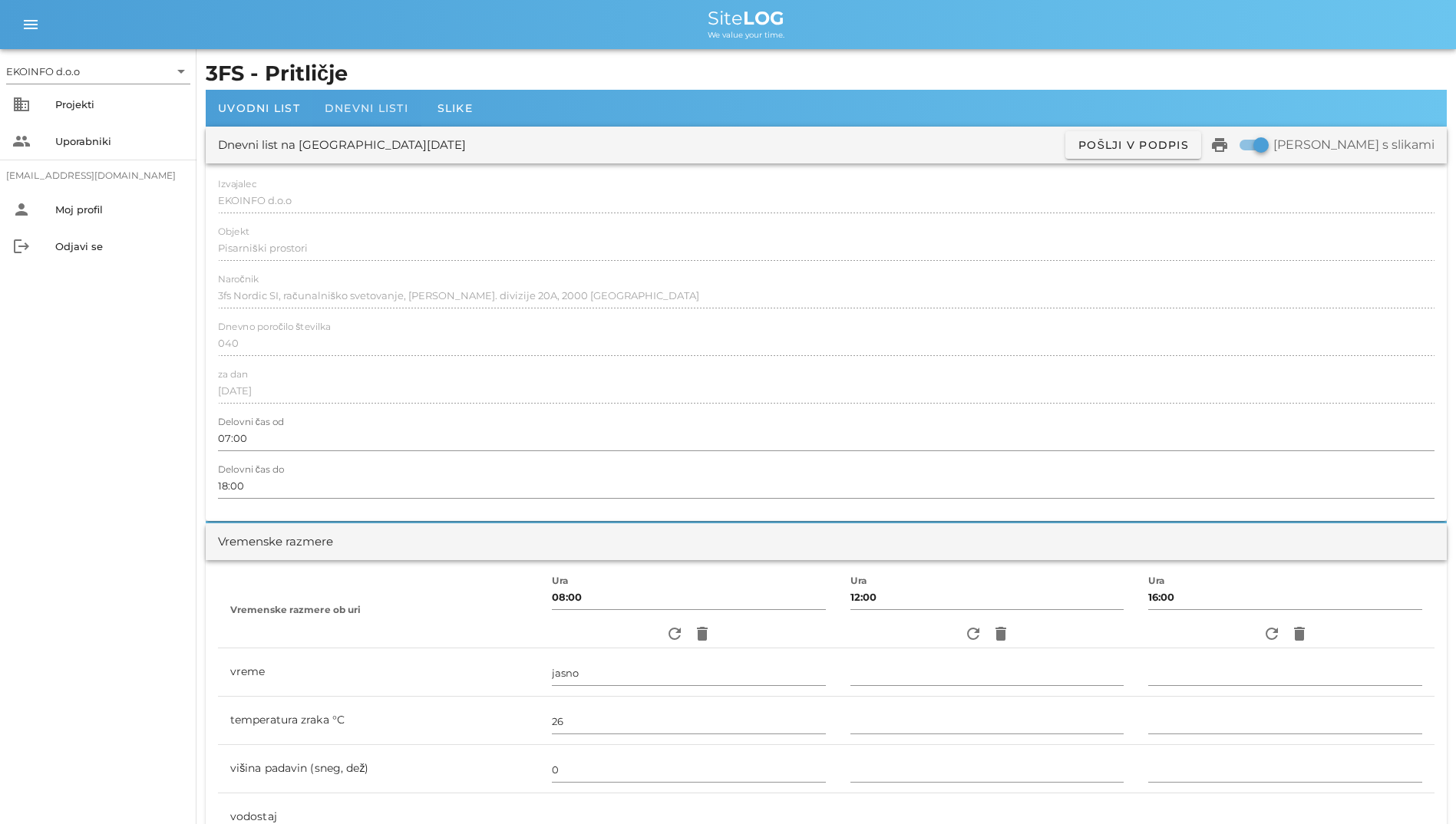
click at [406, 112] on span "Dnevni listi" at bounding box center [366, 108] width 84 height 14
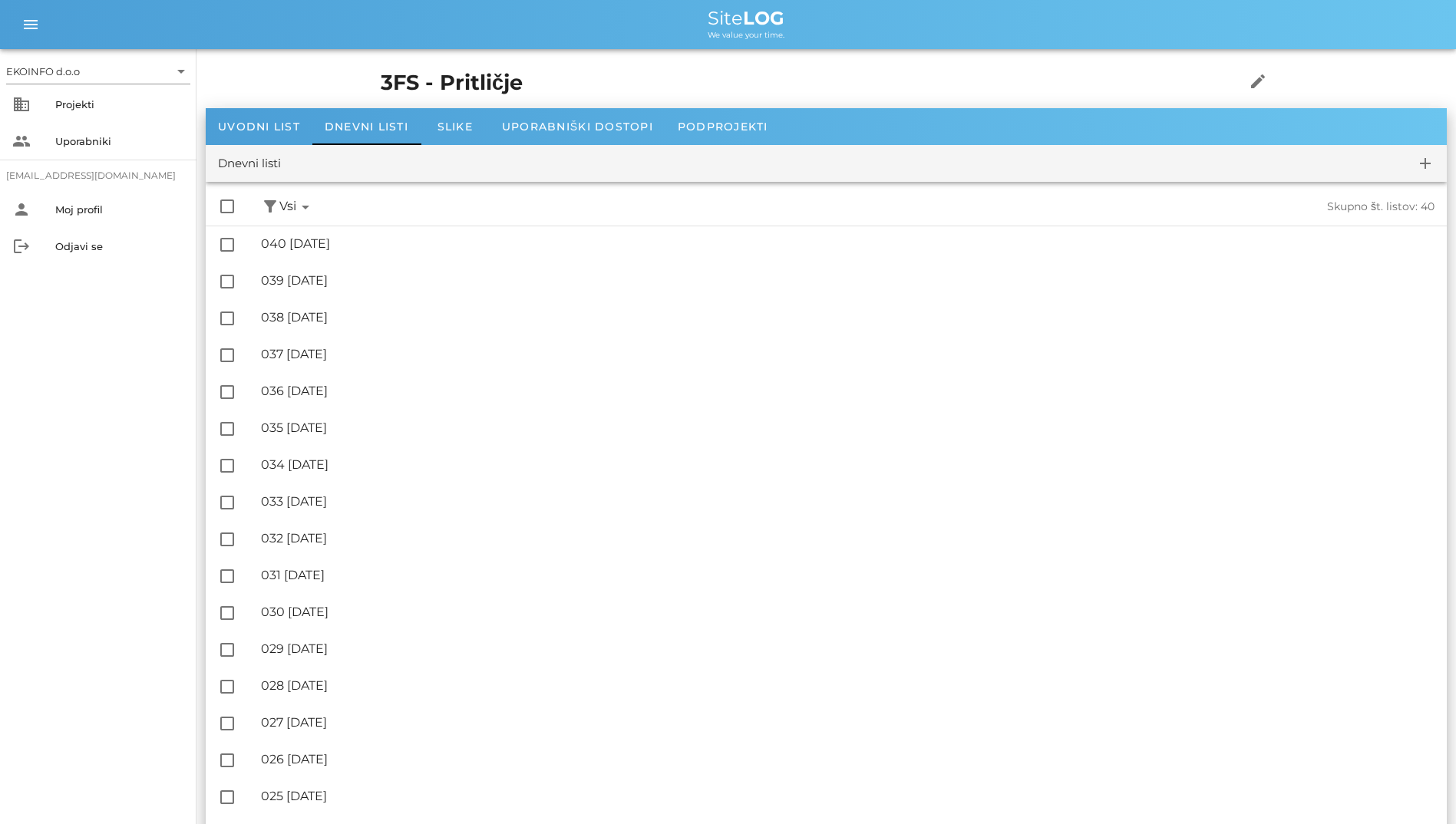
click at [618, 80] on h1 "3FS - Pritličje" at bounding box center [788, 83] width 816 height 31
click at [352, 116] on div "Dnevni listi" at bounding box center [366, 126] width 108 height 37
click at [436, 116] on div "Slike" at bounding box center [455, 126] width 69 height 37
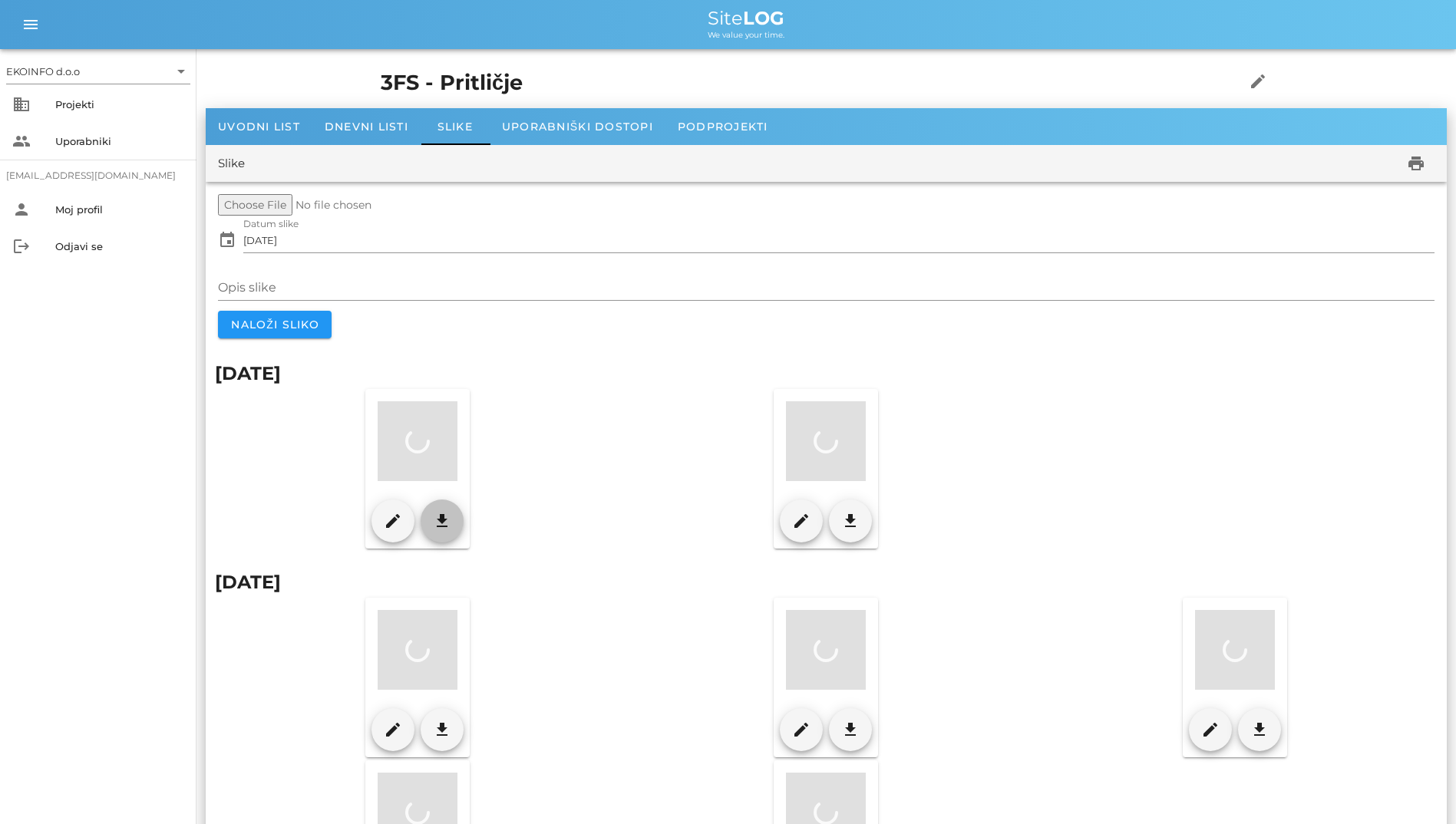
click at [425, 510] on button "download" at bounding box center [442, 521] width 43 height 43
click at [347, 116] on div "Dnevni listi" at bounding box center [366, 126] width 108 height 37
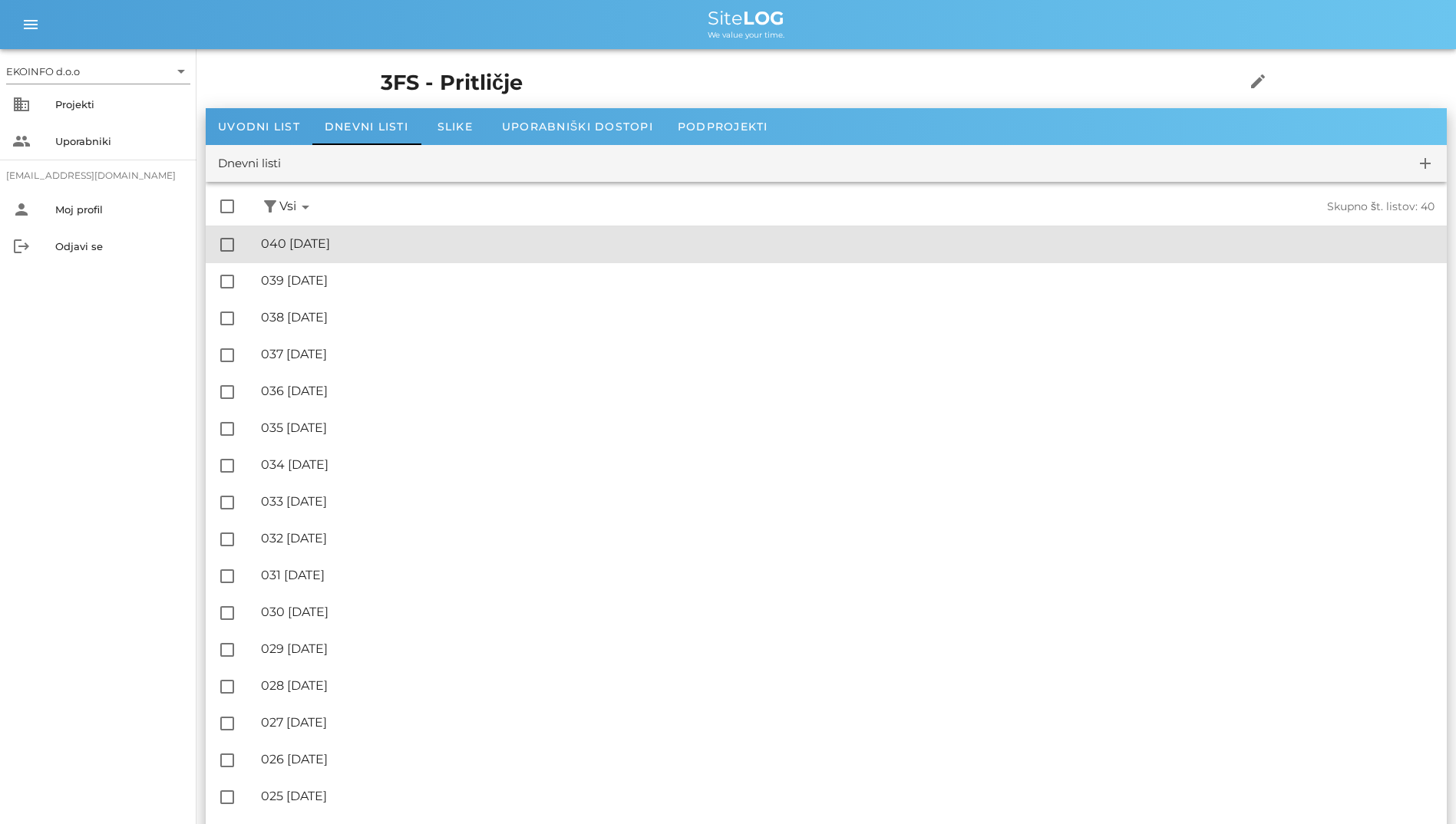
click at [290, 241] on div "🔏 040 [GEOGRAPHIC_DATA][DATE]" at bounding box center [847, 243] width 1173 height 15
